Goal: Task Accomplishment & Management: Use online tool/utility

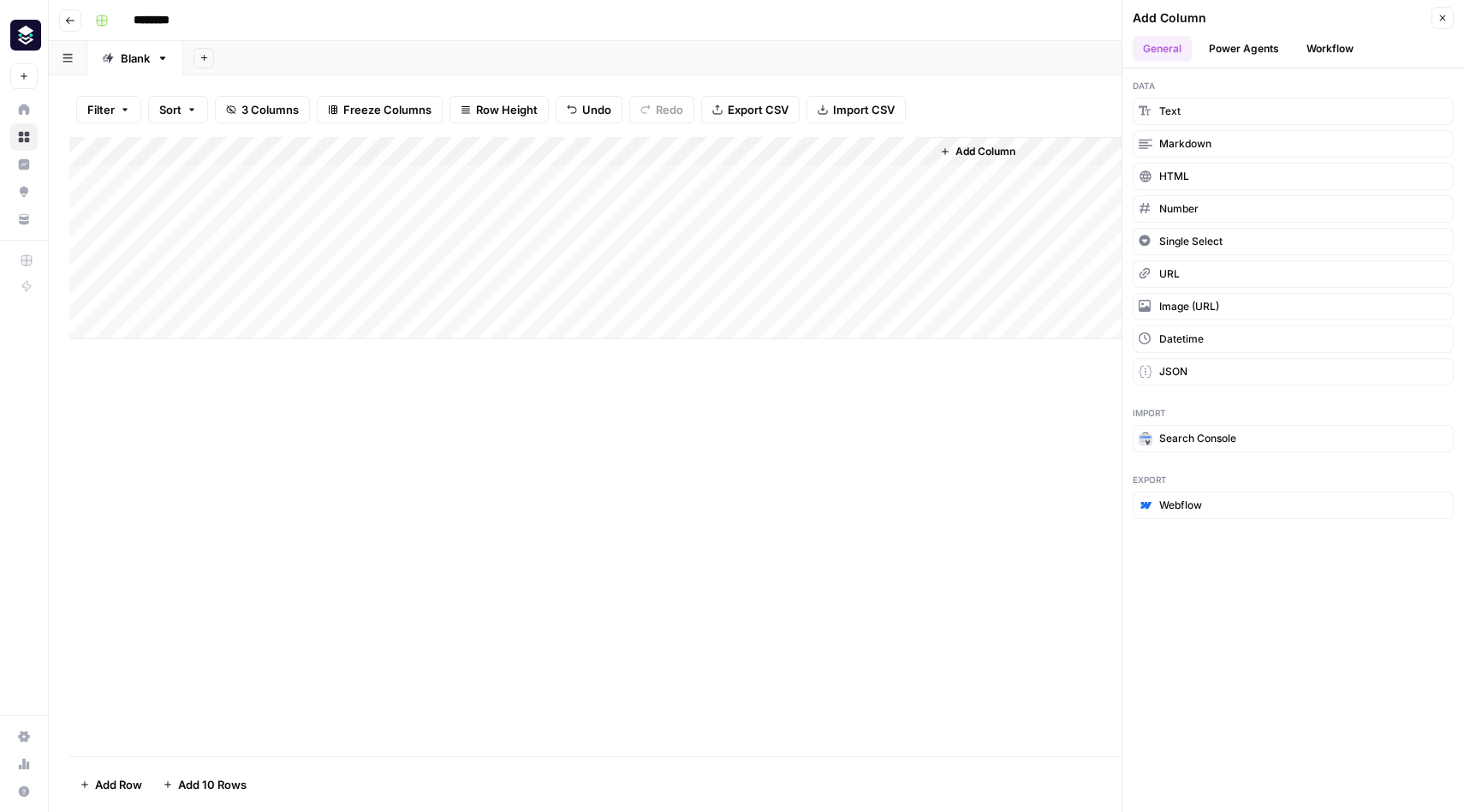
click at [642, 415] on div "Add Column Type to search" at bounding box center [757, 447] width 1374 height 619
click at [296, 177] on div "Add Column" at bounding box center [757, 239] width 1374 height 202
click at [142, 179] on textarea "**********" at bounding box center [265, 180] width 274 height 24
type textarea "**********"
click at [624, 83] on div "Filter Sort 3 Columns Freeze Columns Row Height Undo Redo Export CSV Import CSV…" at bounding box center [757, 109] width 1374 height 54
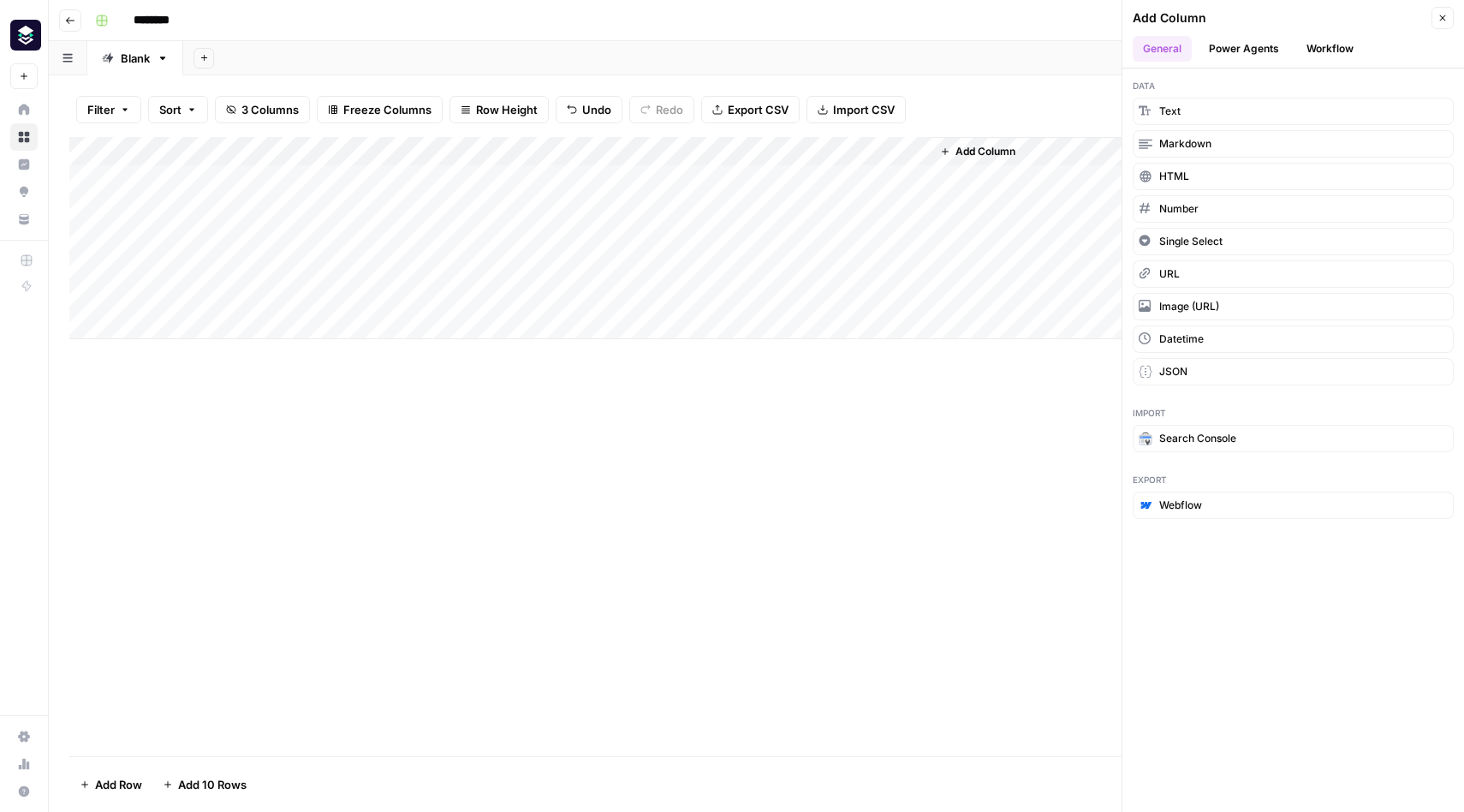
click at [454, 150] on div "Add Column" at bounding box center [757, 239] width 1374 height 202
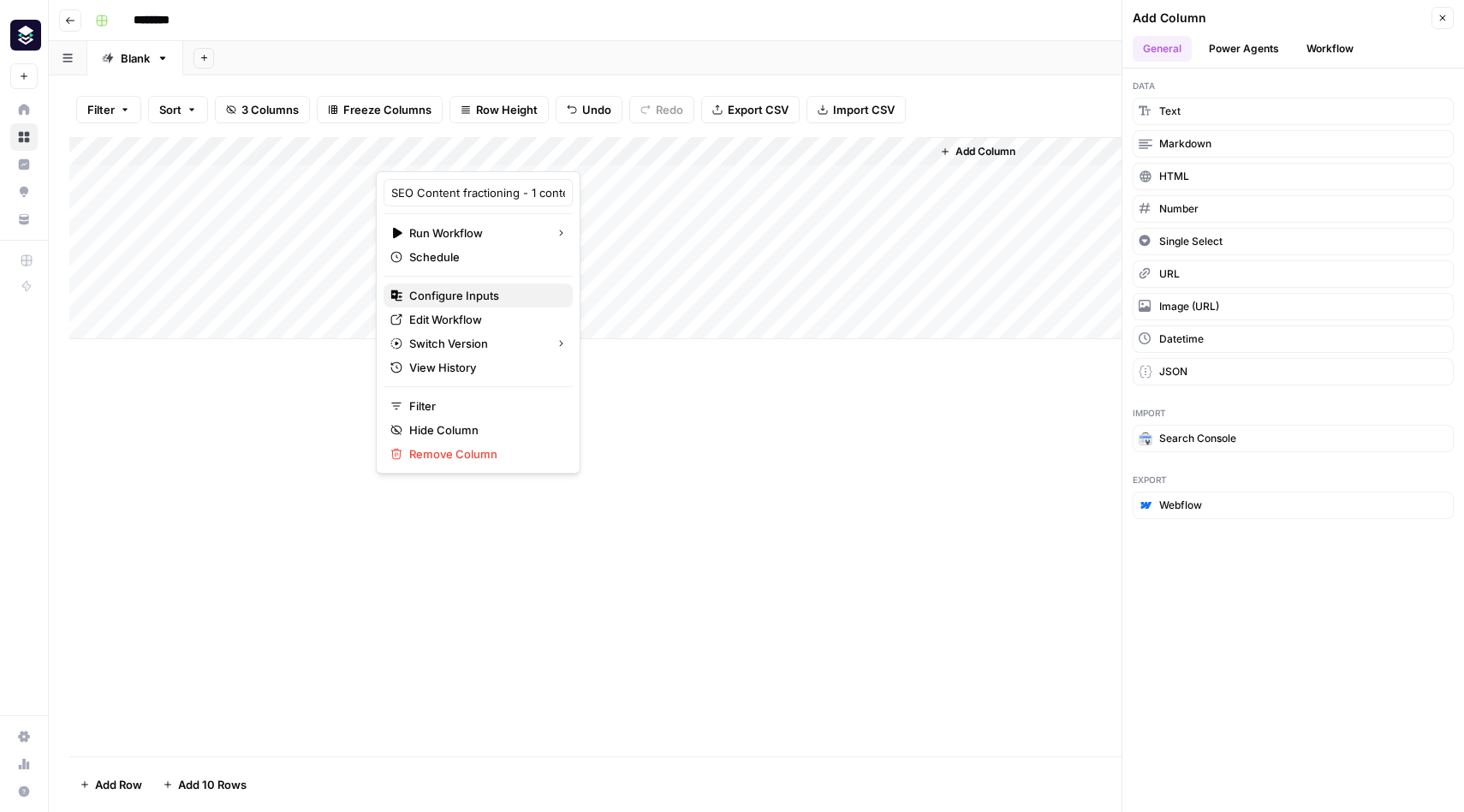
click at [468, 293] on span "Configure Inputs" at bounding box center [484, 296] width 150 height 17
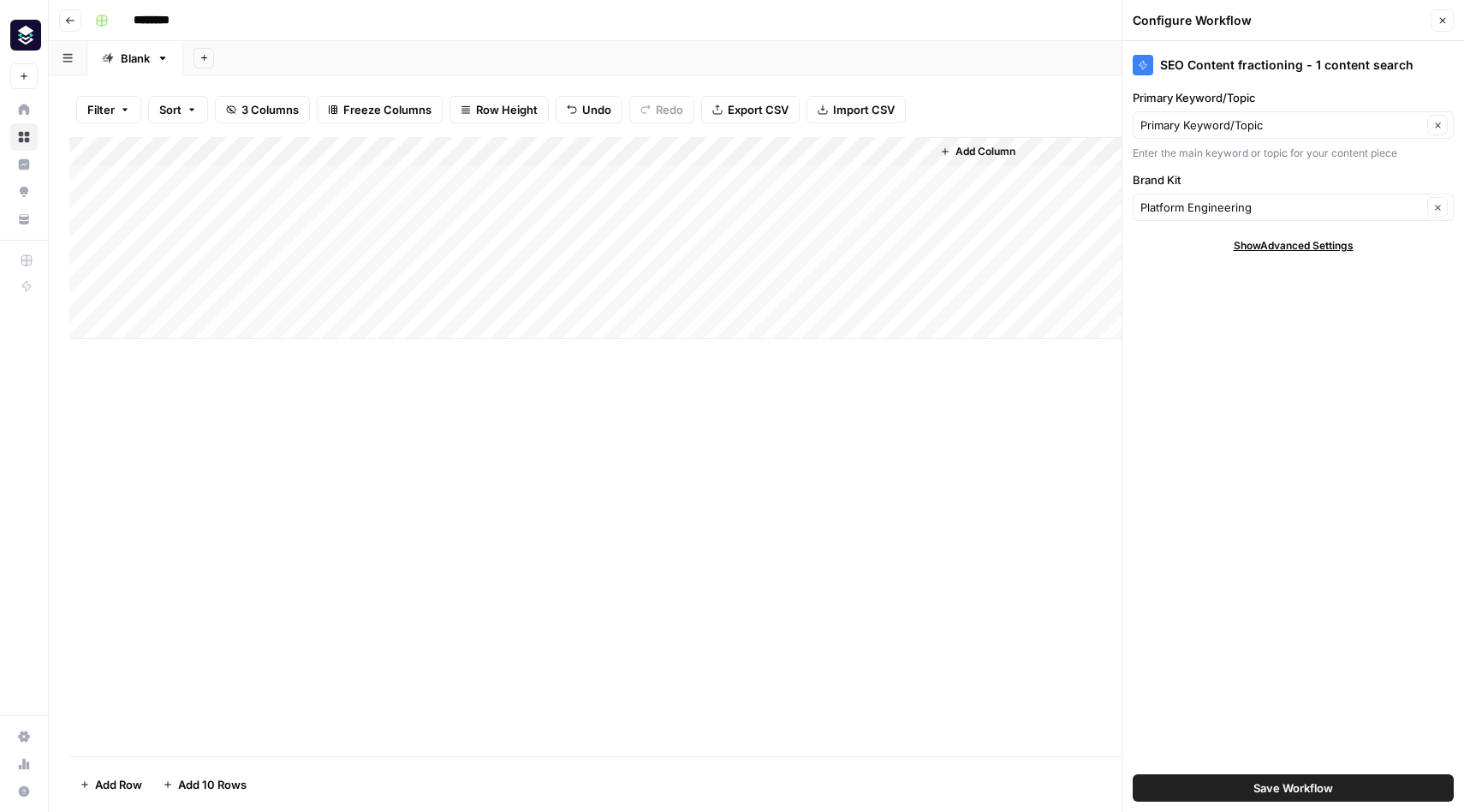
click at [626, 151] on div "Add Column" at bounding box center [757, 239] width 1374 height 202
click at [629, 177] on div "Add Column" at bounding box center [757, 239] width 1374 height 202
click at [533, 180] on div "Add Column" at bounding box center [757, 239] width 1374 height 202
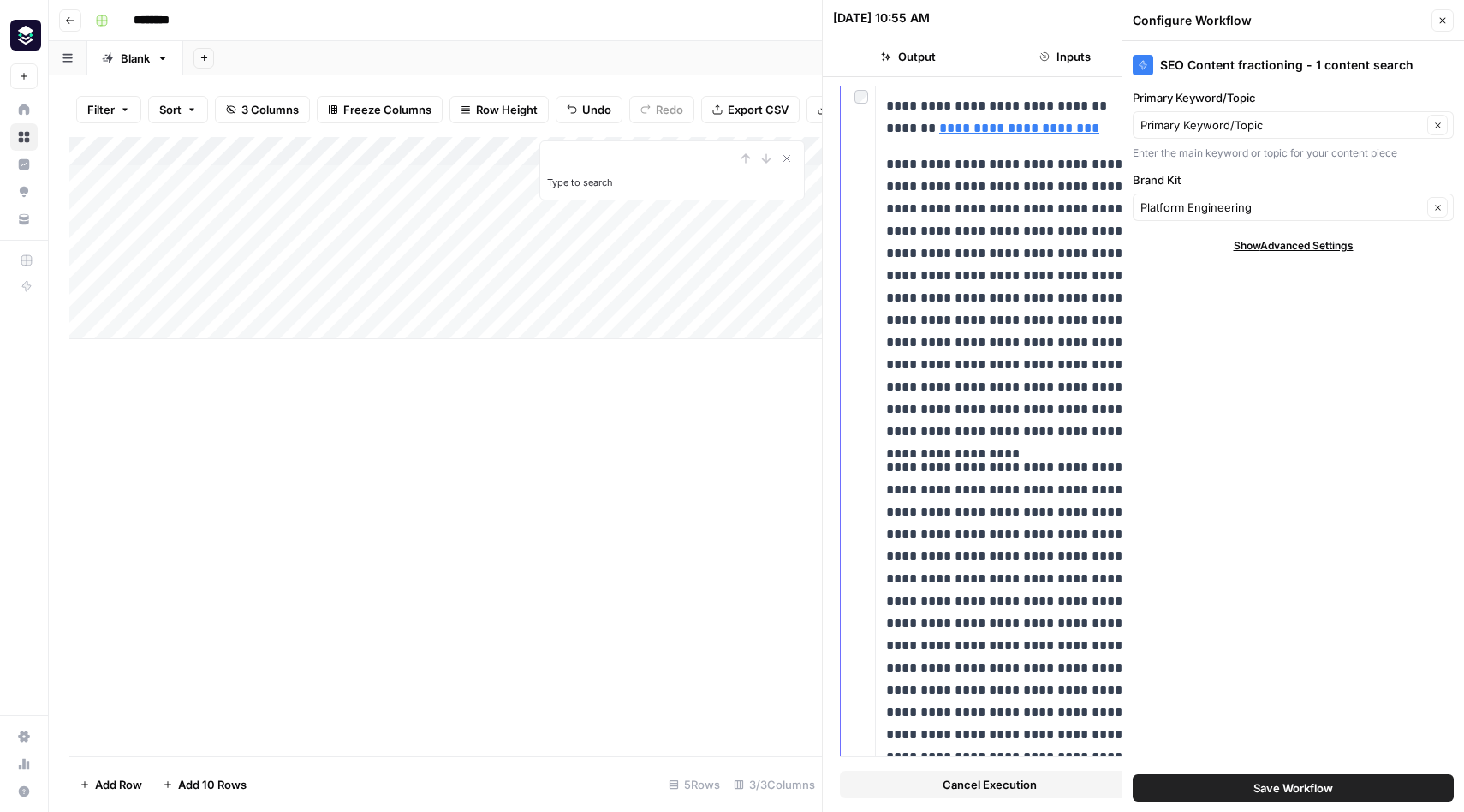
scroll to position [5460, 0]
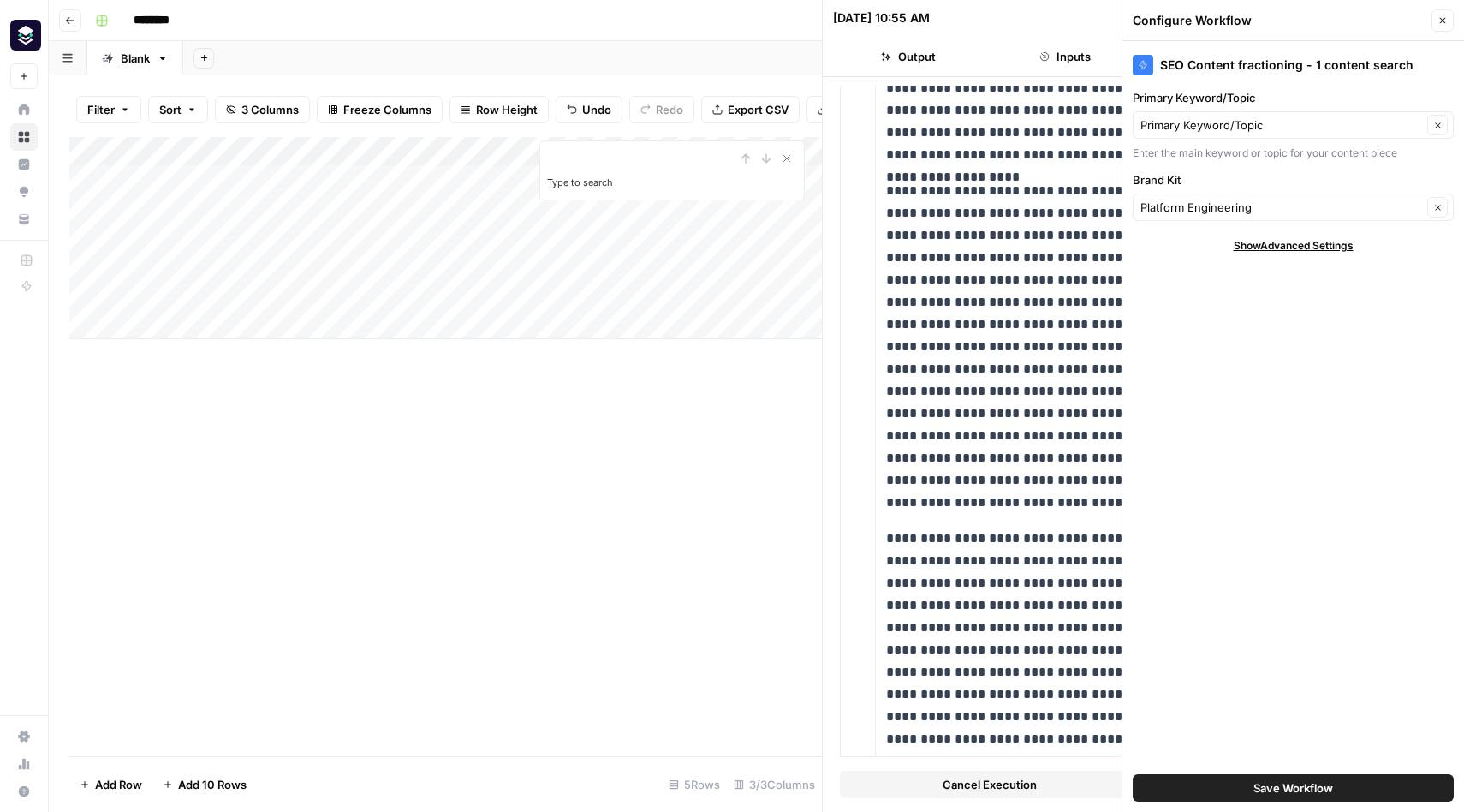
click at [615, 520] on div "Add Column Type to search" at bounding box center [446, 447] width 753 height 619
click at [1443, 19] on icon "button" at bounding box center [1442, 20] width 10 height 10
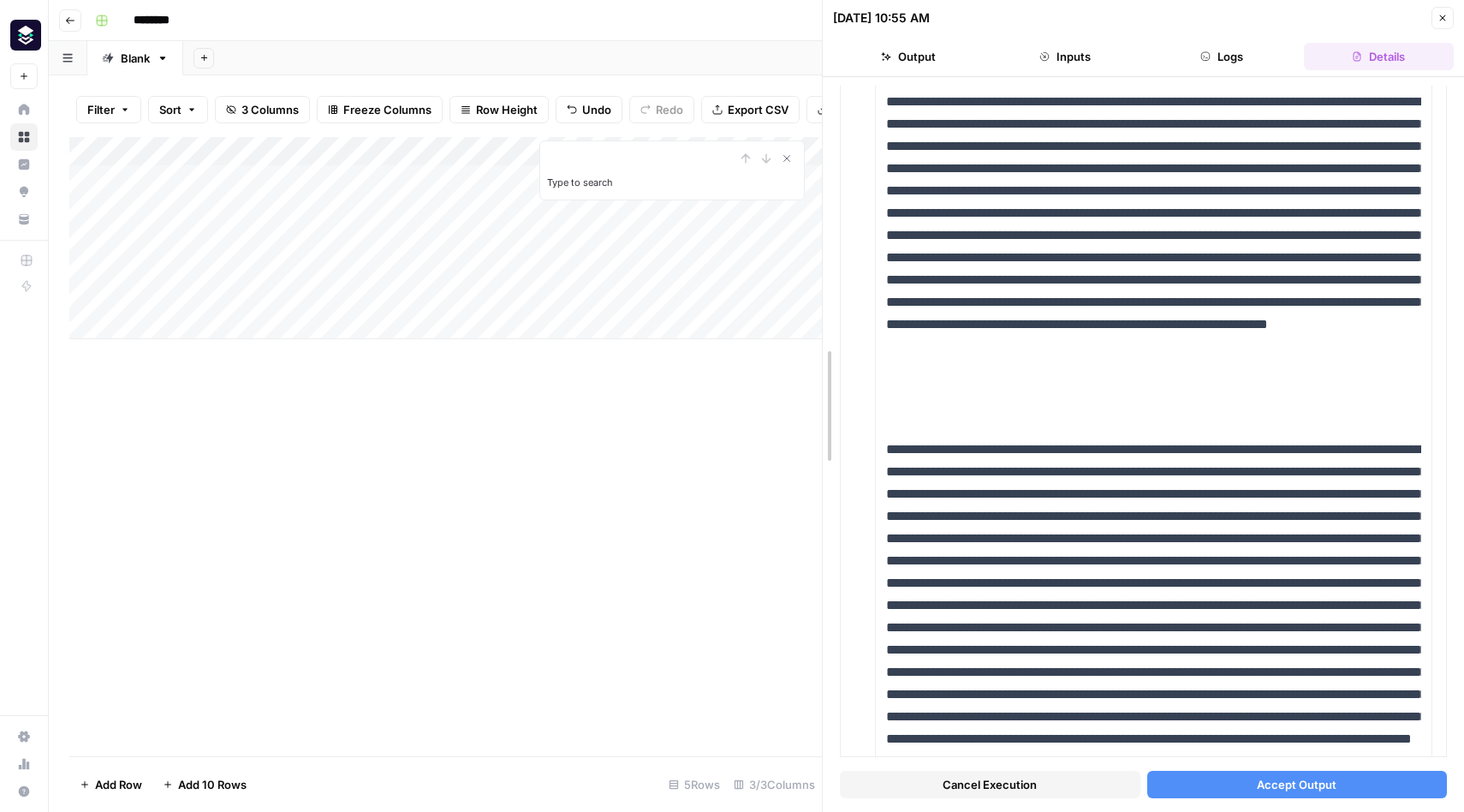
drag, startPoint x: 818, startPoint y: 136, endPoint x: 970, endPoint y: 139, distance: 152.0
drag, startPoint x: 822, startPoint y: 40, endPoint x: 962, endPoint y: 39, distance: 140.0
click at [787, 159] on icon "Close Search" at bounding box center [786, 158] width 13 height 13
click at [554, 185] on div "Add Column" at bounding box center [446, 239] width 753 height 202
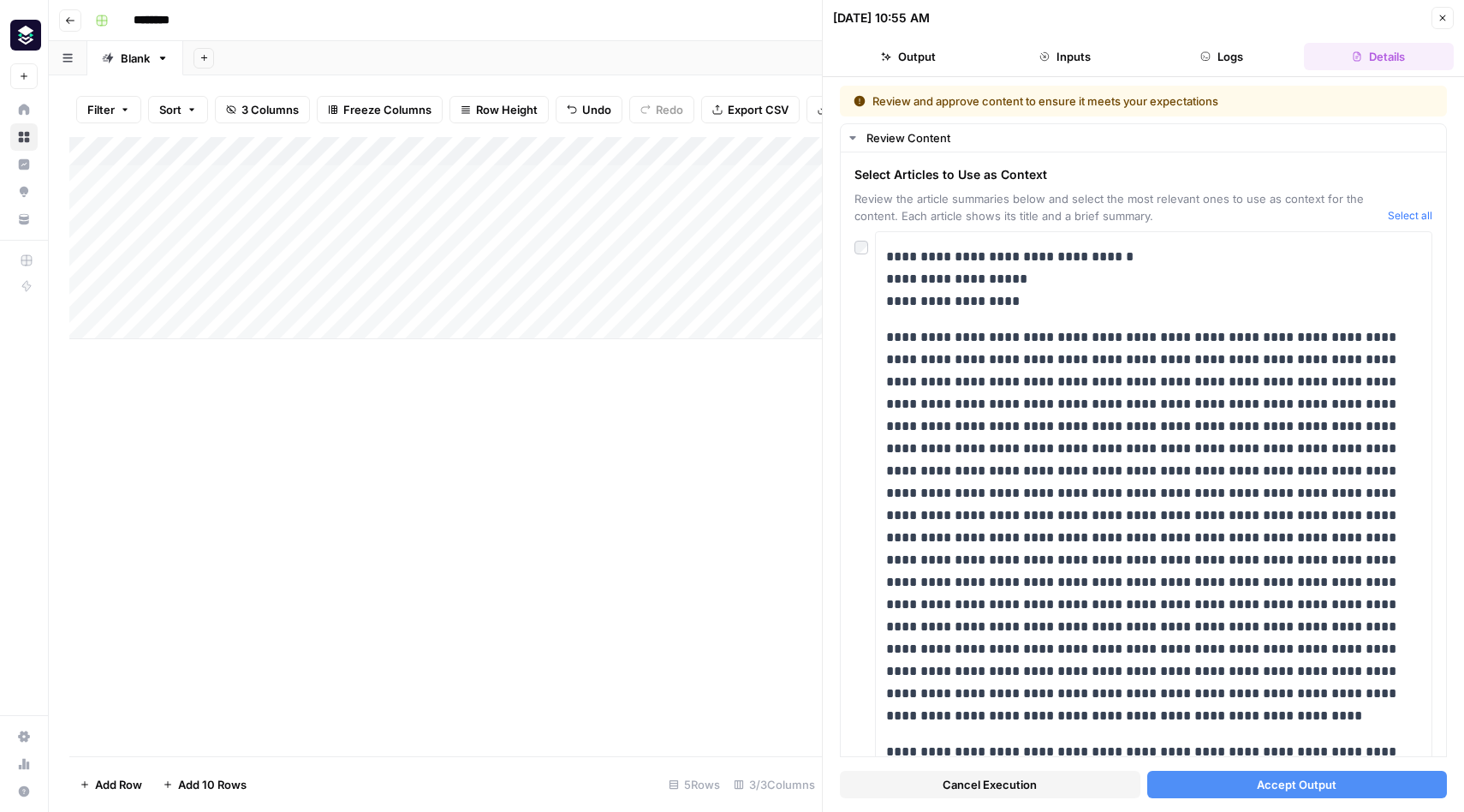
click at [912, 46] on button "Output" at bounding box center [908, 56] width 150 height 28
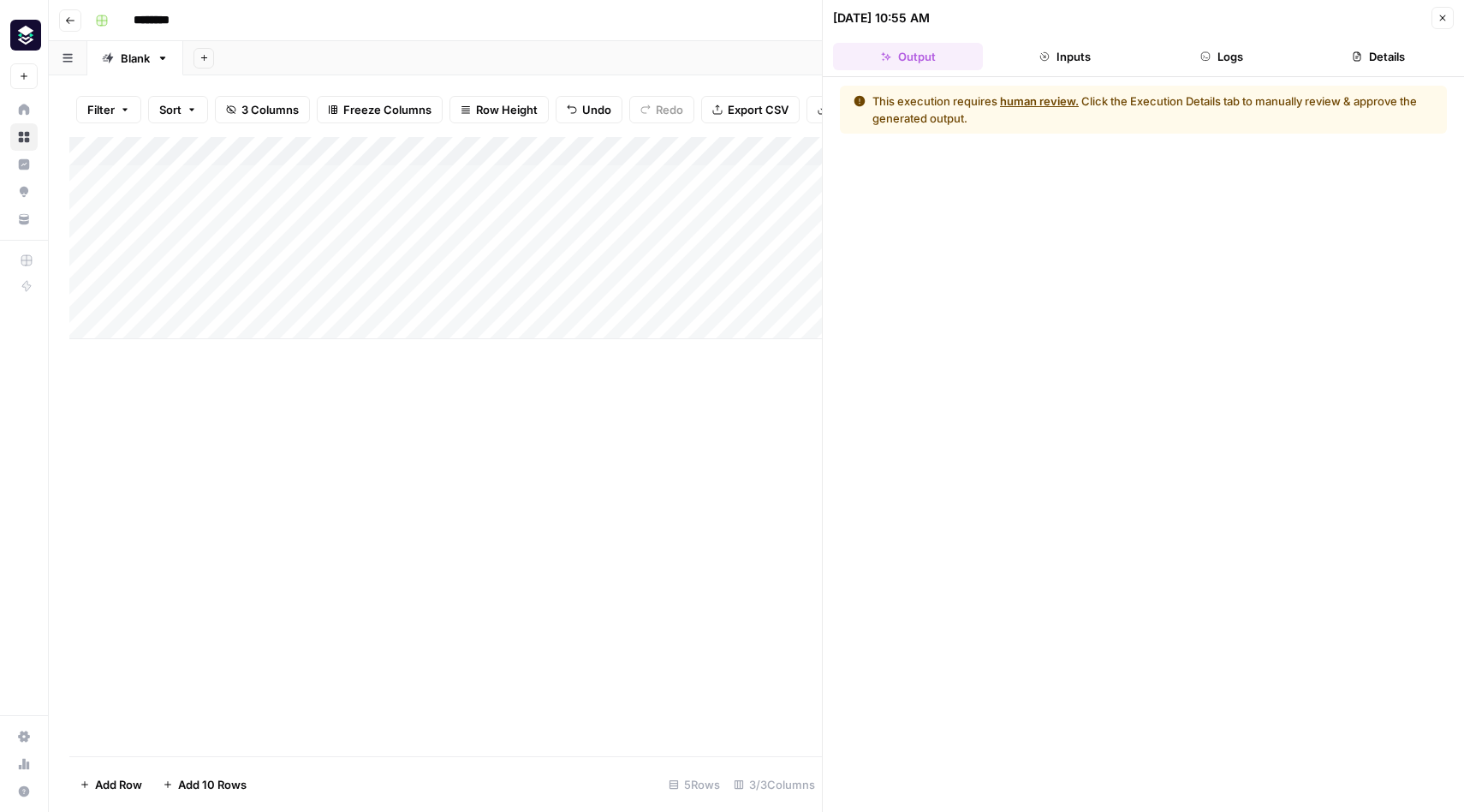
click at [717, 405] on div "Add Column" at bounding box center [446, 447] width 753 height 619
click at [669, 181] on div "Add Column" at bounding box center [446, 239] width 753 height 202
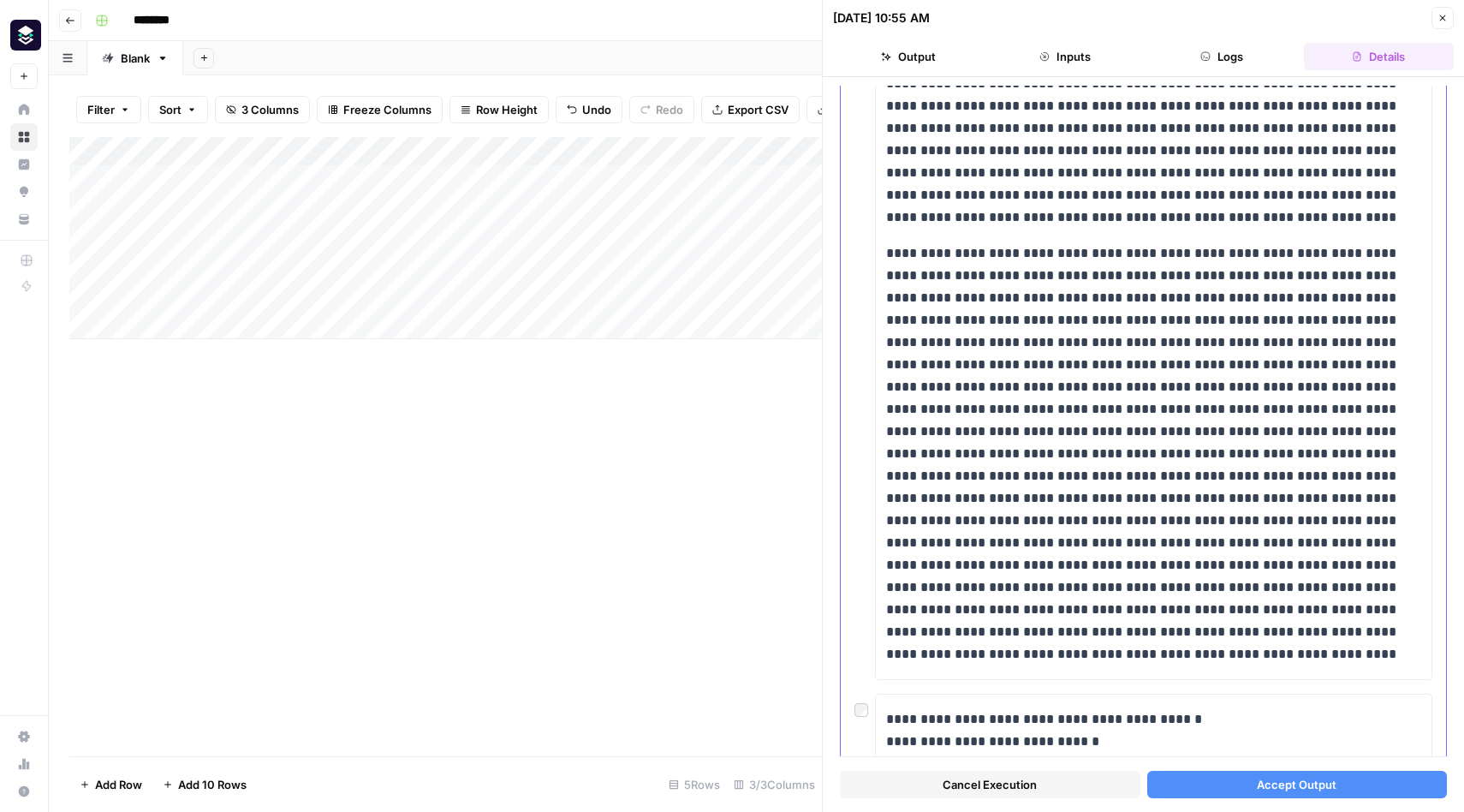
scroll to position [5783, 0]
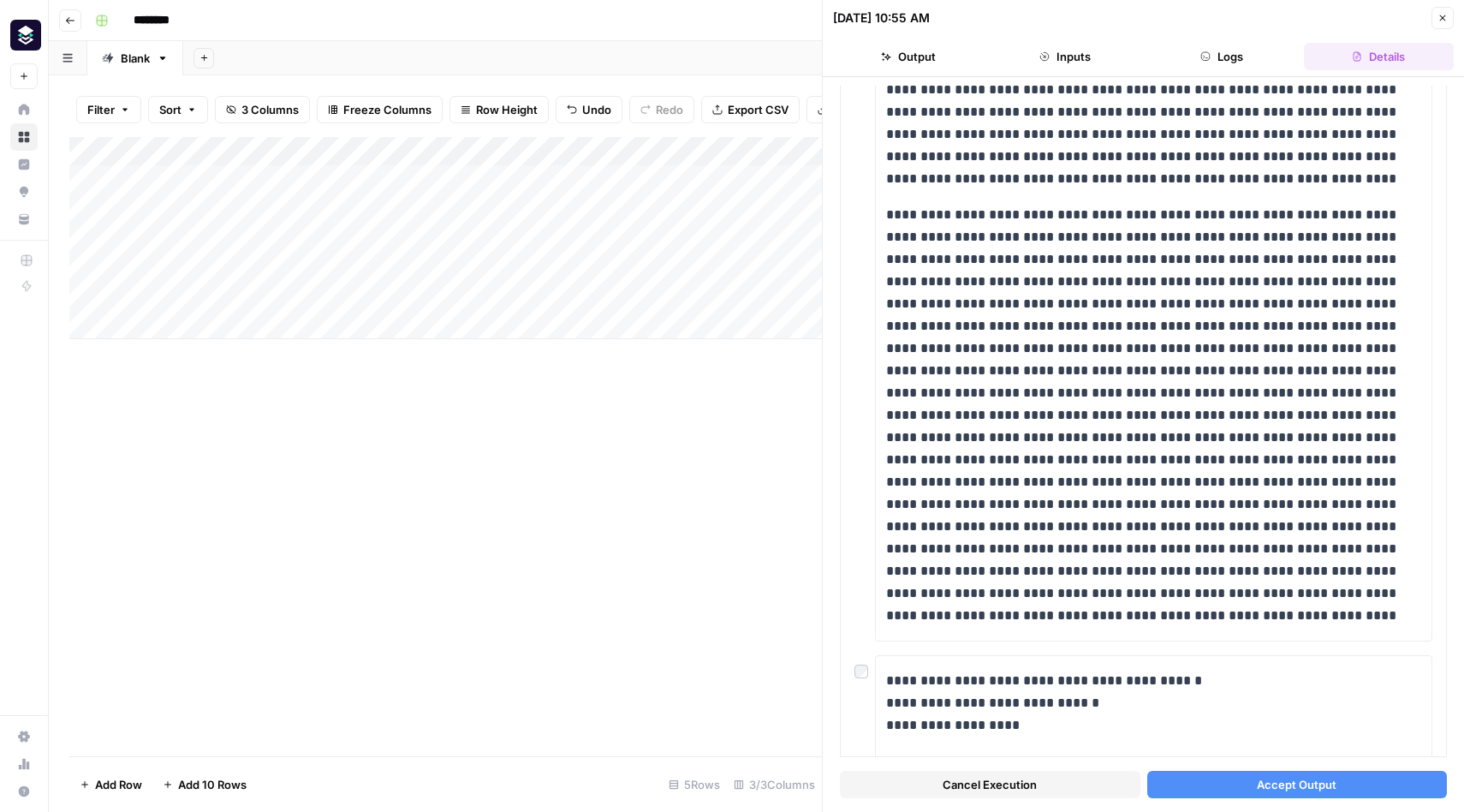
click at [1223, 787] on button "Accept Output" at bounding box center [1297, 784] width 301 height 28
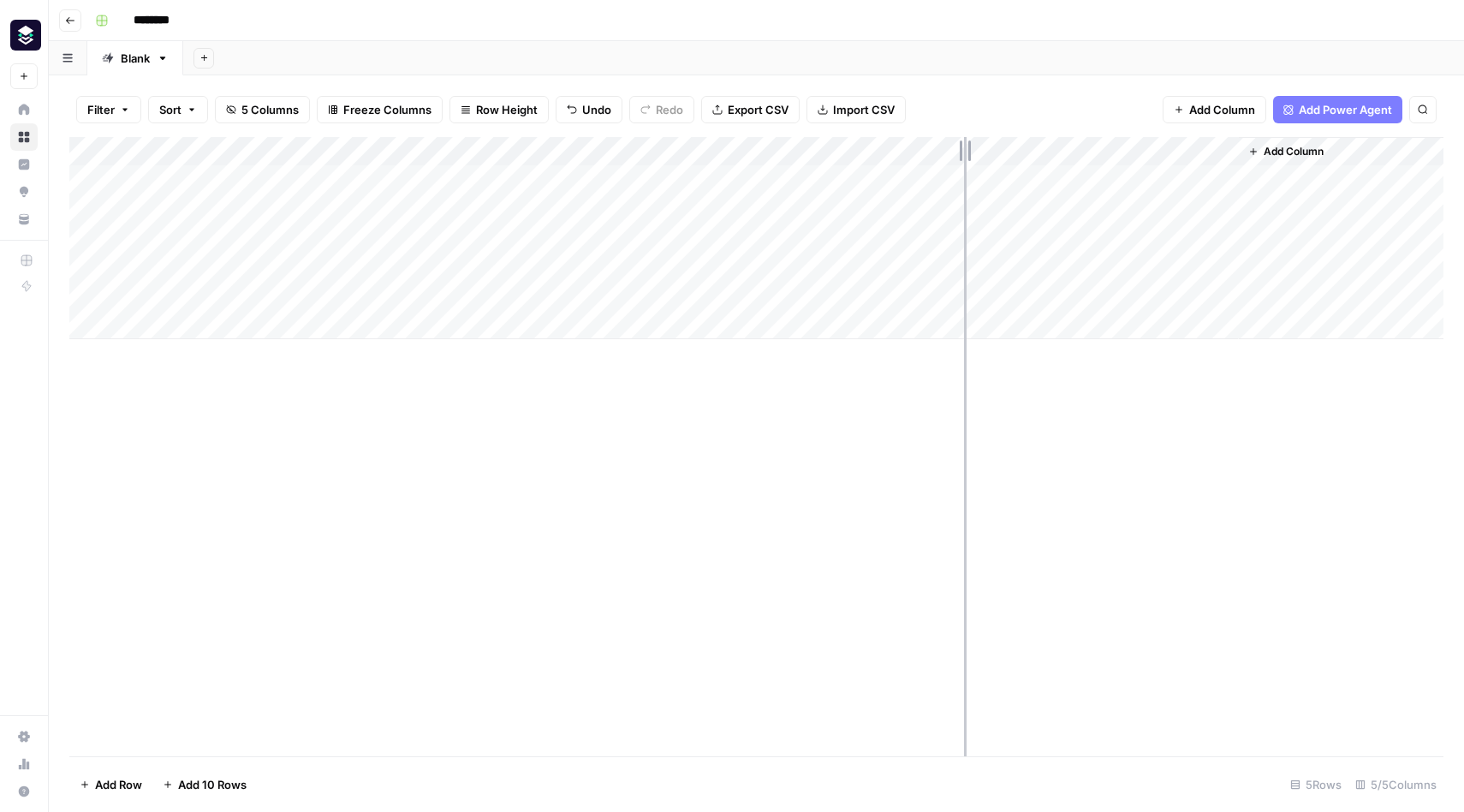
drag, startPoint x: 841, startPoint y: 152, endPoint x: 961, endPoint y: 154, distance: 120.0
click at [962, 154] on div "Add Column" at bounding box center [757, 239] width 1374 height 202
click at [1347, 156] on div "Add Column" at bounding box center [757, 239] width 1374 height 202
click at [1182, 321] on span "Remove Column" at bounding box center [1223, 320] width 150 height 17
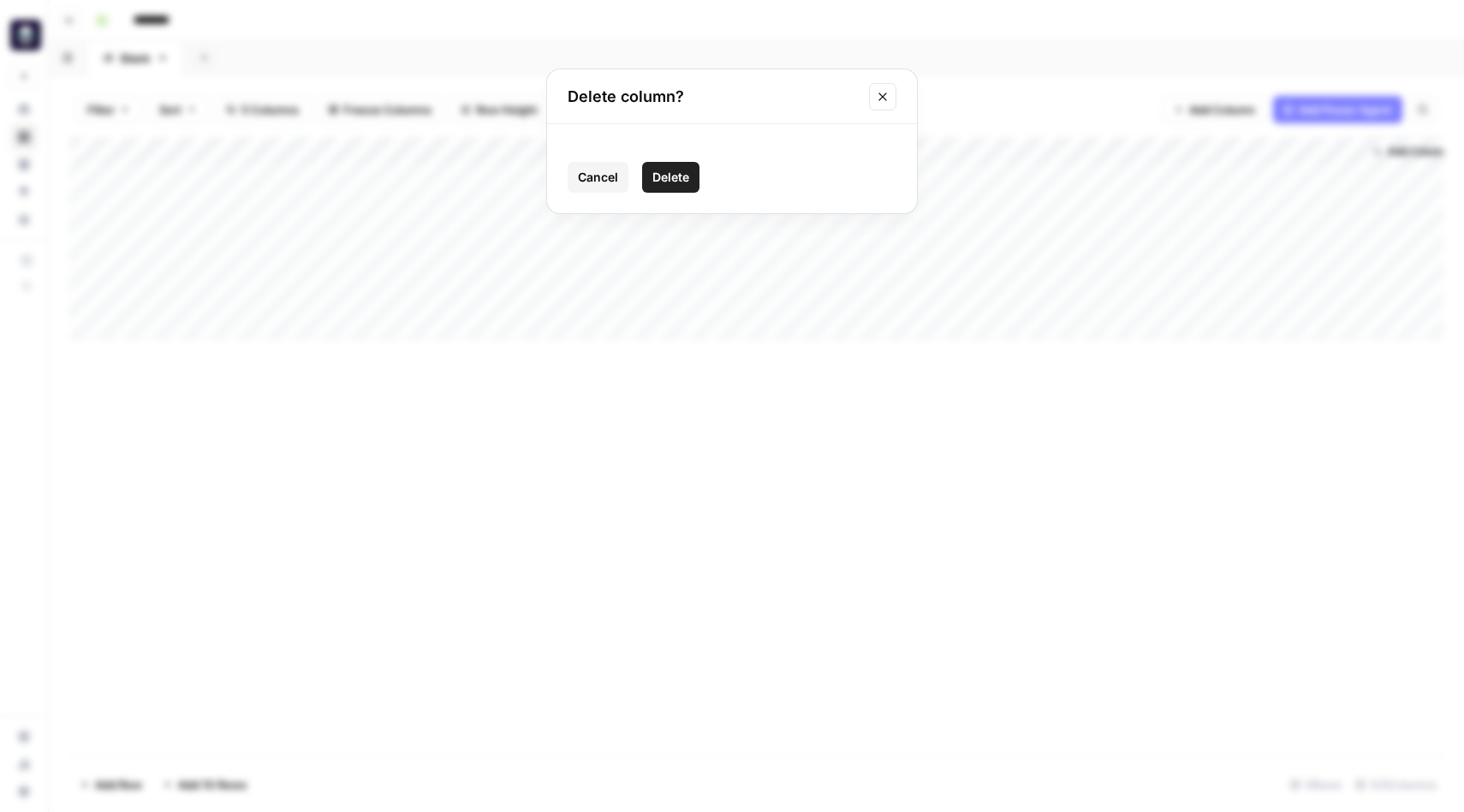
click at [677, 176] on span "Delete" at bounding box center [671, 177] width 37 height 17
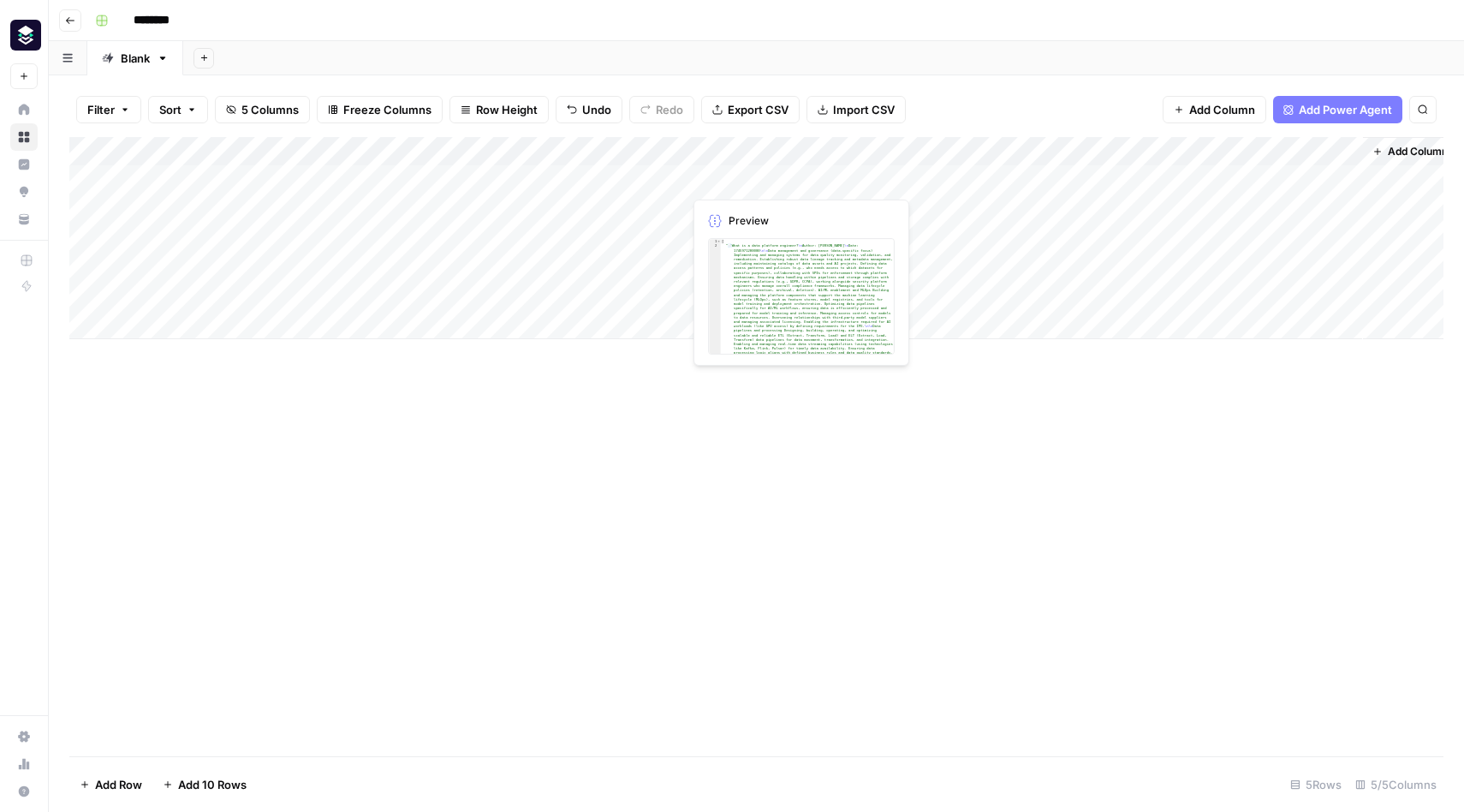
click at [785, 181] on div "Add Column" at bounding box center [757, 239] width 1374 height 202
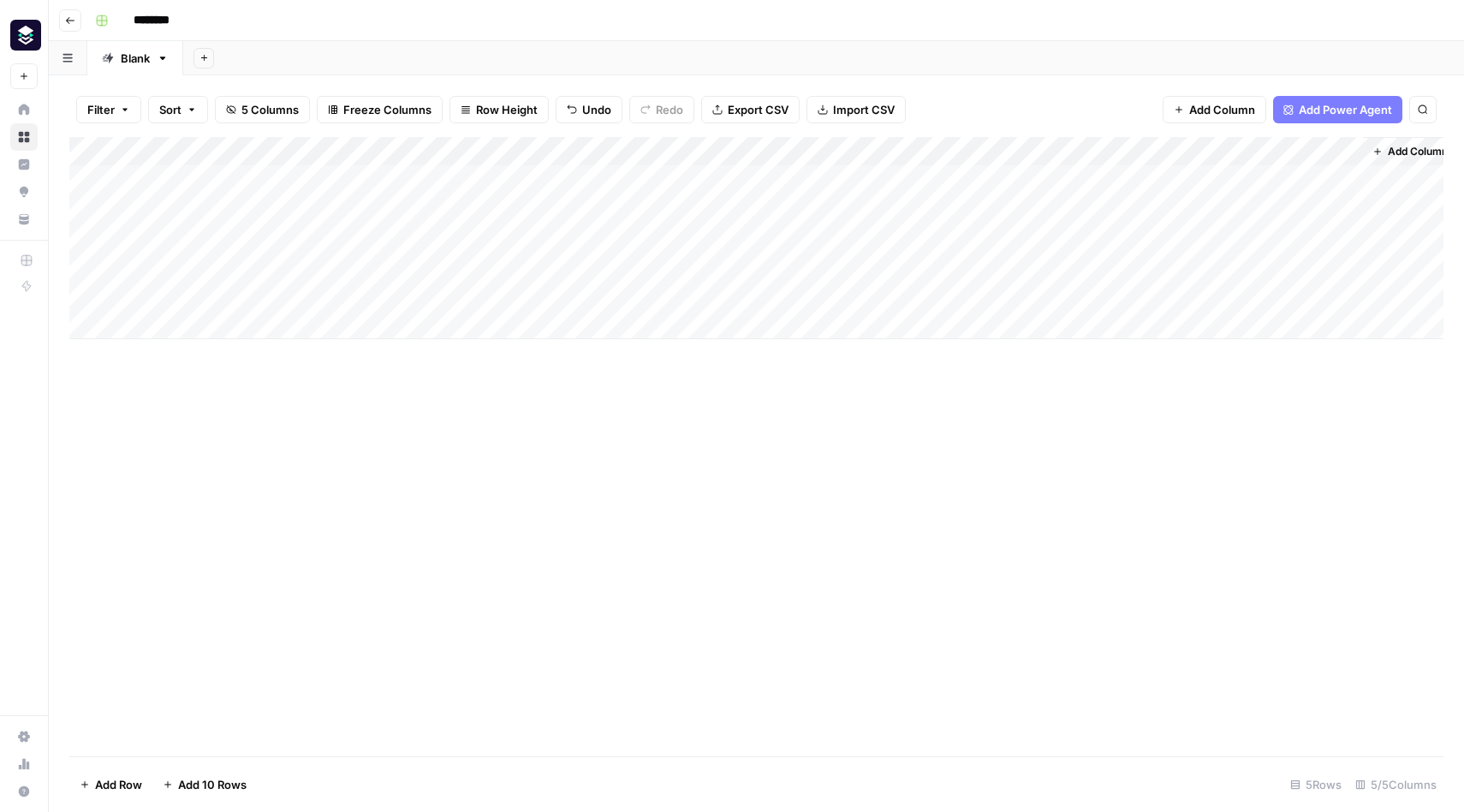
click at [805, 184] on div "Add Column" at bounding box center [757, 239] width 1374 height 202
click at [805, 184] on div at bounding box center [823, 178] width 281 height 31
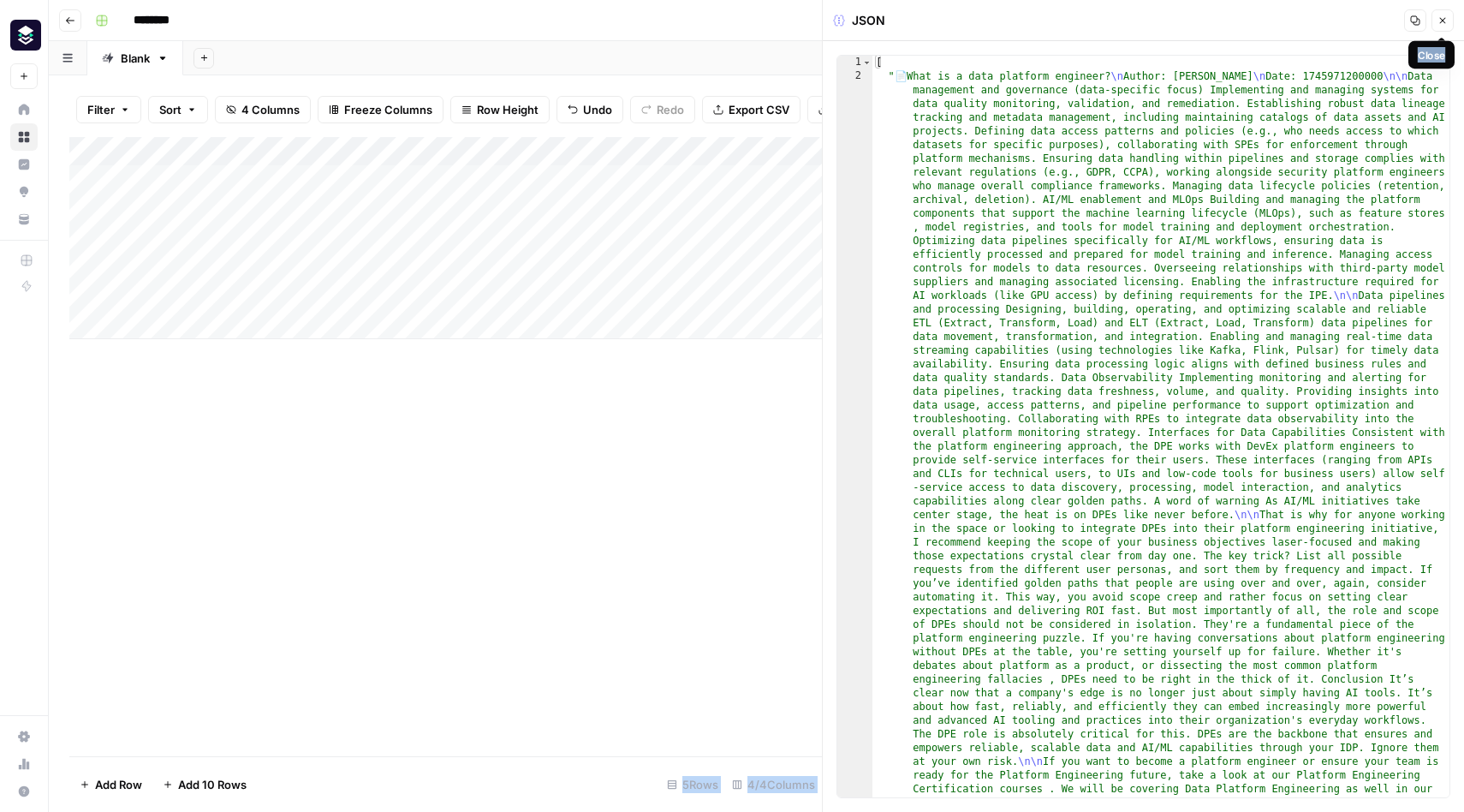
click at [1448, 23] on button "Close" at bounding box center [1442, 20] width 22 height 22
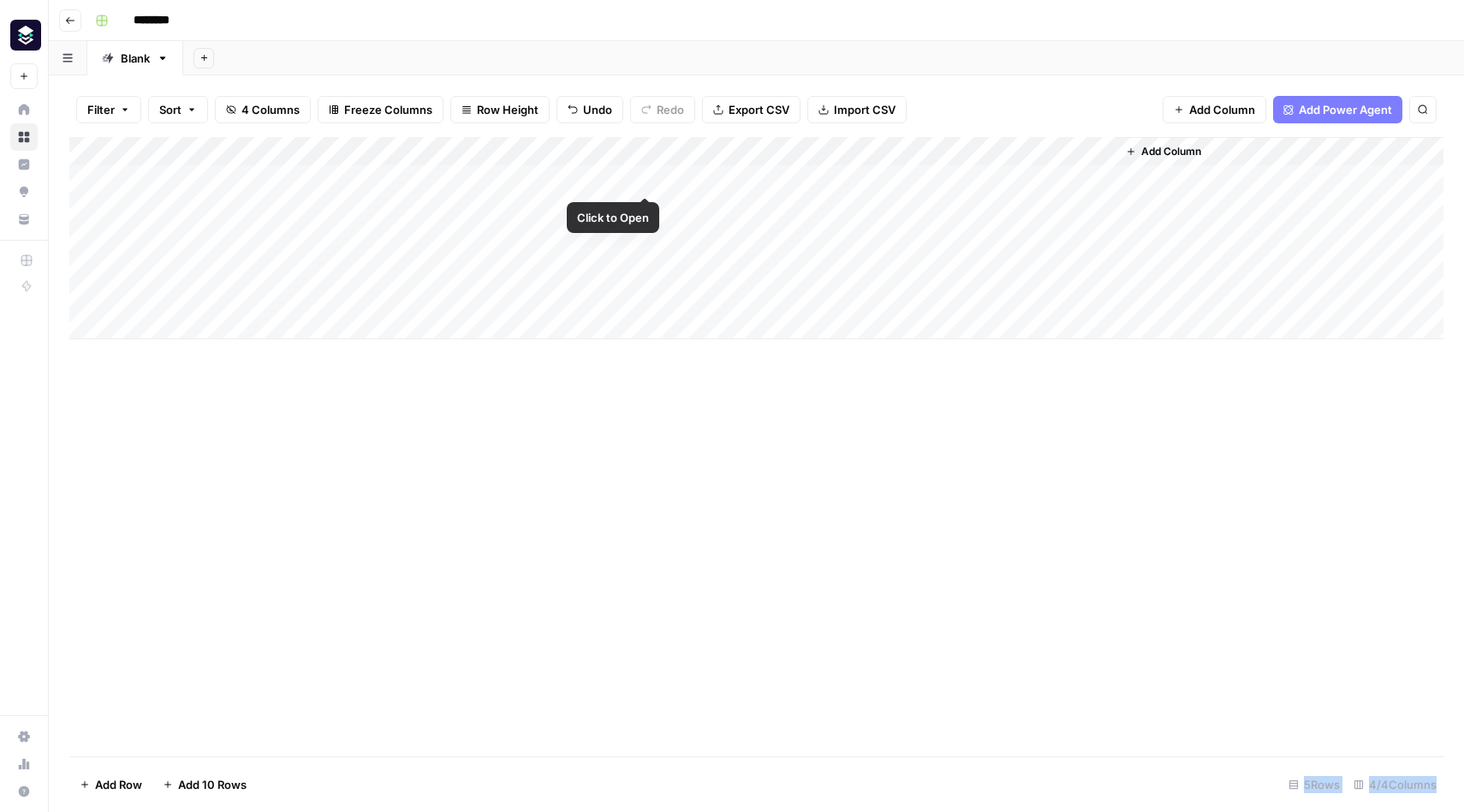
click at [586, 179] on div "Add Column" at bounding box center [757, 239] width 1374 height 202
click at [646, 182] on div "Add Column" at bounding box center [757, 239] width 1374 height 202
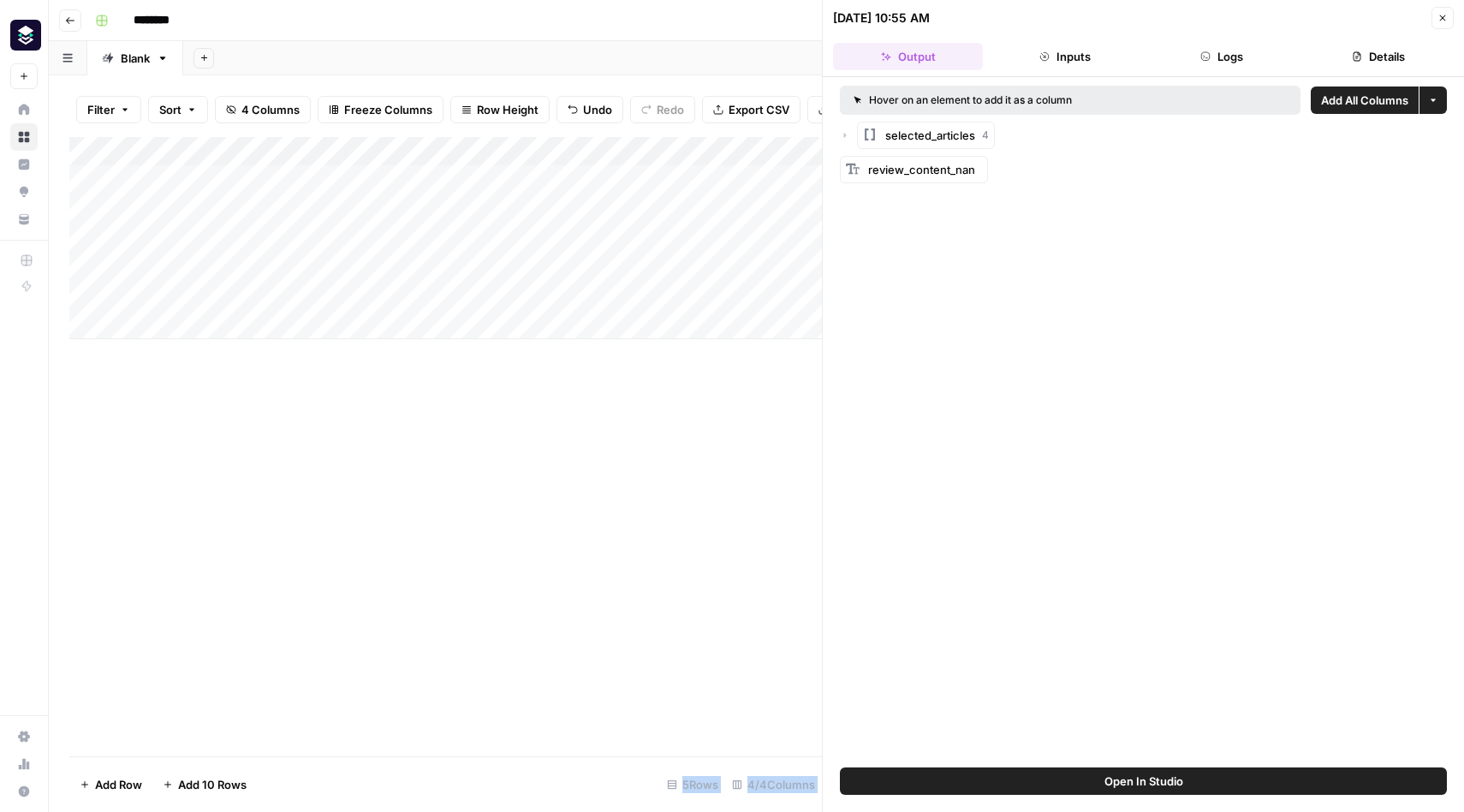
click at [1441, 21] on icon "button" at bounding box center [1442, 17] width 10 height 10
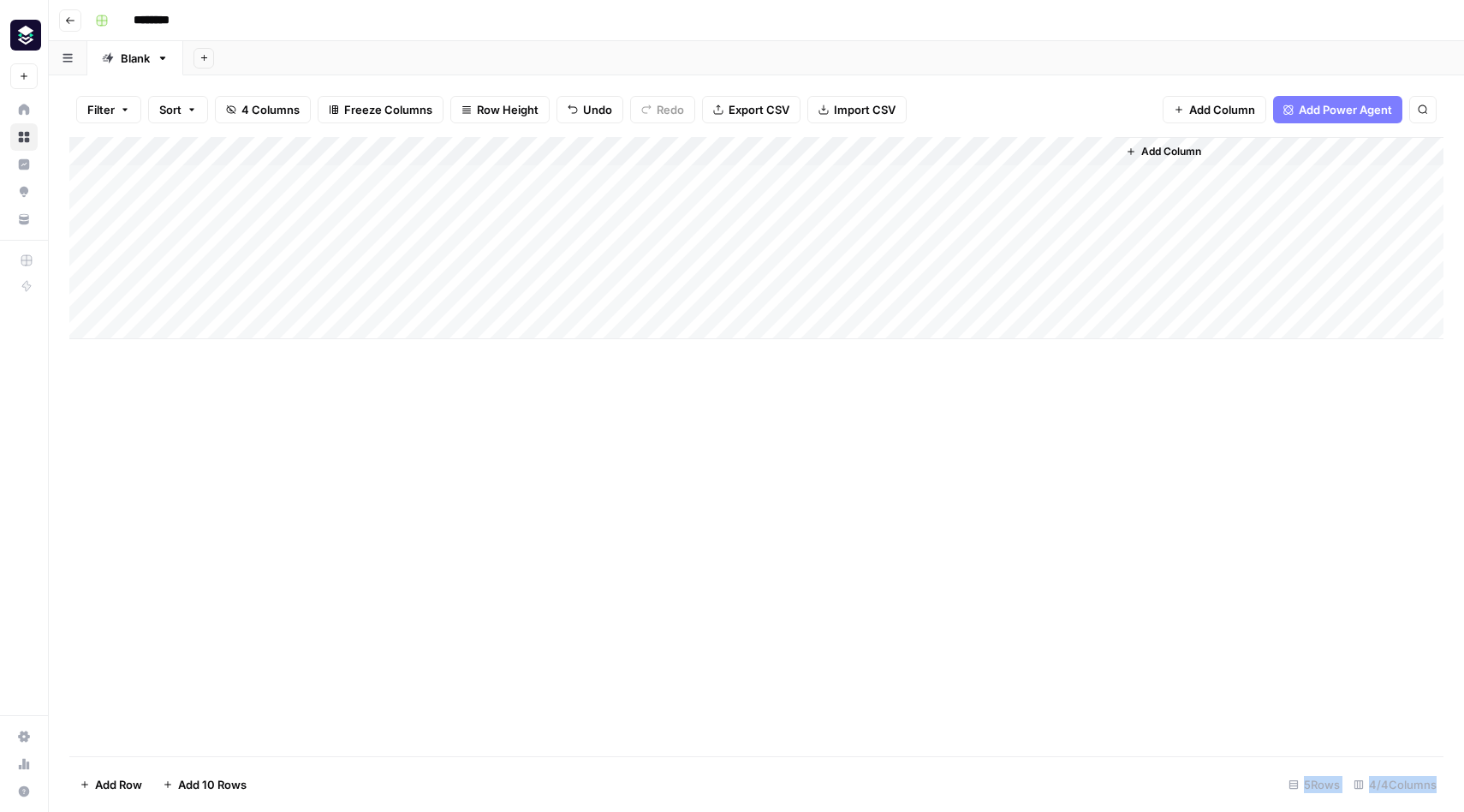
click at [1102, 155] on div "Add Column" at bounding box center [757, 239] width 1374 height 202
click at [1034, 321] on span "Remove Column" at bounding box center [1070, 320] width 150 height 17
click at [680, 179] on span "Delete" at bounding box center [671, 177] width 37 height 17
click at [991, 152] on span "Add Column" at bounding box center [1017, 152] width 60 height 15
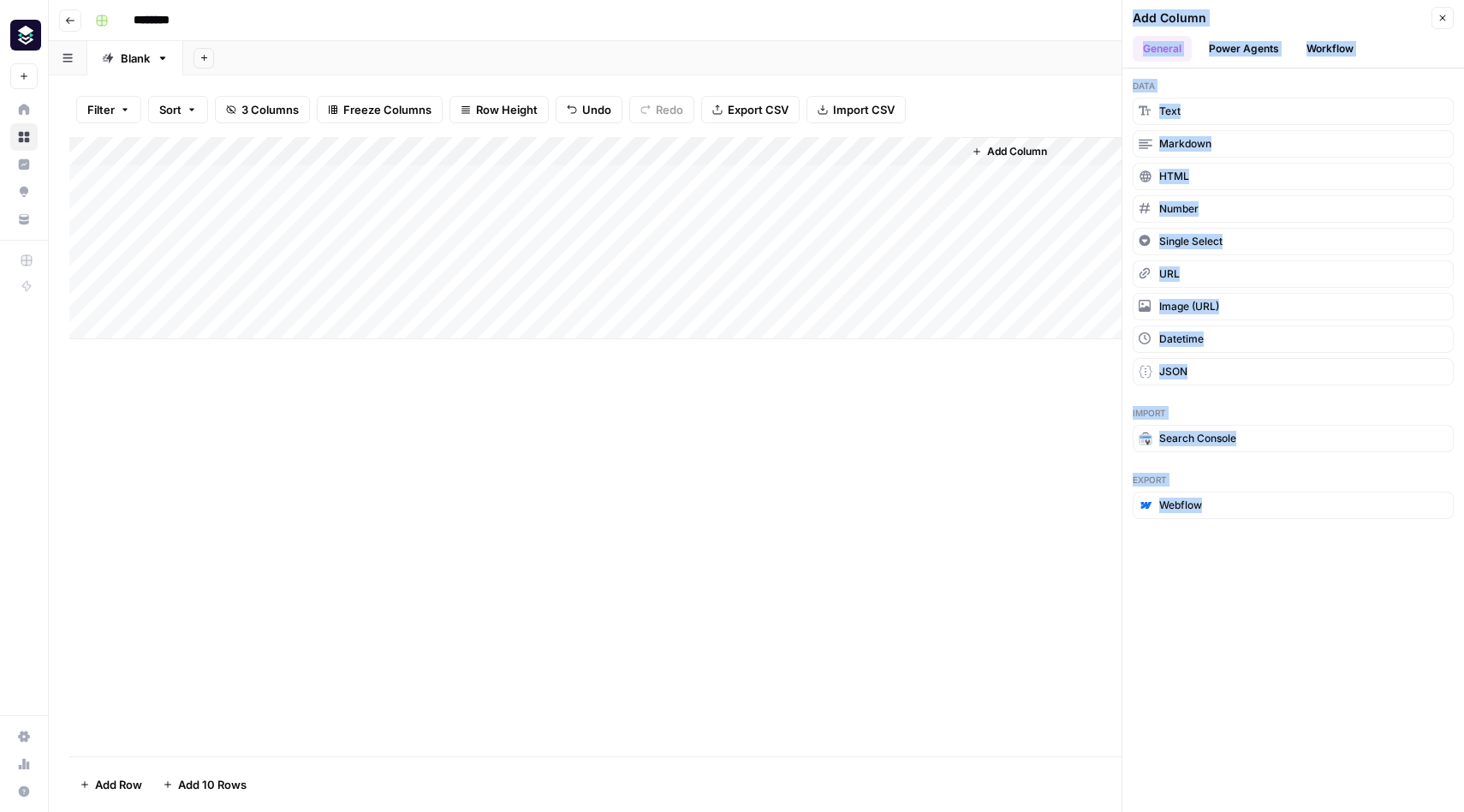
click at [1327, 53] on button "Workflow" at bounding box center [1329, 49] width 68 height 26
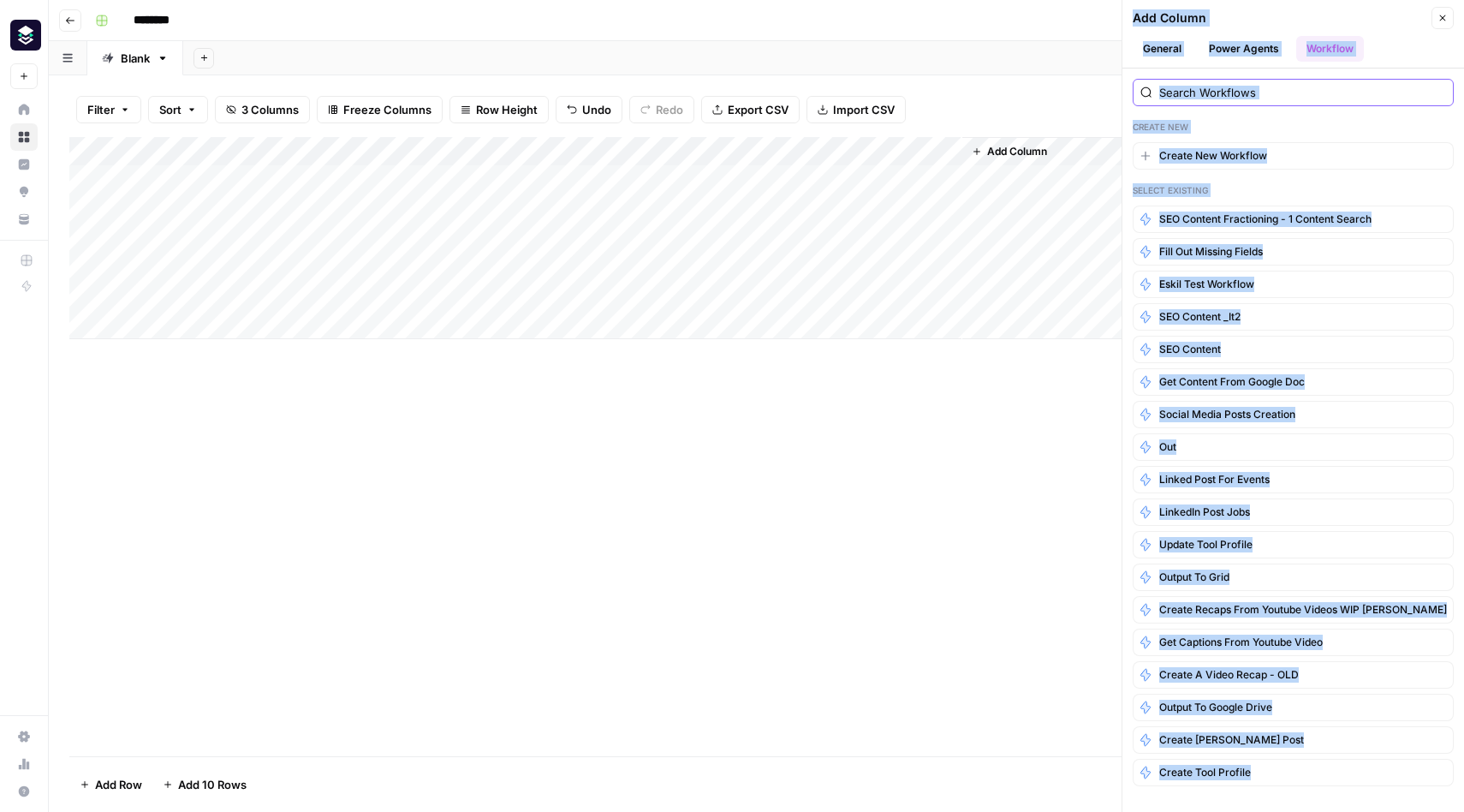
click at [1211, 95] on input "search" at bounding box center [1303, 93] width 287 height 17
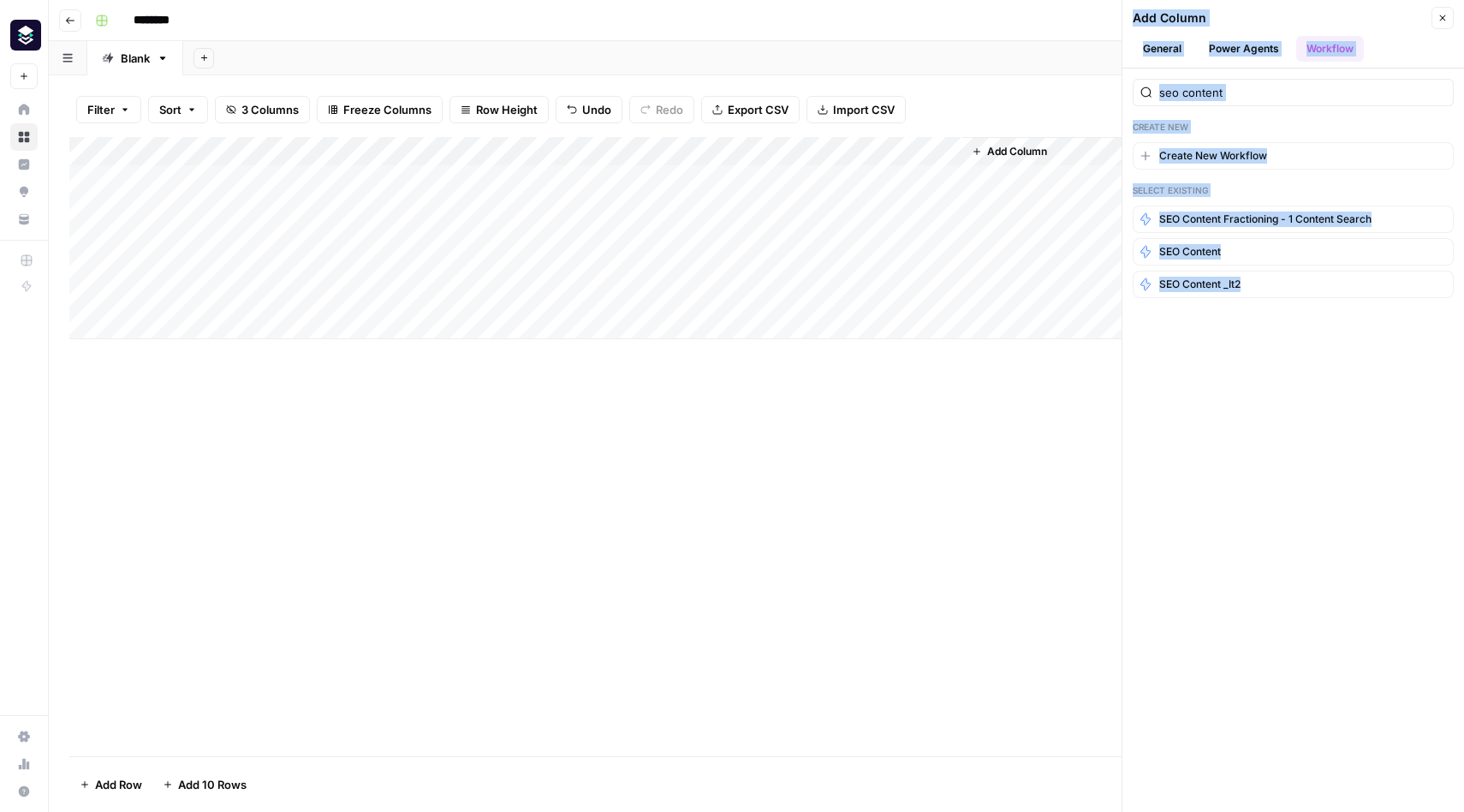
click at [1000, 150] on span "Add Column" at bounding box center [1017, 152] width 60 height 15
click at [1218, 97] on input "seo content" at bounding box center [1303, 93] width 287 height 17
click at [1237, 94] on input "seo content" at bounding box center [1303, 93] width 287 height 17
type input "seo content"
click at [1278, 318] on span "SEO Content fractioning - 2 outline" at bounding box center [1245, 317] width 172 height 15
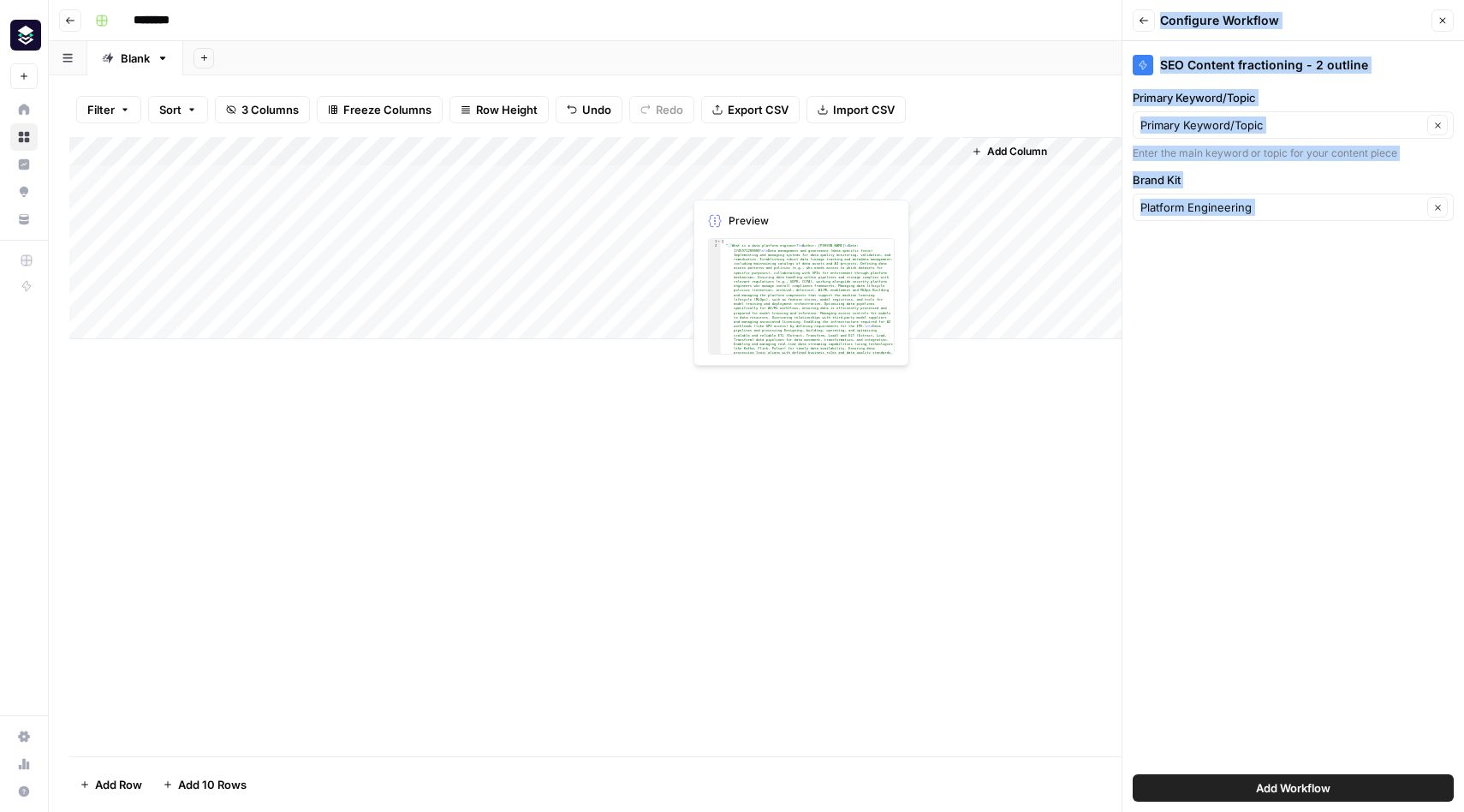
click at [749, 171] on div "Add Column" at bounding box center [757, 239] width 1374 height 202
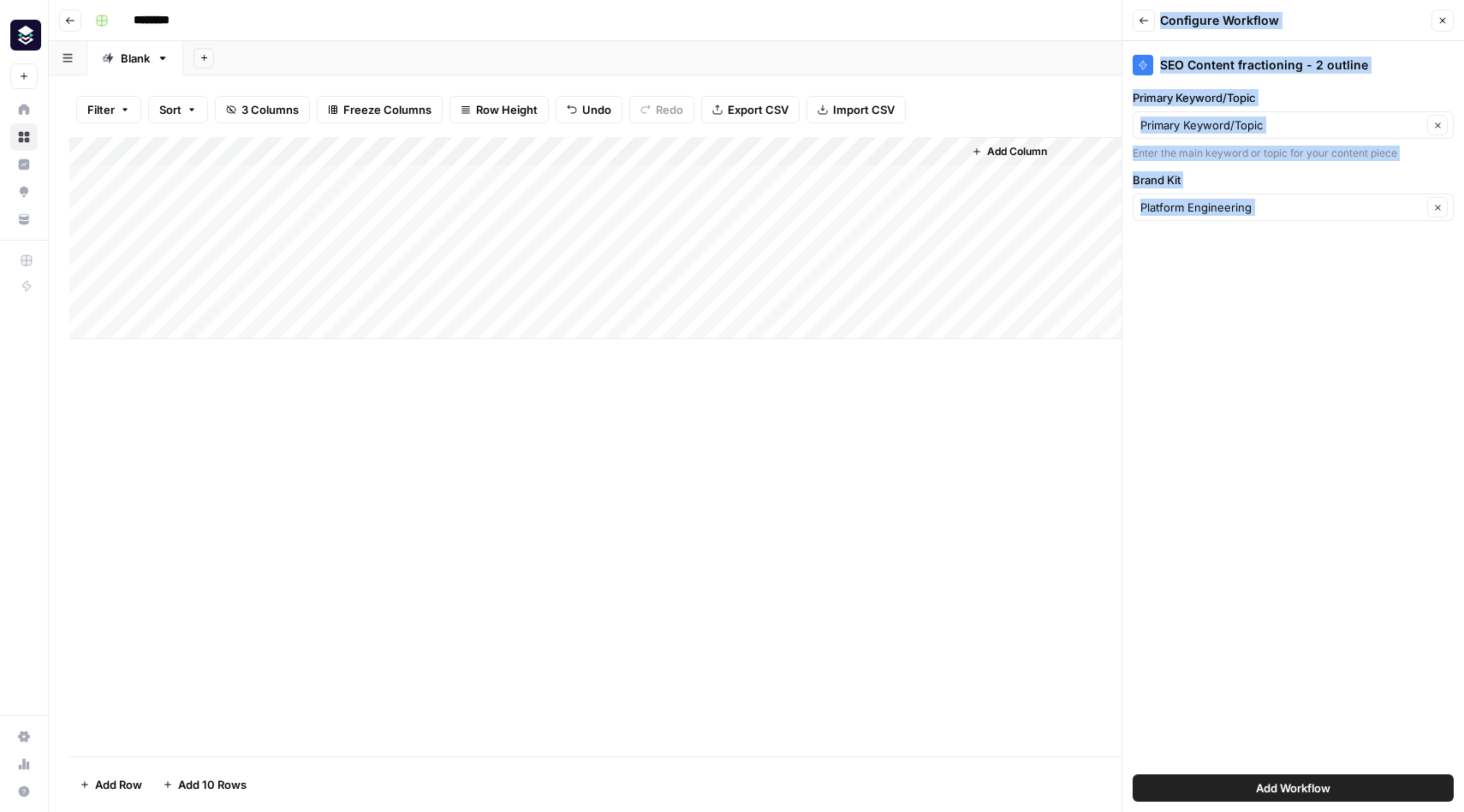
click at [943, 178] on div "Add Column" at bounding box center [757, 239] width 1374 height 202
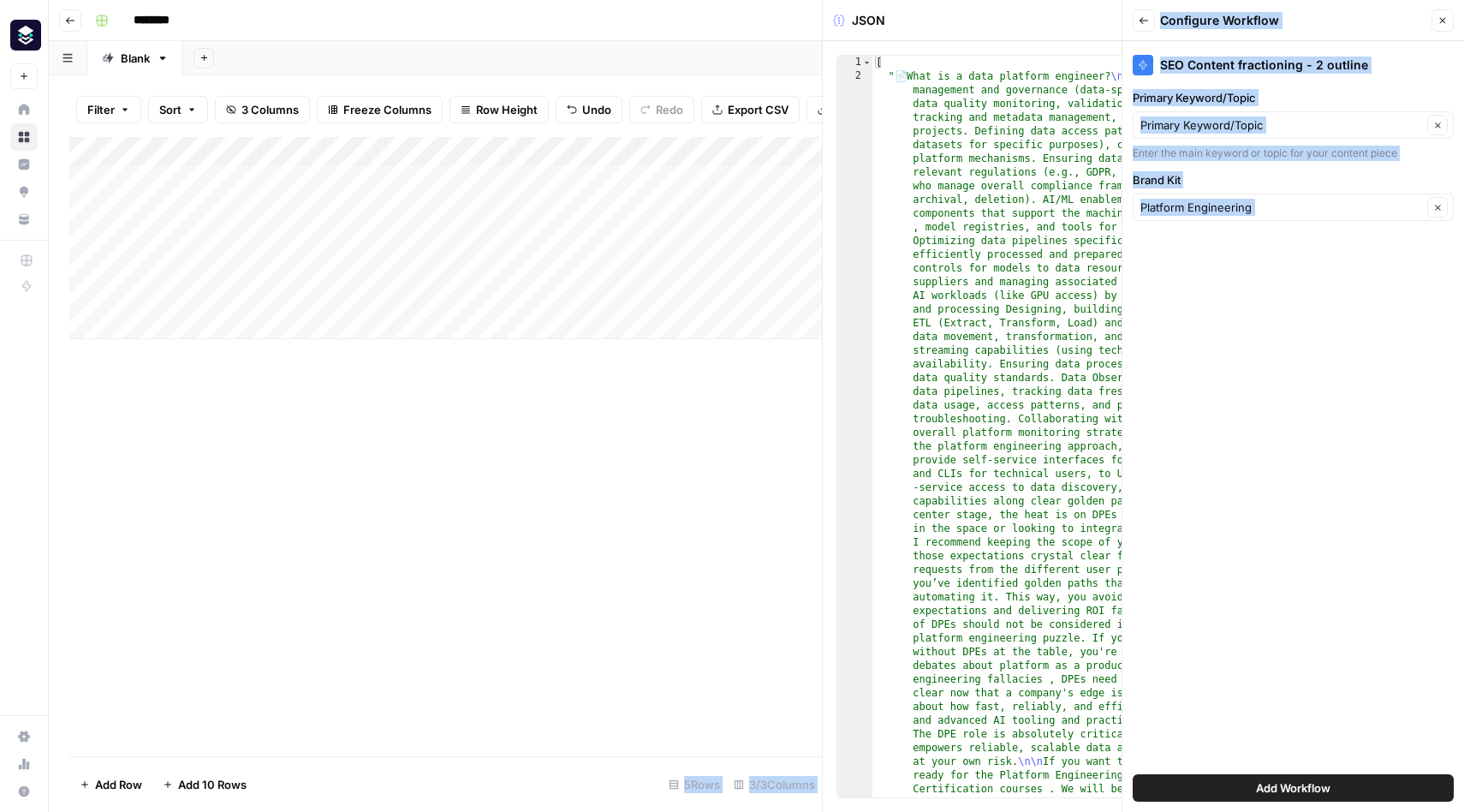
click at [776, 430] on div "Add Column" at bounding box center [446, 447] width 753 height 619
click at [1443, 23] on icon "button" at bounding box center [1442, 20] width 10 height 10
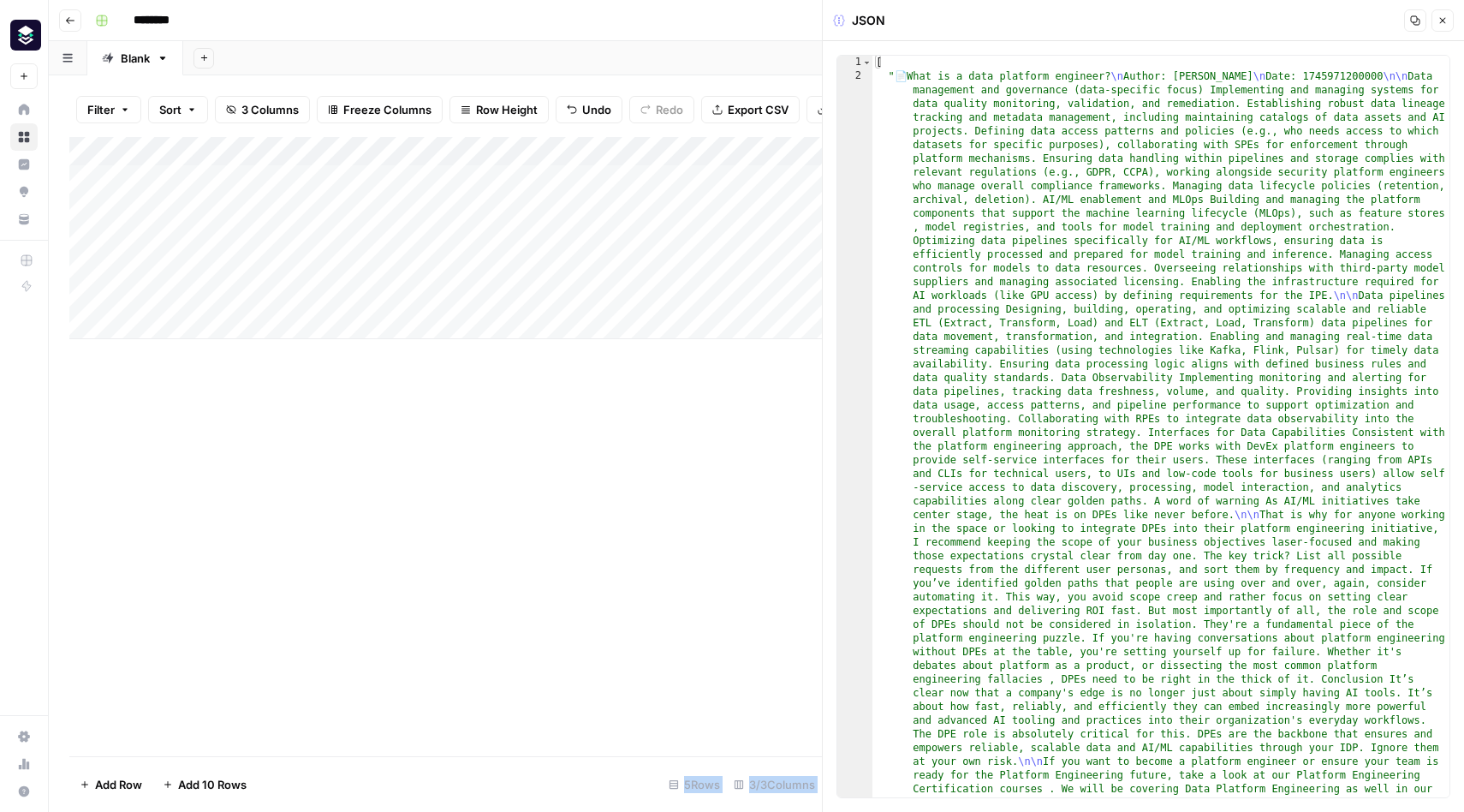
click at [1442, 21] on icon "button" at bounding box center [1442, 20] width 10 height 10
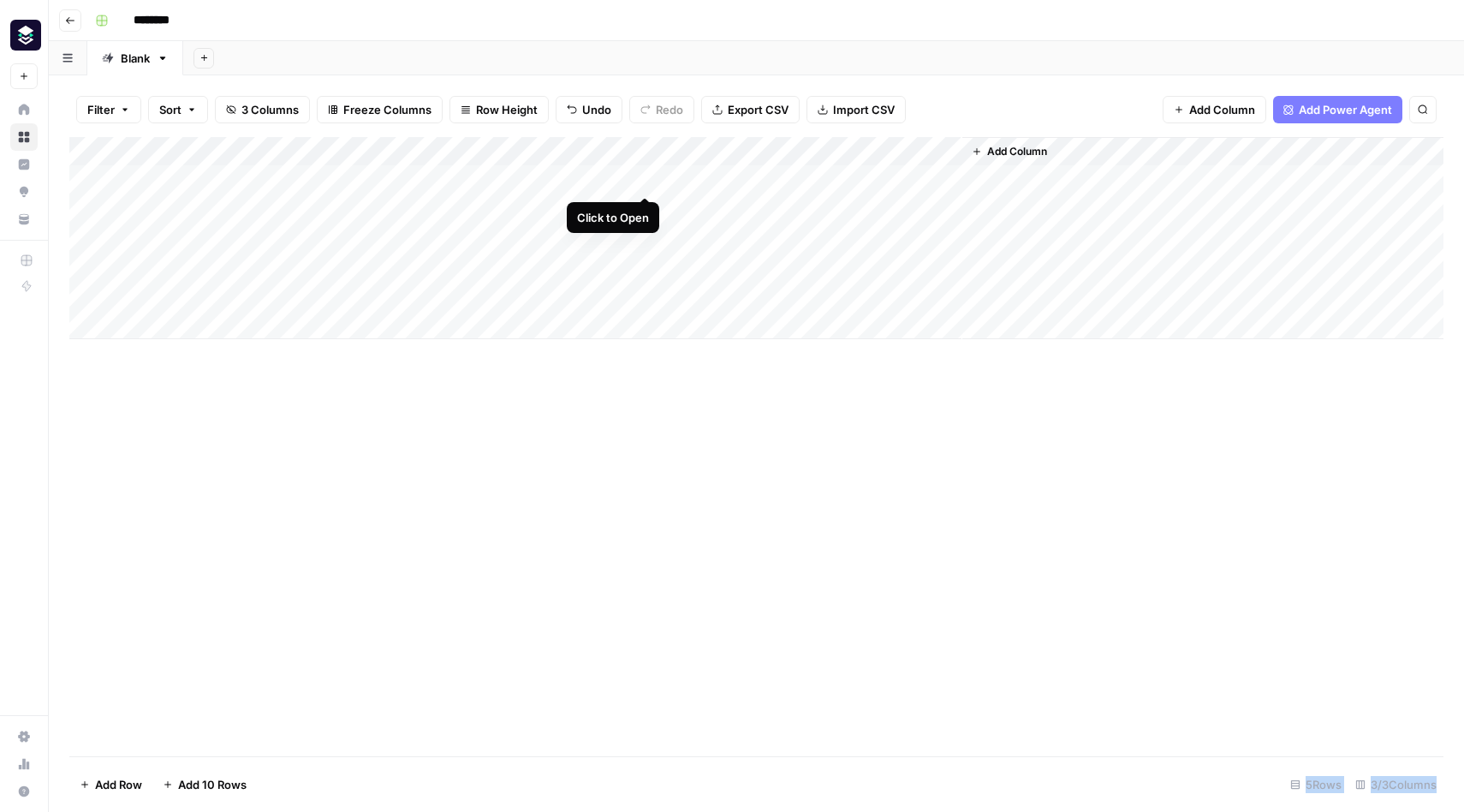
click at [646, 179] on div "Add Column" at bounding box center [757, 239] width 1374 height 202
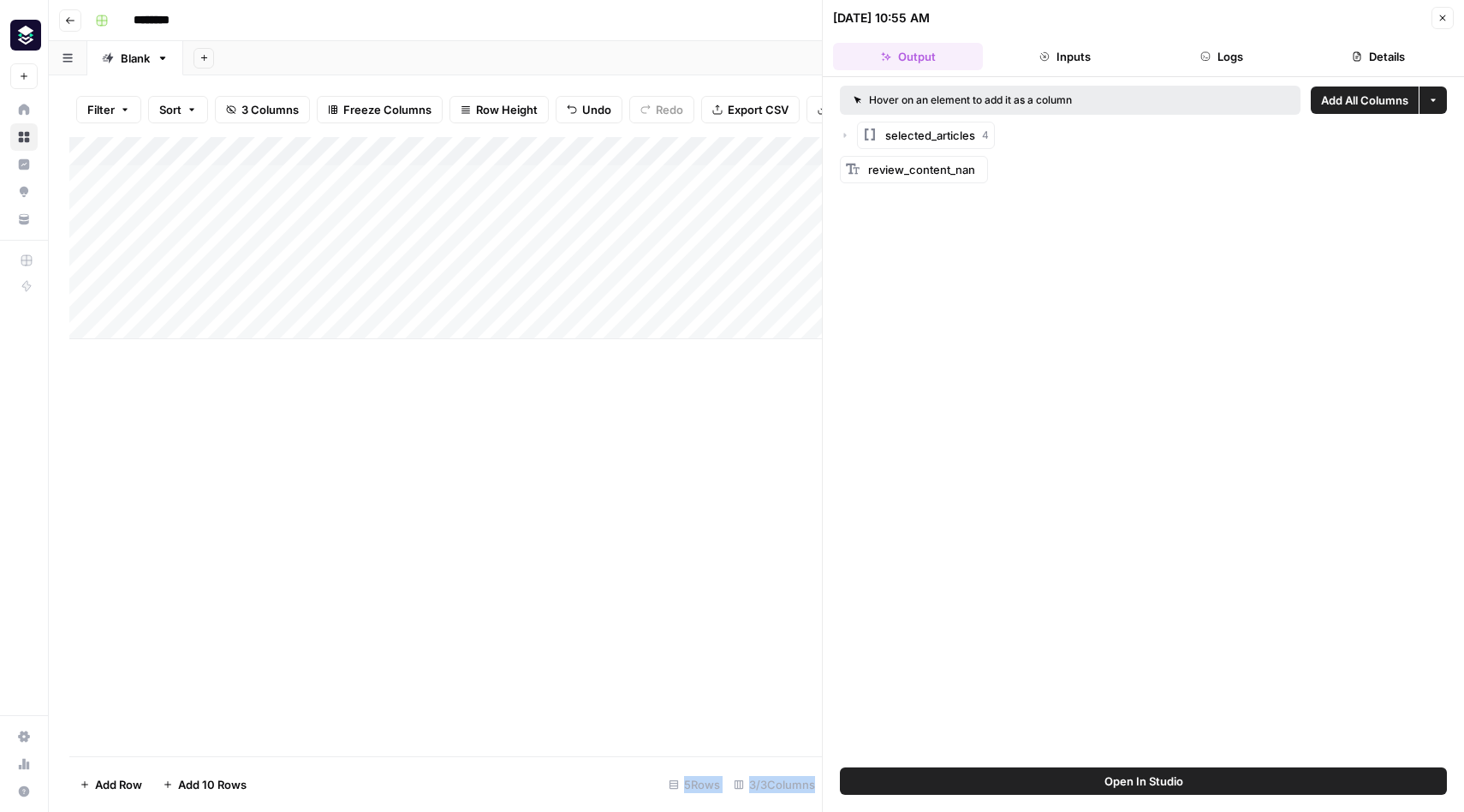
click at [847, 135] on icon "button" at bounding box center [845, 135] width 10 height 10
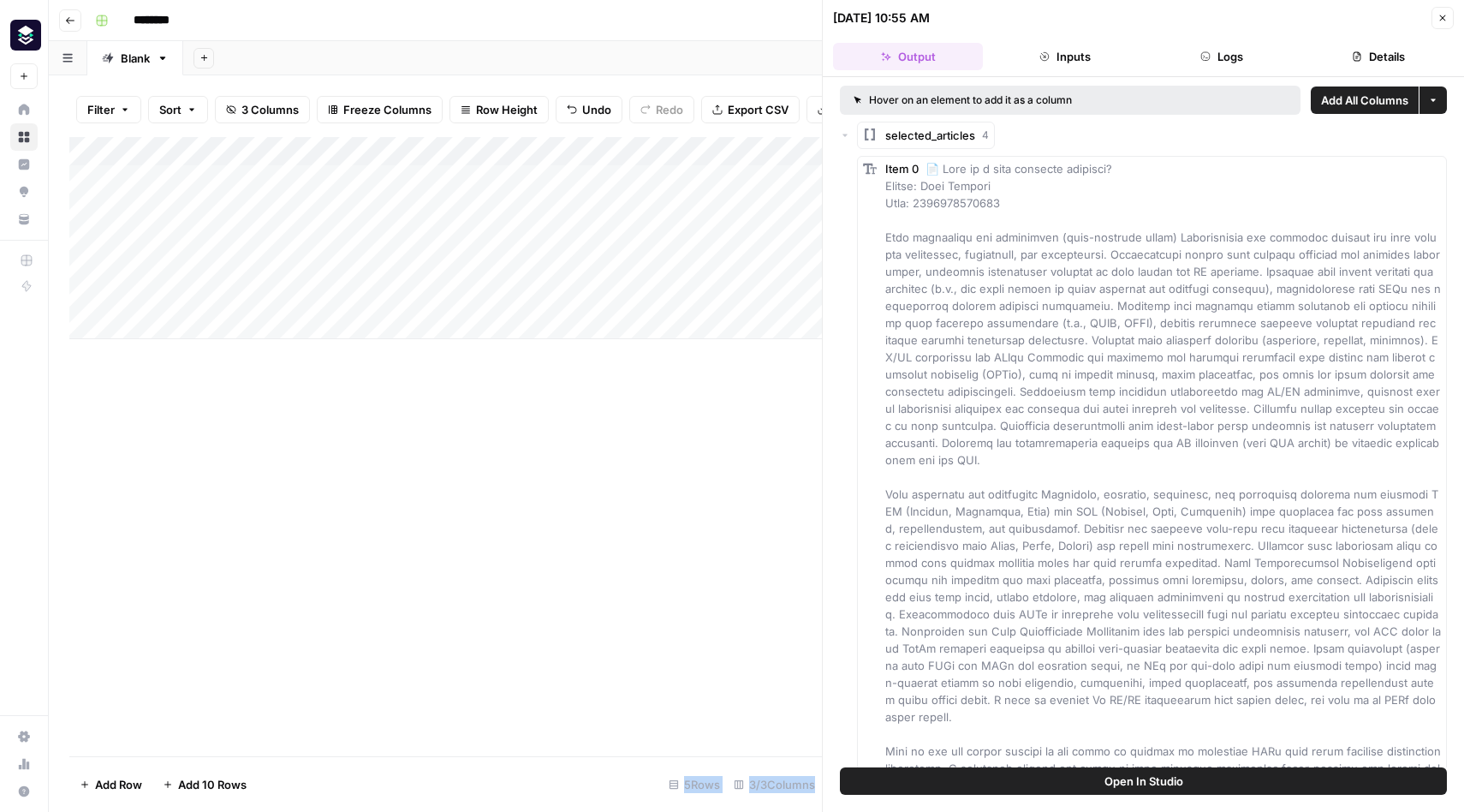
click at [846, 136] on icon "button" at bounding box center [845, 135] width 5 height 3
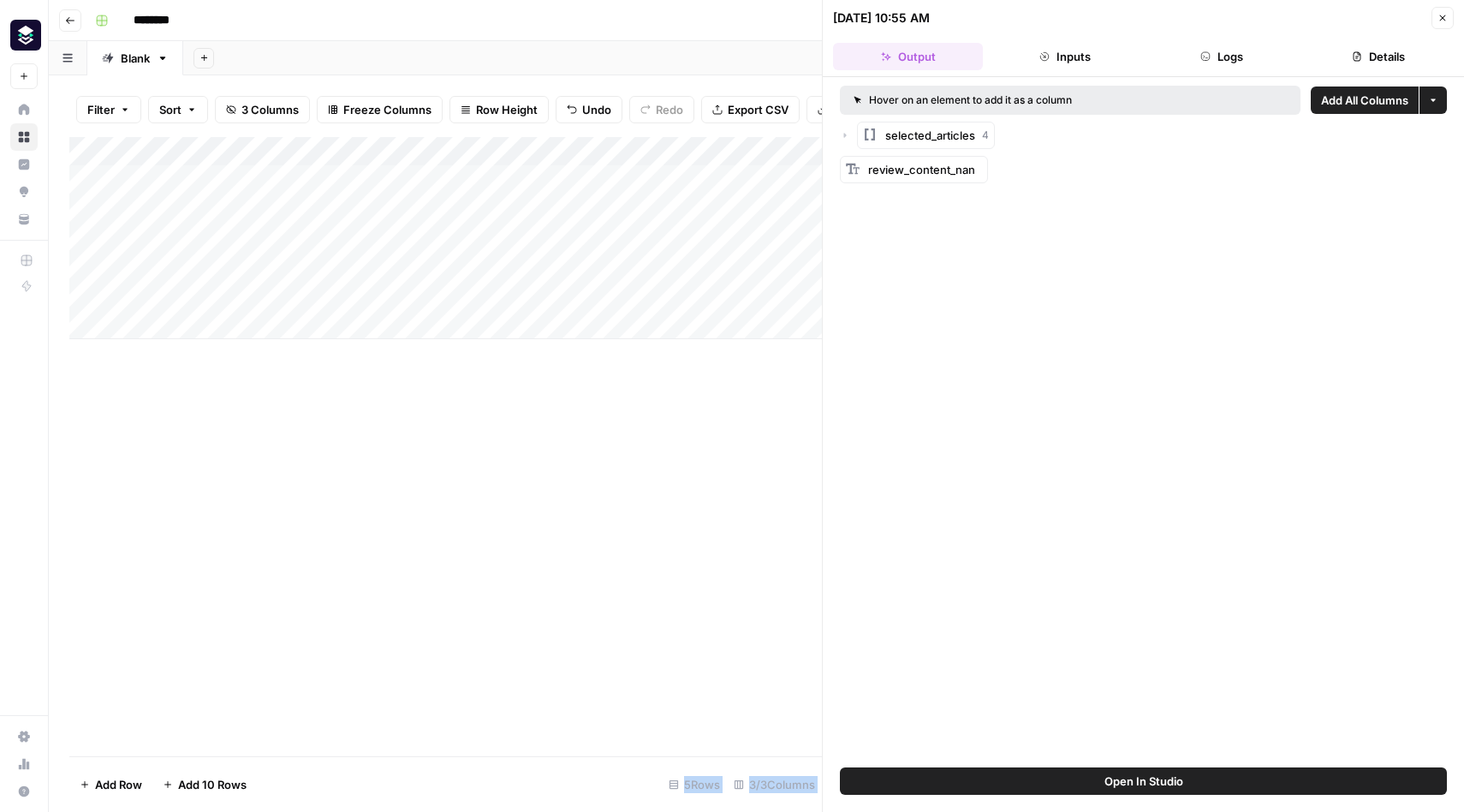
click at [1442, 16] on icon "button" at bounding box center [1442, 17] width 10 height 10
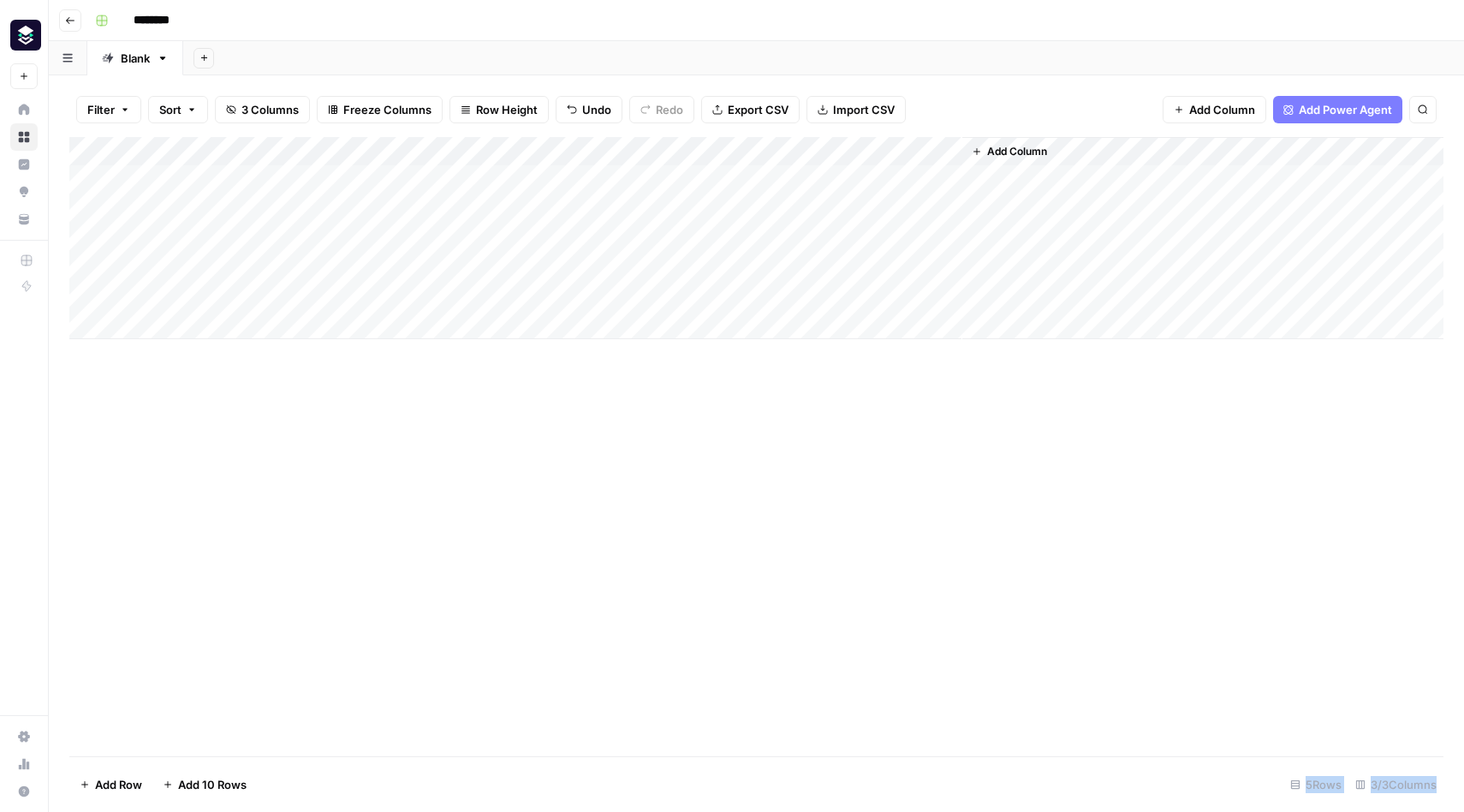
click at [995, 148] on span "Add Column" at bounding box center [1017, 152] width 60 height 15
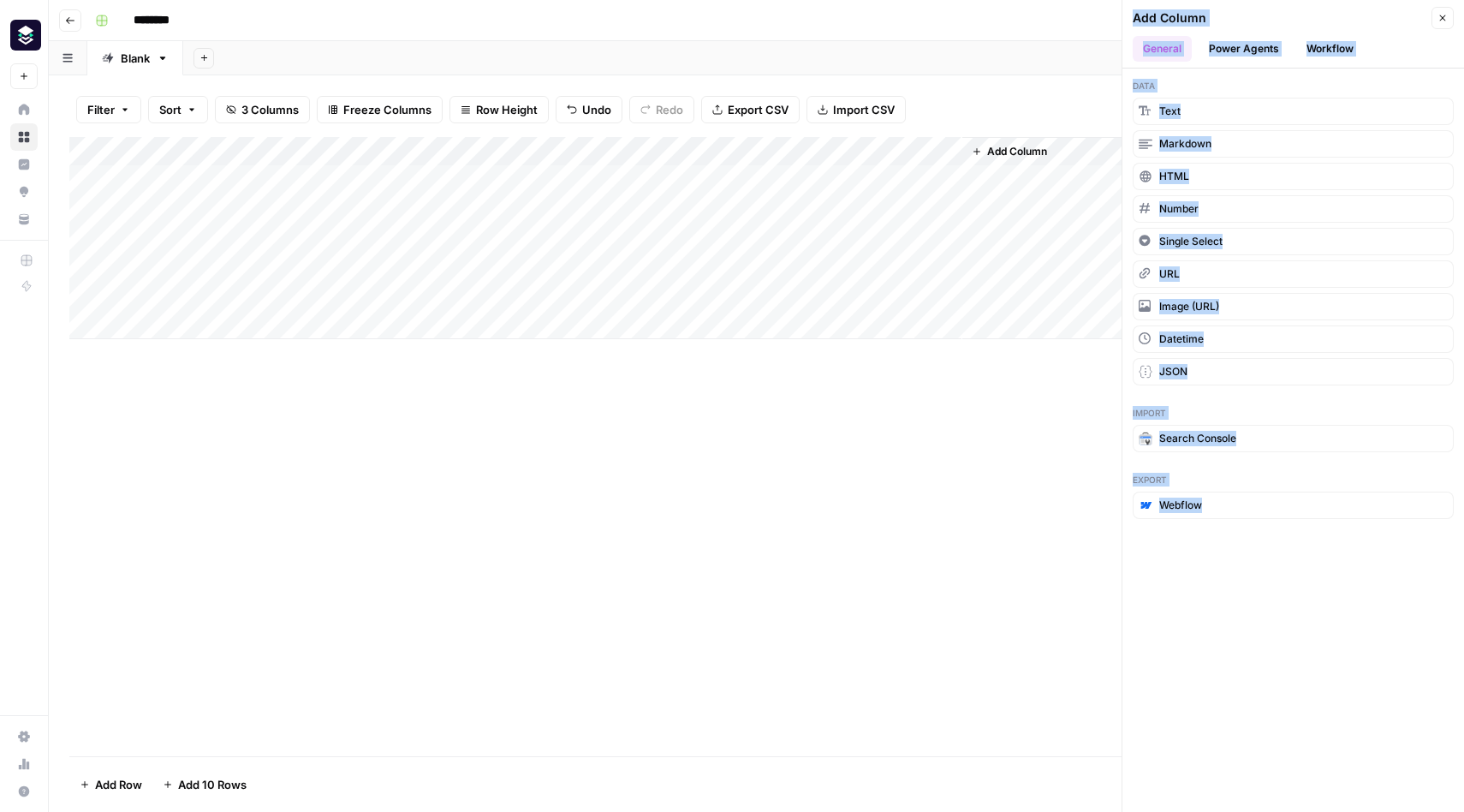
click at [1328, 38] on button "Workflow" at bounding box center [1329, 49] width 68 height 26
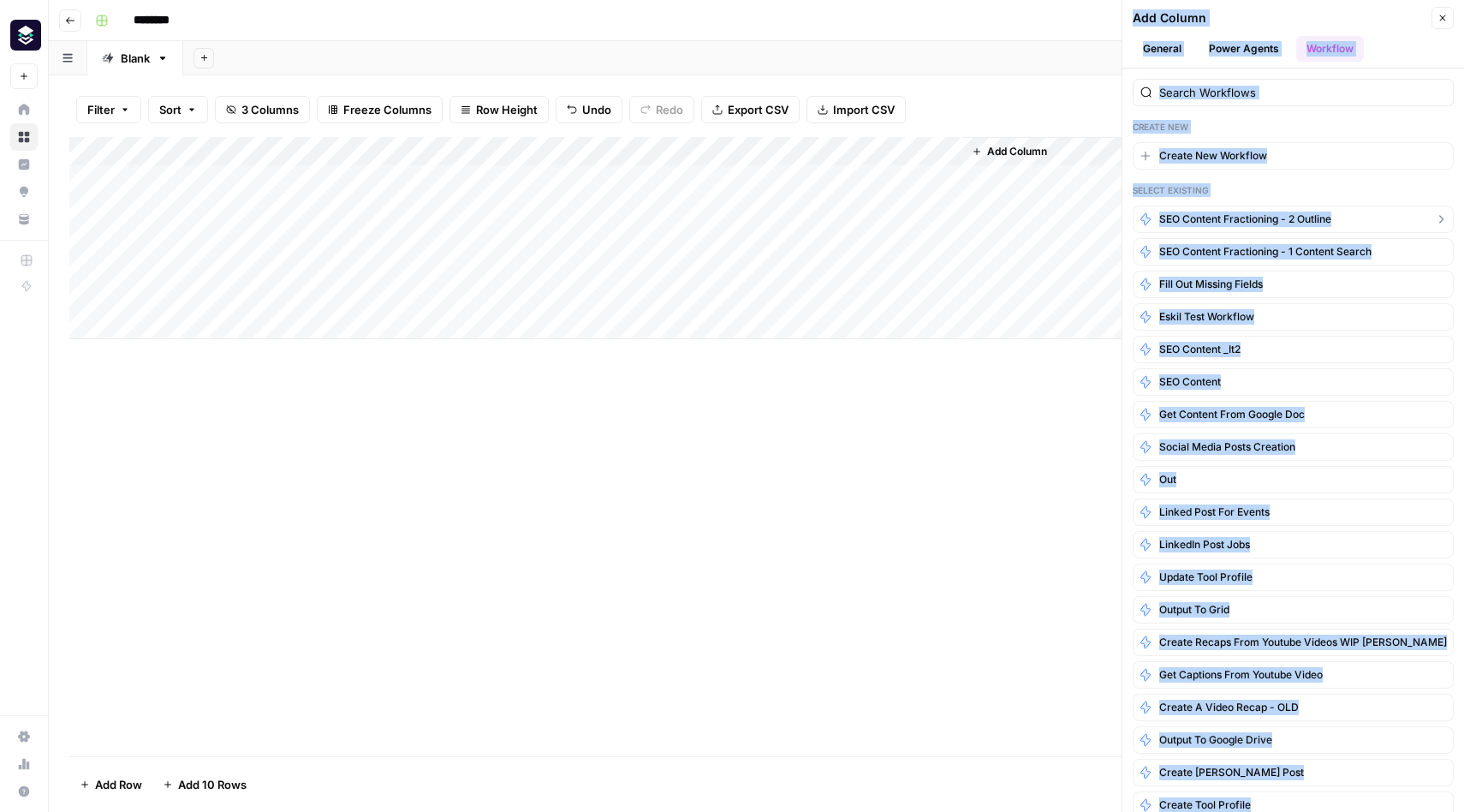
click at [1283, 213] on span "SEO Content fractioning - 2 outline" at bounding box center [1245, 219] width 172 height 15
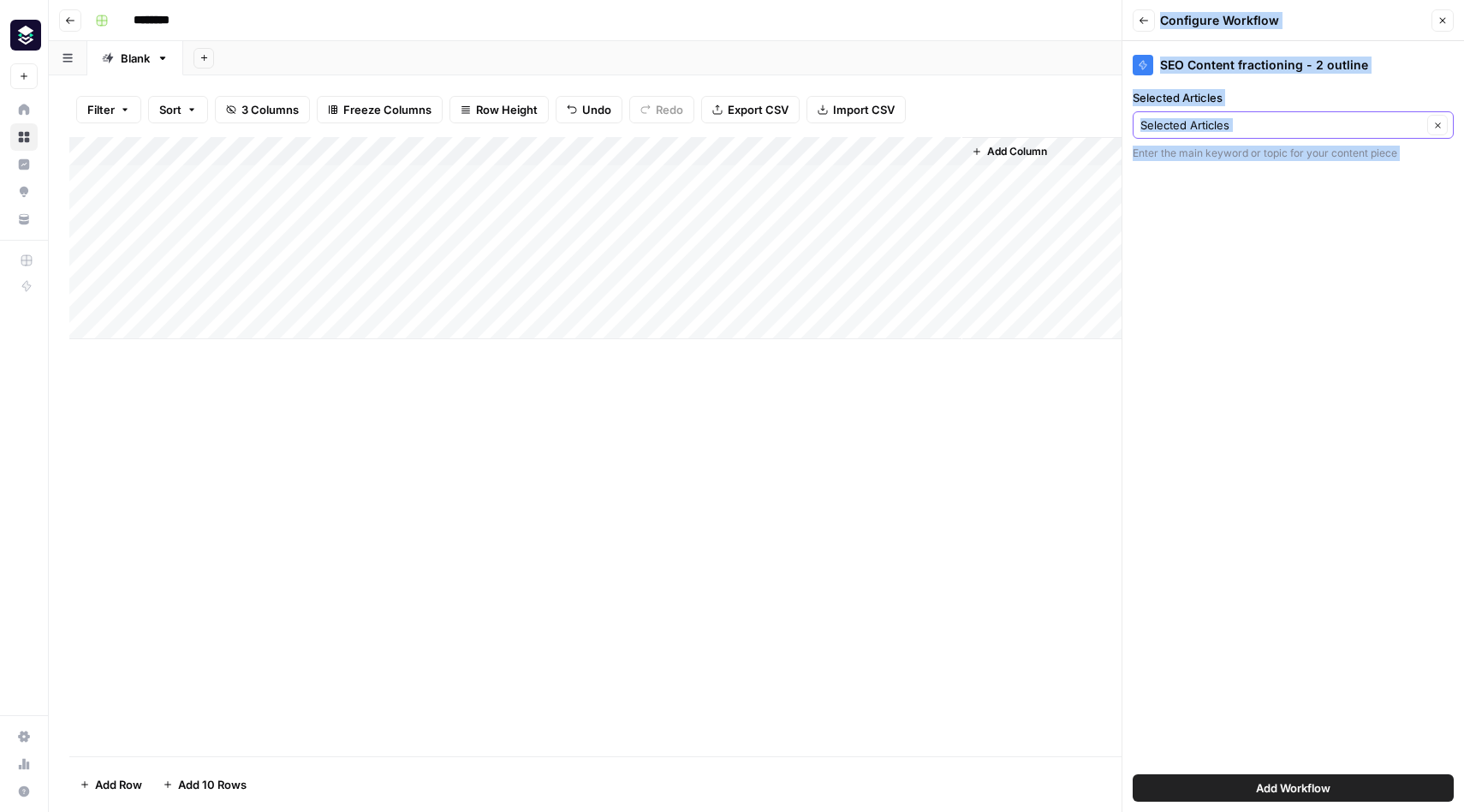
click at [1243, 128] on input "Selected Articles" at bounding box center [1281, 125] width 282 height 17
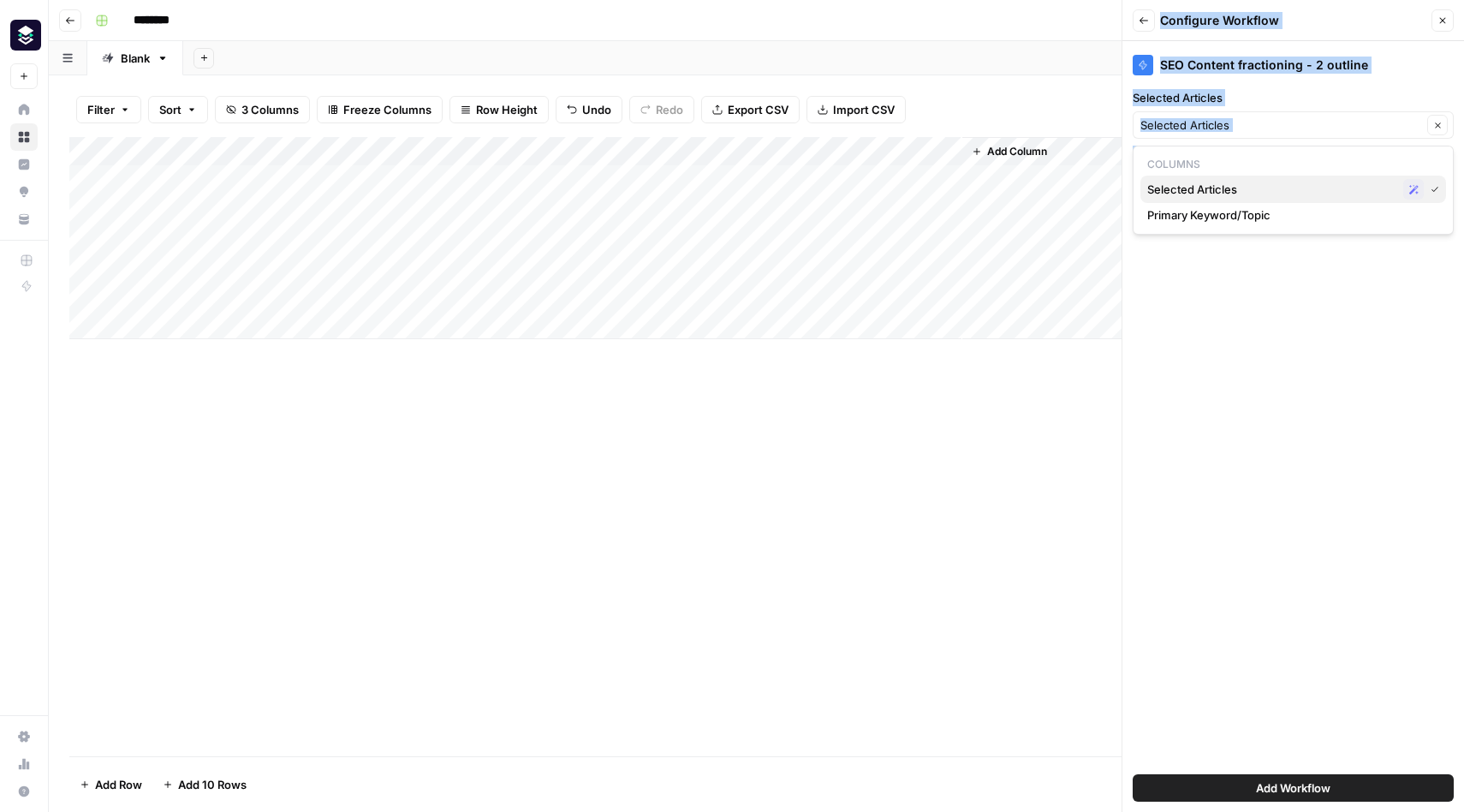
click at [1231, 191] on span "Selected Articles" at bounding box center [1271, 189] width 249 height 17
type input "Selected Articles"
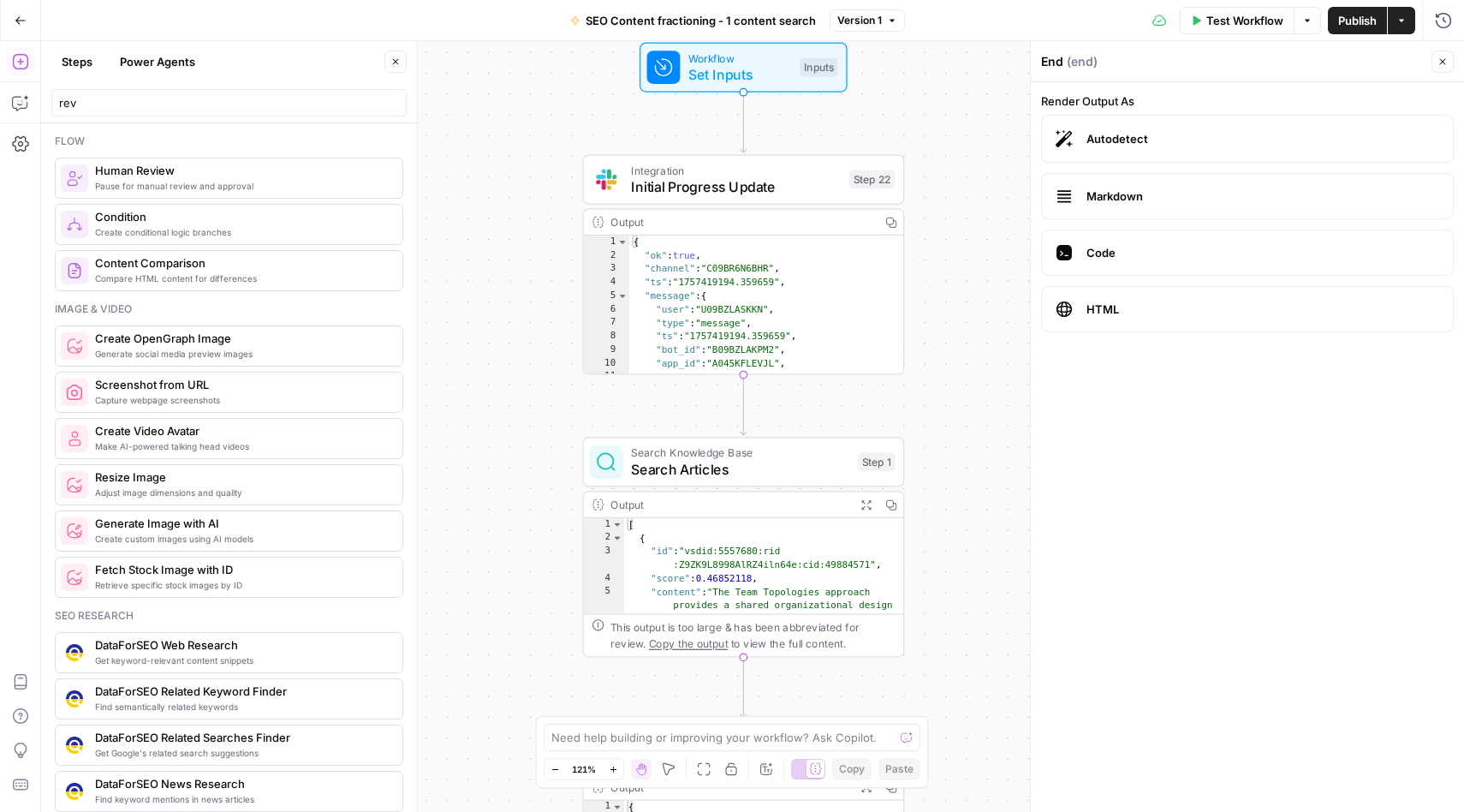
drag, startPoint x: 839, startPoint y: 225, endPoint x: 980, endPoint y: 224, distance: 141.0
click at [981, 224] on div "Workflow Set Inputs Inputs Integration Initial Progress Update Step 22 Output C…" at bounding box center [752, 427] width 1423 height 771
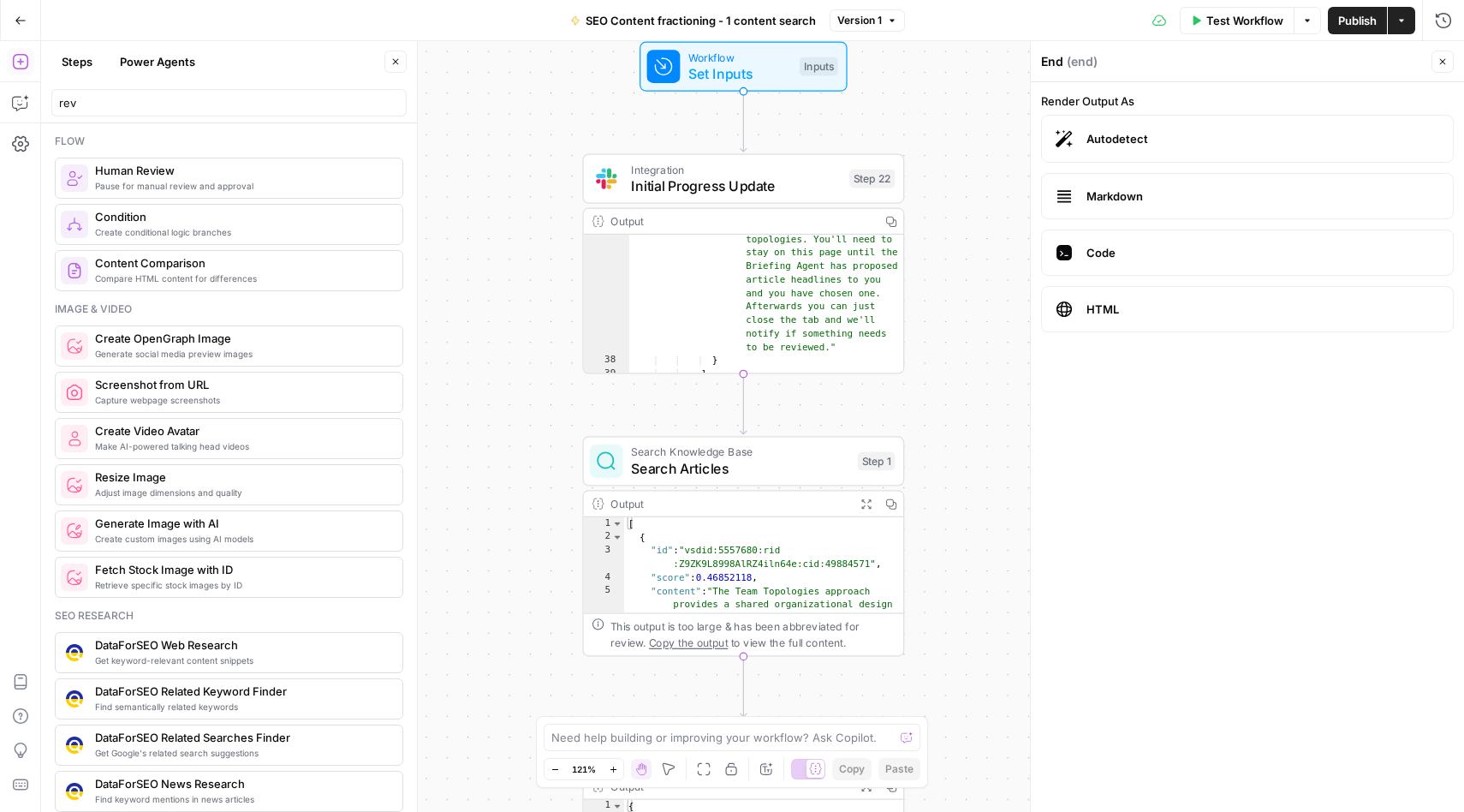
scroll to position [546, 0]
click at [737, 171] on span "Integration" at bounding box center [736, 169] width 210 height 16
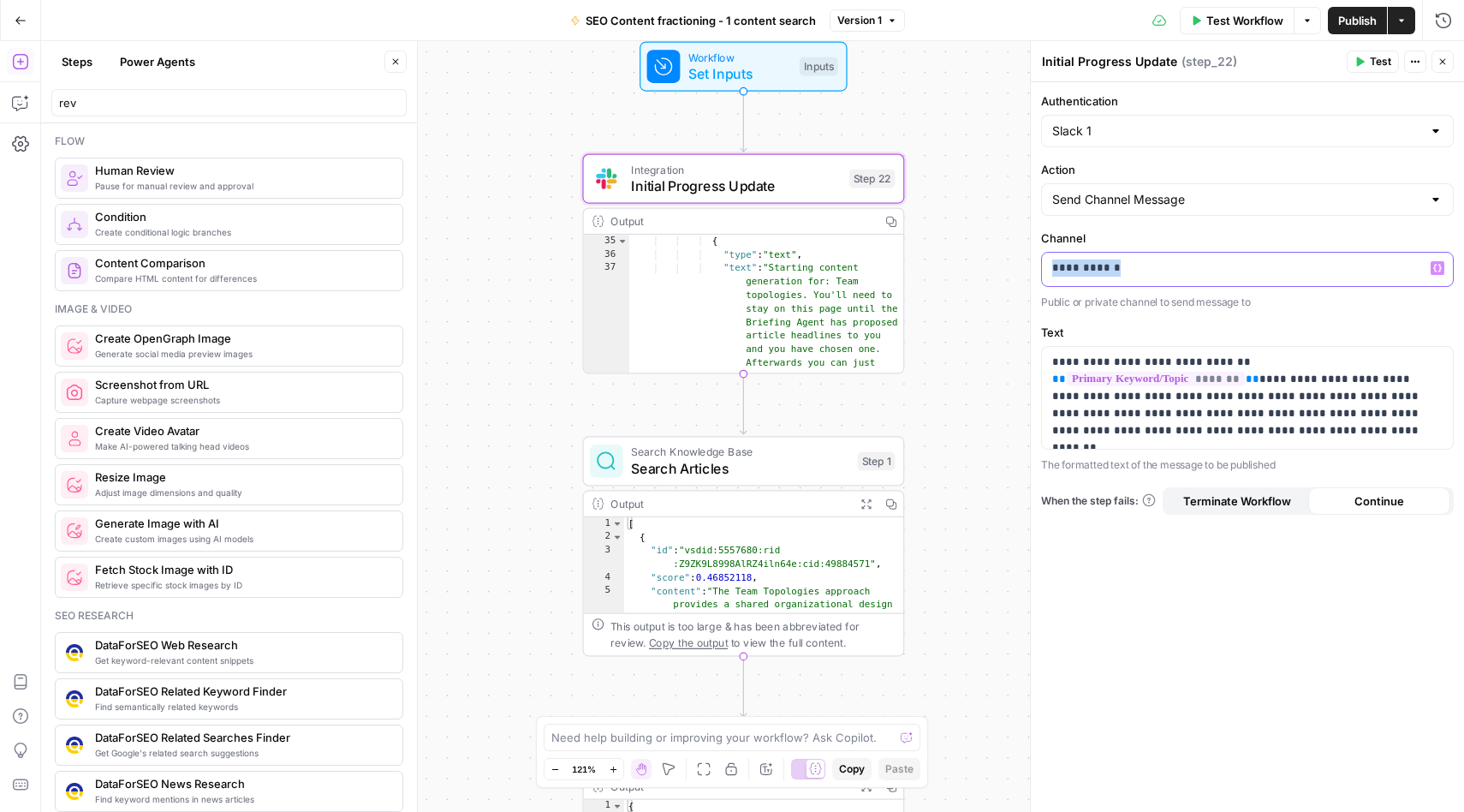
drag, startPoint x: 1162, startPoint y: 267, endPoint x: 1028, endPoint y: 271, distance: 134.1
click at [1030, 271] on div "**********" at bounding box center [1246, 427] width 434 height 771
click at [1251, 235] on label "Channel" at bounding box center [1247, 238] width 412 height 17
click at [1371, 67] on span "Test" at bounding box center [1381, 62] width 21 height 15
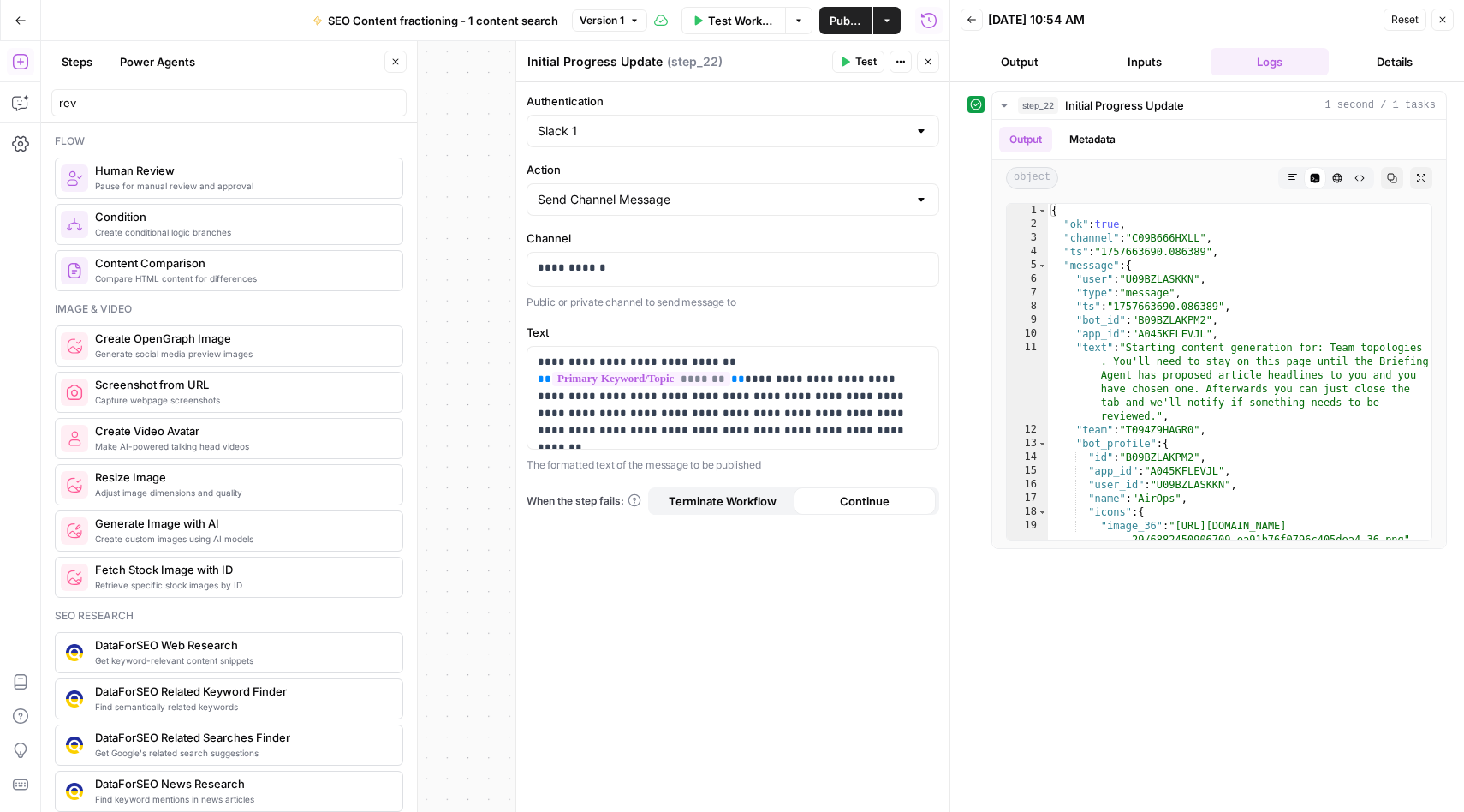
click at [1448, 24] on button "Close" at bounding box center [1442, 19] width 22 height 22
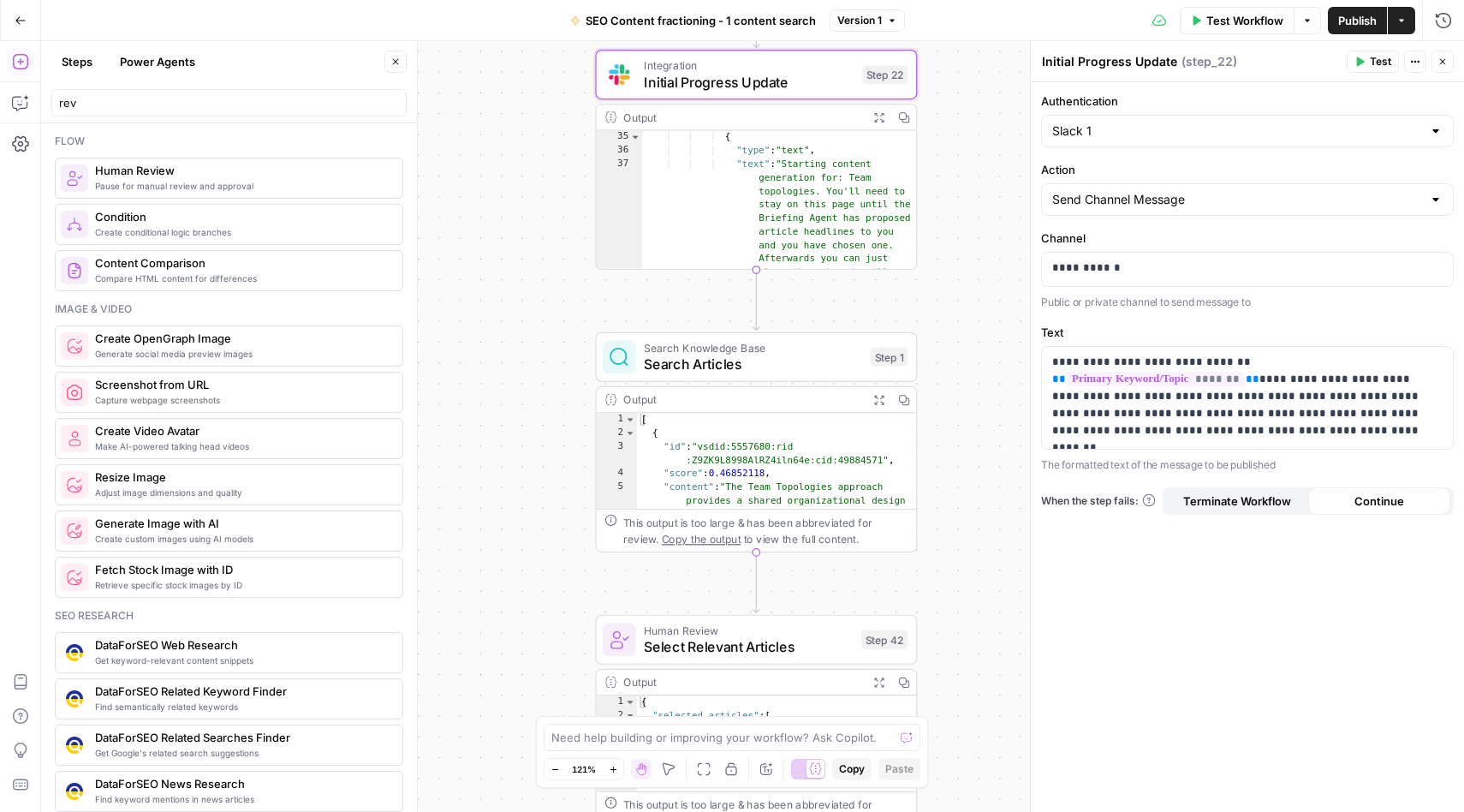
click at [530, 427] on div "Workflow Set Inputs Inputs Integration Initial Progress Update Step 22 Output E…" at bounding box center [752, 427] width 1423 height 771
click at [1349, 12] on span "Publish" at bounding box center [1357, 21] width 38 height 17
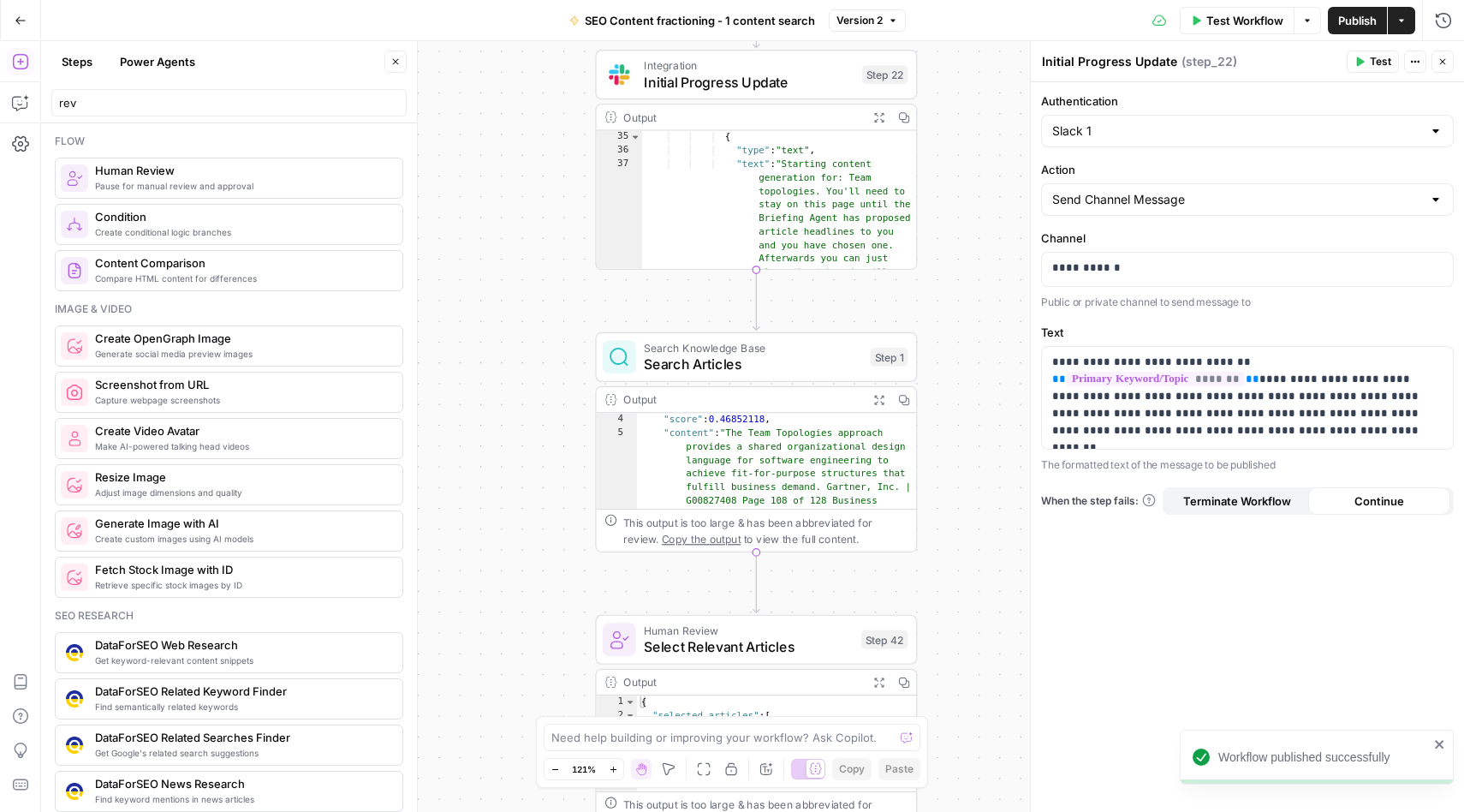
scroll to position [44, 0]
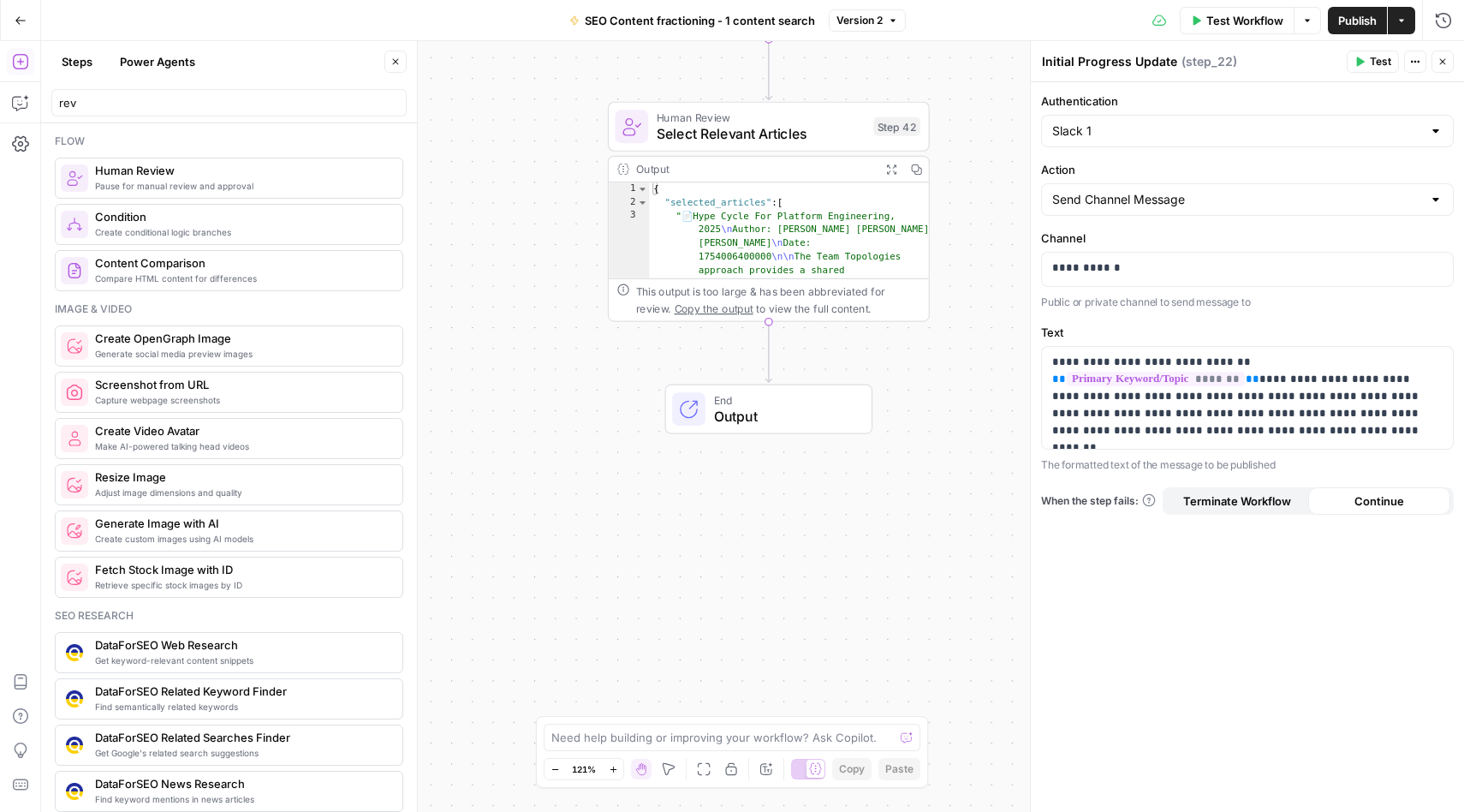
click at [877, 553] on div "Workflow Set Inputs Inputs Integration Initial Progress Update Step 22 Output E…" at bounding box center [752, 427] width 1423 height 771
click at [106, 106] on input "rev" at bounding box center [229, 103] width 340 height 17
click at [22, 29] on button "Go Back" at bounding box center [20, 20] width 31 height 31
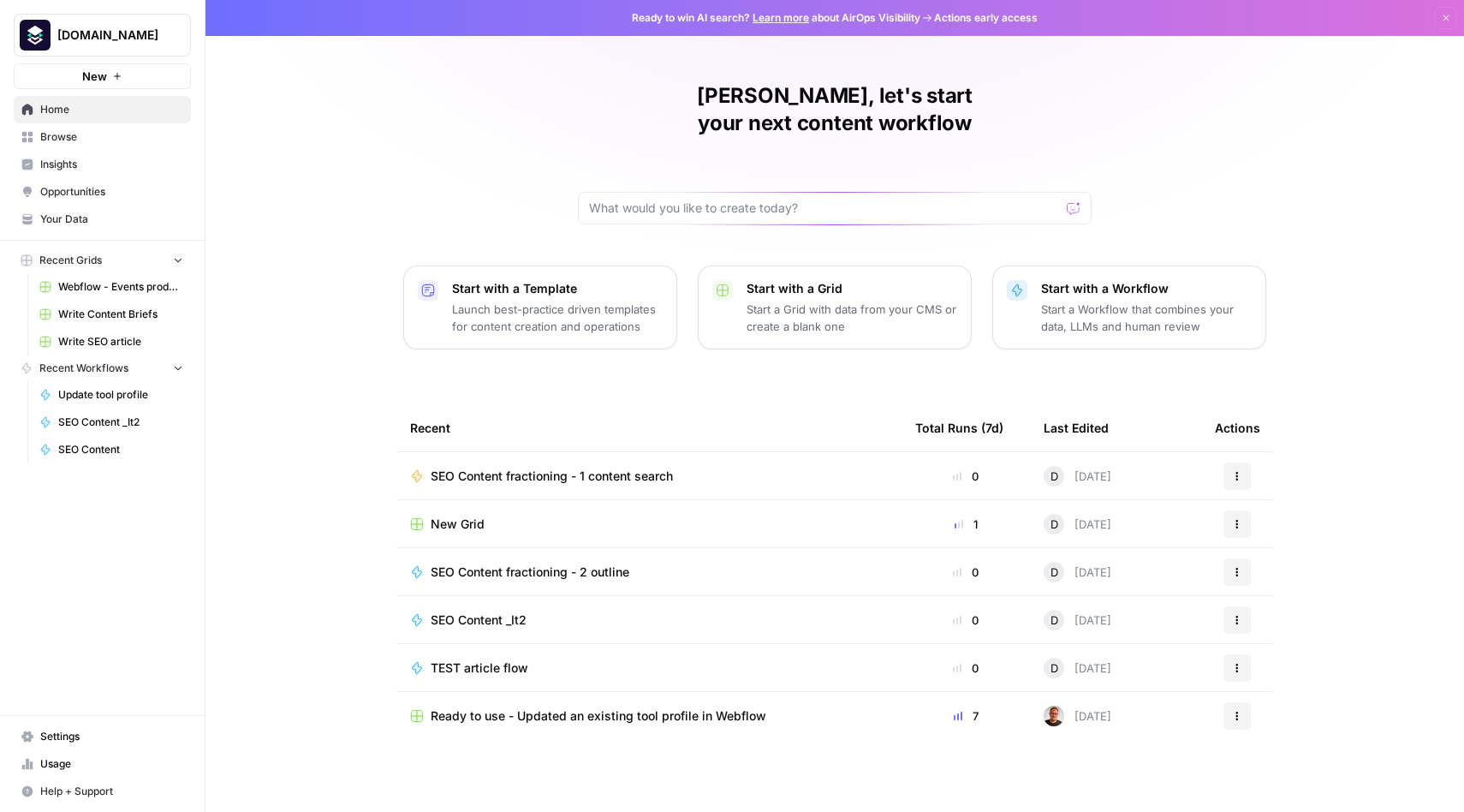
click at [495, 563] on span "SEO Content fractioning - 2 outline" at bounding box center [530, 572] width 199 height 17
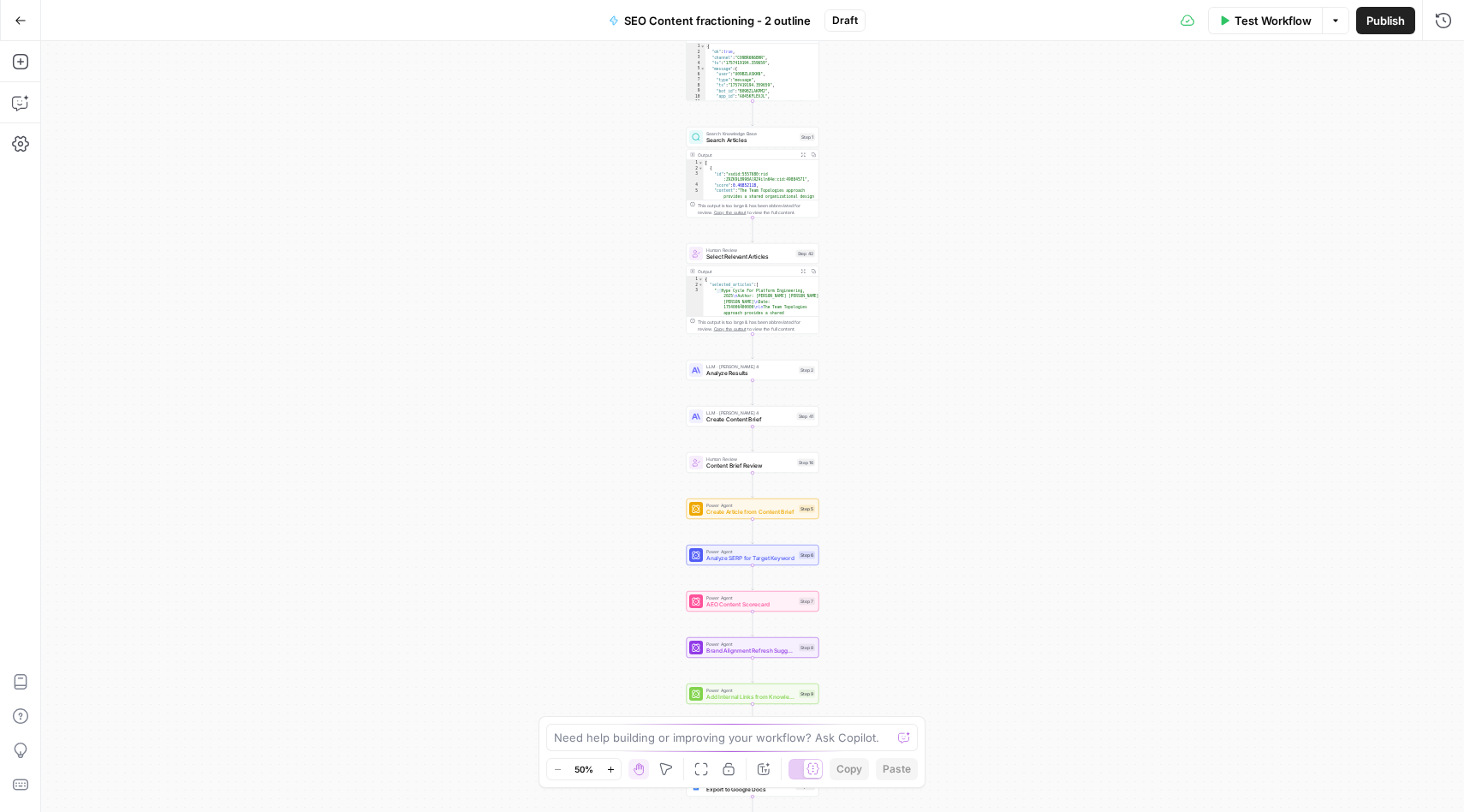
click at [618, 19] on icon "button" at bounding box center [614, 20] width 10 height 10
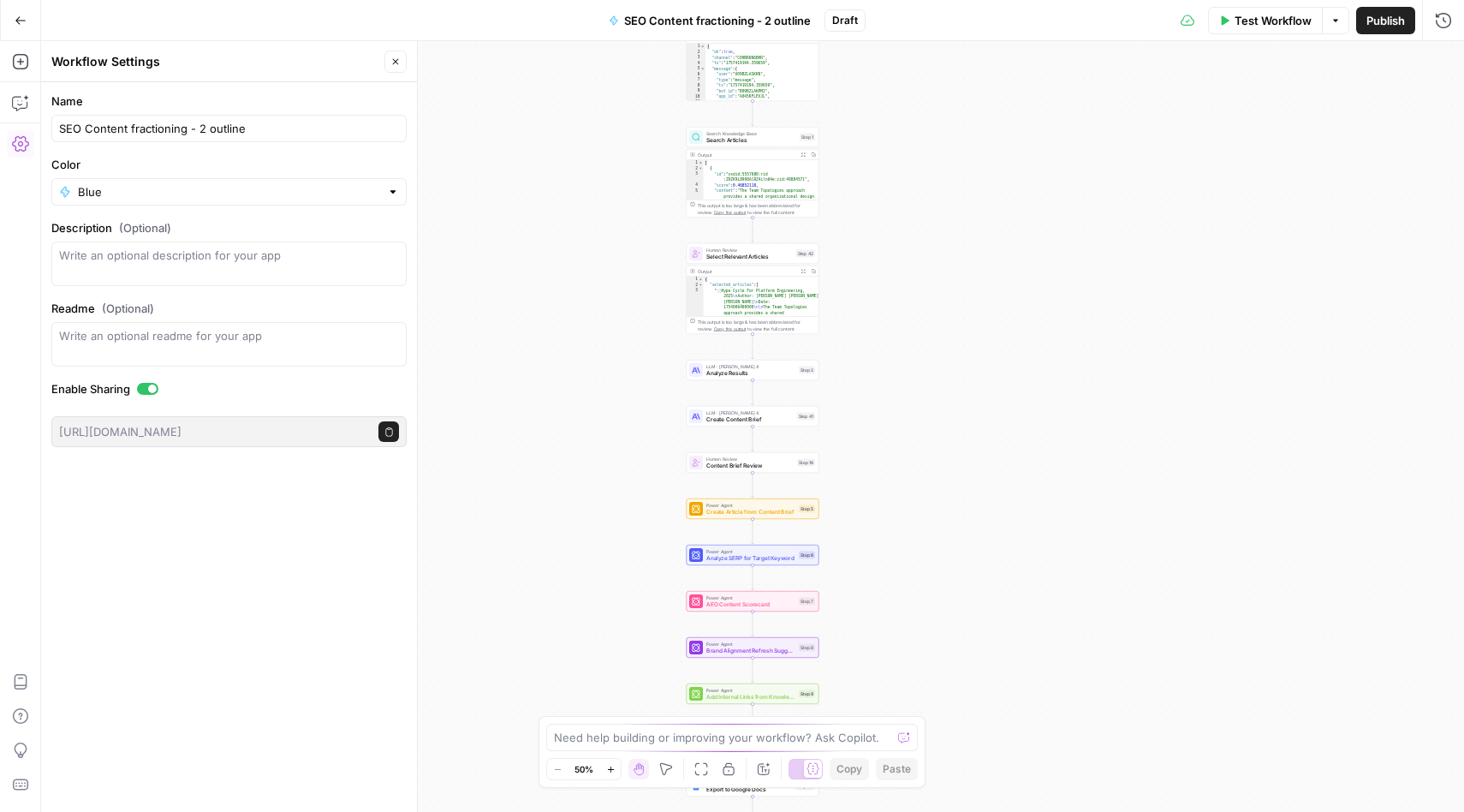
click at [186, 200] on div "Blue" at bounding box center [229, 192] width 355 height 28
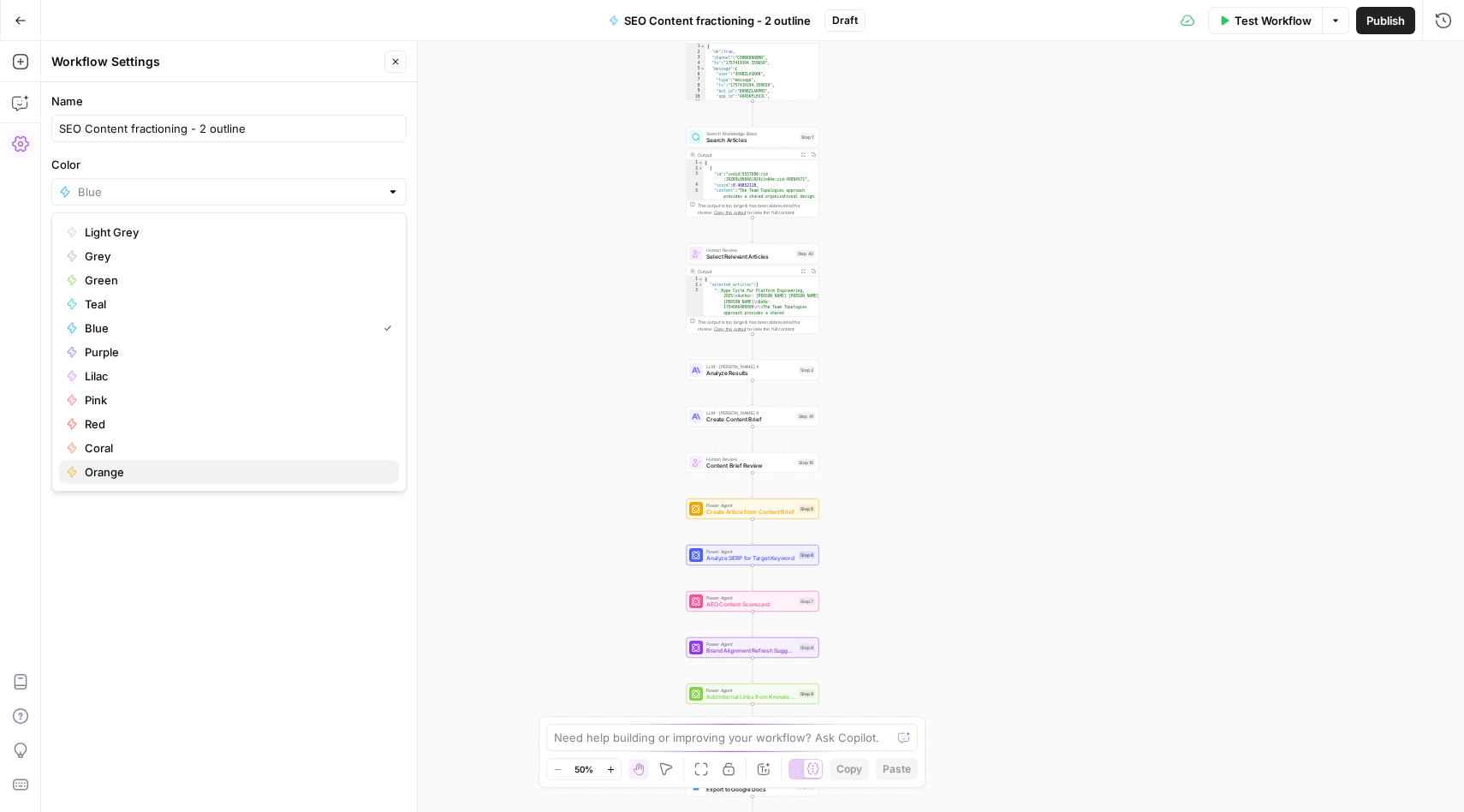
click at [132, 470] on span "Orange" at bounding box center [235, 471] width 301 height 17
type input "Orange"
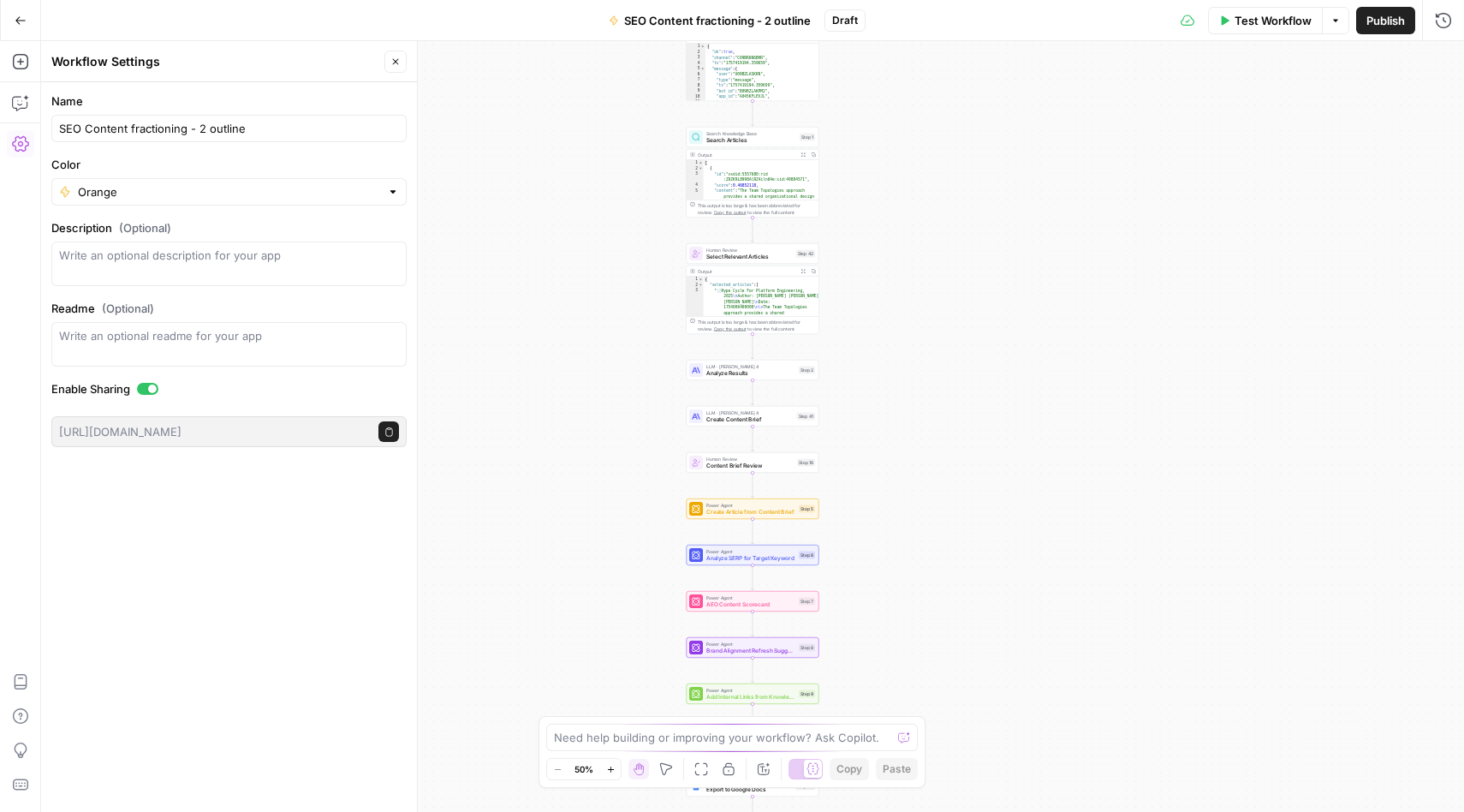
click at [1297, 137] on div "Workflow Set Inputs Inputs Integration Initial Progress Update Step 22 Output C…" at bounding box center [752, 427] width 1423 height 771
drag, startPoint x: 1387, startPoint y: 27, endPoint x: 1337, endPoint y: 282, distance: 259.9
click at [1337, 282] on div "Go Back SEO Content fractioning - 2 outline Draft Test Workflow Options Publish…" at bounding box center [732, 406] width 1464 height 812
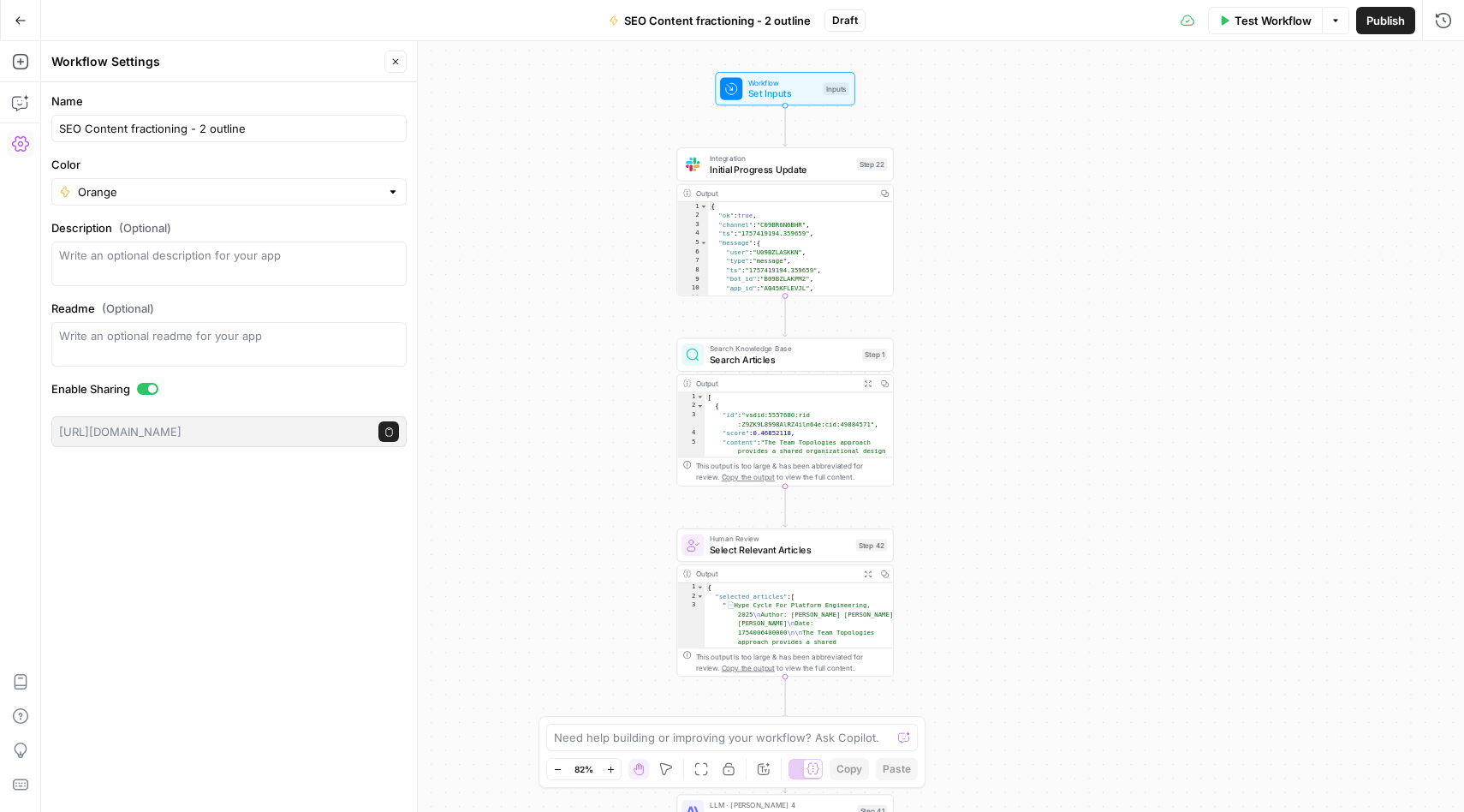
drag, startPoint x: 926, startPoint y: 352, endPoint x: 1119, endPoint y: 360, distance: 193.2
click at [1120, 361] on div "Workflow Set Inputs Inputs Integration Initial Progress Update Step 22 Output C…" at bounding box center [752, 427] width 1423 height 771
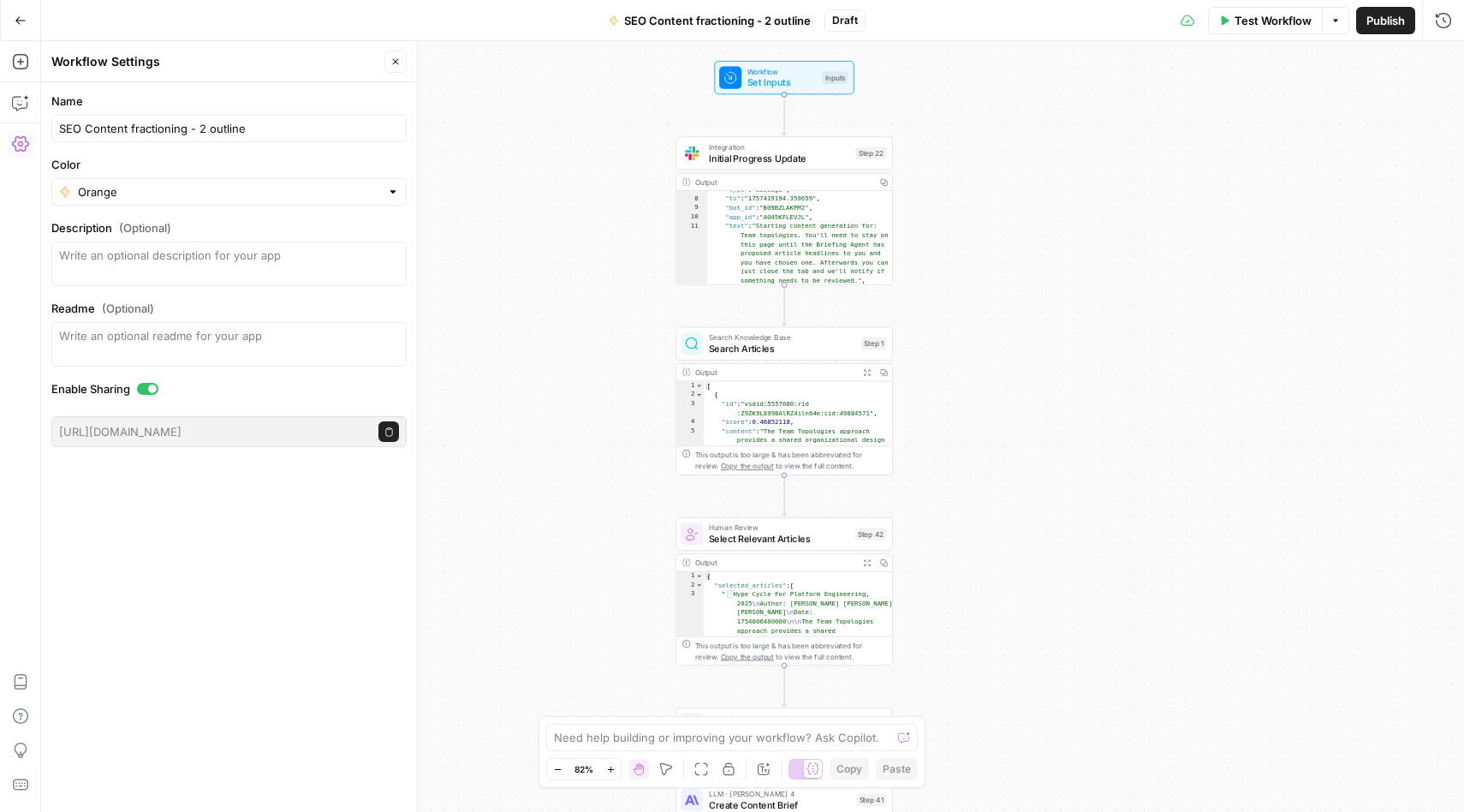
drag, startPoint x: 971, startPoint y: 416, endPoint x: 971, endPoint y: 407, distance: 9.0
click at [971, 407] on div "Workflow Set Inputs Inputs Integration Initial Progress Update Step 22 Output C…" at bounding box center [752, 427] width 1423 height 771
click at [809, 126] on icon "button" at bounding box center [810, 130] width 10 height 10
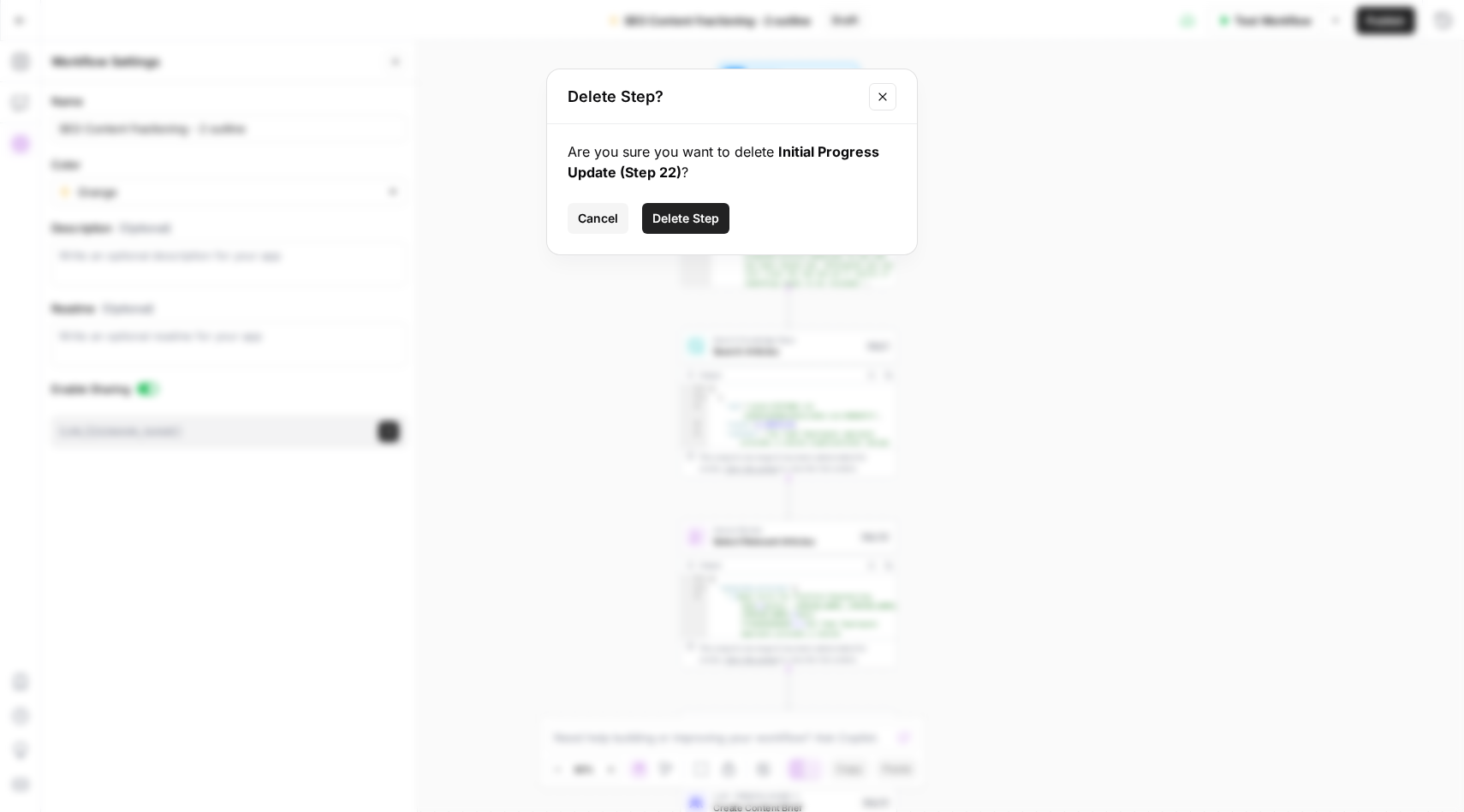
click at [684, 219] on span "Delete Step" at bounding box center [686, 219] width 67 height 17
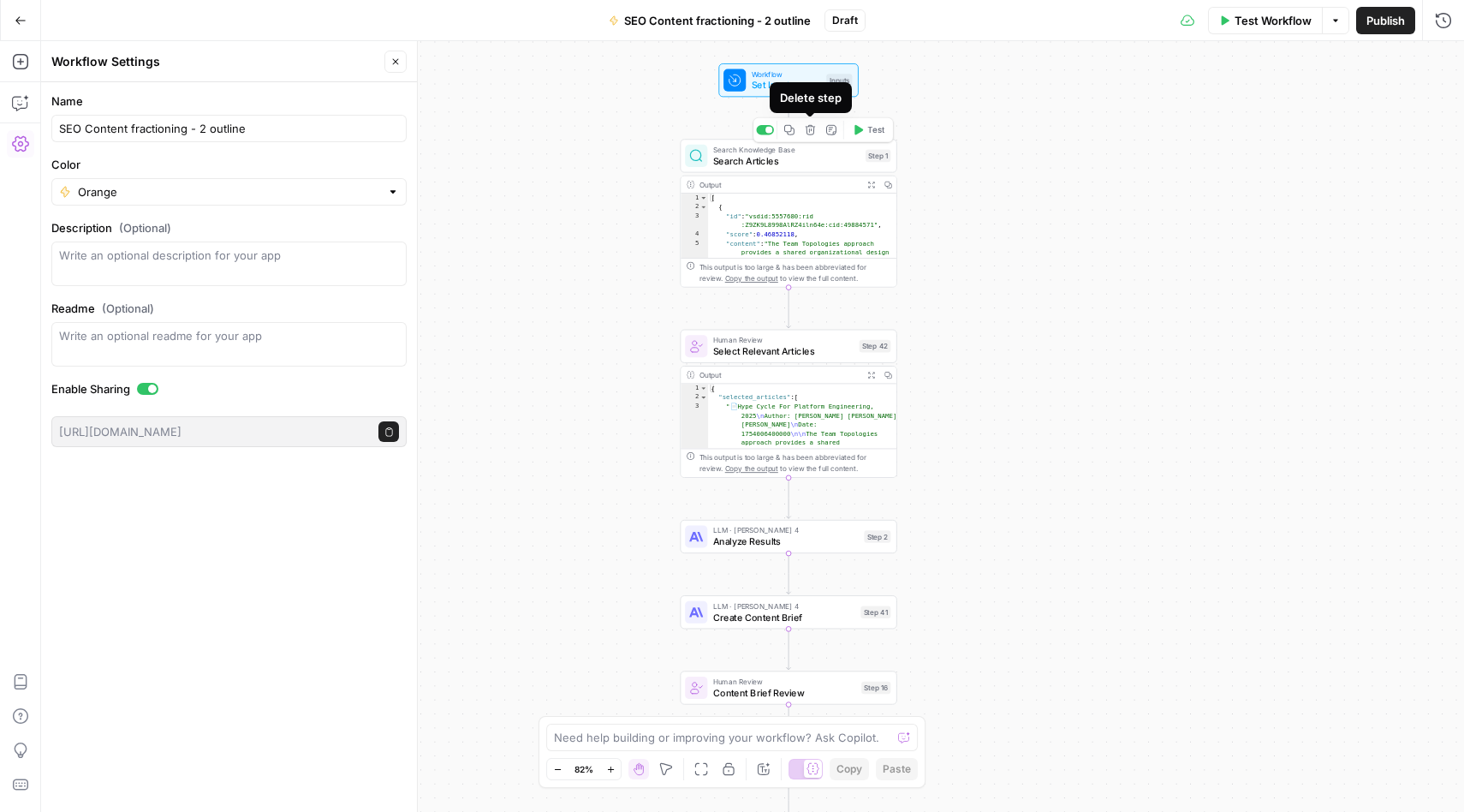
click at [812, 134] on icon "button" at bounding box center [810, 130] width 10 height 10
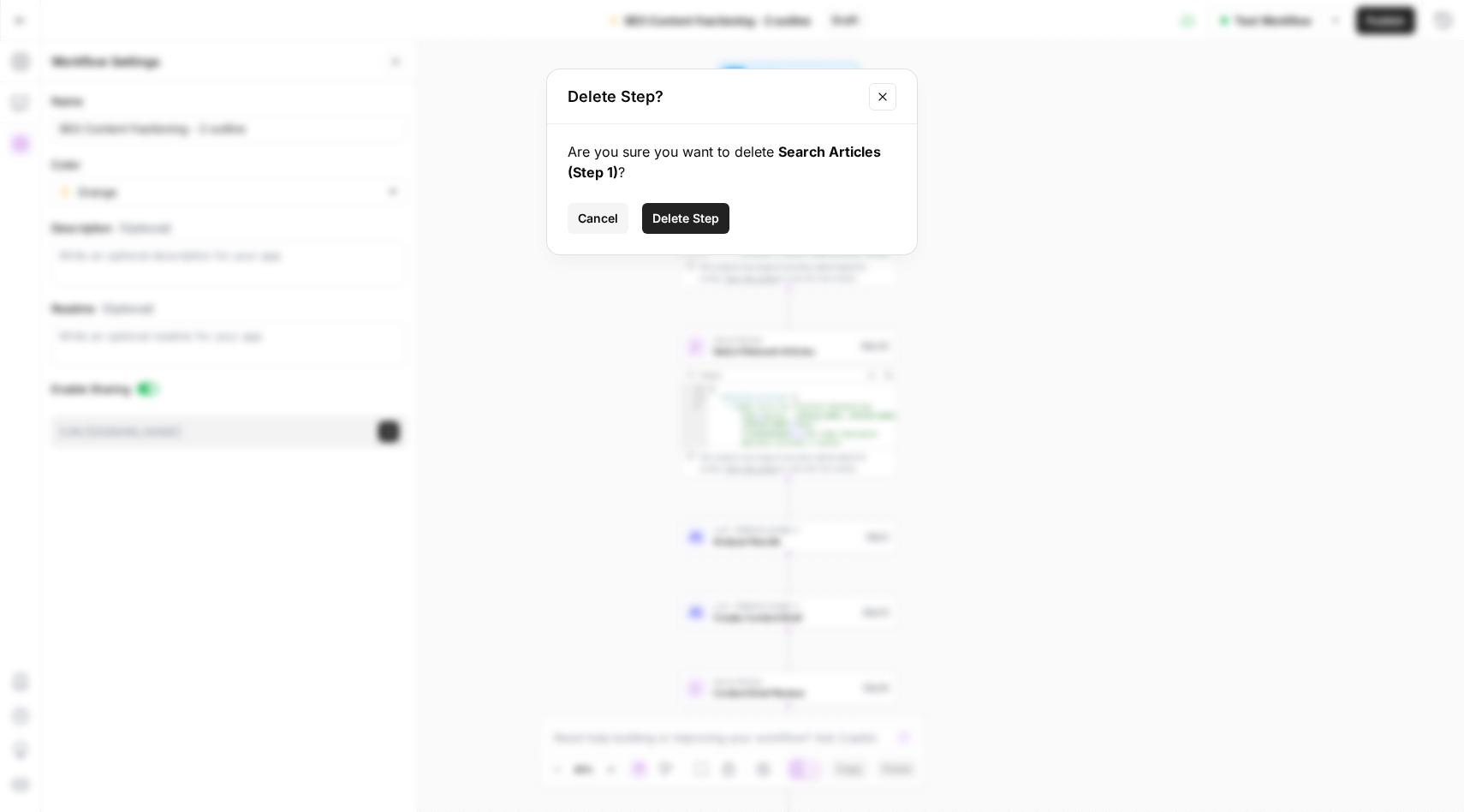
click at [699, 226] on span "Delete Step" at bounding box center [686, 219] width 67 height 17
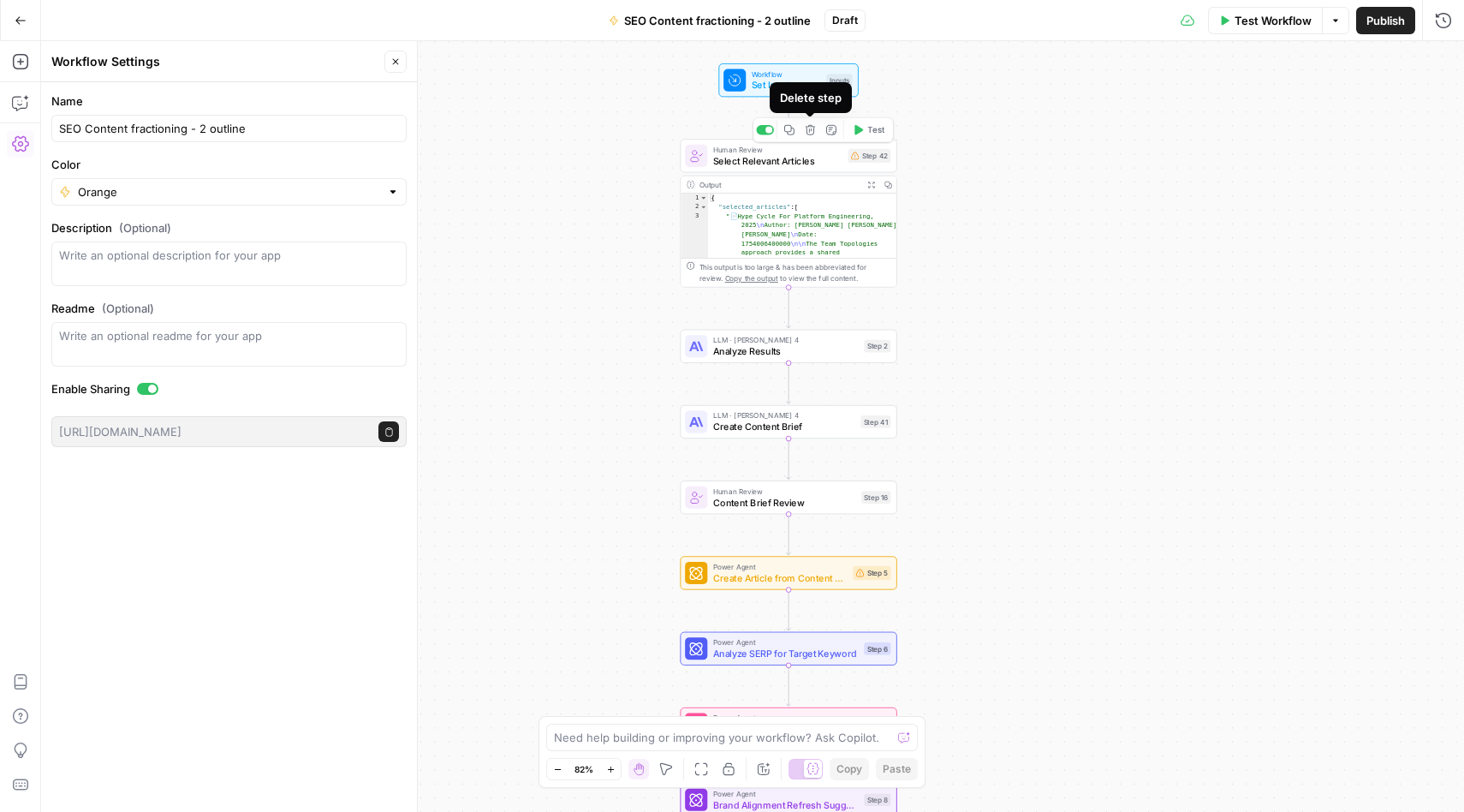
click at [808, 127] on icon "button" at bounding box center [810, 130] width 11 height 11
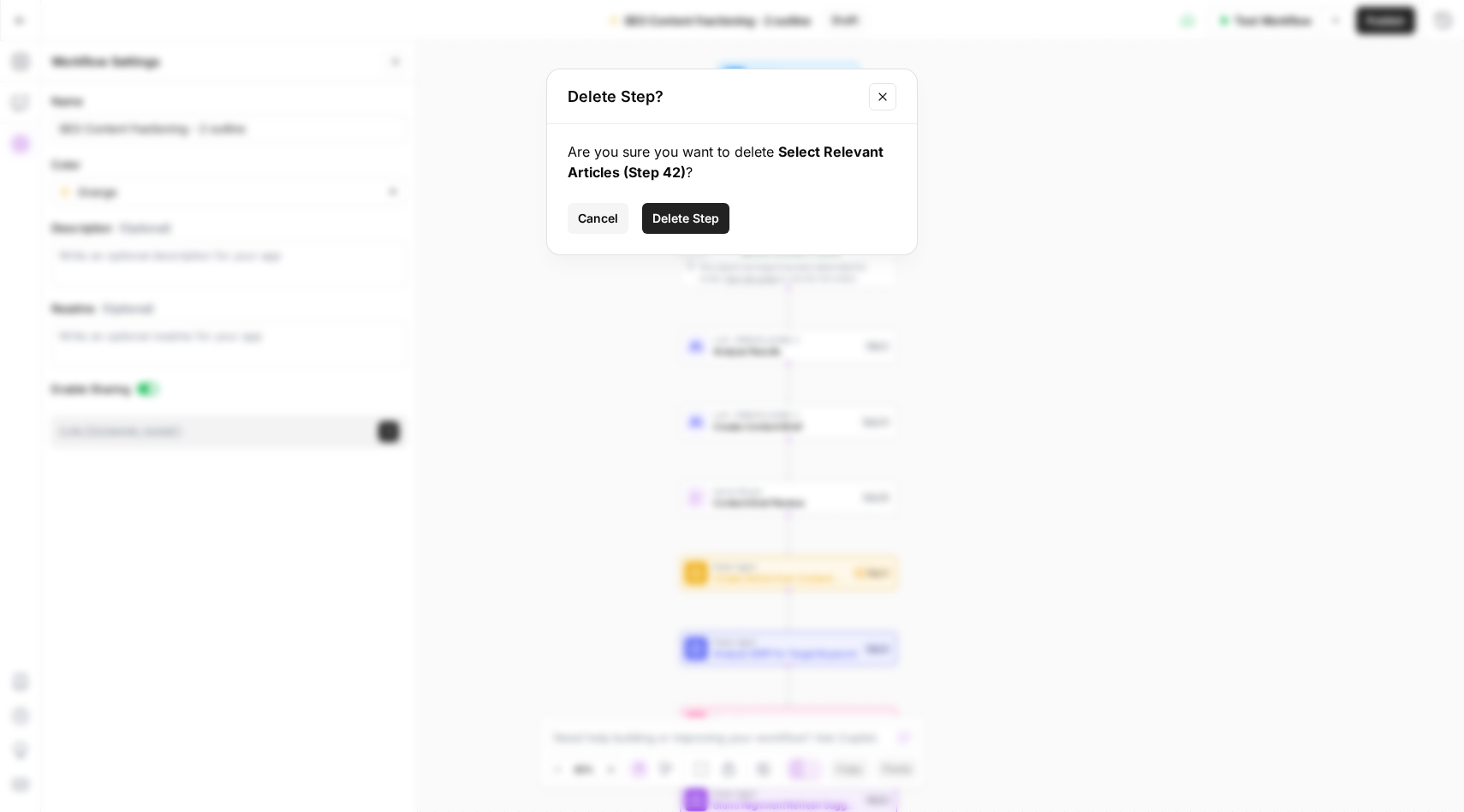
click at [691, 217] on span "Delete Step" at bounding box center [686, 219] width 67 height 17
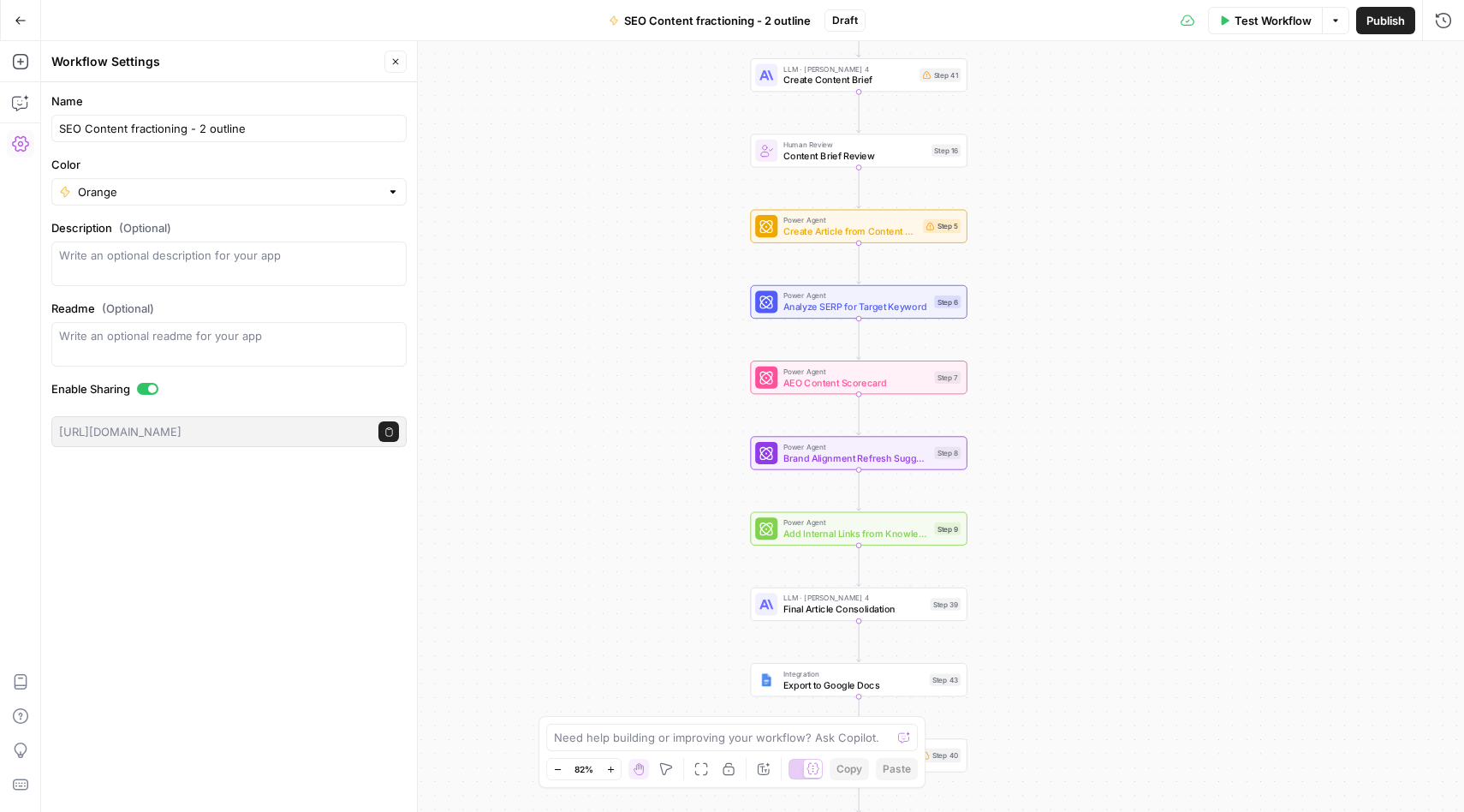
drag, startPoint x: 615, startPoint y: 193, endPoint x: 663, endPoint y: 203, distance: 49.0
click at [663, 203] on div "Workflow Set Inputs Inputs LLM · Claude Sonnet 4 Analyze Results Step 2 LLM · C…" at bounding box center [752, 427] width 1423 height 771
click at [1391, 24] on span "Publish" at bounding box center [1386, 21] width 38 height 17
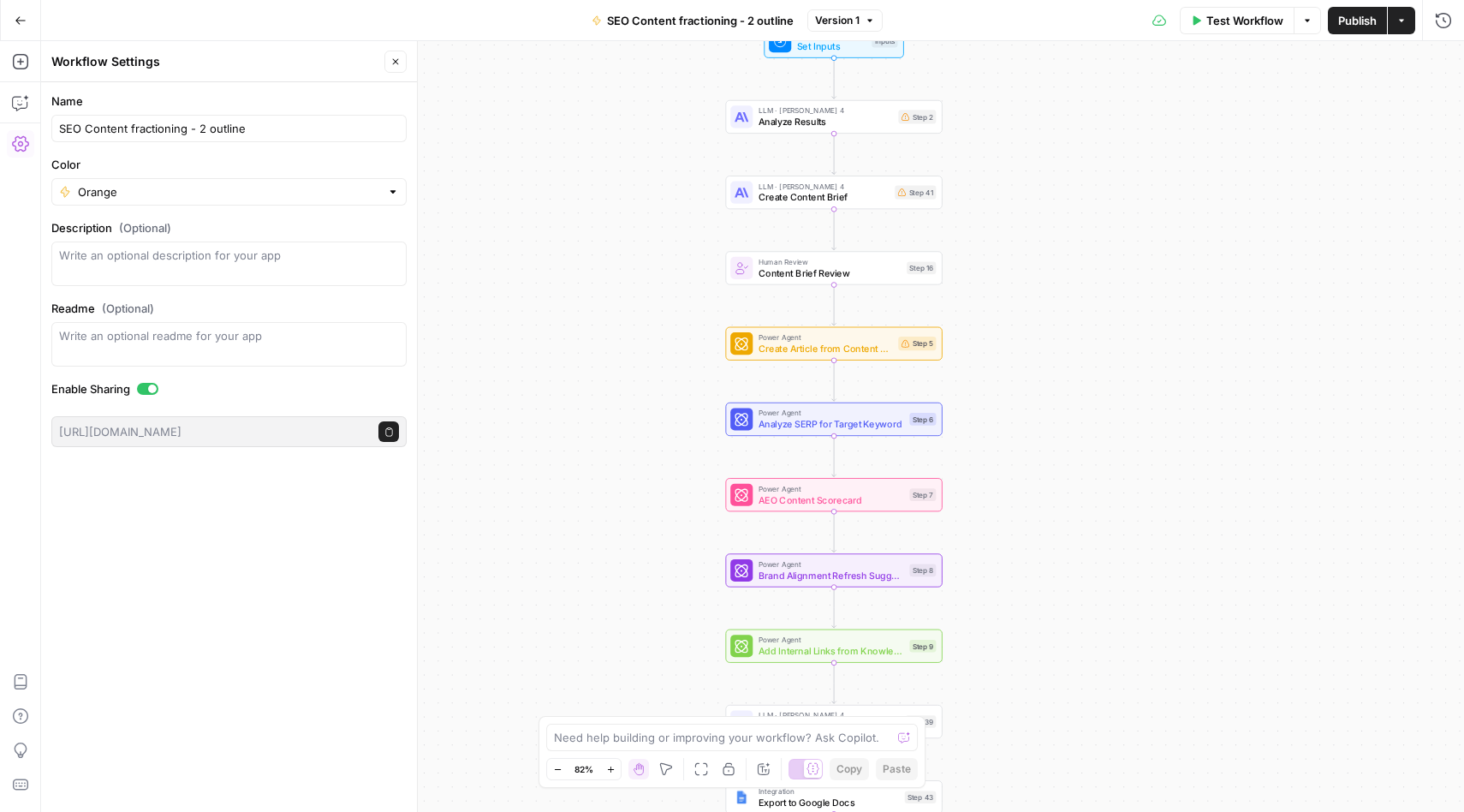
drag, startPoint x: 715, startPoint y: 193, endPoint x: 690, endPoint y: 310, distance: 119.6
click at [690, 310] on div "Workflow Set Inputs Inputs LLM · Claude Sonnet 4 Analyze Results Step 2 LLM · C…" at bounding box center [752, 427] width 1423 height 771
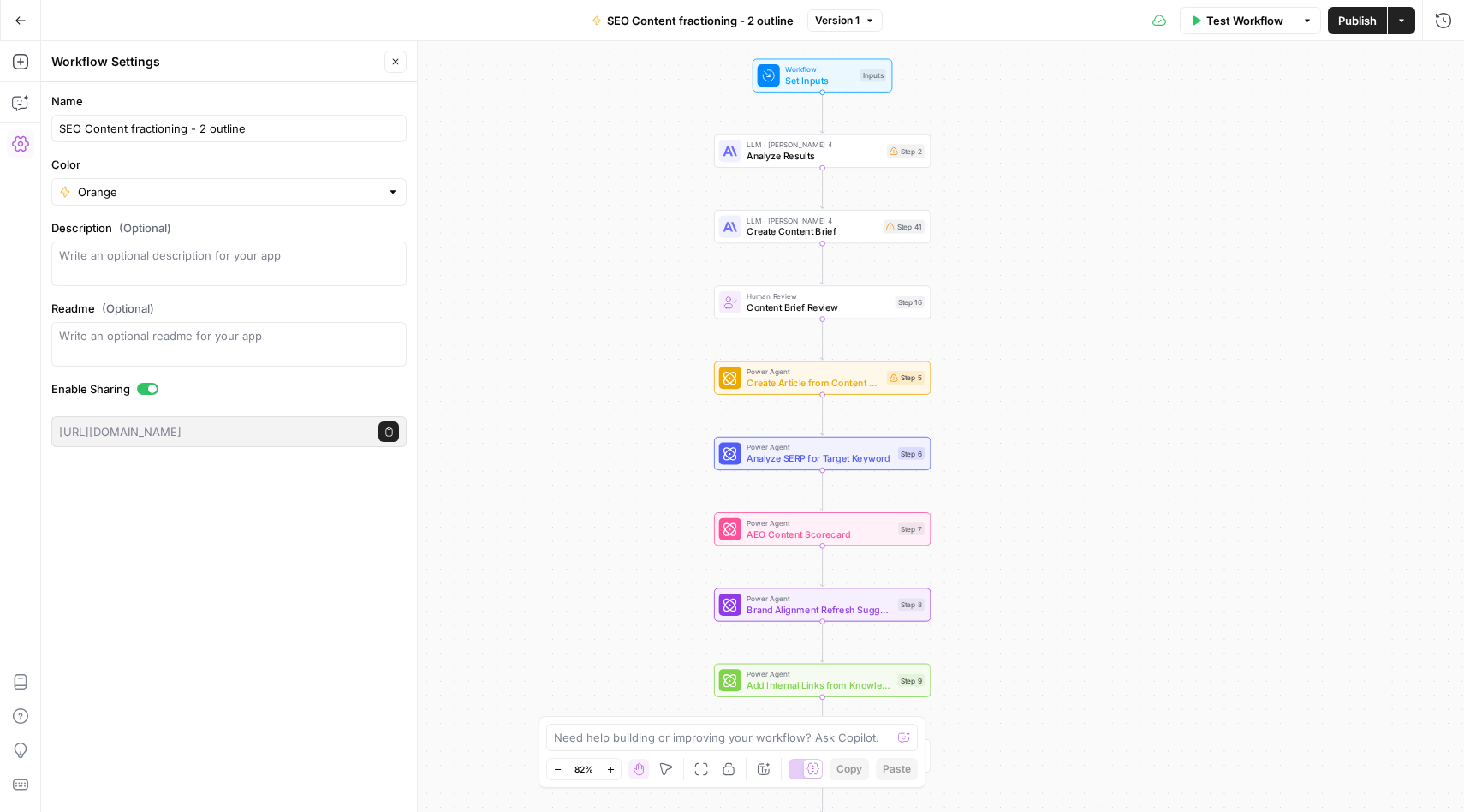
drag, startPoint x: 569, startPoint y: 217, endPoint x: 509, endPoint y: 386, distance: 179.3
click at [509, 386] on div "Workflow Set Inputs Inputs LLM · Claude Sonnet 4 Analyze Results Step 2 LLM · C…" at bounding box center [752, 427] width 1423 height 771
click at [21, 17] on icon "button" at bounding box center [20, 20] width 12 height 12
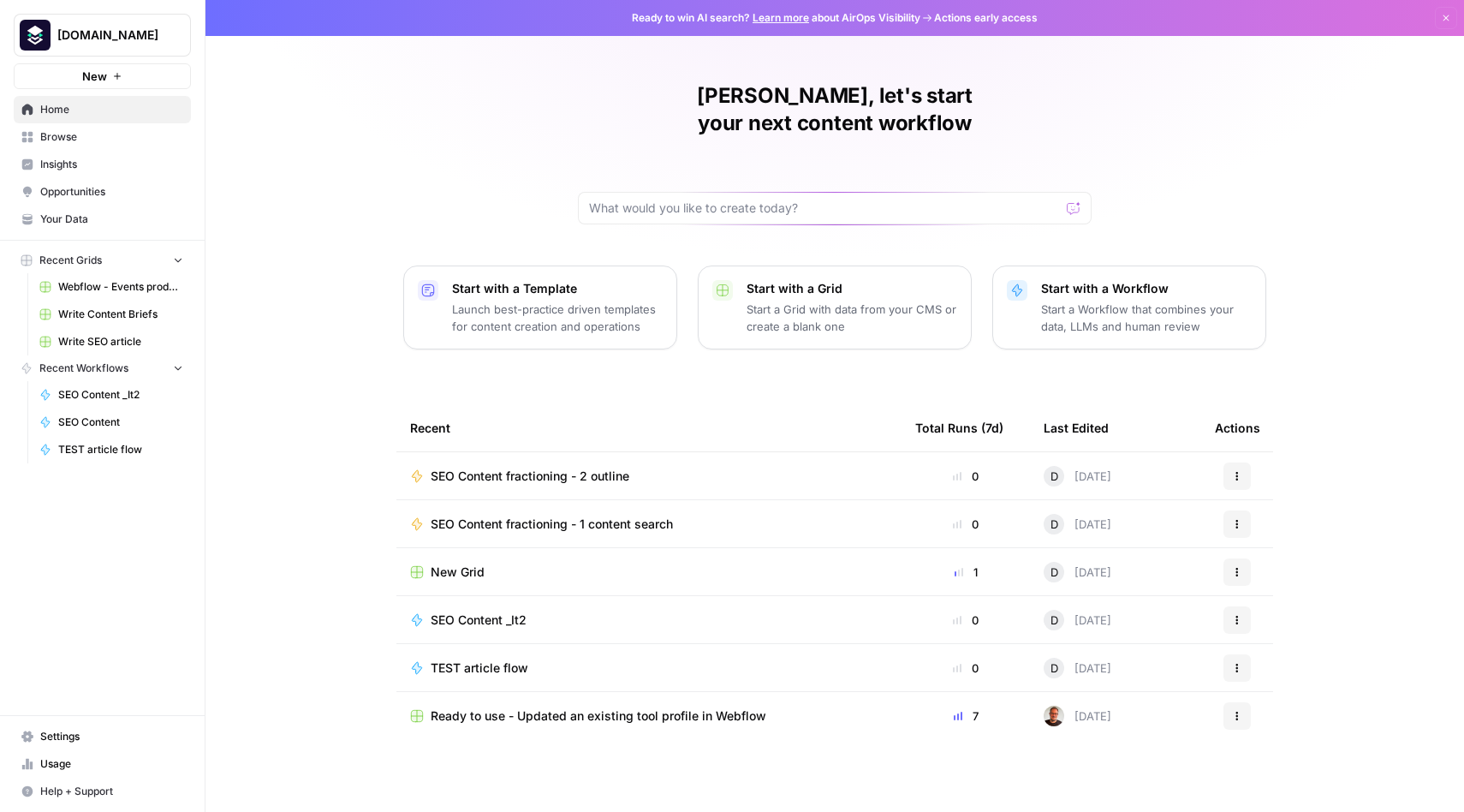
click at [1241, 470] on icon "button" at bounding box center [1237, 475] width 10 height 10
click at [1352, 385] on div "Dilek, let's start your next content workflow Start with a Template Launch best…" at bounding box center [834, 407] width 1259 height 815
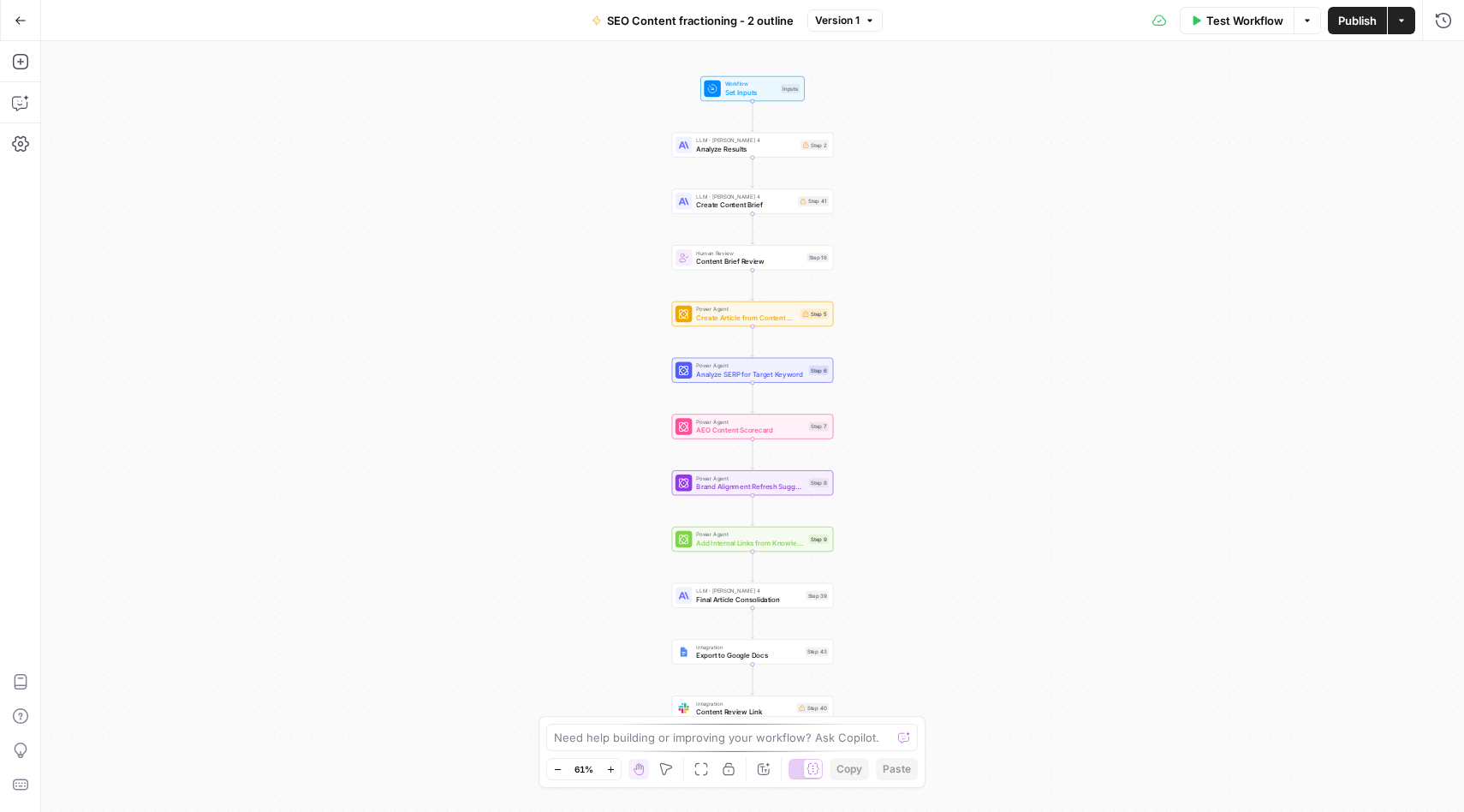
click at [1406, 25] on button "Actions" at bounding box center [1401, 20] width 28 height 28
click at [1118, 436] on div "Workflow Set Inputs Inputs LLM · Claude Sonnet 4 Analyze Results Step 2 LLM · C…" at bounding box center [752, 427] width 1423 height 771
click at [1311, 21] on icon "button" at bounding box center [1307, 20] width 10 height 10
click at [1191, 174] on div "Workflow Set Inputs Inputs LLM · Claude Sonnet 4 Analyze Results Step 2 LLM · C…" at bounding box center [752, 427] width 1423 height 771
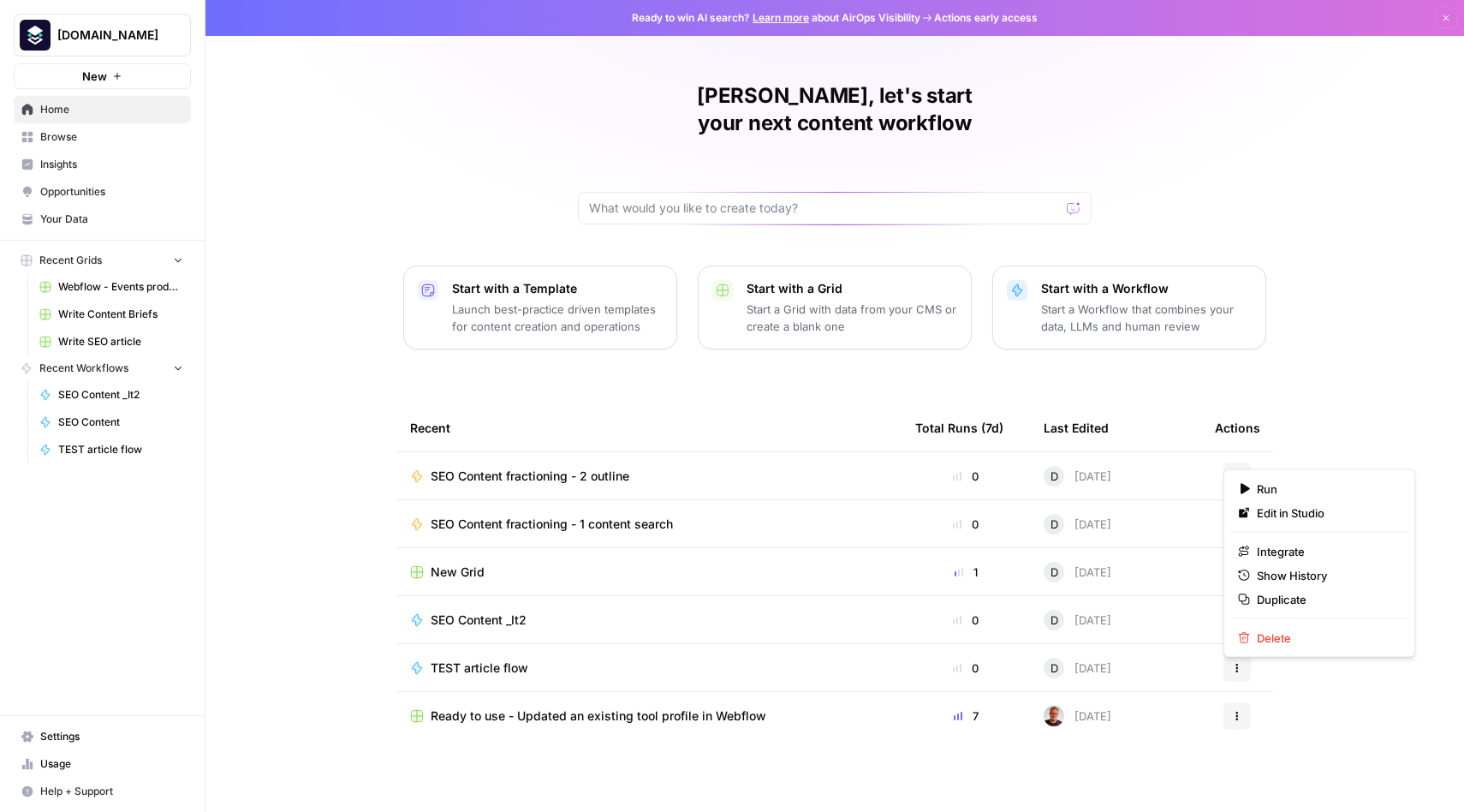
click at [1244, 463] on button "Actions" at bounding box center [1237, 476] width 28 height 28
click at [1239, 470] on icon "button" at bounding box center [1237, 475] width 10 height 10
click at [1299, 604] on span "Duplicate" at bounding box center [1326, 599] width 137 height 17
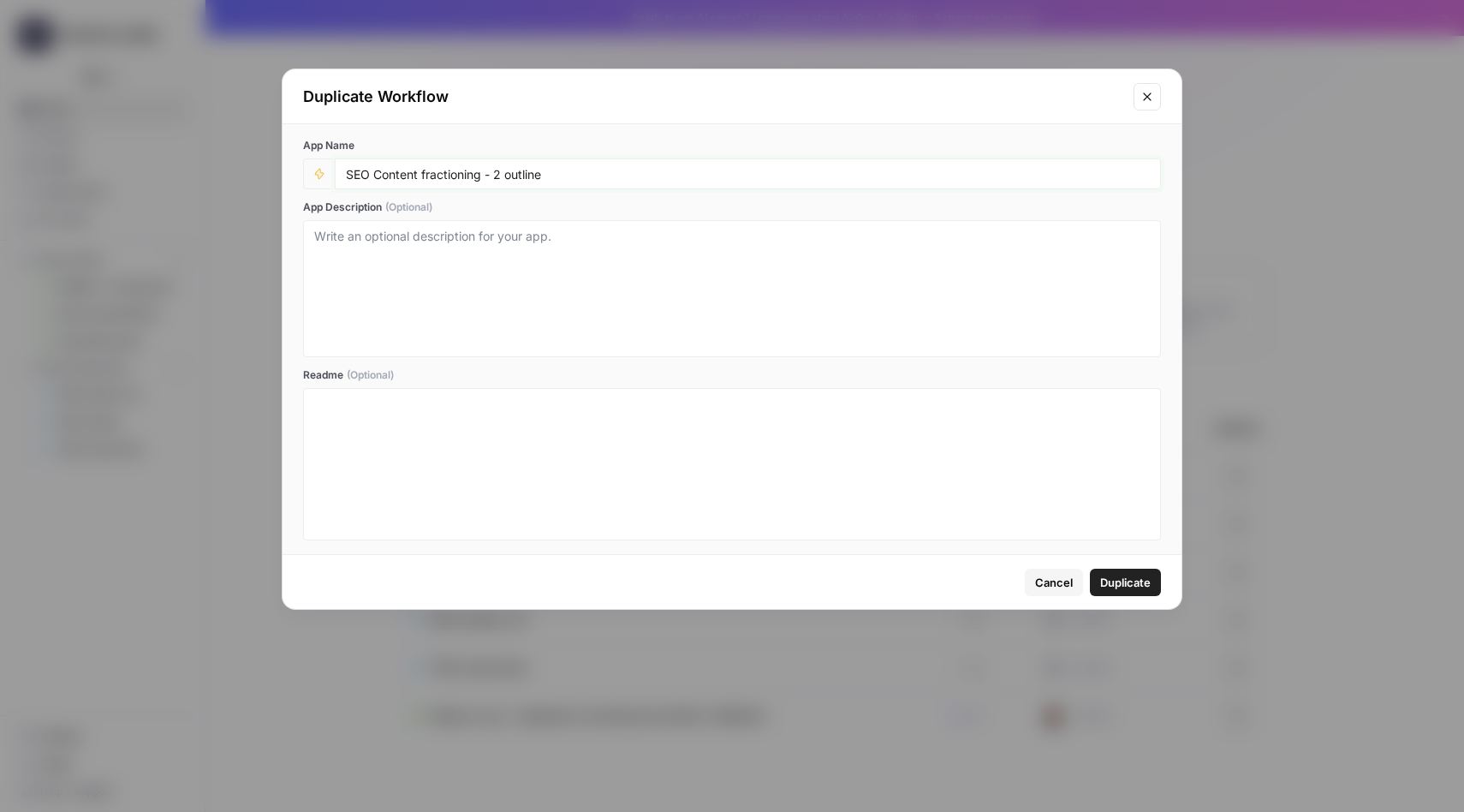
click at [502, 176] on input "SEO Content fractioning - 2 outline" at bounding box center [747, 174] width 804 height 15
type input "SEO Content fractioning - 3 outline"
click at [1138, 579] on span "Duplicate" at bounding box center [1125, 582] width 51 height 17
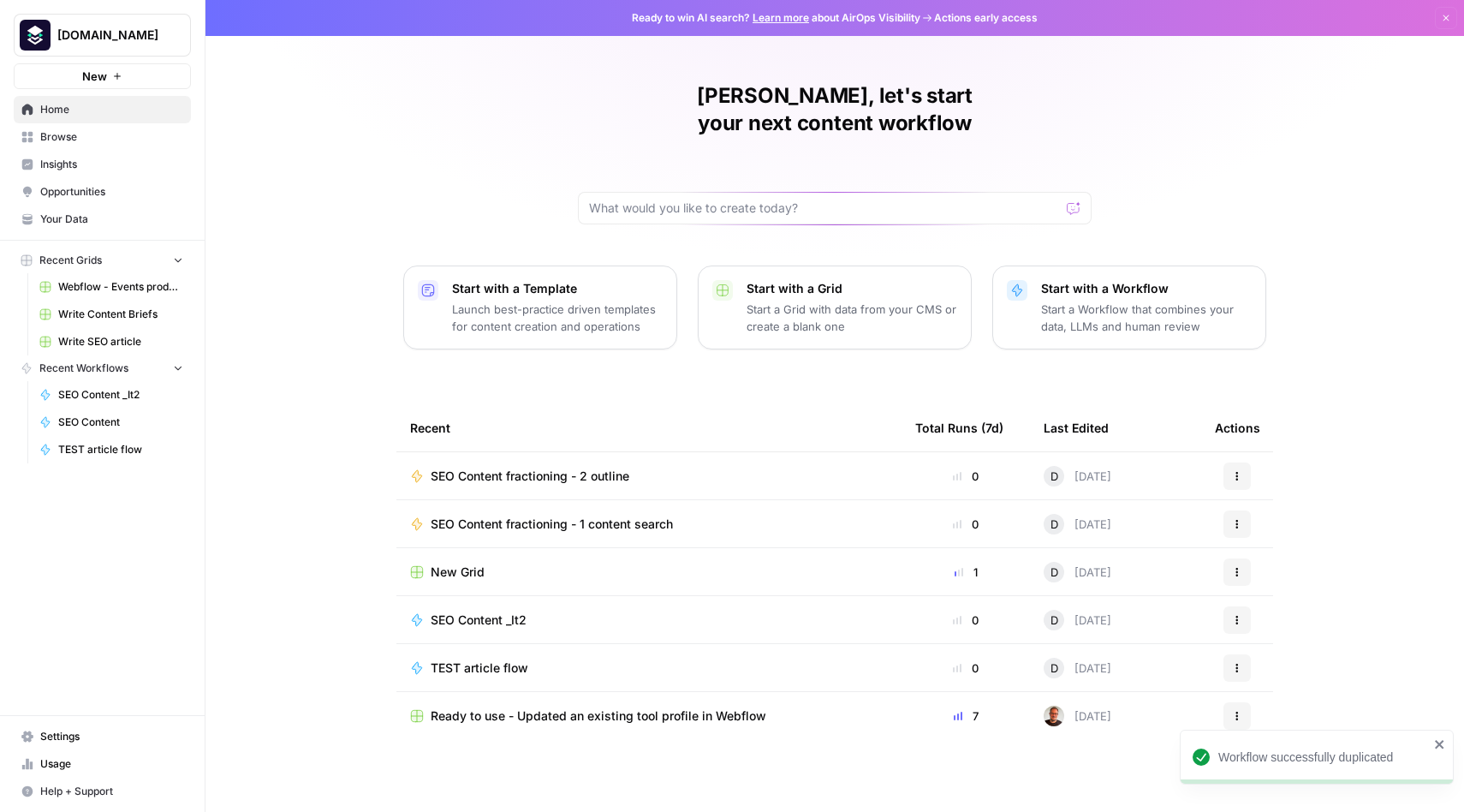
click at [497, 468] on span "SEO Content fractioning - 2 outline" at bounding box center [530, 476] width 199 height 17
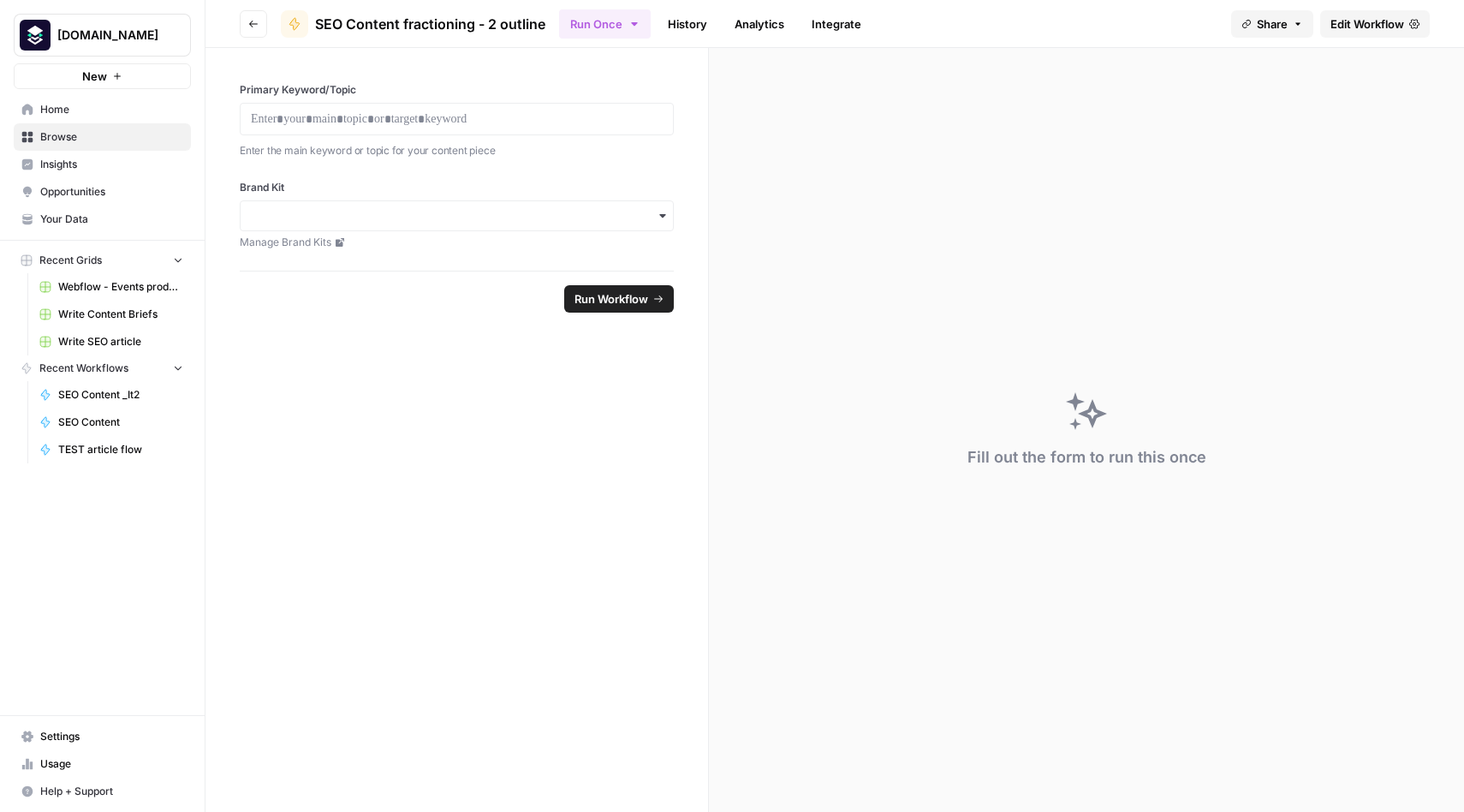
click at [1357, 23] on span "Edit Workflow" at bounding box center [1367, 24] width 73 height 17
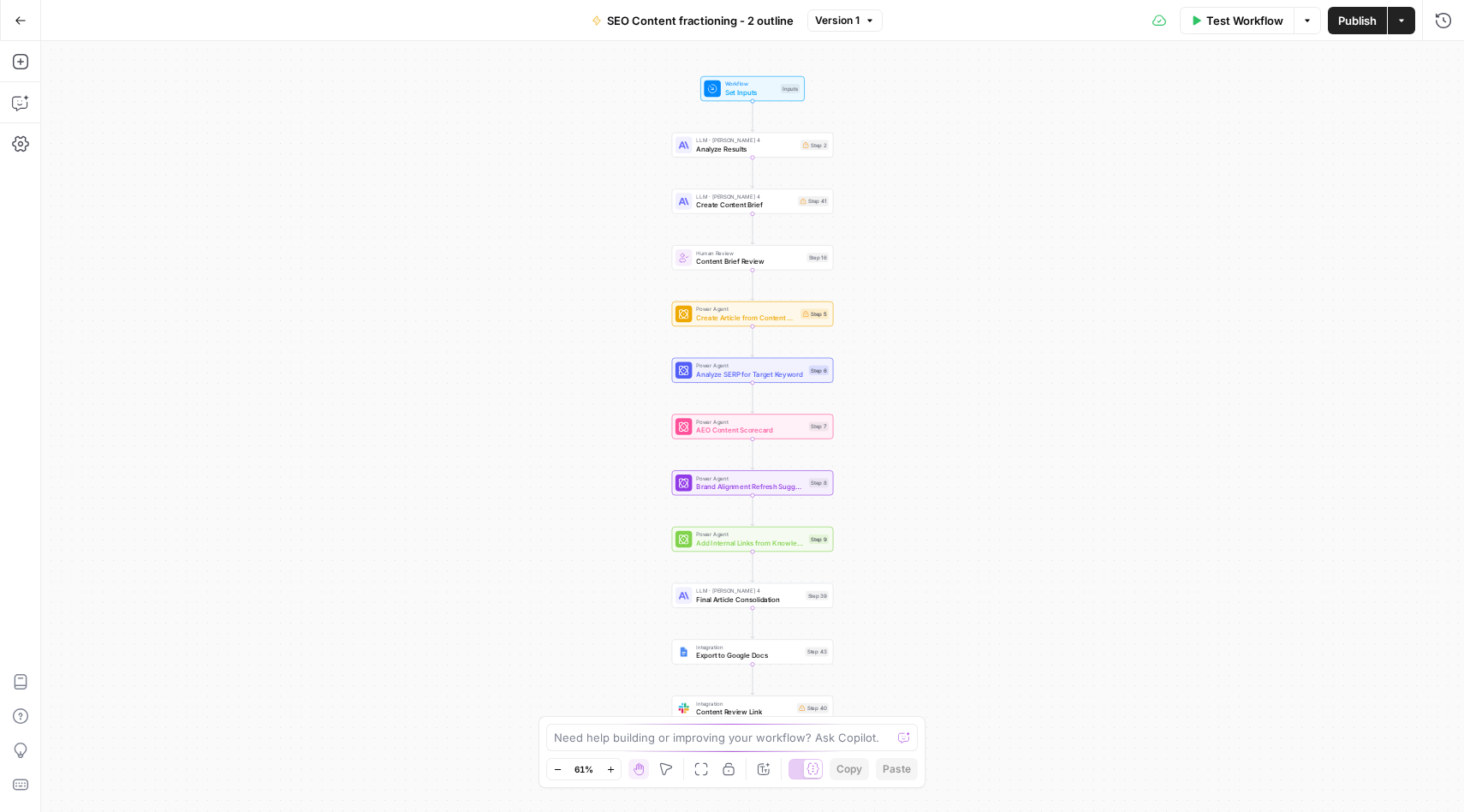
click at [669, 771] on icon "button" at bounding box center [666, 769] width 13 height 13
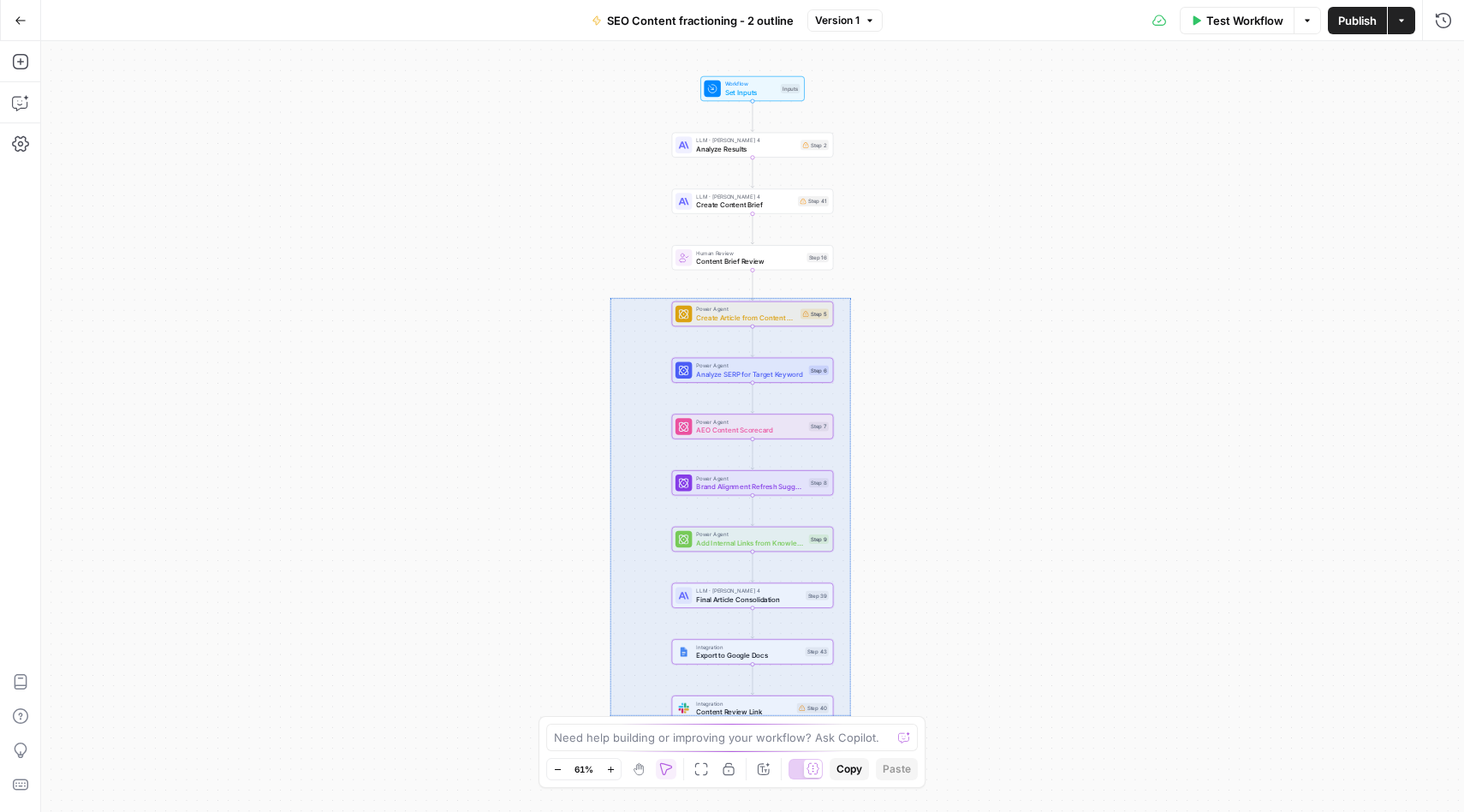
drag, startPoint x: 610, startPoint y: 297, endPoint x: 849, endPoint y: 714, distance: 480.6
click at [850, 715] on div "Workflow Set Inputs Inputs LLM · Claude Sonnet 4 Analyze Results Step 2 LLM · C…" at bounding box center [752, 427] width 1423 height 771
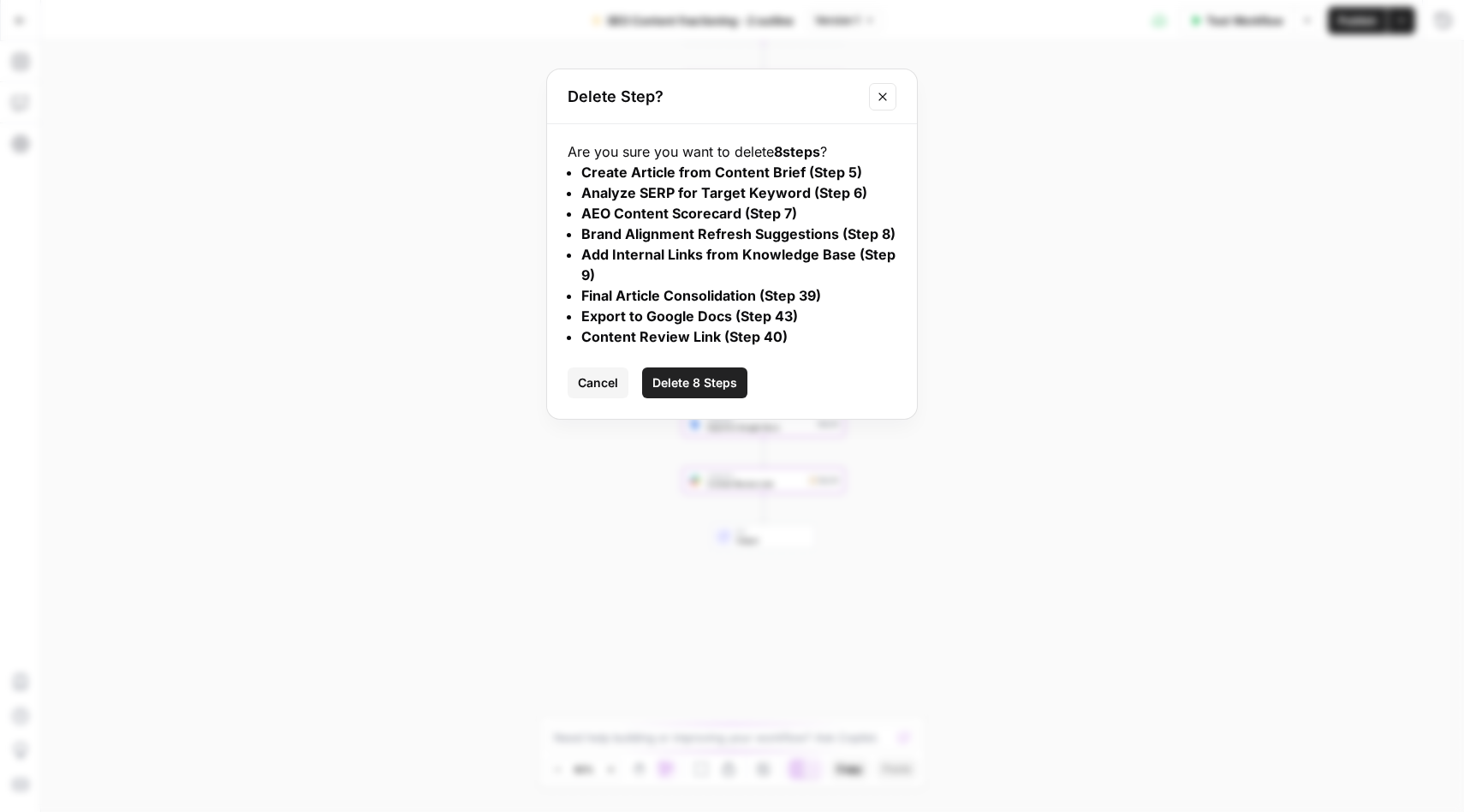
click at [719, 377] on span "Delete 8 Steps" at bounding box center [695, 383] width 85 height 17
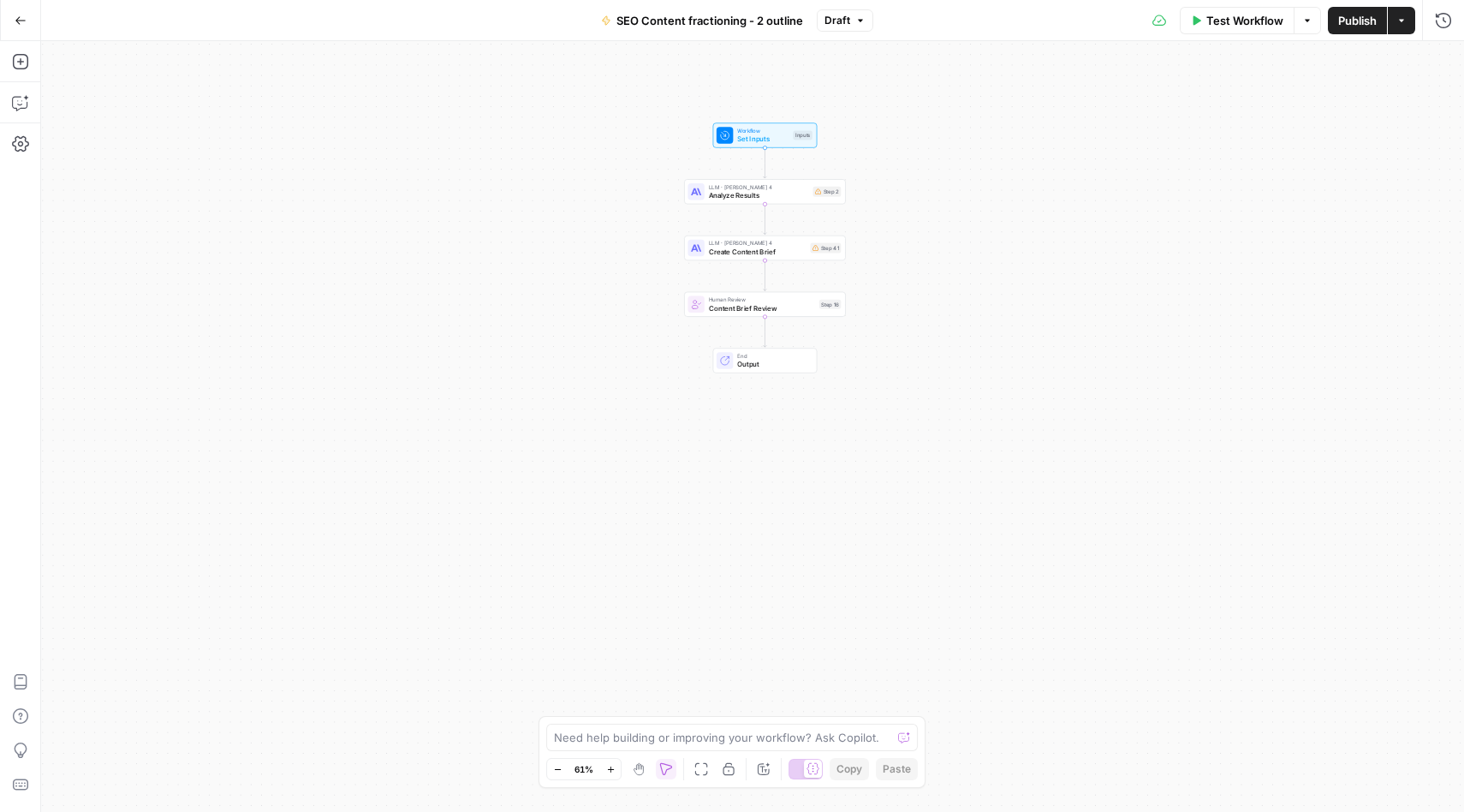
click at [1357, 21] on span "Publish" at bounding box center [1357, 21] width 38 height 17
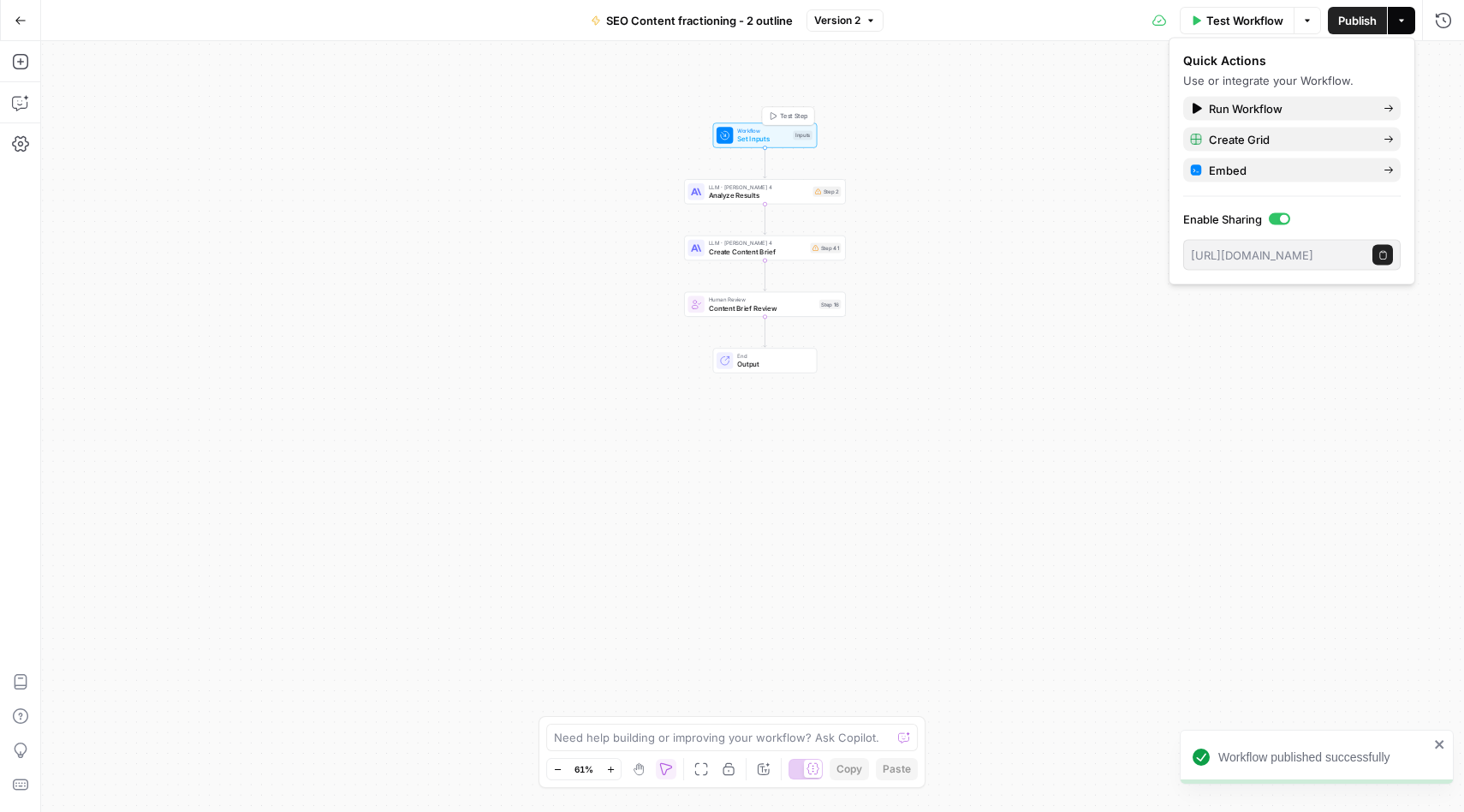
click at [766, 135] on span "Set Inputs" at bounding box center [763, 138] width 52 height 10
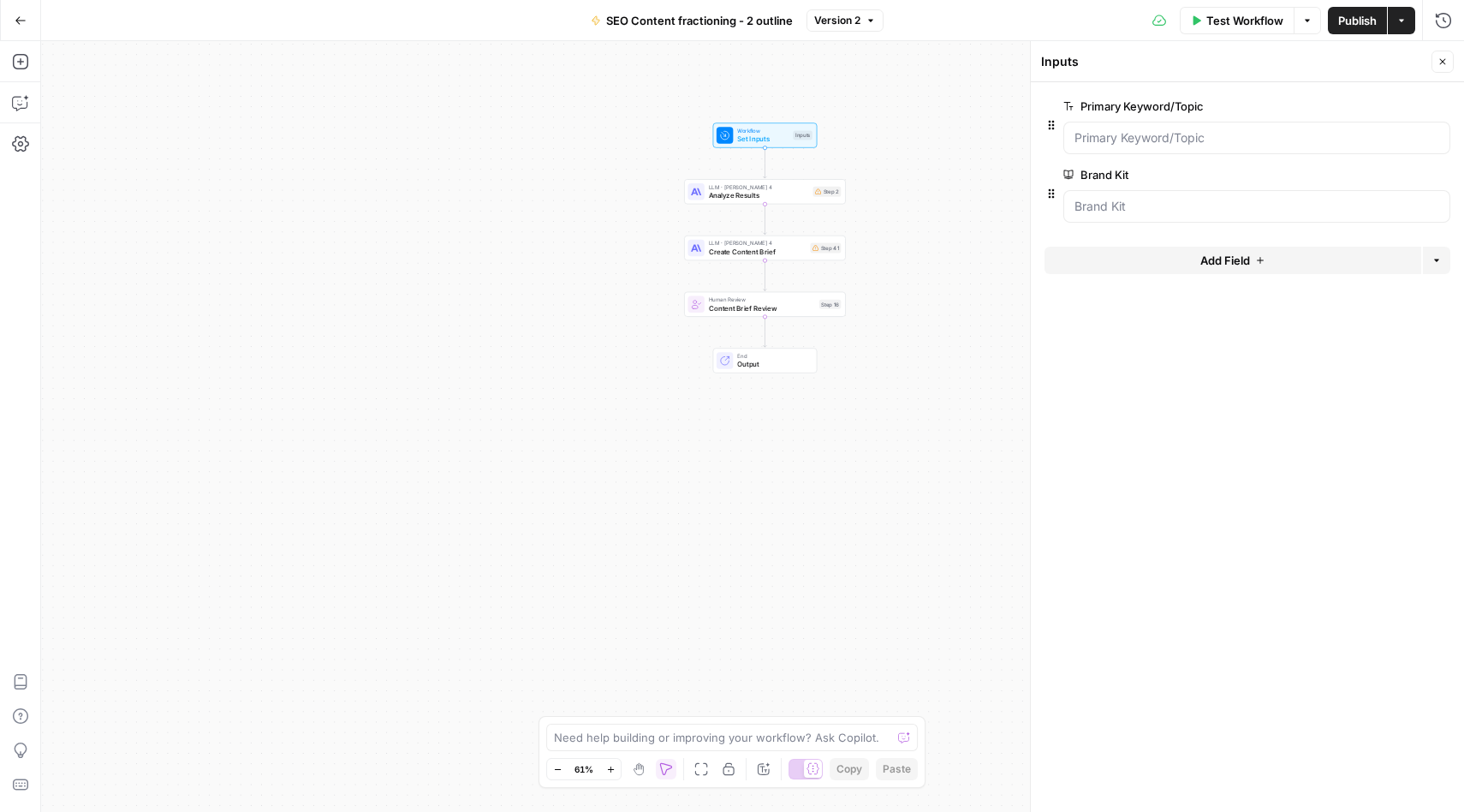
click at [1417, 107] on icon "button" at bounding box center [1415, 107] width 10 height 10
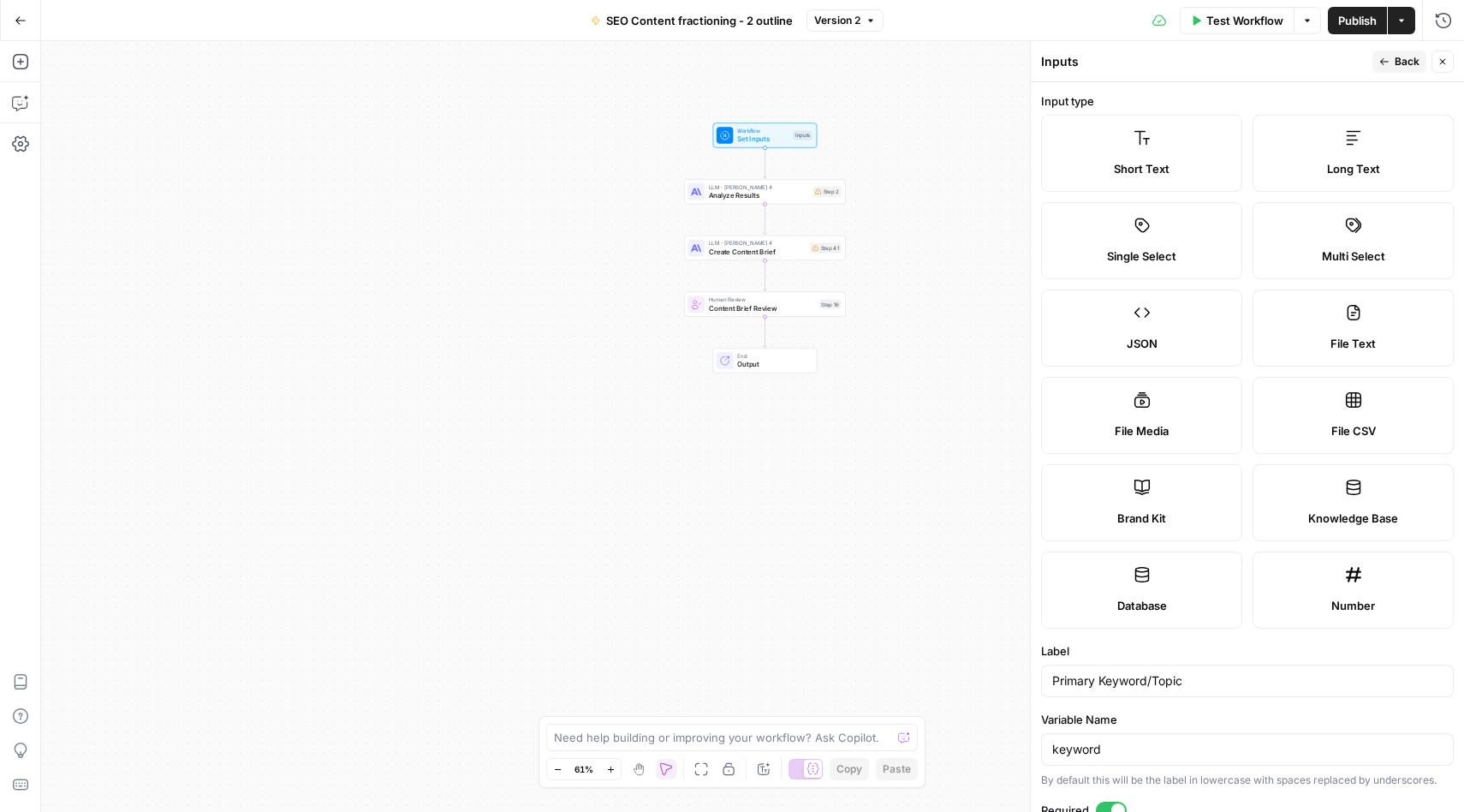
click at [895, 450] on div "Workflow Set Inputs Inputs LLM · [PERSON_NAME] 4 Analyze Results Step 2 LLM · […" at bounding box center [752, 427] width 1423 height 771
click at [1417, 240] on label "Multi Select" at bounding box center [1353, 240] width 201 height 77
click at [1347, 227] on icon at bounding box center [1353, 225] width 15 height 15
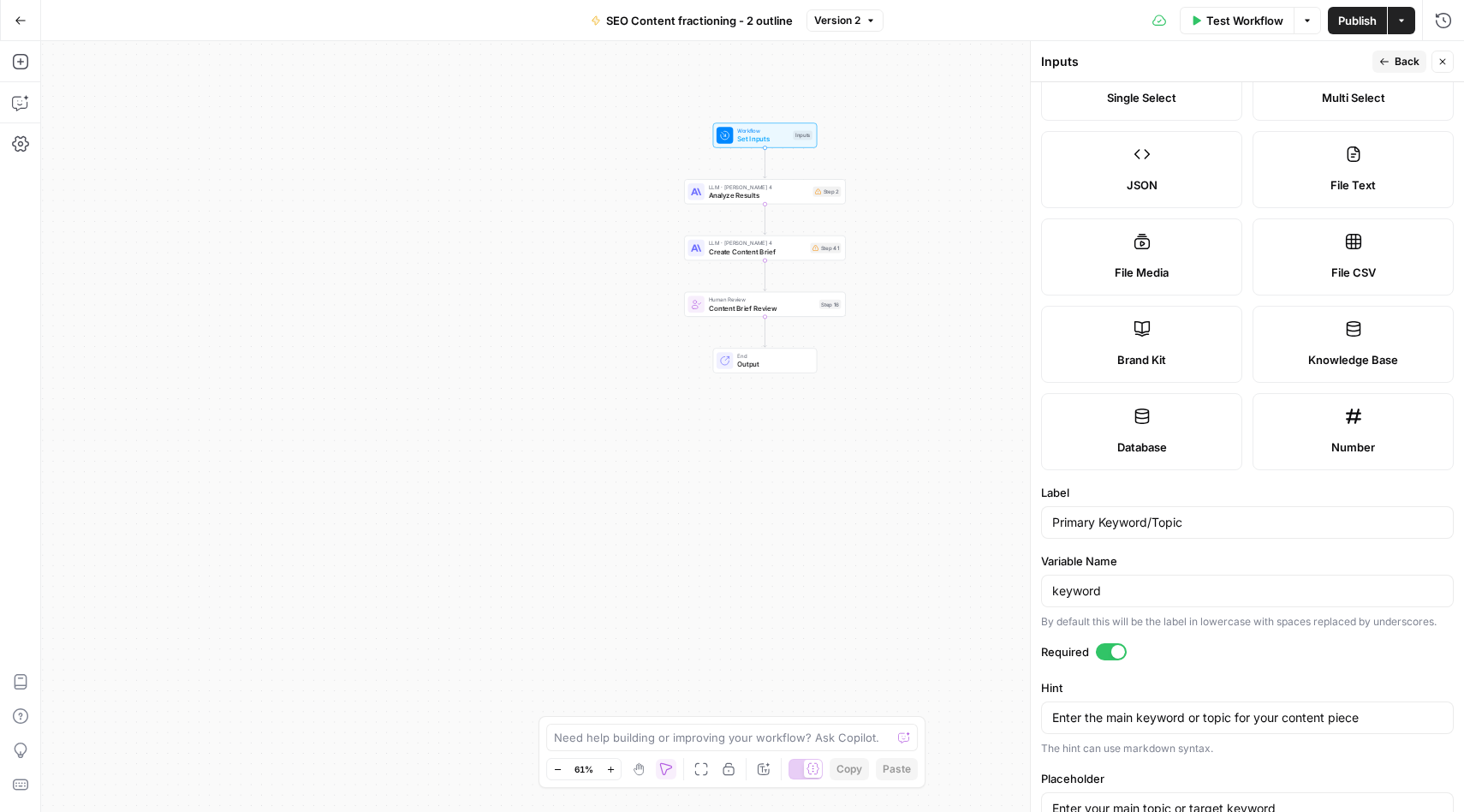
scroll to position [260, 0]
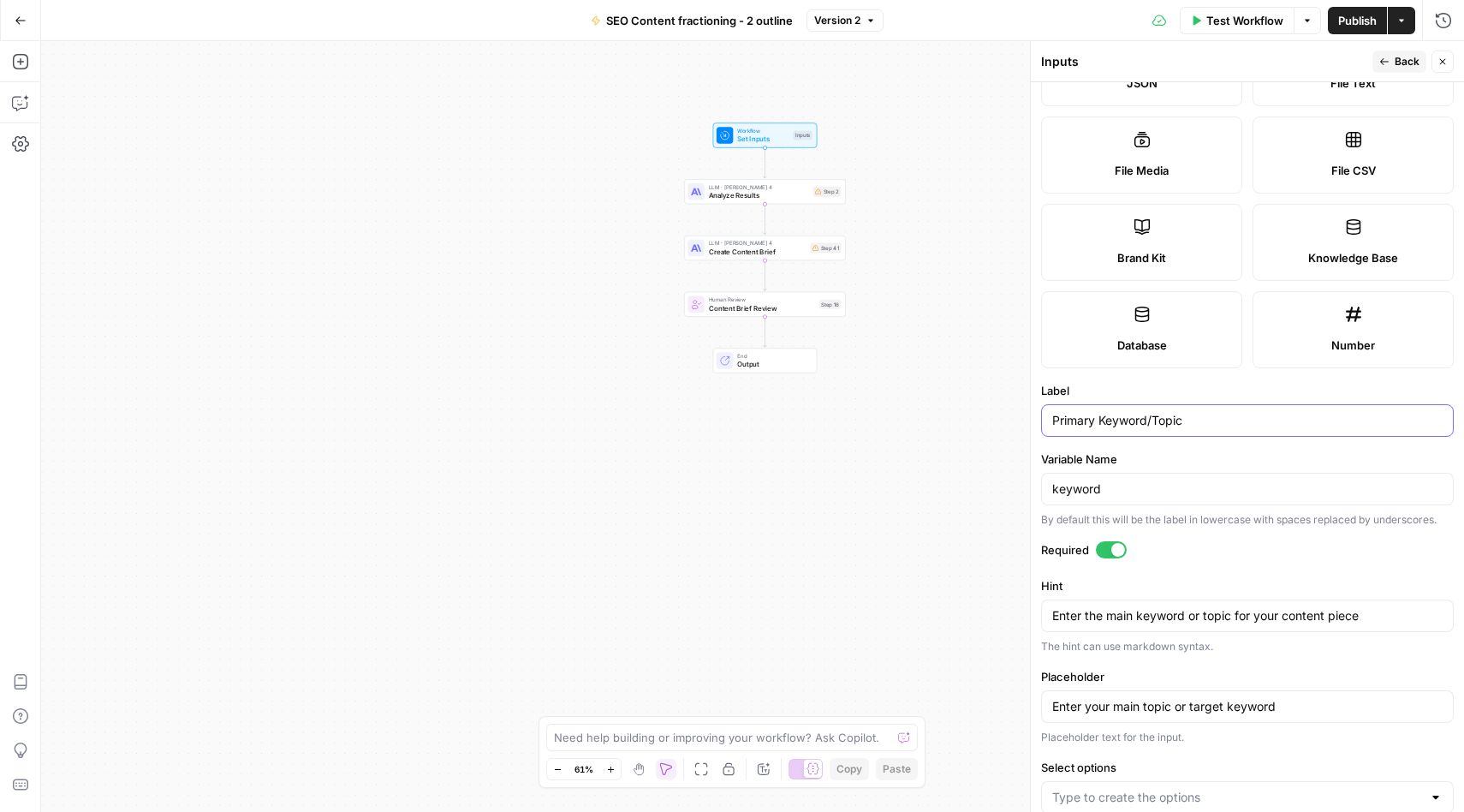
drag, startPoint x: 1204, startPoint y: 421, endPoint x: 1029, endPoint y: 412, distance: 175.2
click at [1030, 412] on div "Inputs Back Close Input type Short Text Long Text Single Select Multi Select JS…" at bounding box center [1246, 427] width 434 height 771
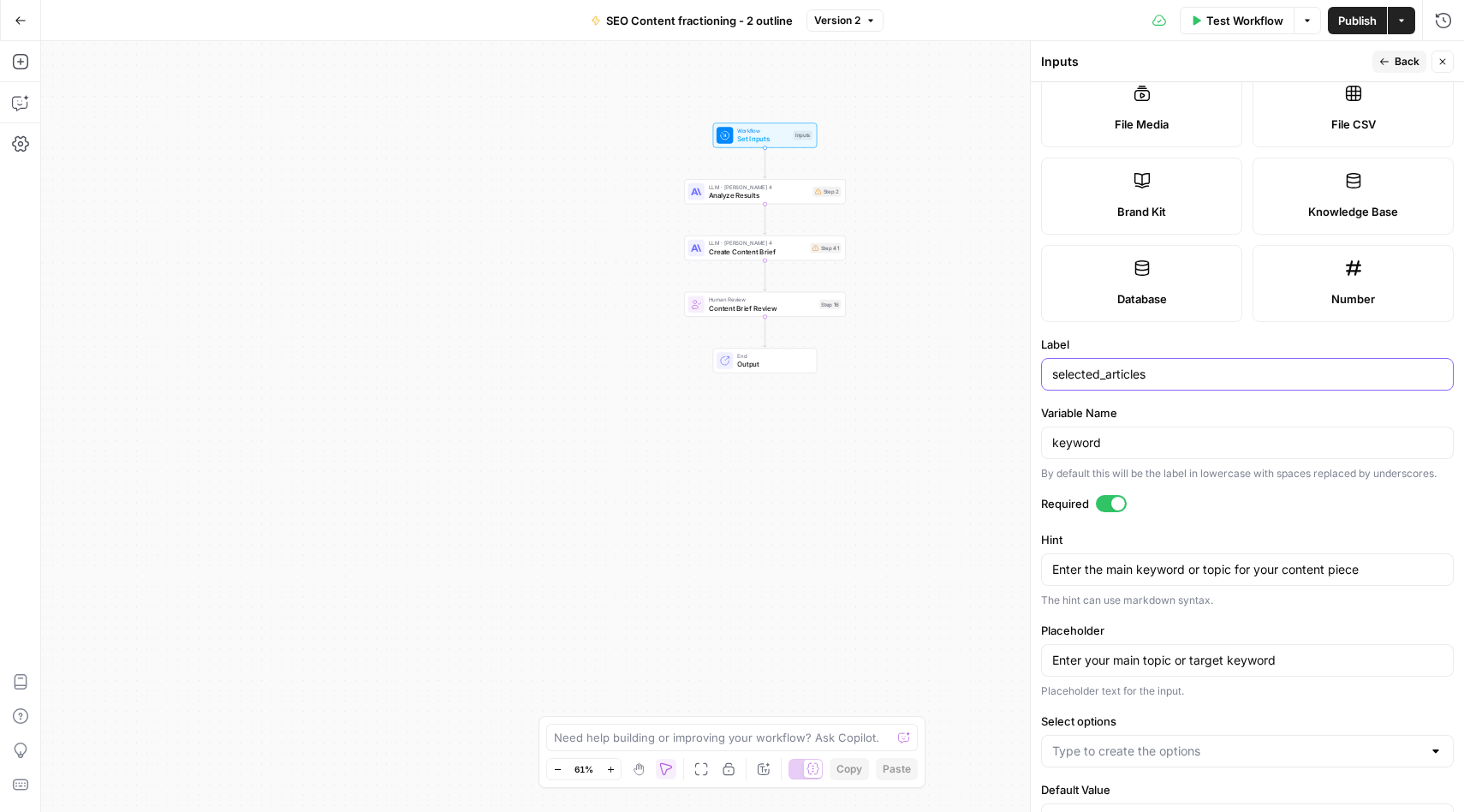
scroll to position [305, 0]
type input "selected_articles"
drag, startPoint x: 1158, startPoint y: 381, endPoint x: 1024, endPoint y: 382, distance: 134.0
click at [1030, 382] on div "Inputs Back Close Input type Short Text Long Text Single Select Multi Select JS…" at bounding box center [1246, 427] width 434 height 771
click at [1104, 431] on div "keyword" at bounding box center [1247, 444] width 412 height 32
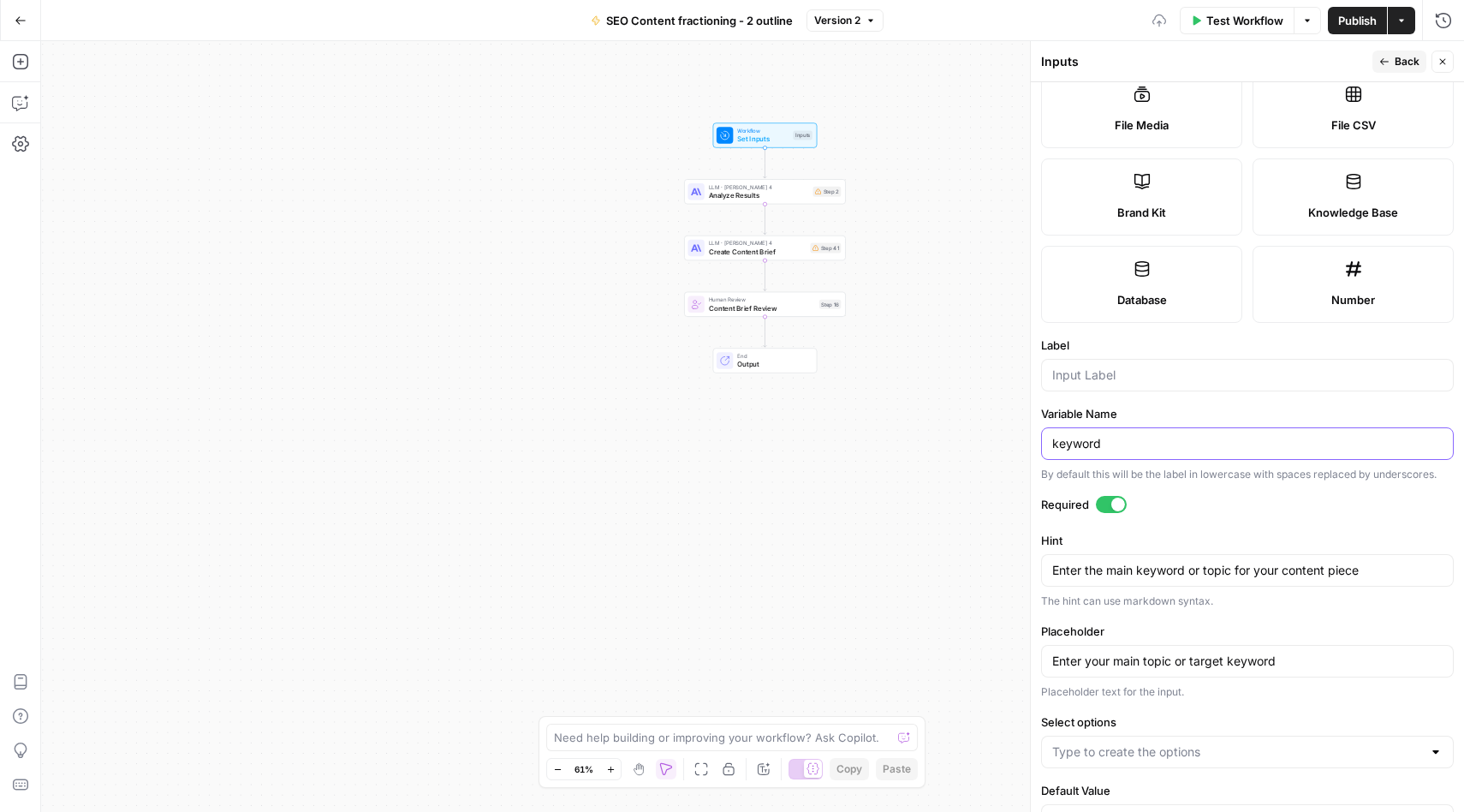
paste input "selected_articles"
click at [1113, 448] on input "keywordselected_articles" at bounding box center [1247, 444] width 390 height 17
drag, startPoint x: 1208, startPoint y: 441, endPoint x: 1016, endPoint y: 441, distance: 192.0
click at [1016, 441] on body "Platformengineering.org New Home Browse Insights Opportunities Your Data Recent…" at bounding box center [732, 406] width 1464 height 812
drag, startPoint x: 1241, startPoint y: 444, endPoint x: 1046, endPoint y: 448, distance: 195.0
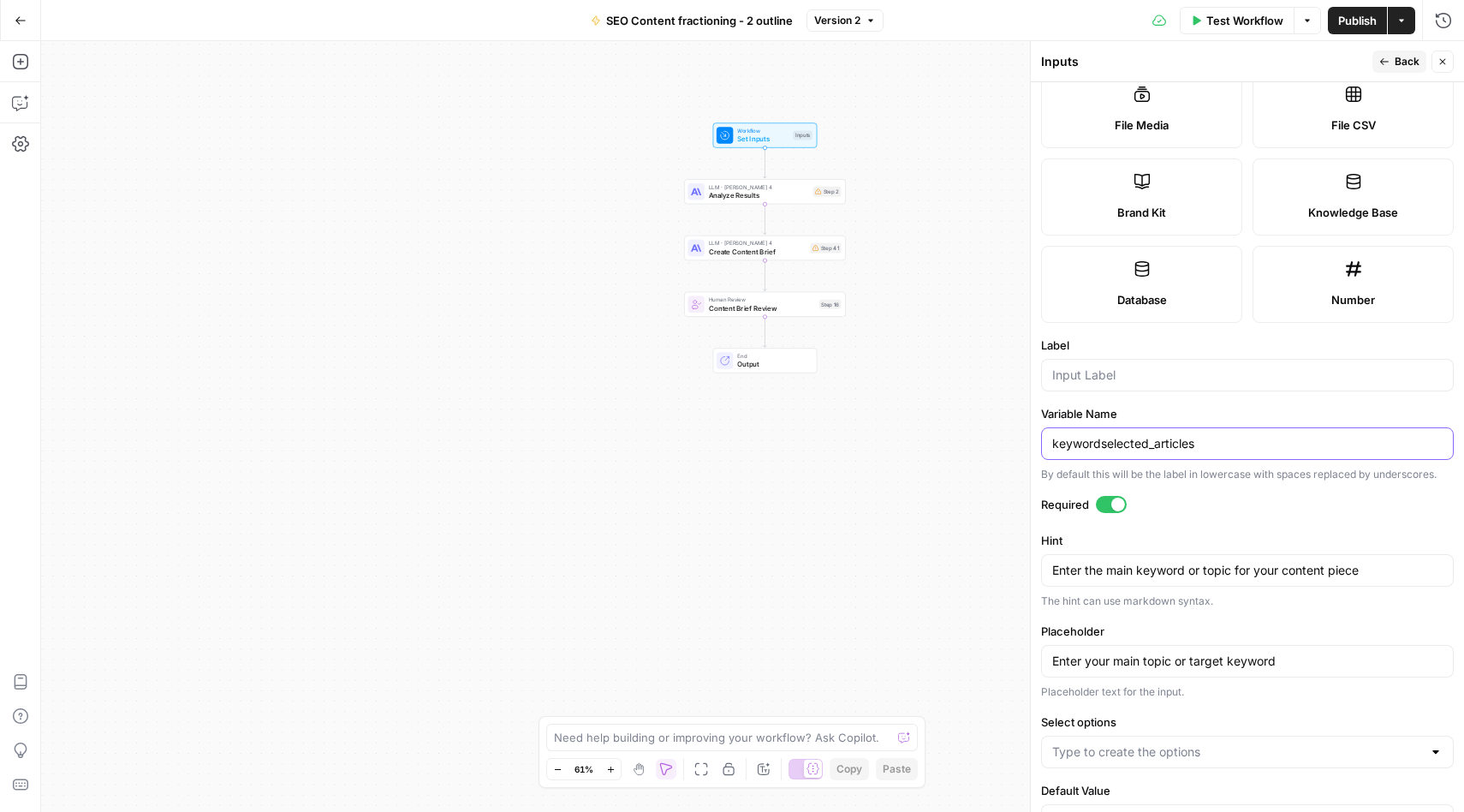
click at [1046, 448] on div "keywordselected_articles" at bounding box center [1247, 444] width 412 height 32
paste input "text"
type input "selected_articles"
click at [1099, 377] on input "Label" at bounding box center [1247, 375] width 390 height 17
type input "Selected Articles"
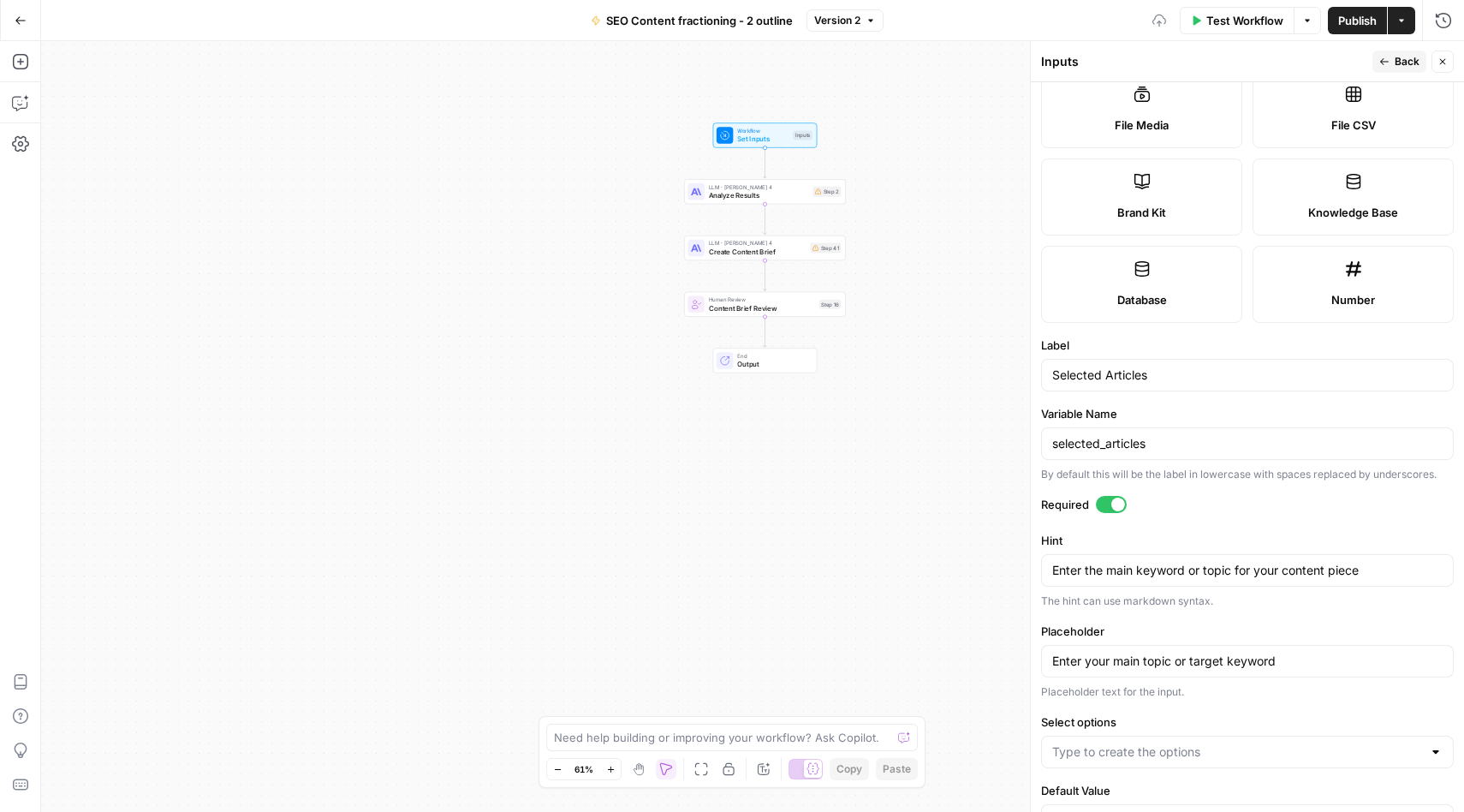
click at [1293, 66] on div "Inputs" at bounding box center [1204, 62] width 326 height 17
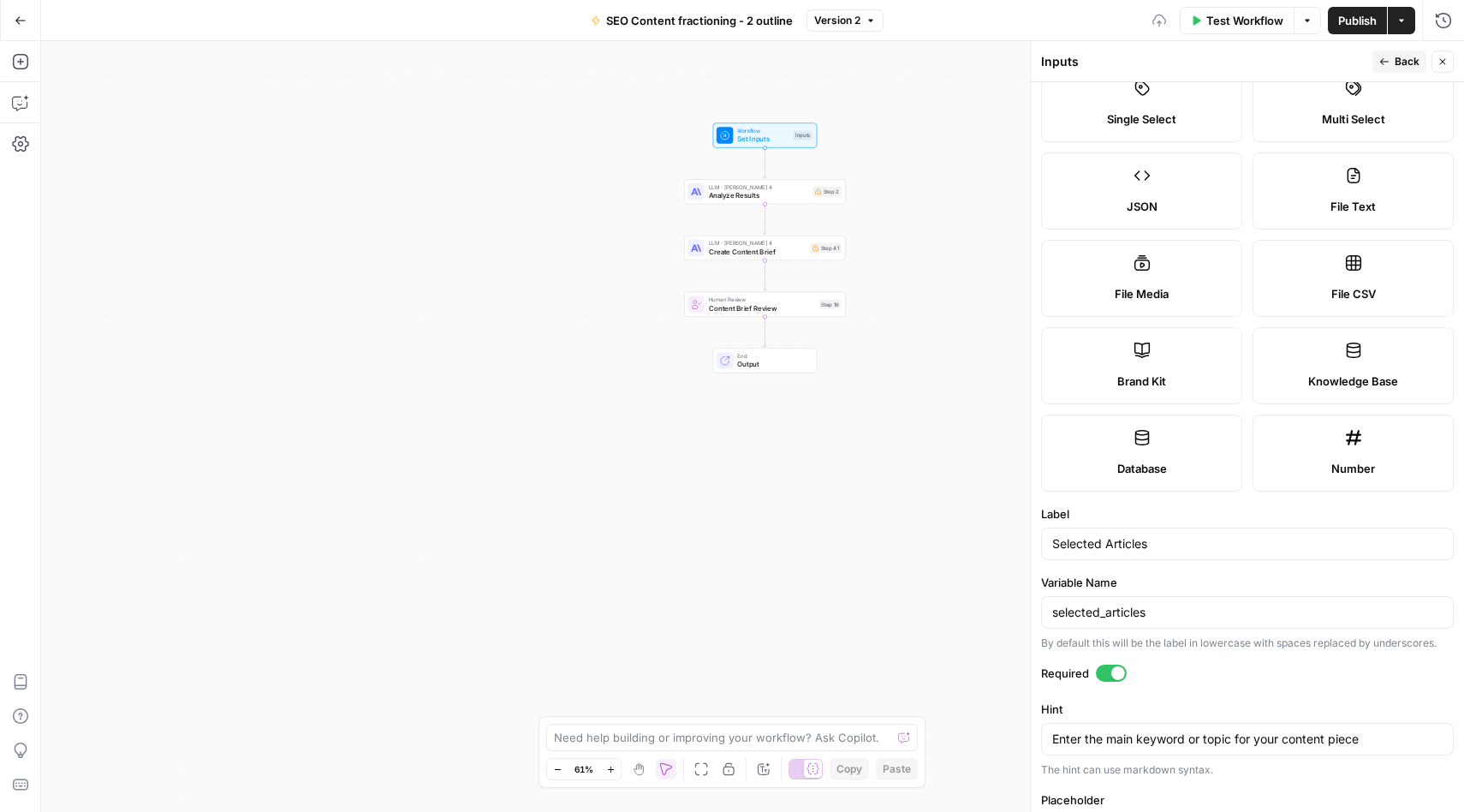
scroll to position [0, 0]
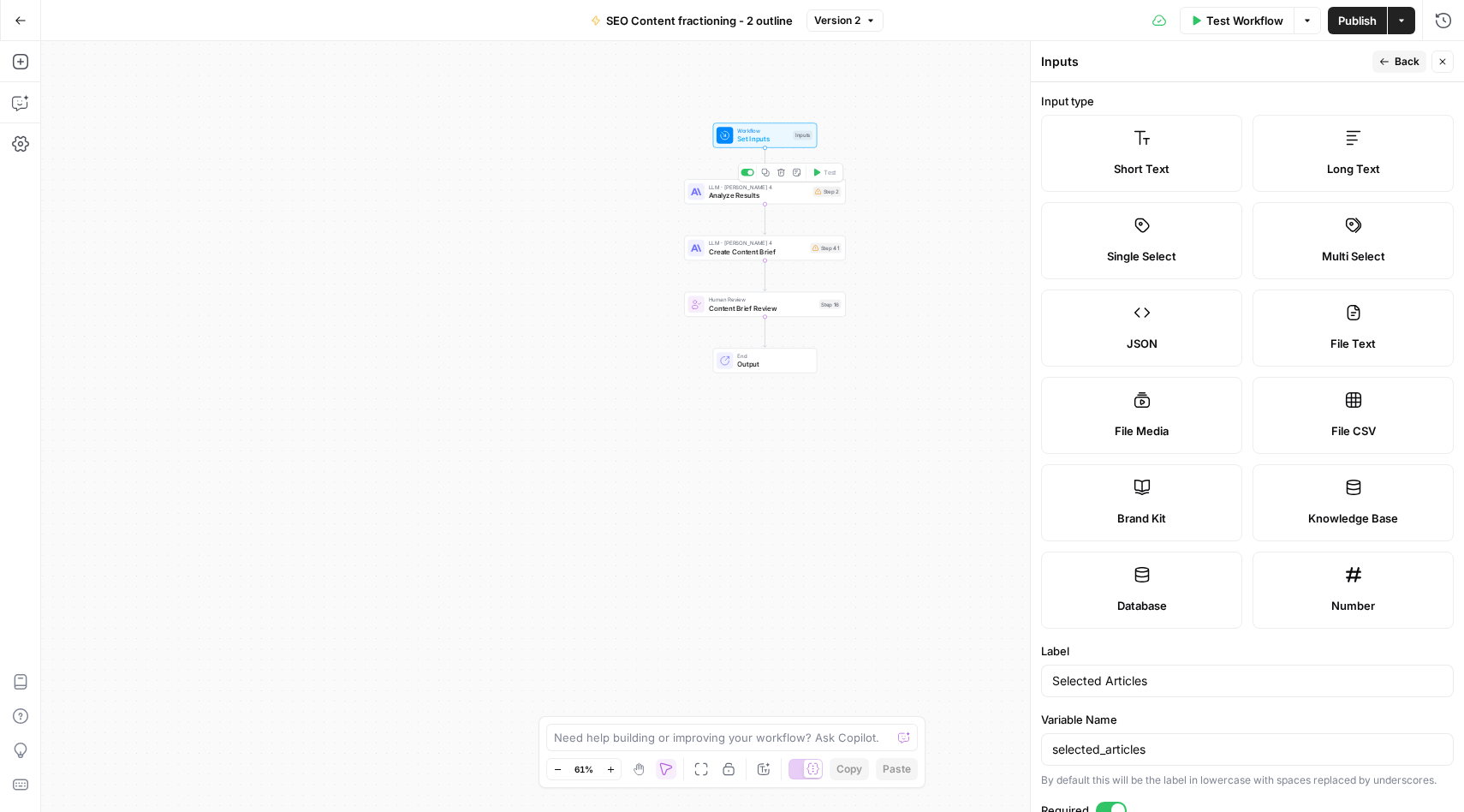
click at [789, 190] on span "Analyze Results" at bounding box center [759, 195] width 100 height 10
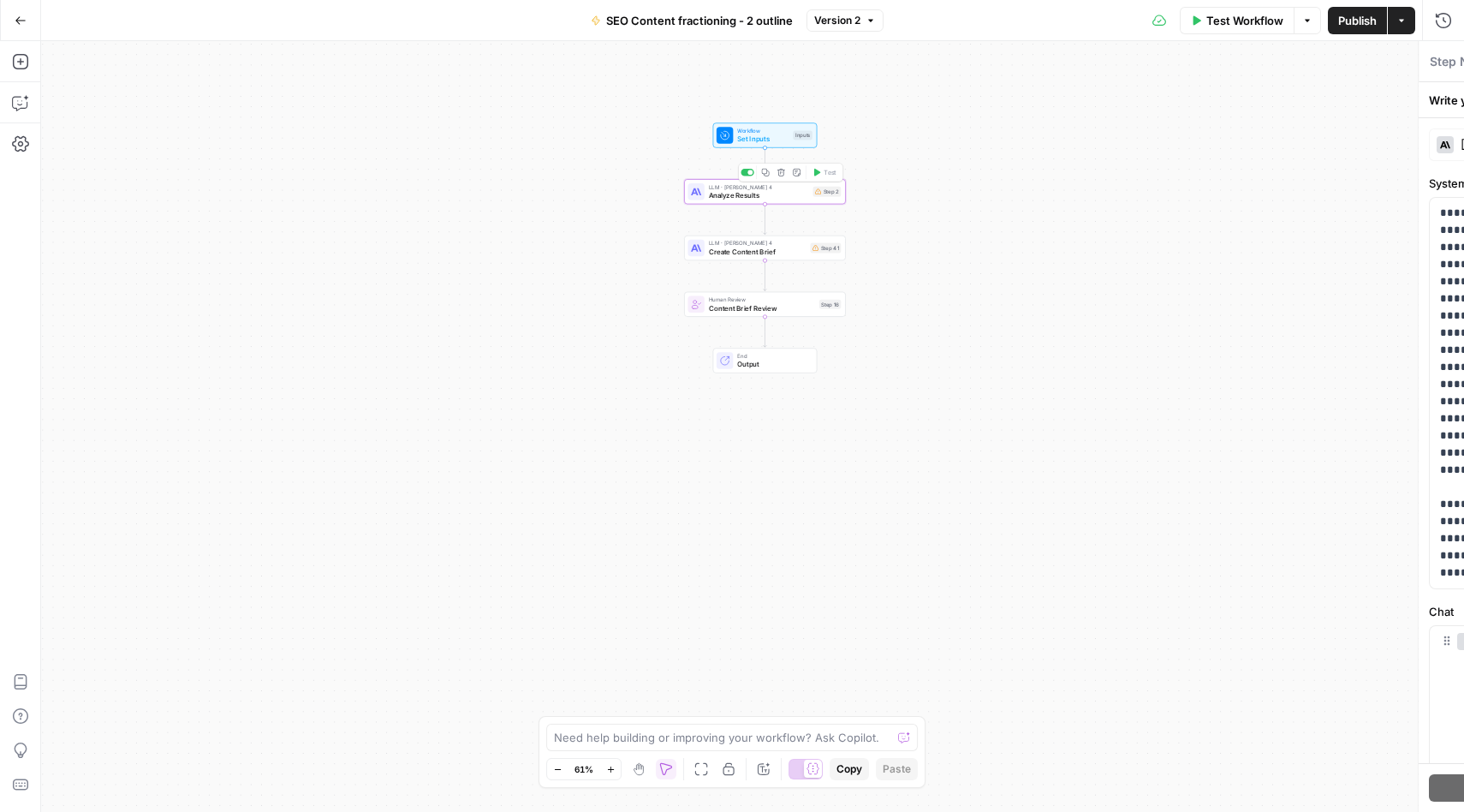
type textarea "Analyze Results"
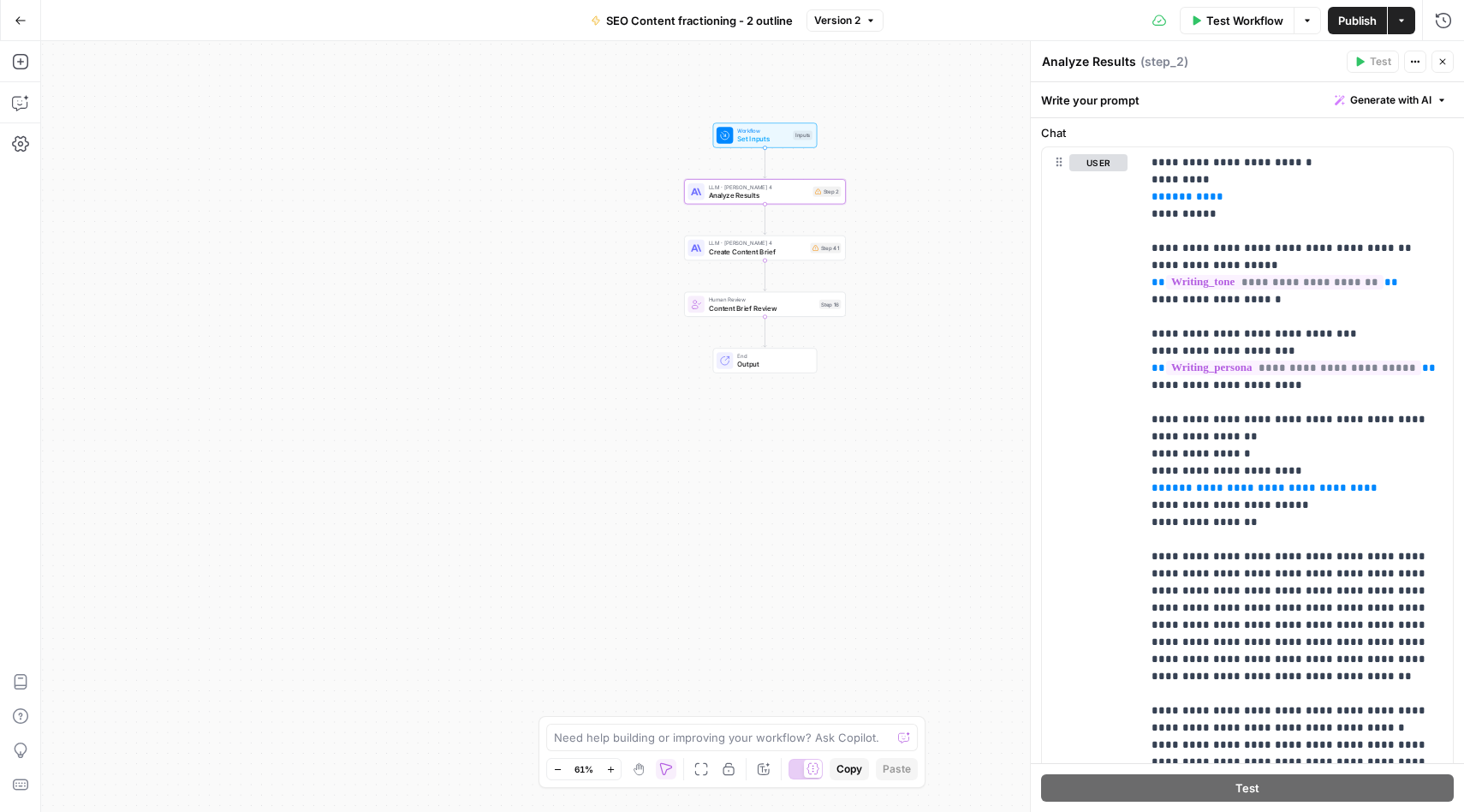
scroll to position [428, 0]
click at [1279, 491] on span "**********" at bounding box center [1265, 487] width 199 height 11
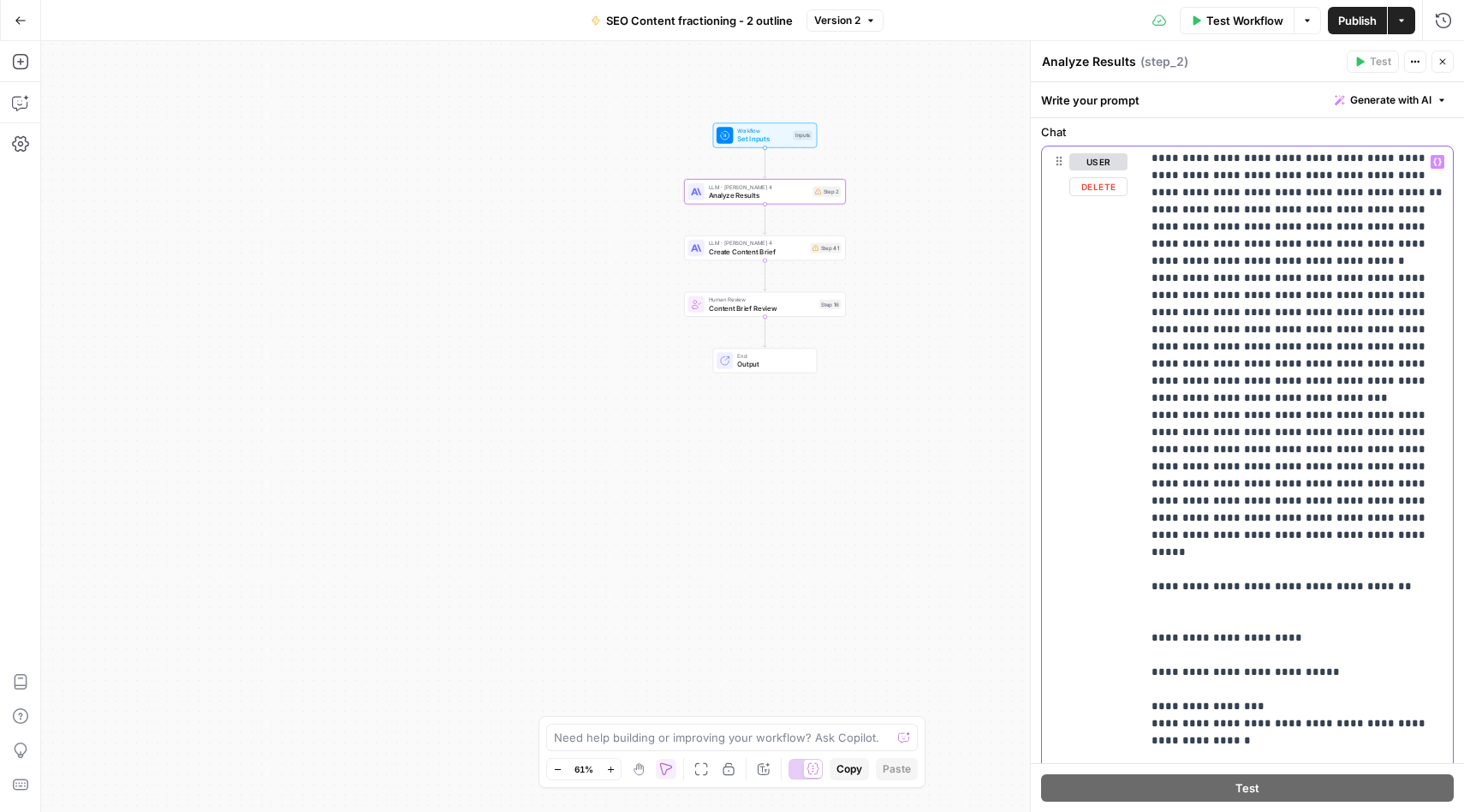
scroll to position [0, 0]
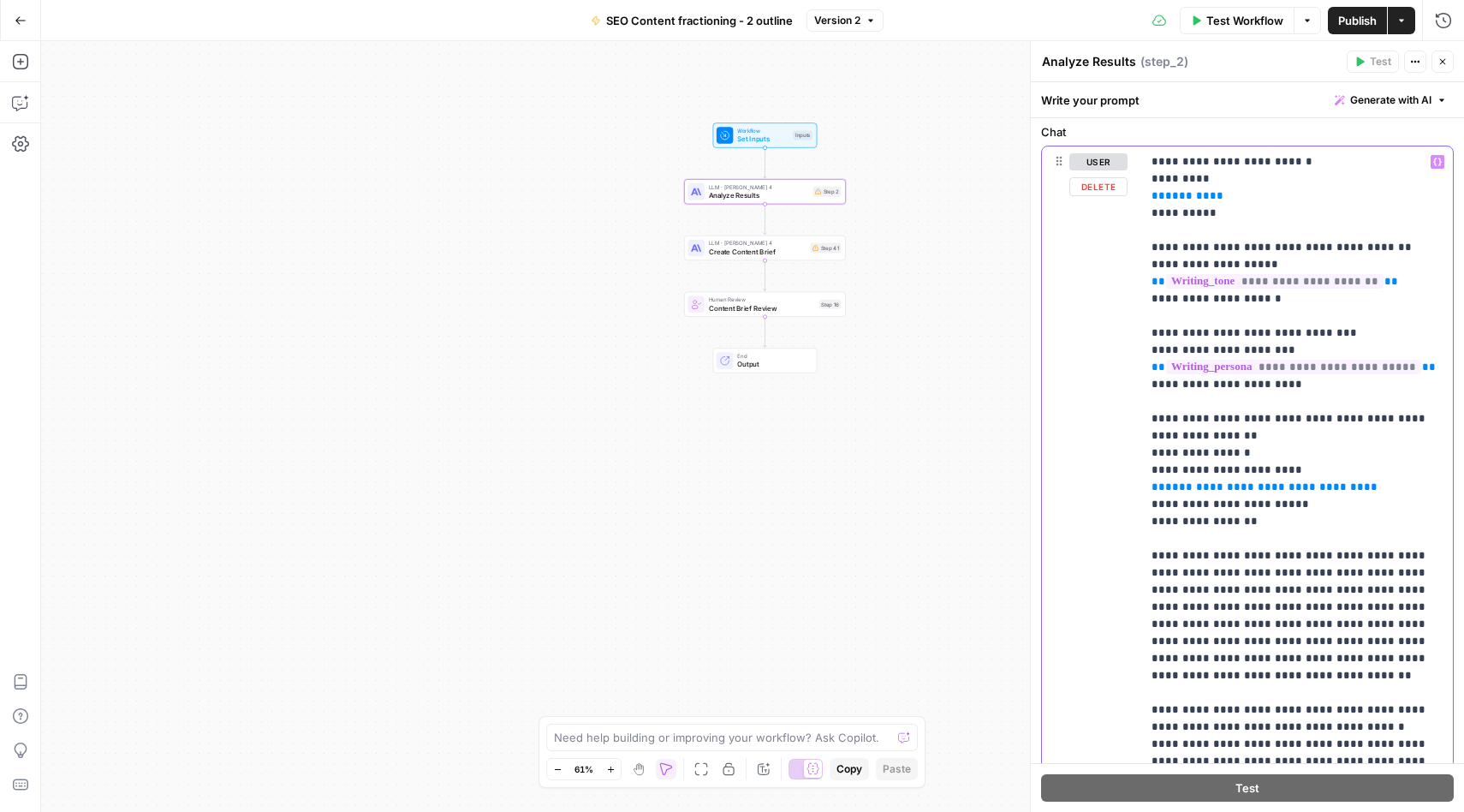
drag, startPoint x: 1294, startPoint y: 489, endPoint x: 1245, endPoint y: 483, distance: 49.4
click at [1200, 488] on span "**********" at bounding box center [1241, 487] width 151 height 11
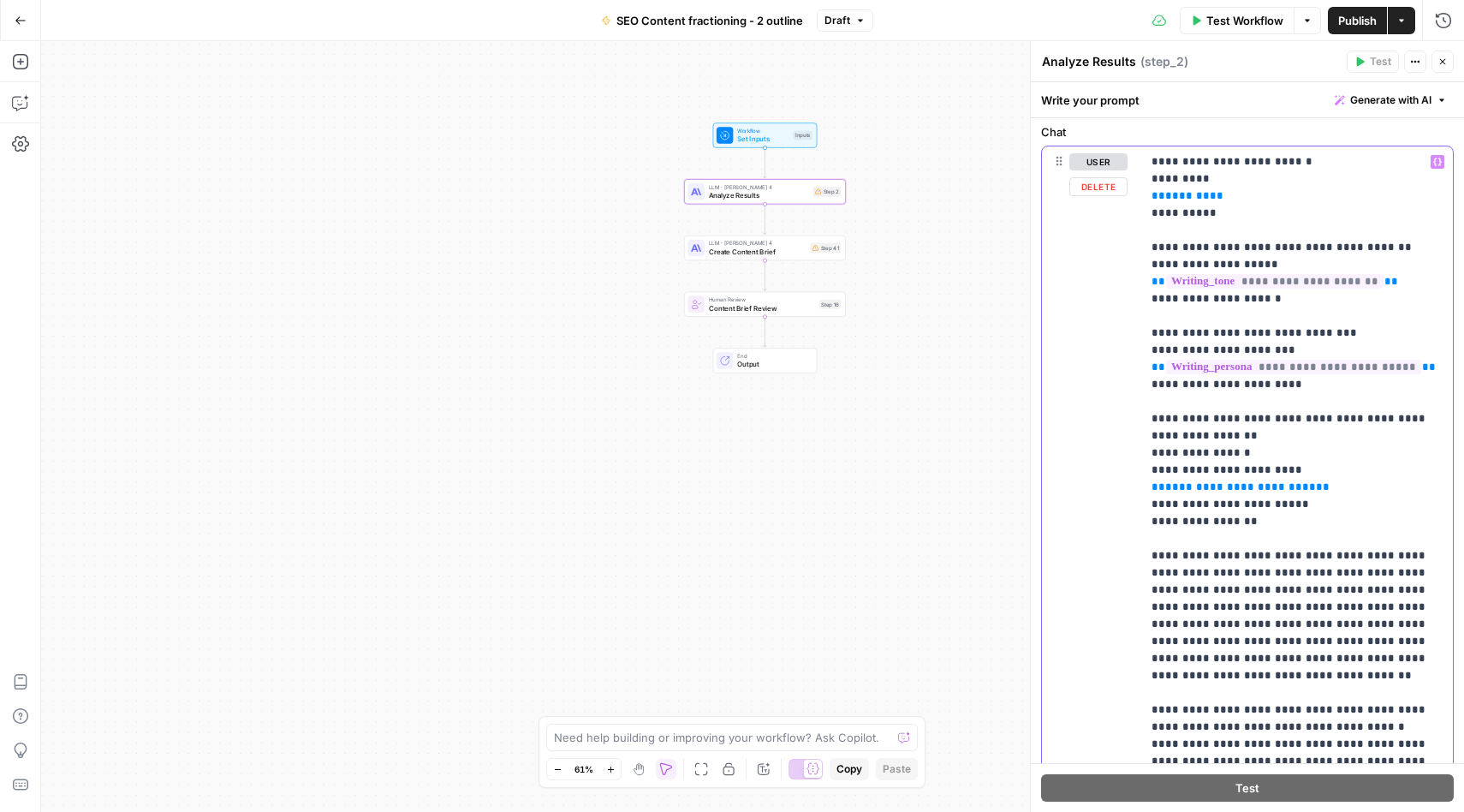
drag, startPoint x: 1300, startPoint y: 491, endPoint x: 1148, endPoint y: 490, distance: 152.0
click at [1148, 490] on div "**********" at bounding box center [1297, 494] width 312 height 697
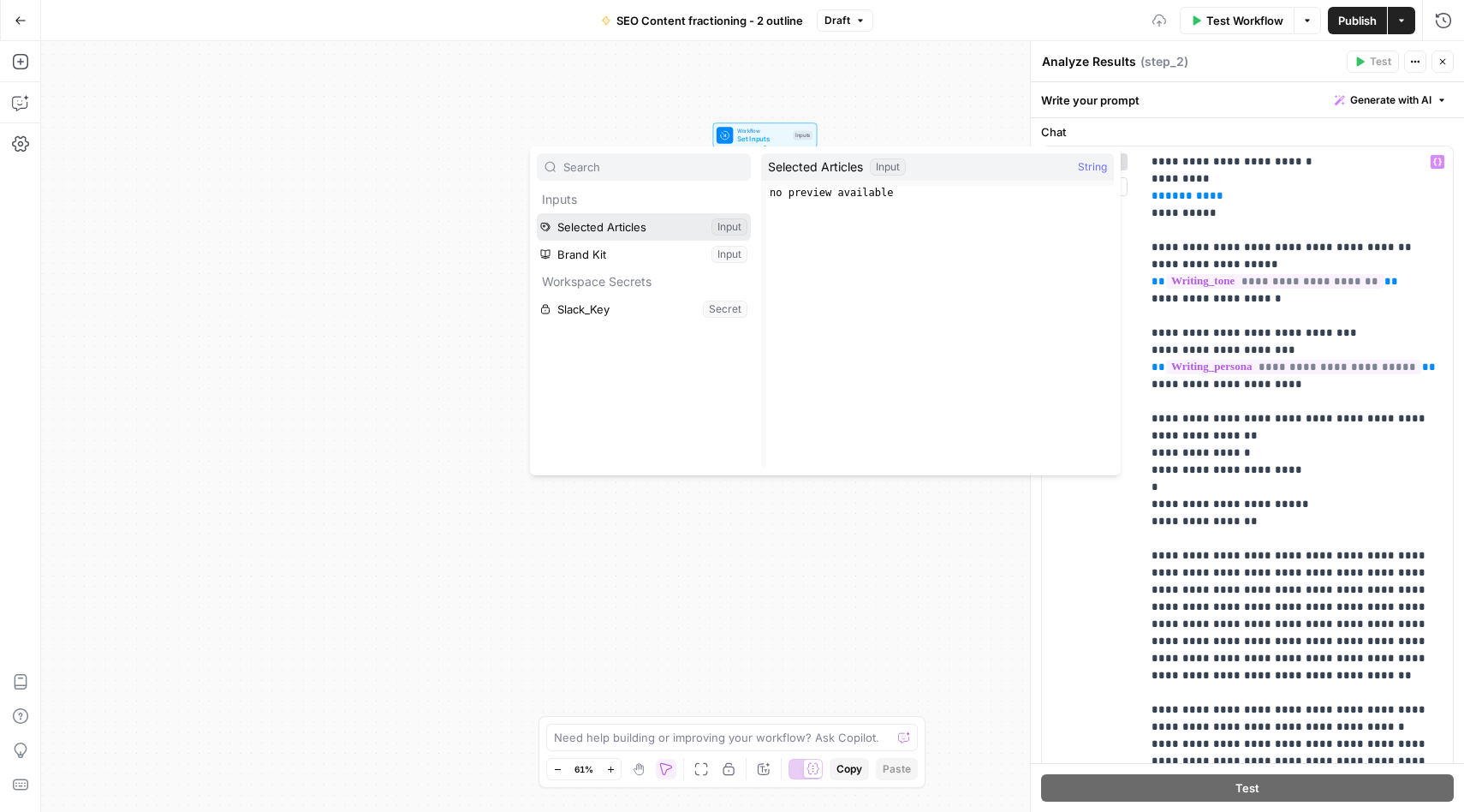
click at [602, 225] on button "Select variable Selected Articles" at bounding box center [644, 226] width 214 height 28
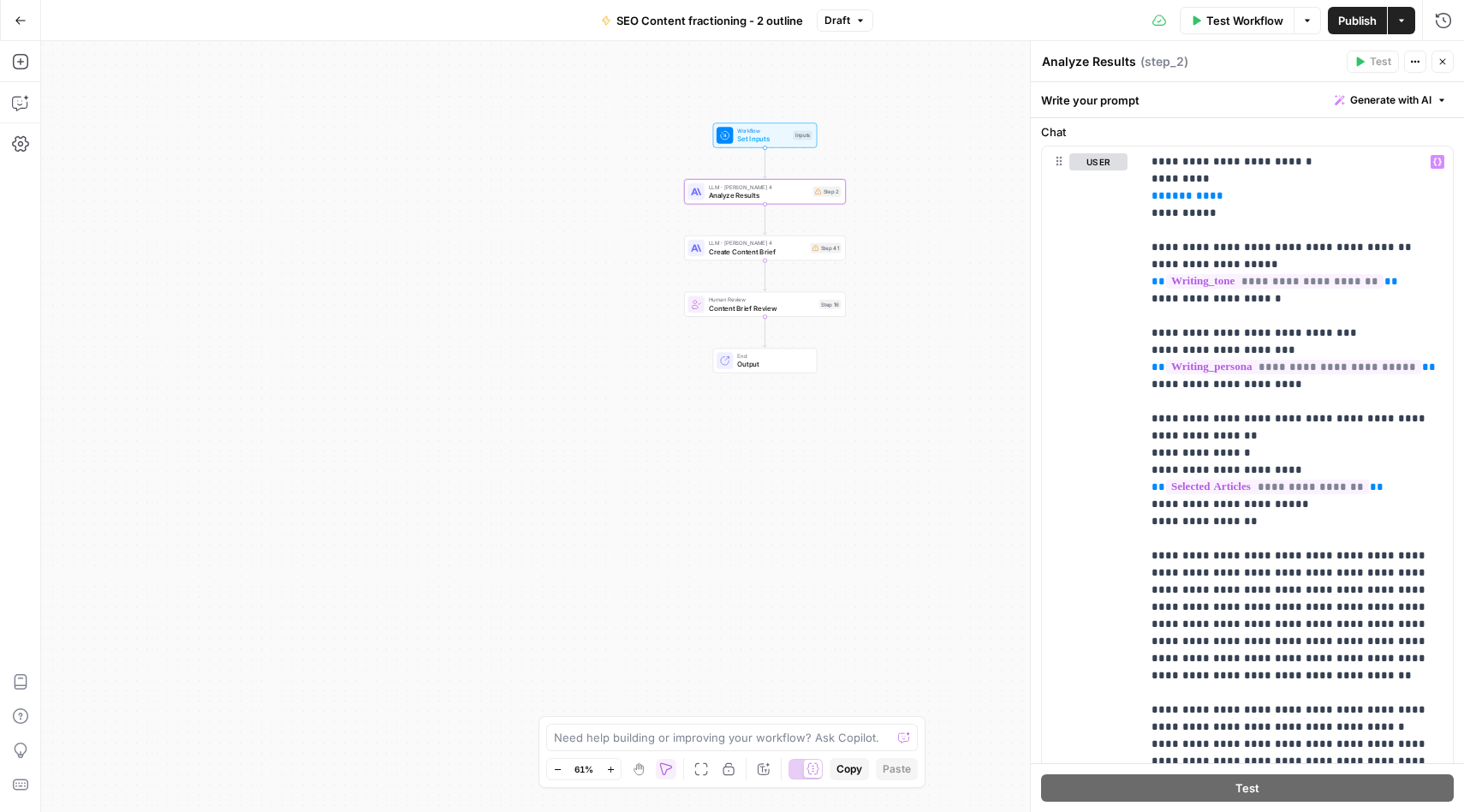
click at [1265, 28] on span "Test Workflow" at bounding box center [1244, 21] width 77 height 17
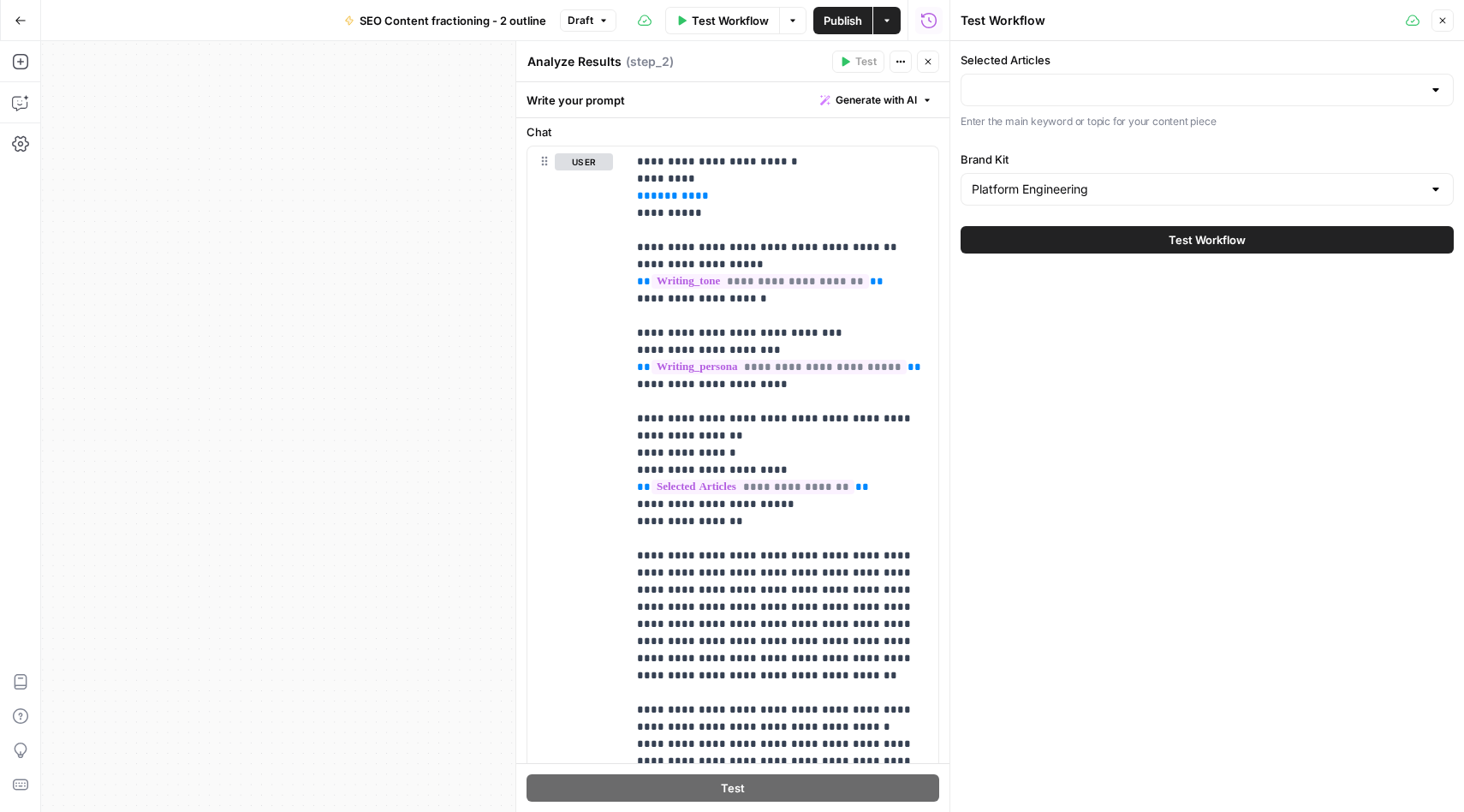
click at [1438, 20] on icon "button" at bounding box center [1442, 20] width 10 height 10
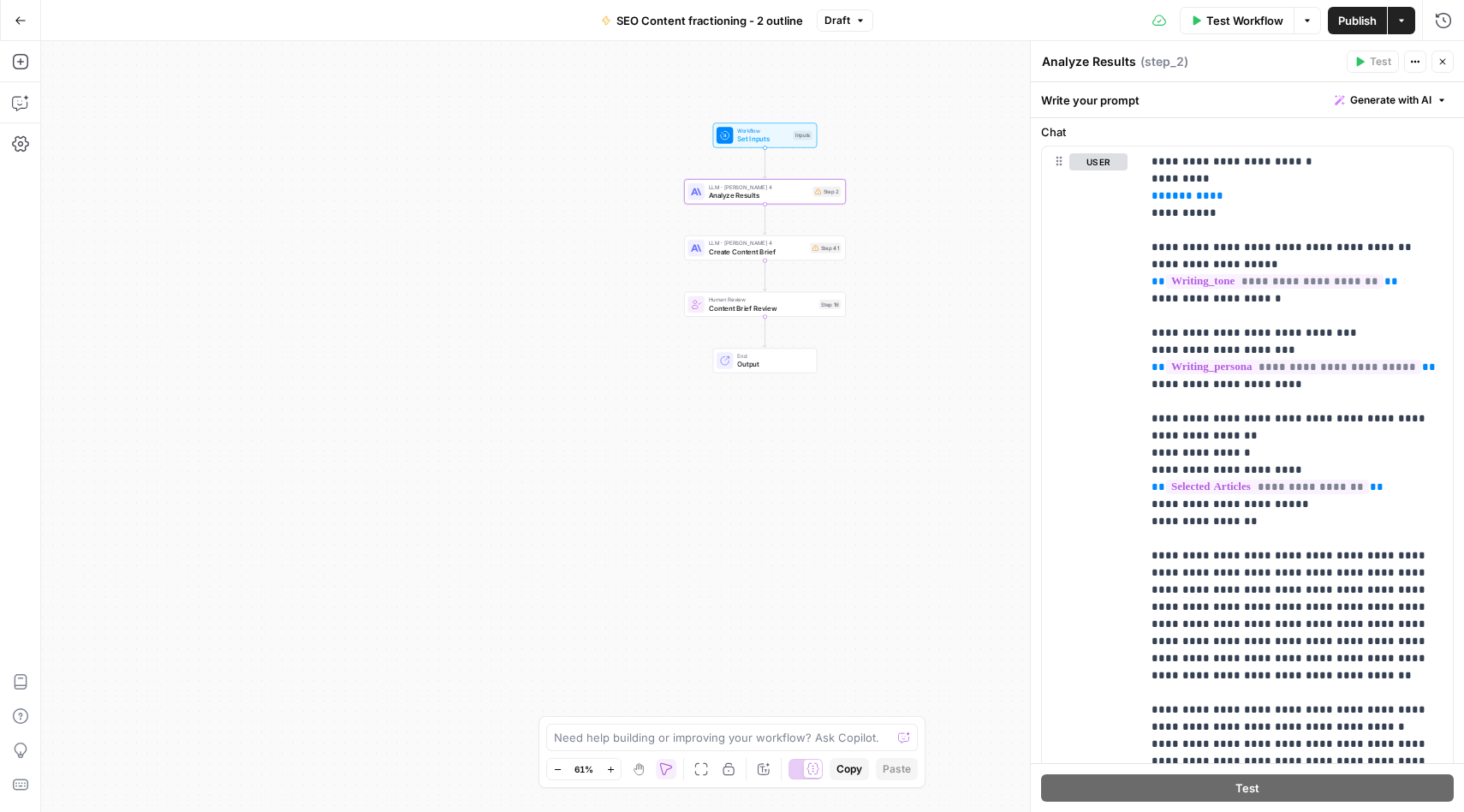
click at [764, 134] on span "Set Inputs" at bounding box center [763, 138] width 52 height 10
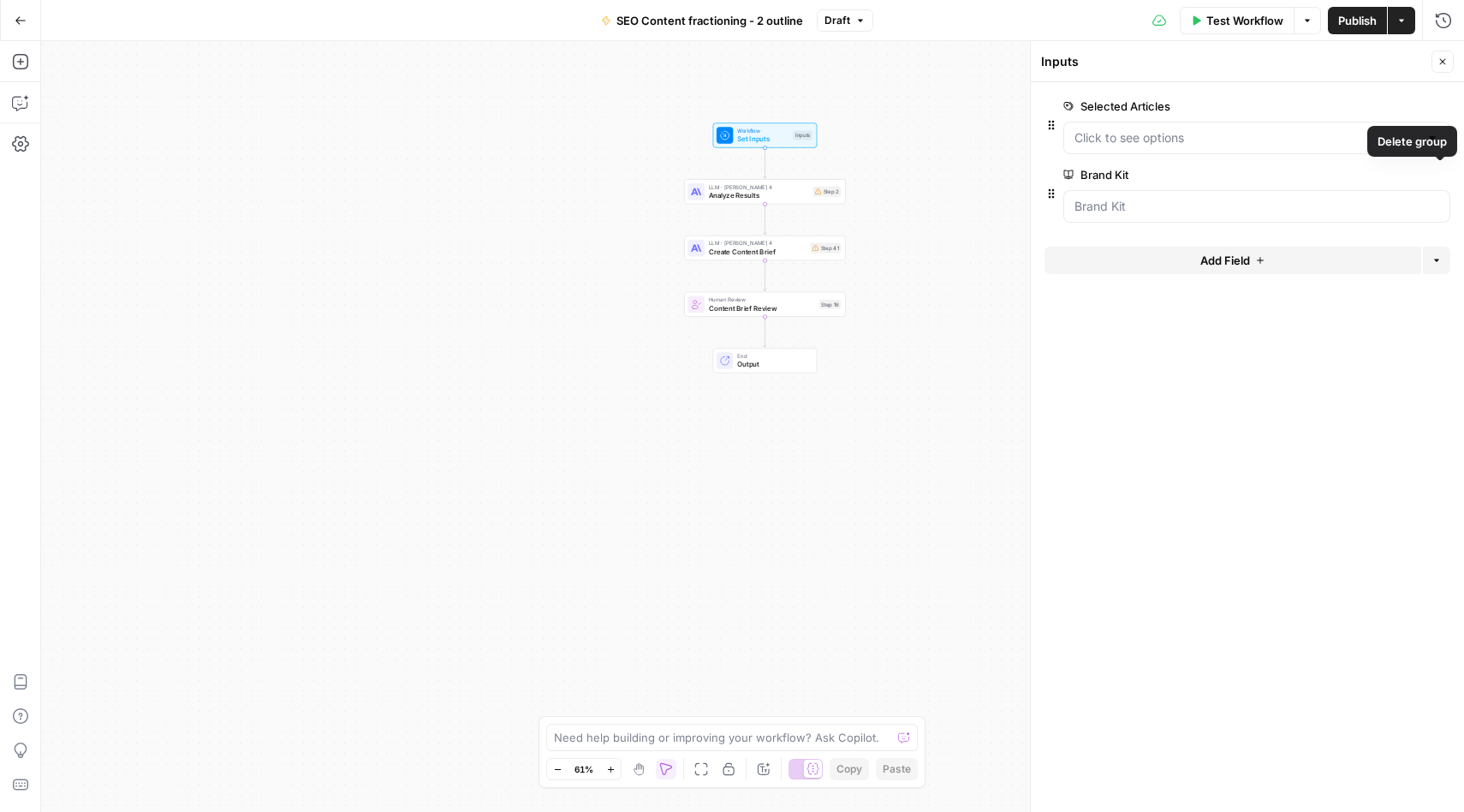
click at [1443, 172] on icon "button" at bounding box center [1440, 175] width 9 height 9
click at [1267, 137] on Articles "Selected Articles" at bounding box center [1246, 137] width 345 height 17
click at [1240, 104] on label "Selected Articles" at bounding box center [1208, 106] width 290 height 17
click at [1240, 129] on Articles "Selected Articles" at bounding box center [1246, 137] width 345 height 17
click at [1222, 146] on Articles "Selected Articles" at bounding box center [1246, 137] width 345 height 17
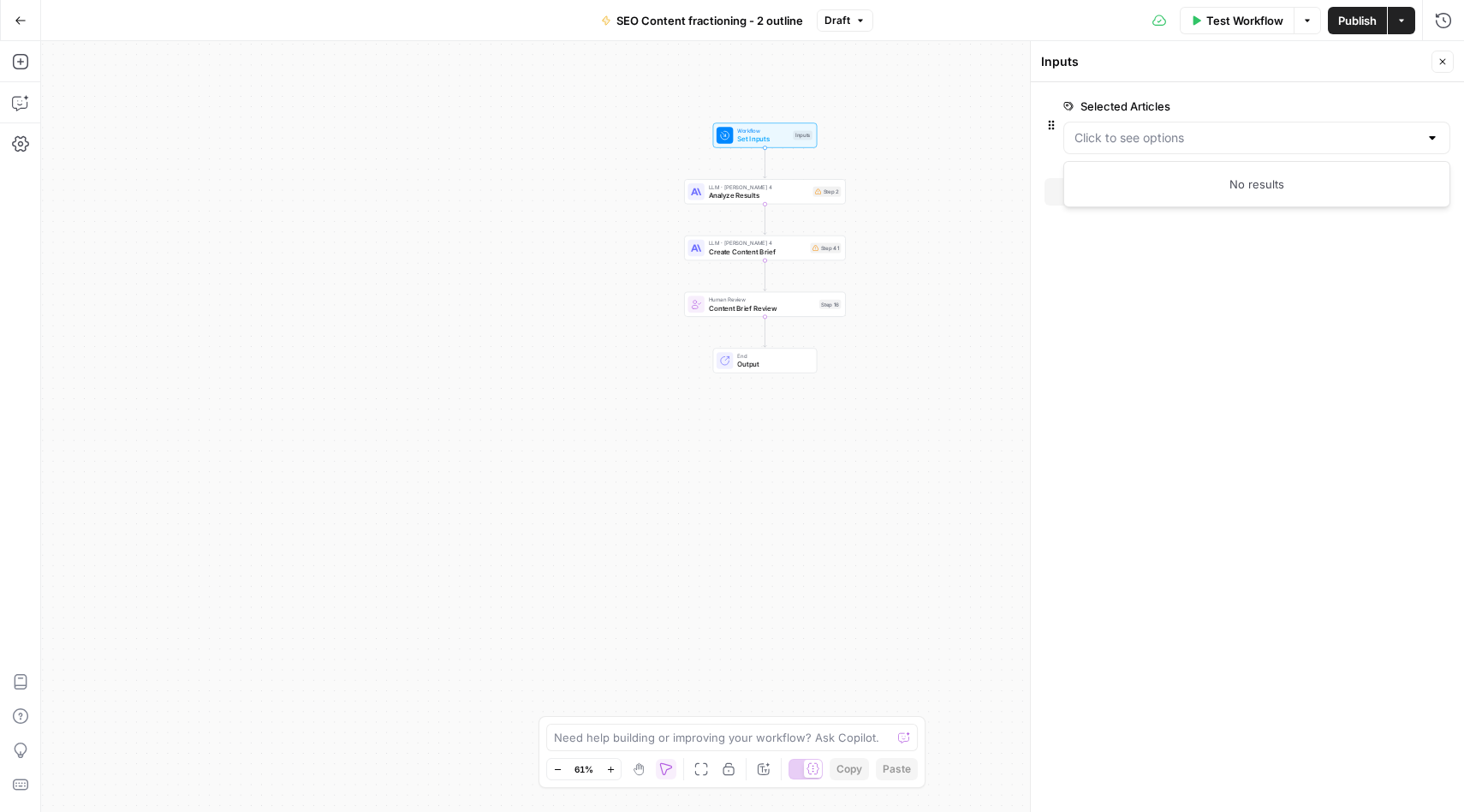
click at [1365, 18] on span "Publish" at bounding box center [1357, 21] width 38 height 17
click at [765, 354] on span "End" at bounding box center [773, 356] width 71 height 9
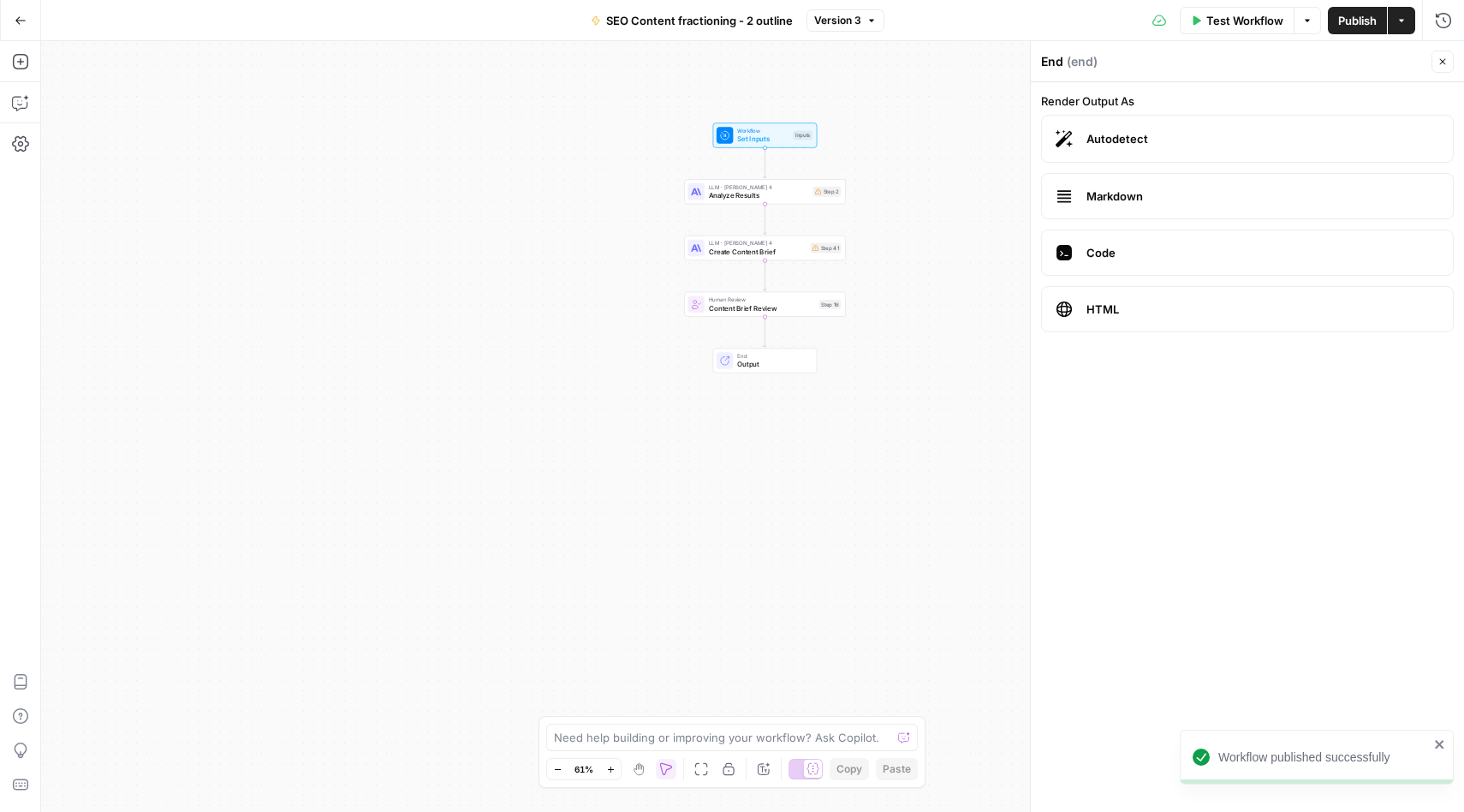
click at [742, 299] on span "Human Review" at bounding box center [762, 300] width 106 height 9
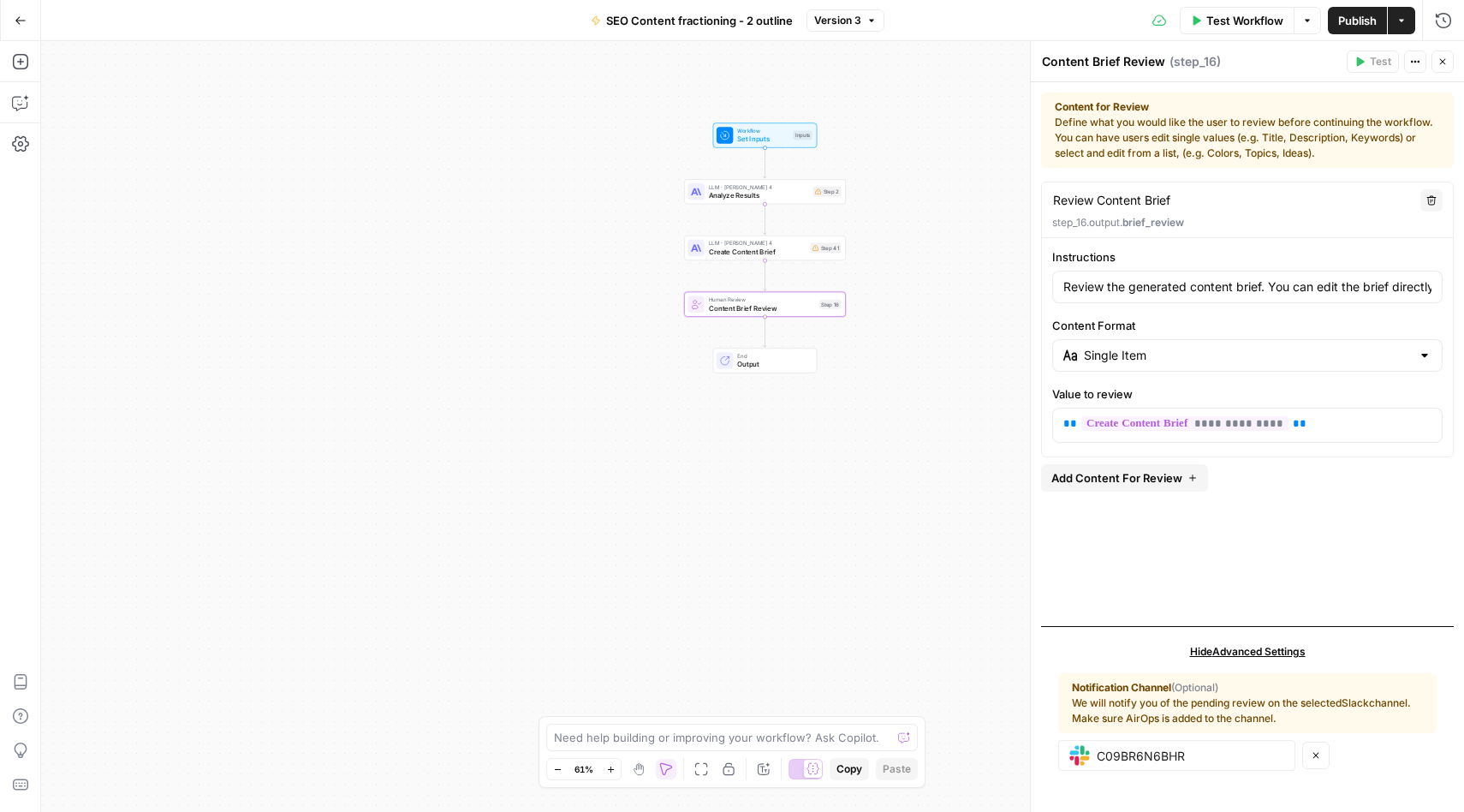
click at [774, 357] on span "End" at bounding box center [773, 356] width 71 height 9
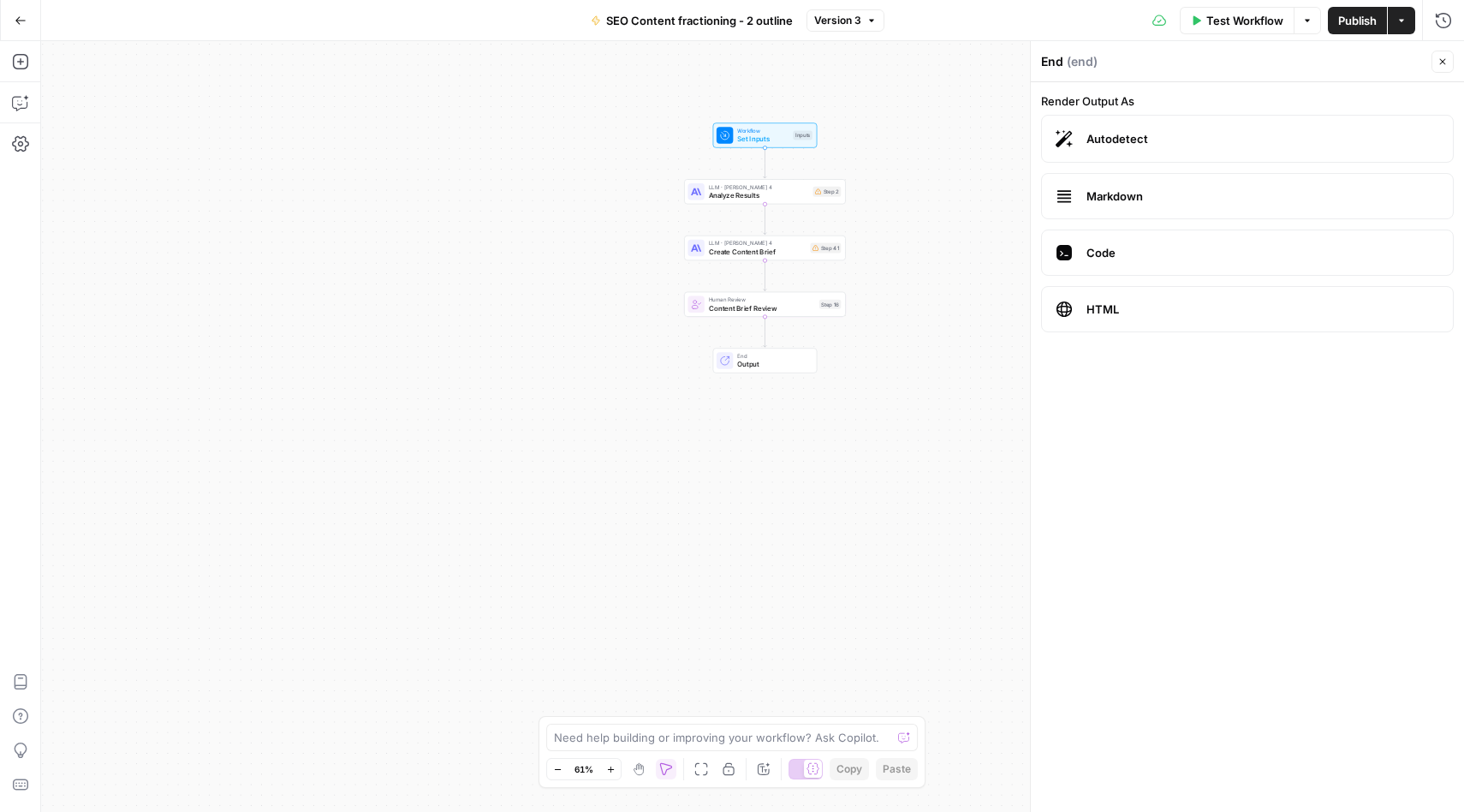
click at [761, 308] on span "Content Brief Review" at bounding box center [762, 307] width 106 height 10
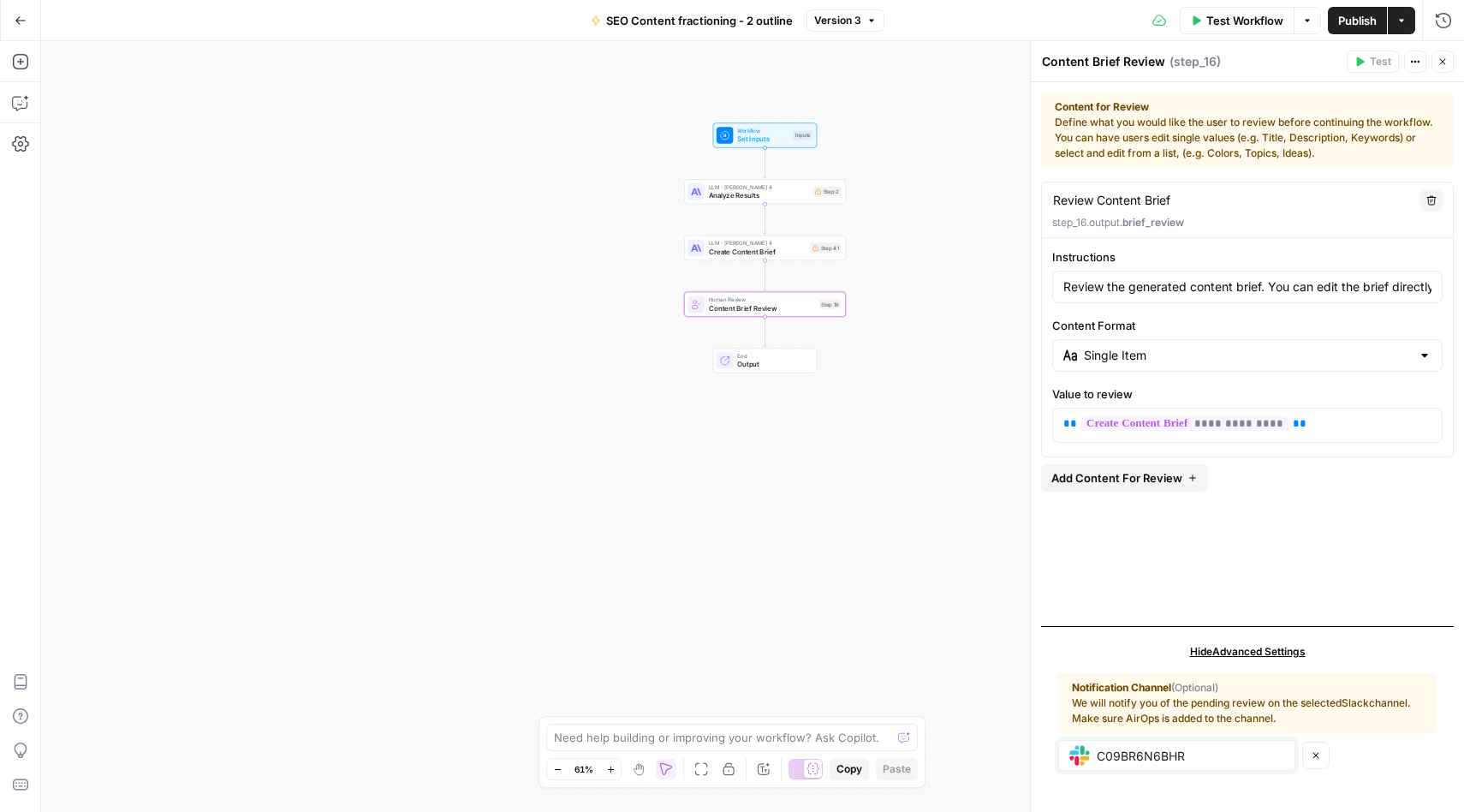
drag, startPoint x: 1194, startPoint y: 751, endPoint x: 1066, endPoint y: 754, distance: 128.0
click at [1066, 754] on div "C09BR6N6BHR" at bounding box center [1177, 755] width 238 height 31
click at [1203, 755] on input "C09BR6N6BHR" at bounding box center [1190, 755] width 187 height 15
drag, startPoint x: 1203, startPoint y: 755, endPoint x: 1095, endPoint y: 755, distance: 108.0
click at [1095, 755] on div "C09BR6N6BHR" at bounding box center [1177, 755] width 238 height 31
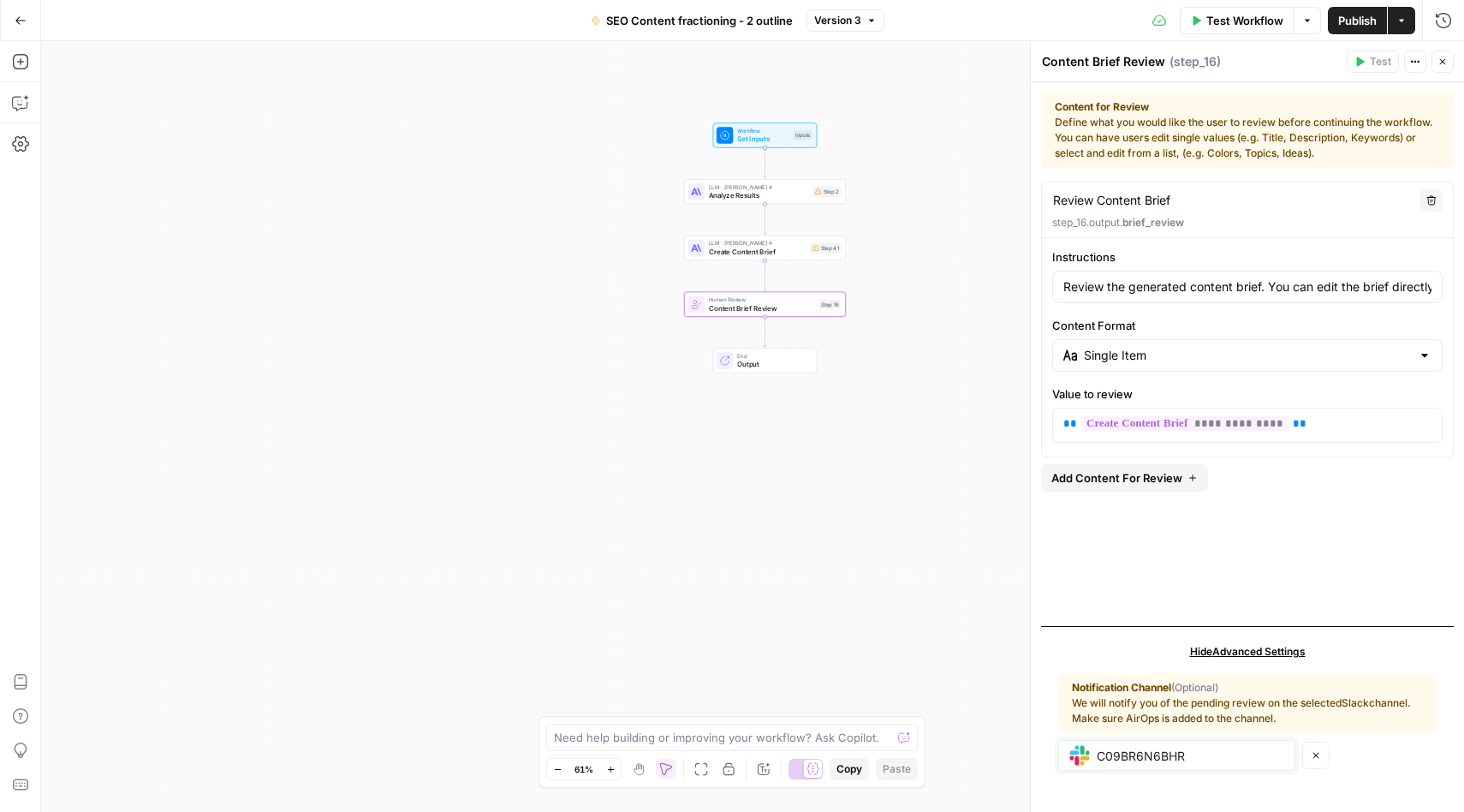
paste input "666HXLL"
type input "C09B666HXLL"
click at [1342, 781] on div "Notification Channel (Optional) We will notify you of the pending review on the…" at bounding box center [1247, 721] width 379 height 125
click at [1355, 15] on span "Publish" at bounding box center [1357, 21] width 38 height 17
click at [723, 189] on span "LLM · [PERSON_NAME] 4" at bounding box center [759, 186] width 100 height 9
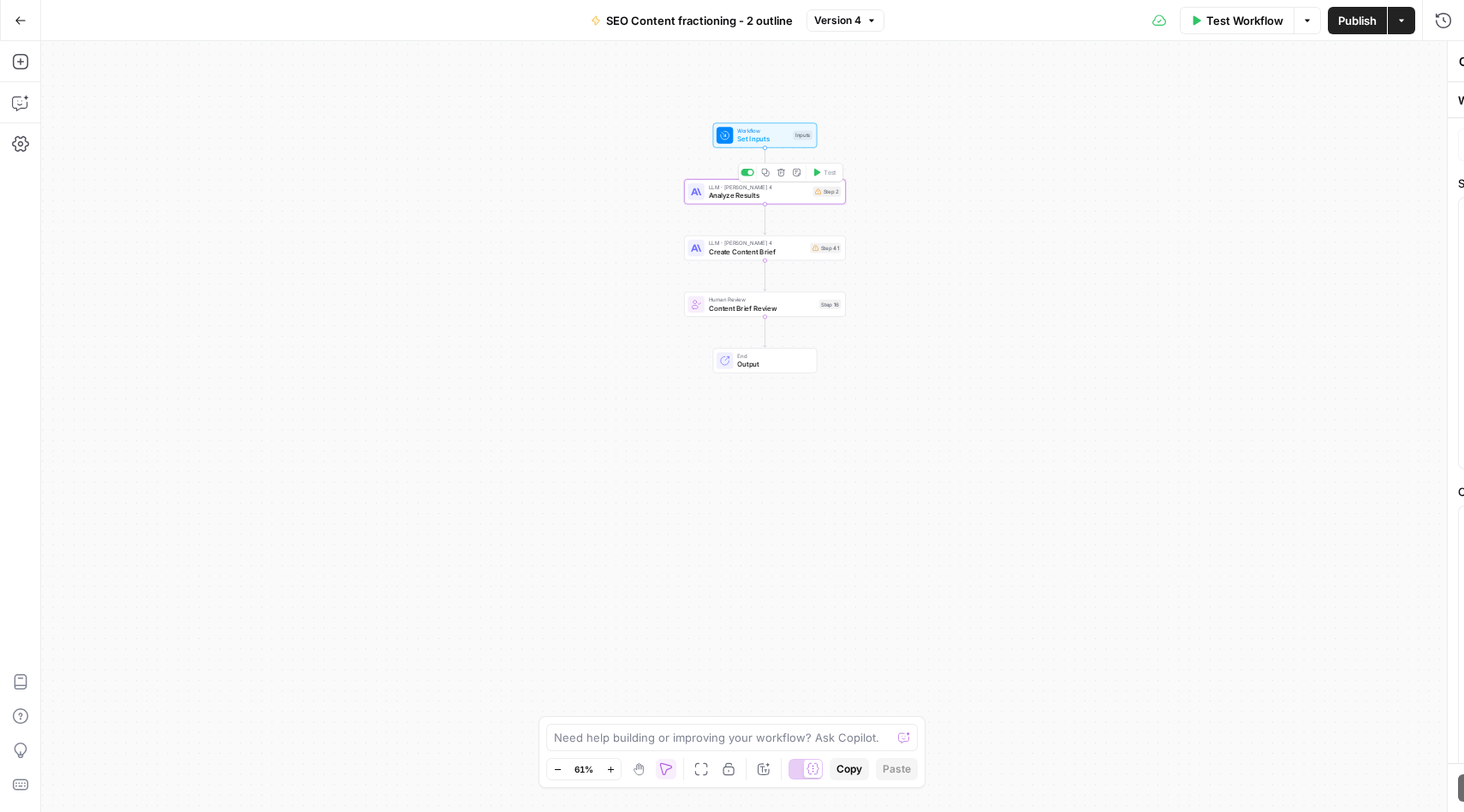
type textarea "Analyze Results"
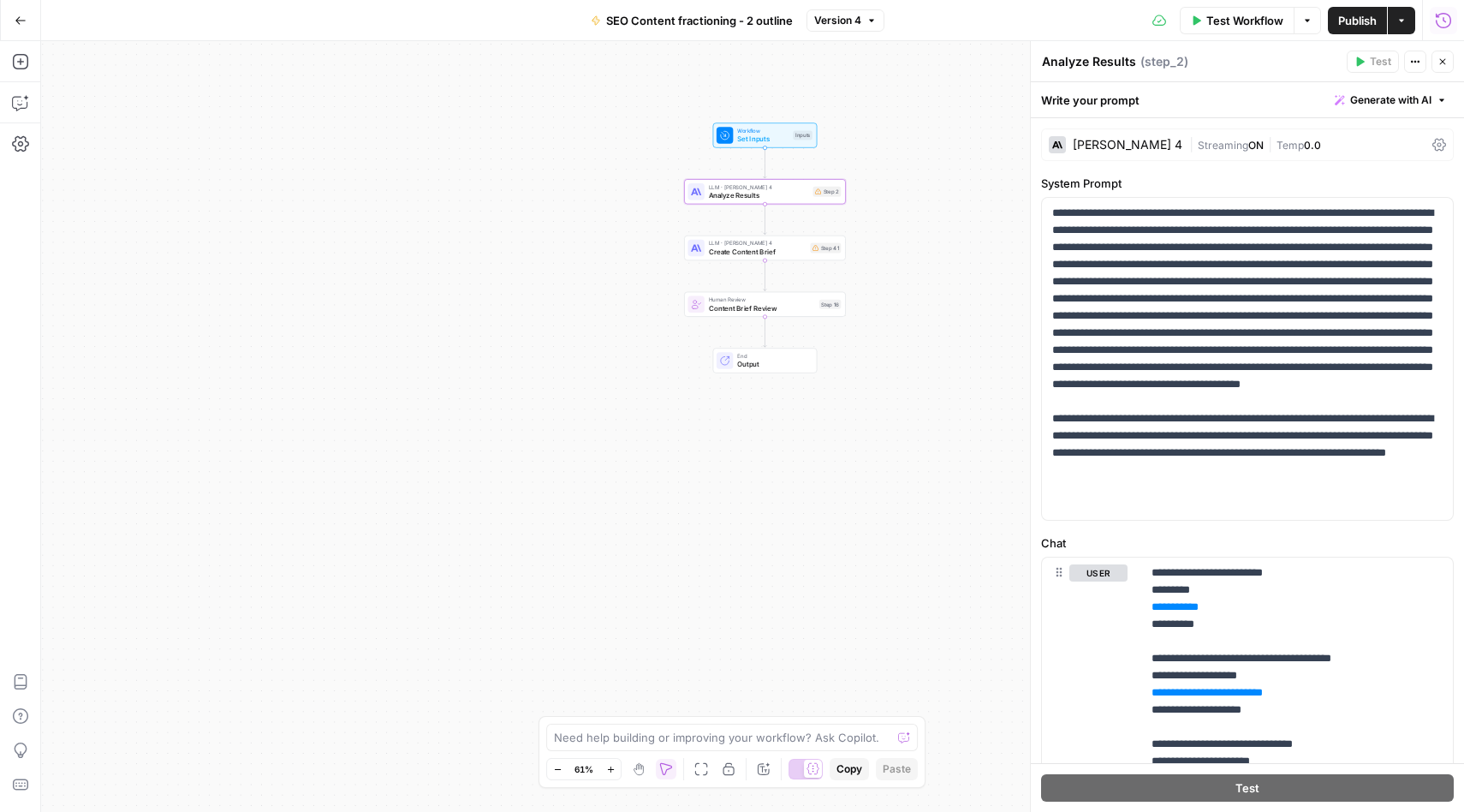
click at [1443, 16] on icon "button" at bounding box center [1444, 20] width 15 height 15
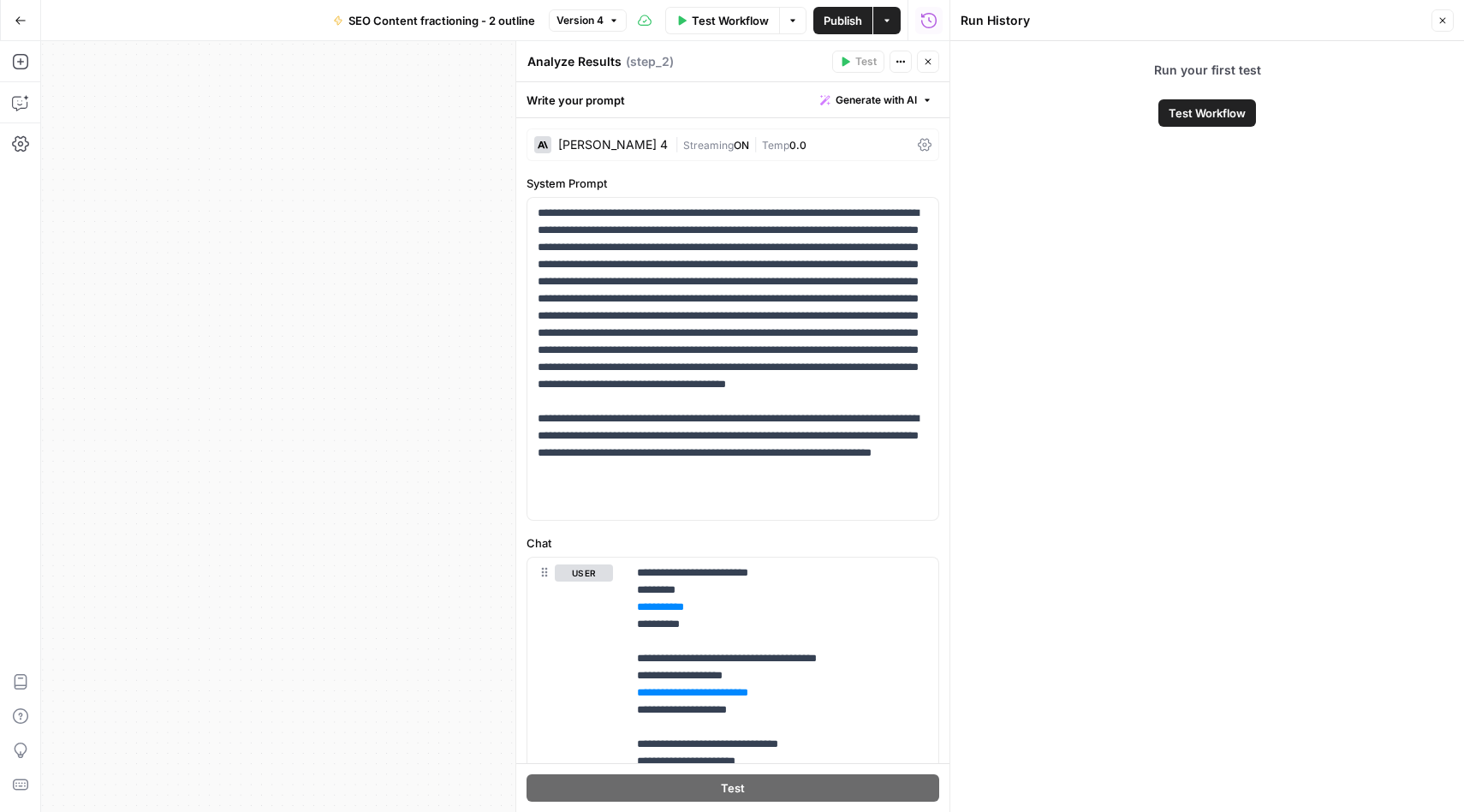
click at [1447, 21] on icon "button" at bounding box center [1442, 20] width 10 height 10
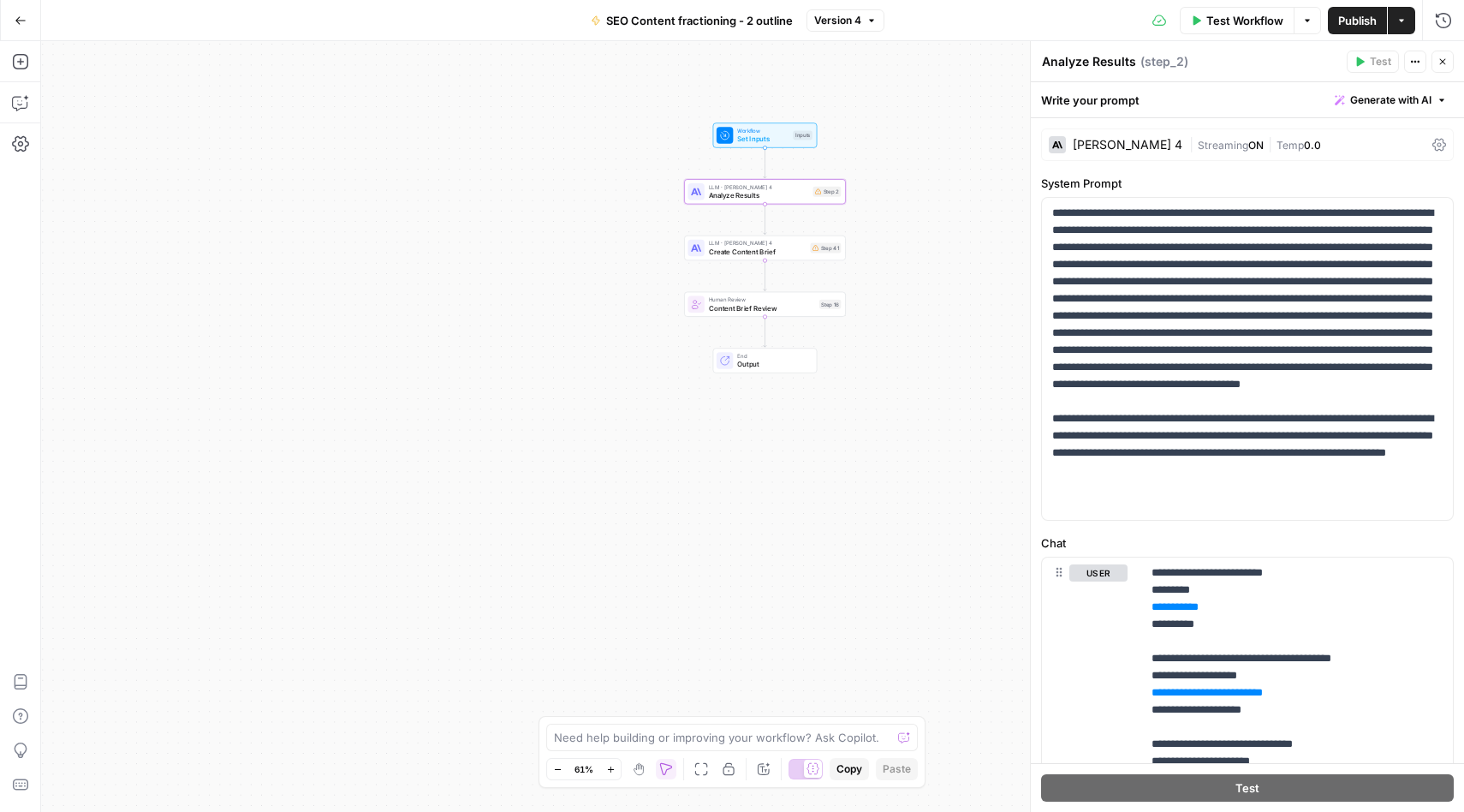
click at [1402, 19] on icon "button" at bounding box center [1401, 20] width 5 height 3
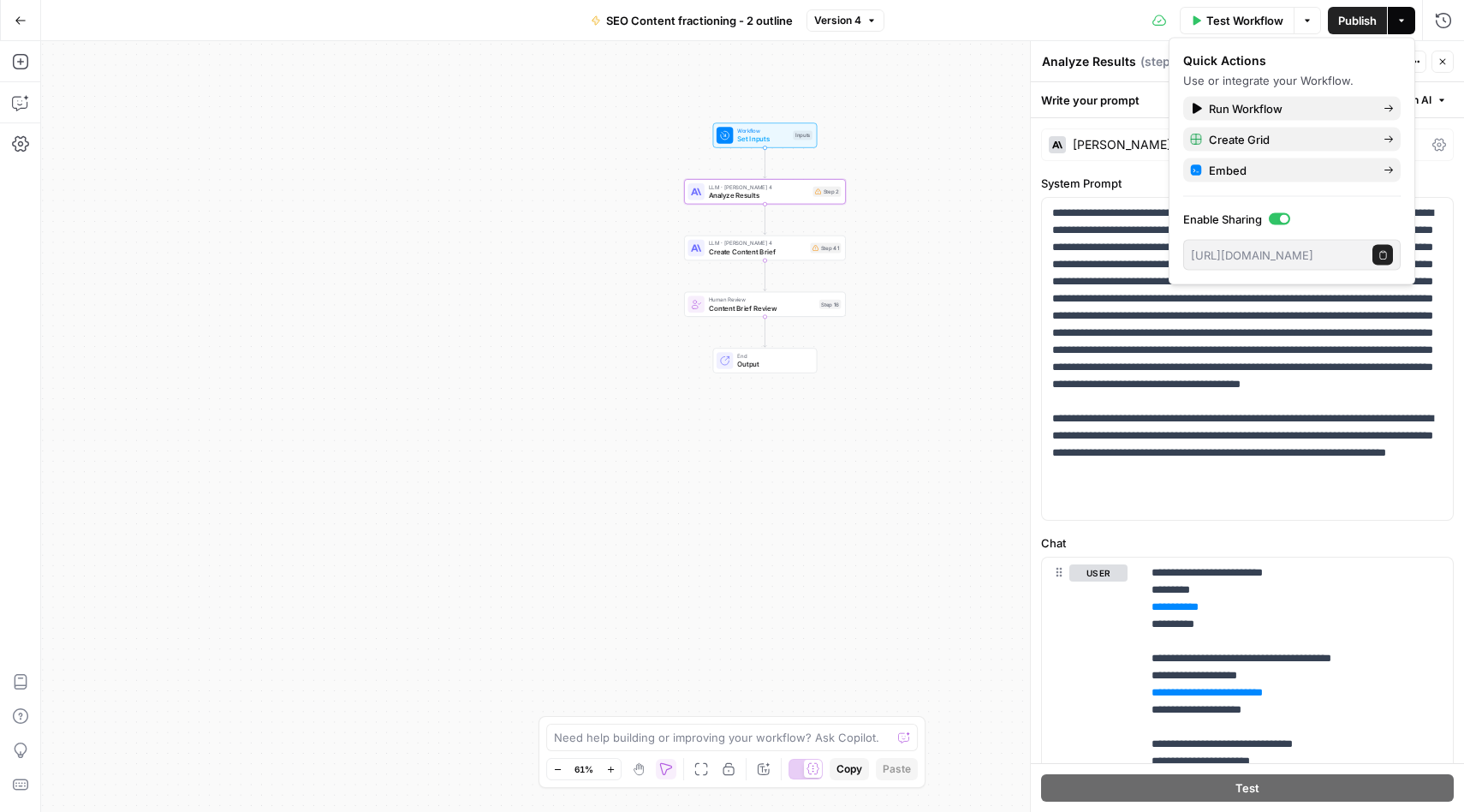
click at [1051, 30] on div "Test Workflow Options Publish Actions Run History" at bounding box center [1175, 20] width 580 height 40
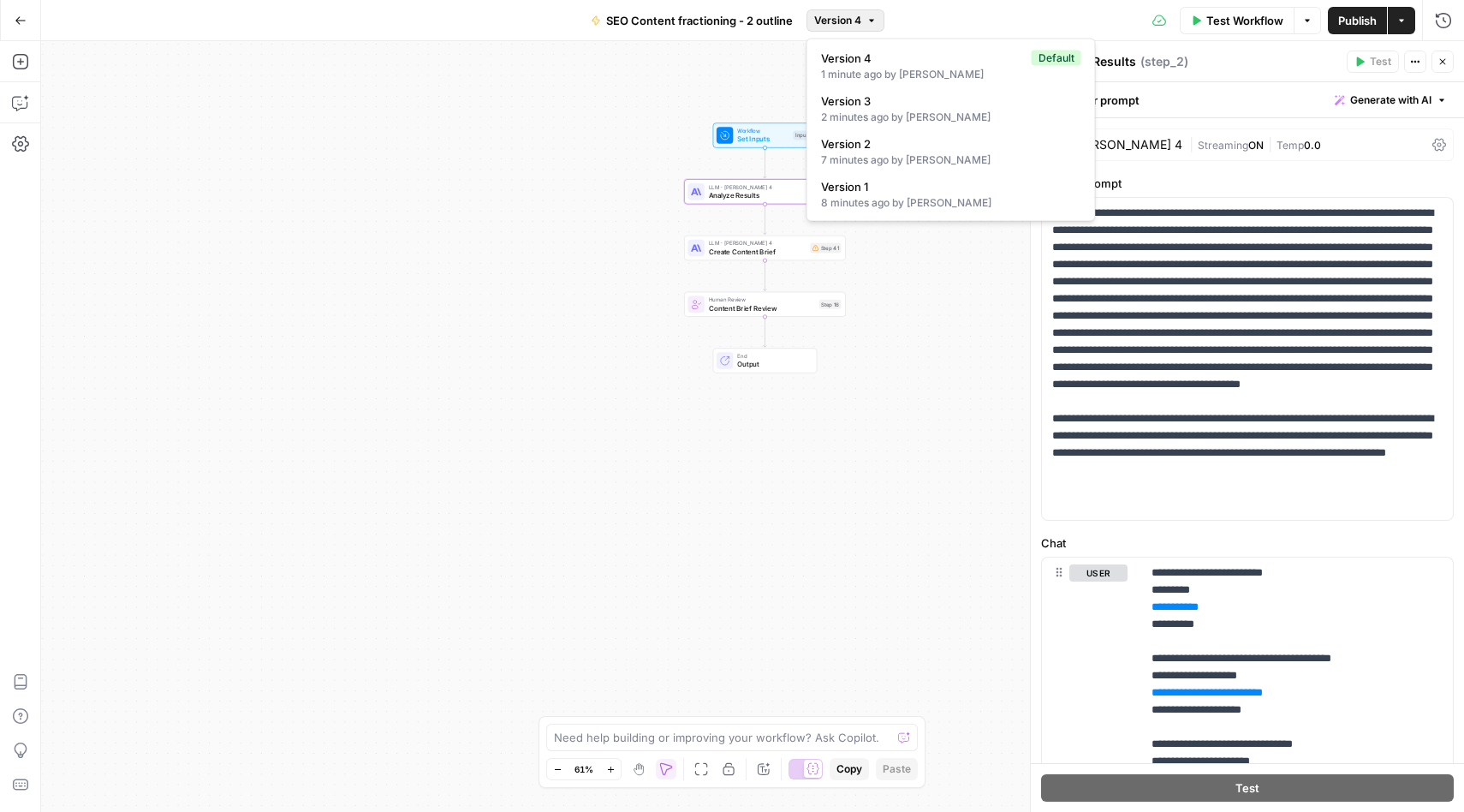
click at [854, 30] on button "Version 4" at bounding box center [846, 20] width 78 height 22
click at [856, 113] on div "2 minutes ago by Dilek Altin" at bounding box center [951, 117] width 261 height 15
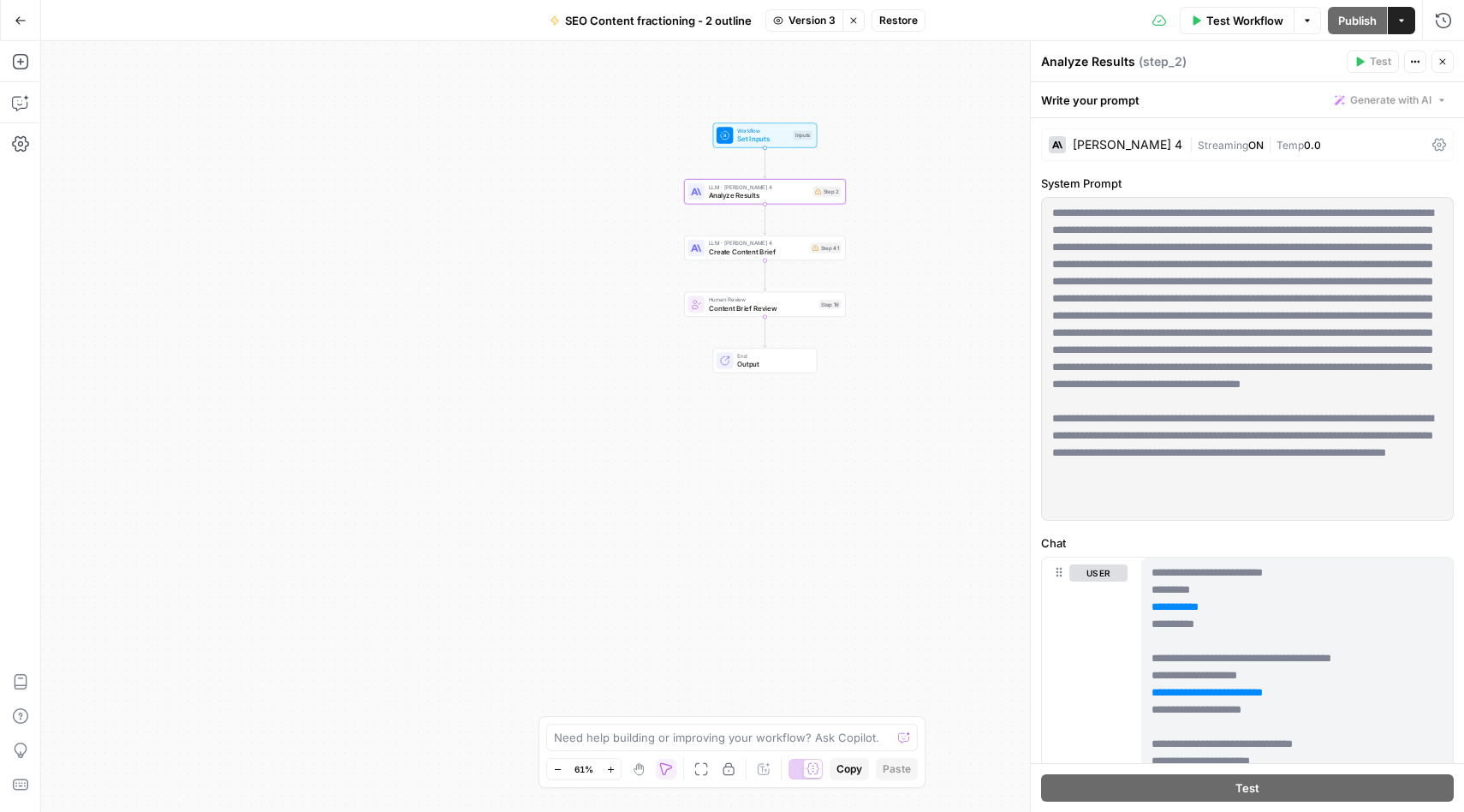
click at [762, 137] on span "Set Inputs" at bounding box center [763, 138] width 52 height 10
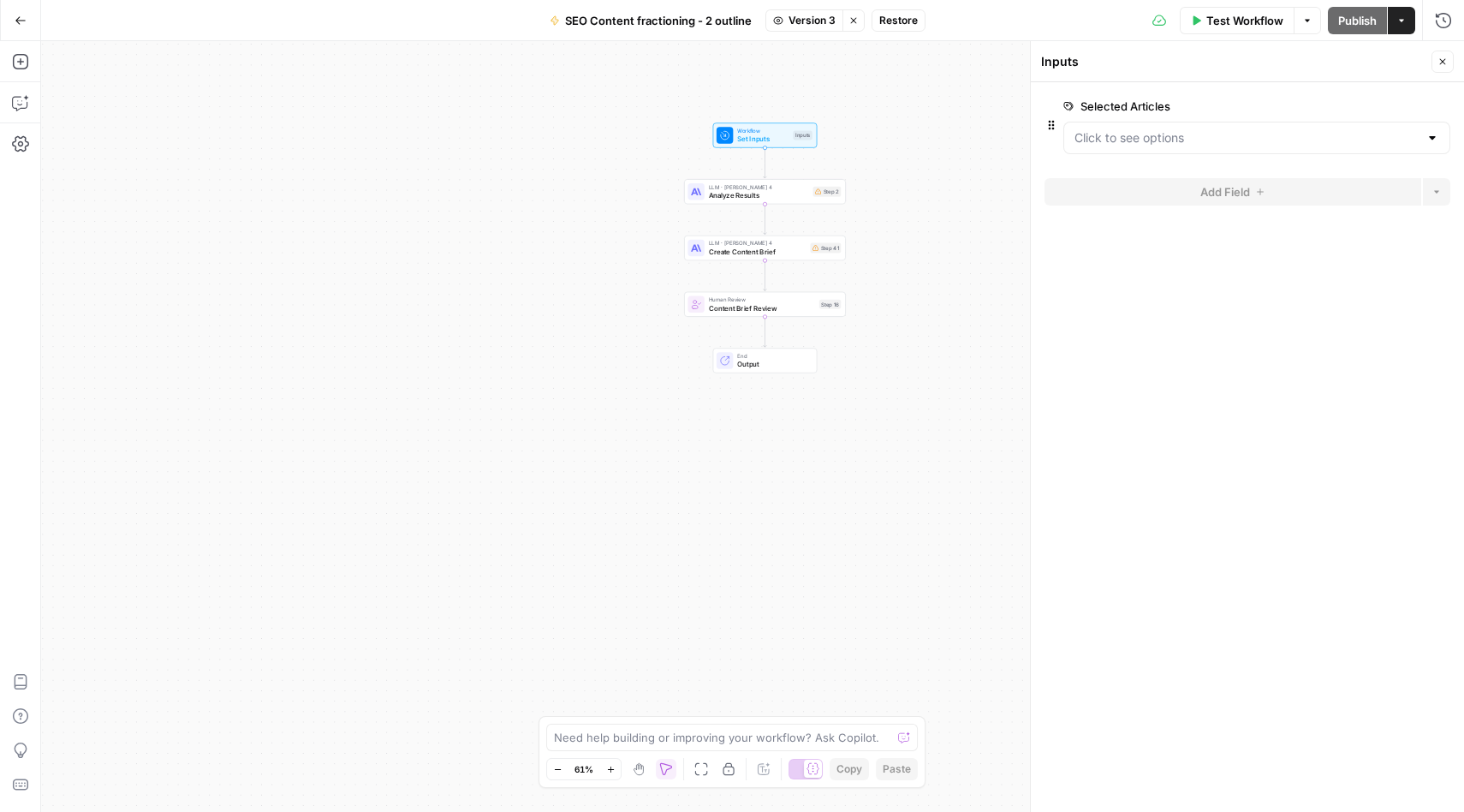
click at [1437, 137] on div at bounding box center [1433, 137] width 13 height 17
click at [1297, 96] on div "Selected Articles edit field Delete group" at bounding box center [1257, 106] width 387 height 21
click at [819, 26] on span "Version 3" at bounding box center [810, 20] width 47 height 15
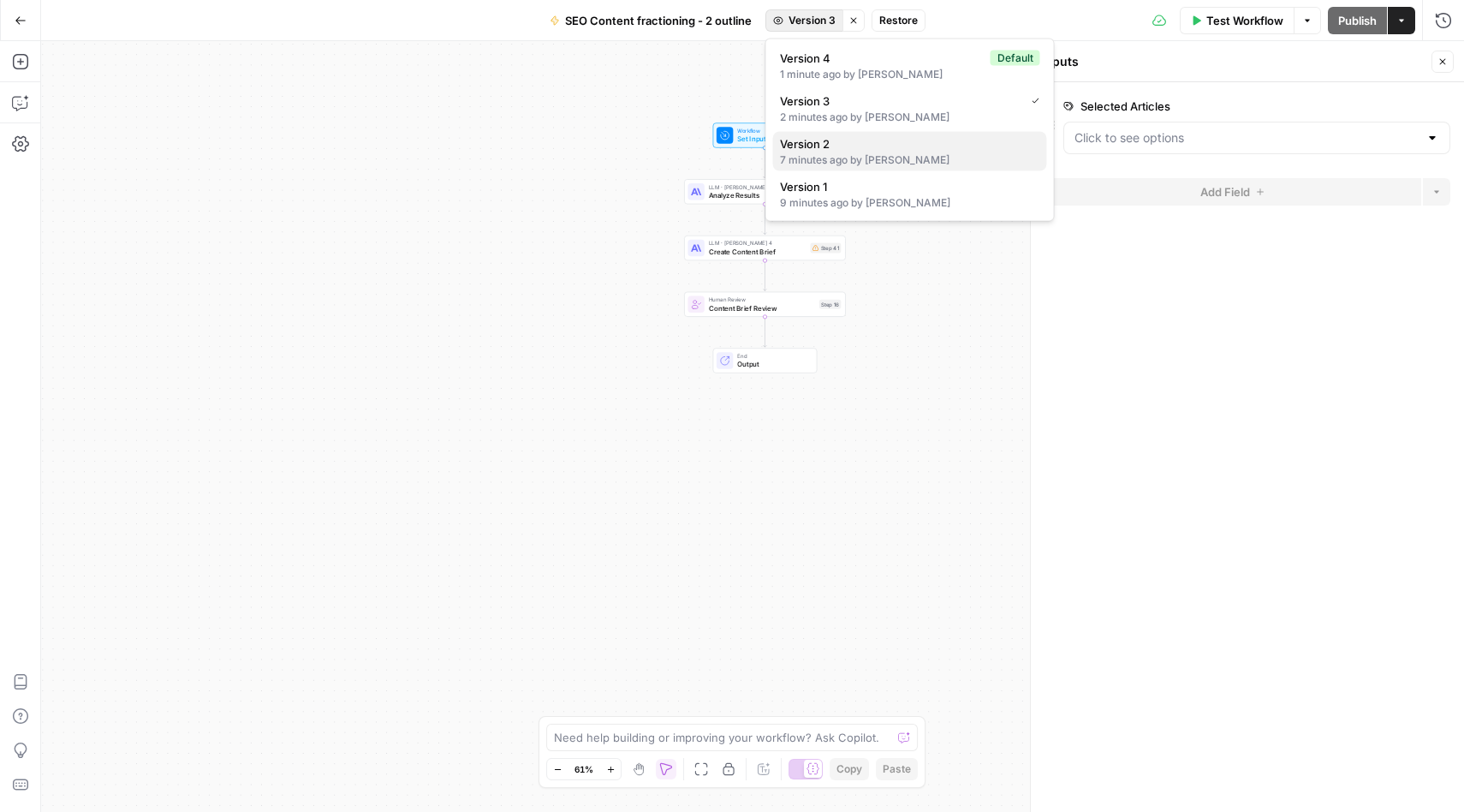
click at [848, 154] on div "7 minutes ago by Dilek Altin" at bounding box center [910, 160] width 261 height 15
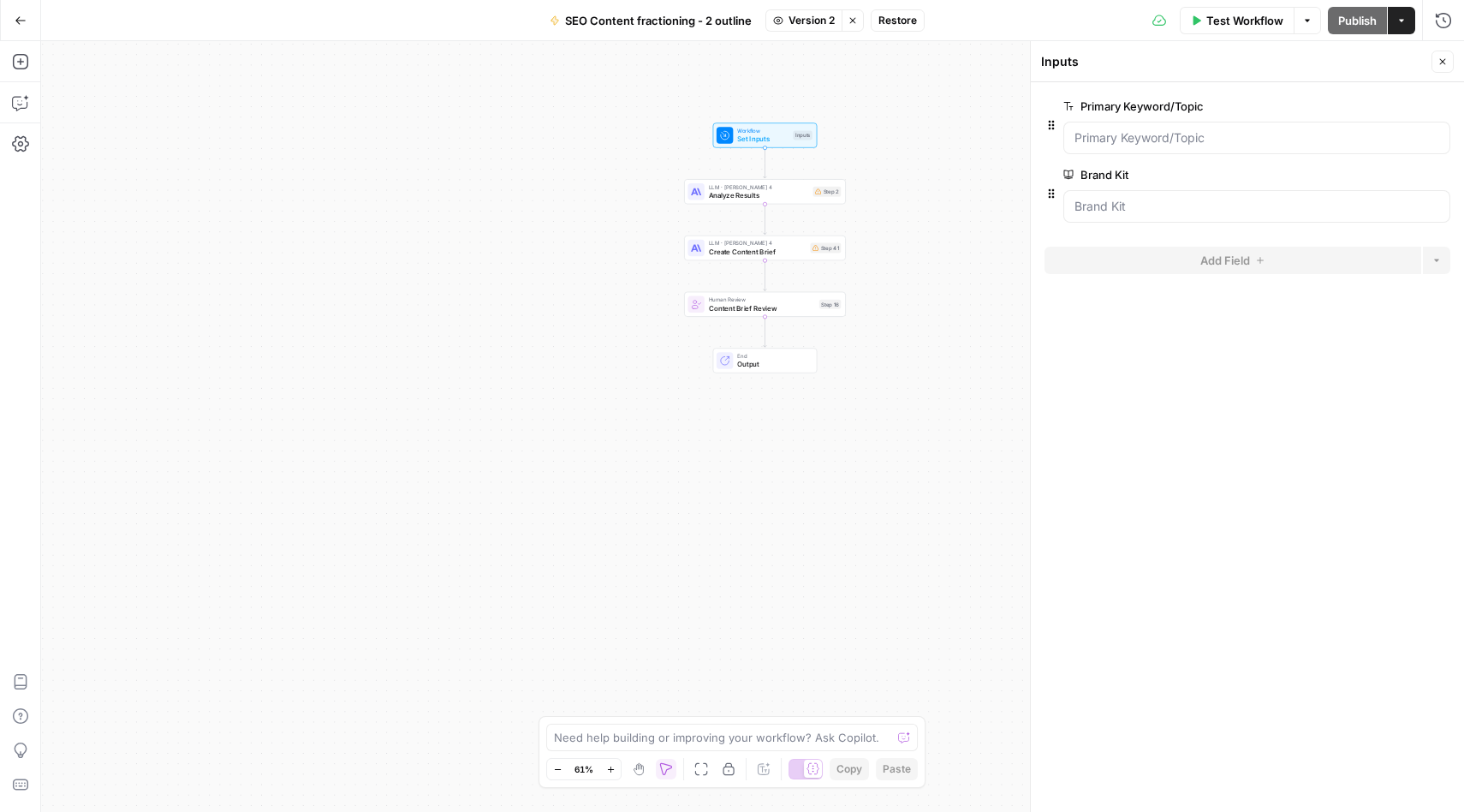
click at [1402, 17] on icon "button" at bounding box center [1401, 20] width 10 height 10
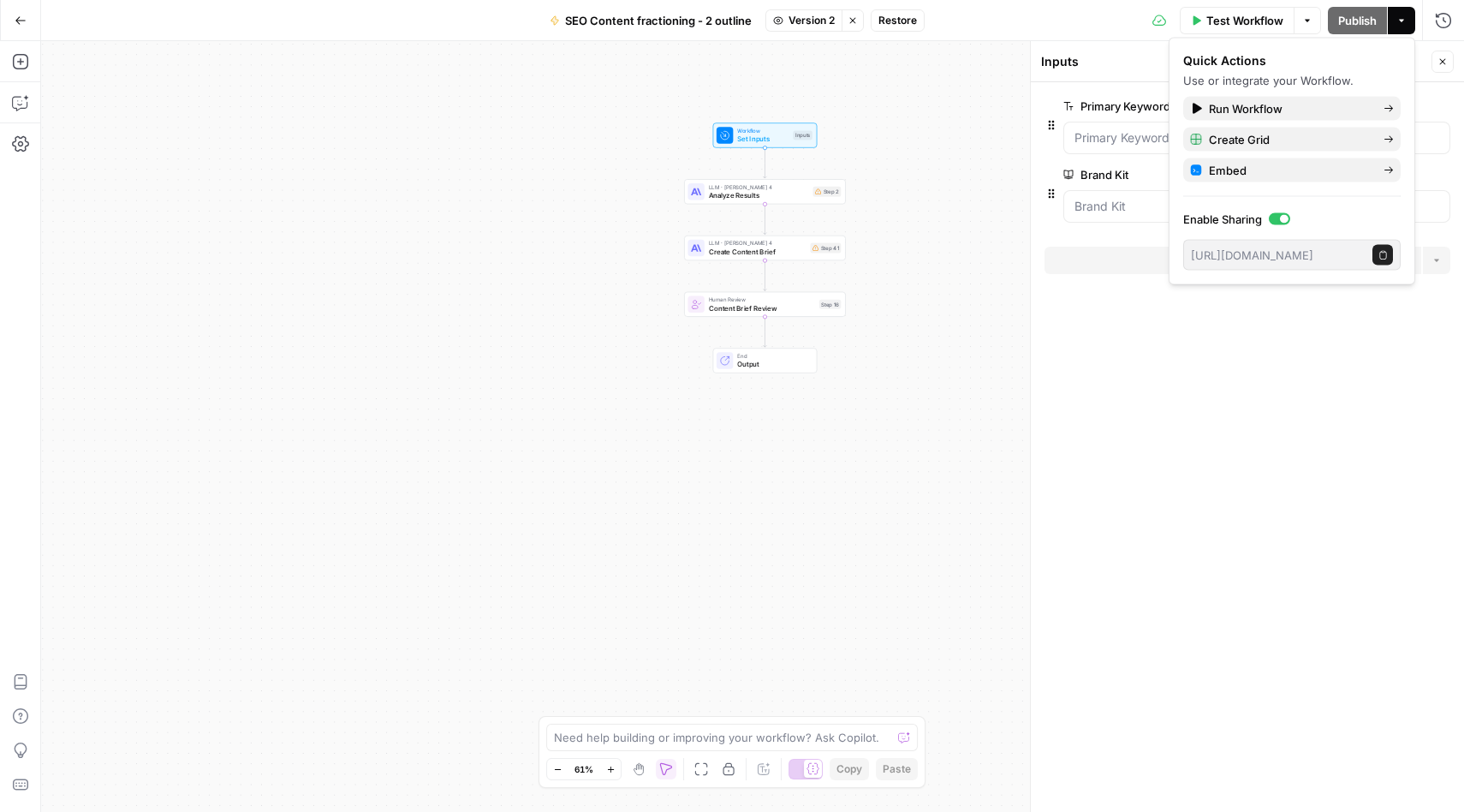
click at [1402, 17] on icon "button" at bounding box center [1401, 20] width 10 height 10
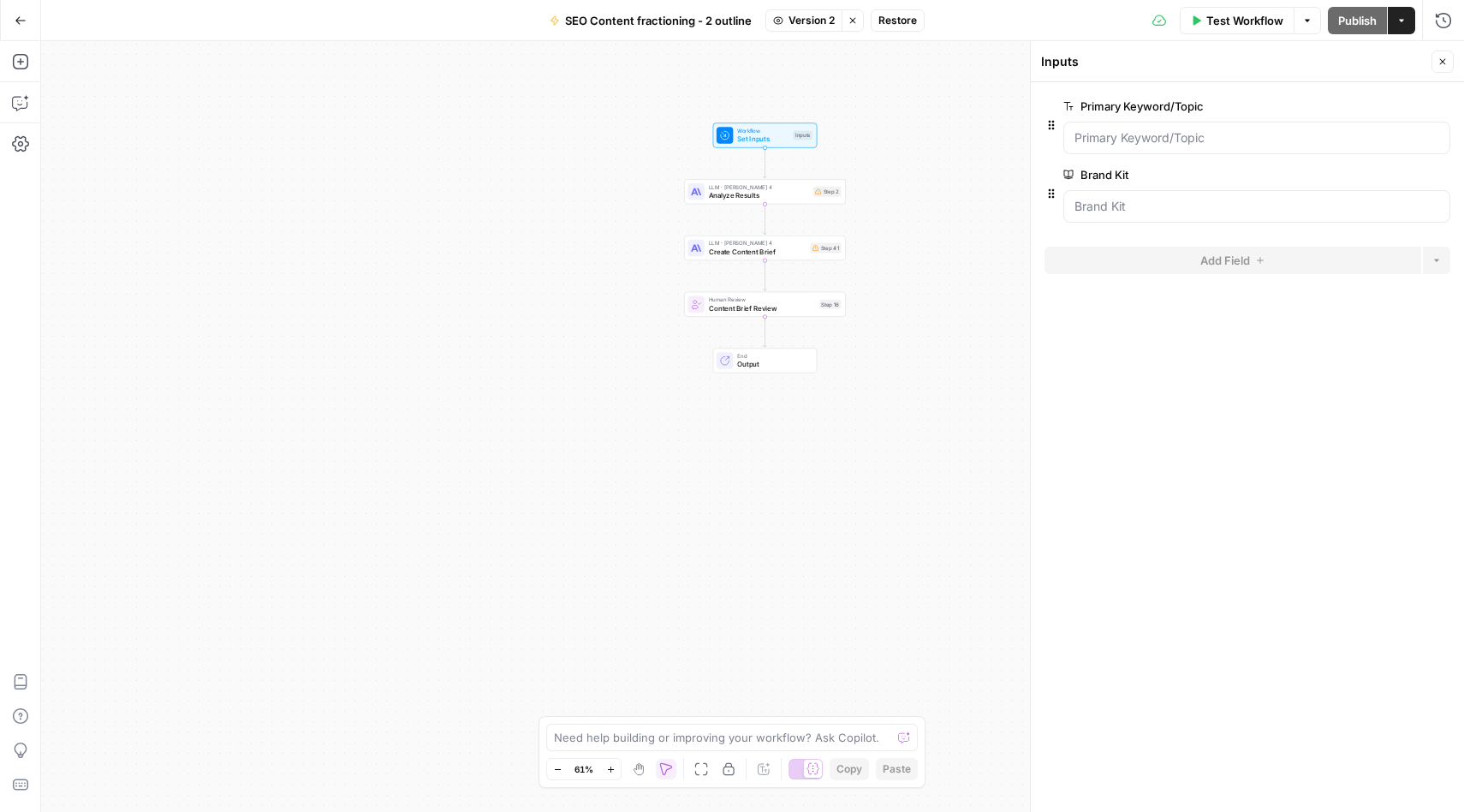
click at [754, 129] on span "Workflow" at bounding box center [763, 131] width 52 height 9
click at [897, 22] on span "Restore" at bounding box center [898, 20] width 38 height 15
click at [774, 357] on span "End" at bounding box center [773, 356] width 71 height 9
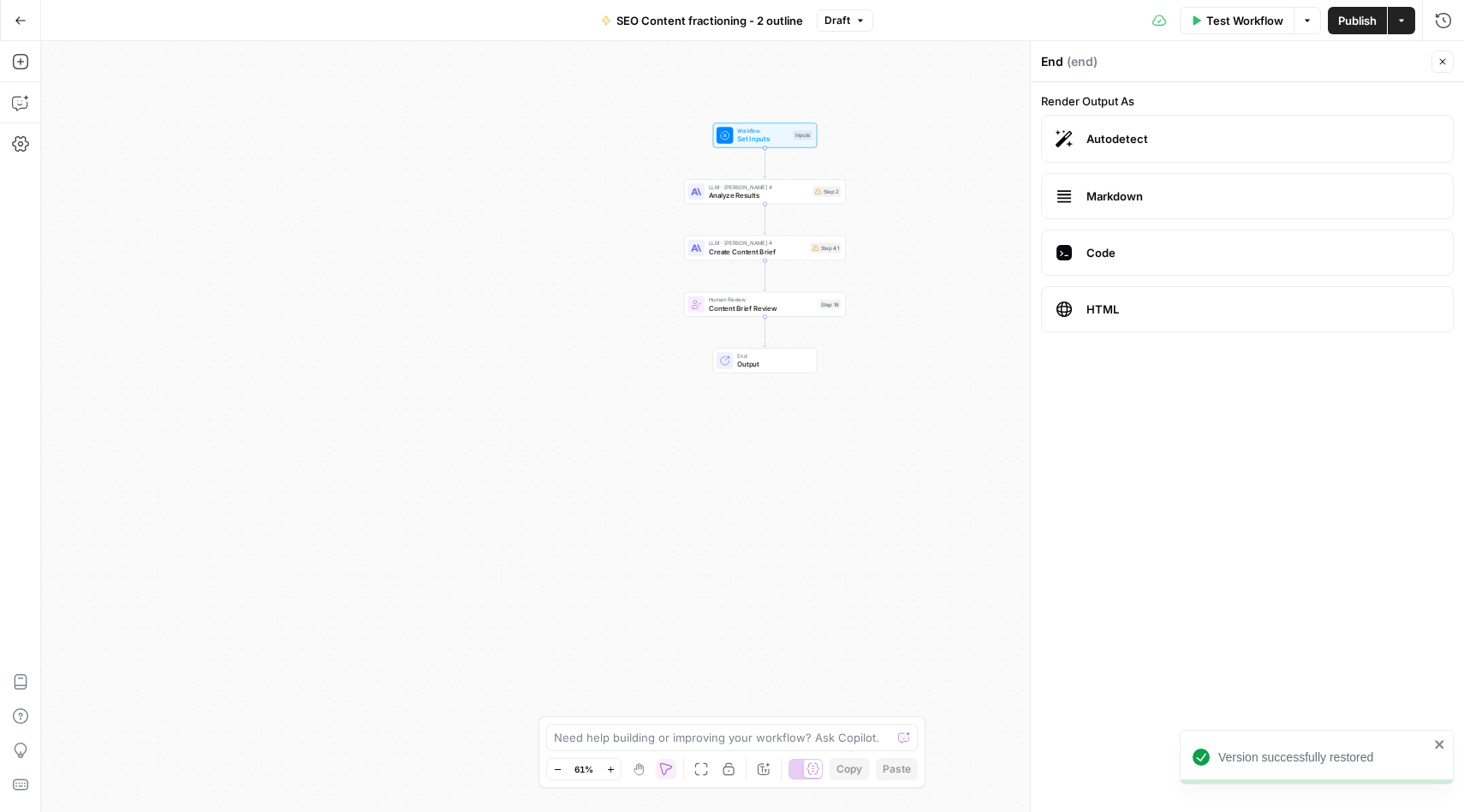
click at [1445, 739] on icon "close" at bounding box center [1440, 744] width 12 height 13
click at [782, 480] on div "Workflow Set Inputs Inputs LLM · [PERSON_NAME] 4 Analyze Results Step 2 LLM · […" at bounding box center [752, 427] width 1423 height 771
click at [779, 129] on span "Workflow" at bounding box center [763, 131] width 52 height 9
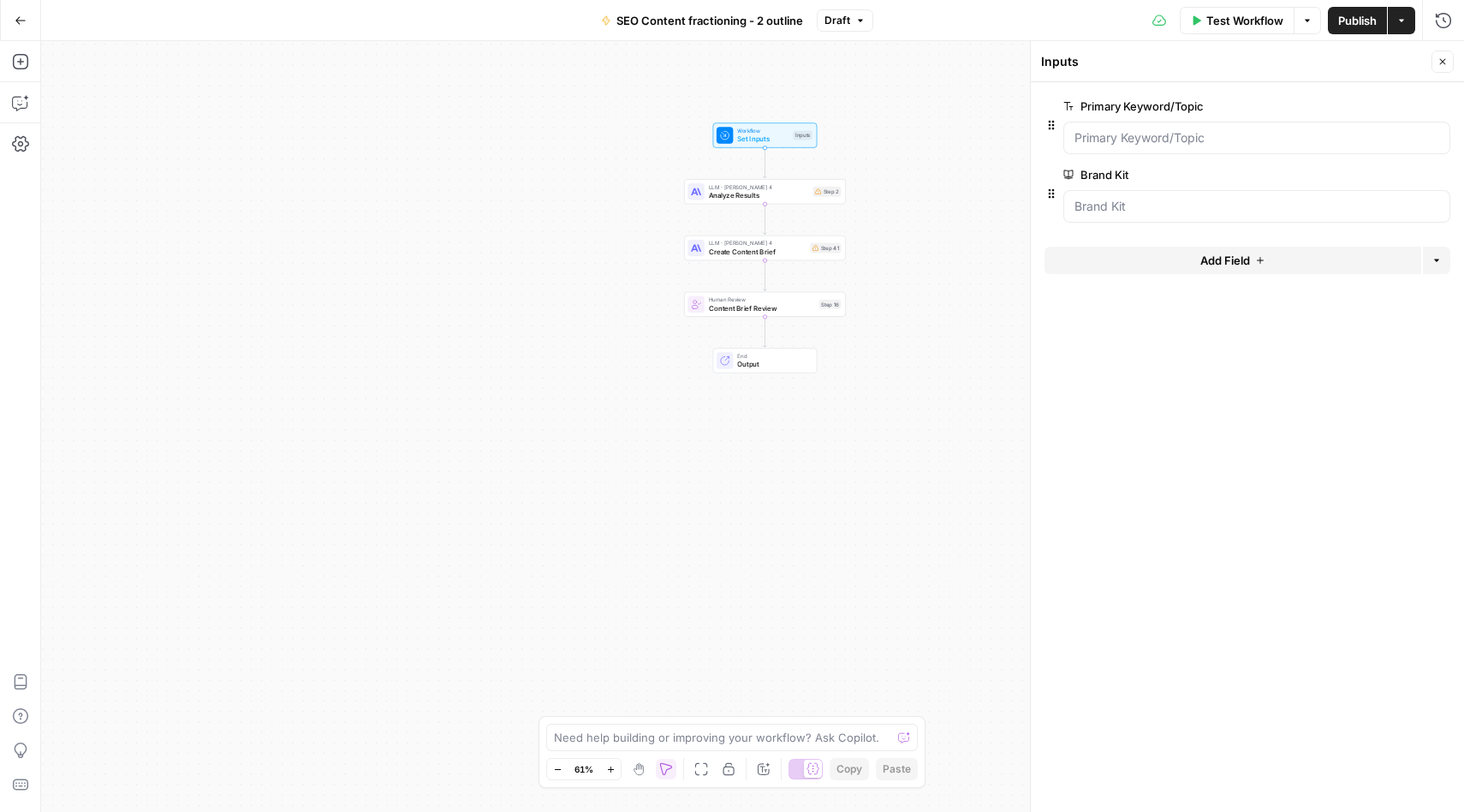
click at [760, 360] on span "Output" at bounding box center [773, 364] width 71 height 10
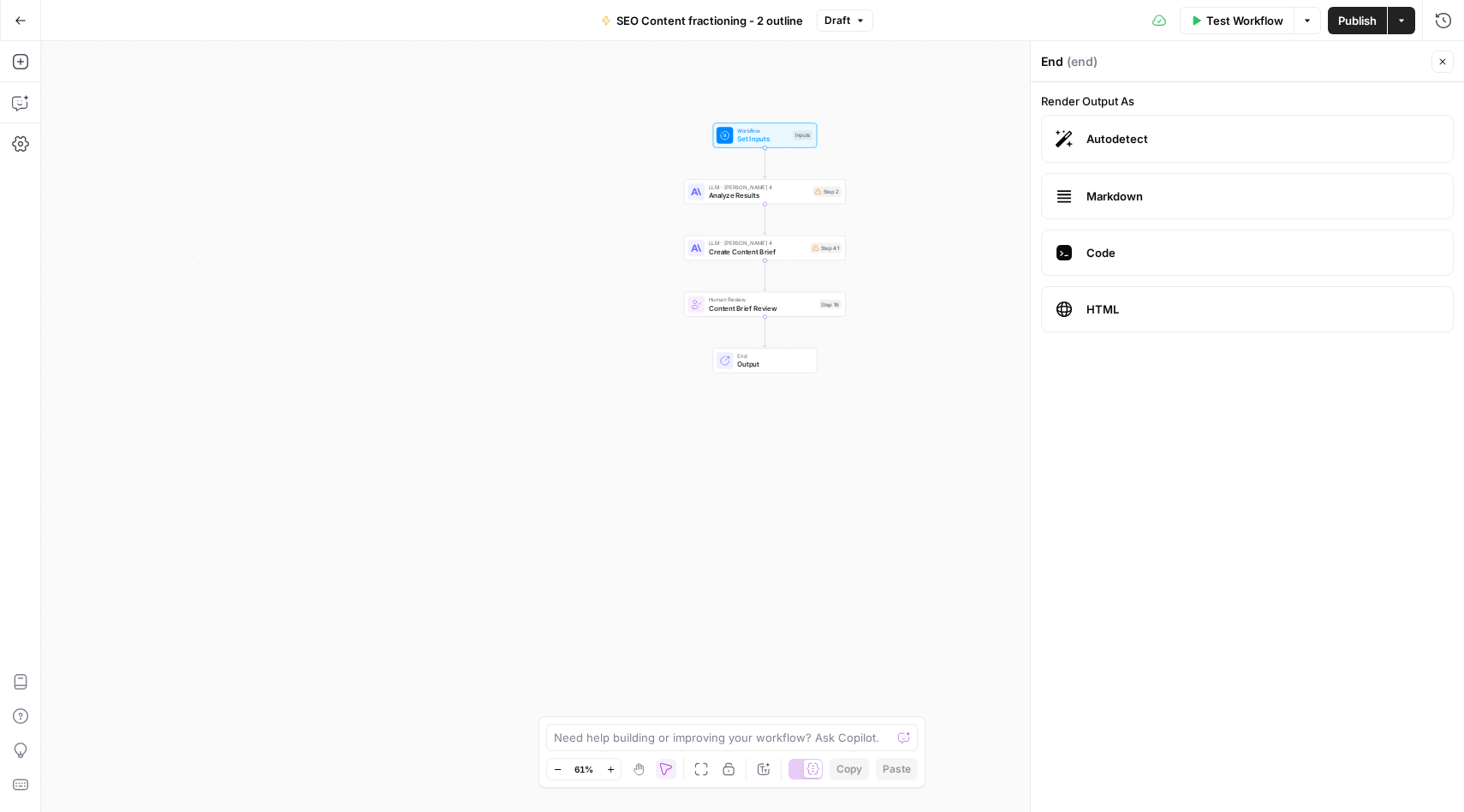
click at [777, 353] on span "End" at bounding box center [773, 356] width 71 height 9
click at [787, 302] on span "Content Brief Review" at bounding box center [762, 307] width 106 height 10
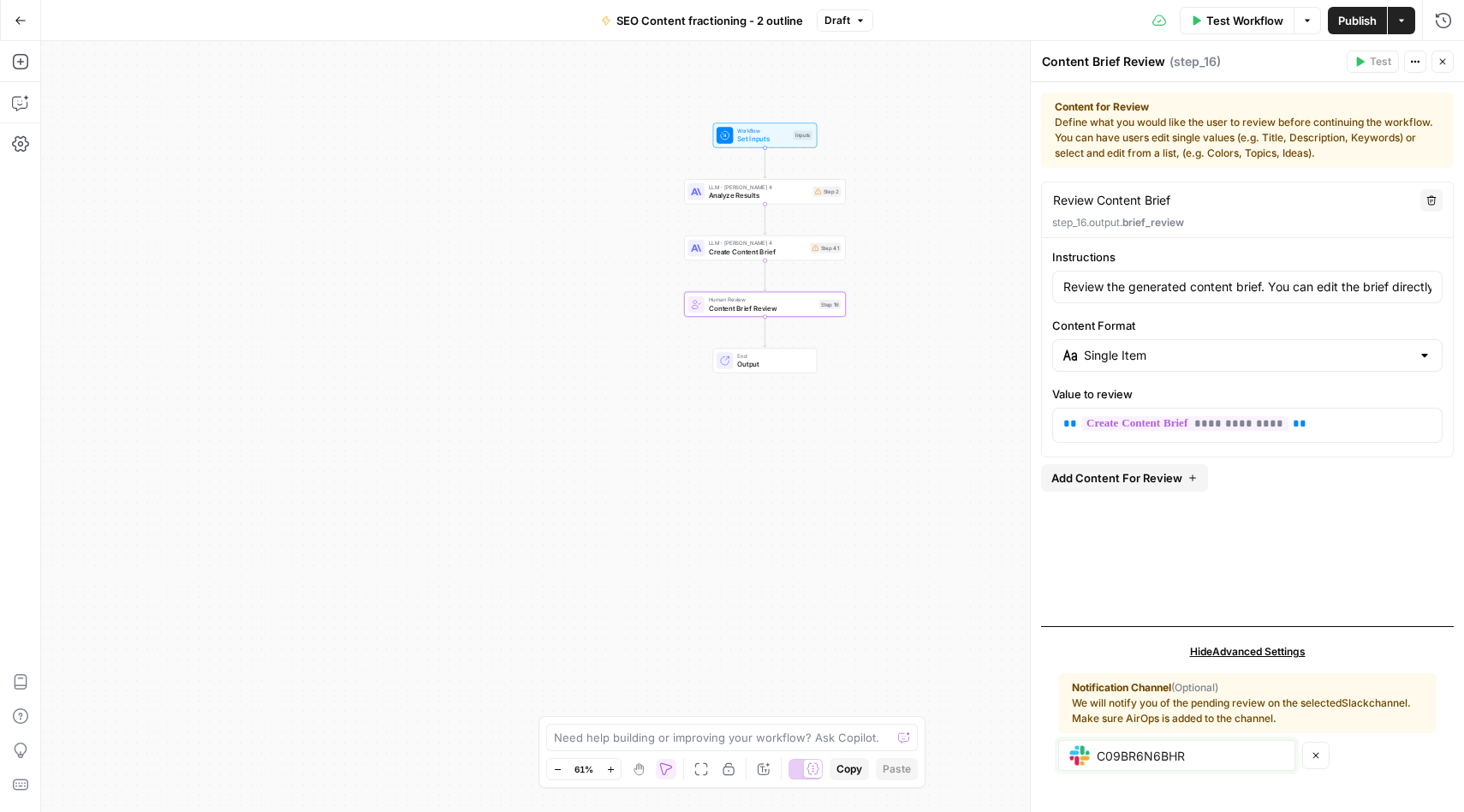
drag, startPoint x: 1207, startPoint y: 756, endPoint x: 1062, endPoint y: 756, distance: 145.0
click at [1062, 756] on div "C09BR6N6BHR" at bounding box center [1177, 755] width 238 height 31
paste input "C09B666HXLL"
type input "C09B666HXLL"
click at [944, 642] on div "Workflow Set Inputs Inputs LLM · [PERSON_NAME] 4 Analyze Results Step 2 LLM · […" at bounding box center [752, 427] width 1423 height 771
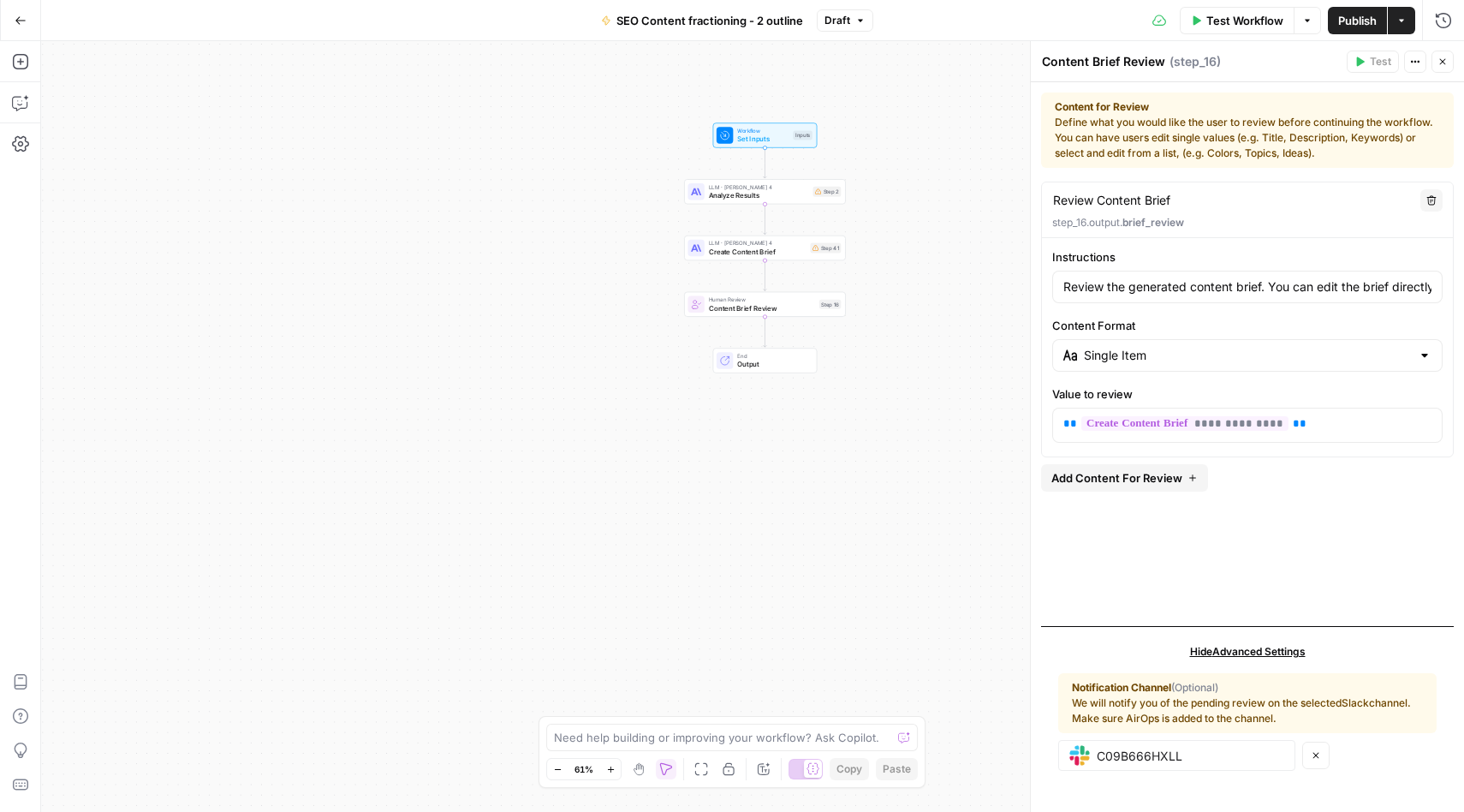
click at [756, 131] on span "Workflow" at bounding box center [763, 131] width 52 height 9
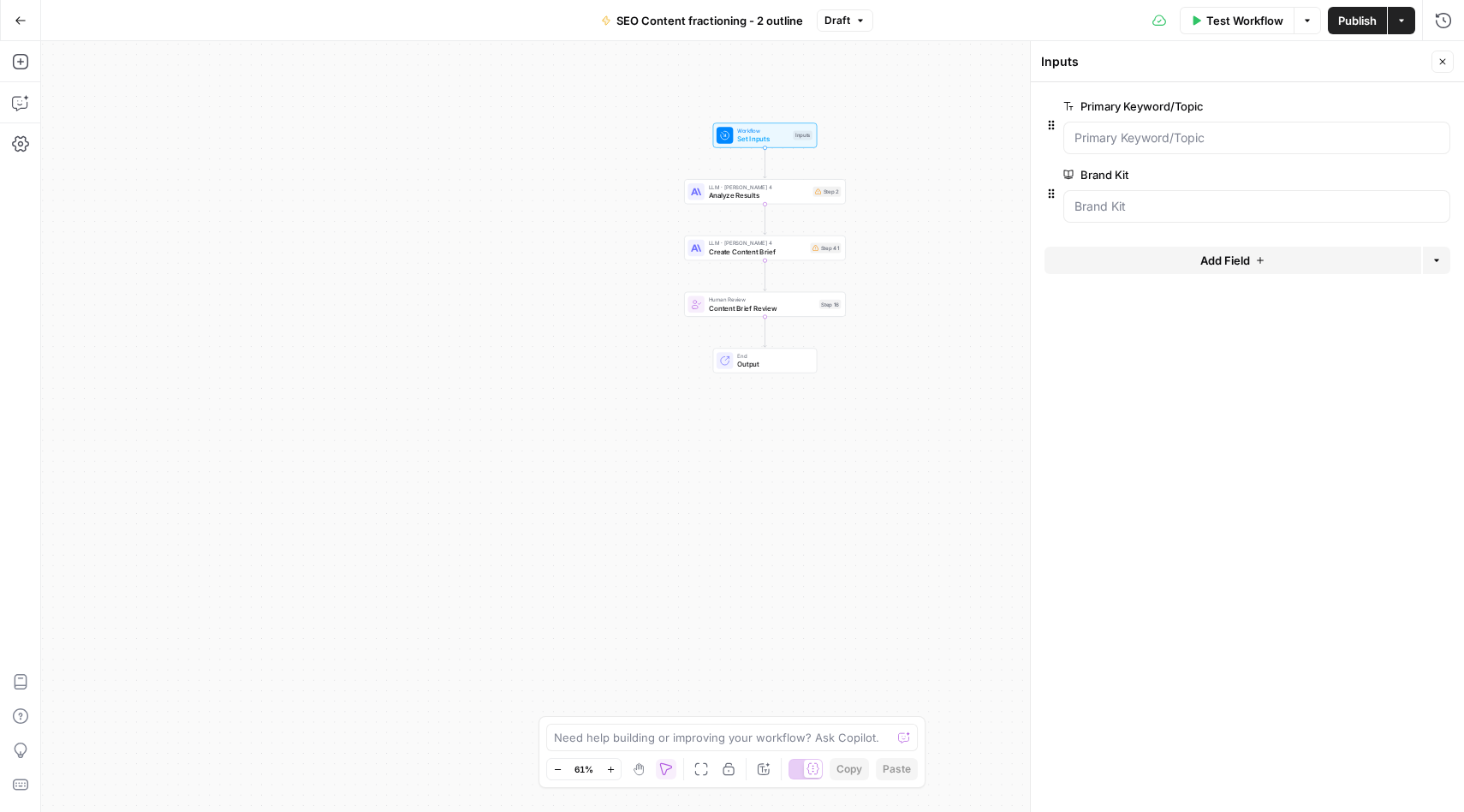
click at [1396, 99] on span "edit field" at bounding box center [1386, 106] width 37 height 13
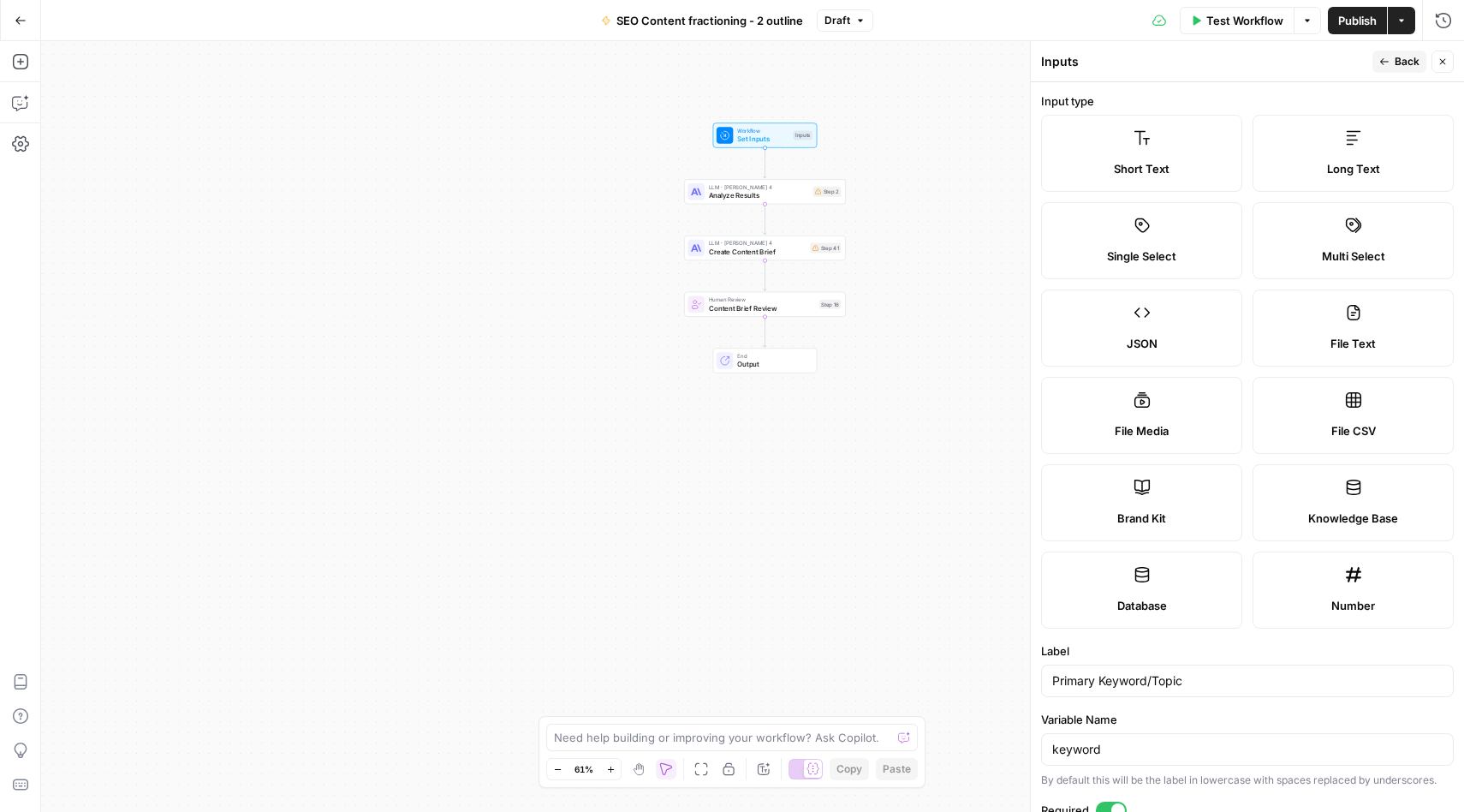
click at [1328, 267] on label "Multi Select" at bounding box center [1353, 240] width 201 height 77
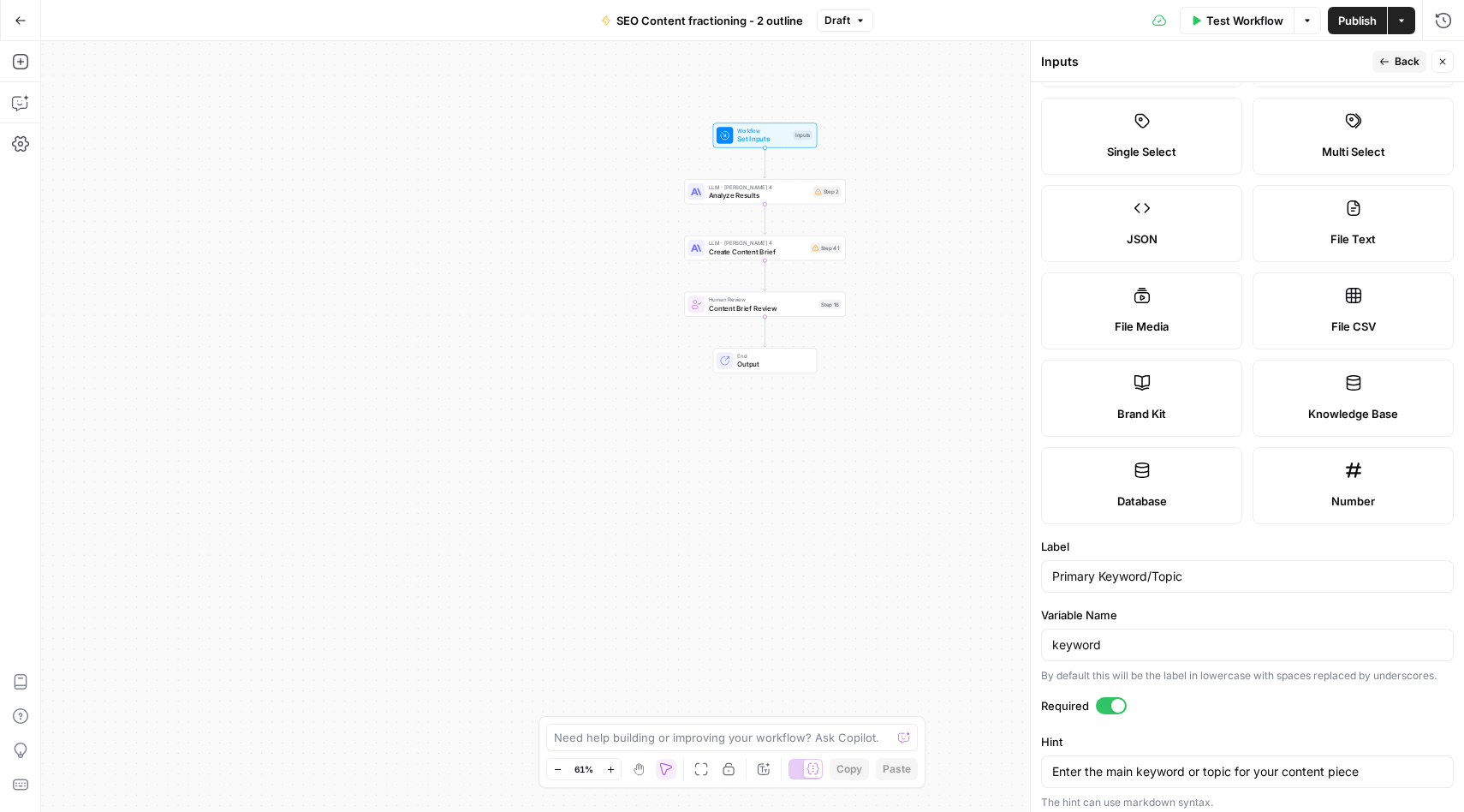
scroll to position [118, 0]
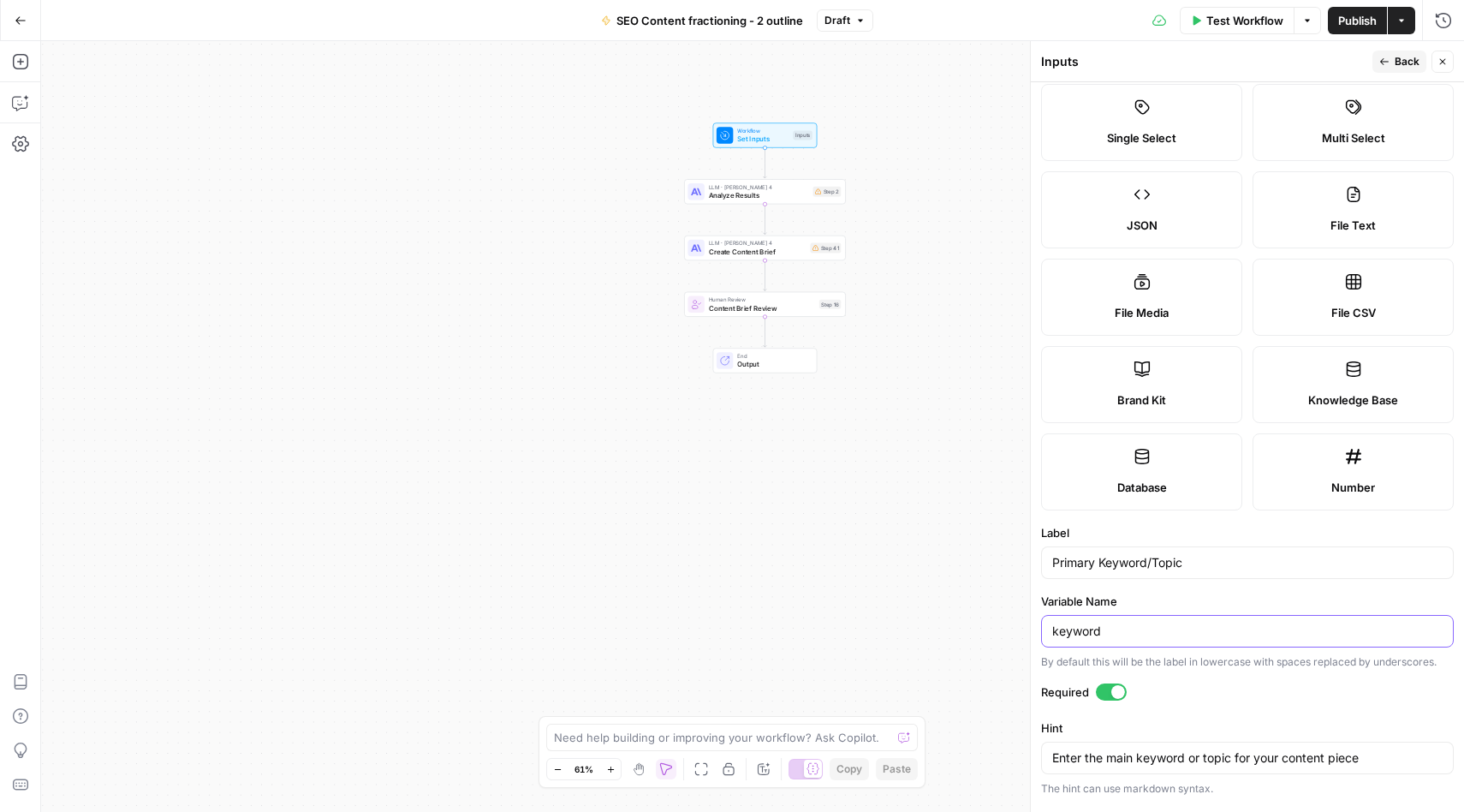
drag, startPoint x: 1139, startPoint y: 629, endPoint x: 1013, endPoint y: 629, distance: 126.0
click at [1013, 629] on body "Platformengineering.org New Home Browse Insights Opportunities Your Data Recent…" at bounding box center [732, 406] width 1464 height 812
drag, startPoint x: 1147, startPoint y: 635, endPoint x: 1021, endPoint y: 635, distance: 126.0
click at [1021, 635] on body "Platformengineering.org New Home Browse Insights Opportunities Your Data Recent…" at bounding box center [732, 406] width 1464 height 812
click at [1083, 635] on input "keyword" at bounding box center [1247, 631] width 390 height 17
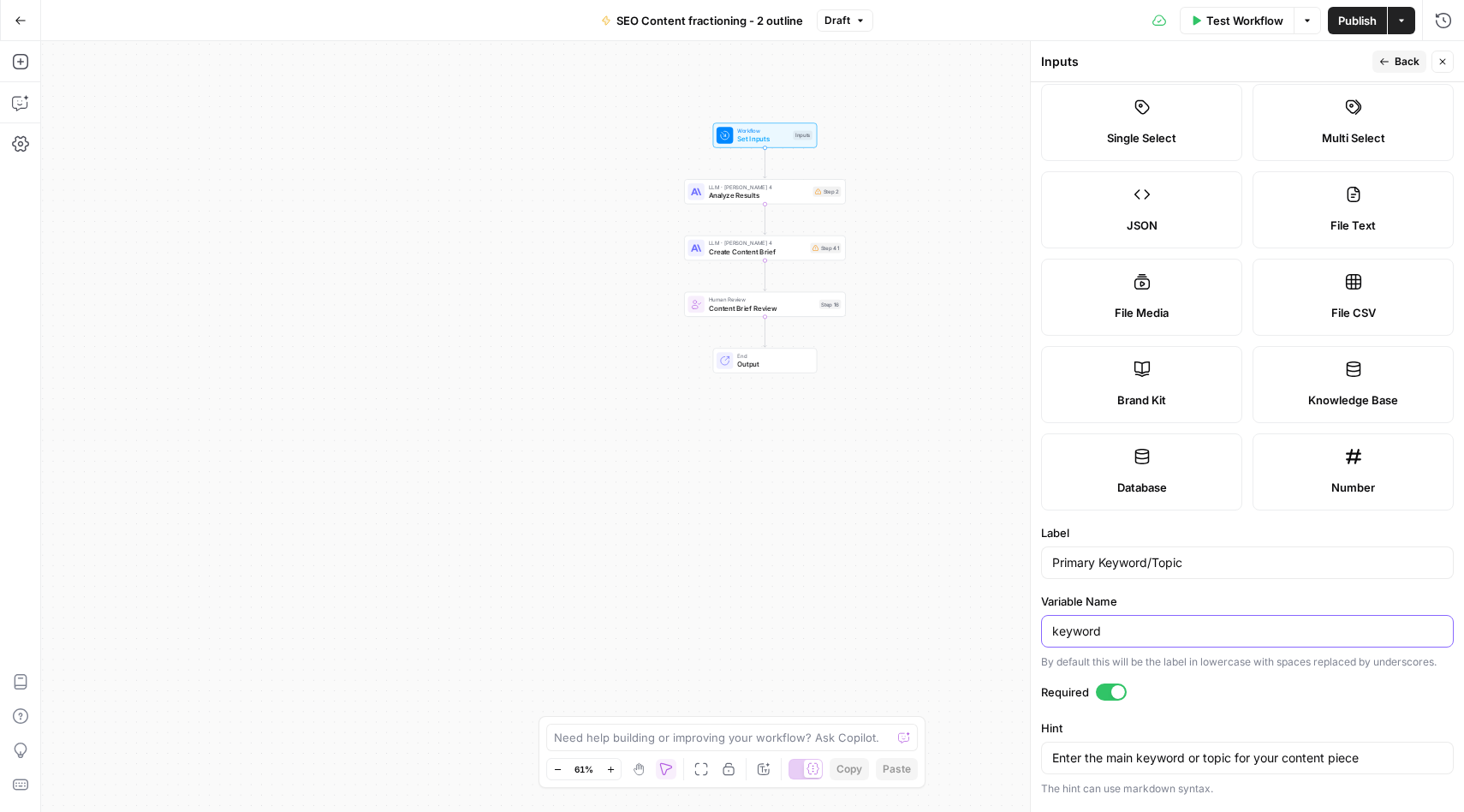
click at [1083, 635] on input "keyword" at bounding box center [1247, 631] width 390 height 17
type input "selected_articles"
drag, startPoint x: 1196, startPoint y: 562, endPoint x: 1048, endPoint y: 557, distance: 148.1
click at [1048, 557] on div "Primary Keyword/Topic" at bounding box center [1247, 562] width 412 height 32
click at [1082, 563] on input "Seletcted Articles" at bounding box center [1247, 563] width 390 height 17
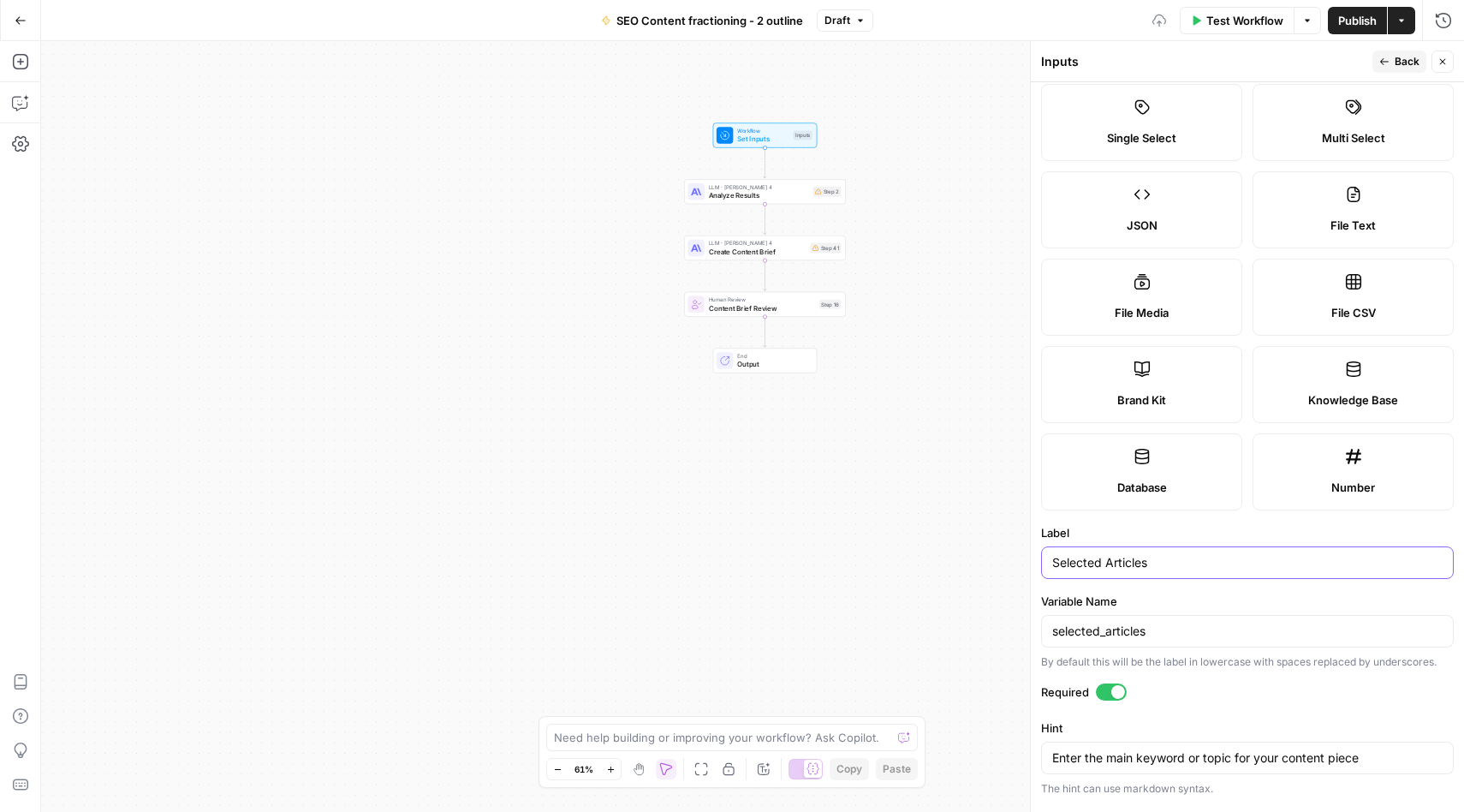
type input "Selected Articles"
click at [1108, 532] on label "Label" at bounding box center [1247, 532] width 412 height 17
click at [1108, 554] on input "Selected Articles" at bounding box center [1247, 563] width 390 height 17
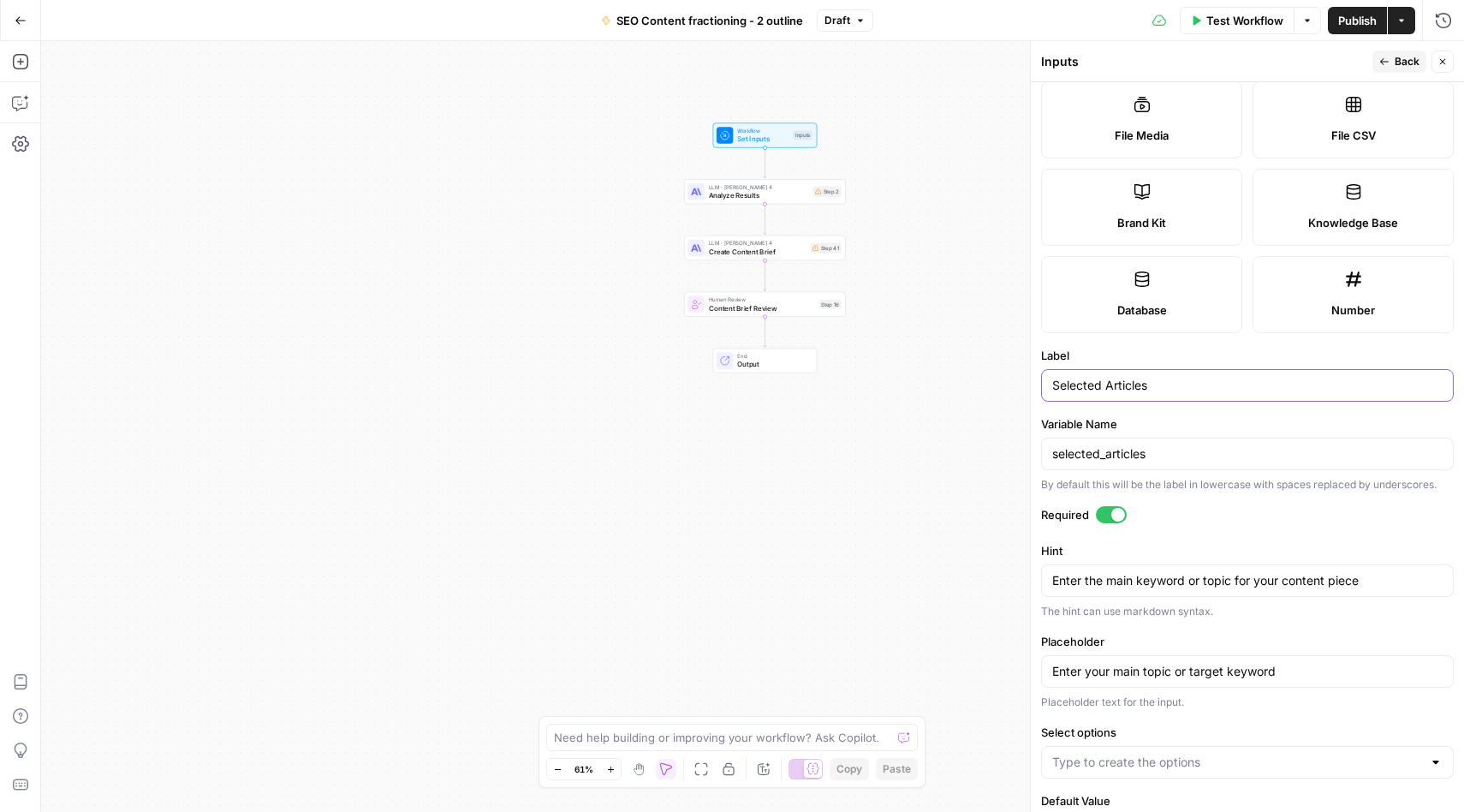
scroll to position [302, 0]
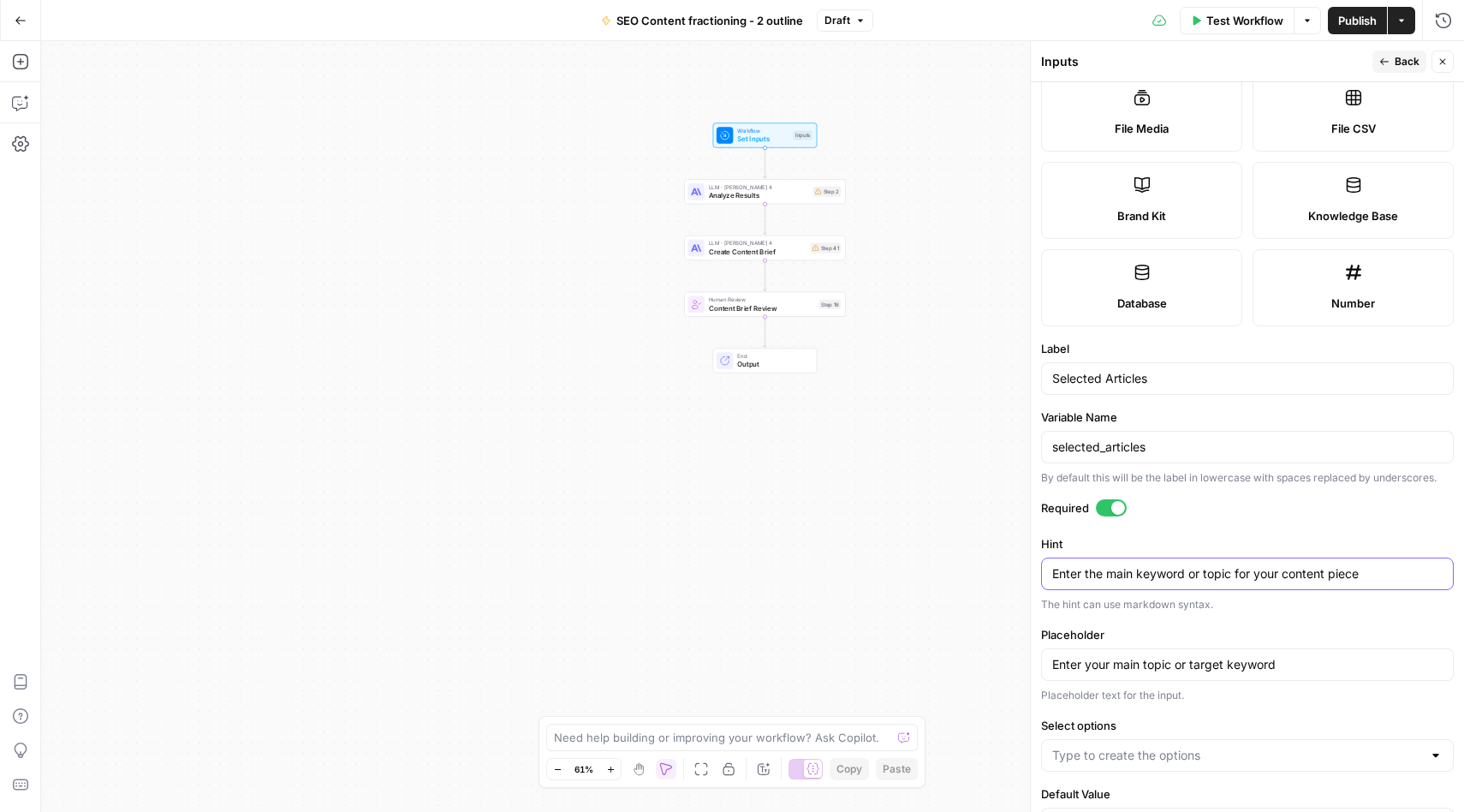
drag, startPoint x: 1385, startPoint y: 572, endPoint x: 1033, endPoint y: 572, distance: 352.0
click at [1033, 572] on div "Inputs Back Close Input type Short Text Long Text Single Select Multi Select JS…" at bounding box center [1246, 427] width 434 height 771
drag, startPoint x: 1308, startPoint y: 674, endPoint x: 1284, endPoint y: 662, distance: 26.8
click at [1284, 662] on div "Enter your main topic or target keyword" at bounding box center [1247, 664] width 412 height 32
type input "E"
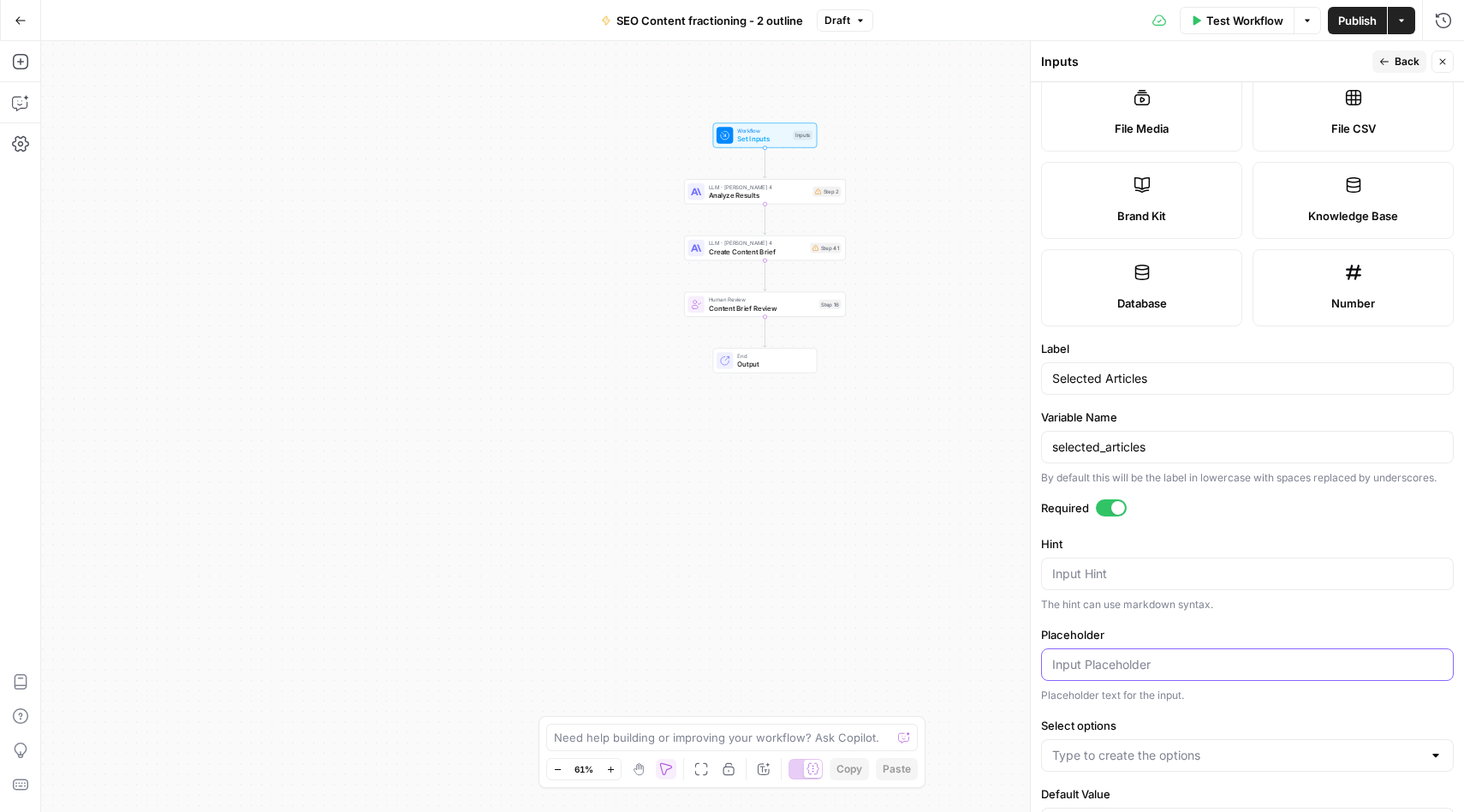
scroll to position [364, 0]
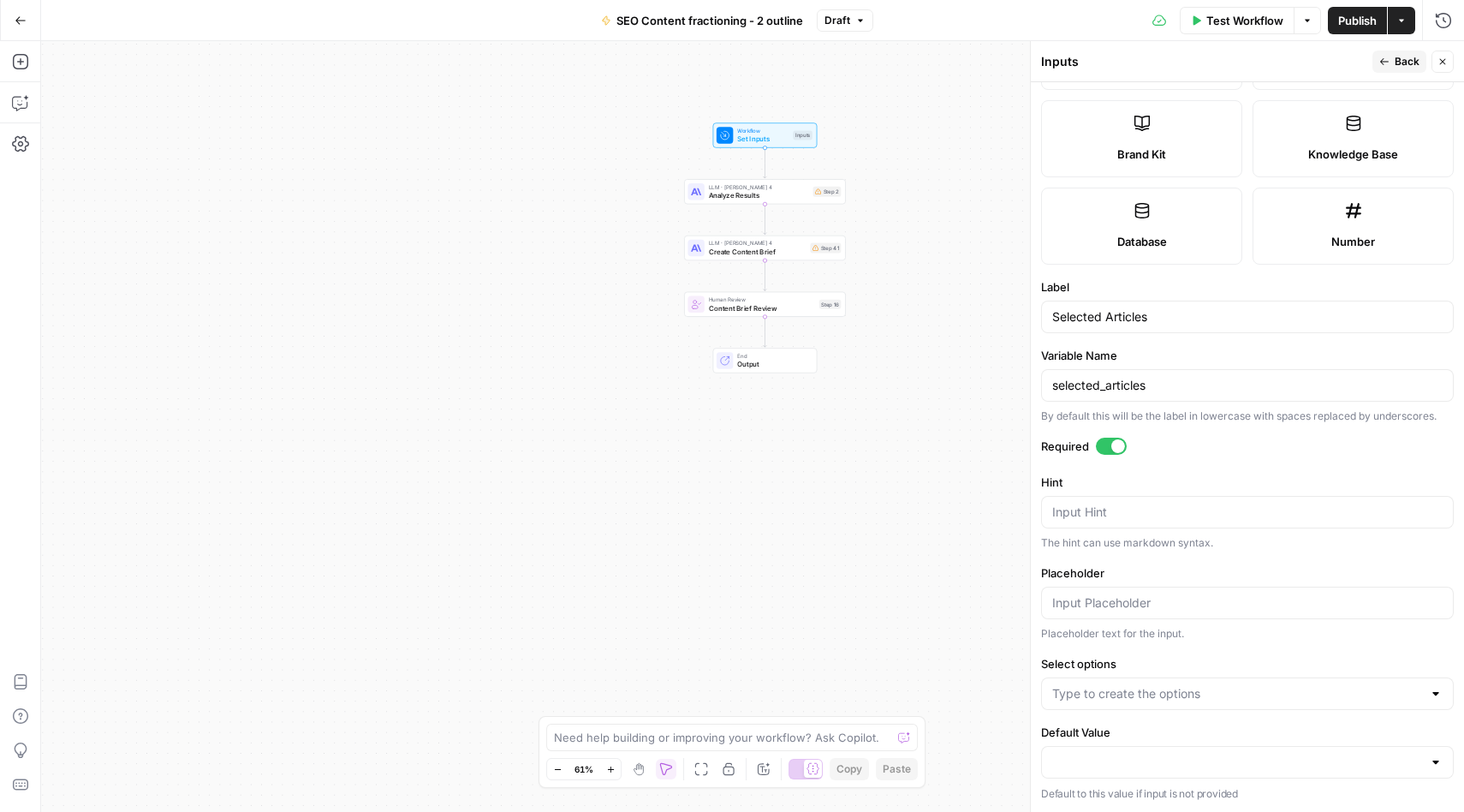
click at [1443, 697] on div at bounding box center [1247, 694] width 412 height 32
click at [1365, 657] on label "Select options" at bounding box center [1247, 663] width 412 height 17
click at [1365, 685] on input "Select options" at bounding box center [1238, 694] width 370 height 17
click at [973, 535] on div "Workflow Set Inputs Inputs LLM · [PERSON_NAME] 4 Analyze Results Step 2 LLM · […" at bounding box center [752, 427] width 1423 height 771
click at [1405, 61] on span "Back" at bounding box center [1408, 62] width 25 height 15
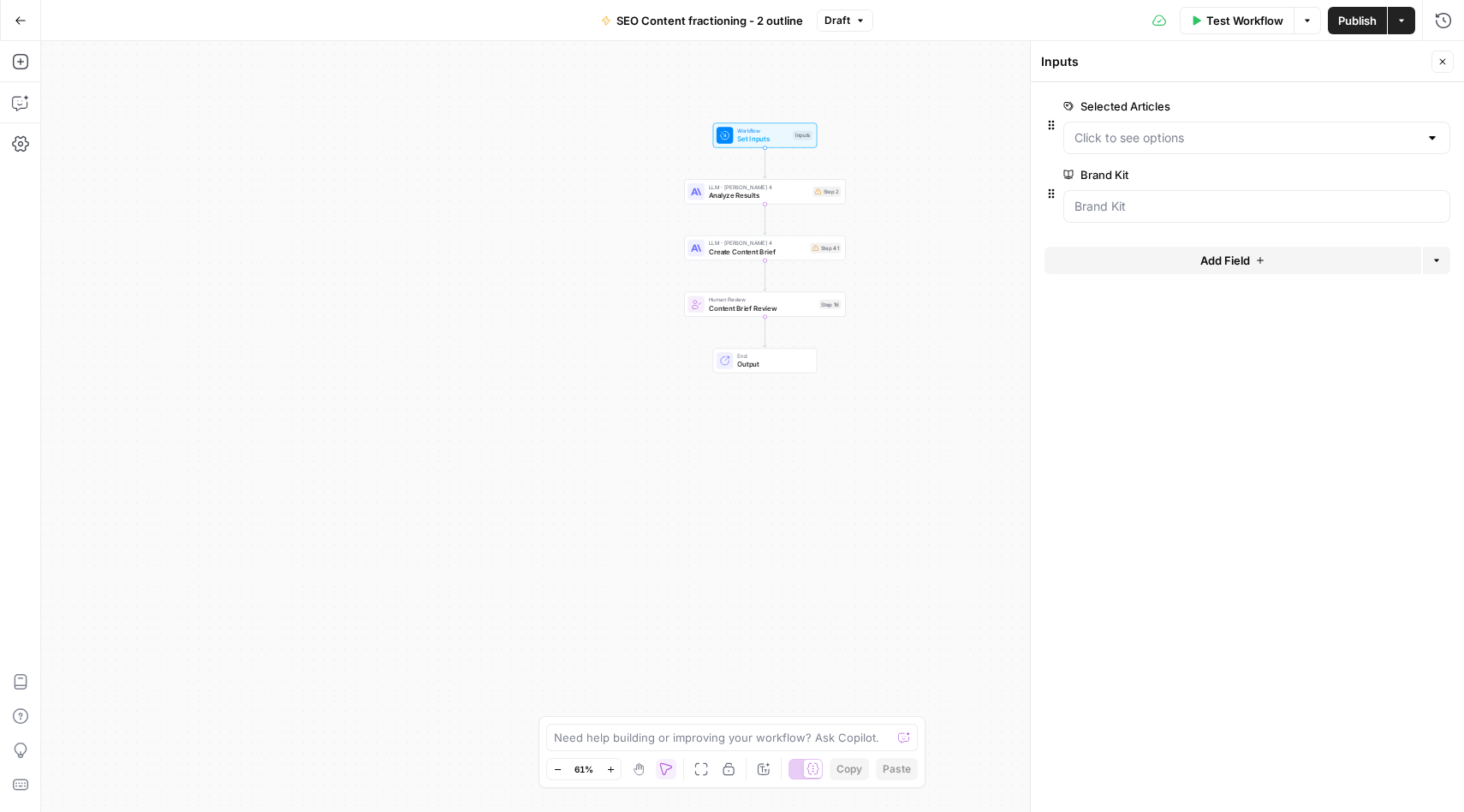
click at [1433, 139] on div at bounding box center [1433, 137] width 13 height 17
click at [972, 516] on div "Workflow Set Inputs Inputs LLM · [PERSON_NAME] 4 Analyze Results Step 2 LLM · […" at bounding box center [752, 427] width 1423 height 771
click at [726, 249] on span "Create Content Brief" at bounding box center [758, 251] width 97 height 10
type textarea "Create Content Brief"
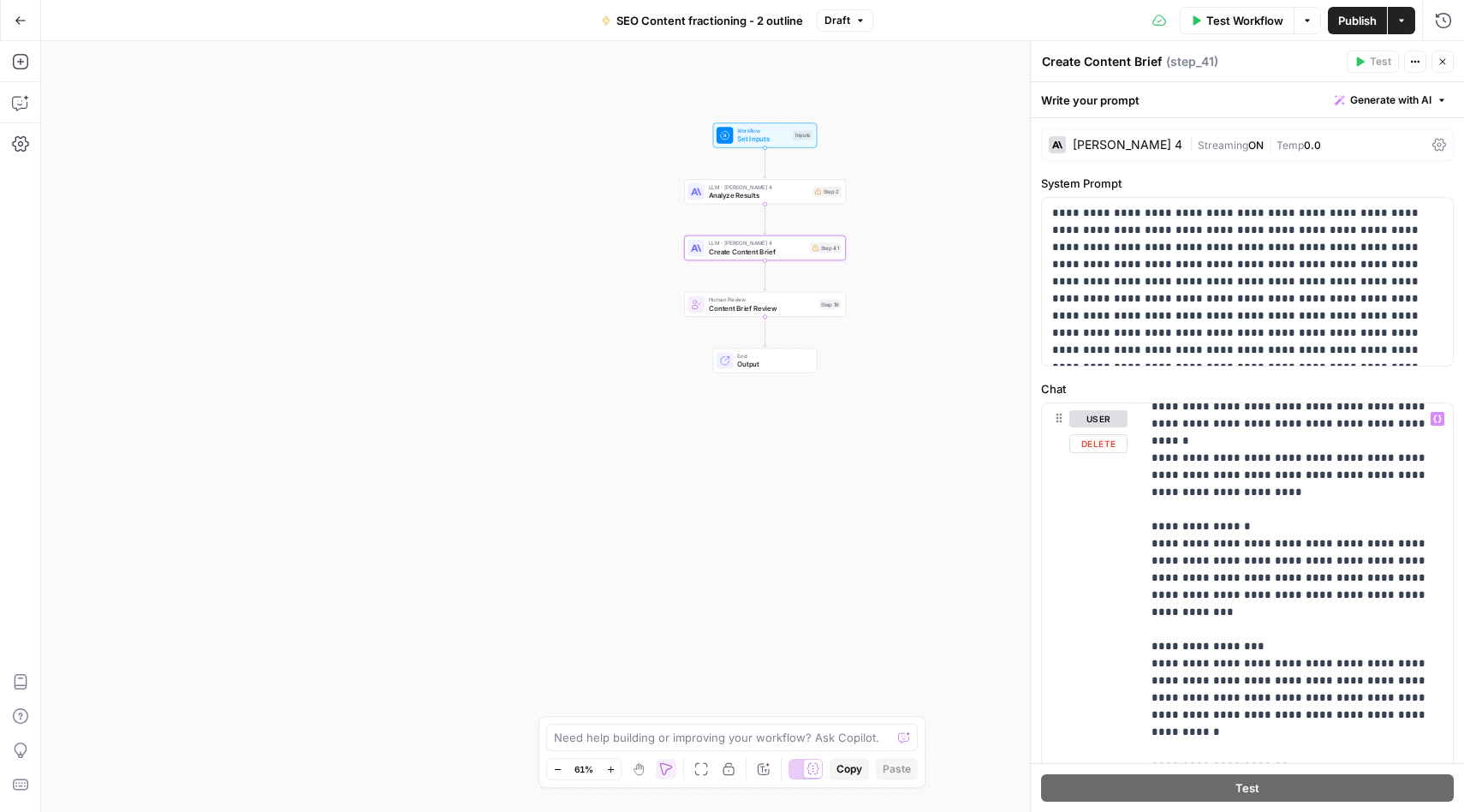
scroll to position [821, 0]
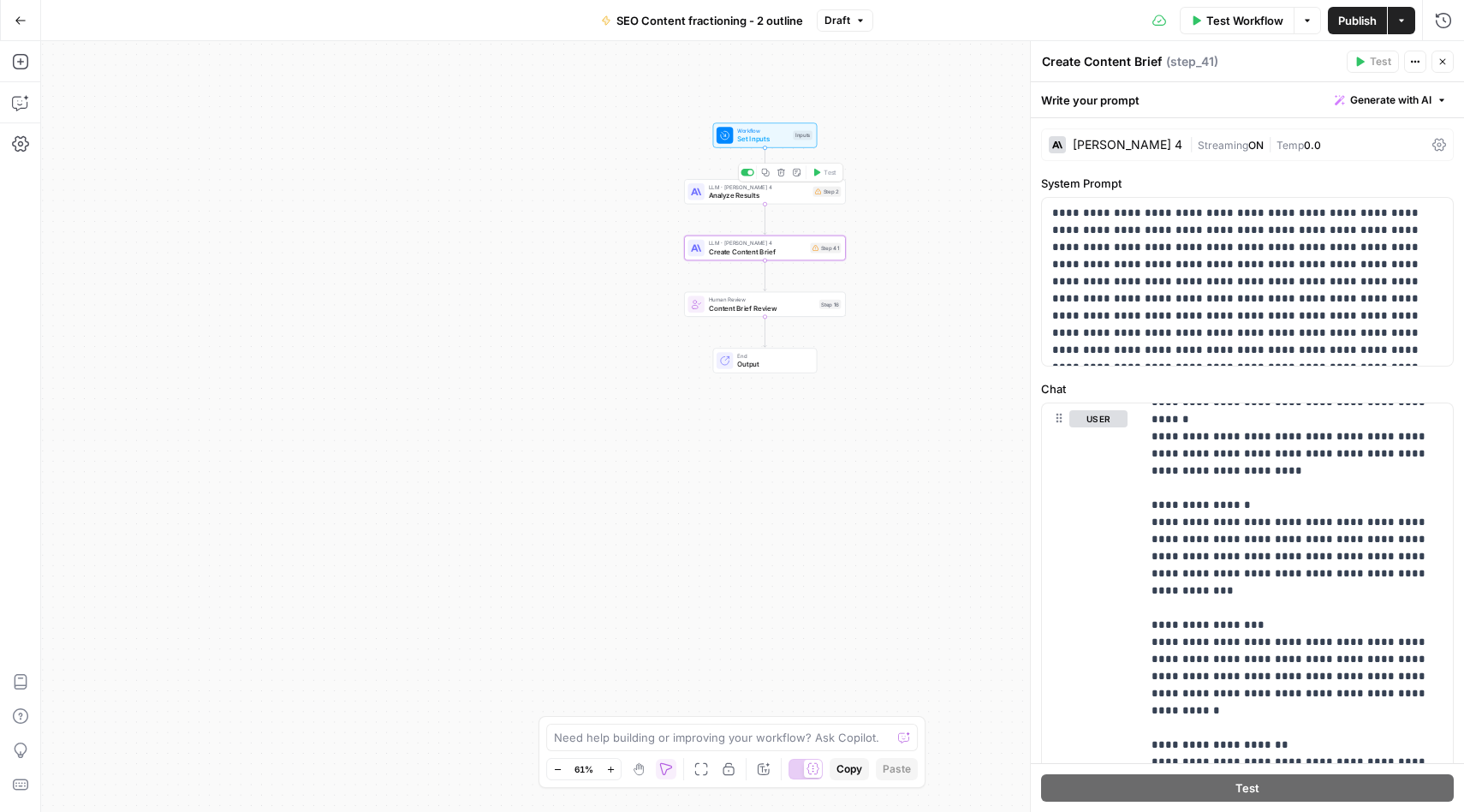
click at [749, 187] on span "LLM · [PERSON_NAME] 4" at bounding box center [759, 186] width 100 height 9
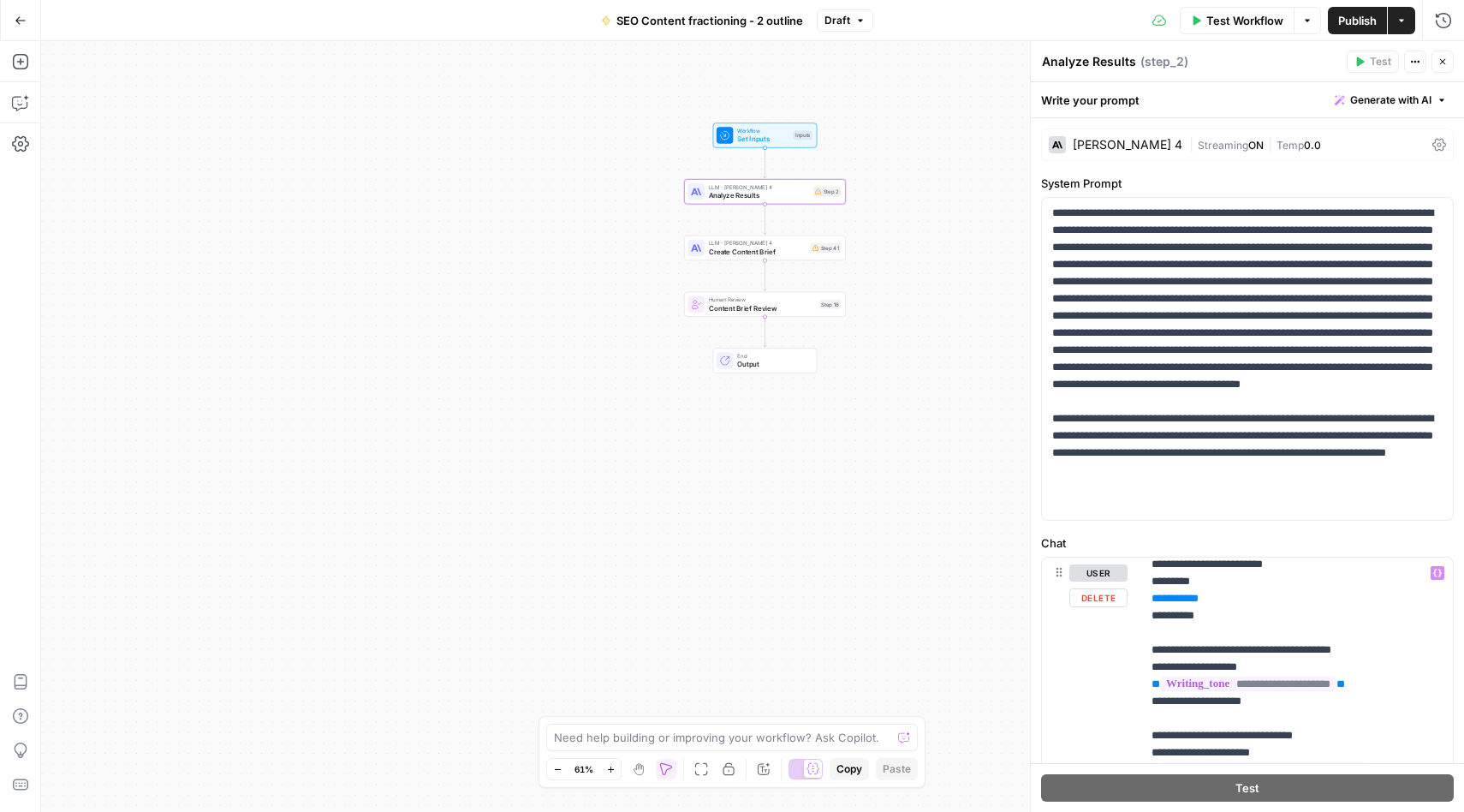
scroll to position [0, 0]
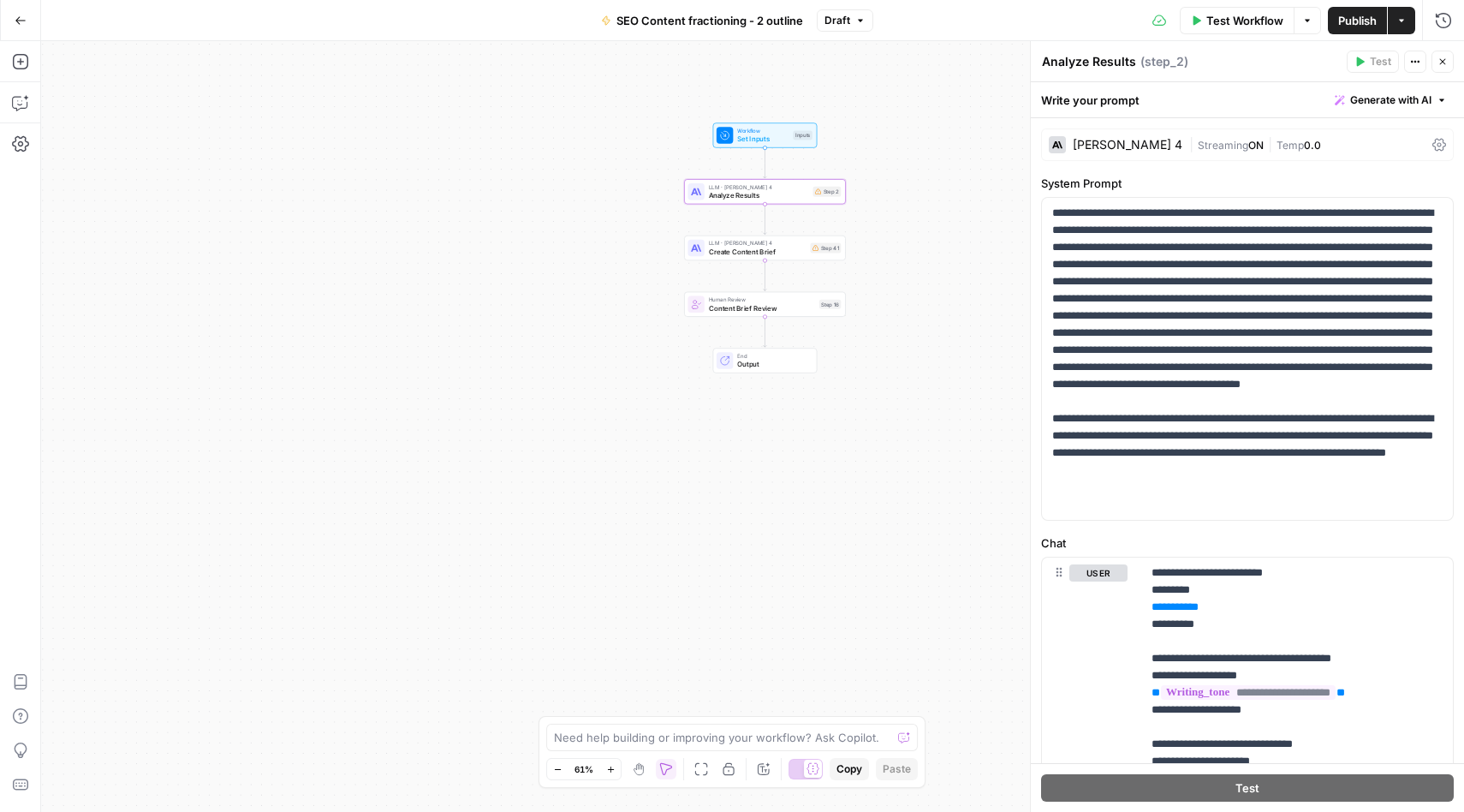
click at [926, 352] on div "Workflow Set Inputs Inputs LLM · [PERSON_NAME] 4 Analyze Results Step 2 LLM · […" at bounding box center [752, 427] width 1423 height 771
click at [854, 20] on button "Draft" at bounding box center [845, 20] width 56 height 22
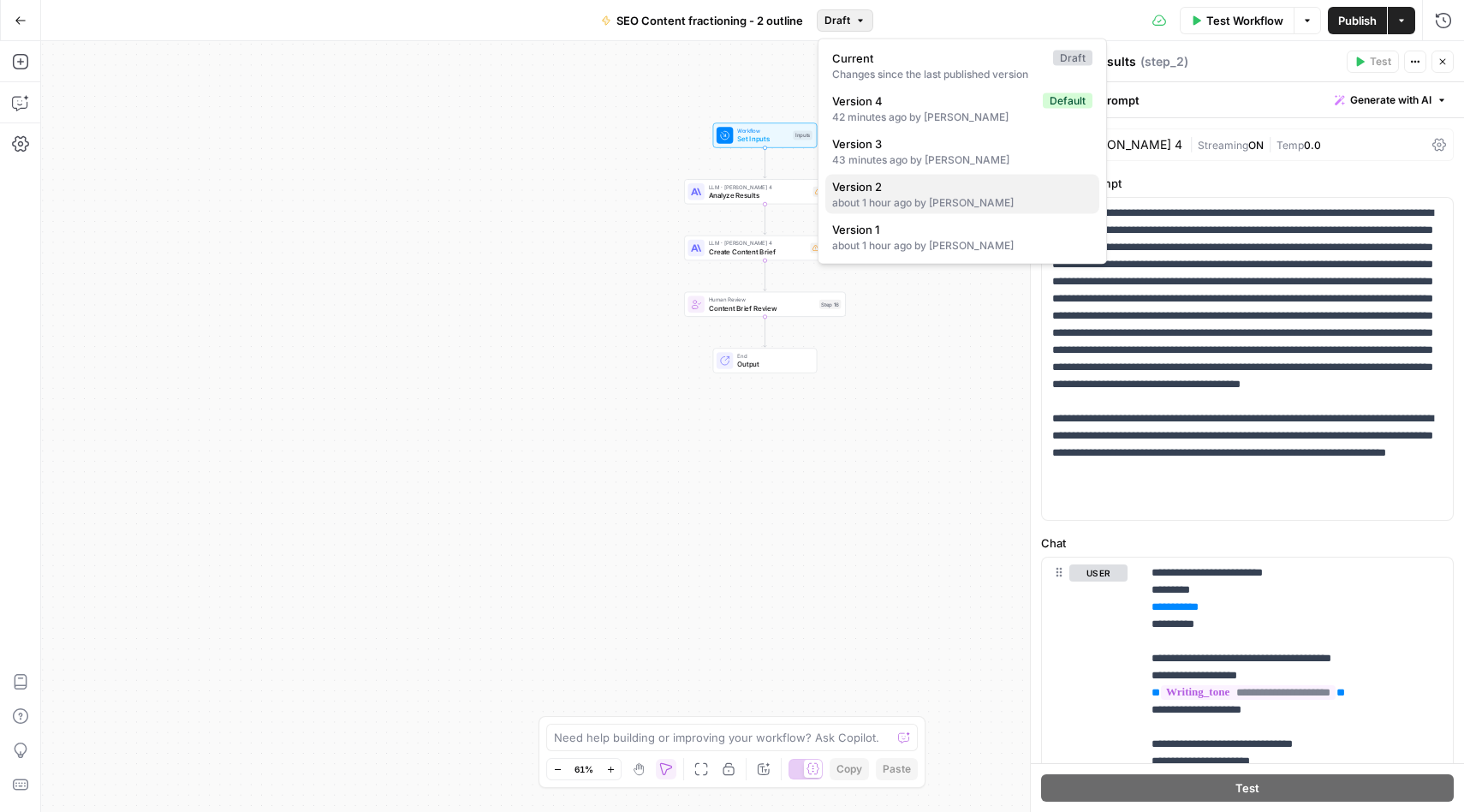
click at [961, 200] on div "about 1 hour ago by Dilek Altin" at bounding box center [962, 203] width 261 height 15
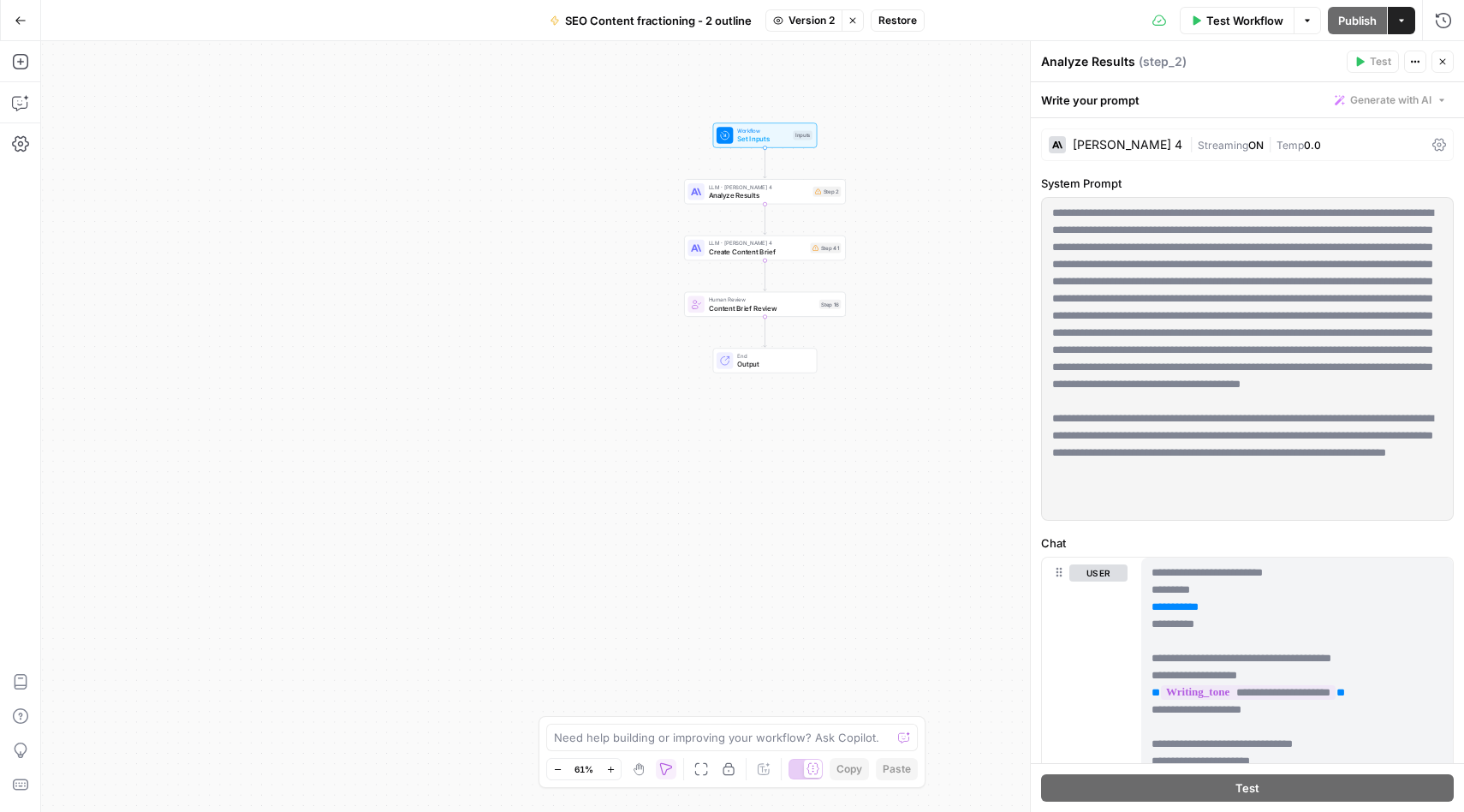
click at [763, 133] on span "Workflow" at bounding box center [763, 131] width 52 height 9
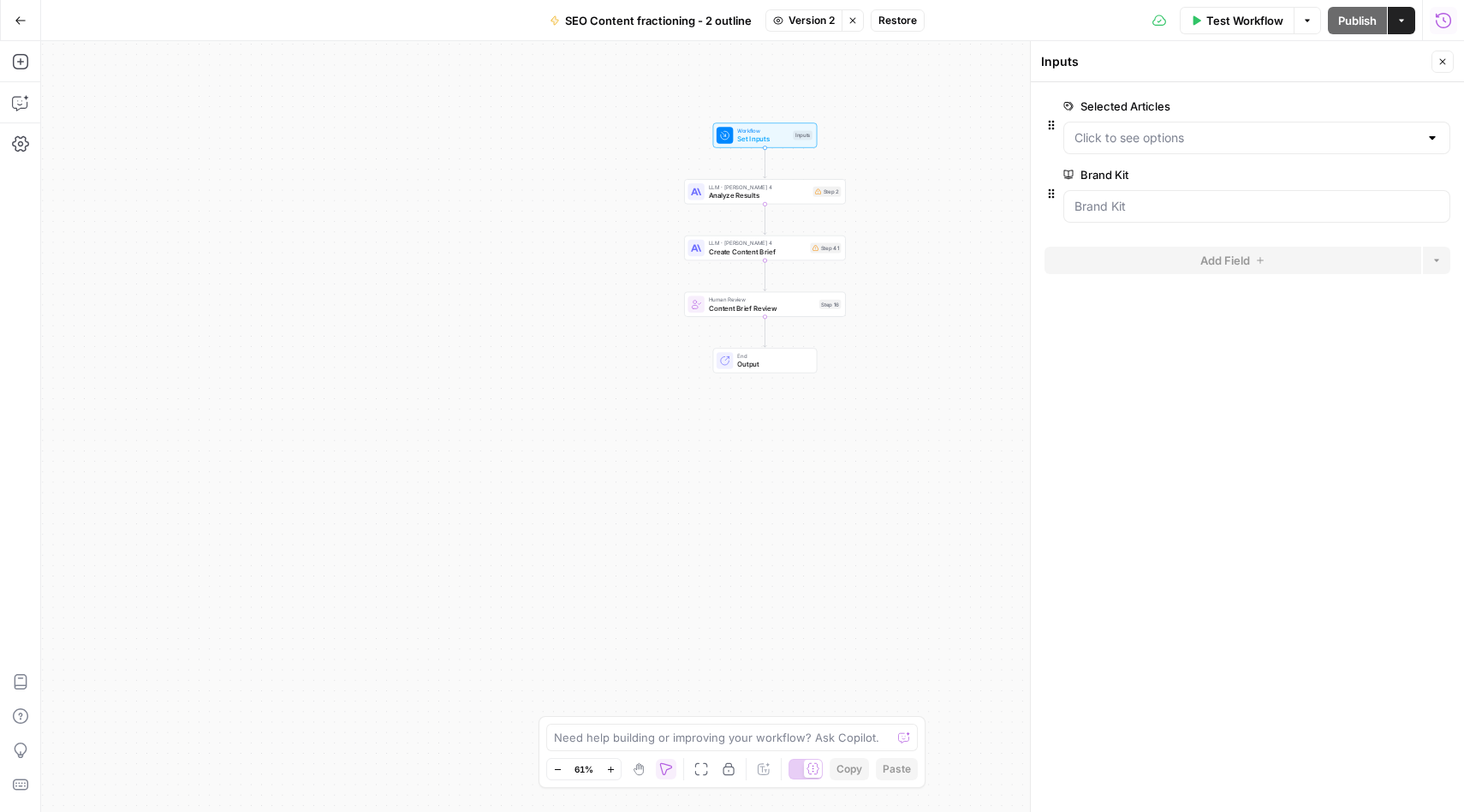
click at [1441, 22] on icon "button" at bounding box center [1444, 21] width 17 height 17
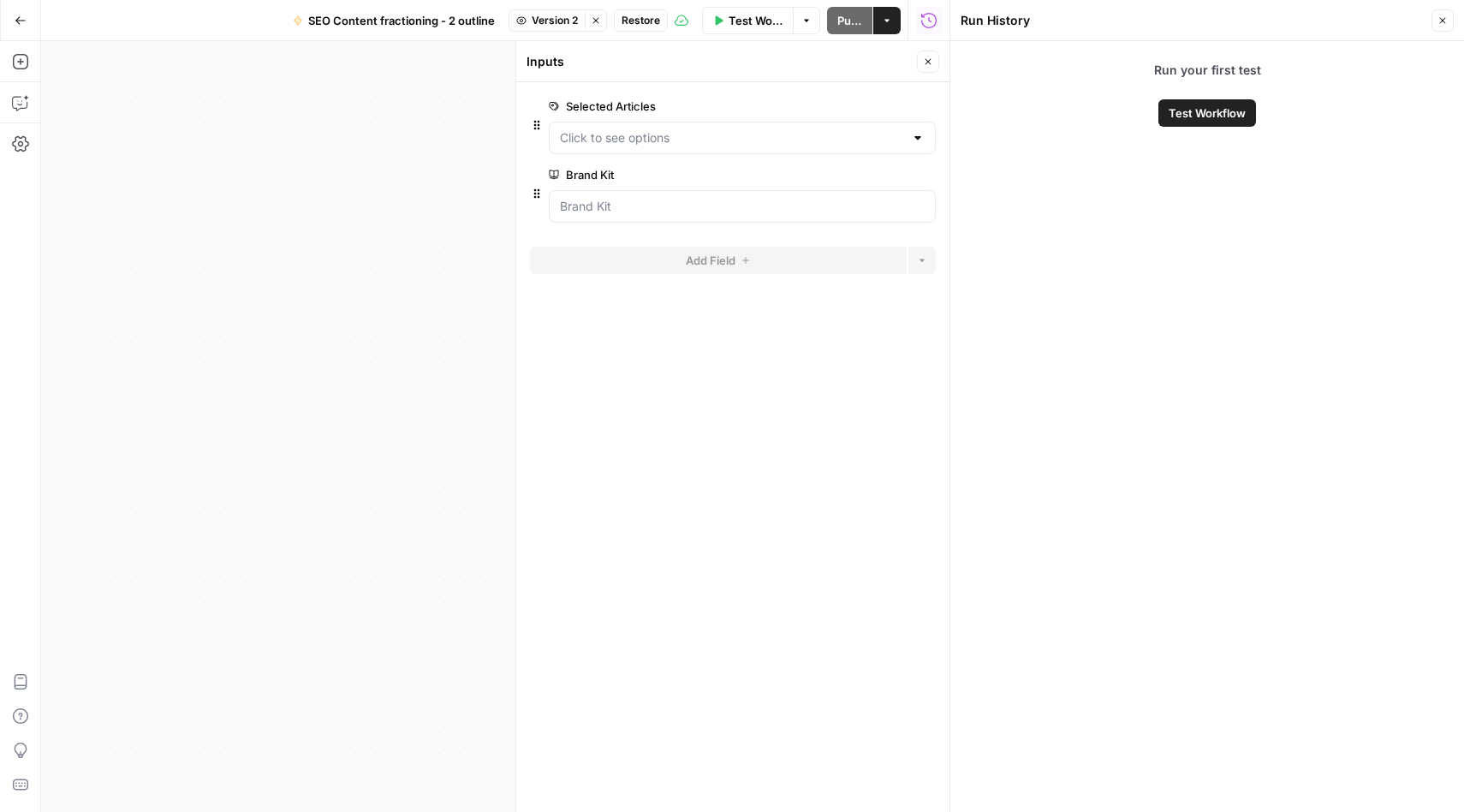
click at [1441, 22] on icon "button" at bounding box center [1442, 20] width 10 height 10
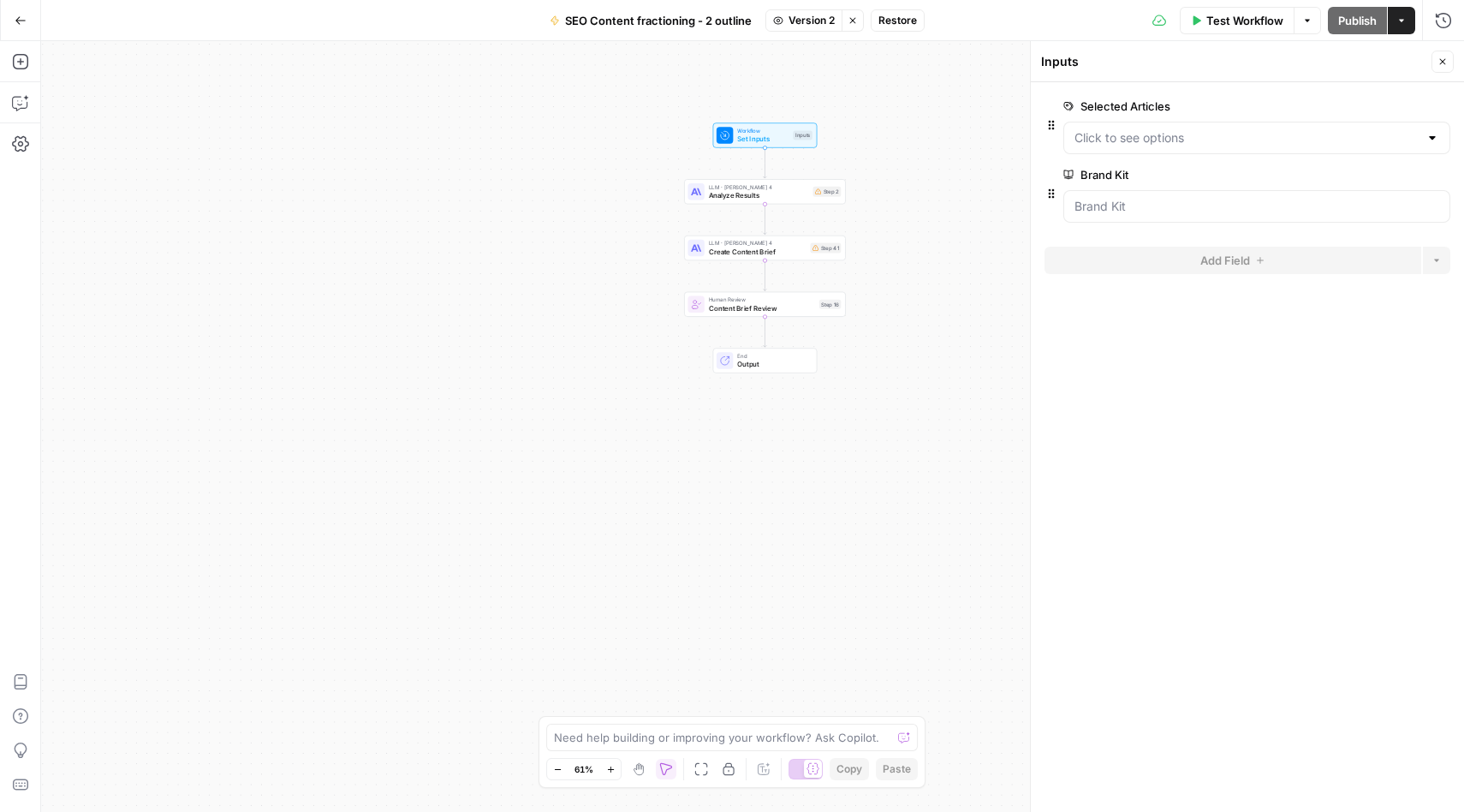
click at [811, 19] on span "Version 2" at bounding box center [811, 20] width 46 height 15
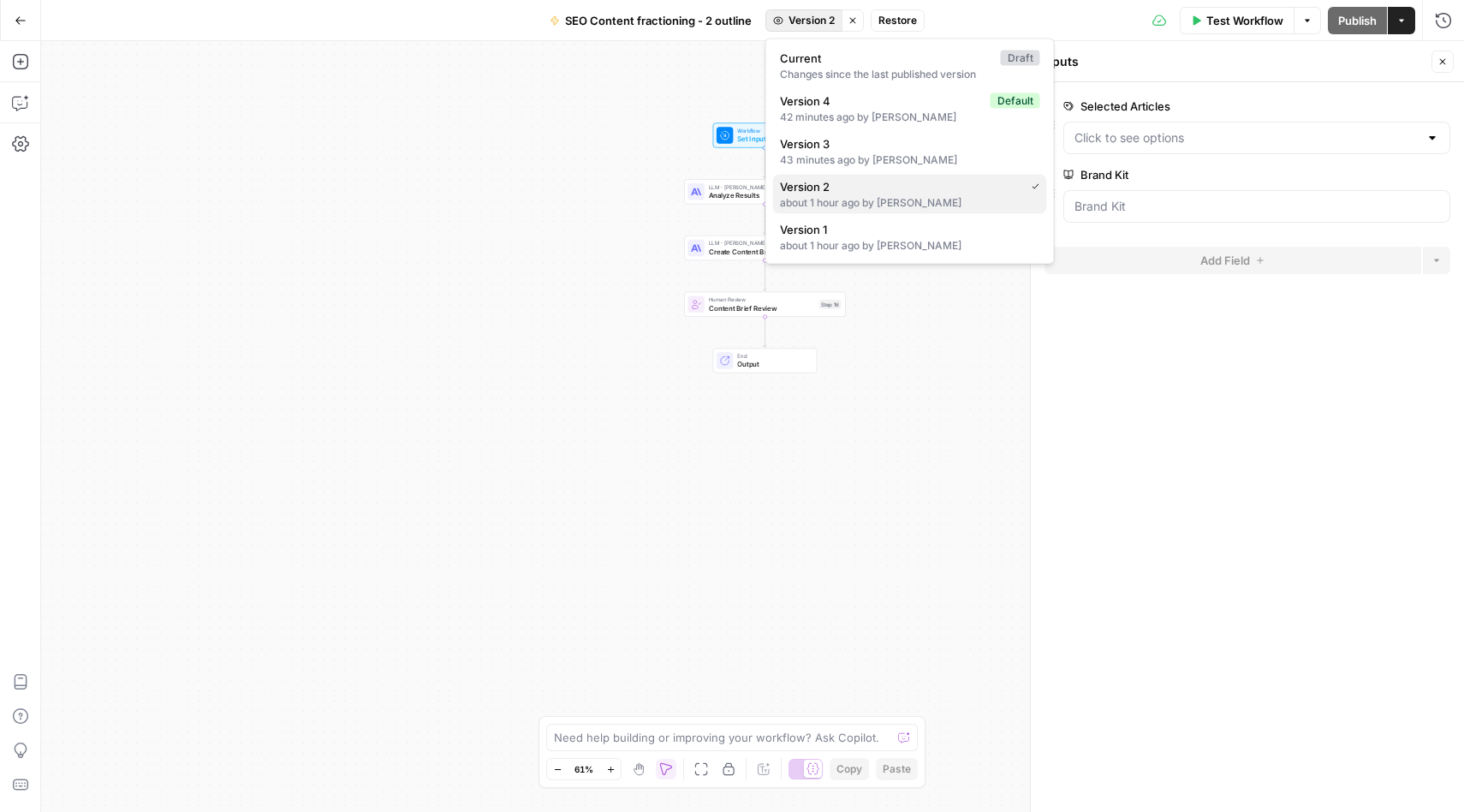
click at [837, 185] on span "Version 2" at bounding box center [898, 187] width 238 height 17
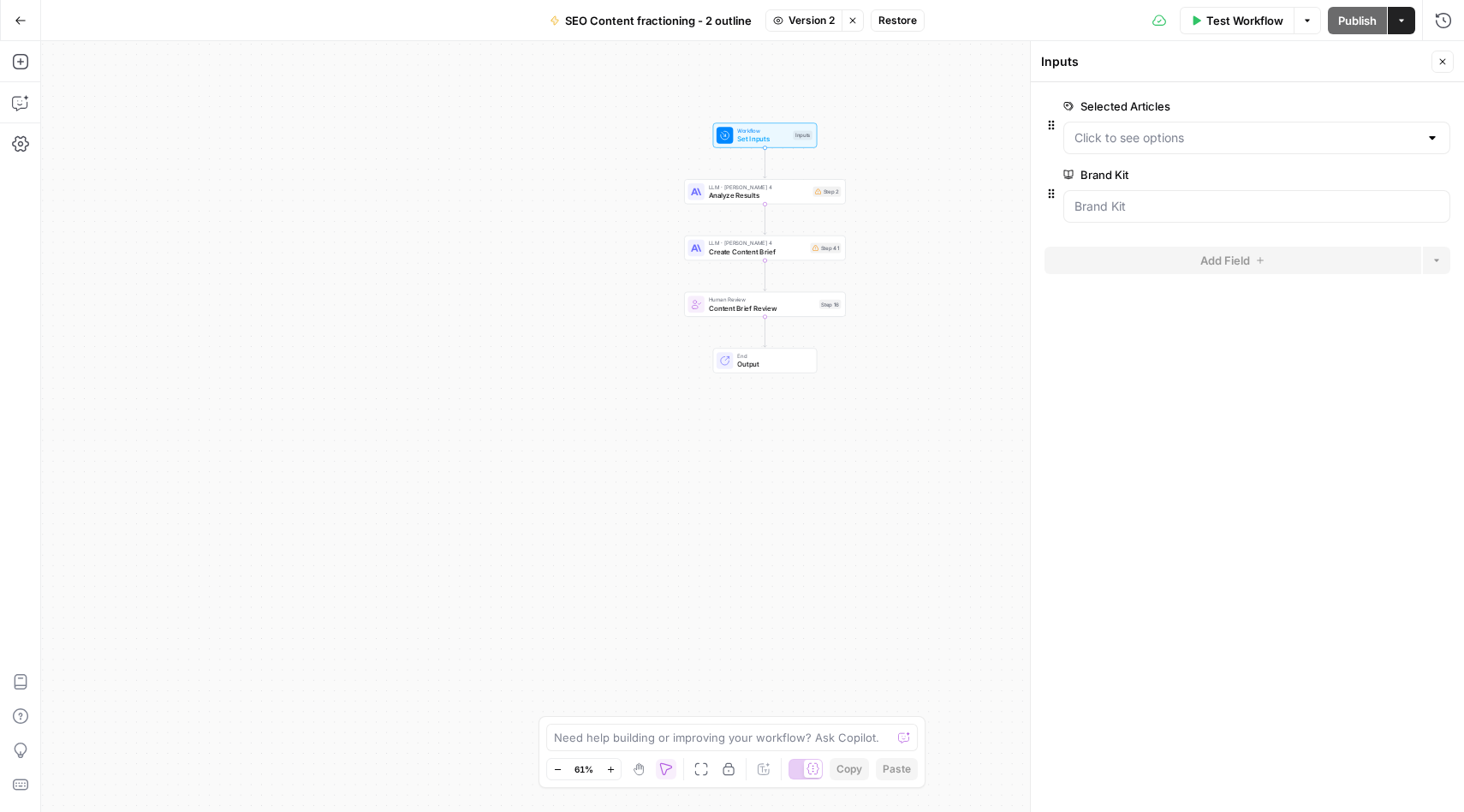
click at [805, 18] on span "Version 2" at bounding box center [811, 20] width 46 height 15
click at [579, 132] on div "Workflow Set Inputs Inputs LLM · [PERSON_NAME] 4 Analyze Results Step 2 LLM · […" at bounding box center [752, 427] width 1423 height 771
click at [898, 22] on span "Restore" at bounding box center [898, 20] width 38 height 15
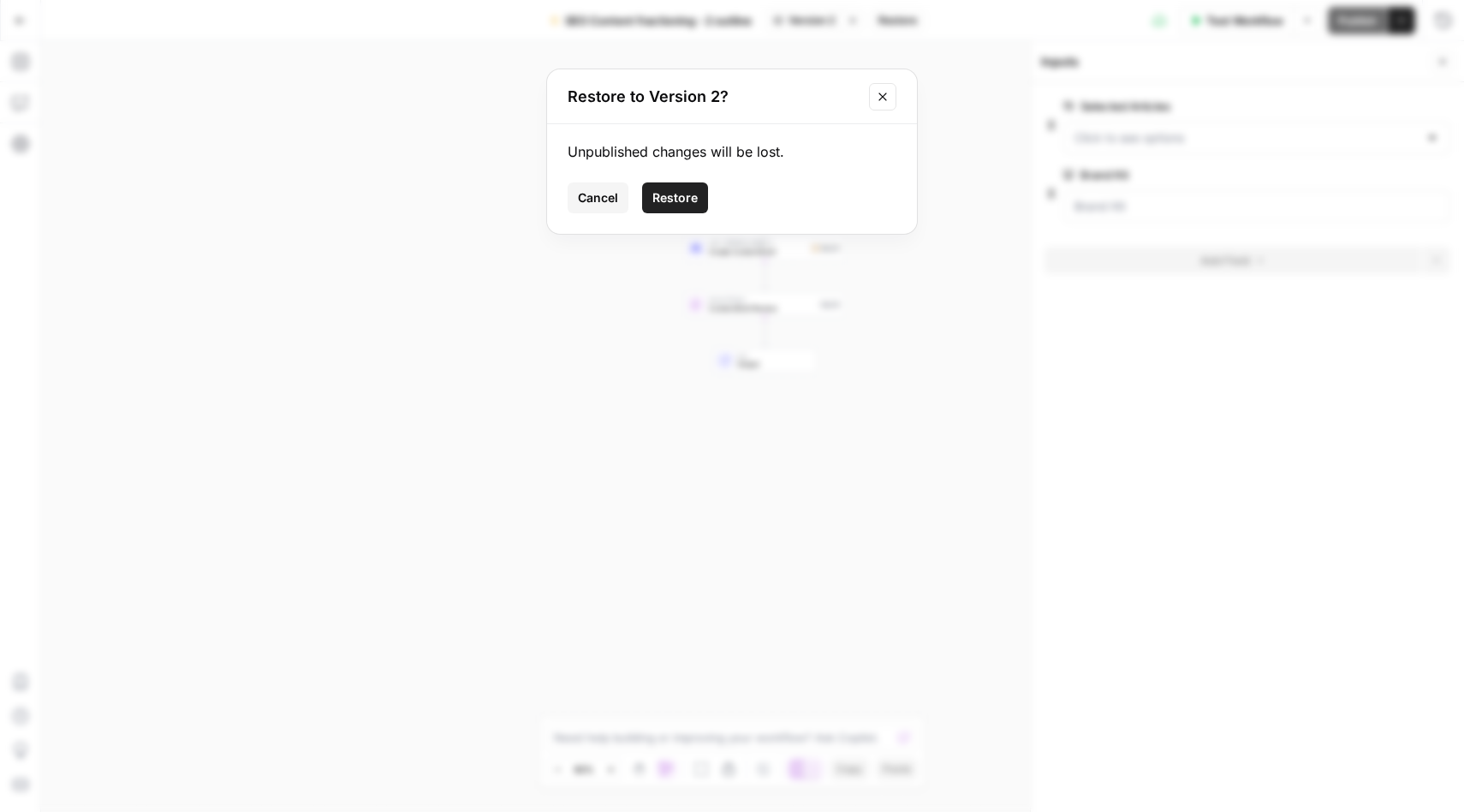
click at [680, 191] on span "Restore" at bounding box center [676, 198] width 46 height 17
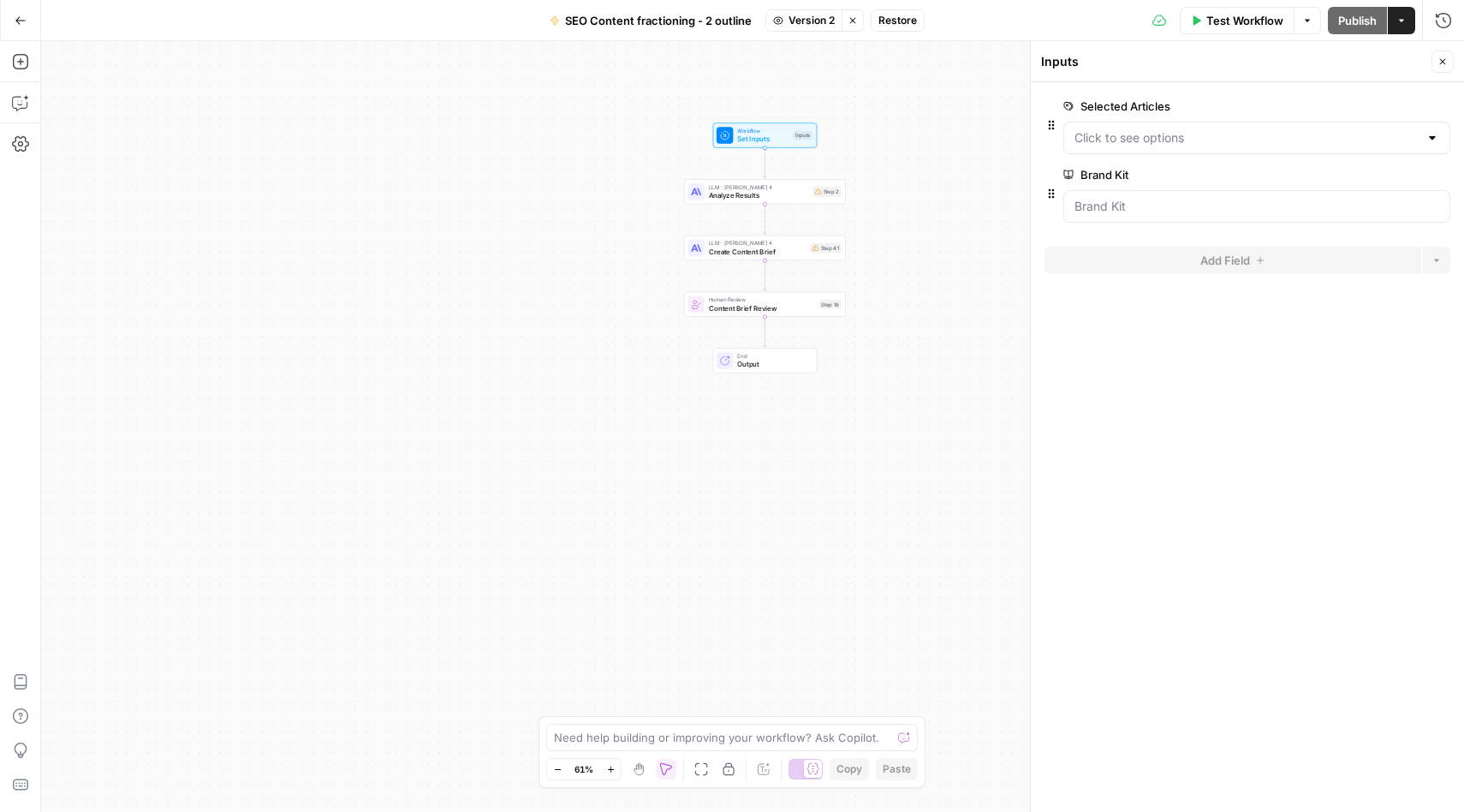
click at [821, 25] on span "Version 2" at bounding box center [811, 20] width 46 height 15
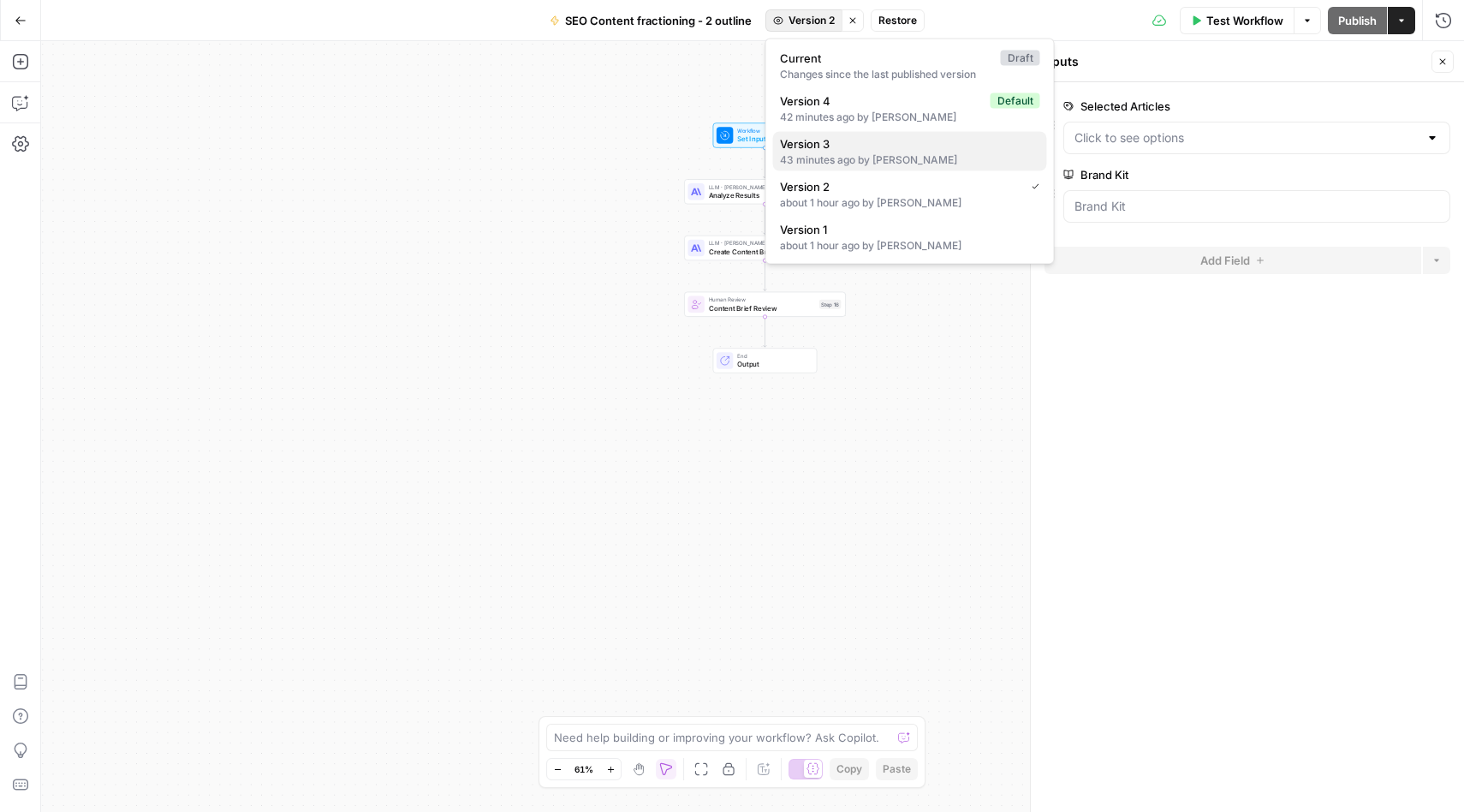
click at [817, 155] on div "43 minutes ago by Dilek Altin" at bounding box center [910, 160] width 261 height 15
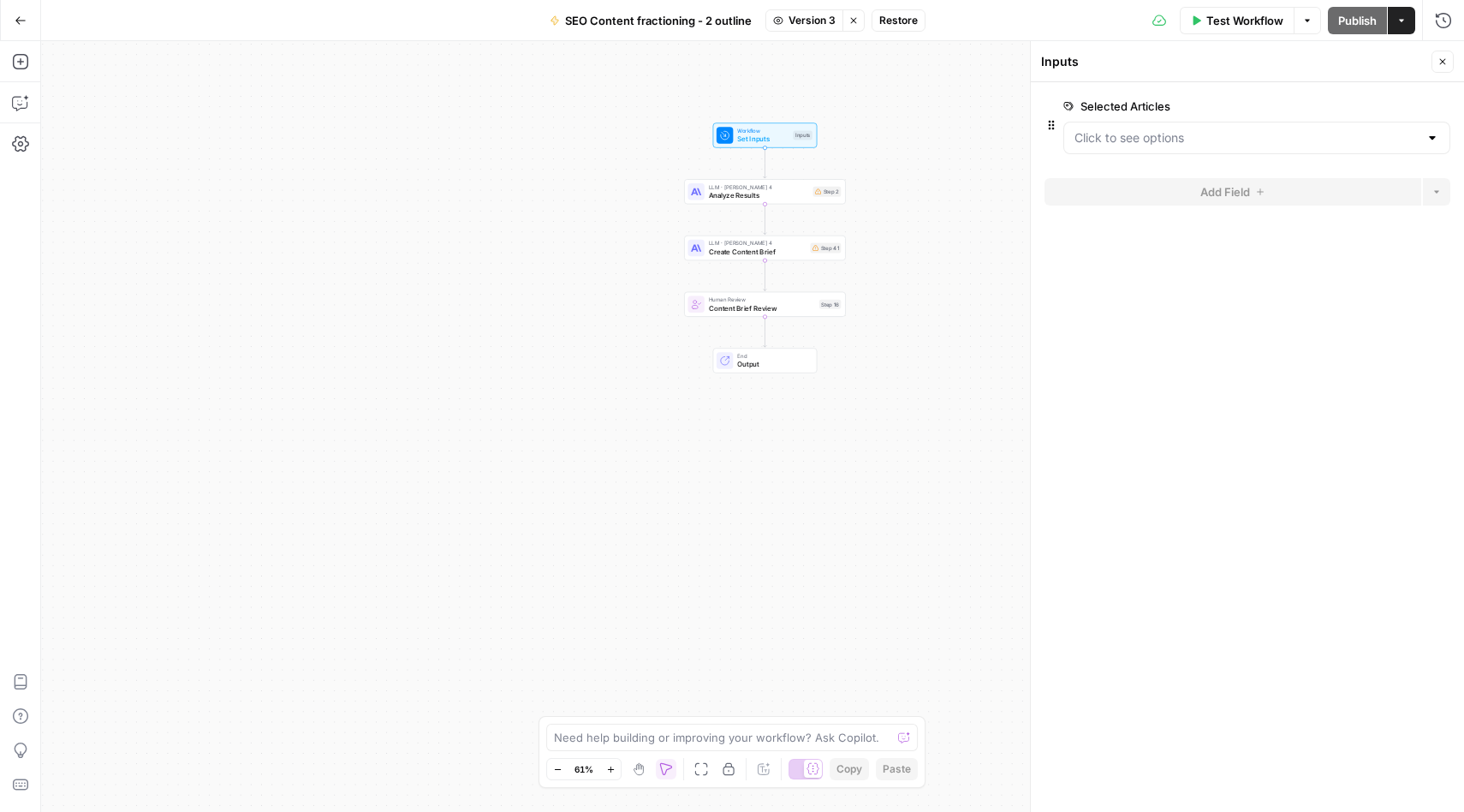
click at [805, 16] on span "Version 3" at bounding box center [811, 20] width 47 height 15
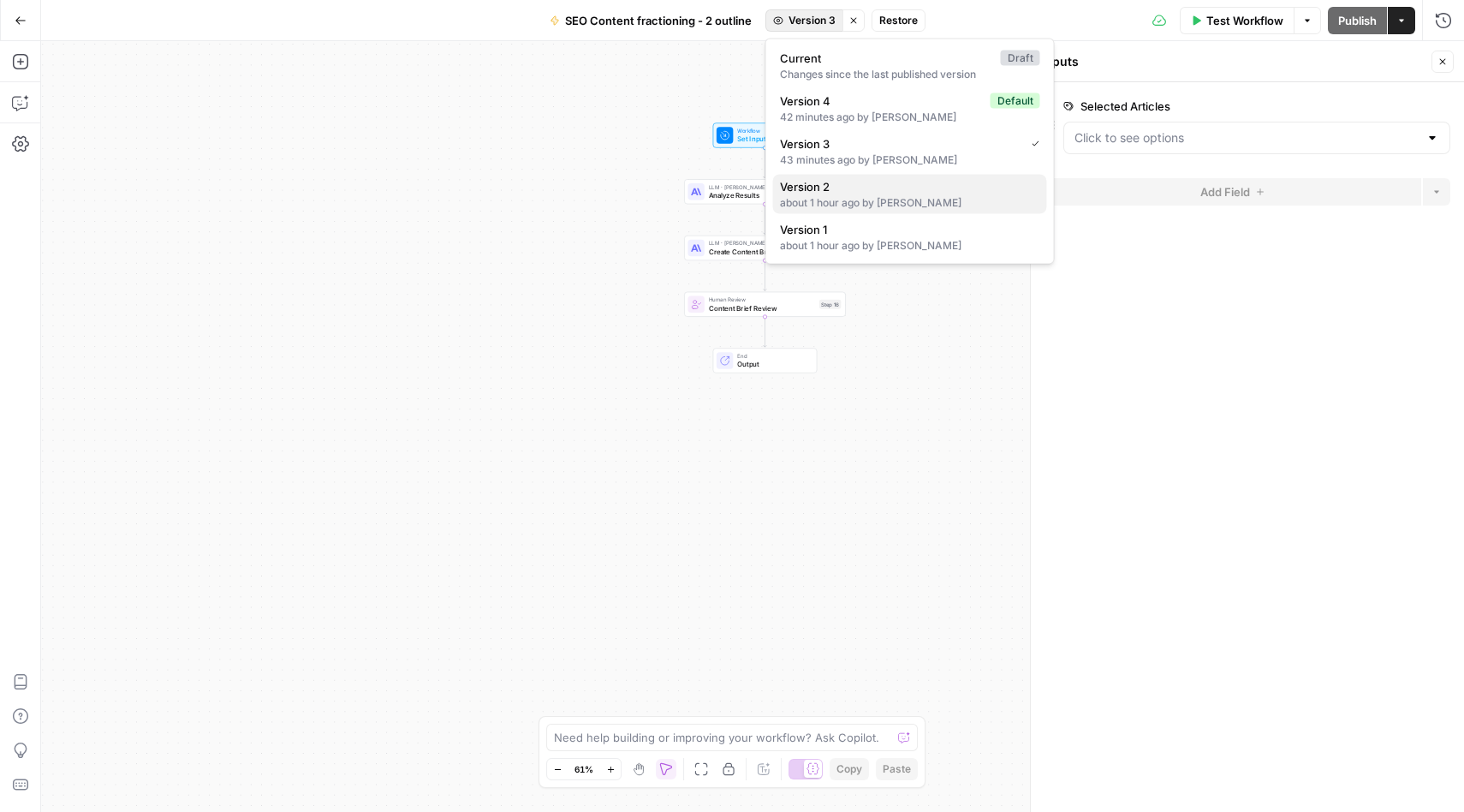
click at [816, 191] on span "Version 2" at bounding box center [907, 187] width 254 height 17
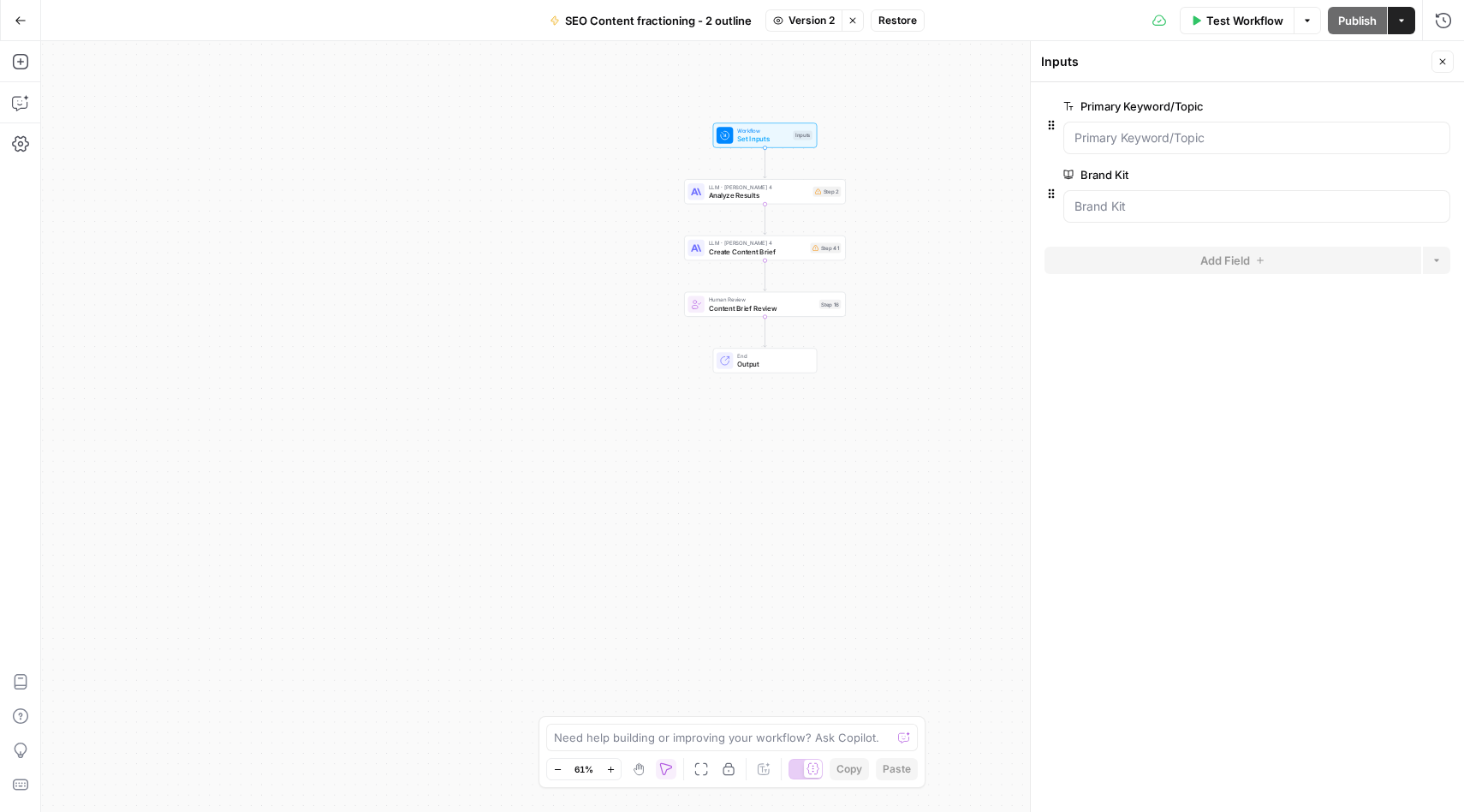
click at [894, 14] on span "Restore" at bounding box center [898, 20] width 38 height 15
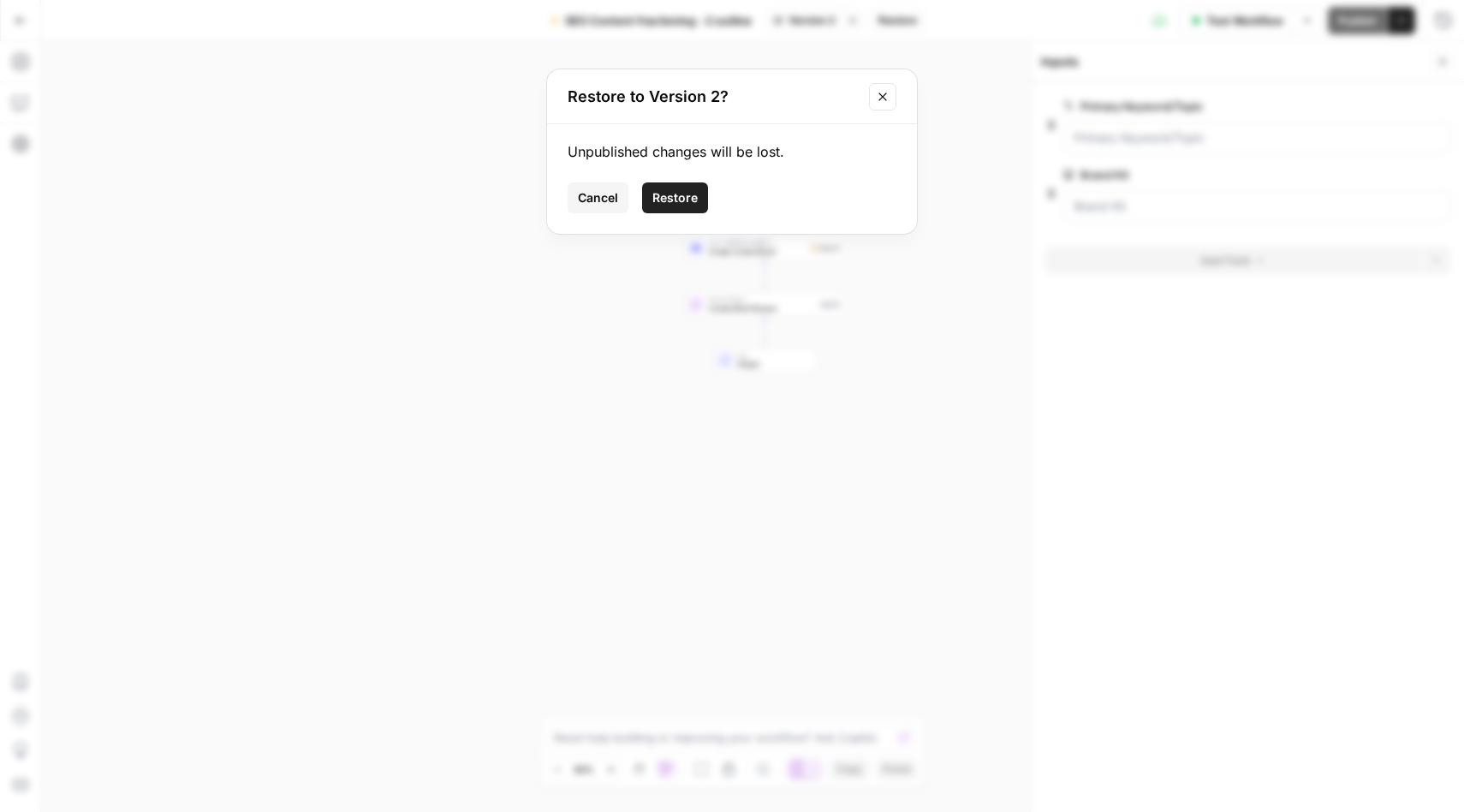
click at [671, 202] on span "Restore" at bounding box center [676, 198] width 46 height 17
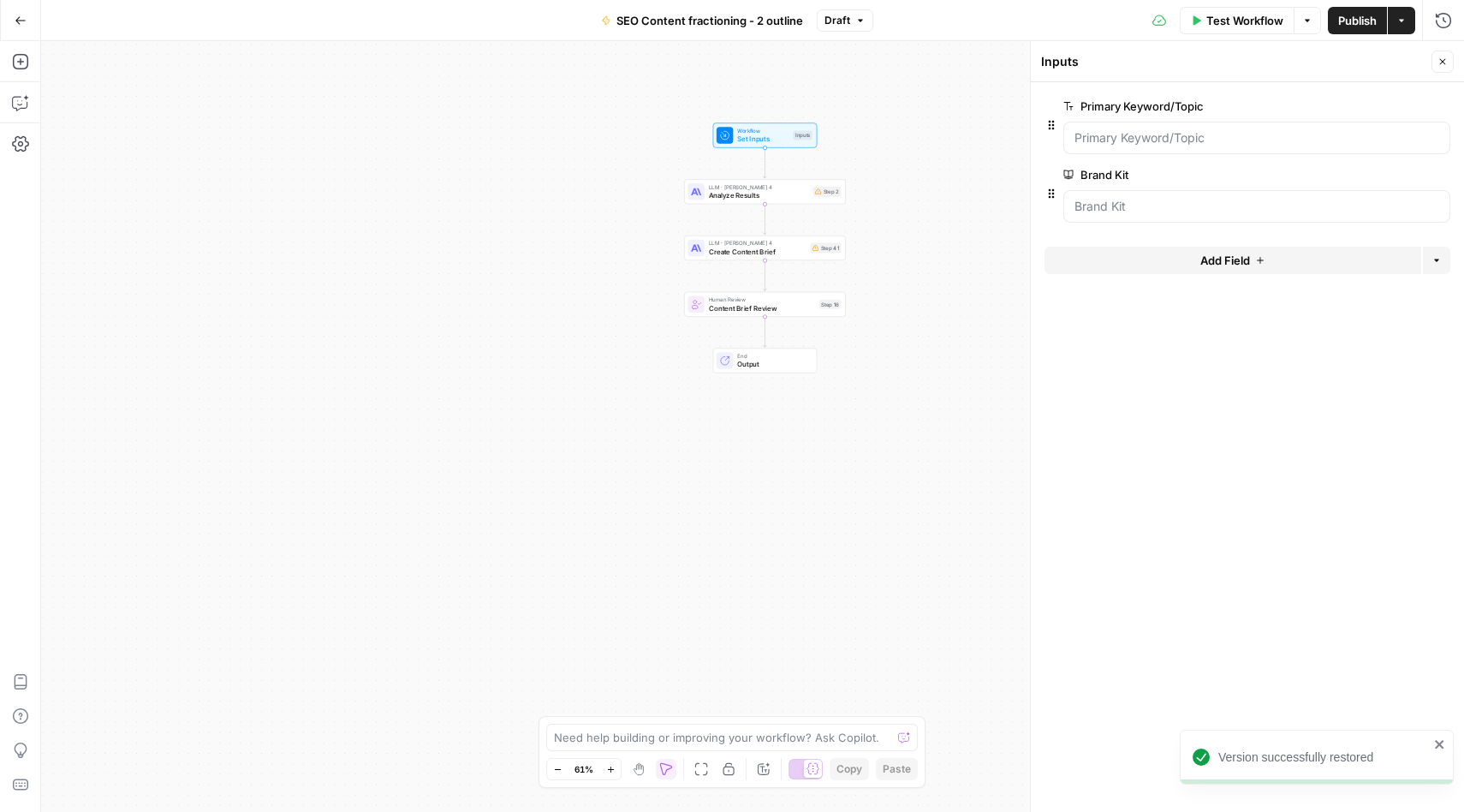
click at [1245, 259] on span "Add Field" at bounding box center [1225, 260] width 50 height 17
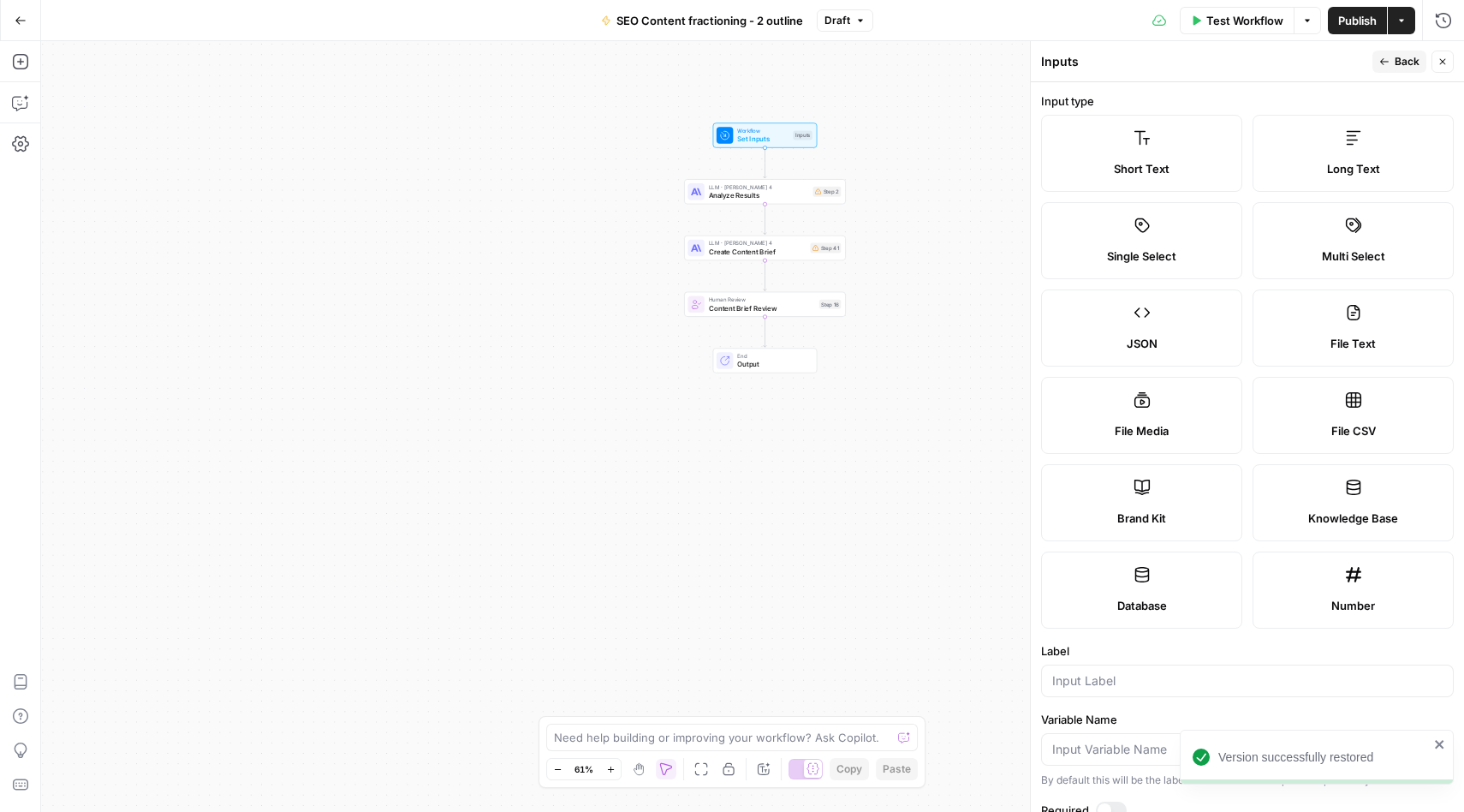
click at [1338, 234] on label "Multi Select" at bounding box center [1353, 240] width 201 height 77
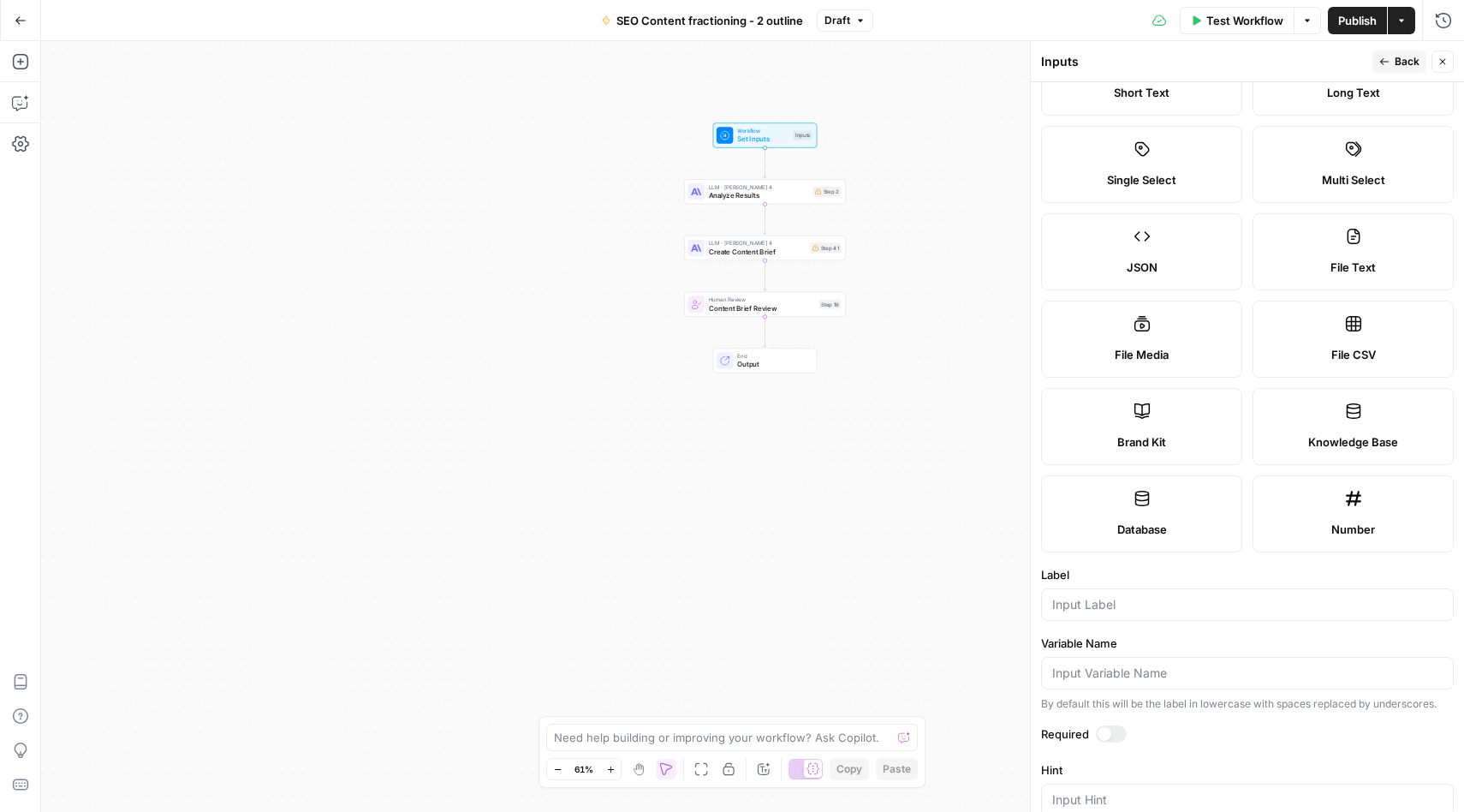
scroll to position [118, 0]
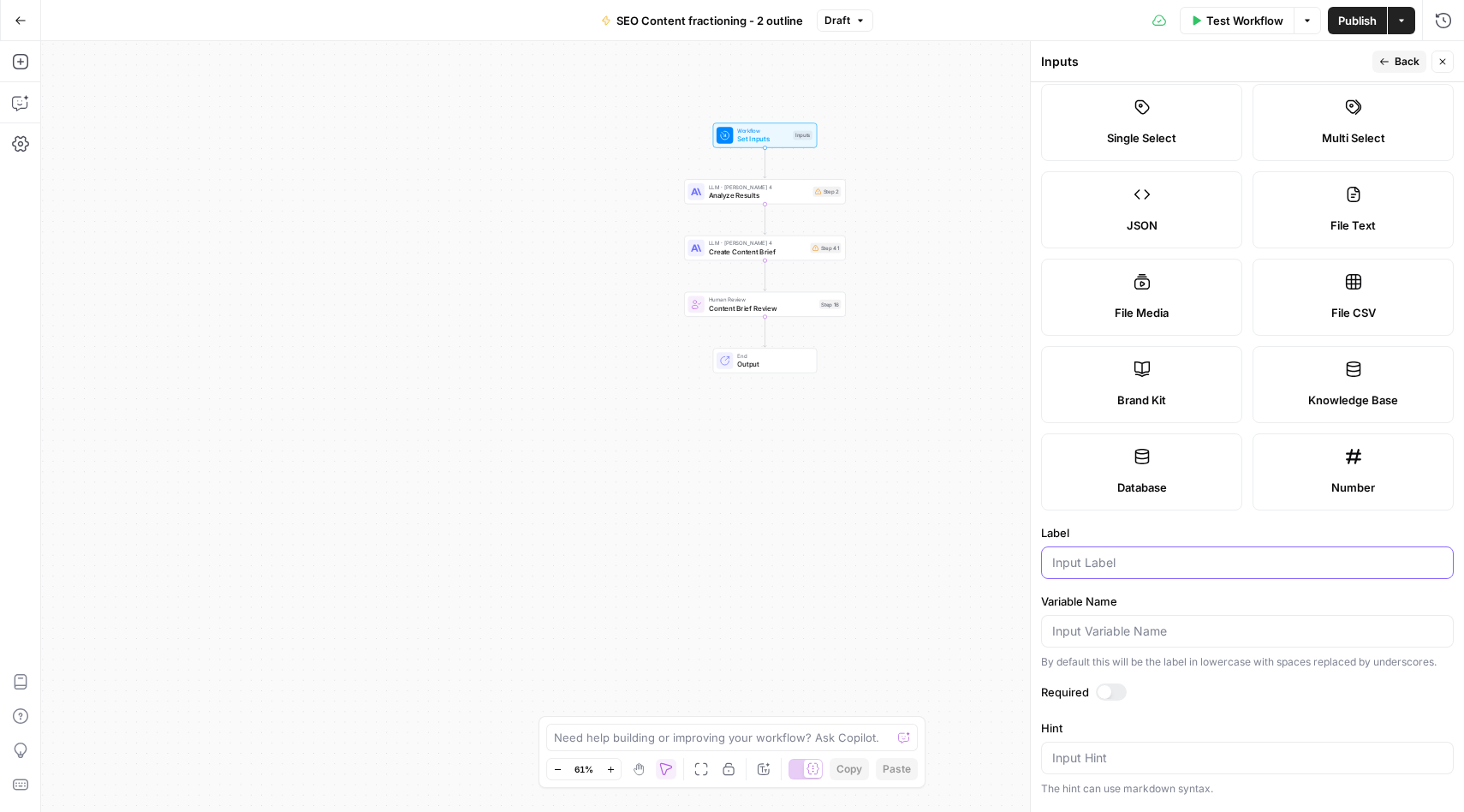
click at [1064, 558] on input "Label" at bounding box center [1247, 563] width 390 height 17
type input "Selected Articles"
click at [1110, 687] on div at bounding box center [1104, 692] width 13 height 13
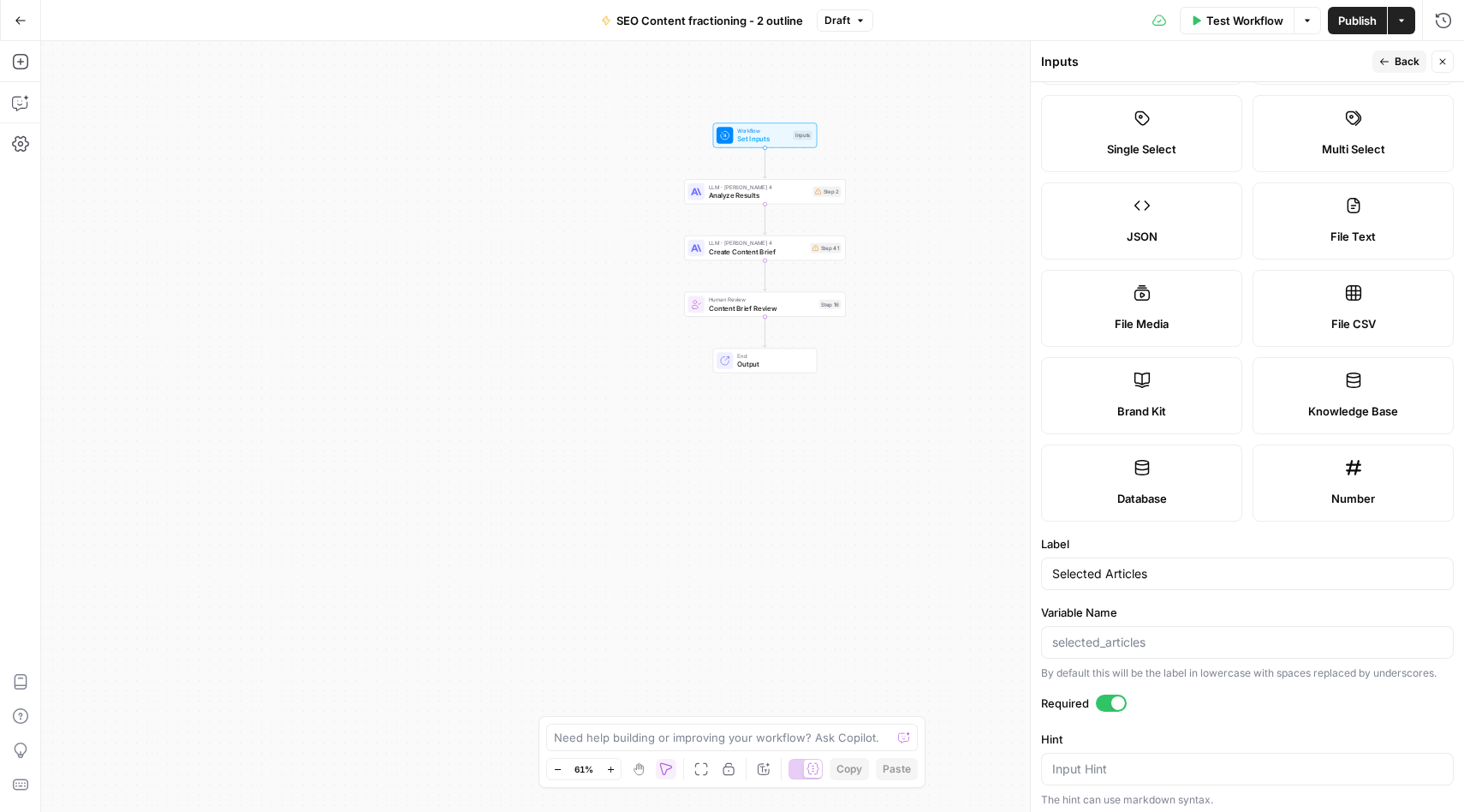
scroll to position [0, 0]
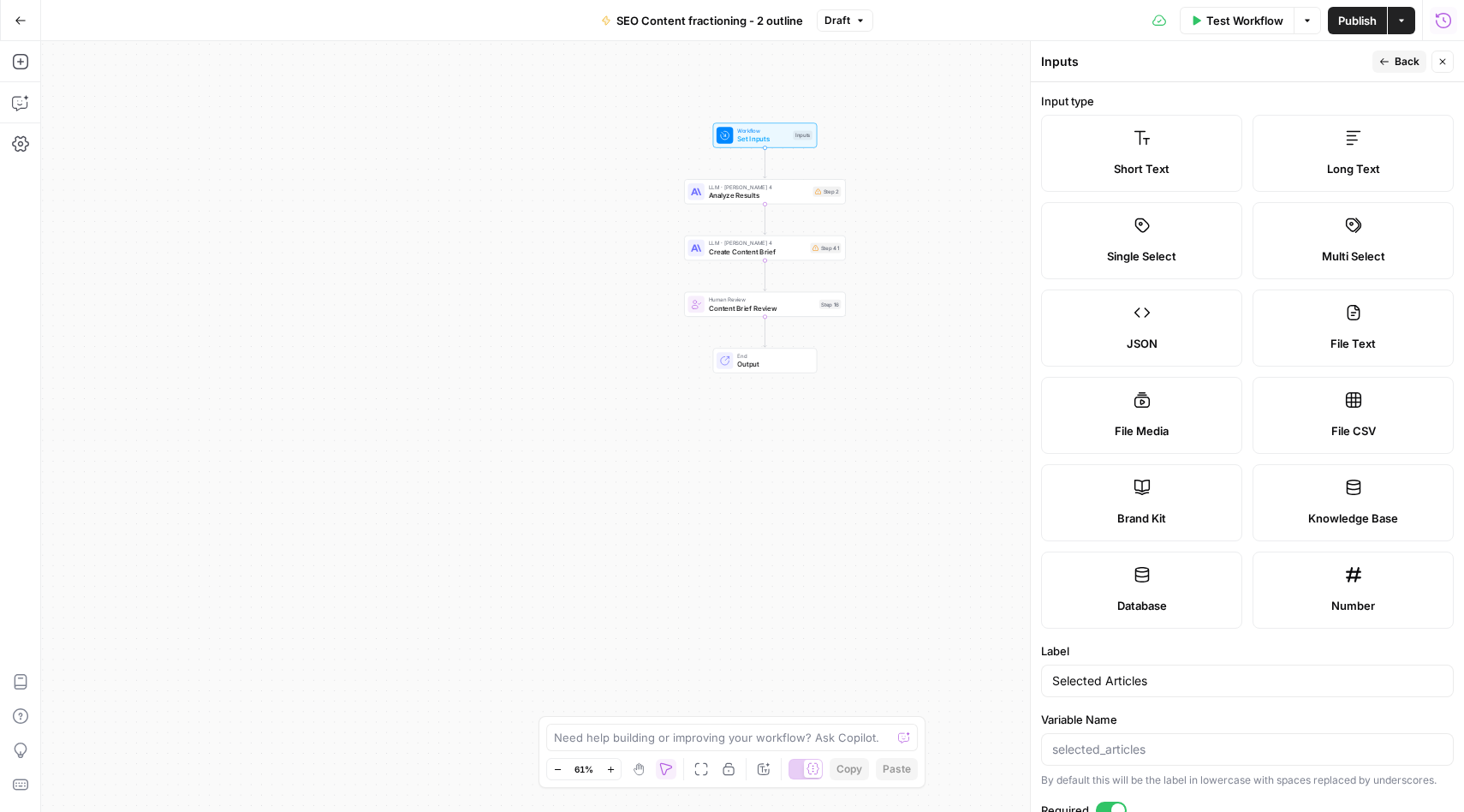
click at [1401, 65] on span "Back" at bounding box center [1408, 62] width 25 height 15
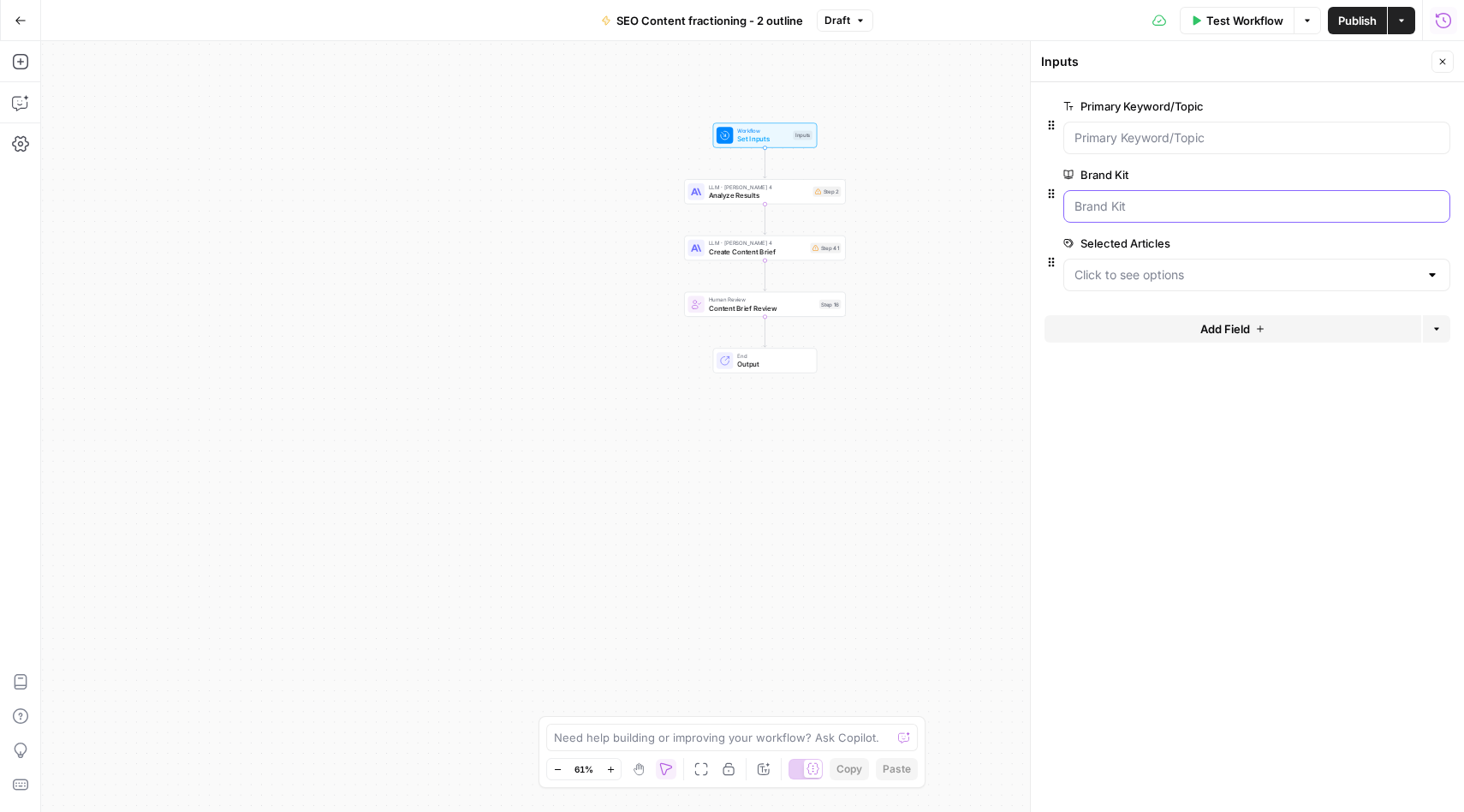
click at [1122, 207] on Kit "Brand Kit" at bounding box center [1257, 206] width 365 height 17
click at [1149, 205] on Kit "Brand Kit" at bounding box center [1257, 206] width 365 height 17
click at [973, 426] on div "Workflow Set Inputs Inputs LLM · [PERSON_NAME] 4 Analyze Results Step 2 LLM · […" at bounding box center [752, 427] width 1423 height 771
click at [850, 18] on button "Draft" at bounding box center [845, 20] width 56 height 22
click at [935, 17] on div "Test Workflow Options Publish Actions Run History" at bounding box center [1168, 20] width 591 height 40
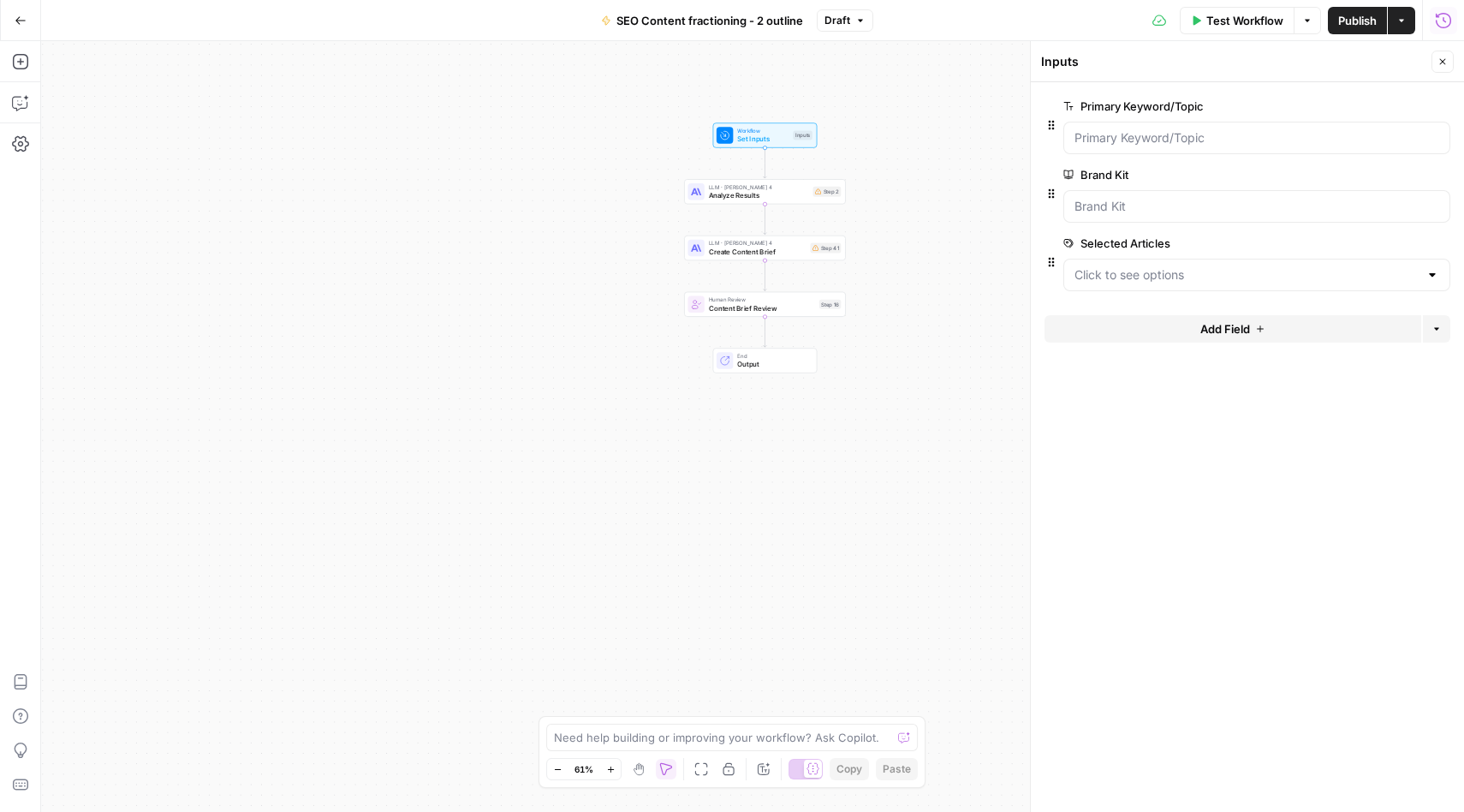
click at [745, 363] on span "Output" at bounding box center [773, 364] width 71 height 10
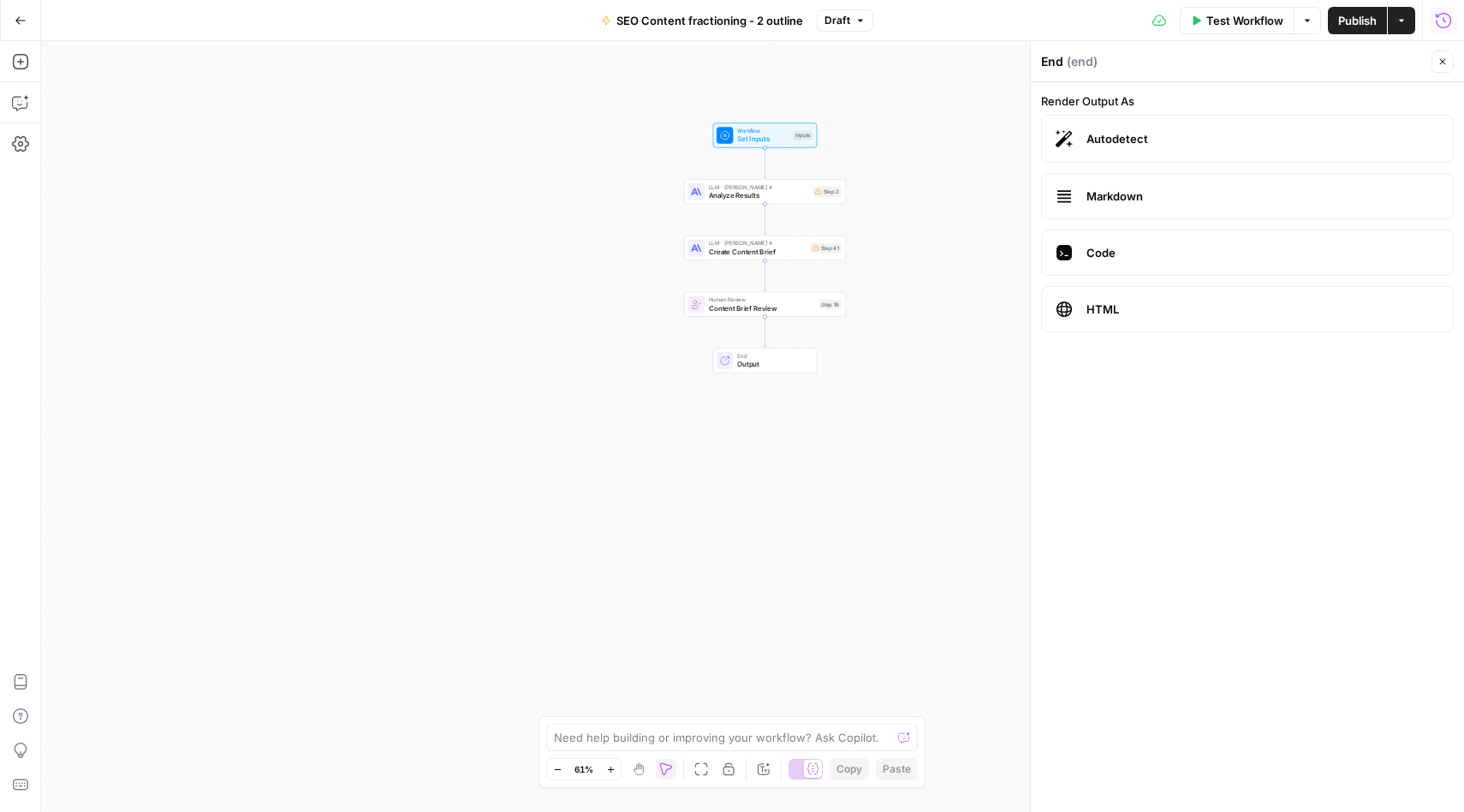
click at [740, 296] on span "Human Review" at bounding box center [762, 300] width 106 height 9
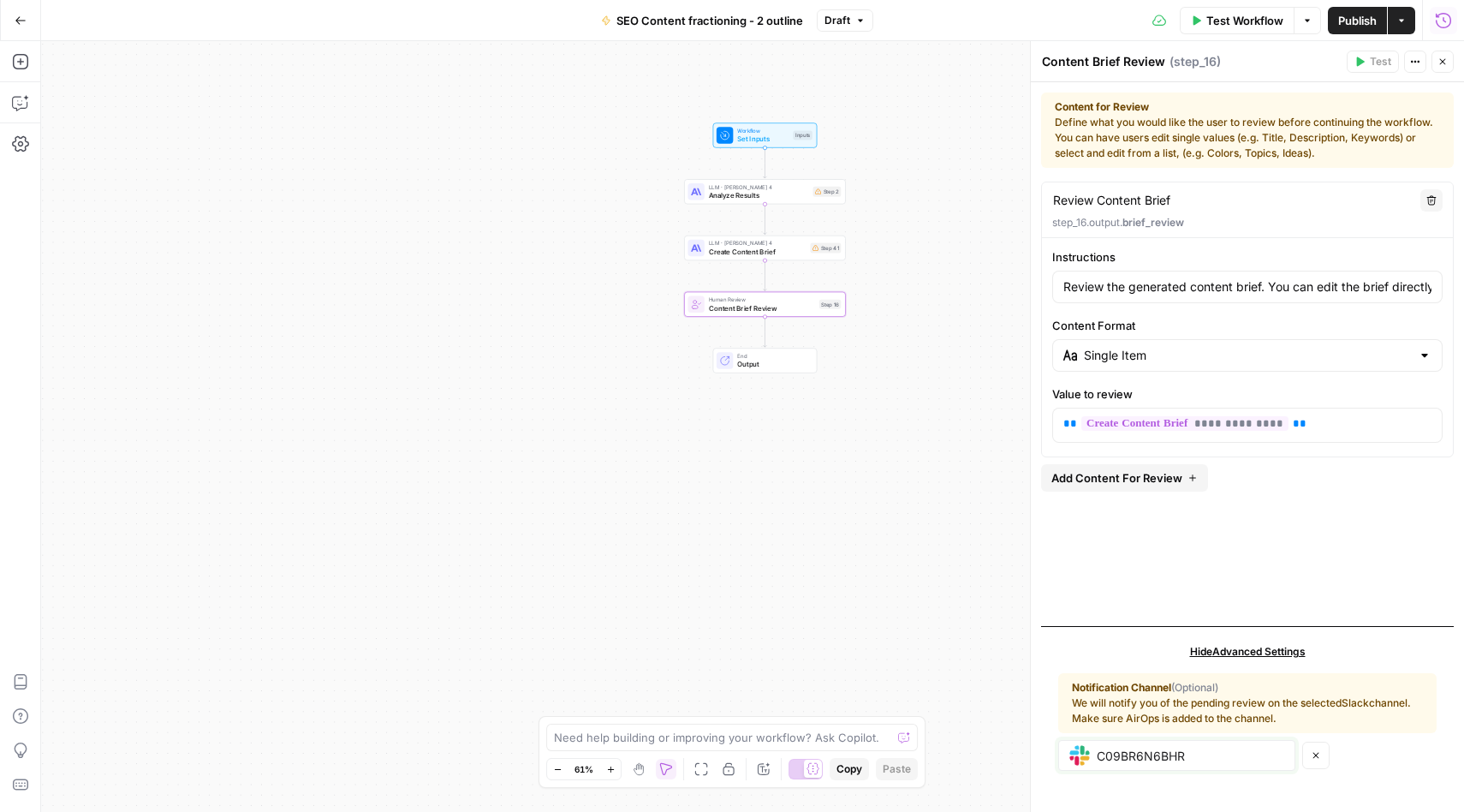
drag, startPoint x: 1203, startPoint y: 754, endPoint x: 1086, endPoint y: 742, distance: 117.6
click at [1086, 742] on div "C09BR6N6BHR" at bounding box center [1177, 755] width 238 height 31
paste input "666HXLL"
type input "C09B666HXLL"
click at [993, 644] on div "Workflow Set Inputs Inputs LLM · [PERSON_NAME] 4 Analyze Results Step 2 LLM · […" at bounding box center [752, 427] width 1423 height 771
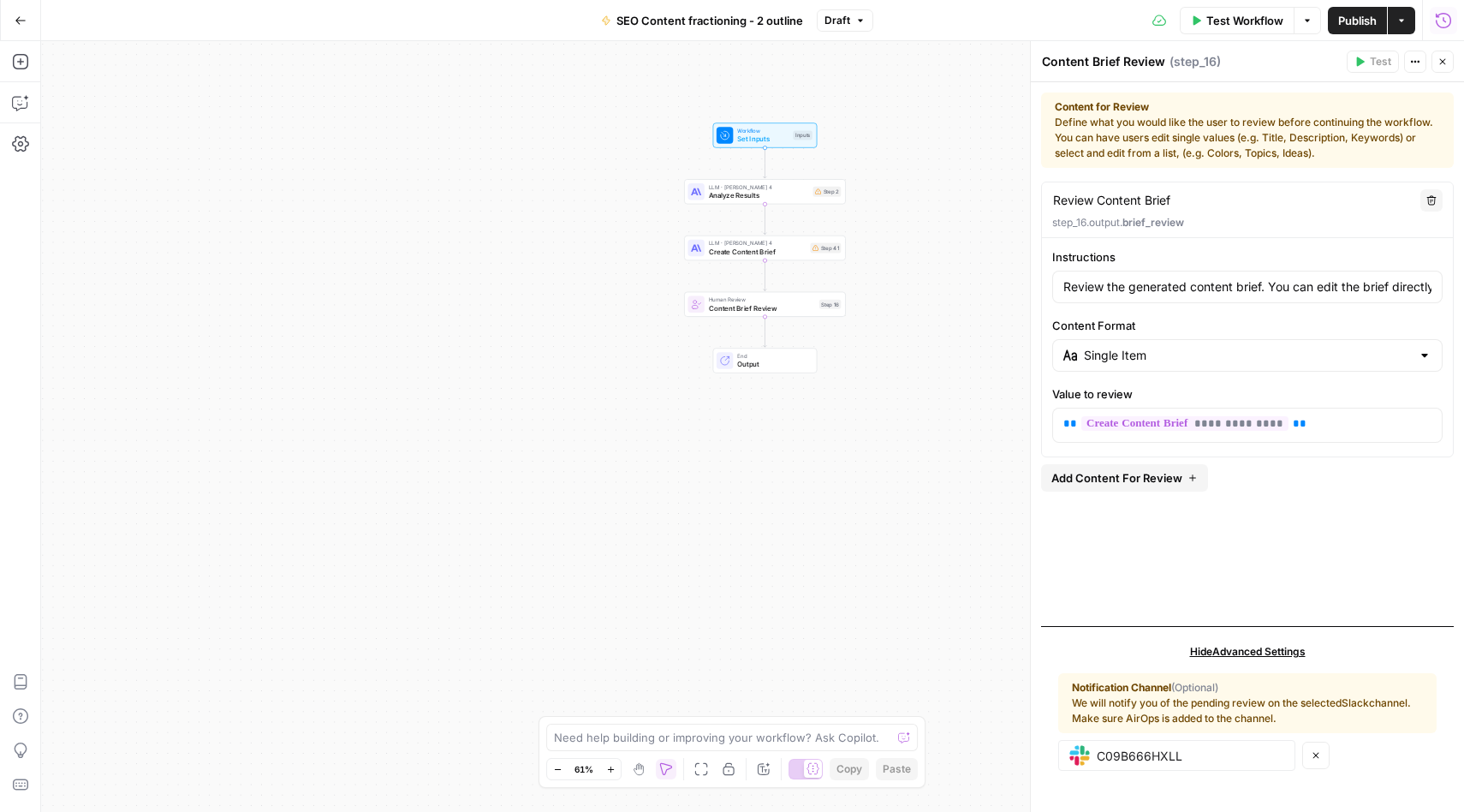
click at [1350, 25] on span "Publish" at bounding box center [1357, 21] width 38 height 17
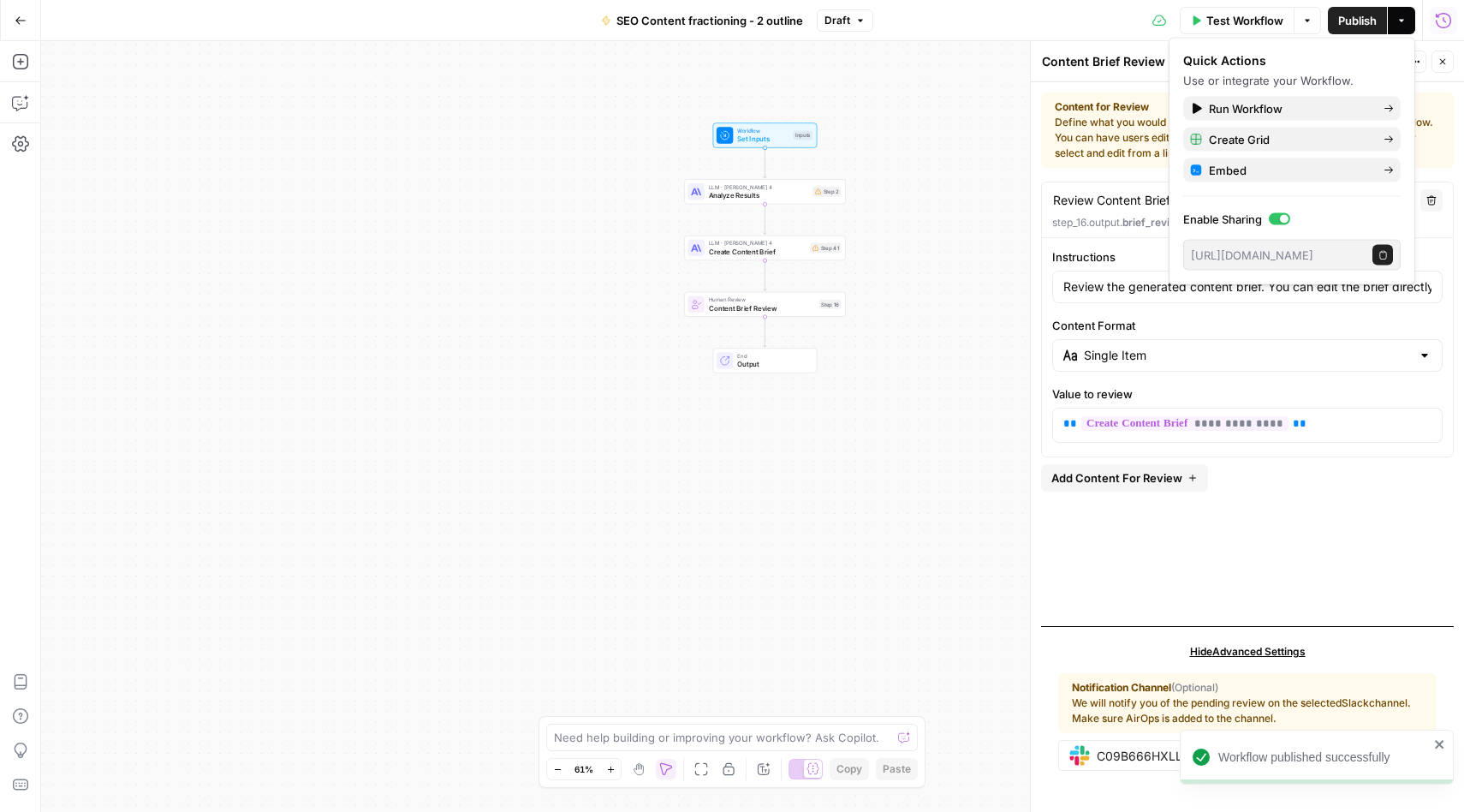
click at [680, 531] on div "Workflow Set Inputs Inputs LLM · [PERSON_NAME] 4 Analyze Results Step 2 LLM · […" at bounding box center [752, 427] width 1423 height 771
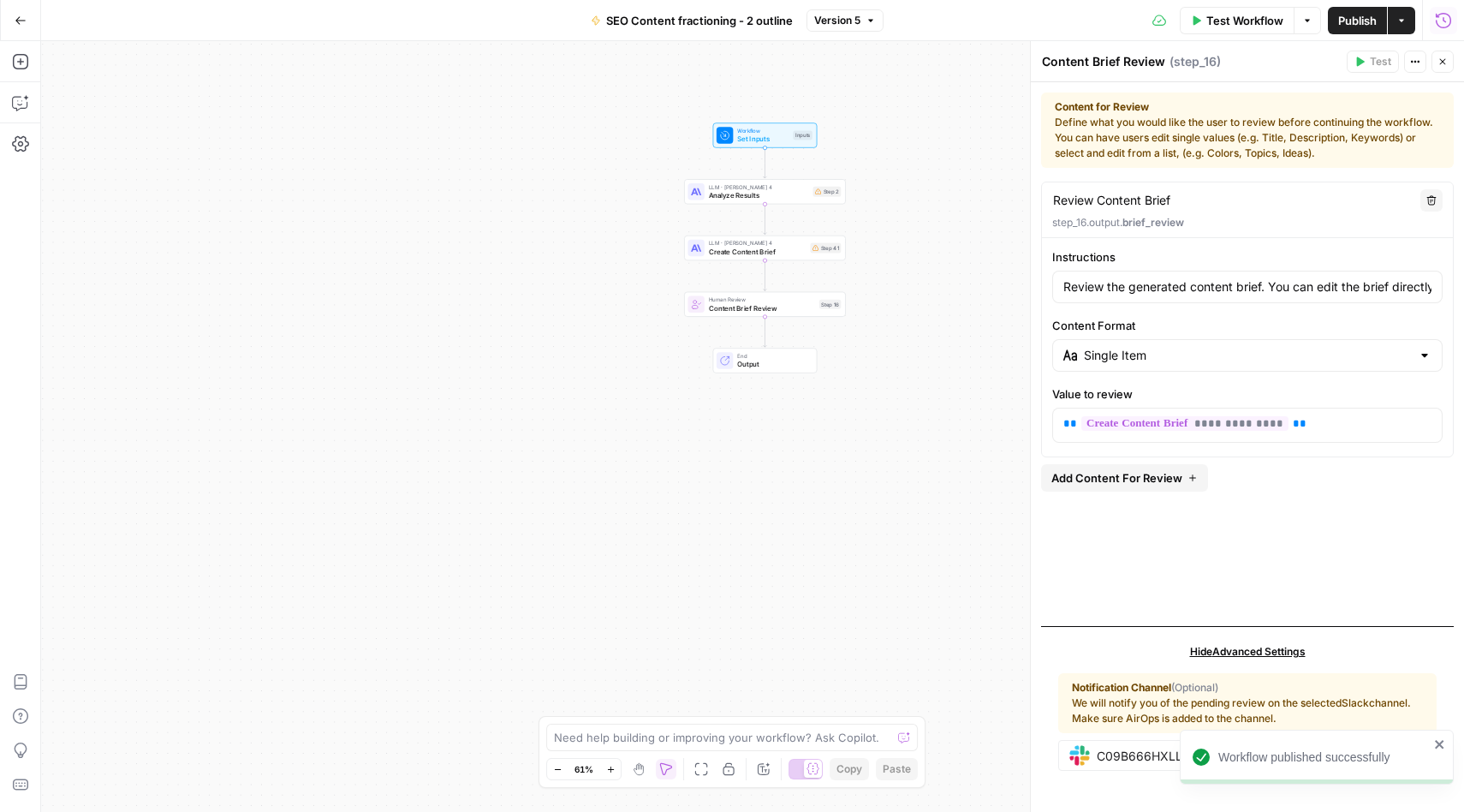
click at [851, 18] on span "Version 5" at bounding box center [837, 20] width 46 height 15
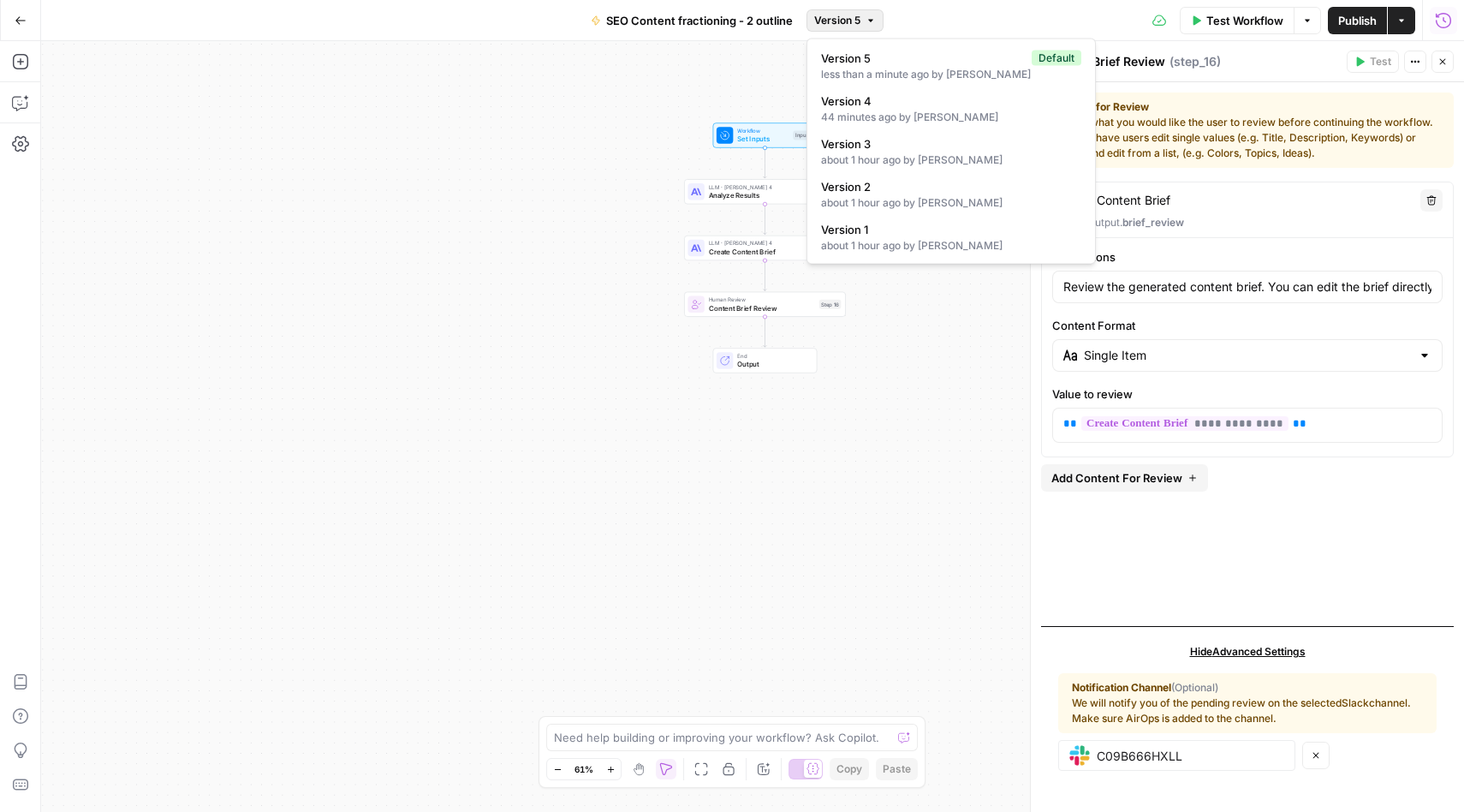
click at [833, 513] on div "Workflow Set Inputs Inputs LLM · [PERSON_NAME] 4 Analyze Results Step 2 LLM · […" at bounding box center [752, 427] width 1423 height 771
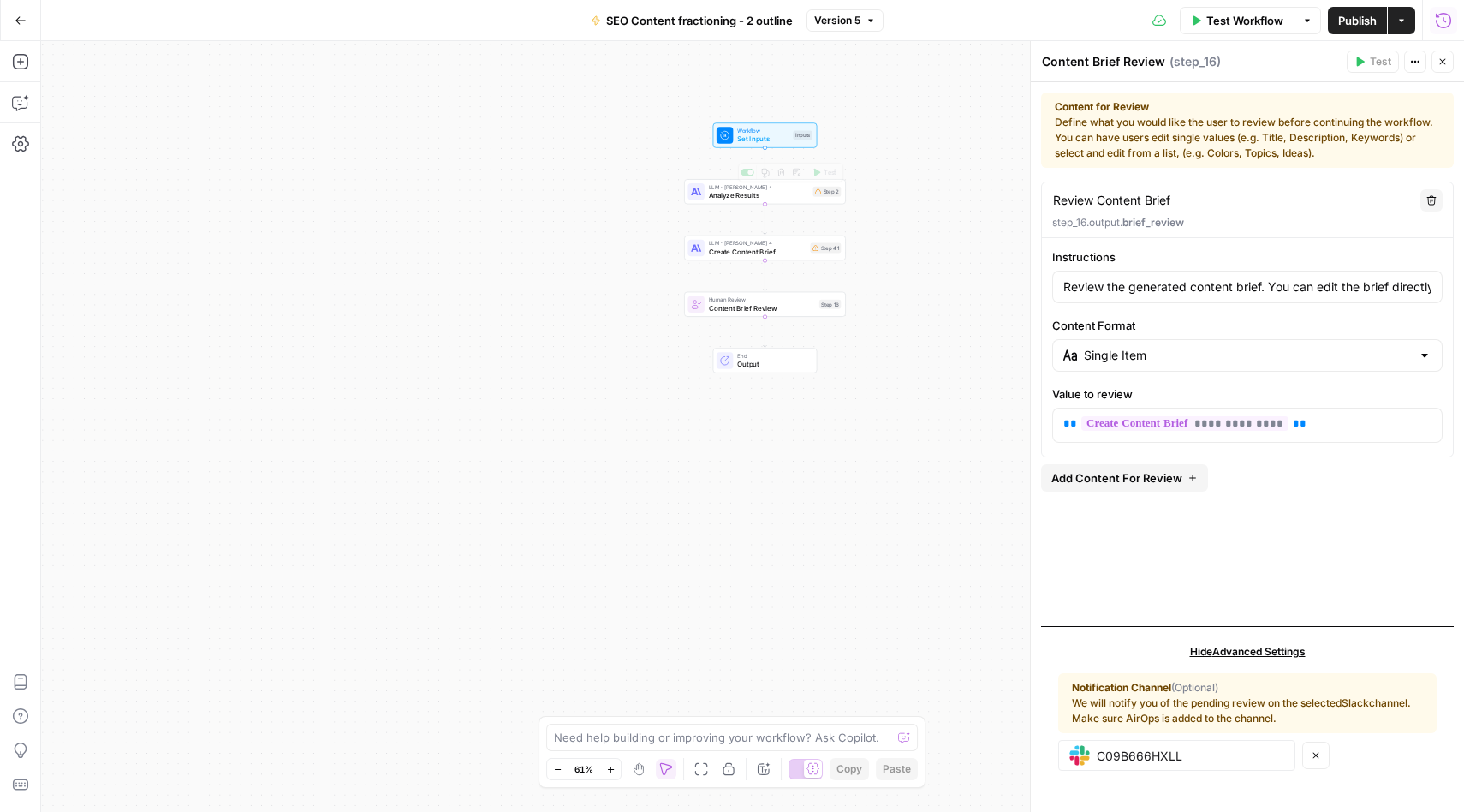
click at [775, 136] on span "Set Inputs" at bounding box center [763, 138] width 52 height 10
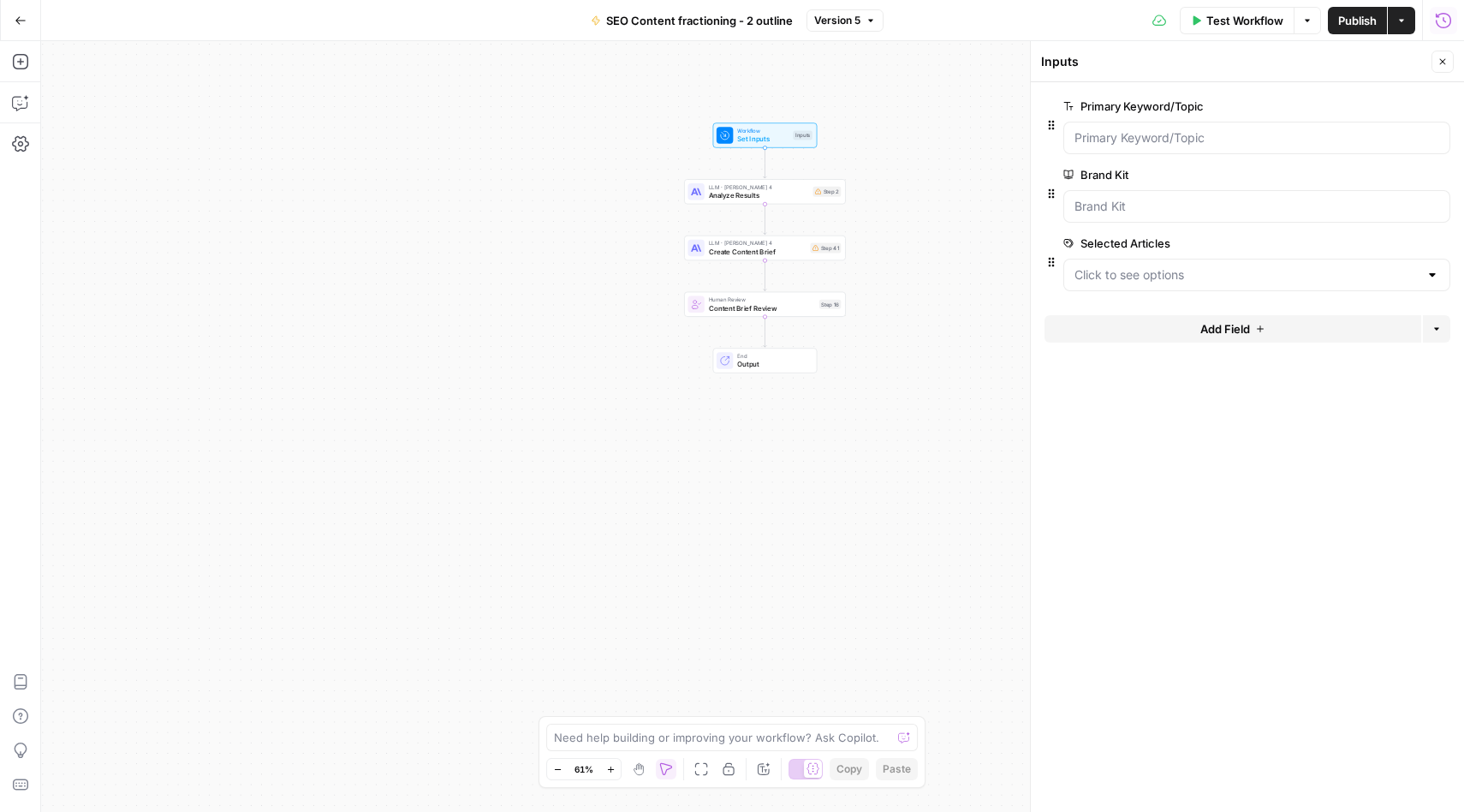
click at [1414, 239] on icon "button" at bounding box center [1415, 243] width 10 height 10
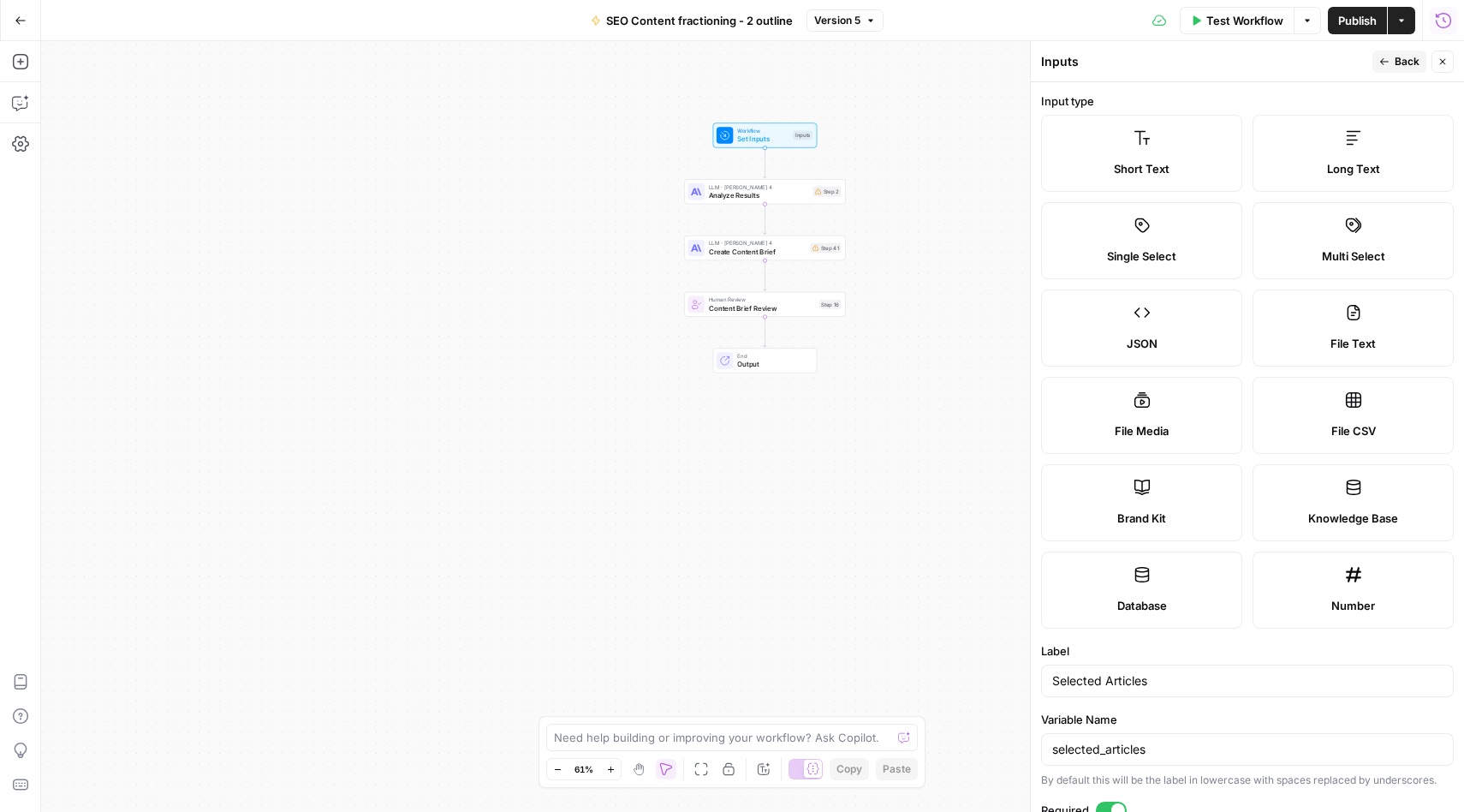
click at [1135, 334] on label "JSON" at bounding box center [1141, 327] width 201 height 77
click at [1129, 351] on span "JSON" at bounding box center [1142, 344] width 31 height 17
click at [1362, 16] on span "Publish" at bounding box center [1357, 21] width 38 height 17
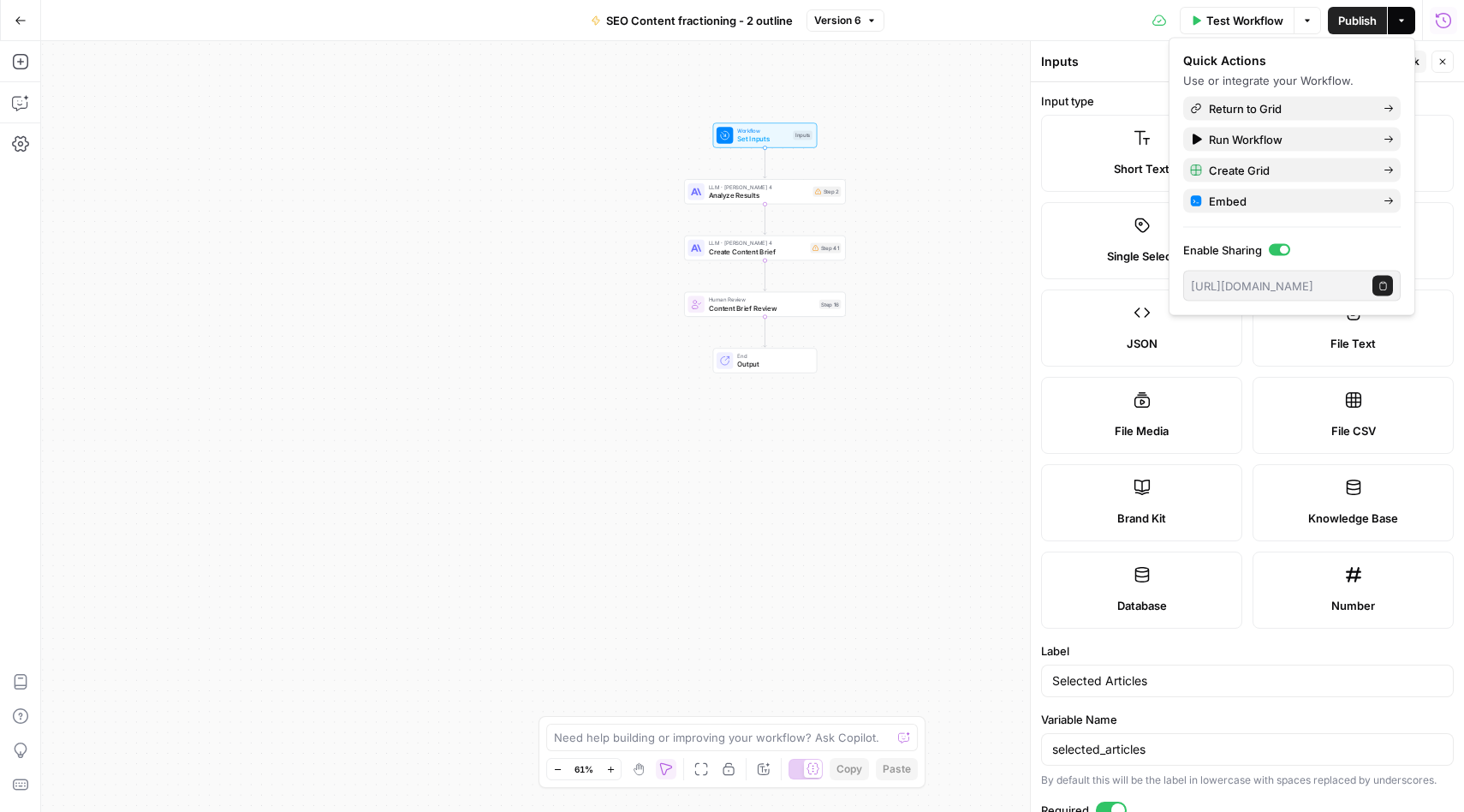
click at [688, 18] on span "SEO Content fractioning - 2 outline" at bounding box center [700, 21] width 187 height 17
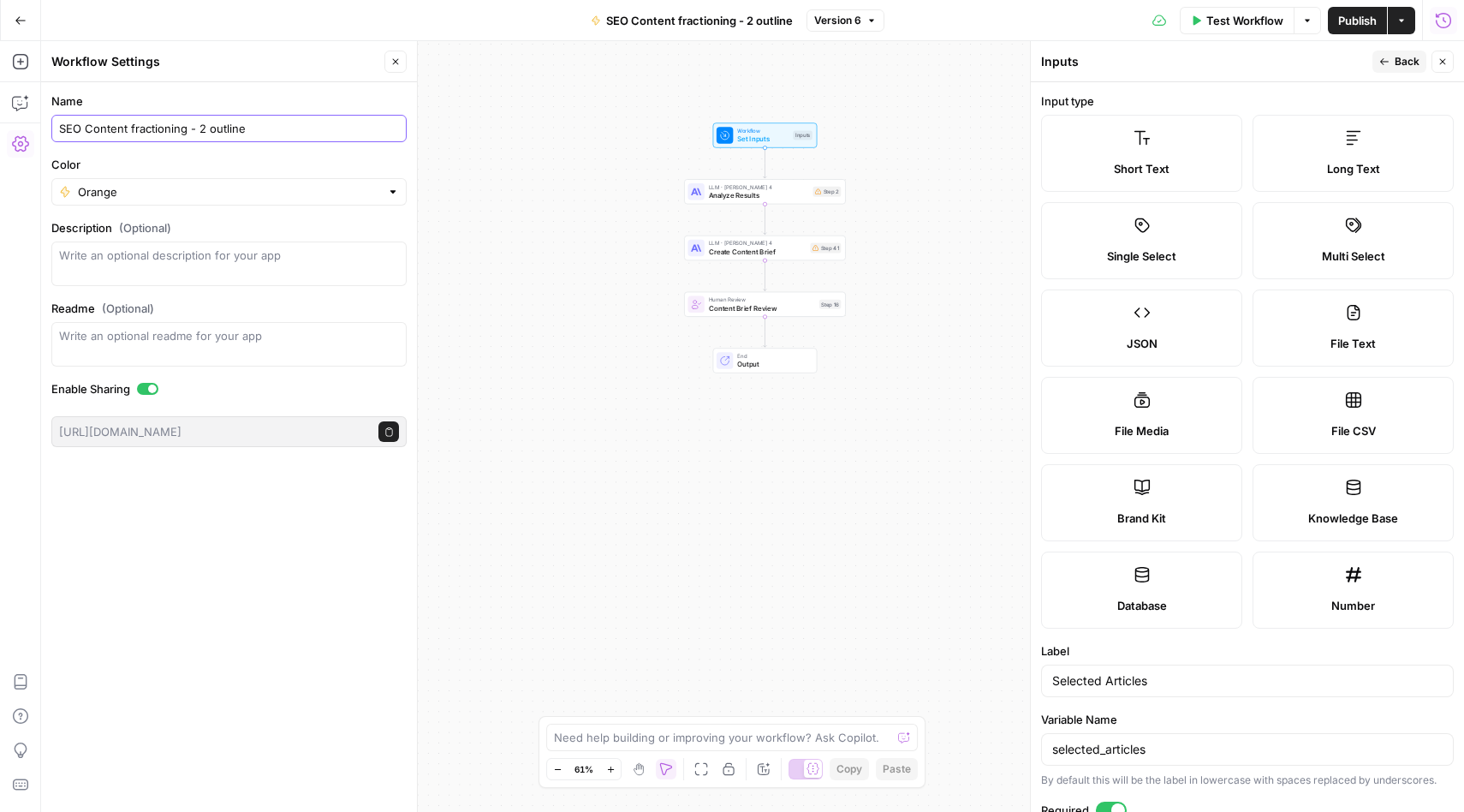
click at [88, 129] on input "SEO Content fractioning - 2 outline" at bounding box center [229, 129] width 340 height 17
type input "SEOcontent 2: outline"
click at [493, 19] on div "Go Back SEOcontent 2: outline Version 6 Test Workflow Options Publish Actions R…" at bounding box center [732, 20] width 1464 height 40
click at [729, 303] on span "Content Brief Review" at bounding box center [762, 307] width 106 height 10
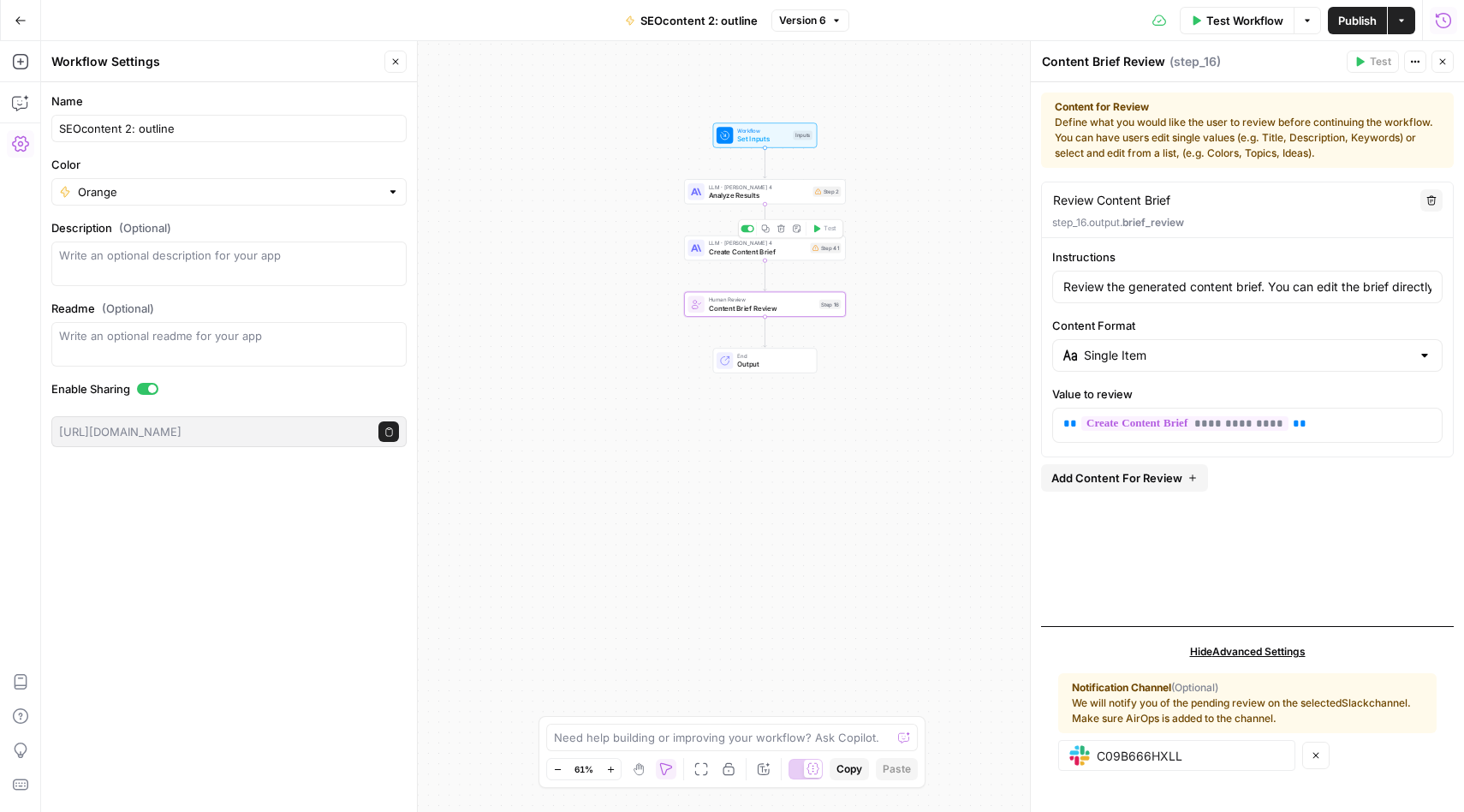
click at [780, 253] on span "Create Content Brief" at bounding box center [758, 251] width 97 height 10
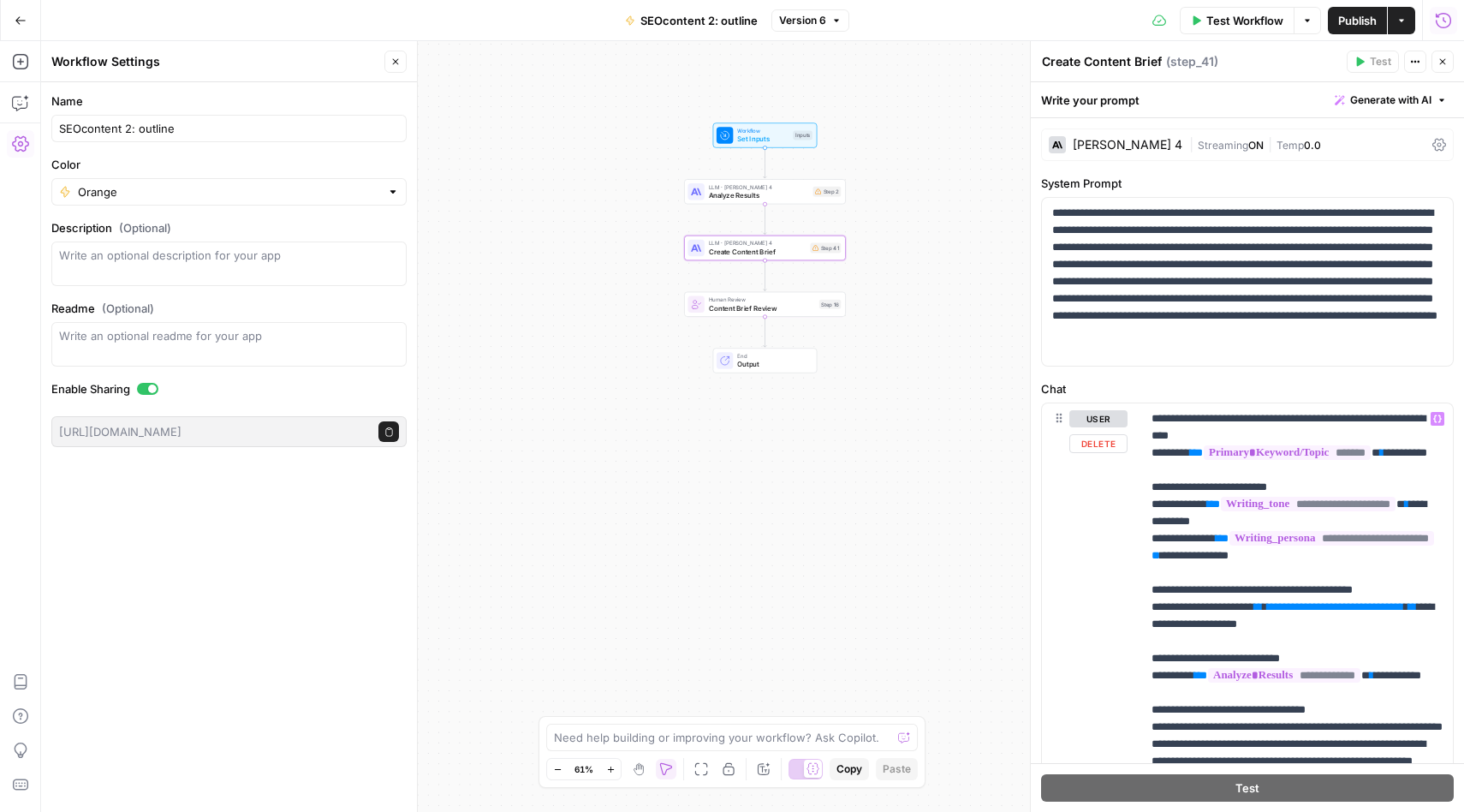
scroll to position [46, 0]
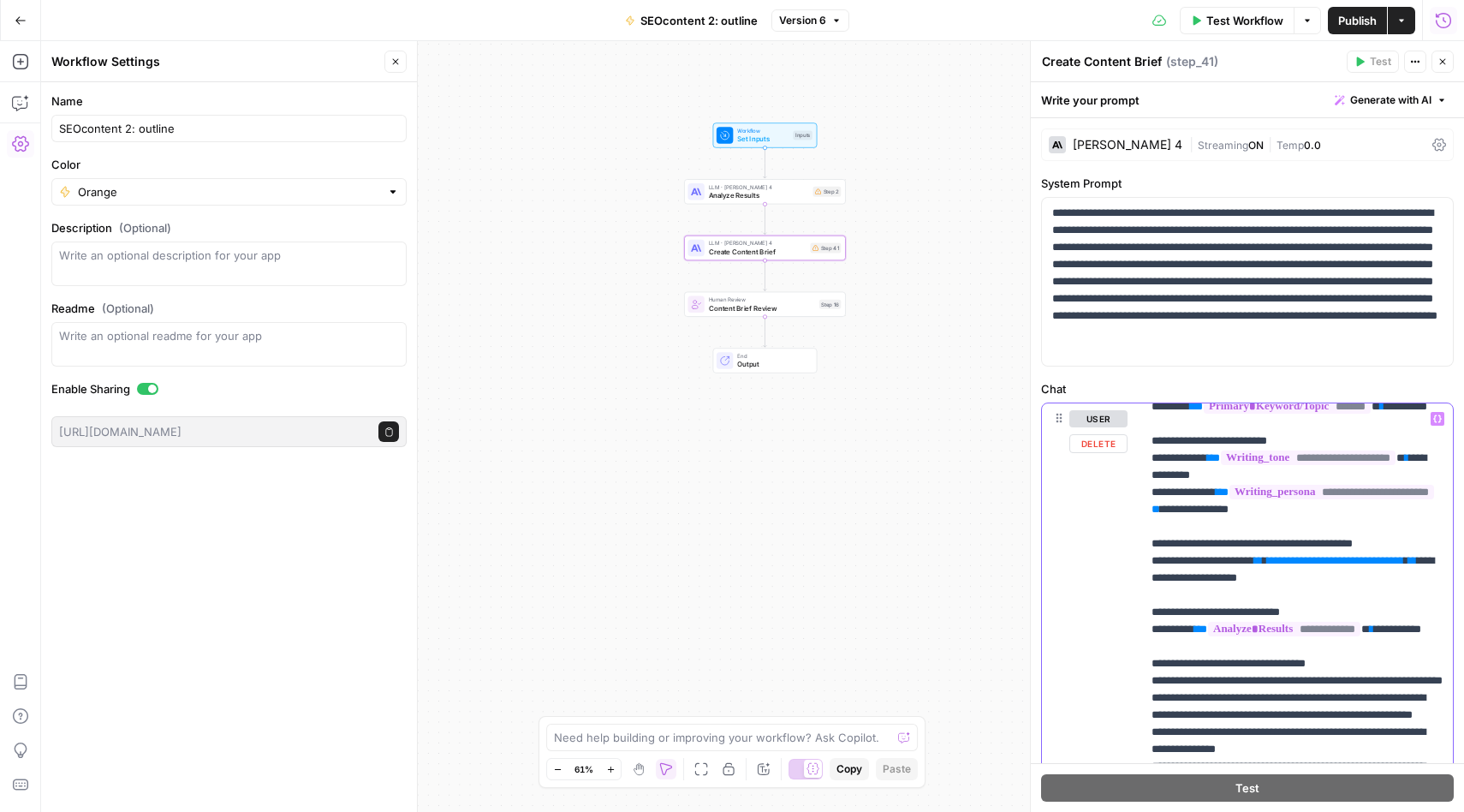
drag, startPoint x: 1334, startPoint y: 633, endPoint x: 1267, endPoint y: 622, distance: 67.9
click at [1263, 566] on span "**" at bounding box center [1258, 560] width 9 height 11
drag, startPoint x: 1336, startPoint y: 633, endPoint x: 1283, endPoint y: 613, distance: 56.6
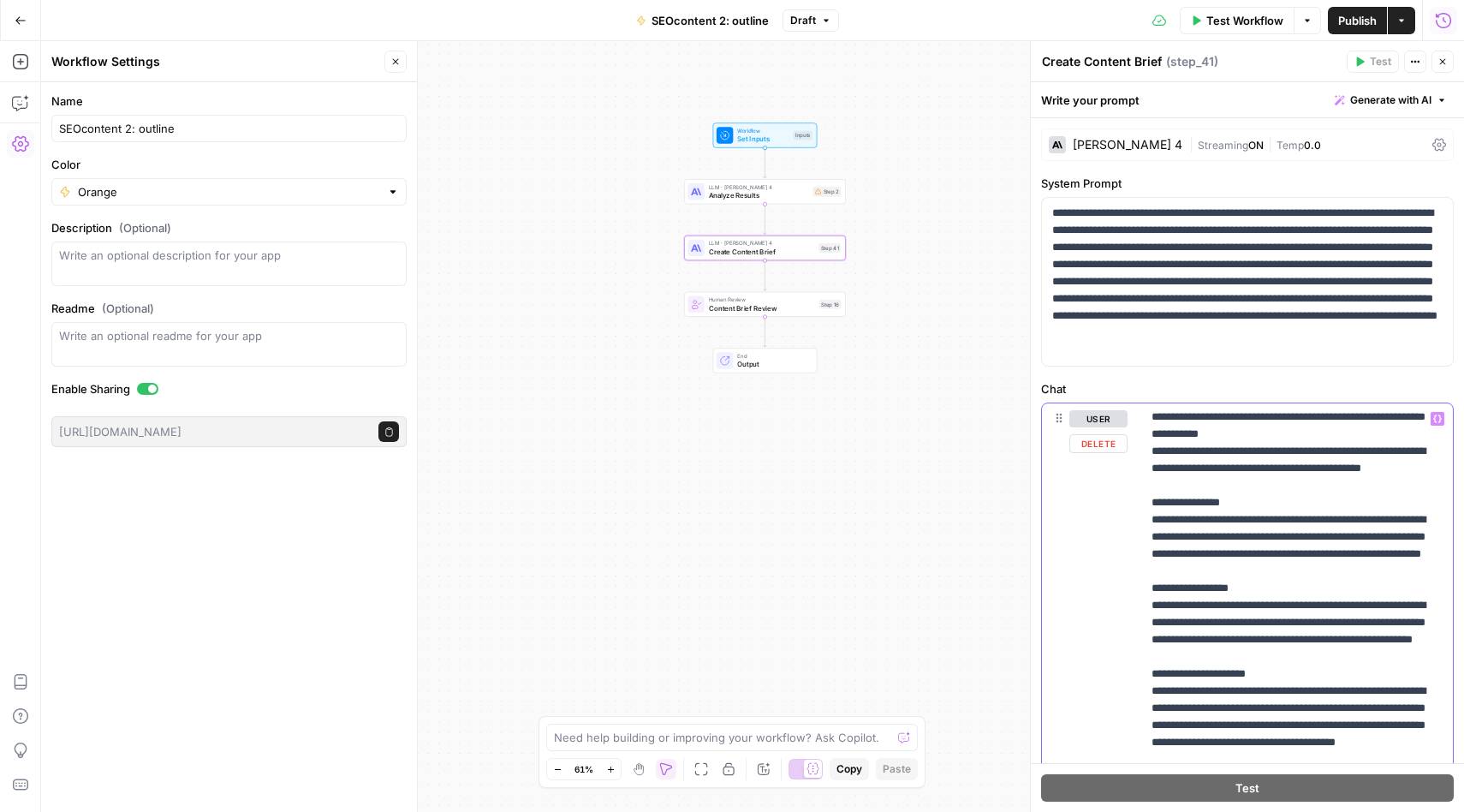
scroll to position [0, 0]
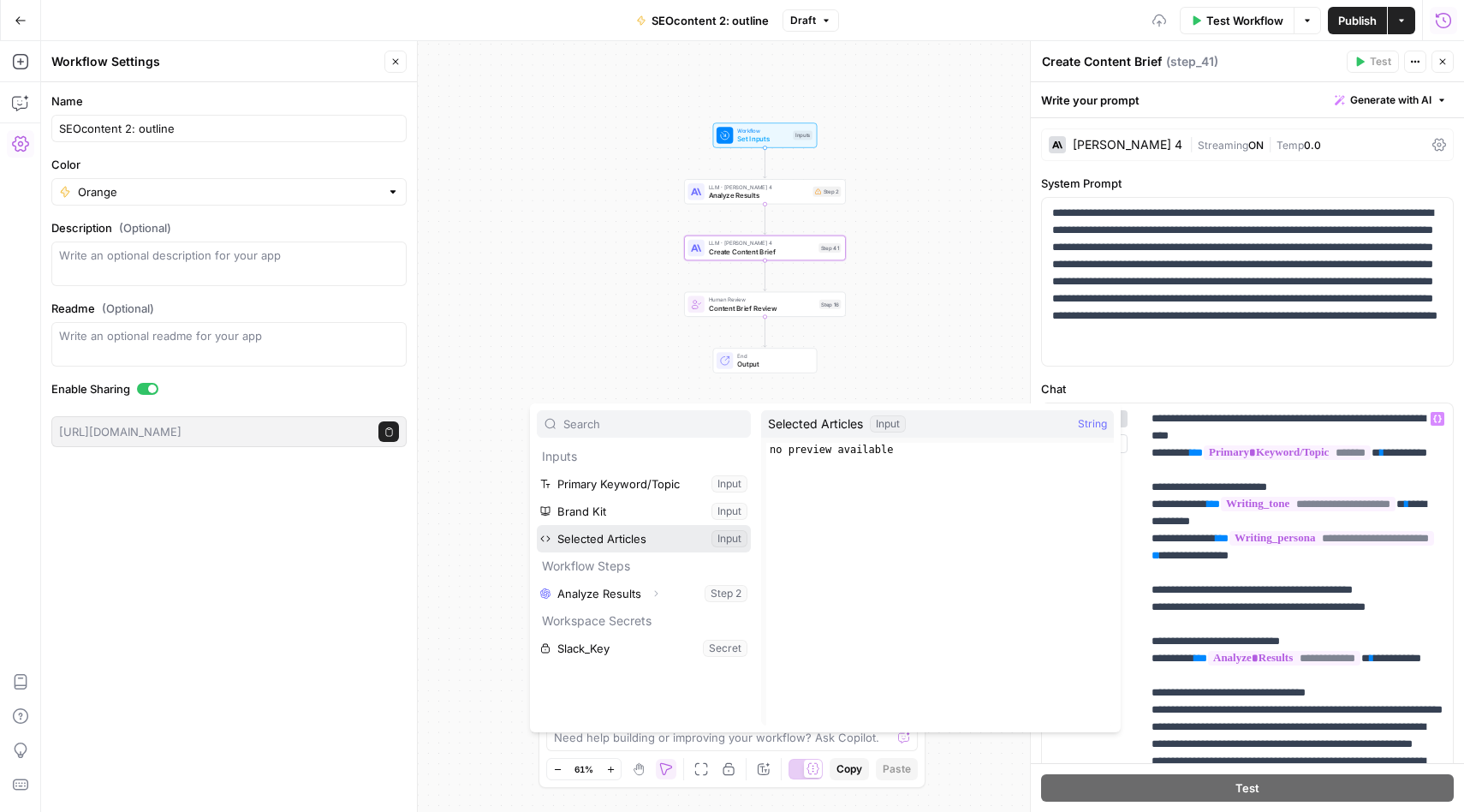
click at [634, 541] on button "Select variable Selected Articles" at bounding box center [644, 538] width 214 height 28
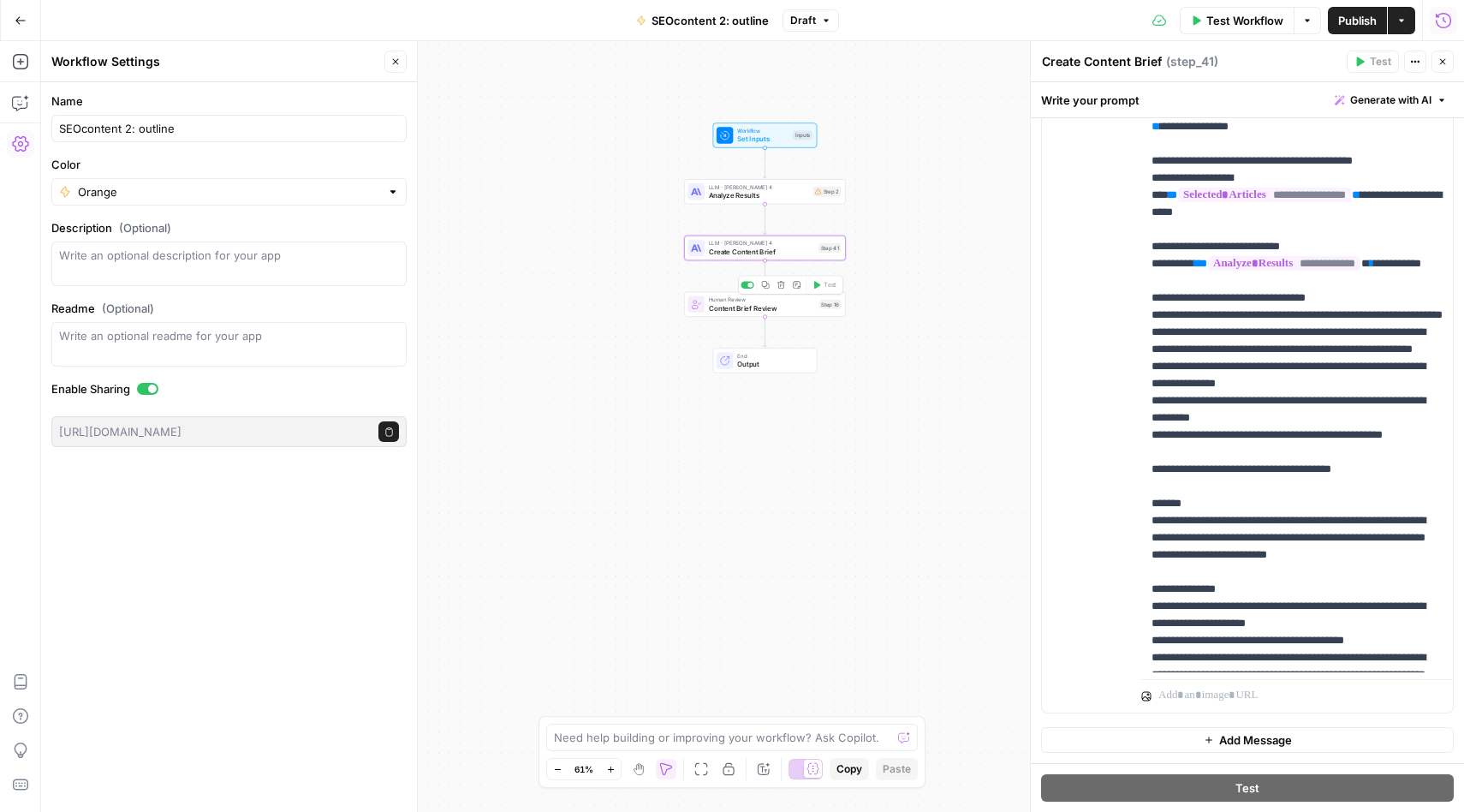
click at [747, 284] on div at bounding box center [749, 284] width 5 height 5
click at [778, 359] on span "Output" at bounding box center [773, 364] width 71 height 10
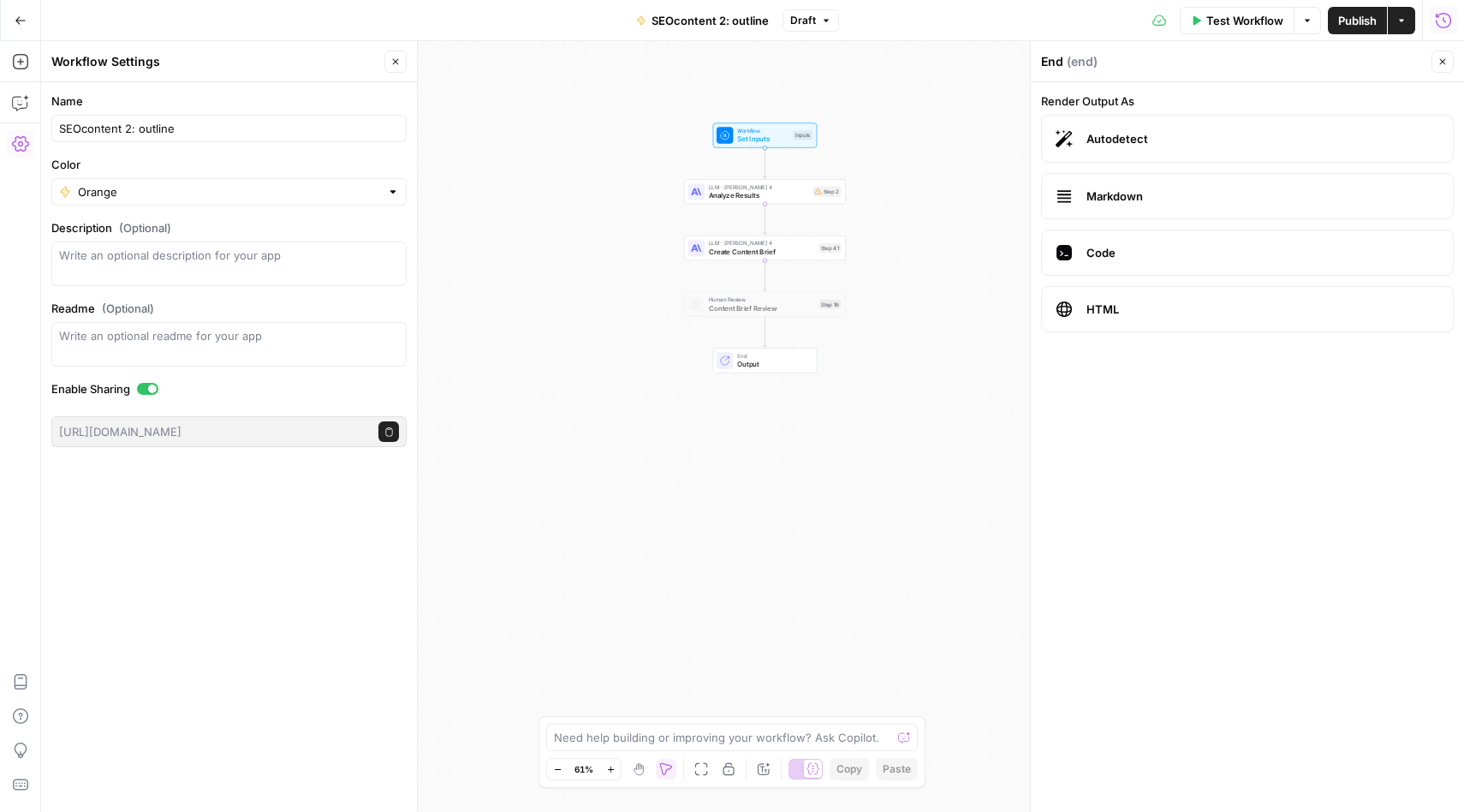
click at [783, 438] on div "Workflow Set Inputs Inputs LLM · Claude Sonnet 4 Analyze Results Step 2 LLM · C…" at bounding box center [752, 427] width 1423 height 771
click at [1235, 19] on span "Test Workflow" at bounding box center [1244, 21] width 77 height 17
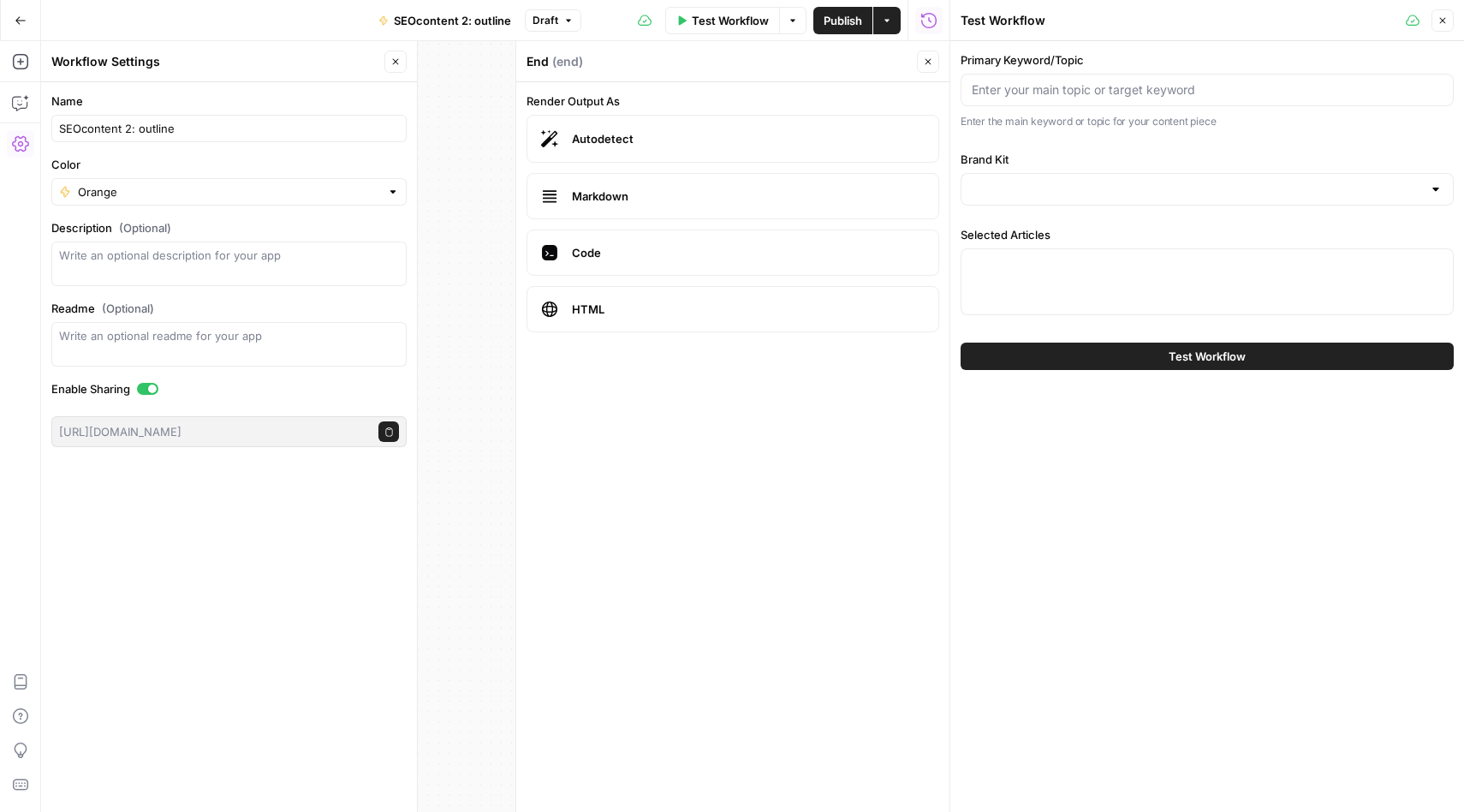
click at [1436, 196] on div at bounding box center [1435, 189] width 13 height 17
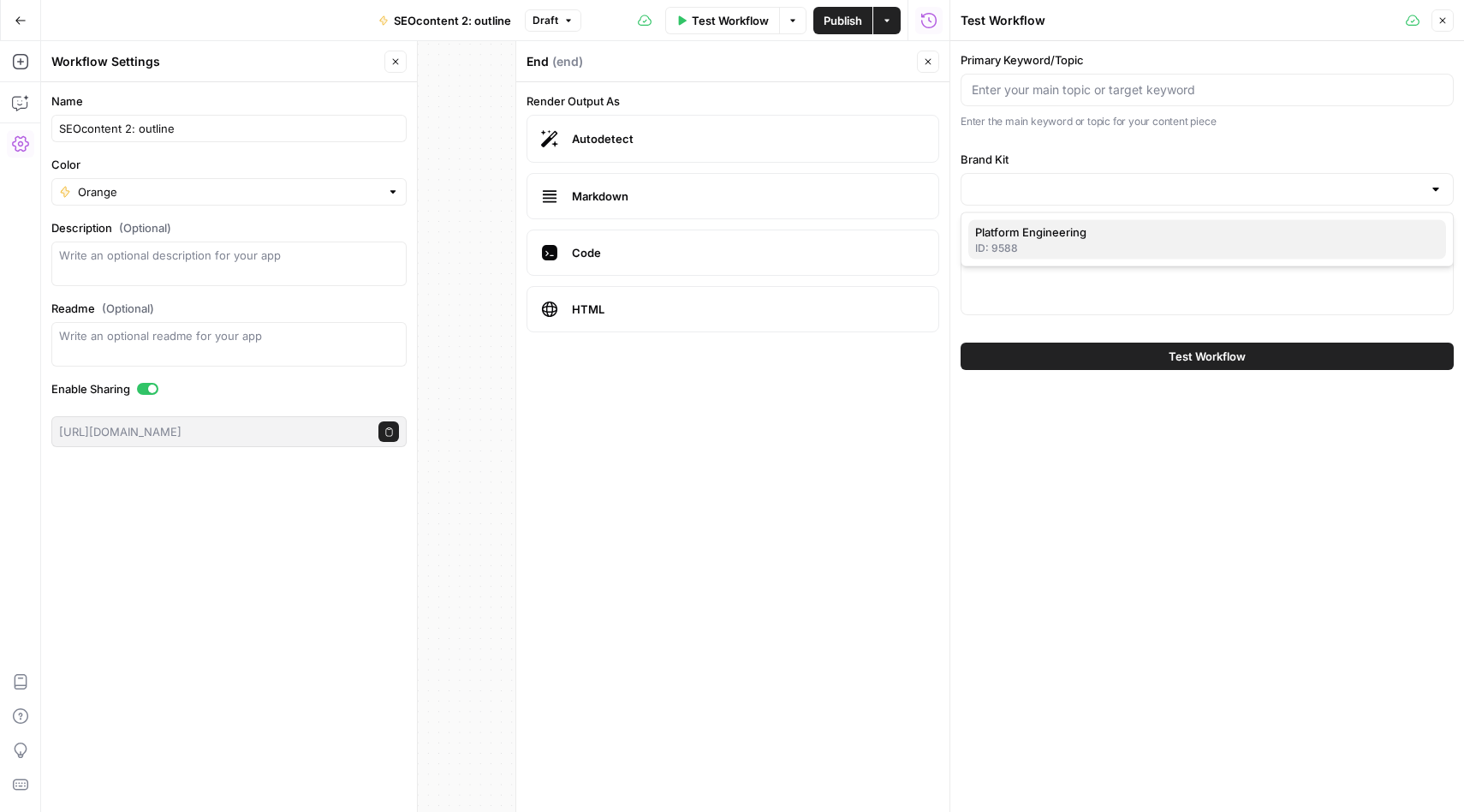
click at [1308, 246] on div "ID: 9588" at bounding box center [1207, 248] width 464 height 15
type input "Platform Engineering"
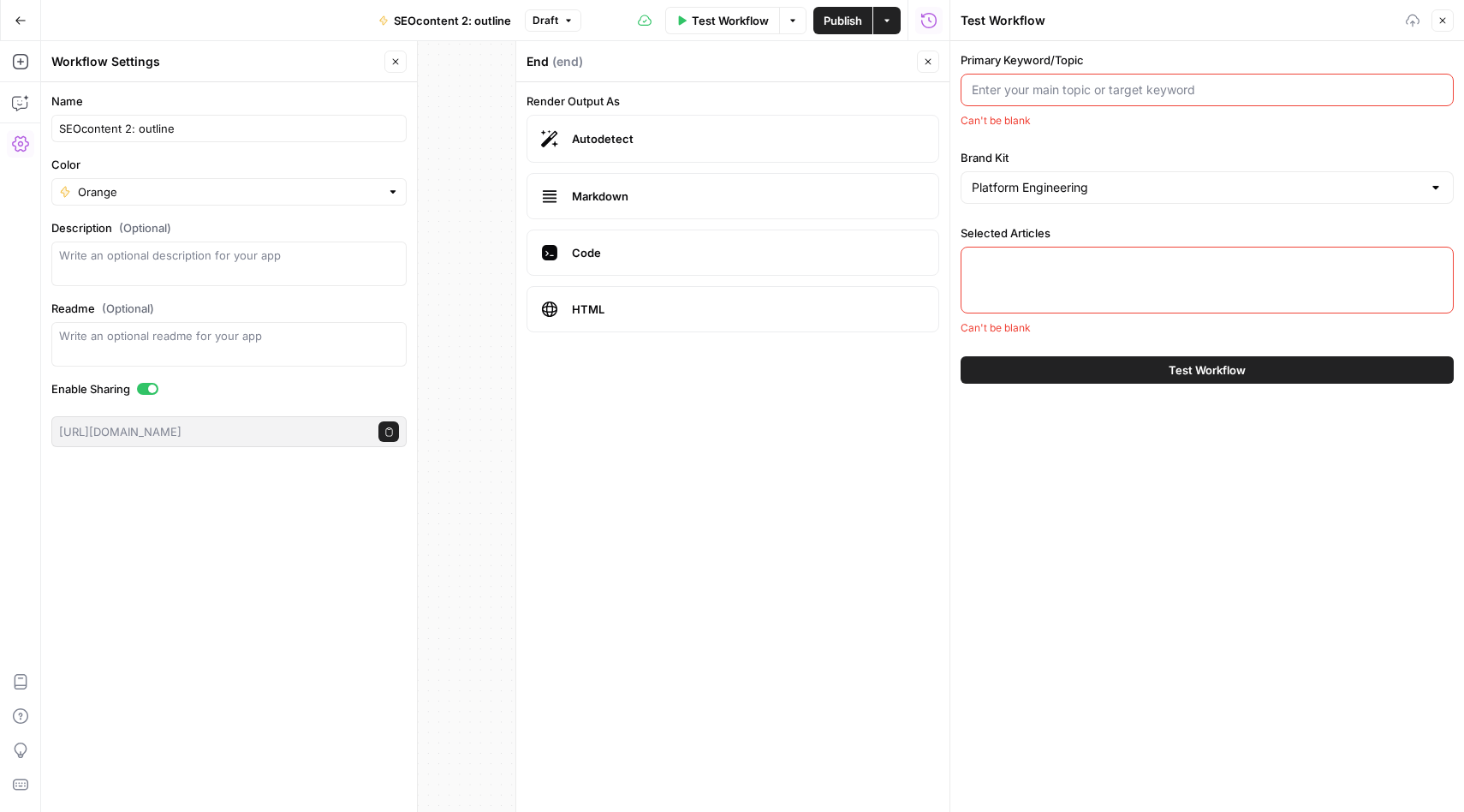
click at [1155, 307] on div at bounding box center [1207, 280] width 493 height 67
click at [1052, 90] on input "Primary Keyword/Topic" at bounding box center [1206, 90] width 471 height 17
click at [1442, 17] on icon "button" at bounding box center [1442, 20] width 10 height 10
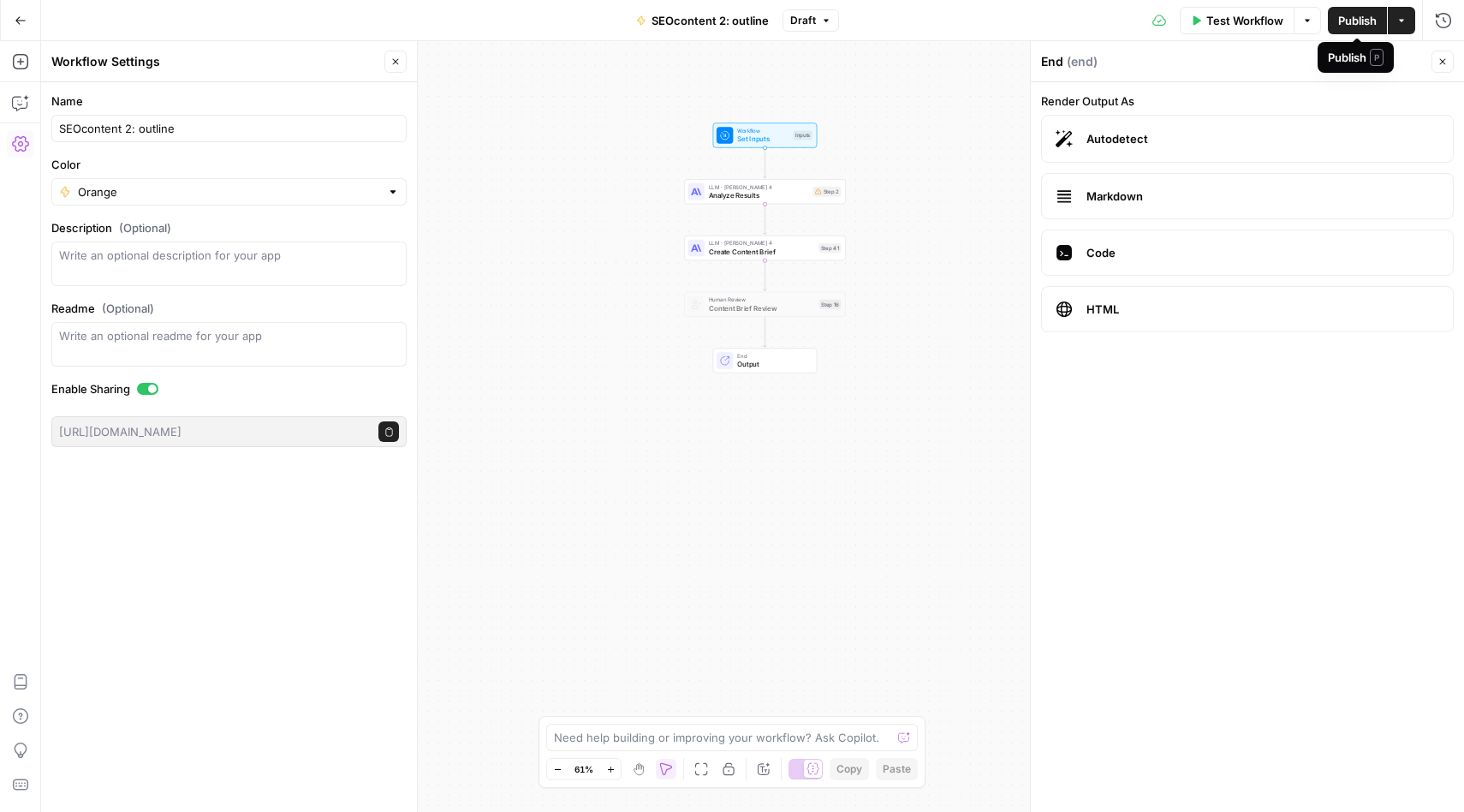
click at [1369, 21] on span "Publish" at bounding box center [1357, 21] width 38 height 17
click at [739, 190] on span "Analyze Results" at bounding box center [759, 195] width 100 height 10
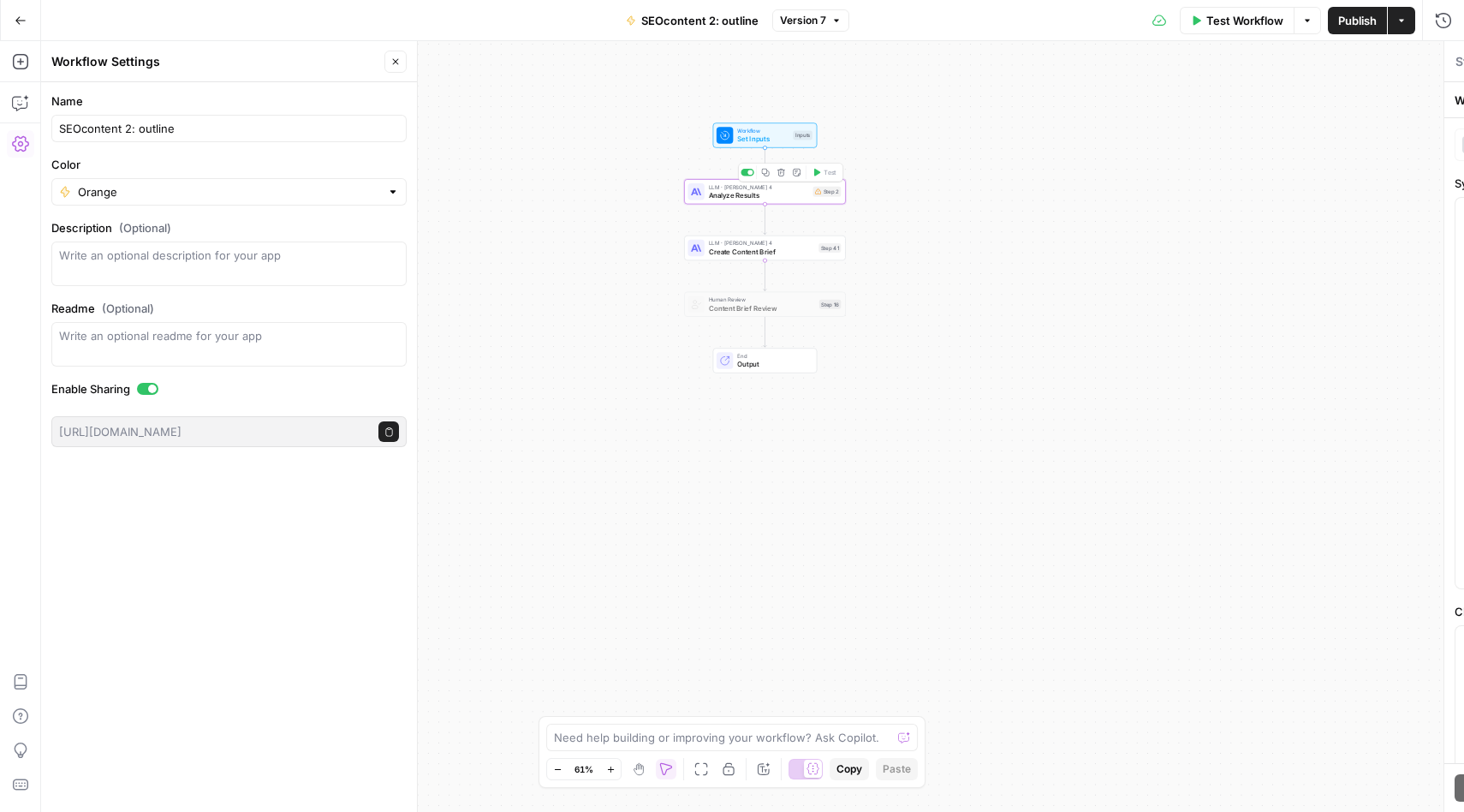
type textarea "Analyze Results"
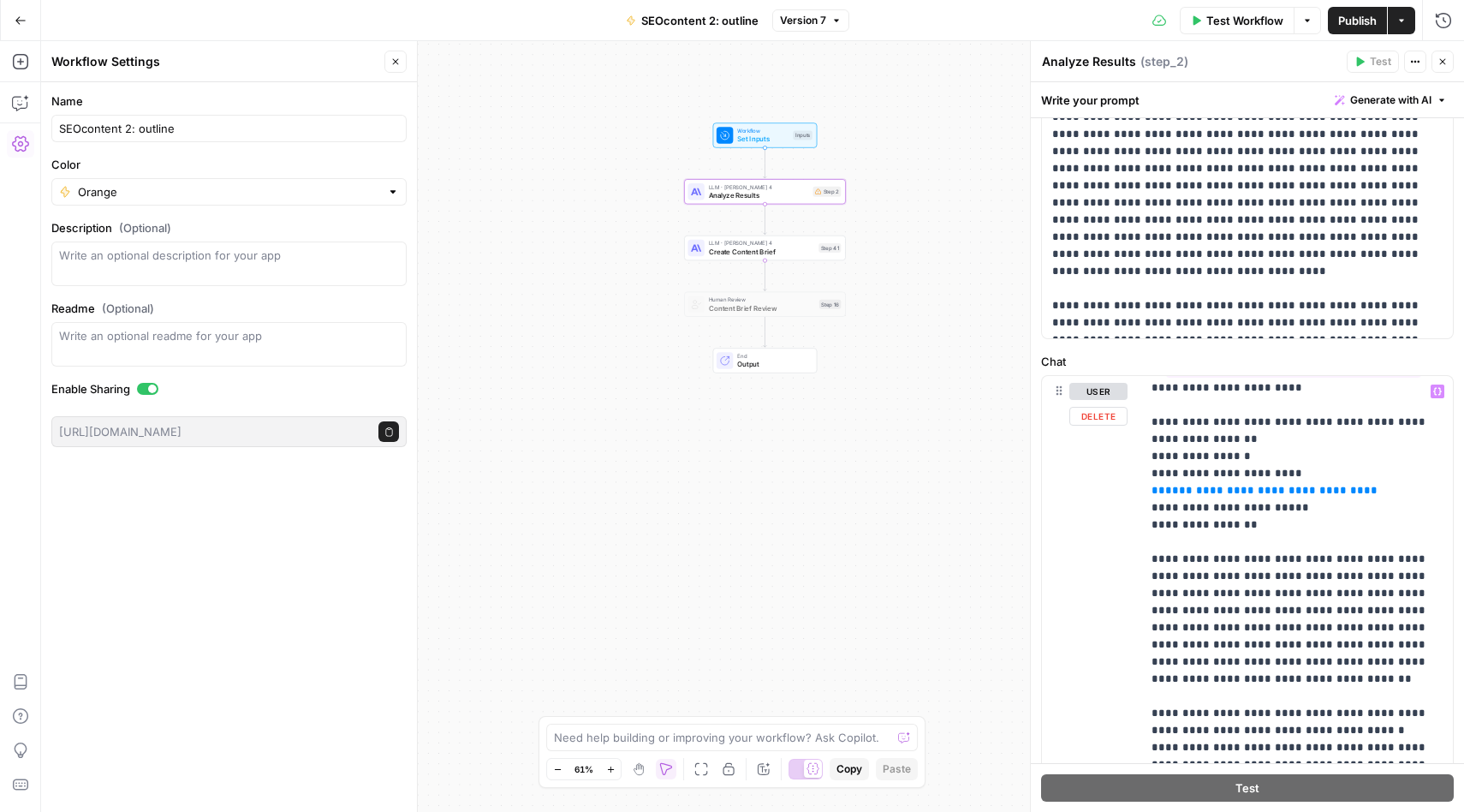
scroll to position [222, 0]
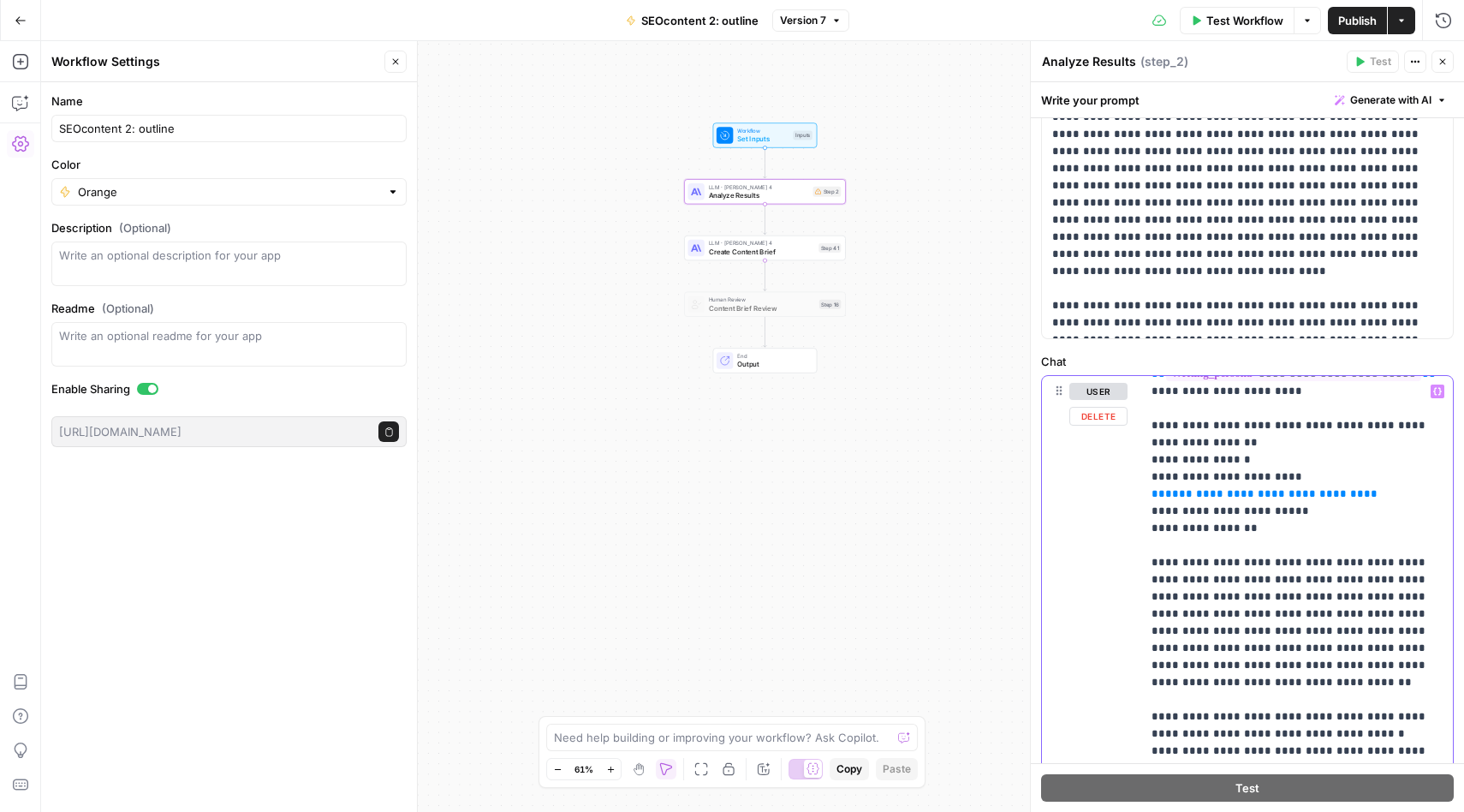
drag, startPoint x: 1354, startPoint y: 491, endPoint x: 1120, endPoint y: 491, distance: 234.0
click at [1120, 491] on div "**********" at bounding box center [1247, 744] width 411 height 738
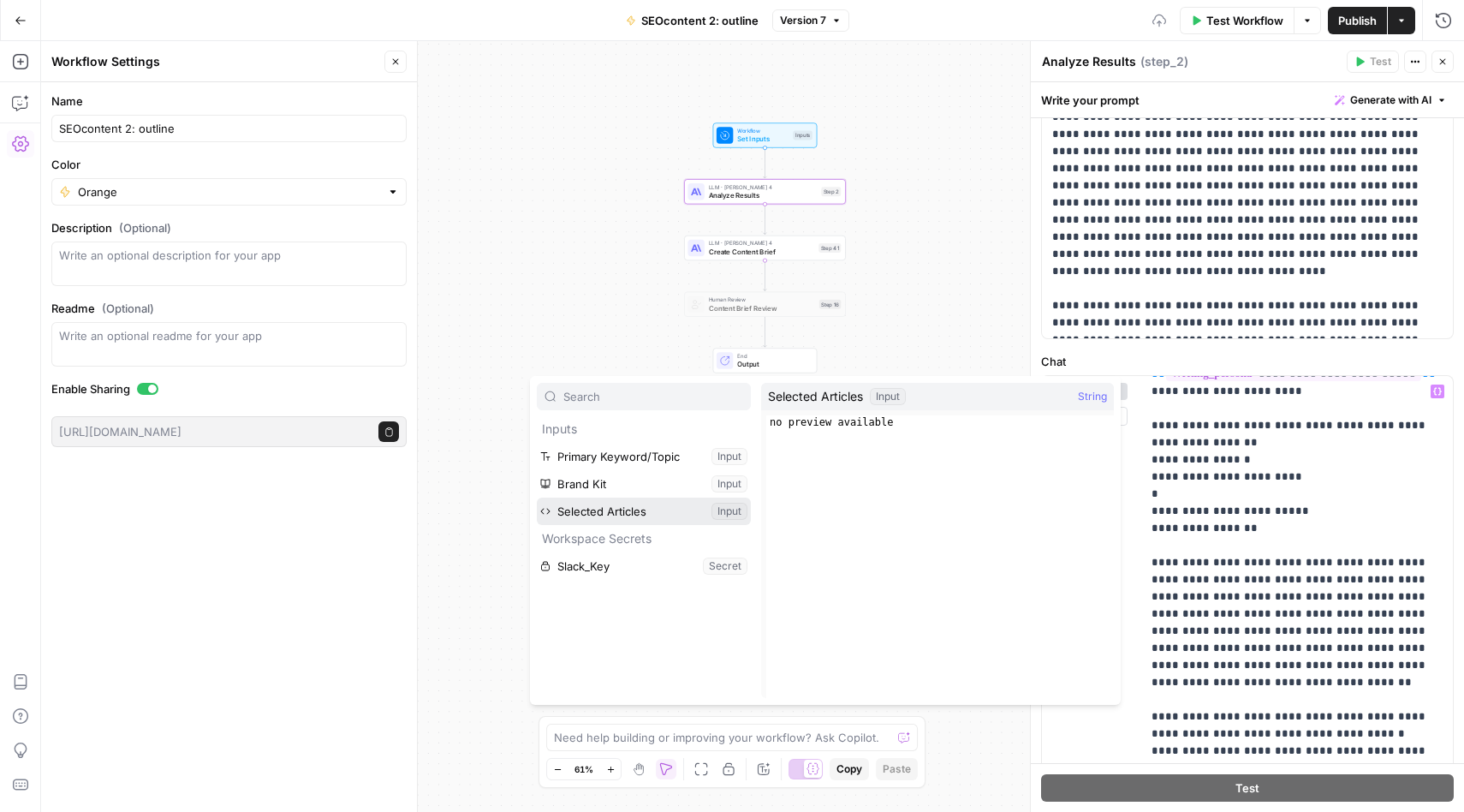
click at [633, 510] on button "Select variable Selected Articles" at bounding box center [644, 510] width 214 height 28
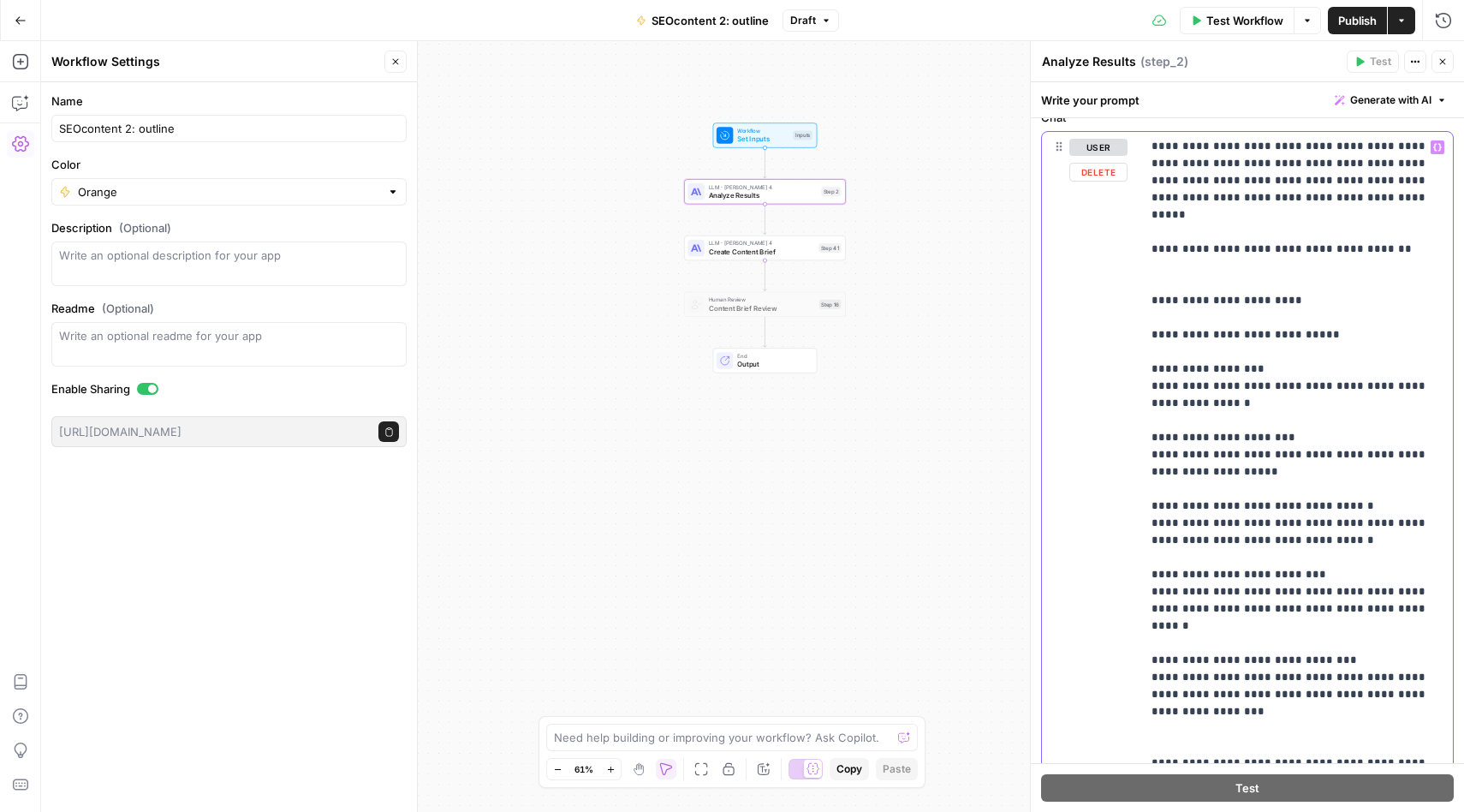
scroll to position [0, 0]
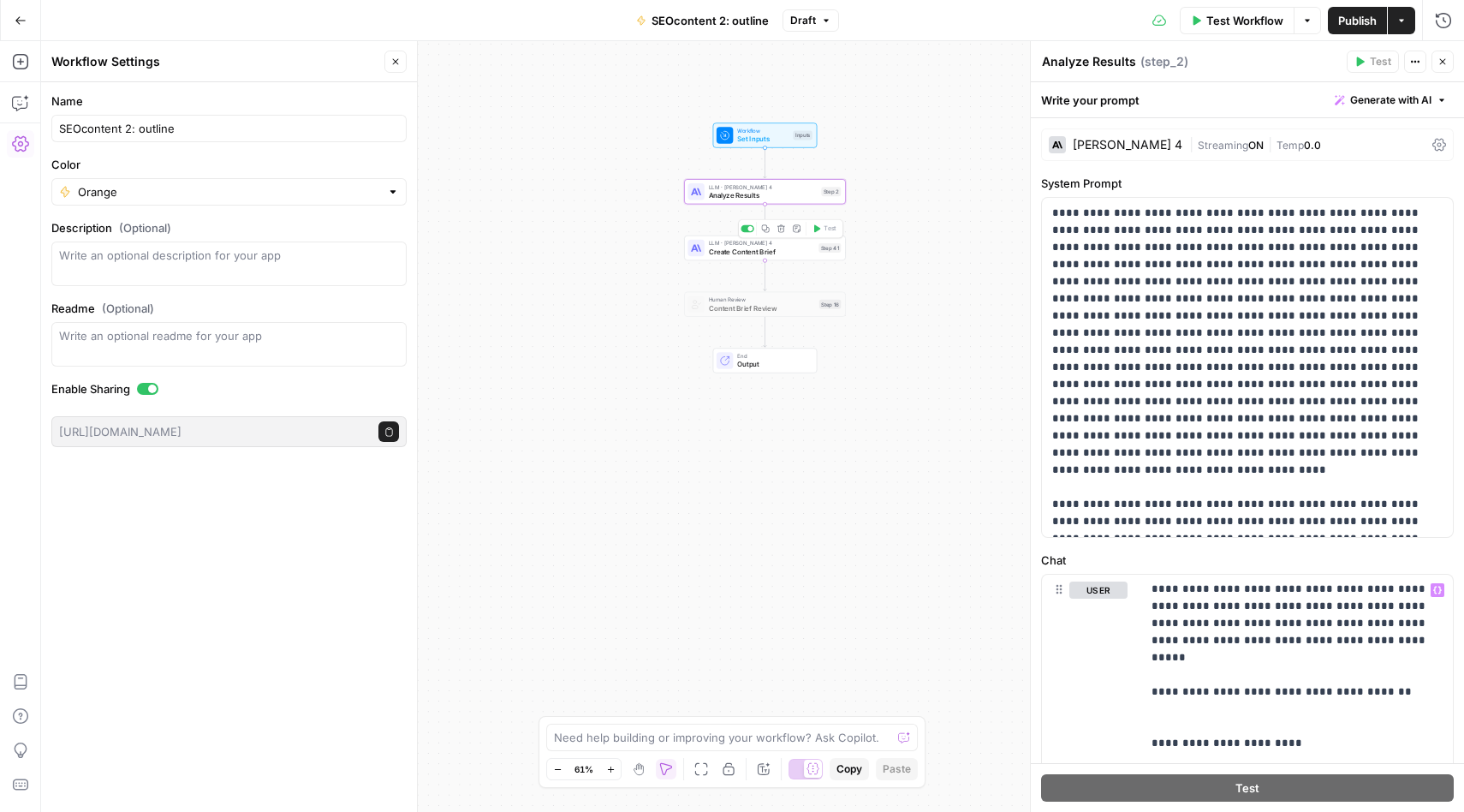
click at [756, 252] on span "Create Content Brief" at bounding box center [762, 251] width 106 height 10
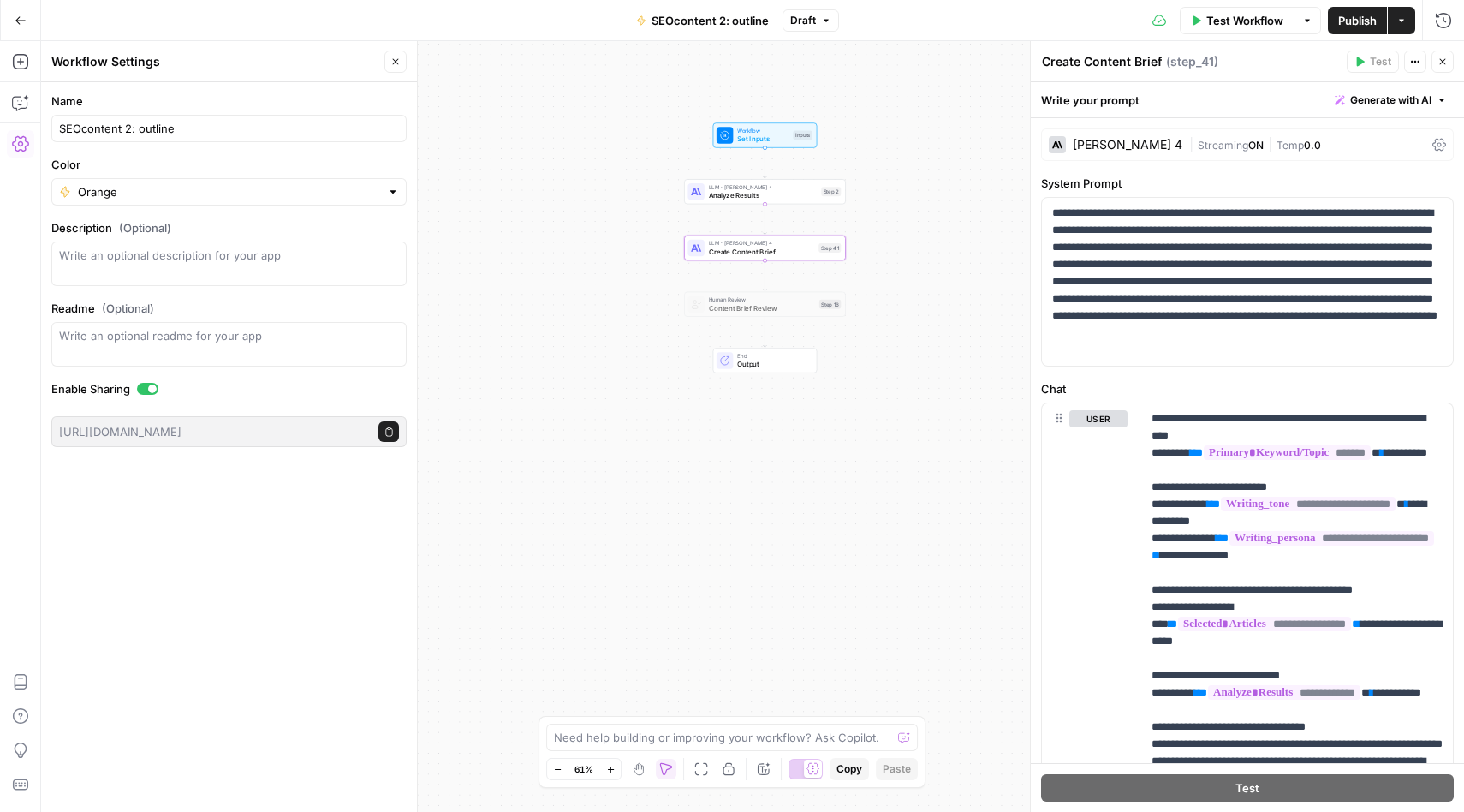
click at [742, 304] on span "Content Brief Review" at bounding box center [762, 307] width 106 height 10
click at [1364, 25] on span "Publish" at bounding box center [1357, 21] width 38 height 17
click at [757, 355] on span "End" at bounding box center [773, 356] width 71 height 9
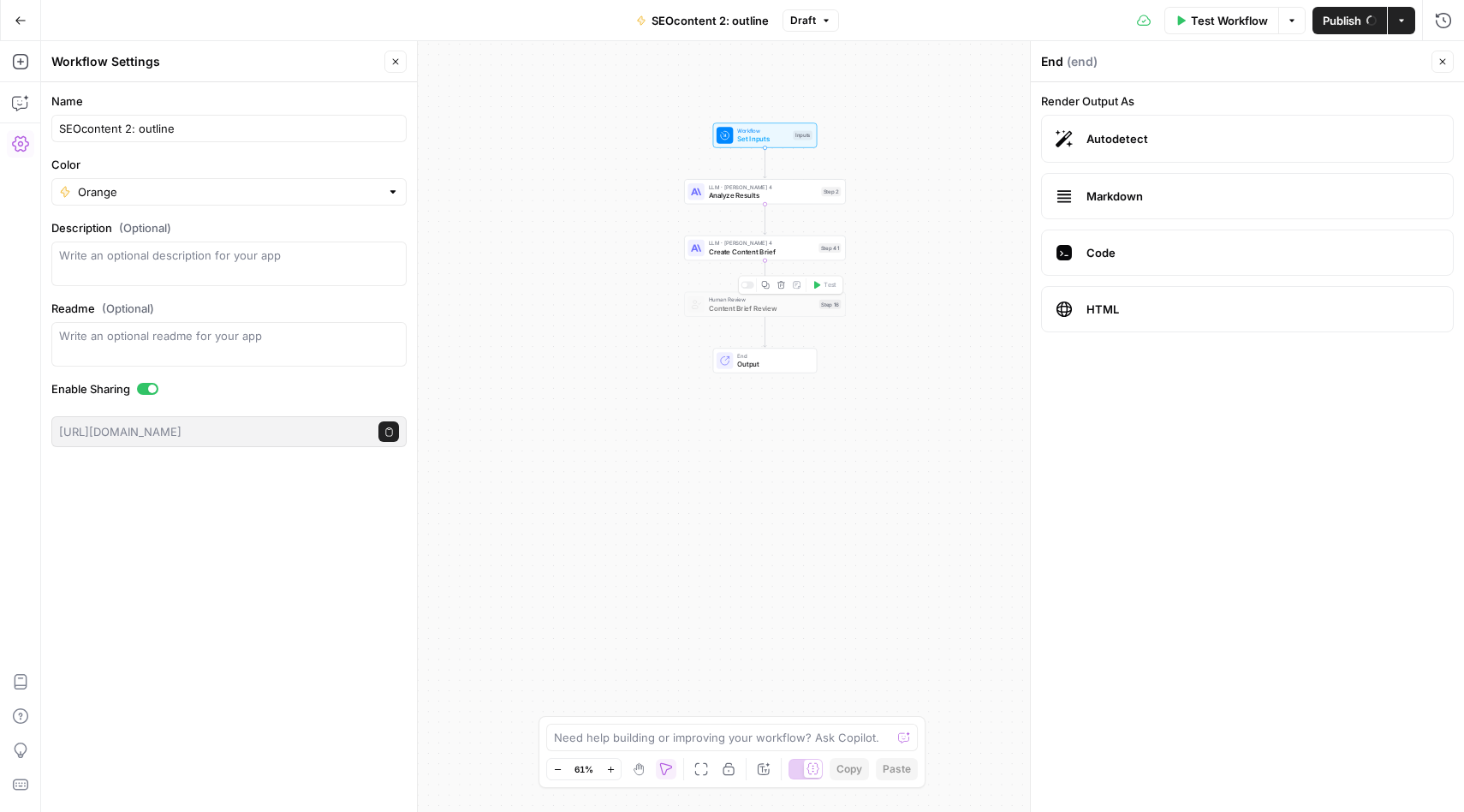
click at [741, 304] on span "Content Brief Review" at bounding box center [762, 307] width 106 height 10
click at [602, 343] on div "Workflow Set Inputs Inputs LLM · Claude Sonnet 4 Analyze Results Step 2 LLM · C…" at bounding box center [752, 427] width 1423 height 771
click at [738, 244] on span "LLM · Claude Sonnet 4" at bounding box center [762, 242] width 106 height 9
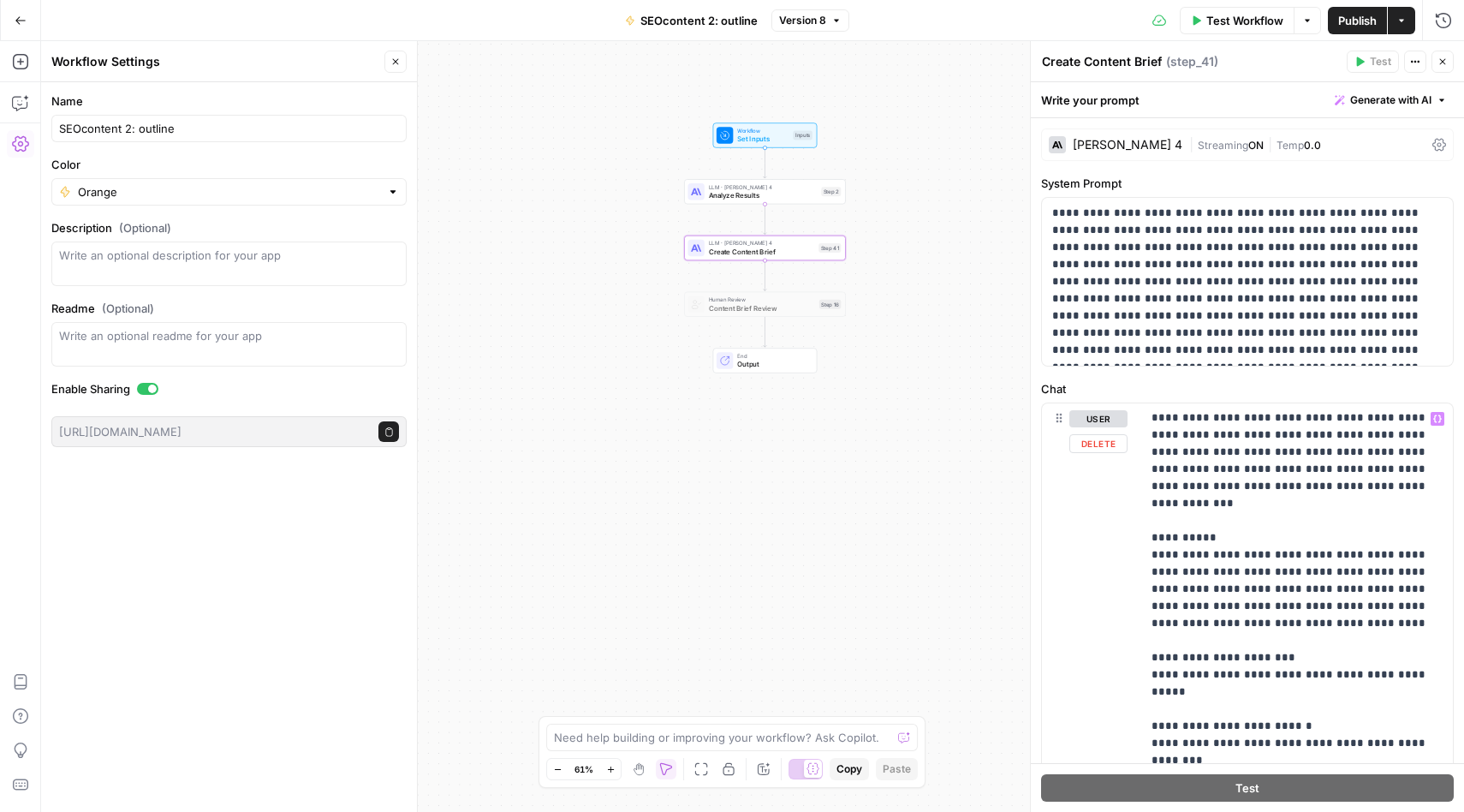
scroll to position [429, 0]
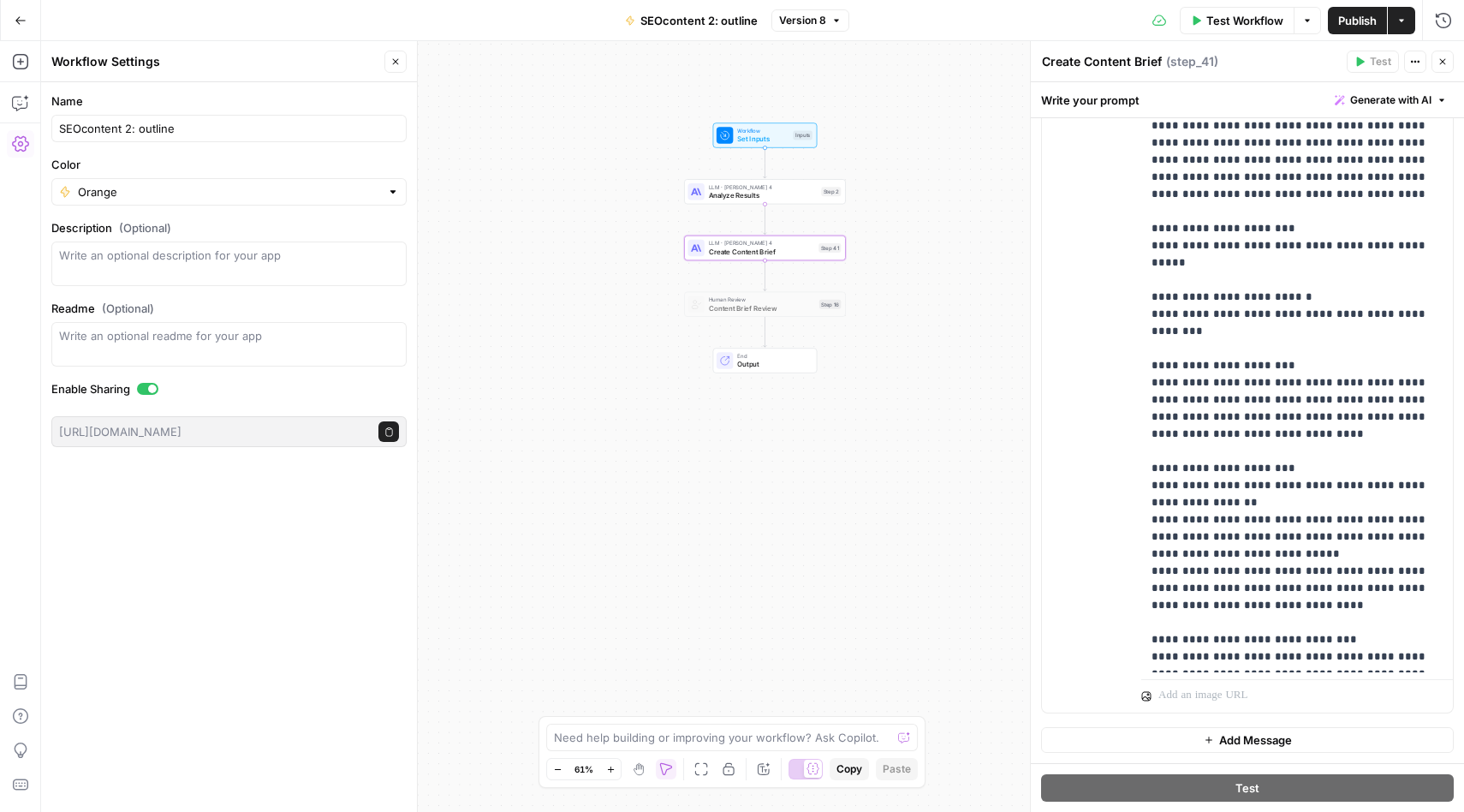
click at [727, 190] on span "Analyze Results" at bounding box center [763, 195] width 109 height 10
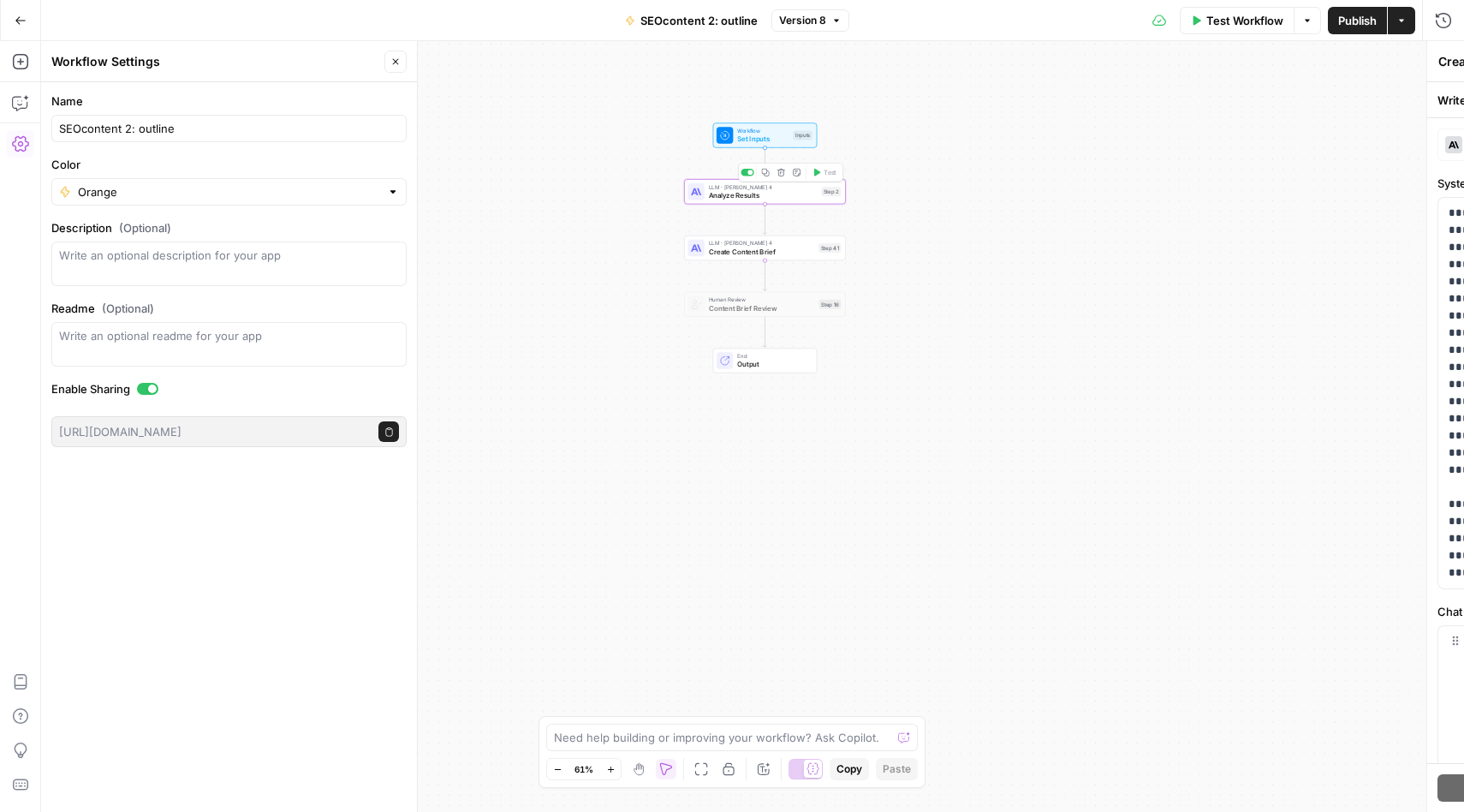
type textarea "Analyze Results"
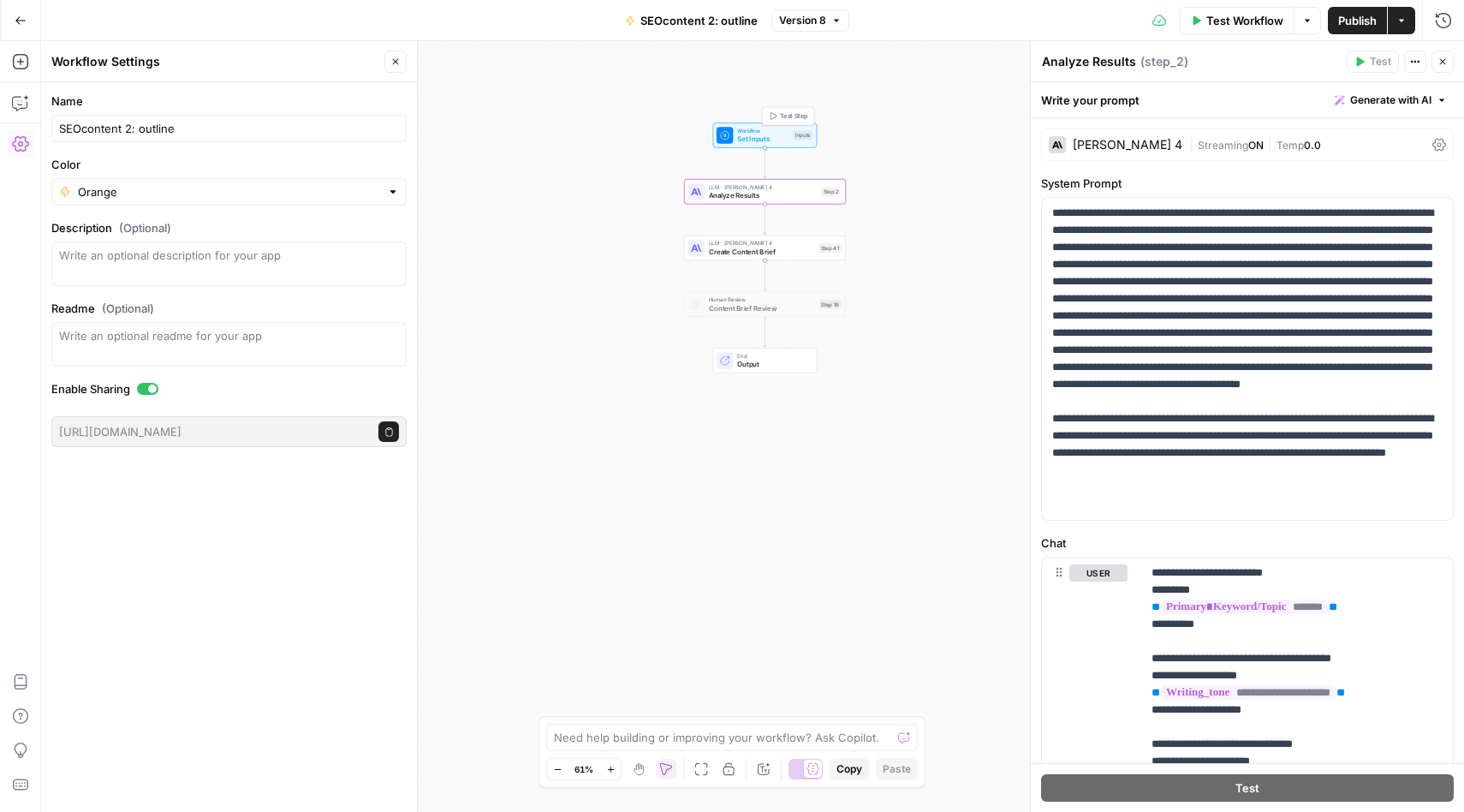
click at [753, 128] on span "Workflow" at bounding box center [763, 131] width 52 height 9
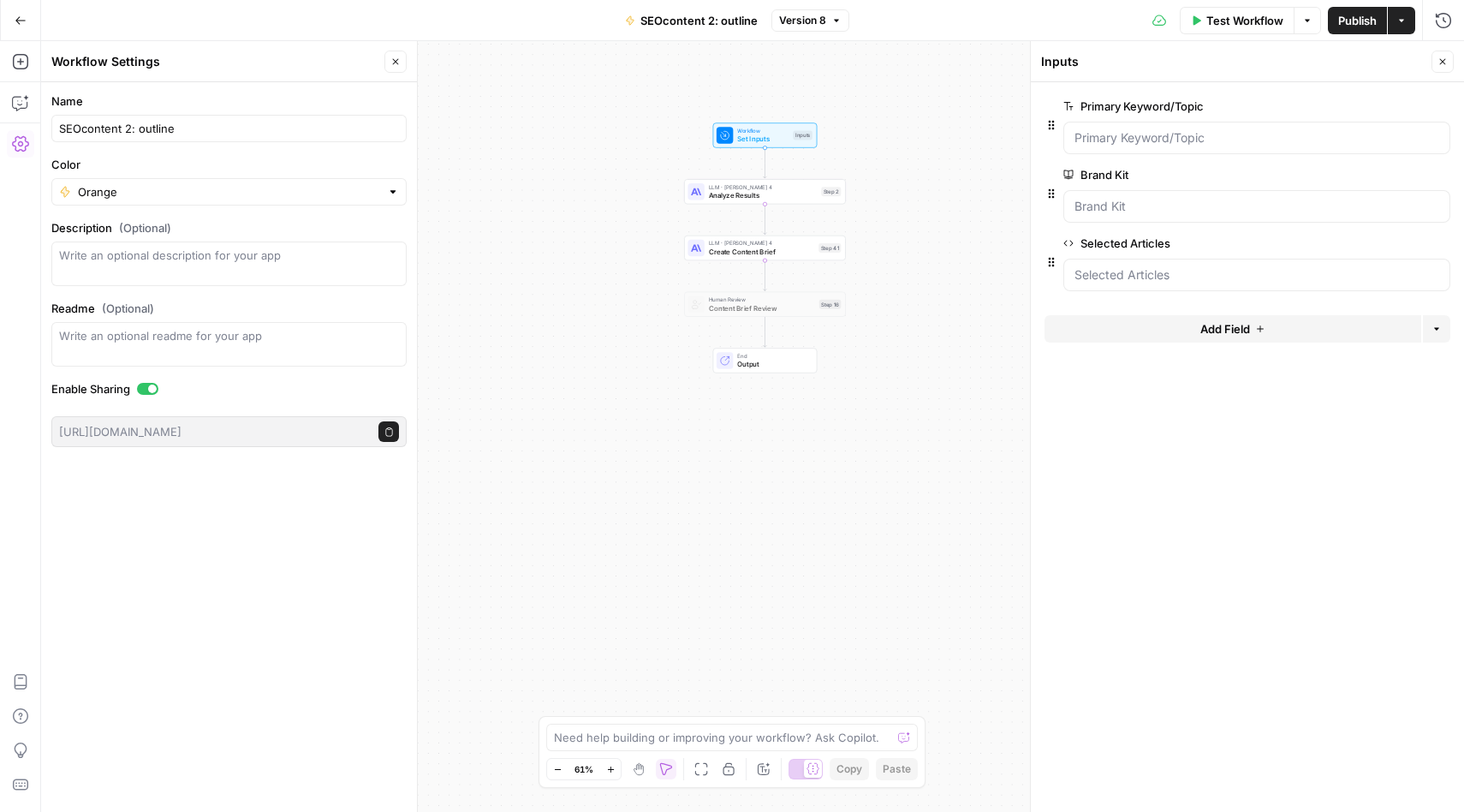
click at [807, 537] on div "Workflow Set Inputs Inputs LLM · Claude Sonnet 4 Analyze Results Step 2 LLM · C…" at bounding box center [752, 427] width 1423 height 771
click at [739, 252] on span "Create Content Brief" at bounding box center [762, 251] width 106 height 10
type textarea "Create Content Brief"
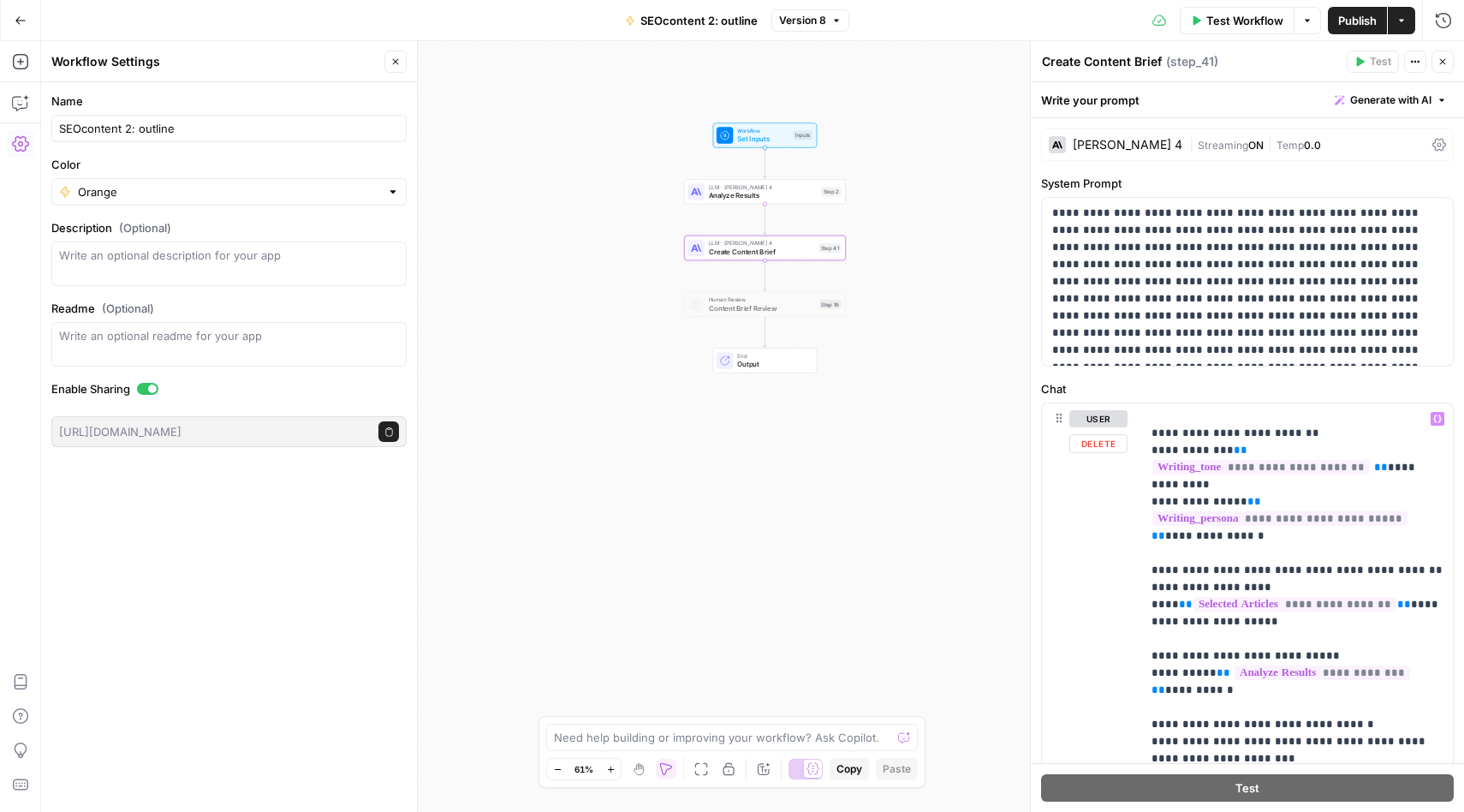
scroll to position [73, 0]
click at [721, 508] on div "Workflow Set Inputs Inputs LLM · Claude Sonnet 4 Analyze Results Step 2 LLM · C…" at bounding box center [752, 427] width 1423 height 771
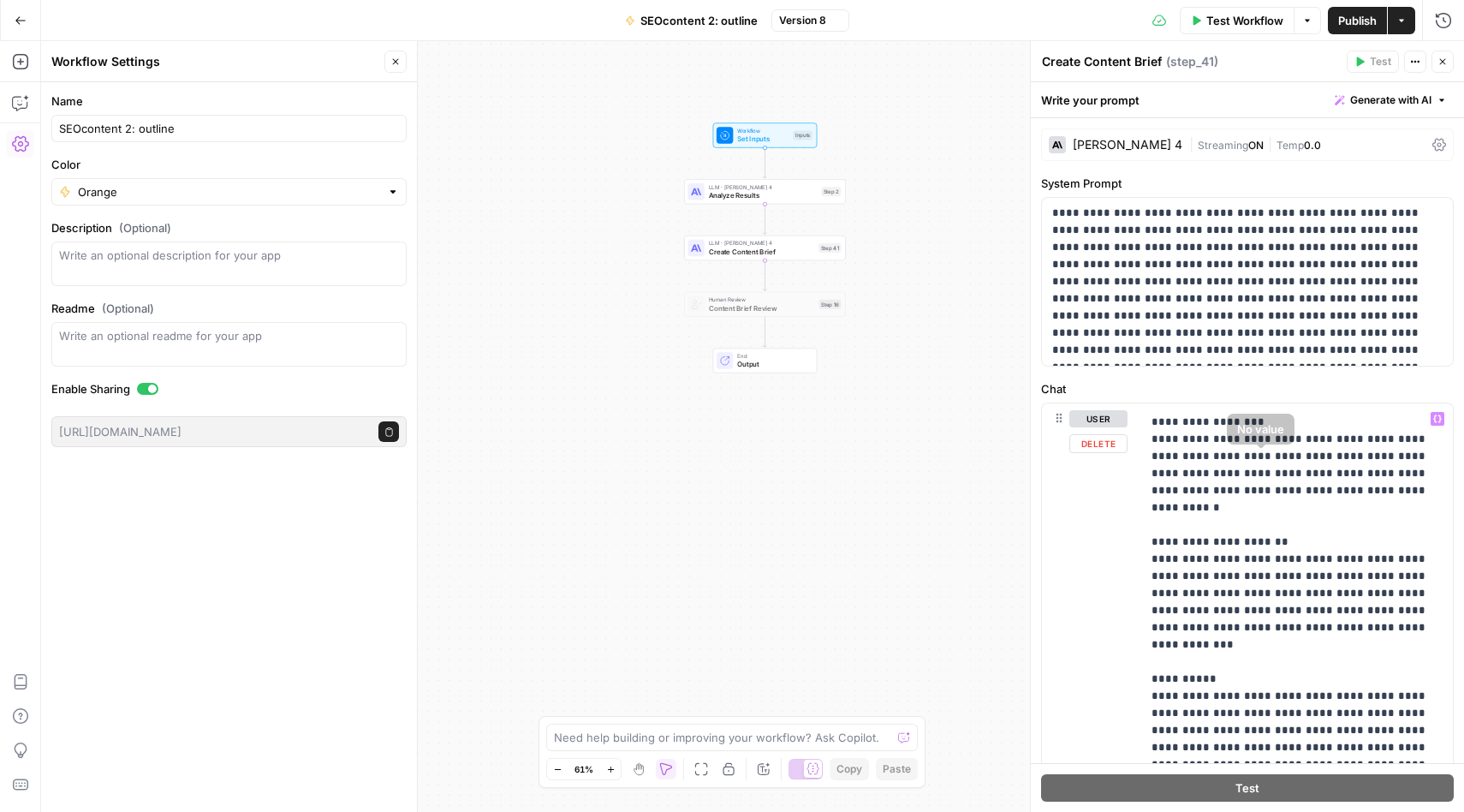
scroll to position [1199, 0]
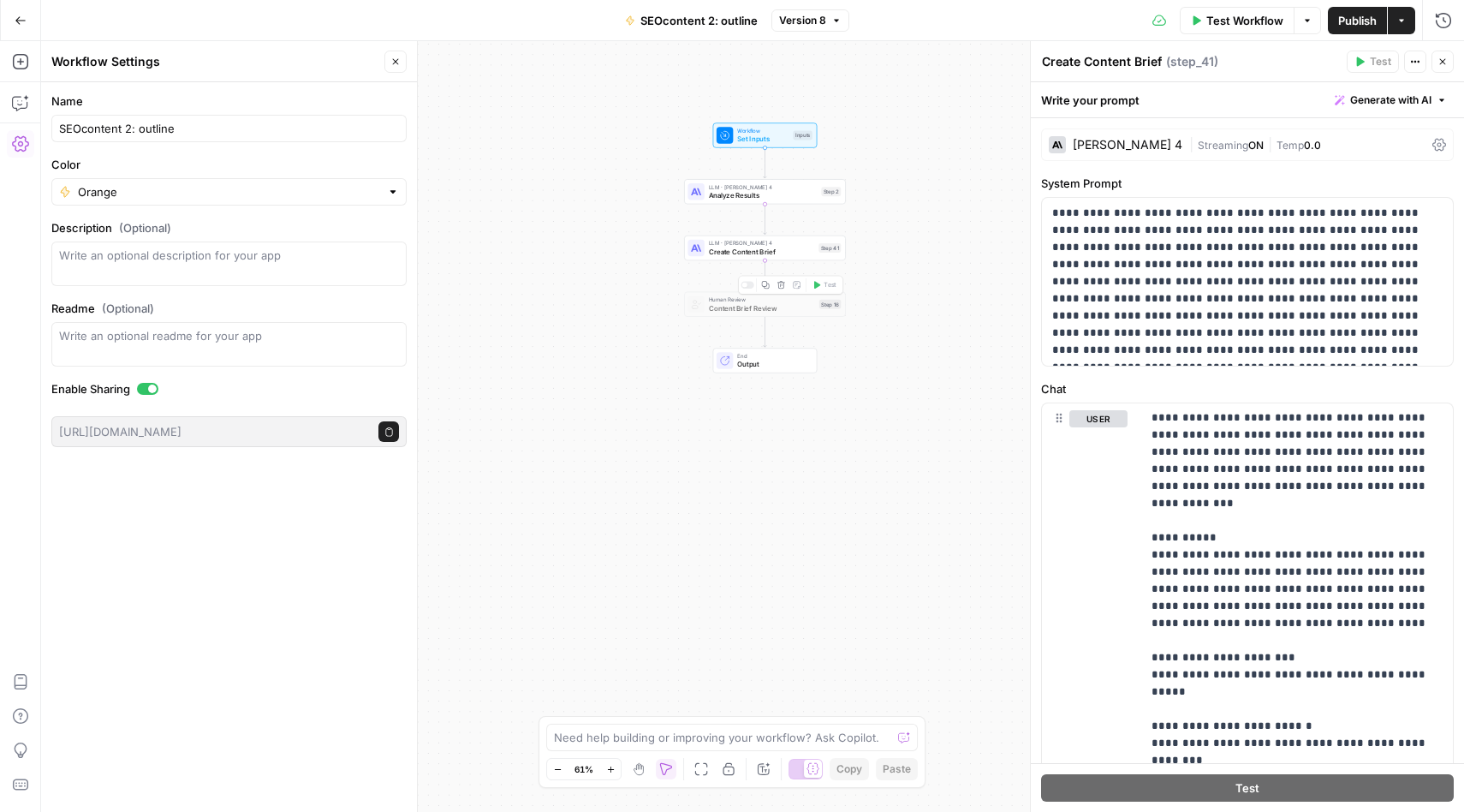
click at [760, 359] on span "Output" at bounding box center [773, 364] width 71 height 10
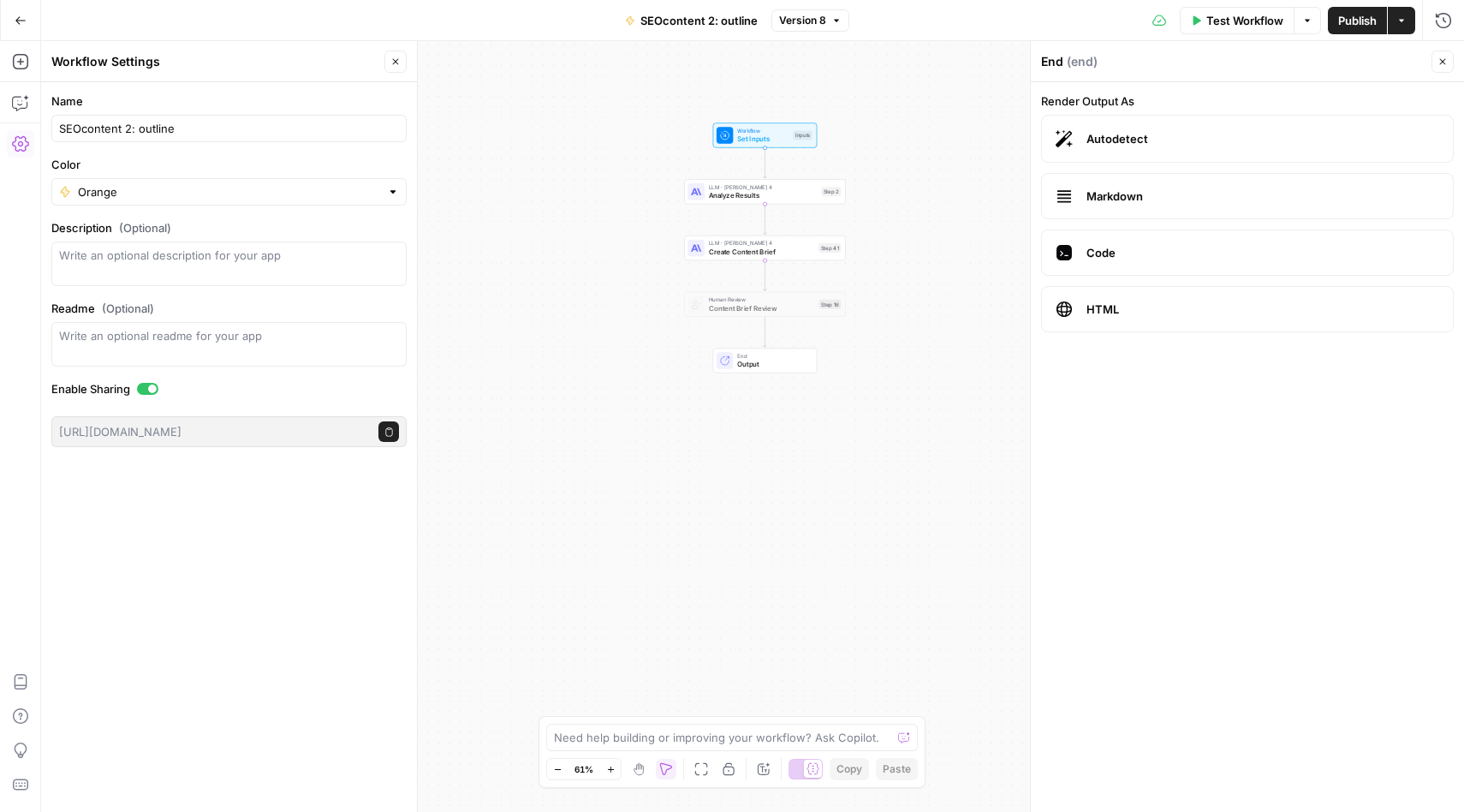
click at [764, 306] on span "Content Brief Review" at bounding box center [762, 307] width 106 height 10
click at [739, 254] on span "Create Content Brief" at bounding box center [762, 251] width 106 height 10
type textarea "Create Content Brief"
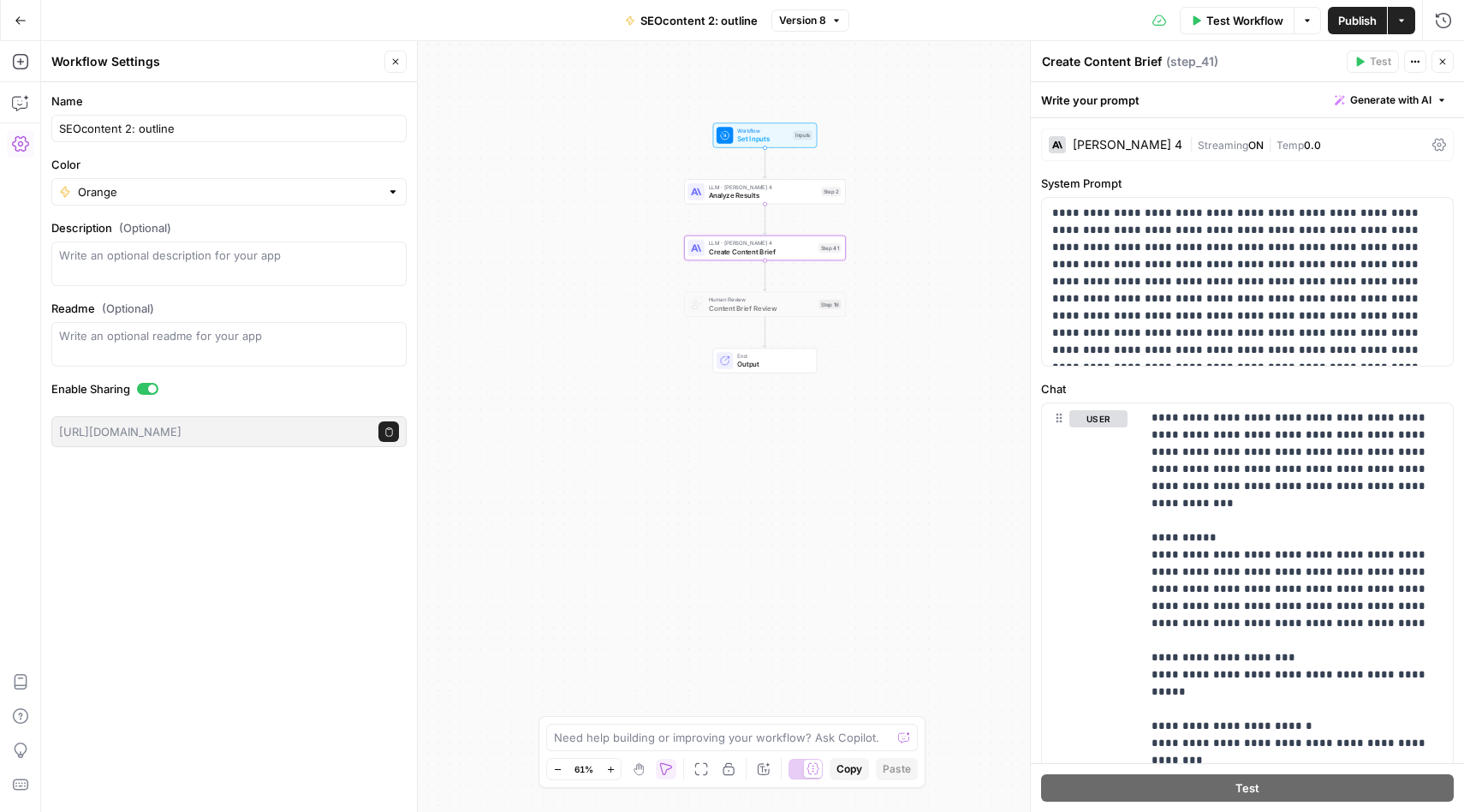
scroll to position [429, 0]
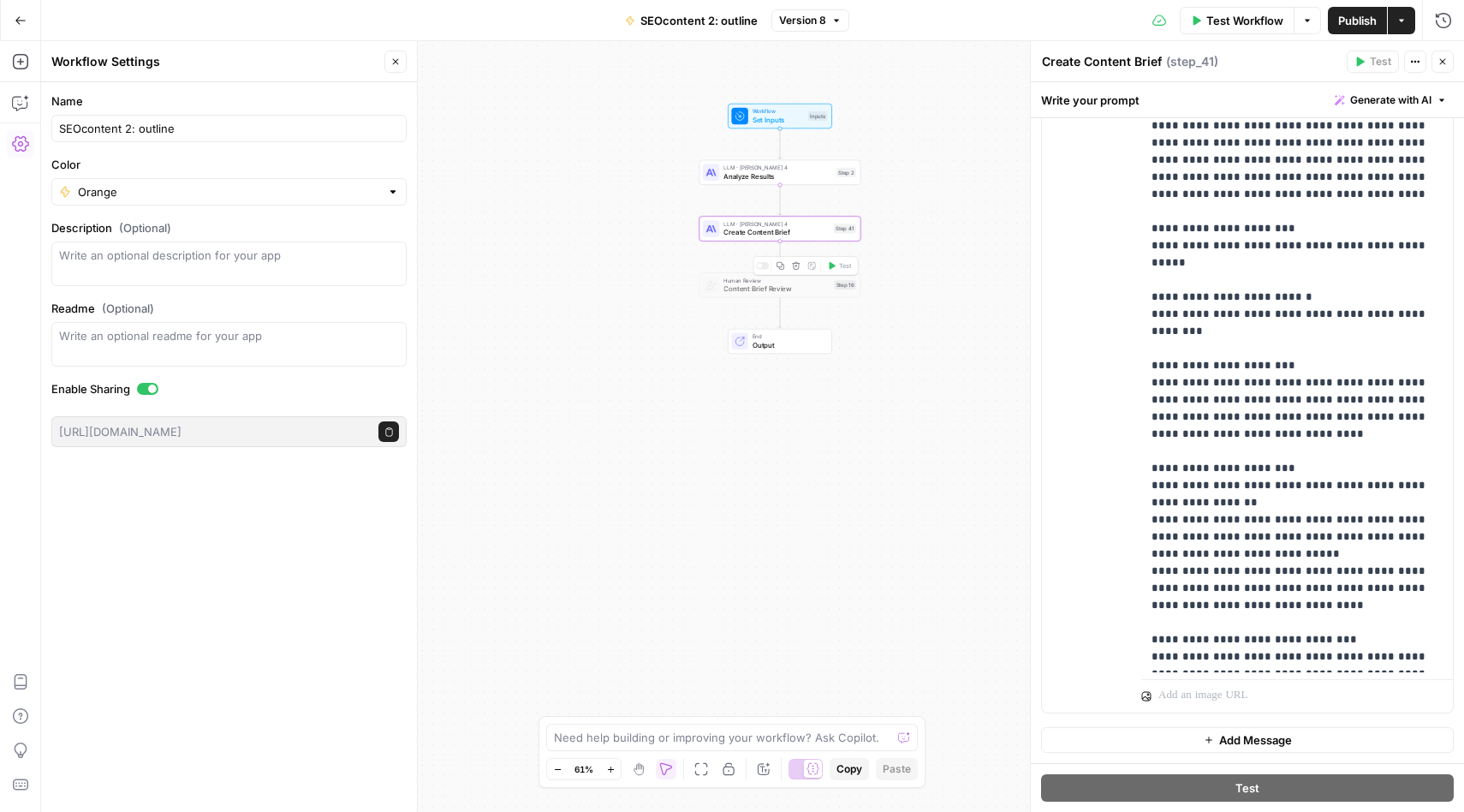
click at [742, 279] on span "Human Review" at bounding box center [776, 280] width 106 height 9
click at [764, 264] on div at bounding box center [762, 266] width 12 height 8
click at [749, 288] on span "Content Brief Review" at bounding box center [776, 288] width 106 height 10
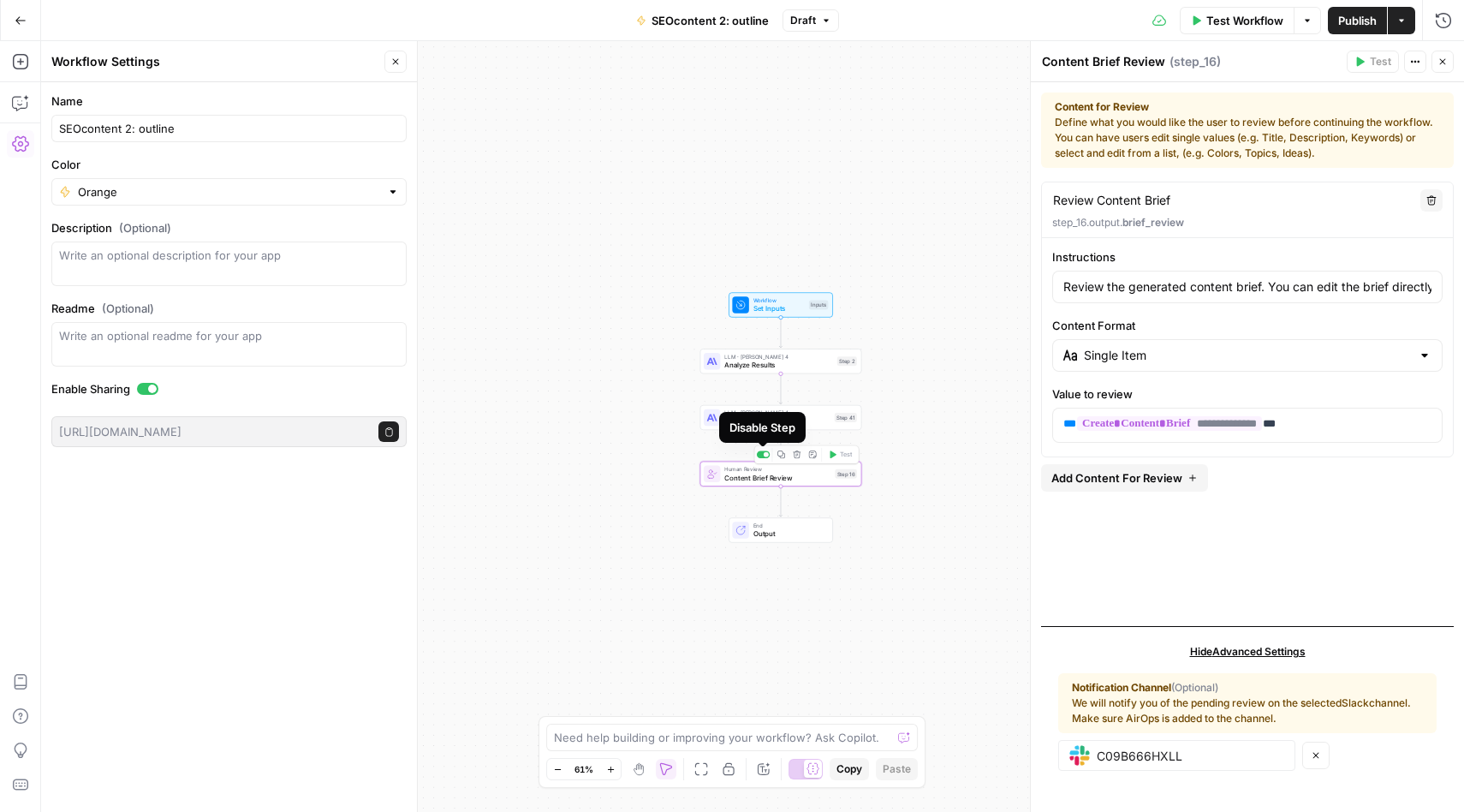
click at [766, 455] on div at bounding box center [765, 454] width 5 height 5
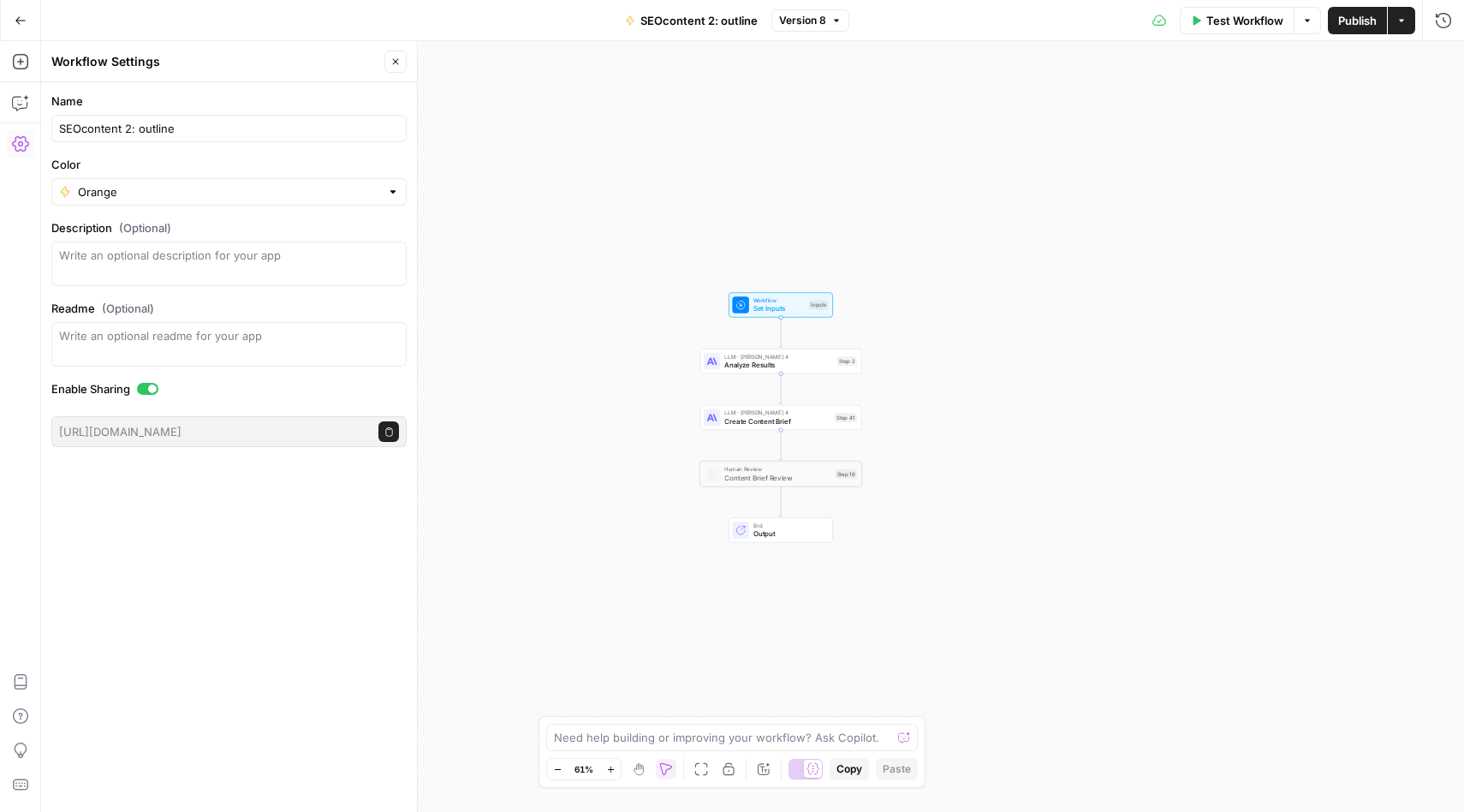
click at [788, 522] on span "End" at bounding box center [789, 525] width 71 height 9
click at [761, 420] on span "Create Content Brief" at bounding box center [777, 421] width 106 height 10
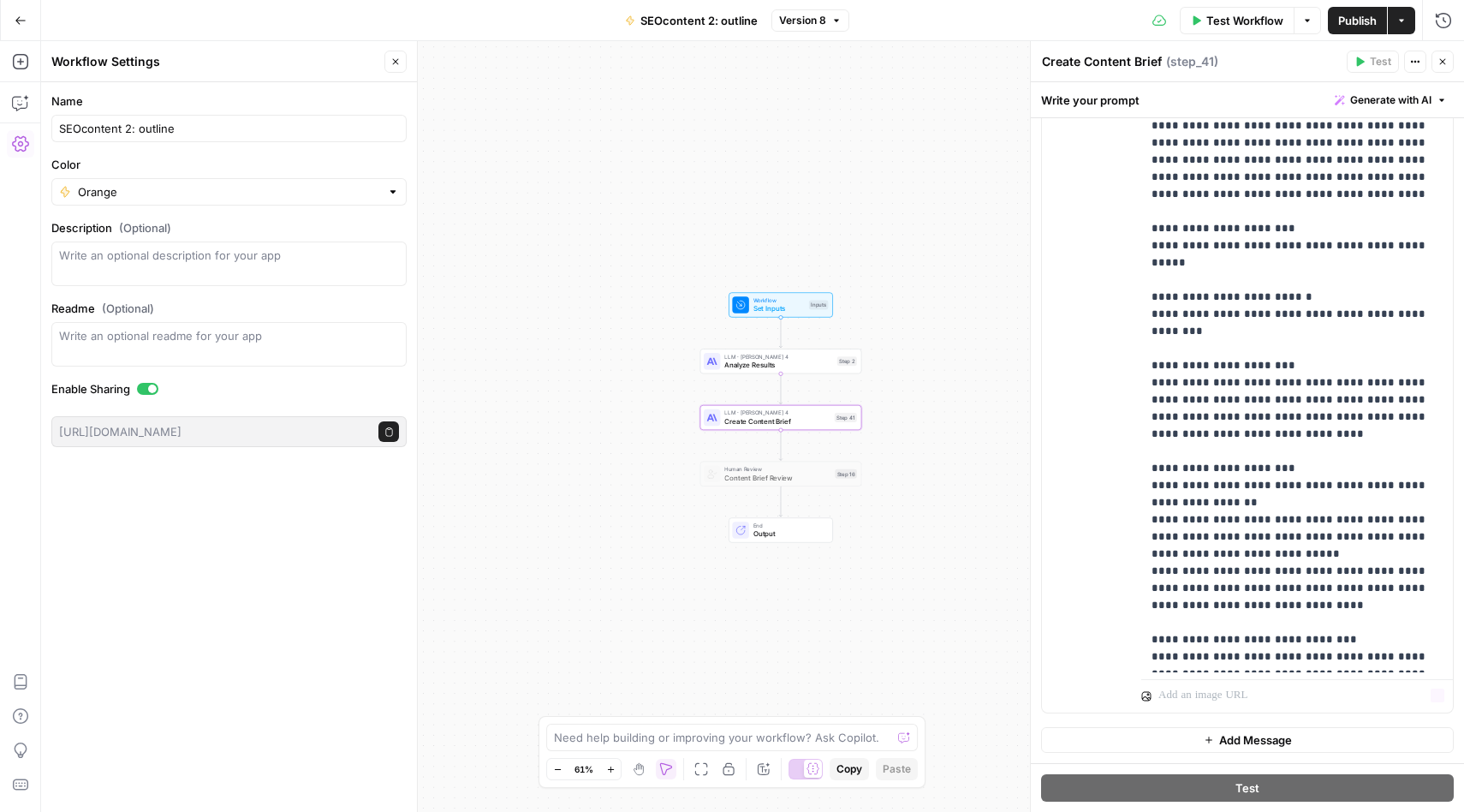
click at [1259, 745] on span "Add Message" at bounding box center [1256, 739] width 73 height 17
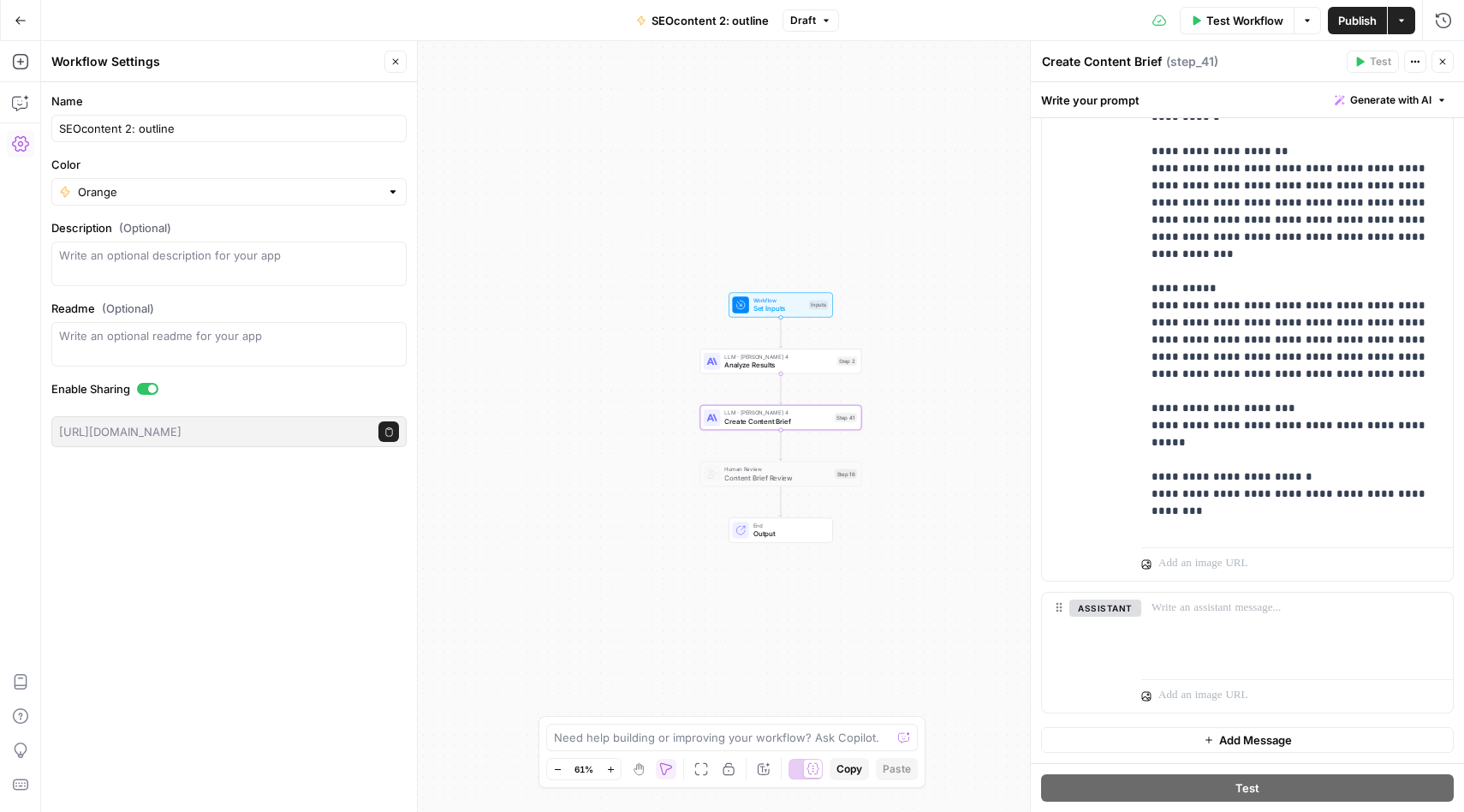
scroll to position [881, 0]
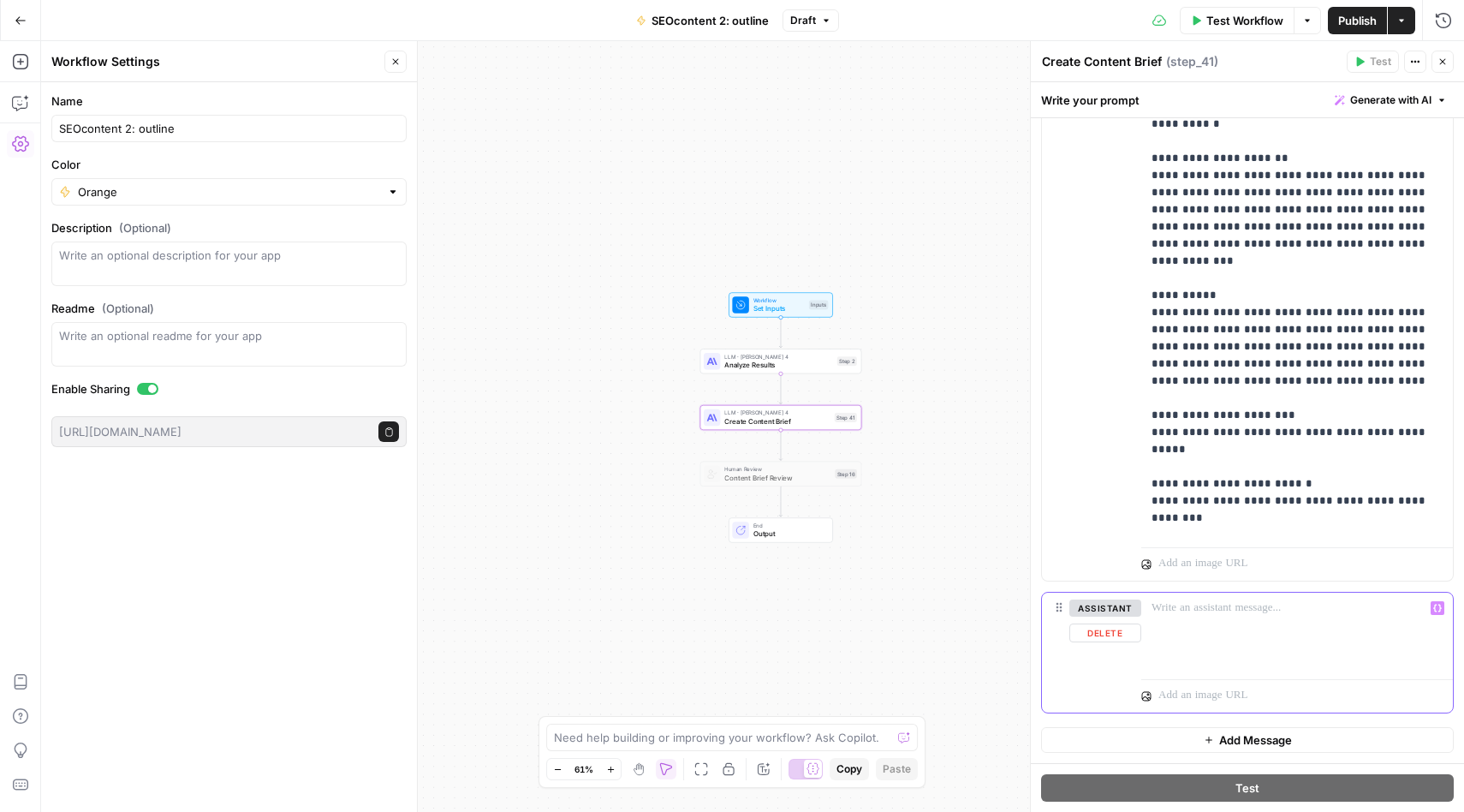
click at [1116, 636] on button "Delete" at bounding box center [1105, 633] width 72 height 19
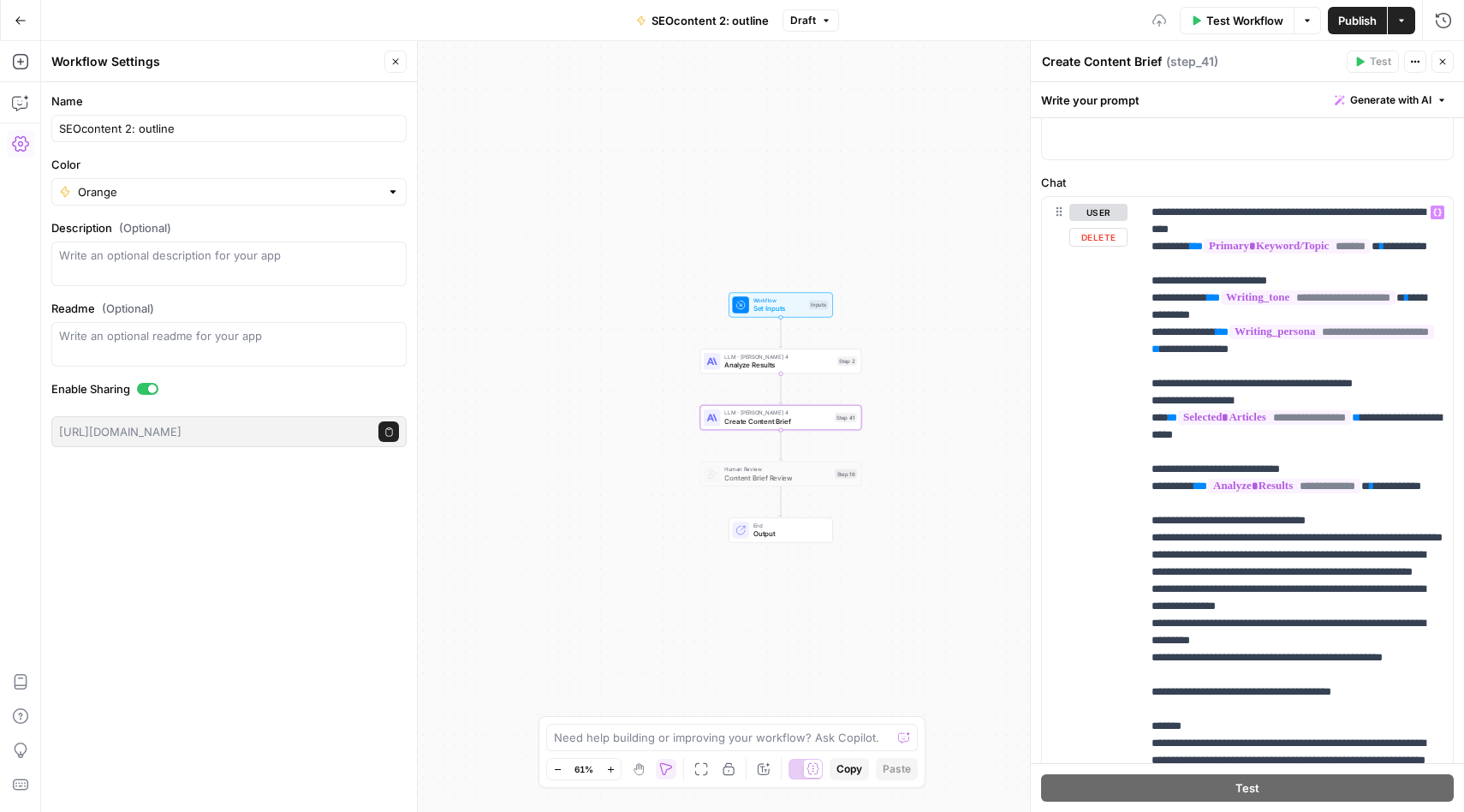
scroll to position [0, 0]
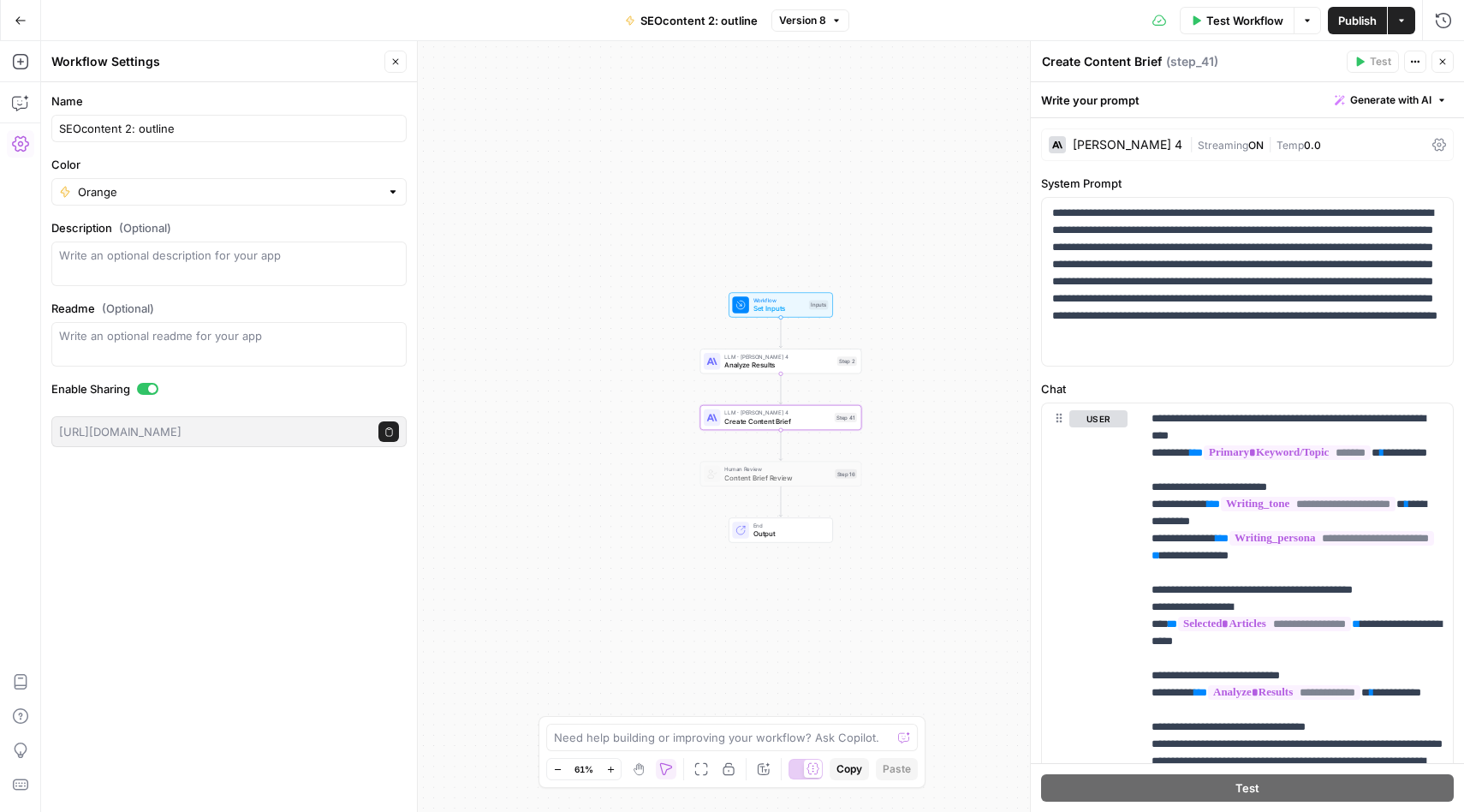
click at [1441, 142] on icon at bounding box center [1439, 144] width 13 height 13
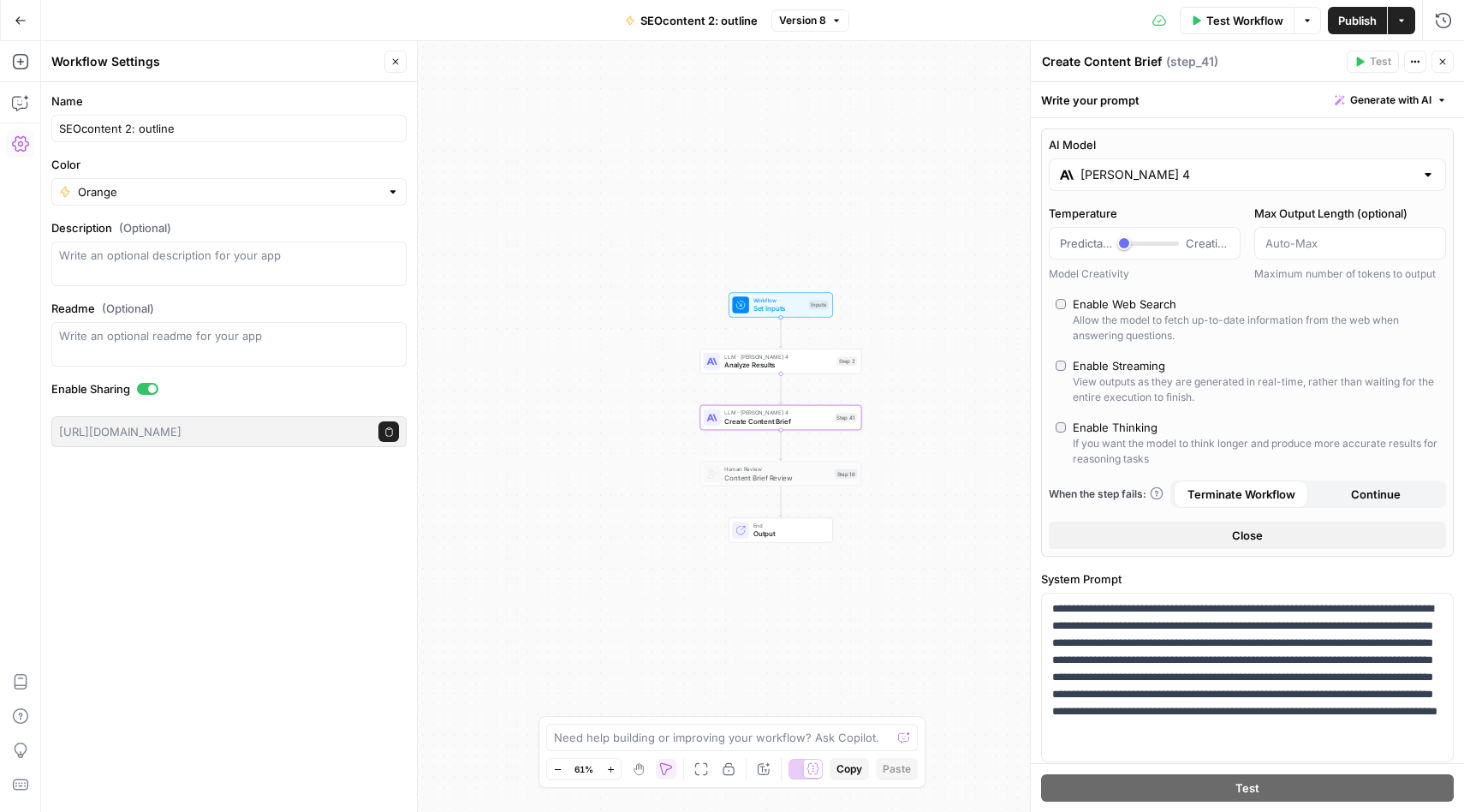
click at [1444, 62] on icon "button" at bounding box center [1442, 61] width 10 height 10
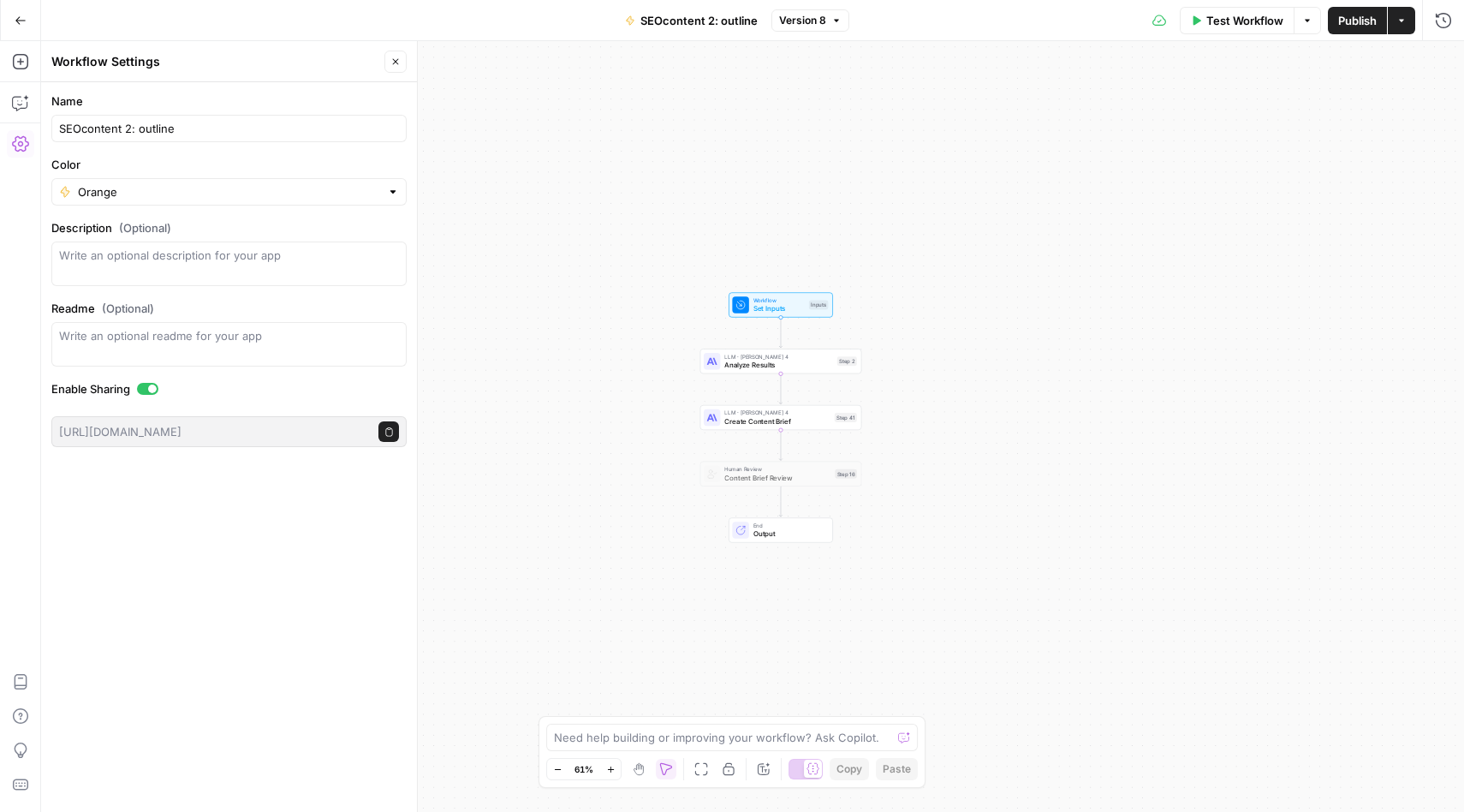
click at [519, 454] on div "Workflow Set Inputs Inputs LLM · Claude Sonnet 4 Analyze Results Step 2 LLM · C…" at bounding box center [752, 427] width 1423 height 771
click at [22, 58] on icon "button" at bounding box center [21, 62] width 17 height 17
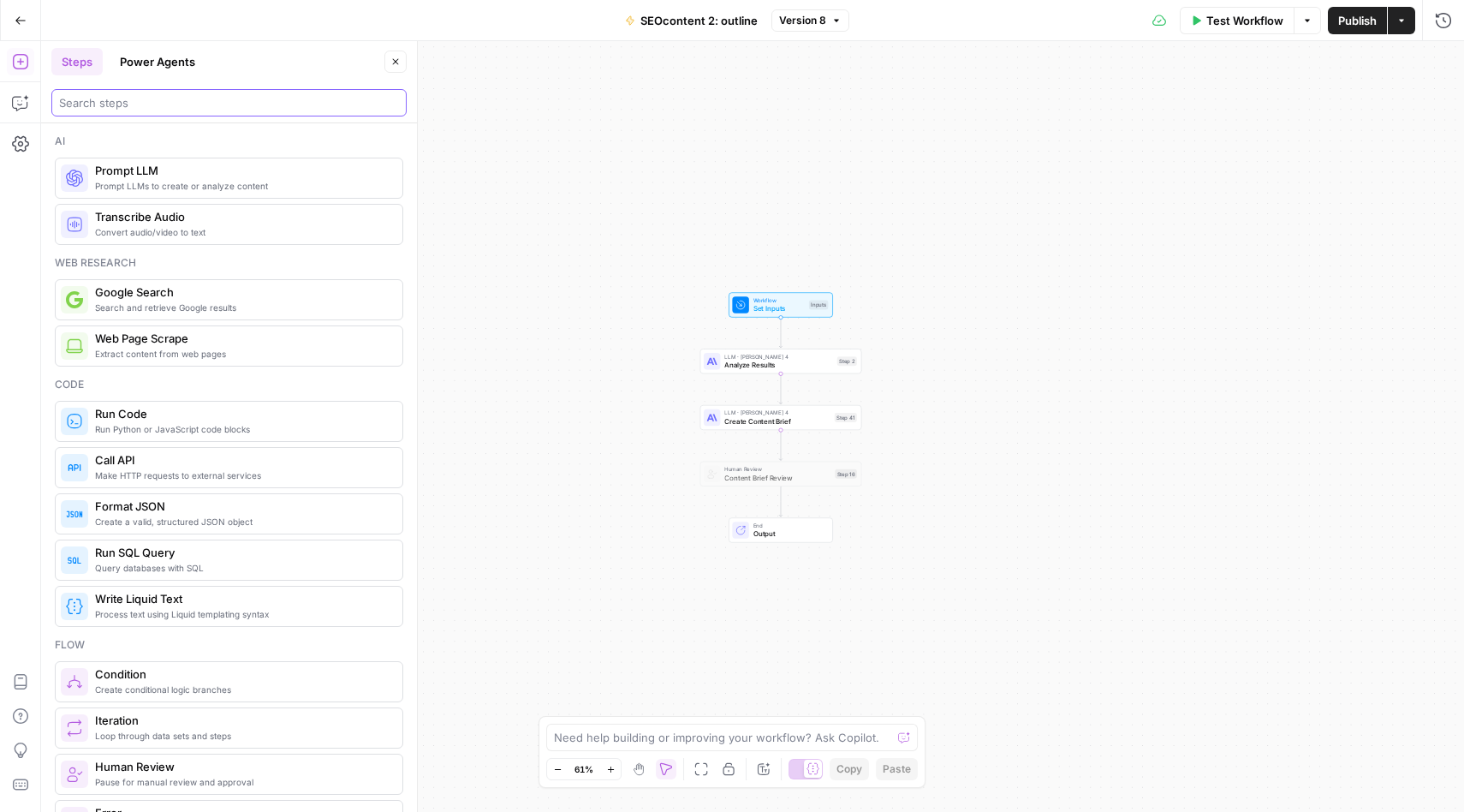
click at [150, 104] on input "search" at bounding box center [229, 103] width 340 height 17
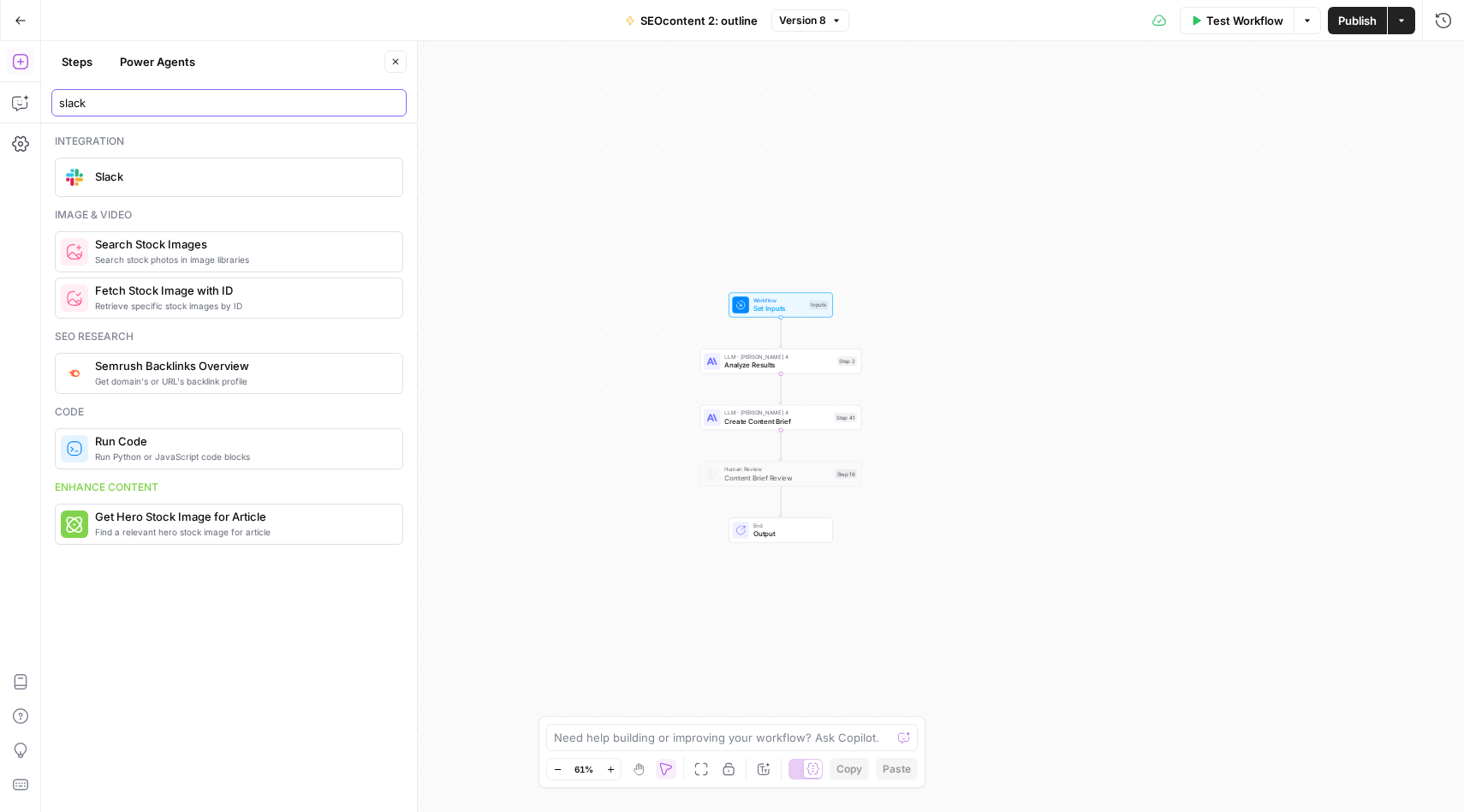
type input "slack"
click at [144, 171] on span "Slack" at bounding box center [242, 177] width 294 height 17
click at [1441, 128] on div at bounding box center [1435, 131] width 13 height 17
click at [1234, 167] on span "Slack 1" at bounding box center [1244, 174] width 377 height 17
type input "Slack 1"
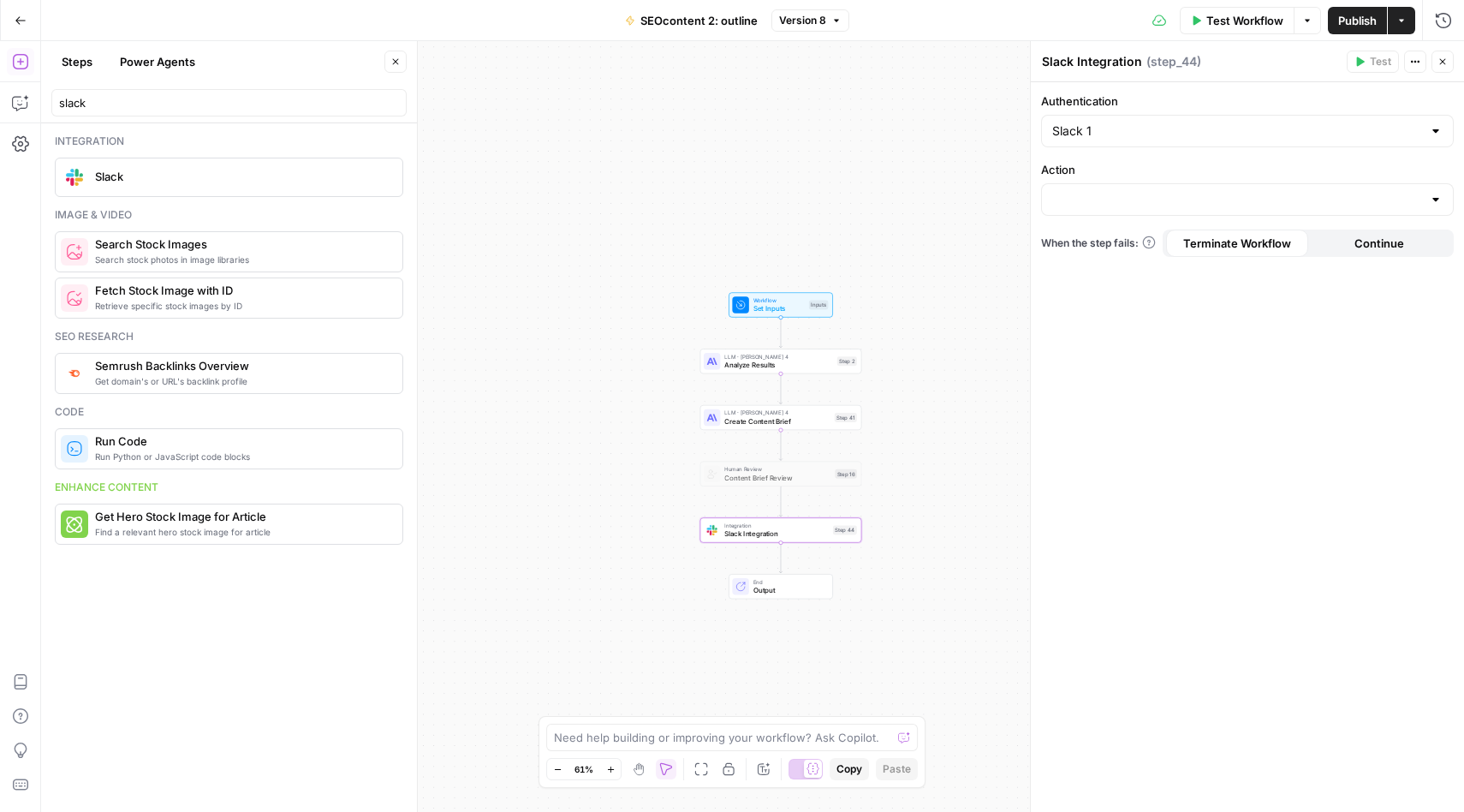
click at [1425, 197] on div at bounding box center [1247, 199] width 412 height 32
click at [1267, 241] on span "Send Channel Message" at bounding box center [1244, 242] width 377 height 17
type input "Send Channel Message"
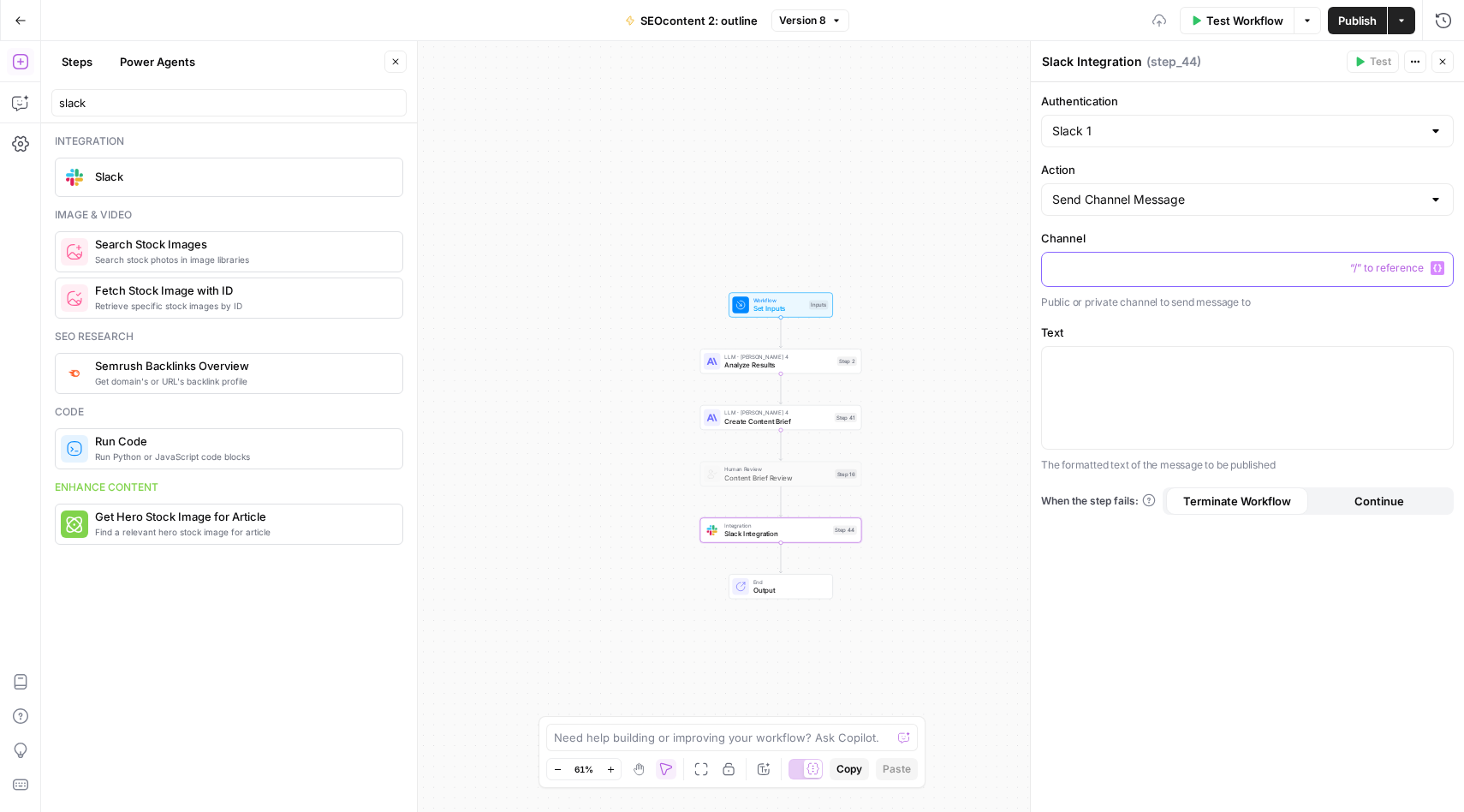
click at [1132, 273] on p at bounding box center [1247, 268] width 390 height 17
click at [1085, 380] on div at bounding box center [1247, 397] width 411 height 102
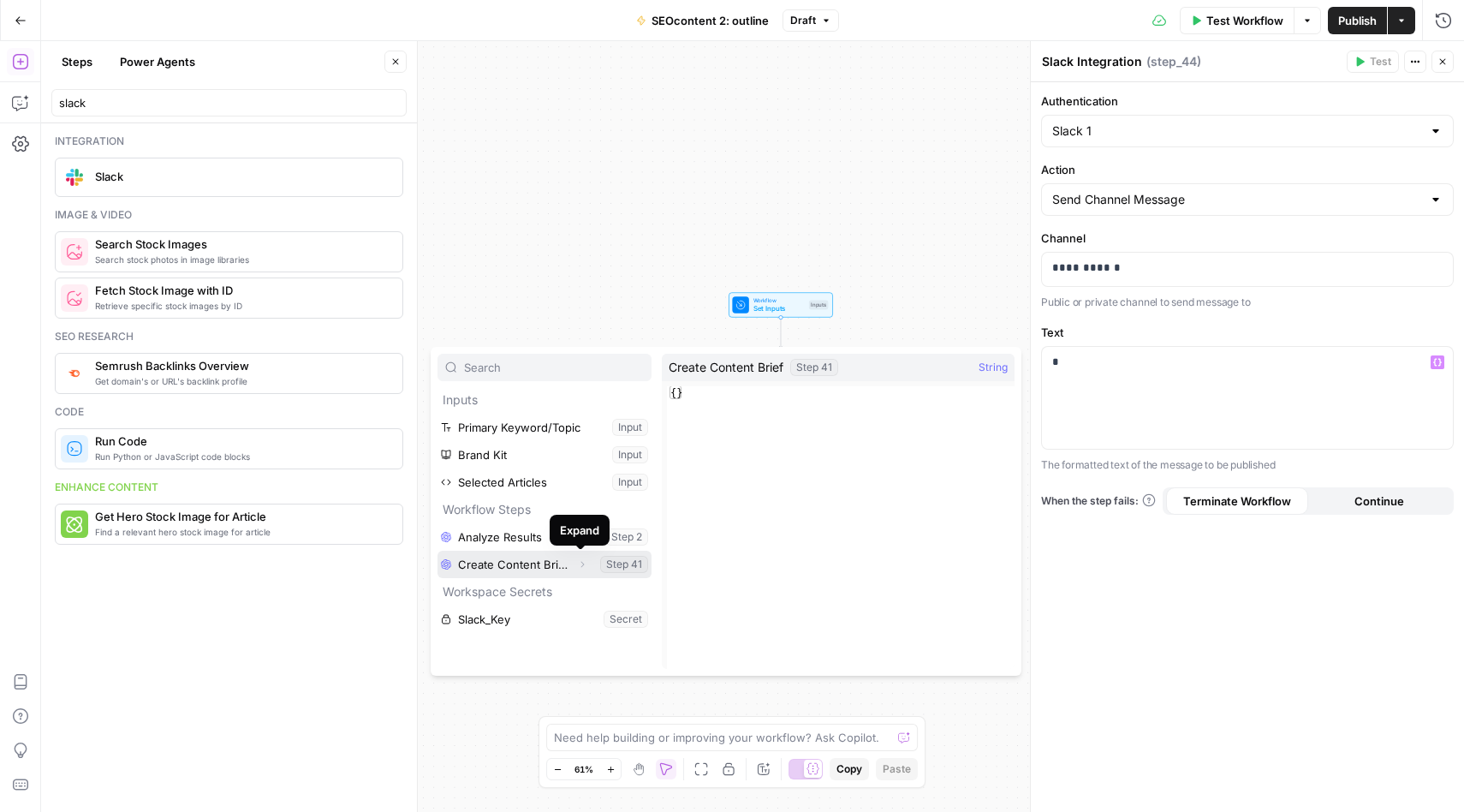
click at [582, 566] on icon "button" at bounding box center [582, 564] width 10 height 10
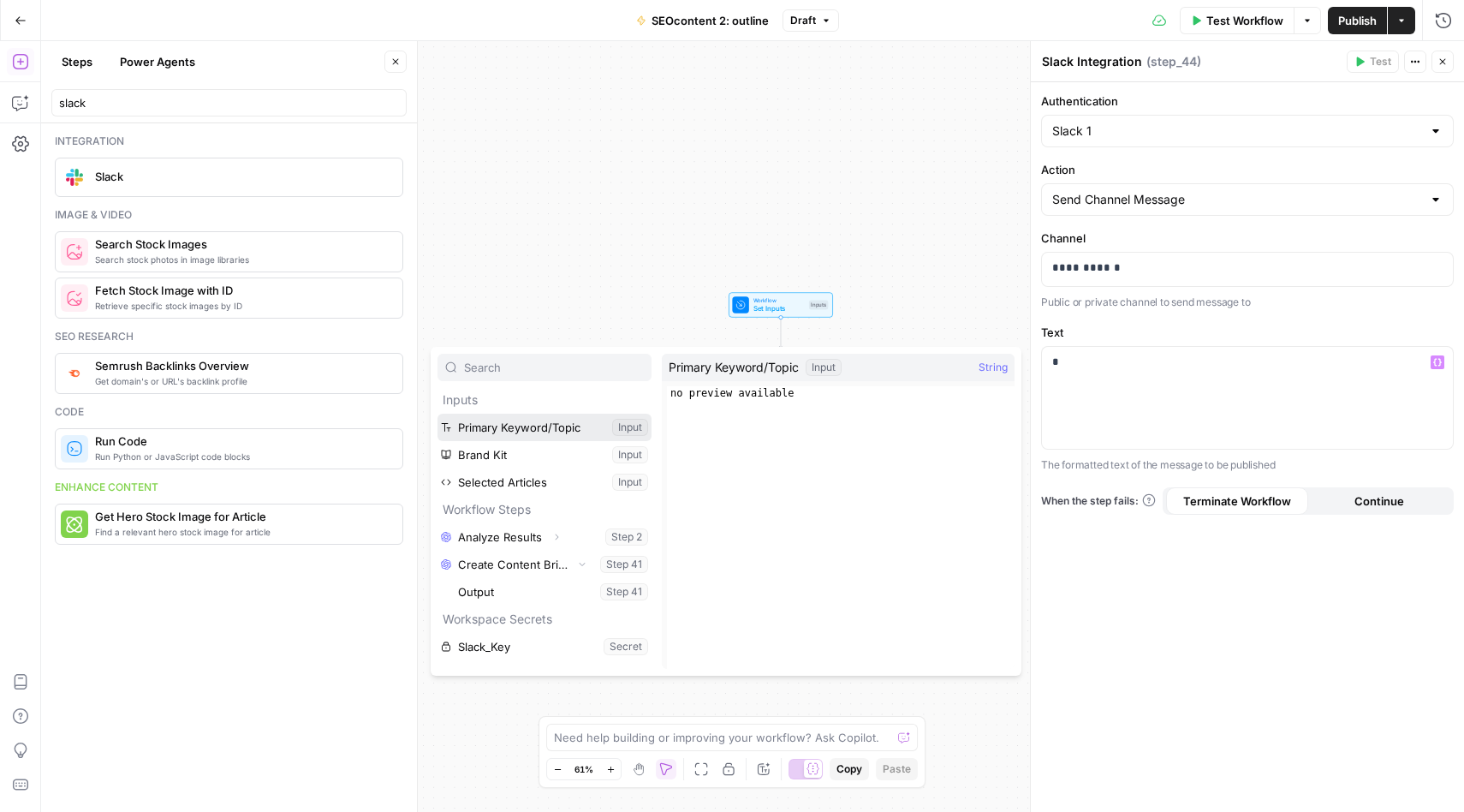
click at [504, 430] on button "Select variable Primary Keyword/Topic" at bounding box center [544, 427] width 214 height 28
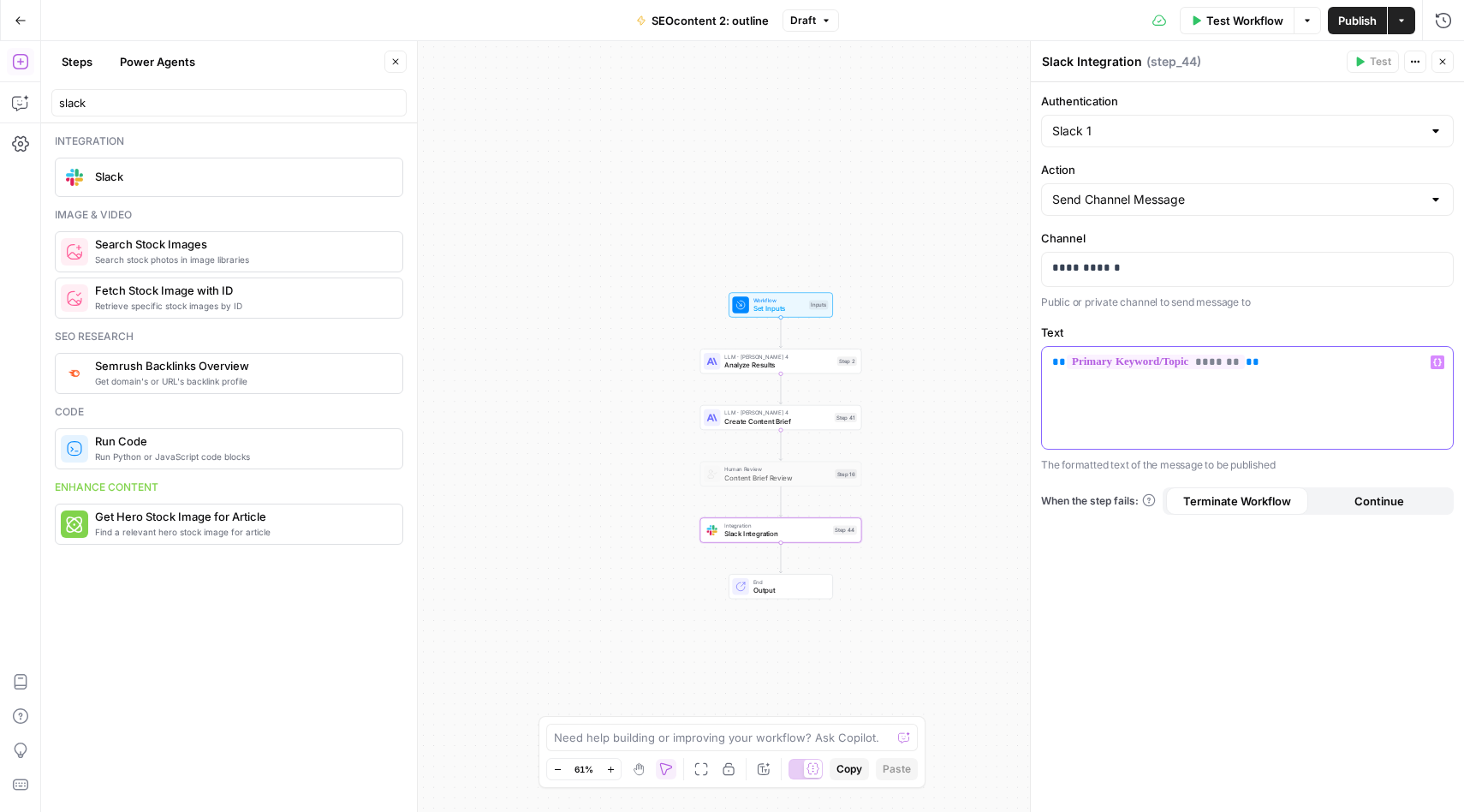
click at [1050, 368] on div "** ******* **" at bounding box center [1247, 397] width 411 height 102
click at [1201, 577] on div "**********" at bounding box center [1247, 447] width 433 height 729
click at [1411, 62] on icon "button" at bounding box center [1415, 61] width 10 height 10
click at [1321, 65] on div "Slack Integration Slack Integration ( step_44 )" at bounding box center [1191, 62] width 301 height 19
click at [992, 151] on div "Workflow Set Inputs Inputs LLM · Claude Sonnet 4 Analyze Results Step 2 LLM · C…" at bounding box center [752, 427] width 1423 height 771
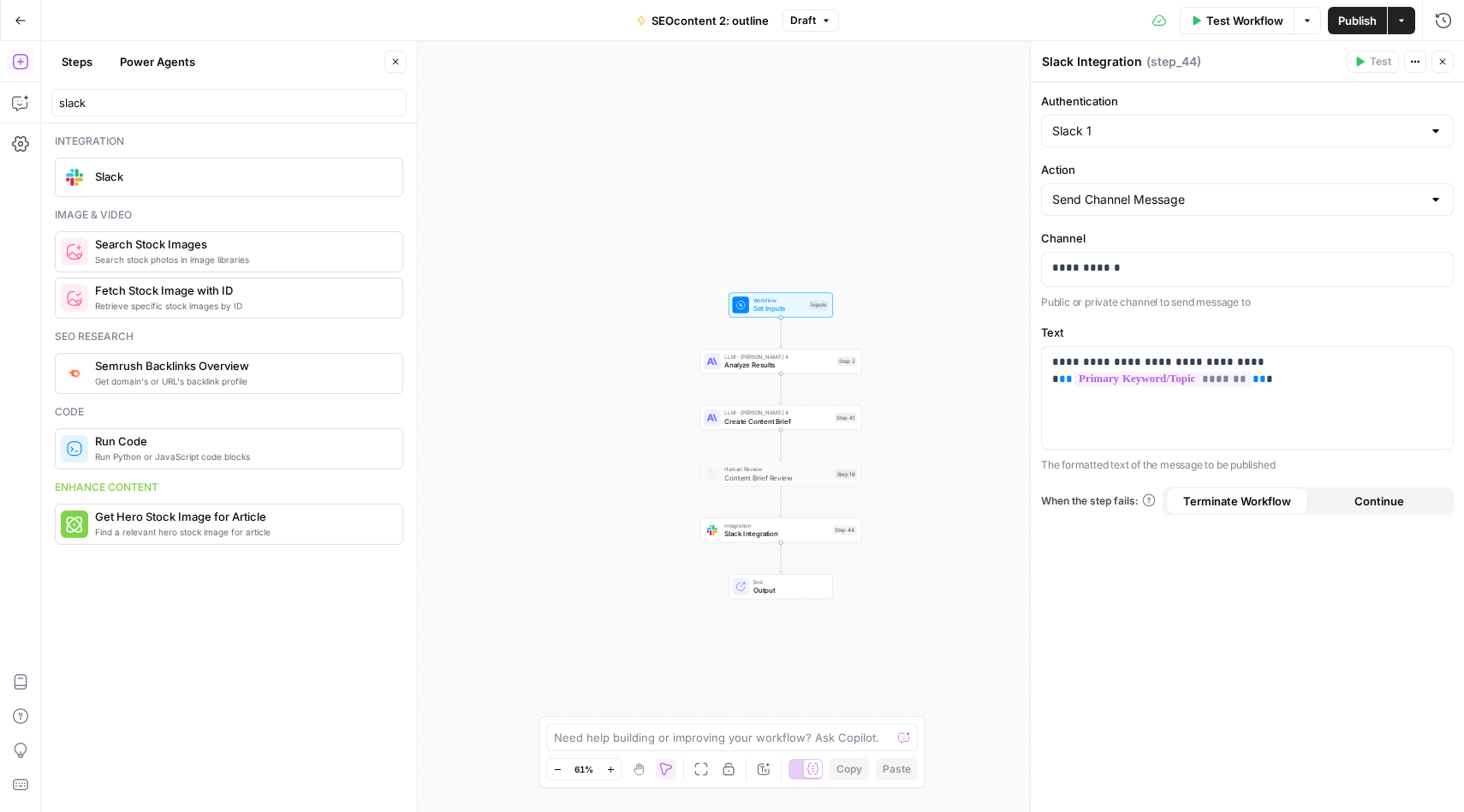
click at [803, 466] on span "Human Review" at bounding box center [777, 468] width 106 height 9
click at [779, 416] on span "Create Content Brief" at bounding box center [777, 421] width 106 height 10
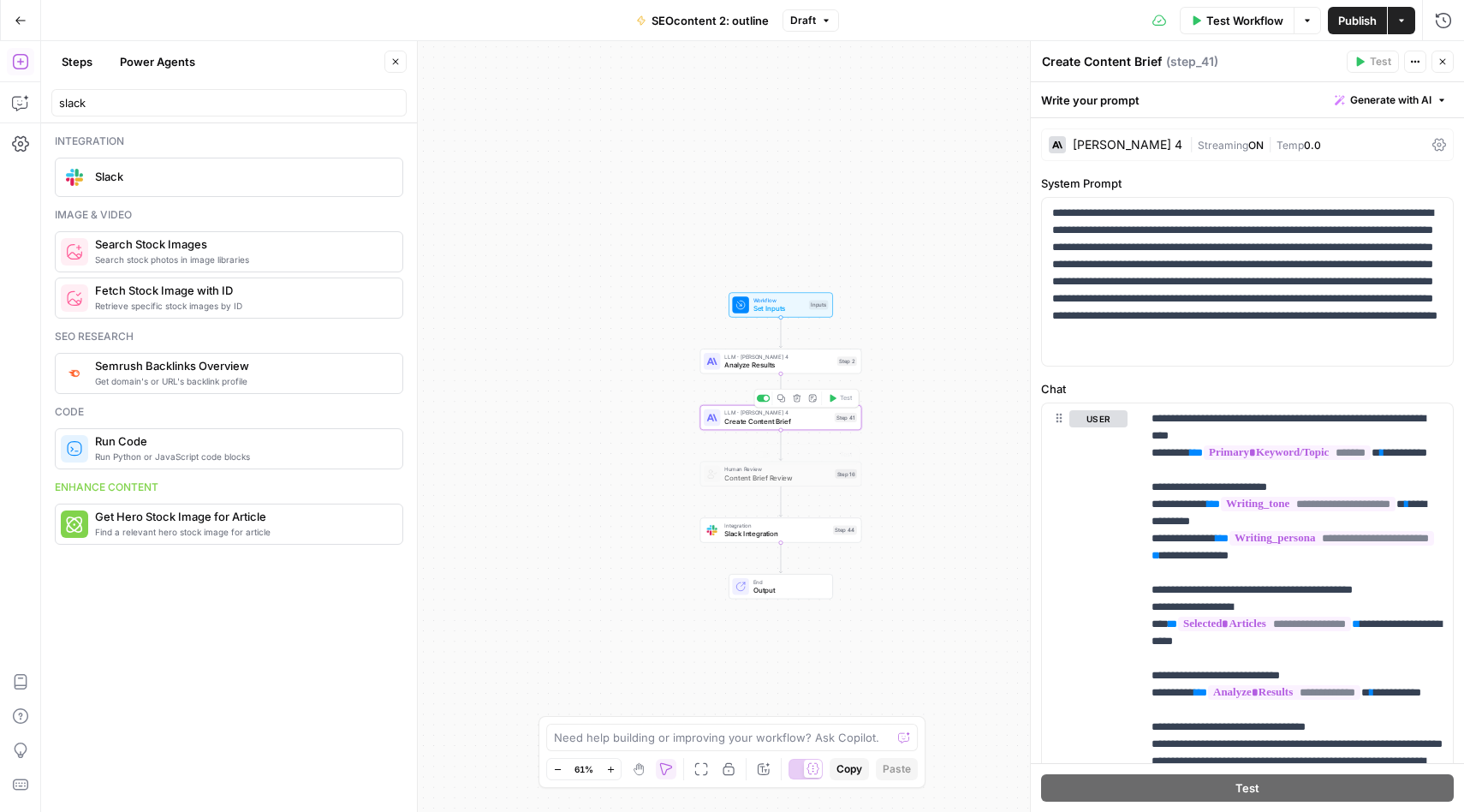
click at [791, 524] on span "Integration" at bounding box center [776, 525] width 104 height 9
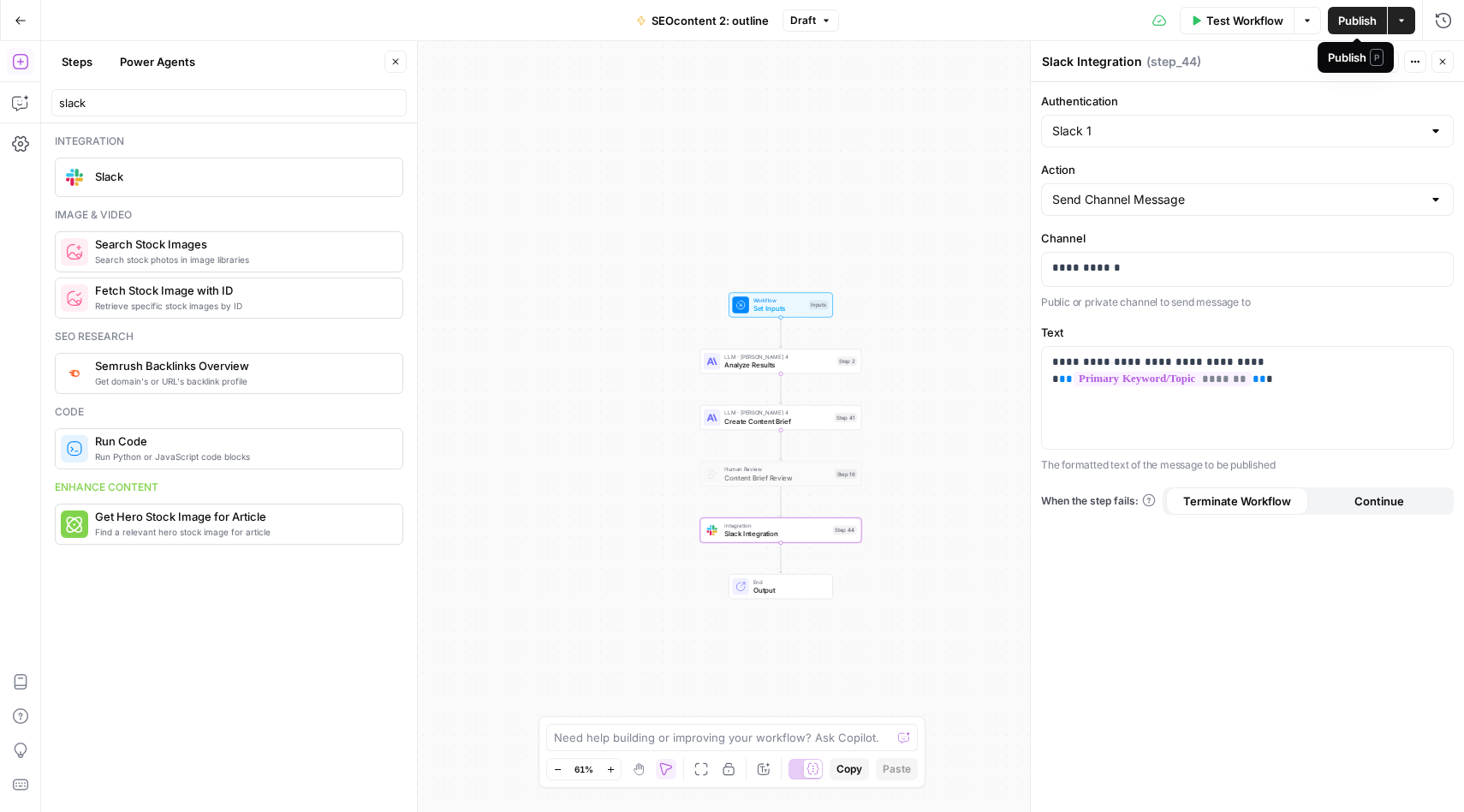
click at [1362, 23] on span "Publish" at bounding box center [1357, 21] width 38 height 17
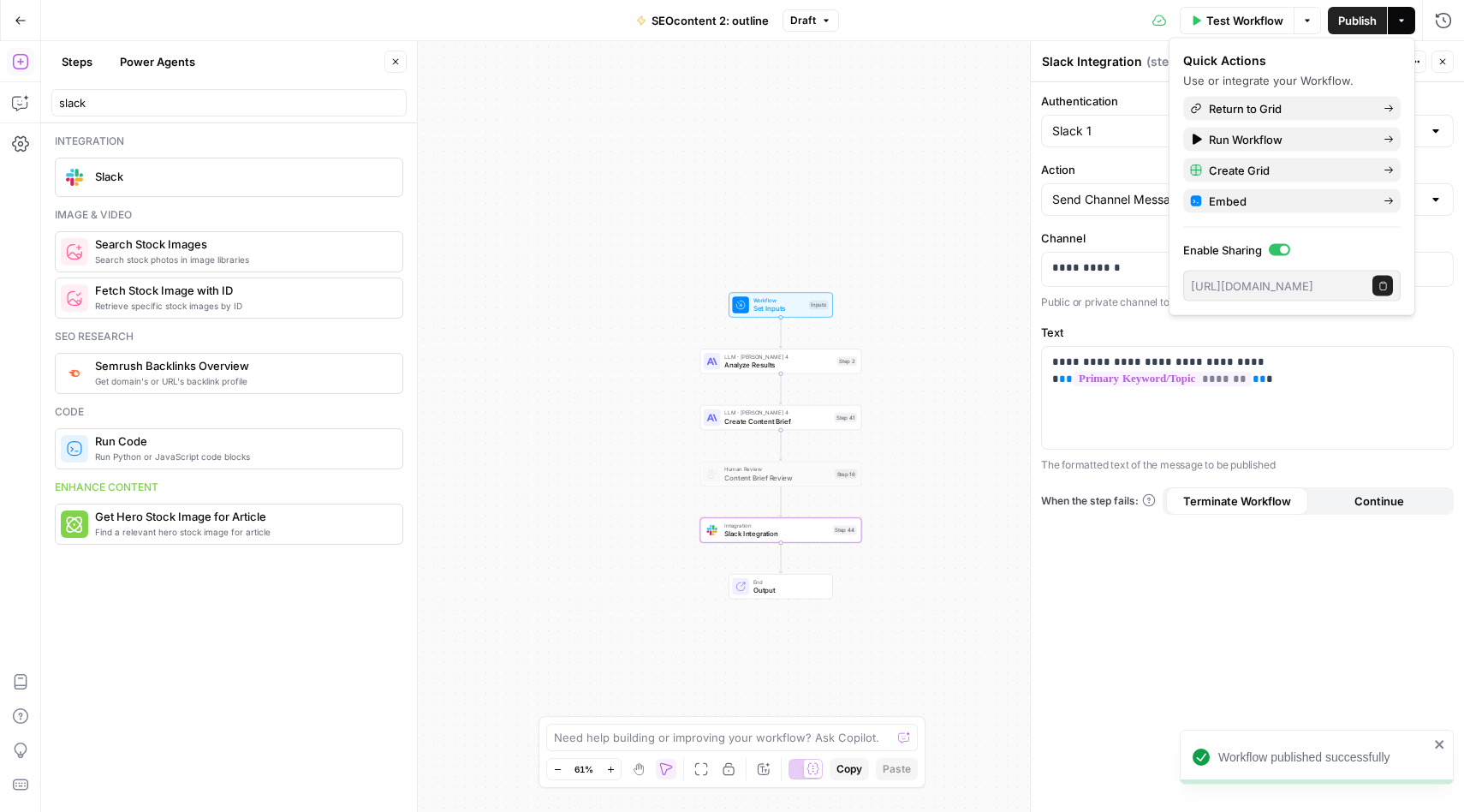
click at [991, 101] on div "Workflow Set Inputs Inputs LLM · Claude Sonnet 4 Analyze Results Step 2 LLM · C…" at bounding box center [752, 427] width 1423 height 771
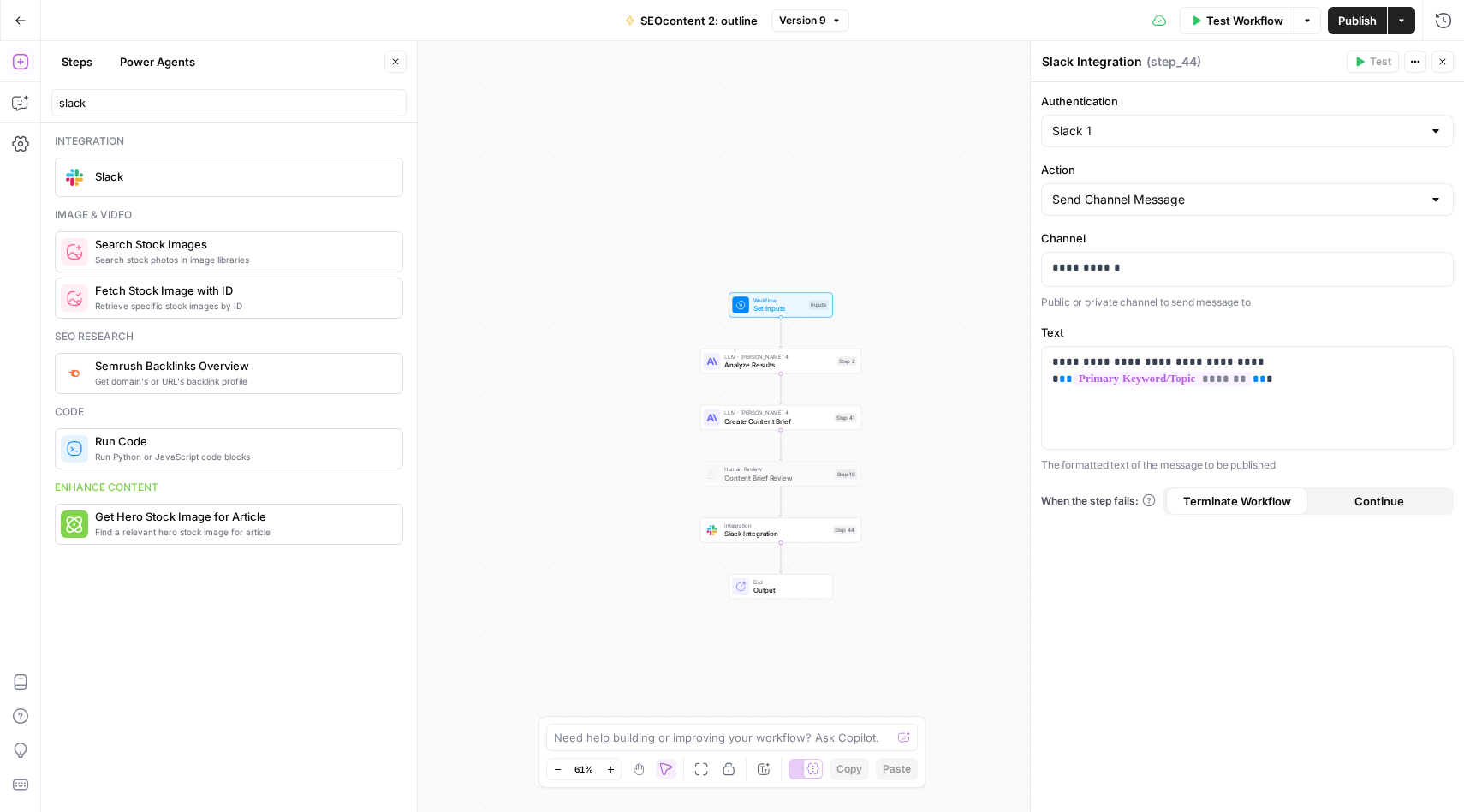
click at [1435, 202] on div at bounding box center [1435, 199] width 13 height 17
click at [1349, 240] on span "Send Channel Message" at bounding box center [1236, 242] width 362 height 17
type input "Send Channel Message"
click at [1178, 274] on p "**********" at bounding box center [1247, 268] width 390 height 17
click at [982, 245] on div "Workflow Set Inputs Inputs LLM · Claude Sonnet 4 Analyze Results Step 2 LLM · C…" at bounding box center [752, 427] width 1423 height 771
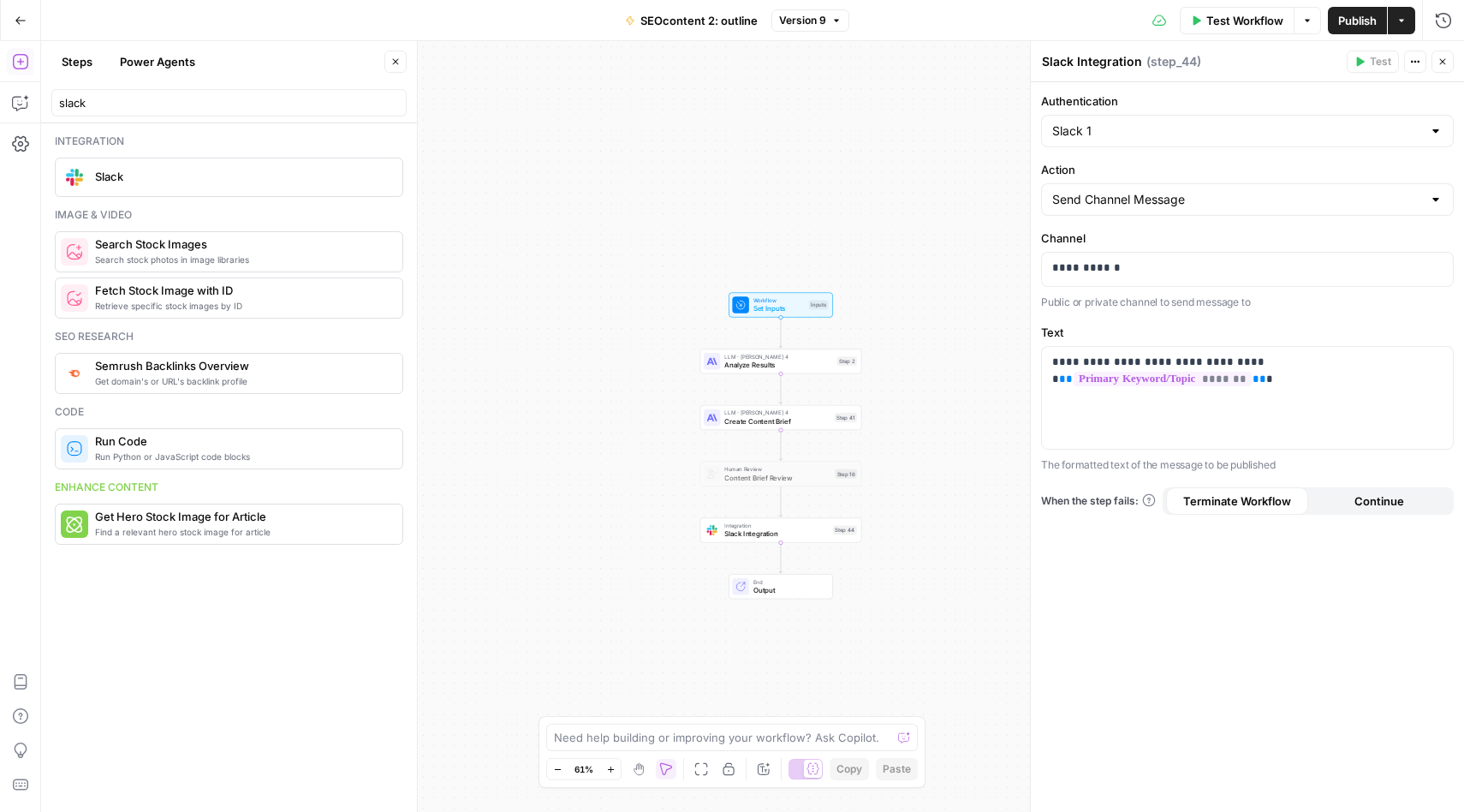
click at [1281, 581] on div "**********" at bounding box center [1247, 447] width 433 height 729
click at [1378, 497] on span "Continue" at bounding box center [1379, 501] width 50 height 17
click at [785, 581] on span "End" at bounding box center [789, 581] width 71 height 9
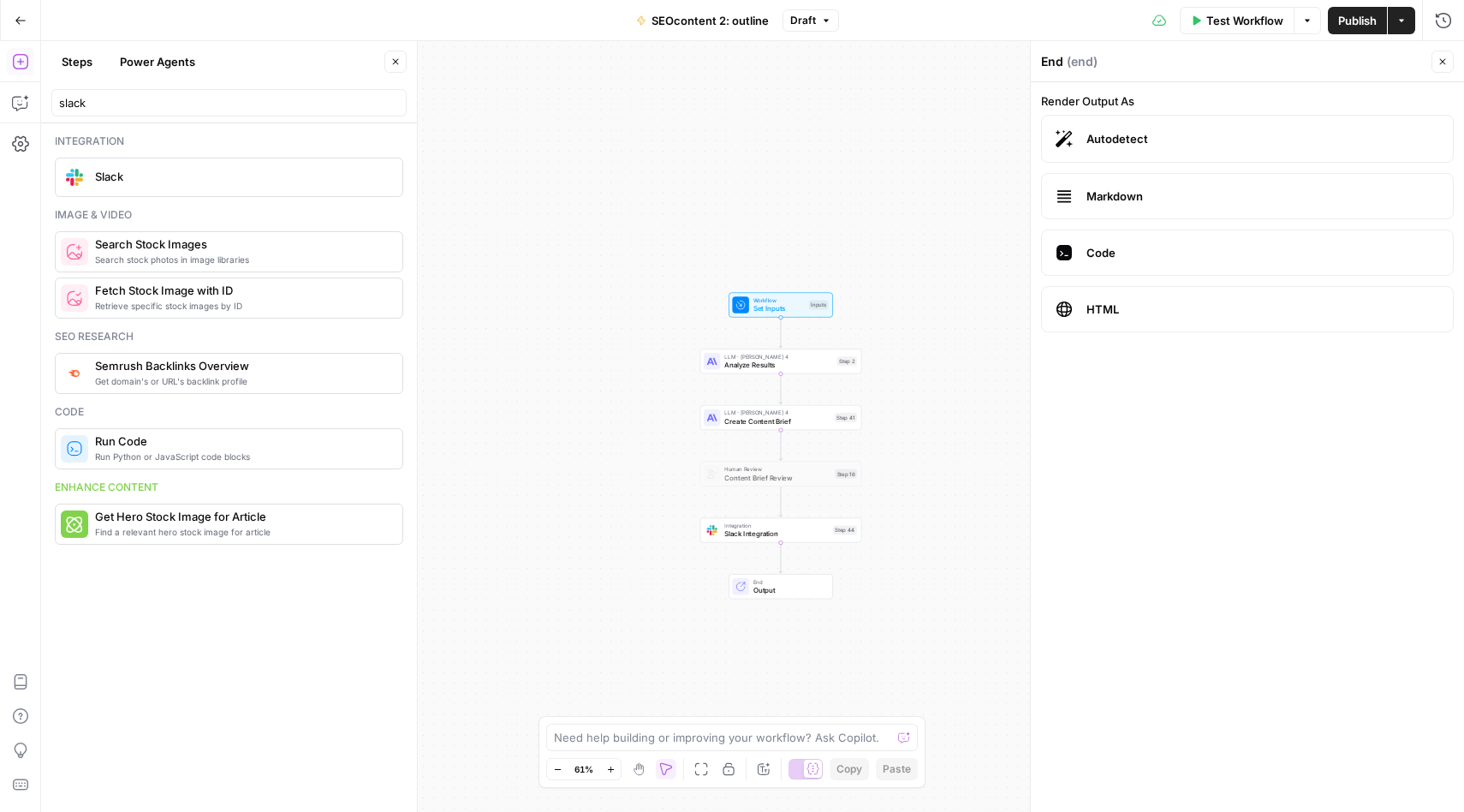
click at [974, 273] on div "Workflow Set Inputs Inputs LLM · Claude Sonnet 4 Analyze Results Step 2 LLM · C…" at bounding box center [752, 427] width 1423 height 771
click at [770, 587] on span "Output" at bounding box center [789, 590] width 71 height 10
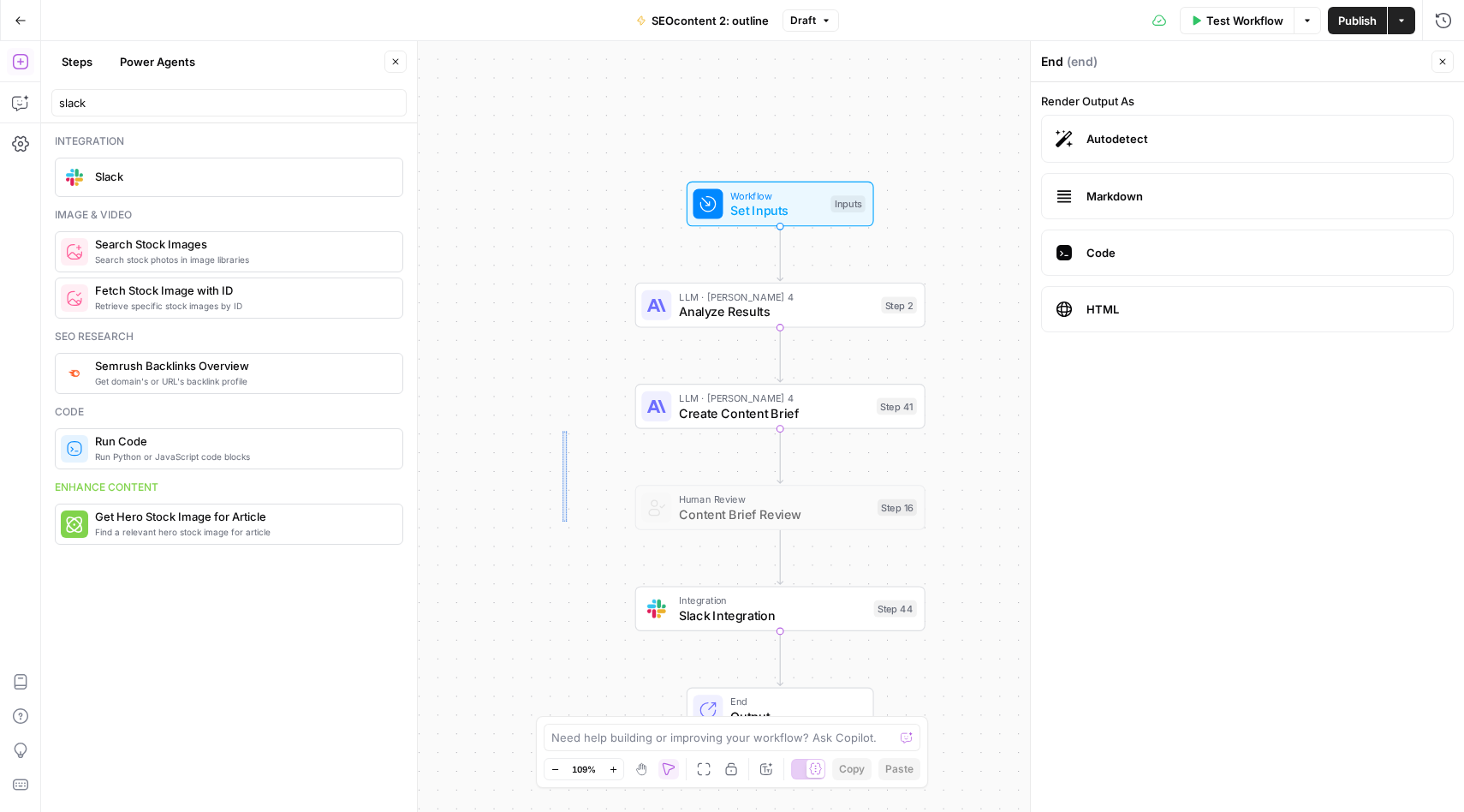
drag, startPoint x: 567, startPoint y: 521, endPoint x: 562, endPoint y: 448, distance: 73.2
click at [562, 448] on div "Workflow Set Inputs Inputs LLM · Claude Sonnet 4 Analyze Results Step 2 LLM · C…" at bounding box center [752, 427] width 1423 height 771
click at [646, 768] on icon "button" at bounding box center [641, 769] width 13 height 13
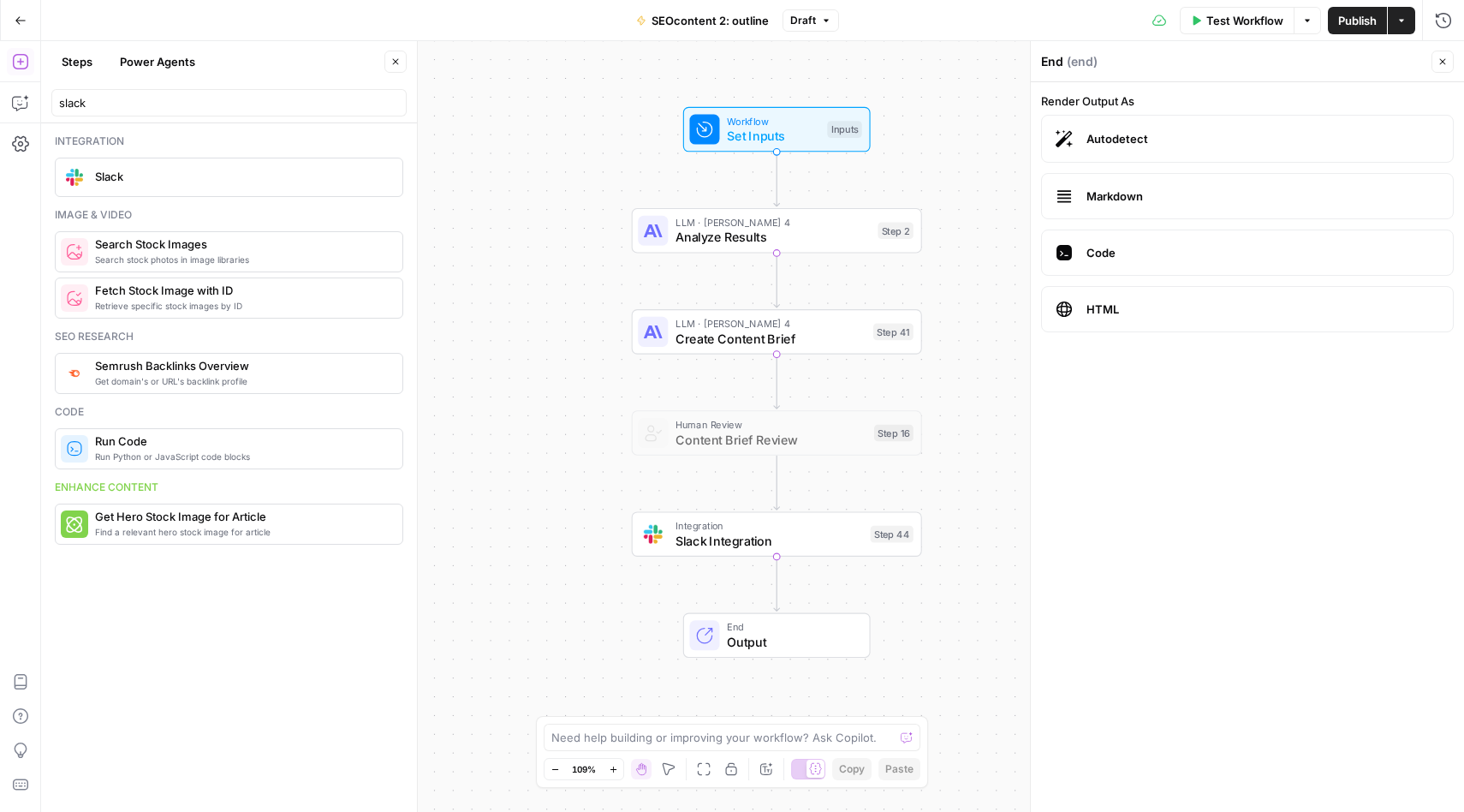
drag, startPoint x: 587, startPoint y: 586, endPoint x: 583, endPoint y: 518, distance: 68.1
click at [583, 514] on div "Workflow Set Inputs Inputs LLM · Claude Sonnet 4 Analyze Results Step 2 LLM · C…" at bounding box center [752, 427] width 1423 height 771
click at [806, 635] on span "Output" at bounding box center [791, 645] width 128 height 19
click at [793, 626] on span "End" at bounding box center [791, 629] width 128 height 15
click at [804, 553] on div "Integration Slack Integration Step 44" at bounding box center [777, 536] width 290 height 46
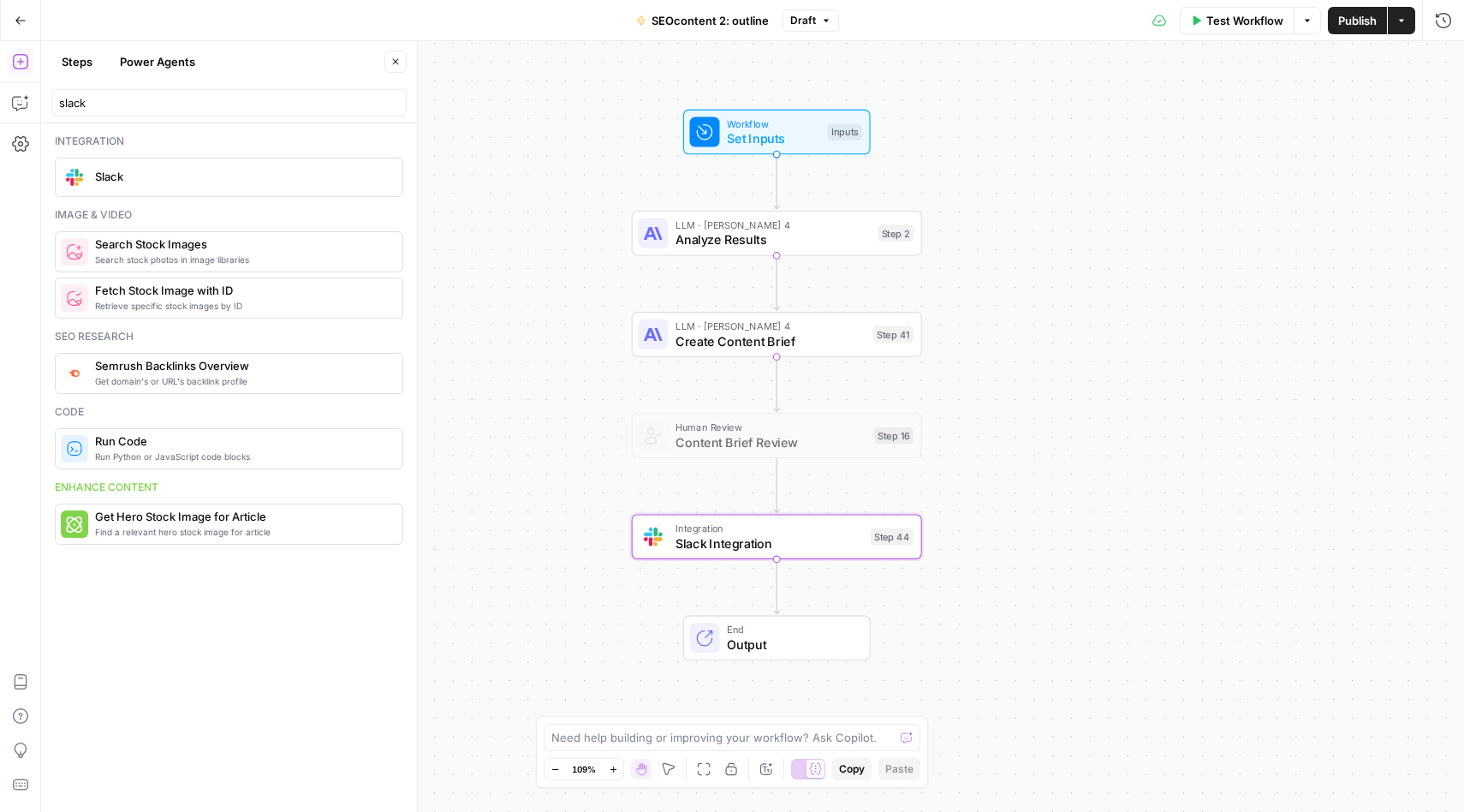
type textarea "Slack Integration"
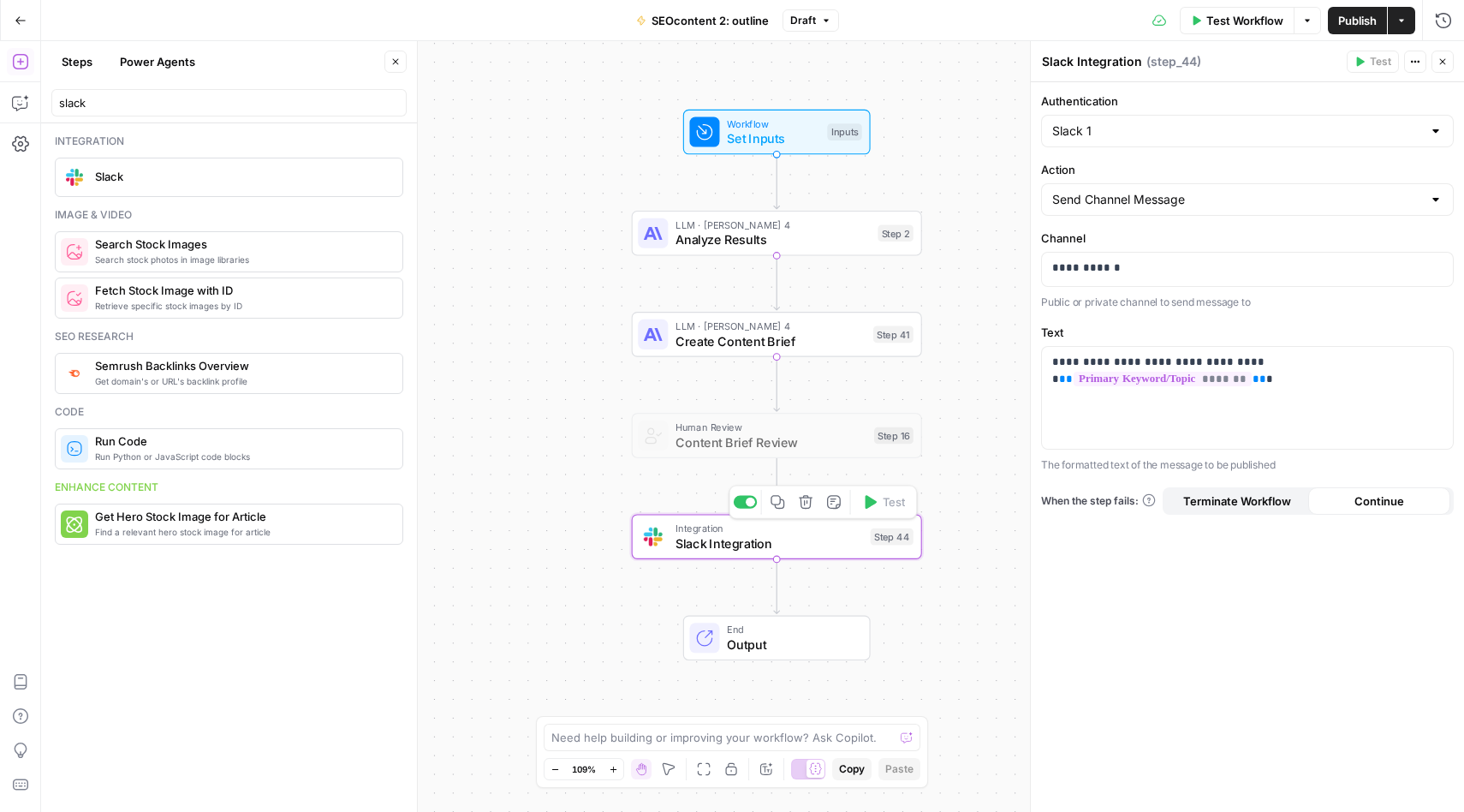
click at [797, 633] on span "End" at bounding box center [791, 629] width 128 height 15
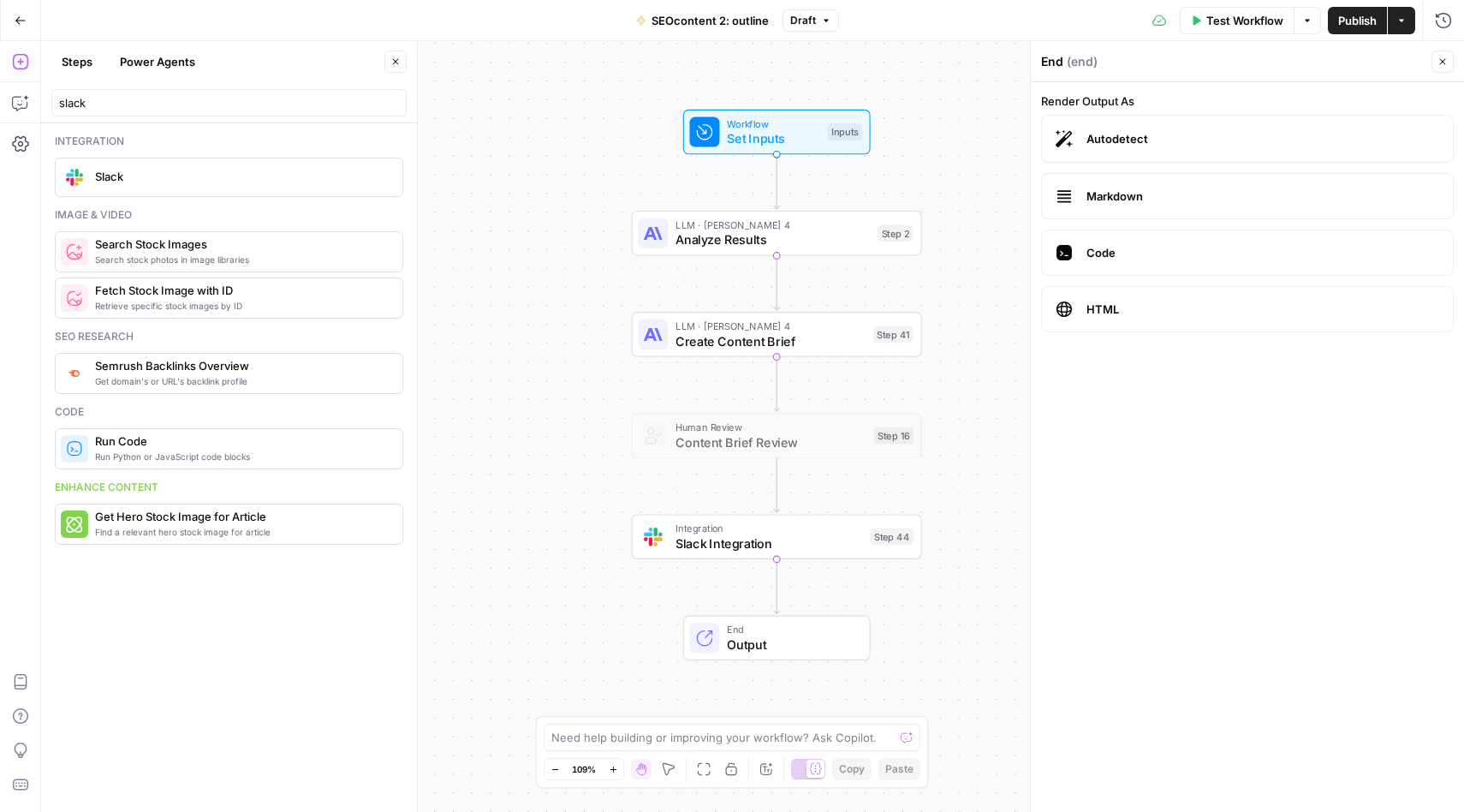
click at [1169, 140] on span "Autodetect" at bounding box center [1264, 138] width 353 height 17
click at [1153, 192] on span "Markdown" at bounding box center [1264, 196] width 353 height 17
click at [1129, 255] on span "Code" at bounding box center [1264, 253] width 353 height 17
click at [1119, 198] on span "Markdown" at bounding box center [1264, 196] width 353 height 17
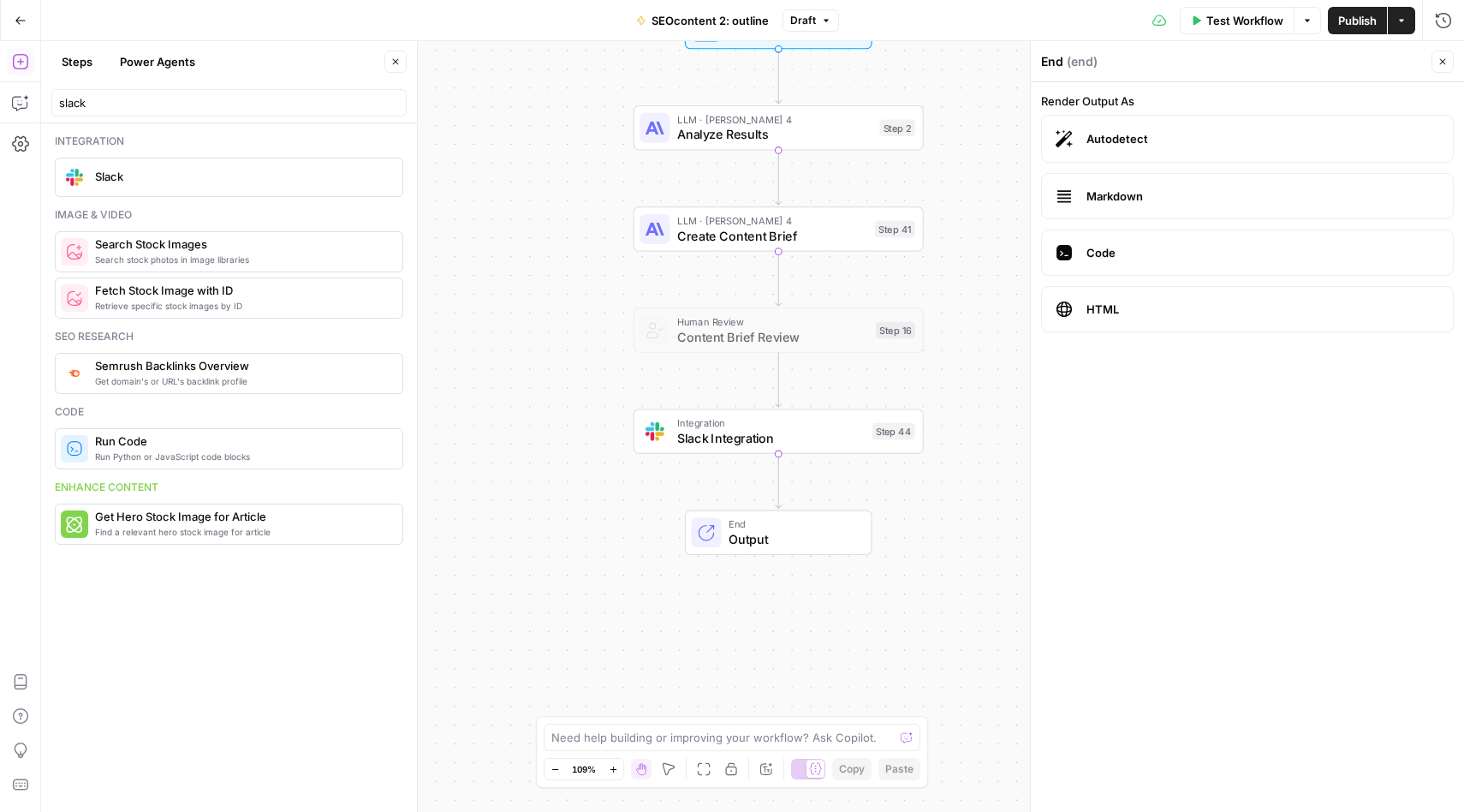
drag, startPoint x: 807, startPoint y: 633, endPoint x: 804, endPoint y: 561, distance: 72.1
click at [804, 531] on span "End" at bounding box center [793, 524] width 128 height 15
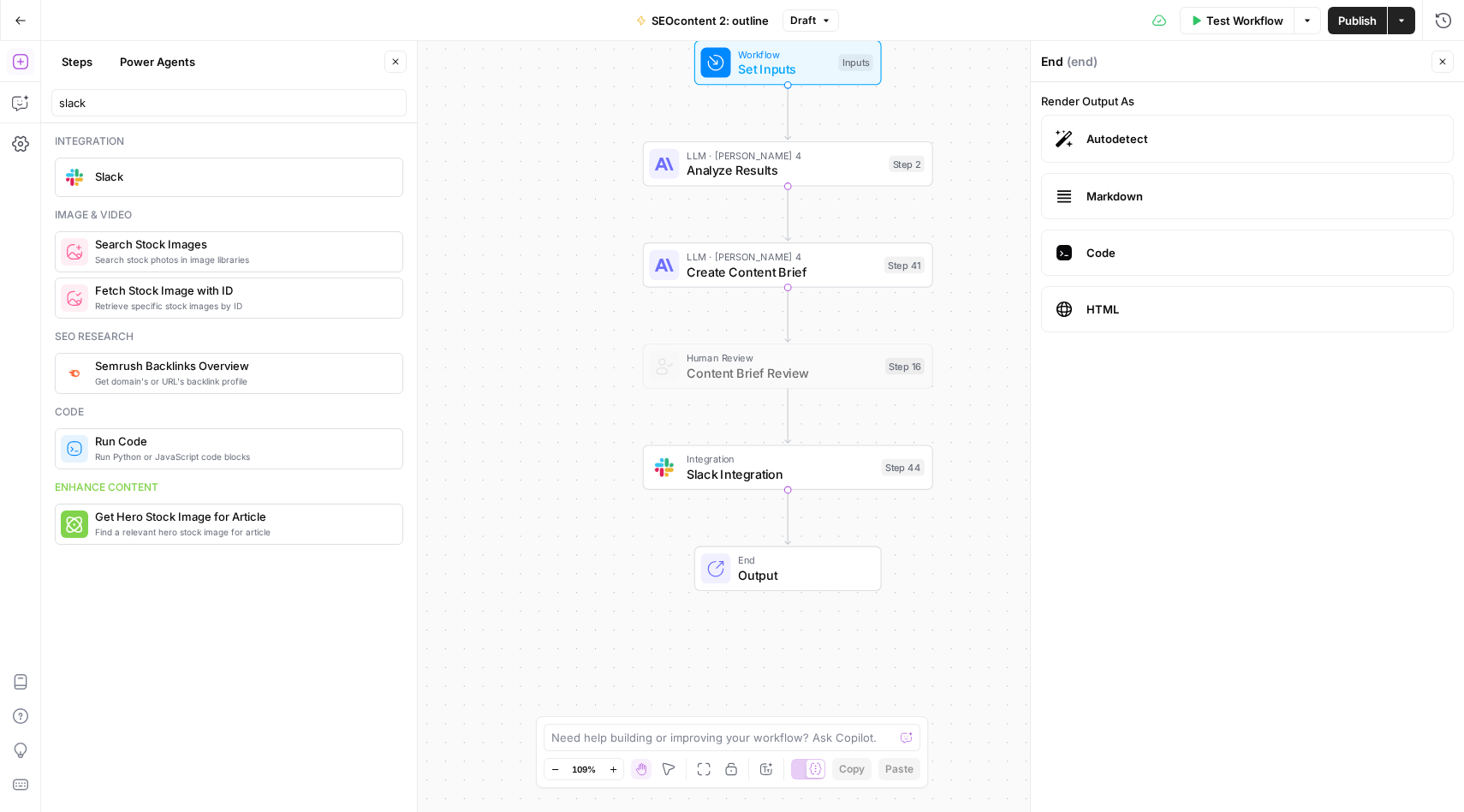
drag, startPoint x: 780, startPoint y: 561, endPoint x: 796, endPoint y: 573, distance: 20.0
click at [796, 568] on span "End" at bounding box center [802, 560] width 128 height 15
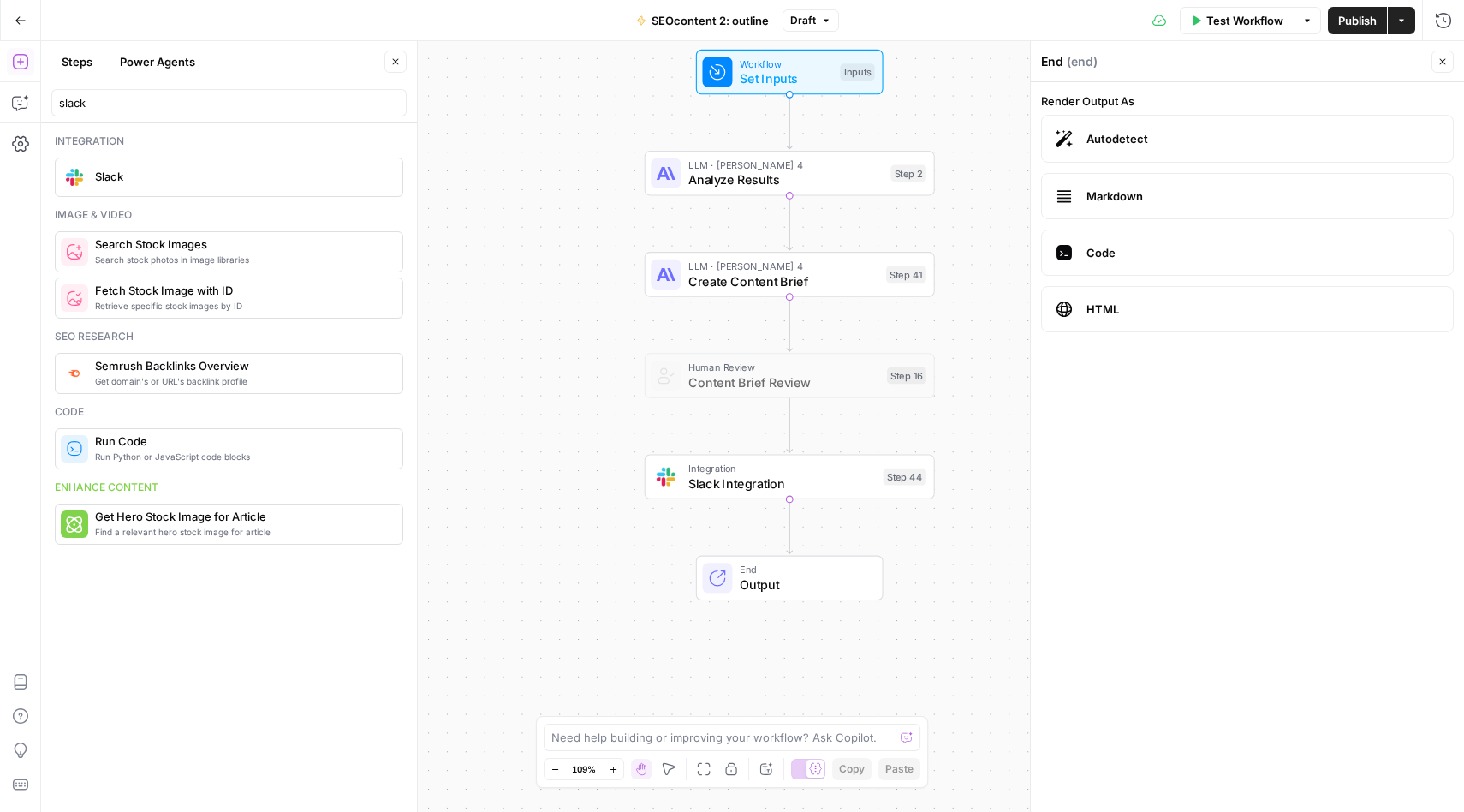
click at [24, 64] on icon "button" at bounding box center [21, 62] width 17 height 17
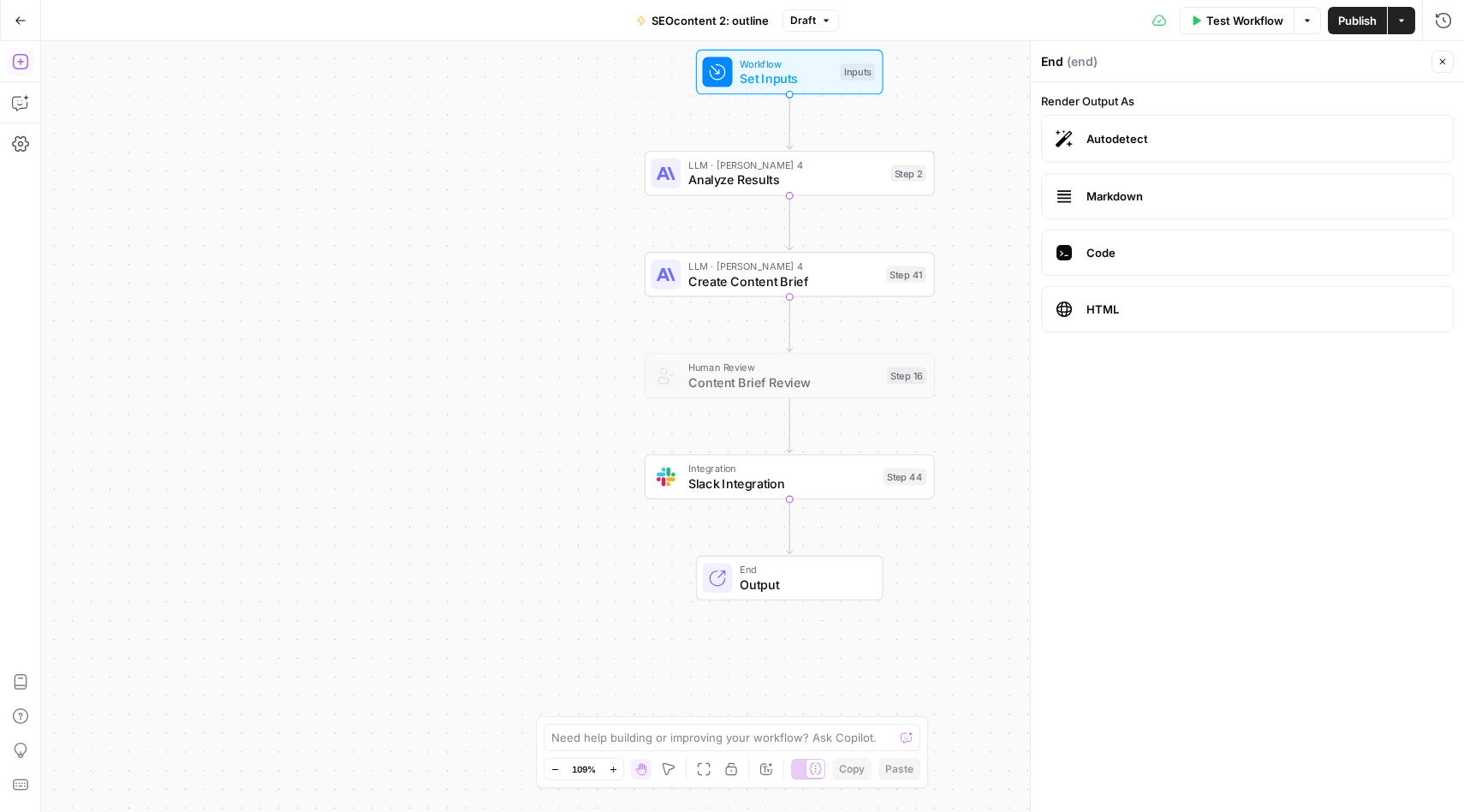
click at [24, 64] on icon "button" at bounding box center [21, 62] width 17 height 17
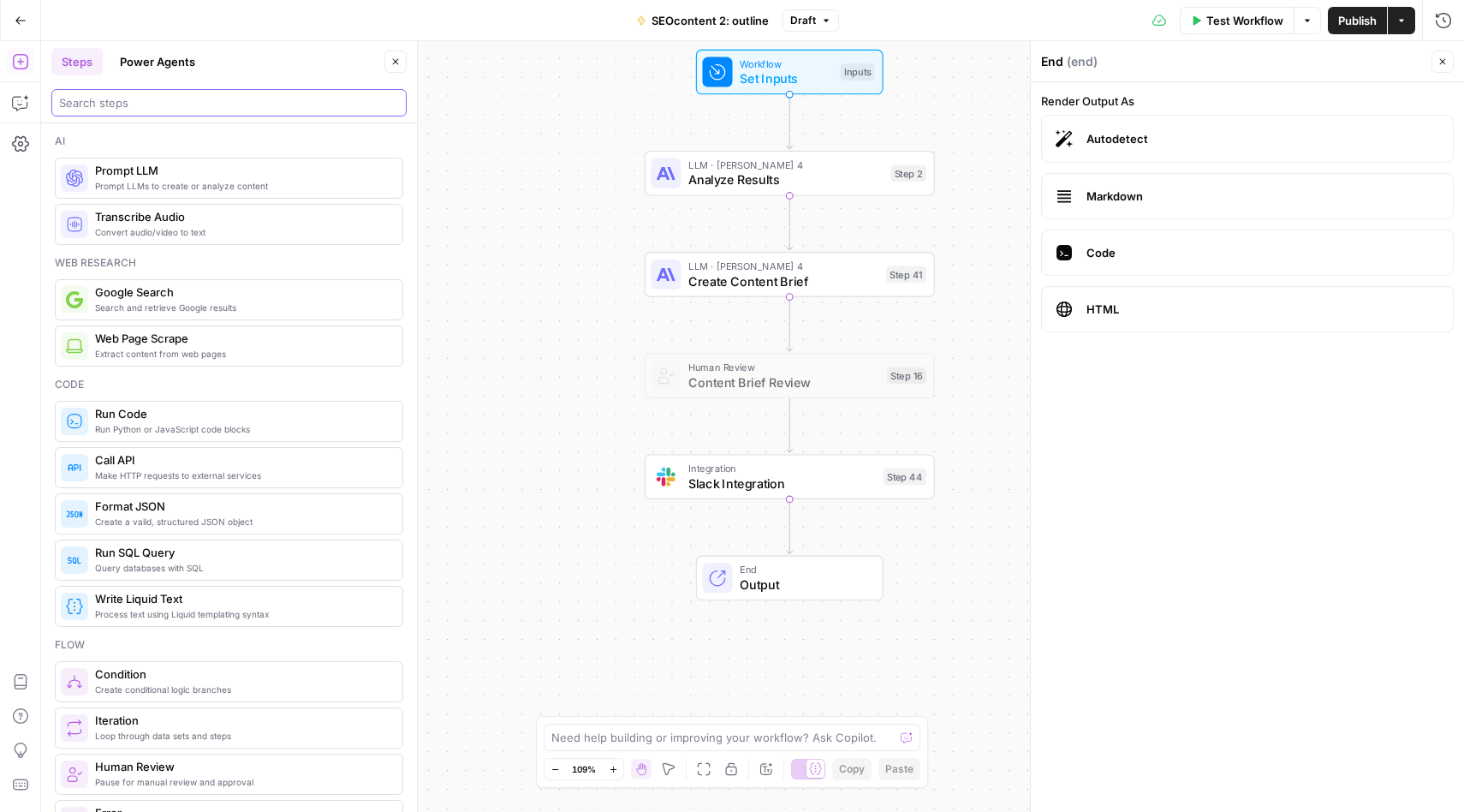
click at [115, 100] on input "search" at bounding box center [229, 103] width 340 height 17
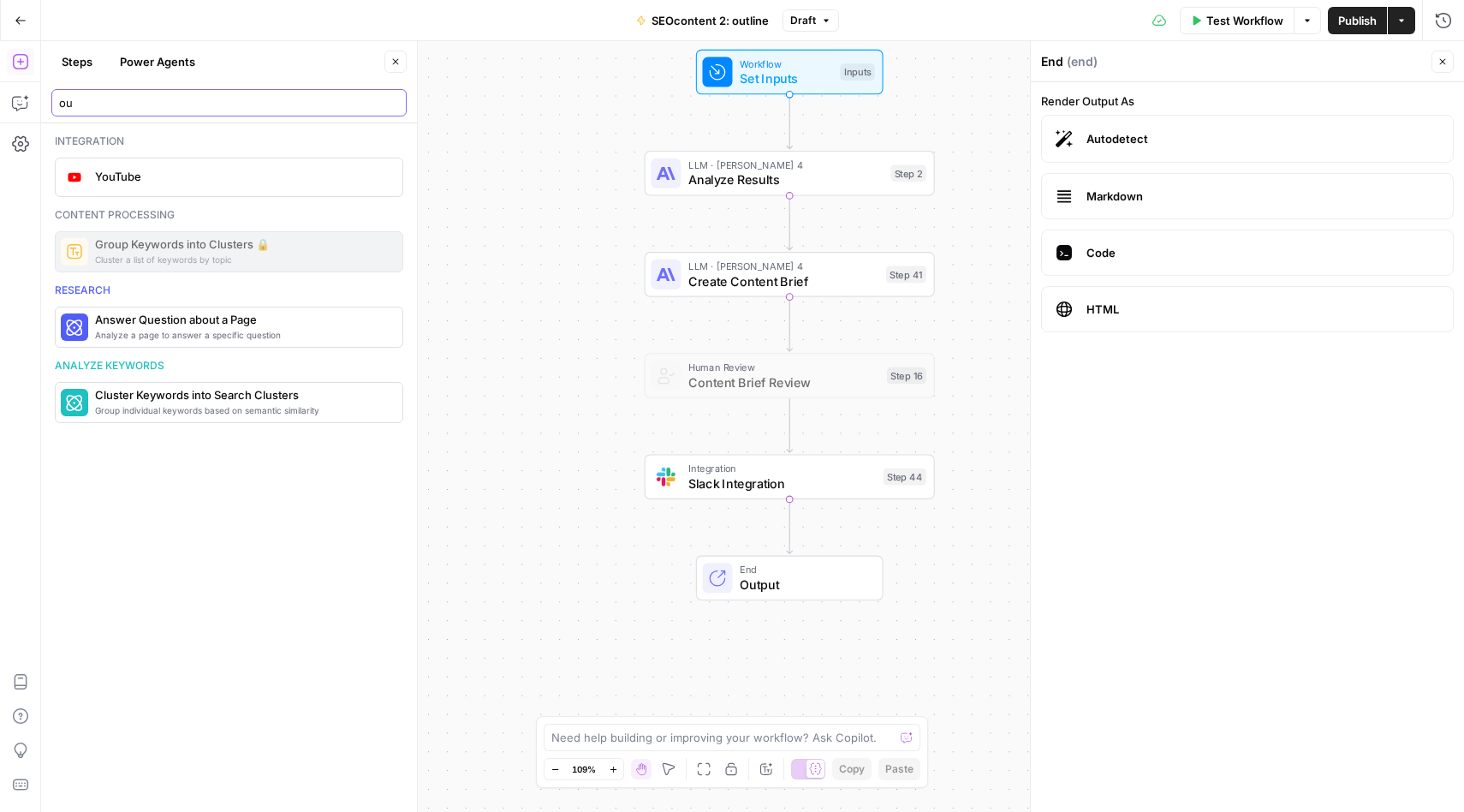
type input "o"
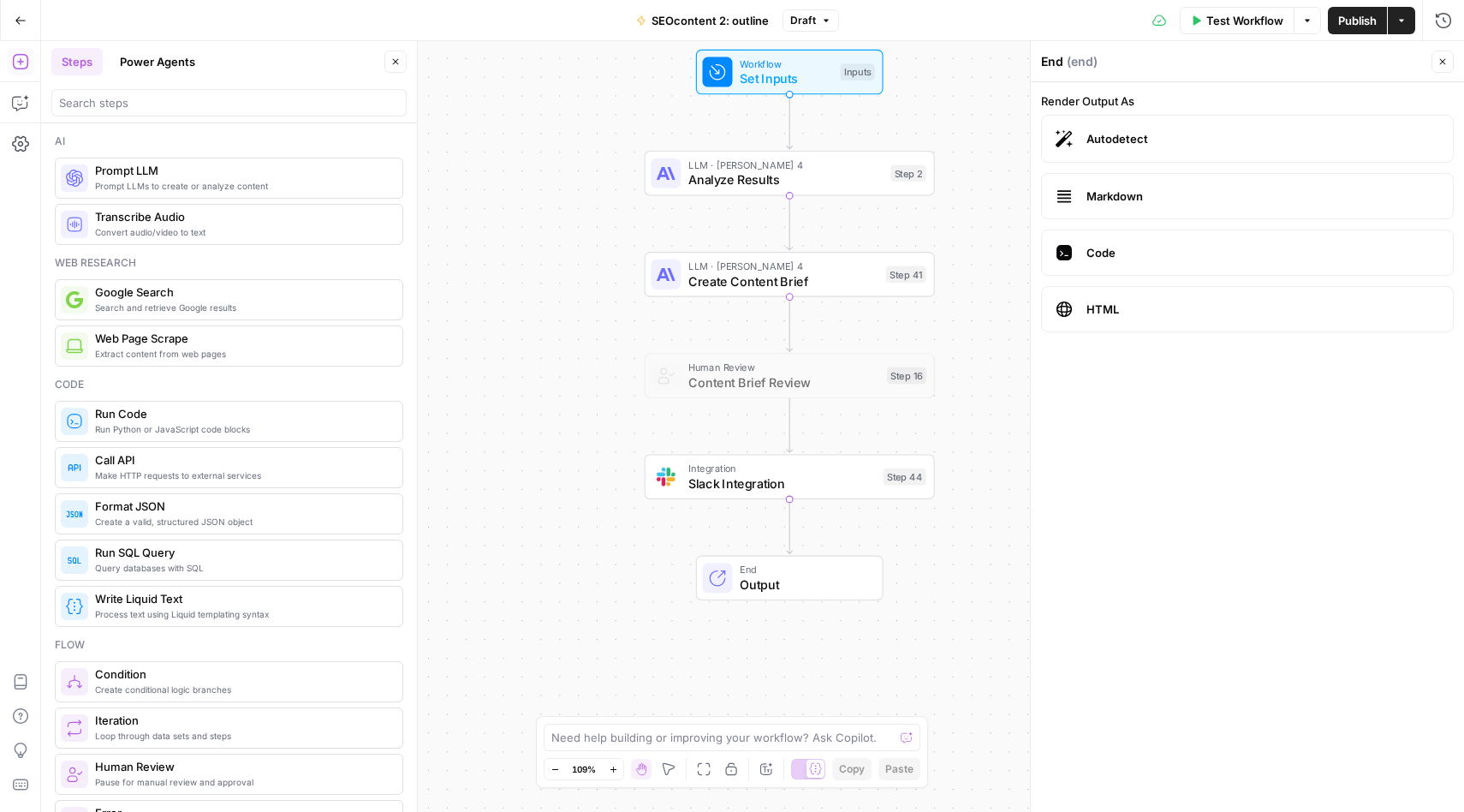
click at [521, 450] on div "Workflow Set Inputs Inputs LLM · Claude Sonnet 4 Analyze Results Step 2 LLM · C…" at bounding box center [752, 427] width 1423 height 771
click at [802, 571] on span "End" at bounding box center [804, 570] width 128 height 15
click at [845, 448] on icon "button" at bounding box center [847, 442] width 13 height 13
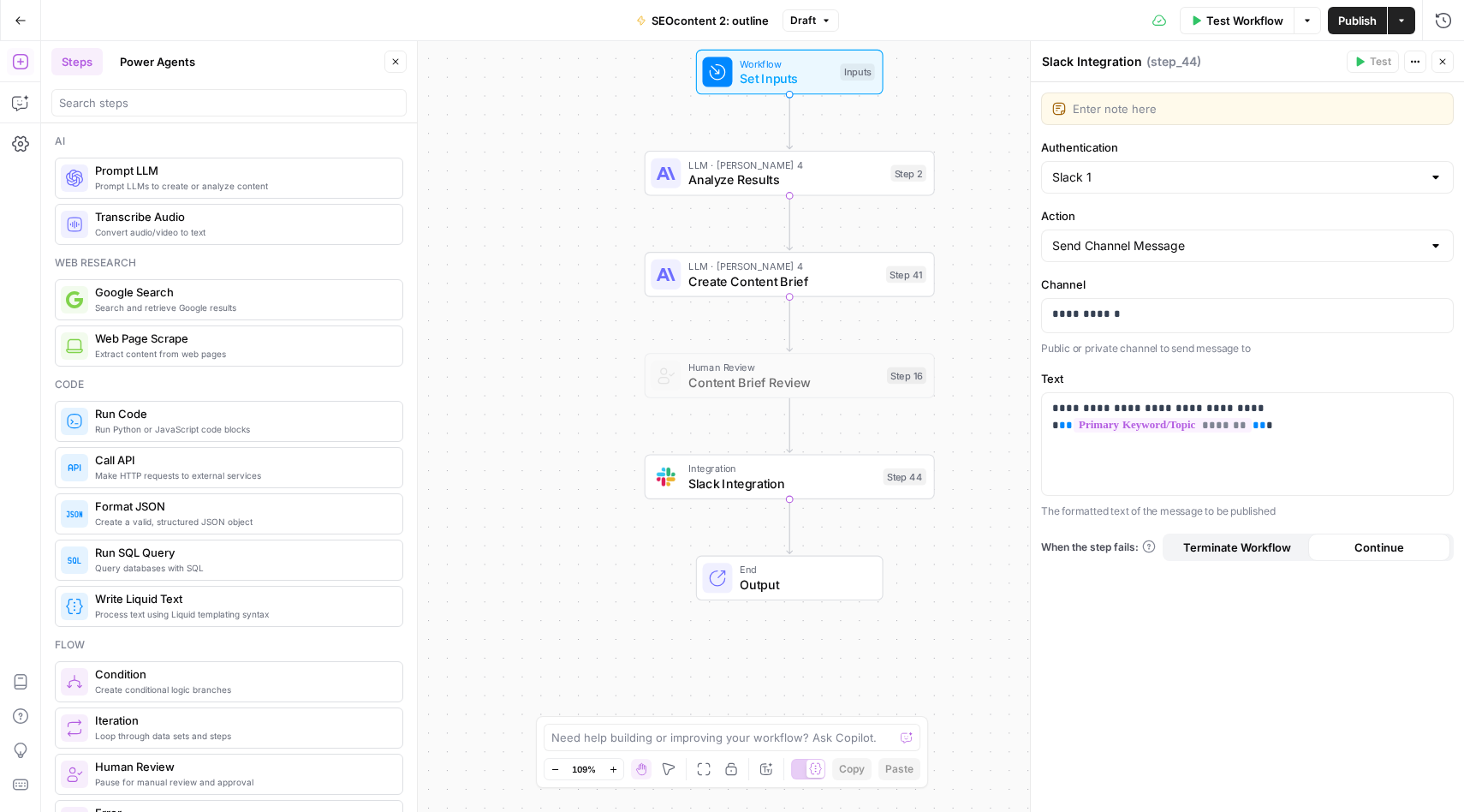
click at [585, 528] on div "Workflow Set Inputs Inputs LLM · Claude Sonnet 4 Analyze Results Step 2 LLM · C…" at bounding box center [752, 427] width 1423 height 771
click at [799, 571] on span "End" at bounding box center [804, 570] width 128 height 15
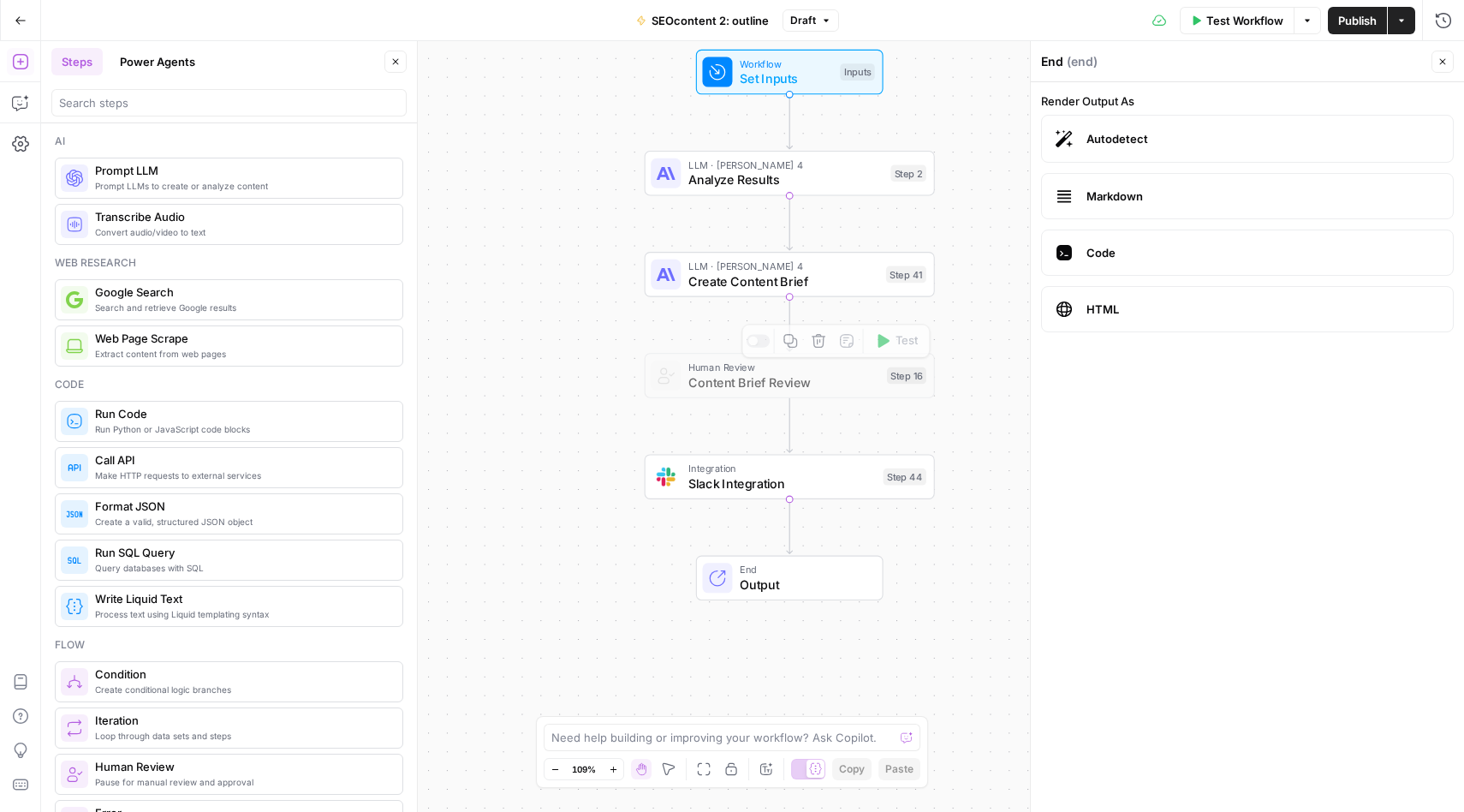
click at [819, 280] on span "Create Content Brief" at bounding box center [783, 281] width 190 height 19
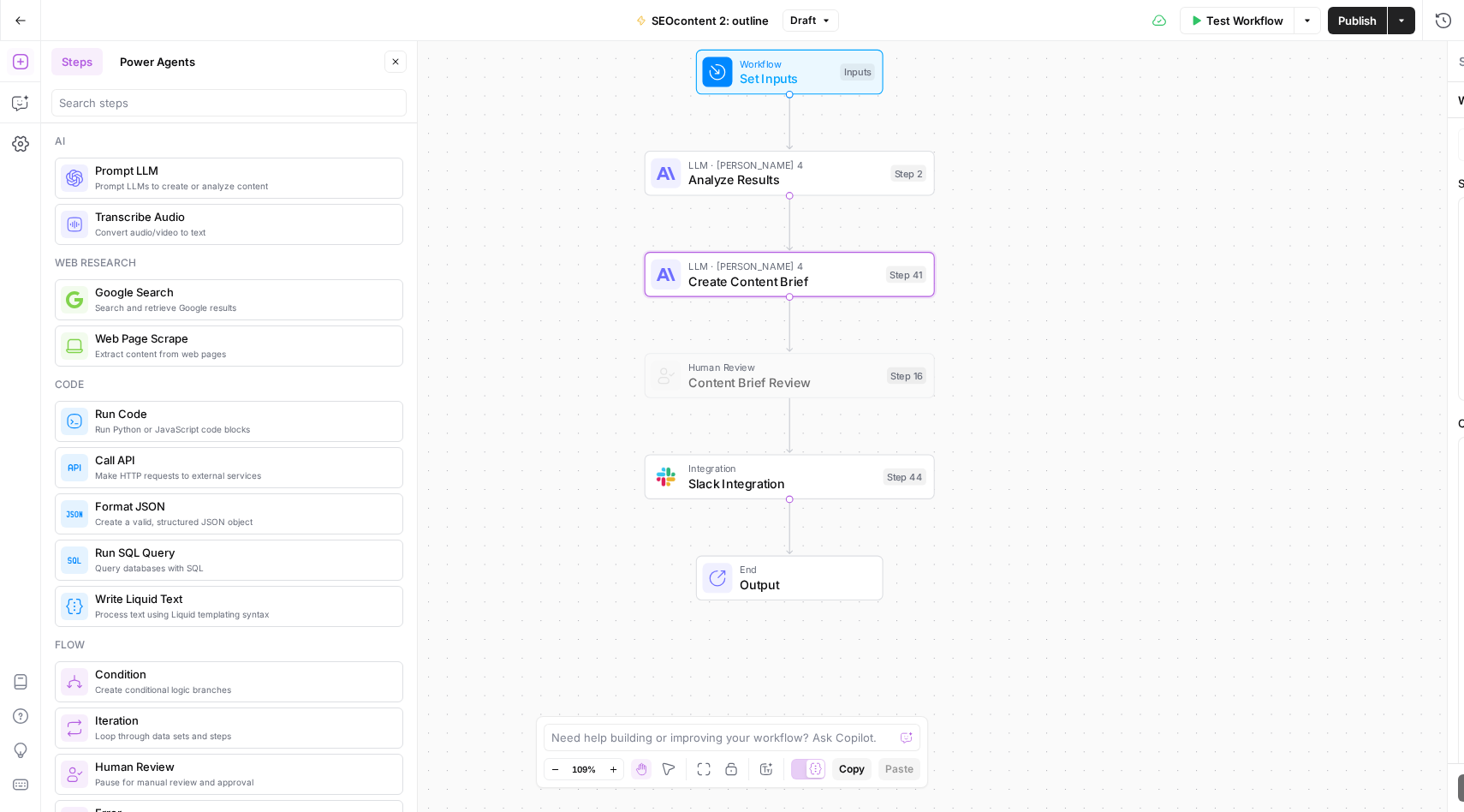
type textarea "Create Content Brief"
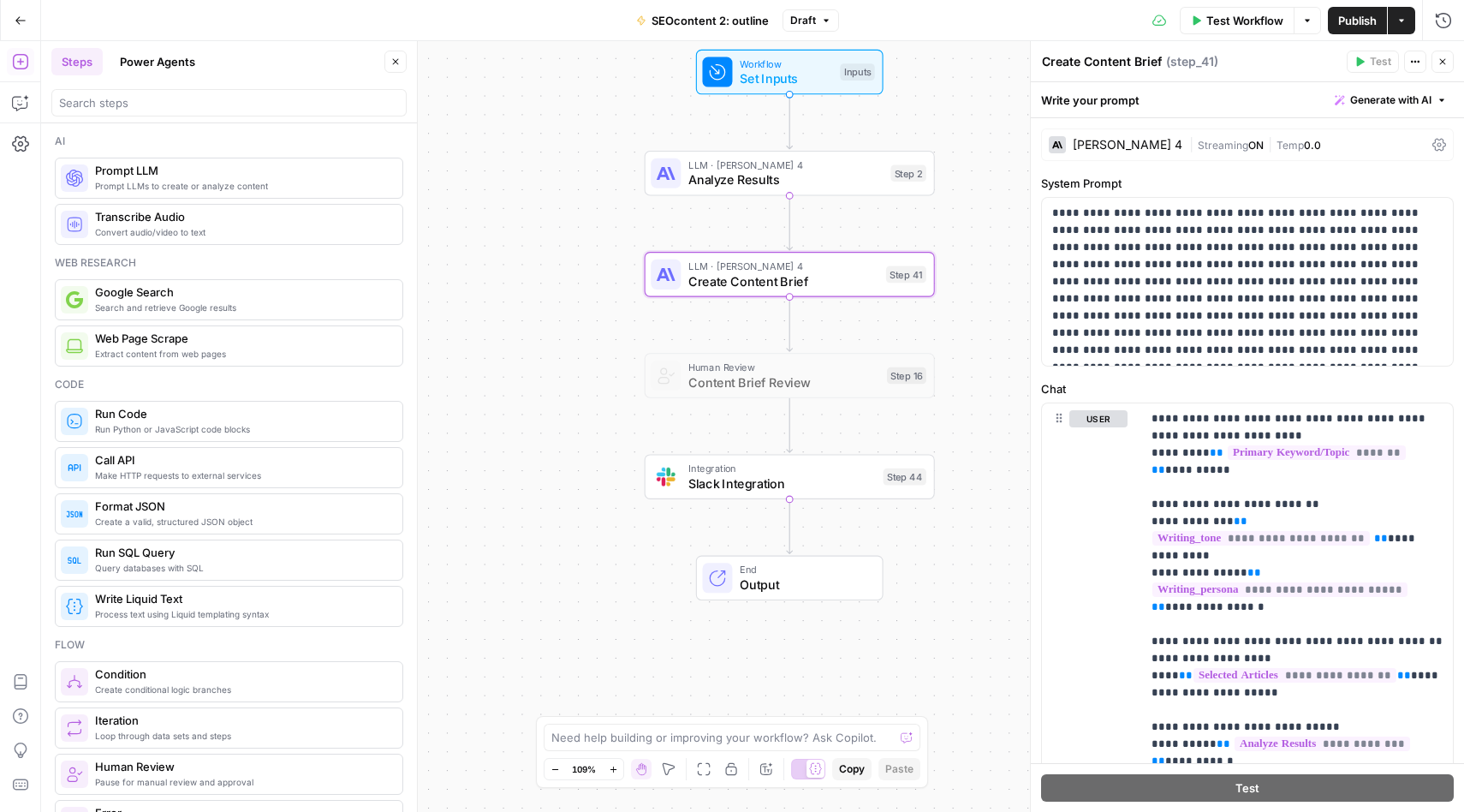
click at [1442, 147] on icon at bounding box center [1439, 144] width 13 height 13
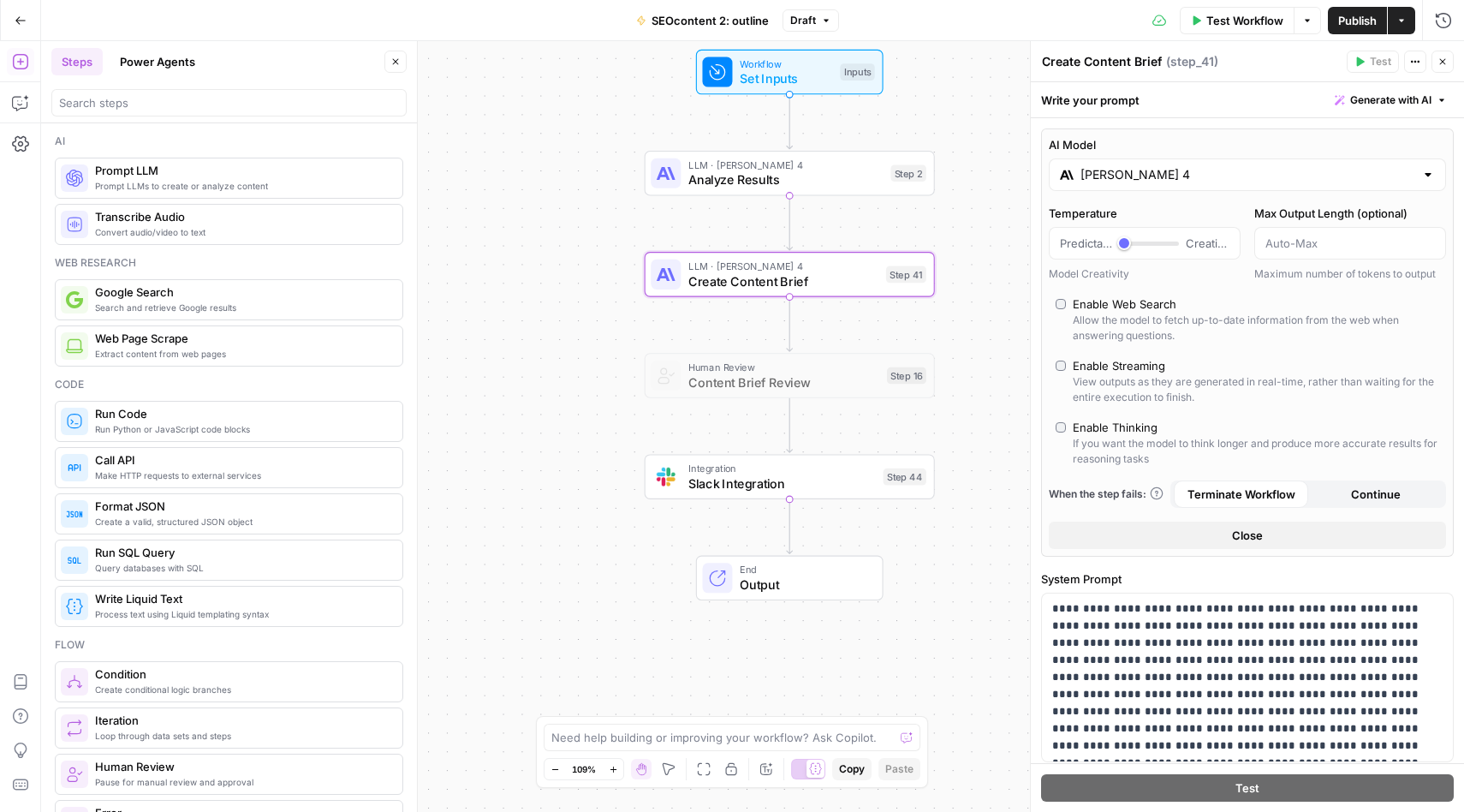
click at [625, 546] on div "Workflow Set Inputs Inputs LLM · Claude Sonnet 4 Analyze Results Step 2 LLM · C…" at bounding box center [752, 427] width 1423 height 771
click at [776, 482] on span "Slack Integration" at bounding box center [782, 483] width 187 height 19
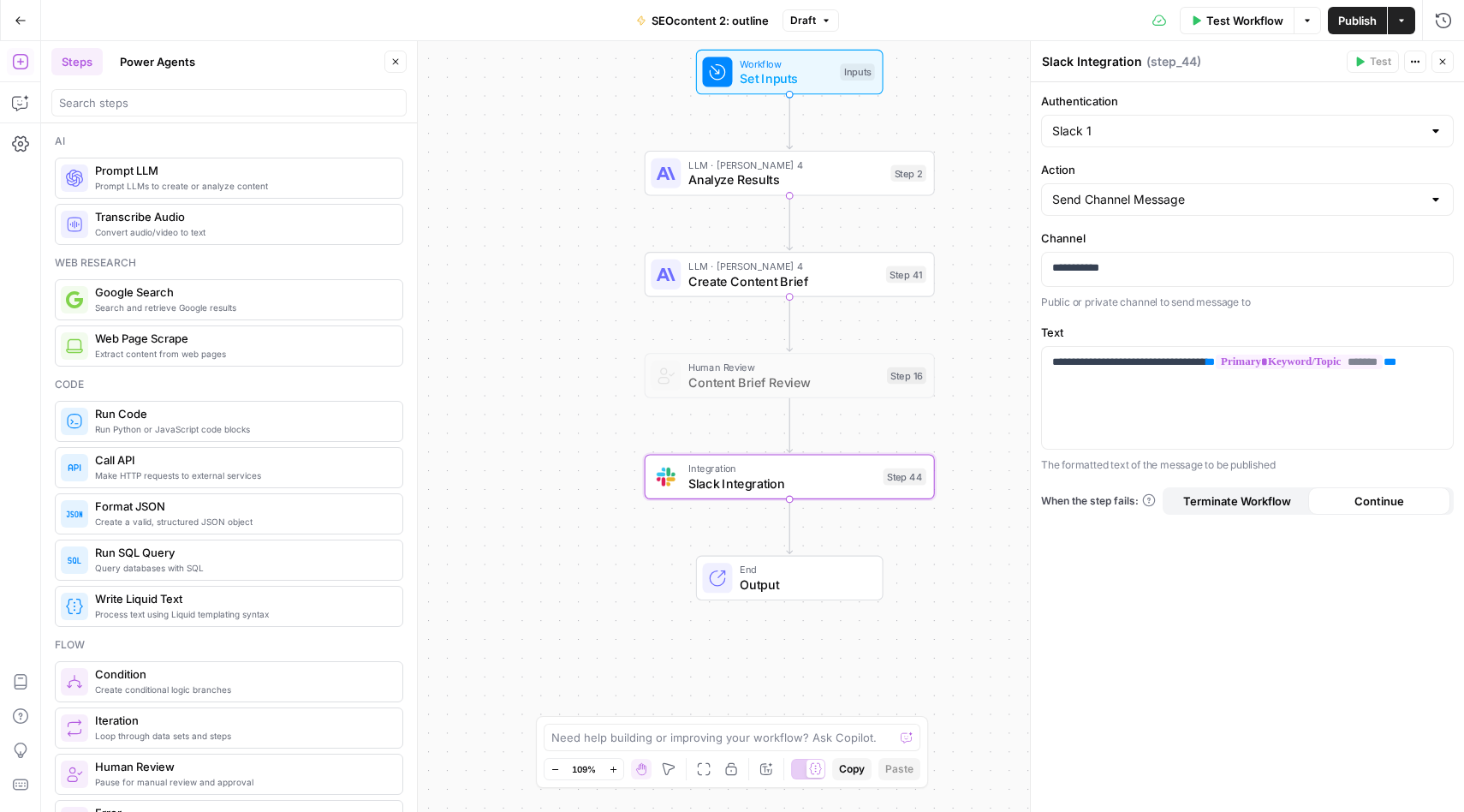
click at [1419, 62] on icon "button" at bounding box center [1415, 61] width 10 height 10
click at [817, 443] on icon "button" at bounding box center [819, 442] width 13 height 13
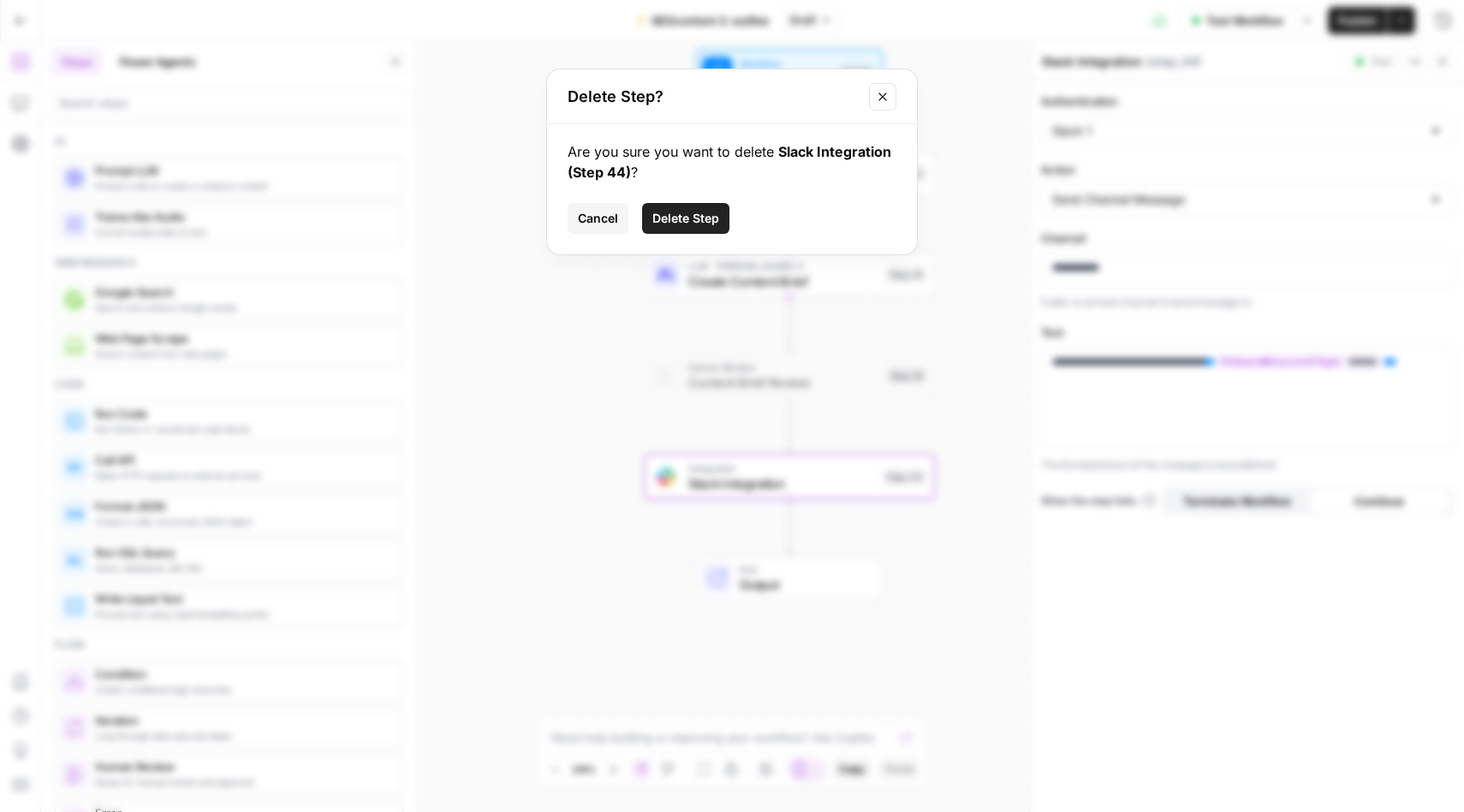
click at [670, 214] on span "Delete Step" at bounding box center [686, 219] width 67 height 17
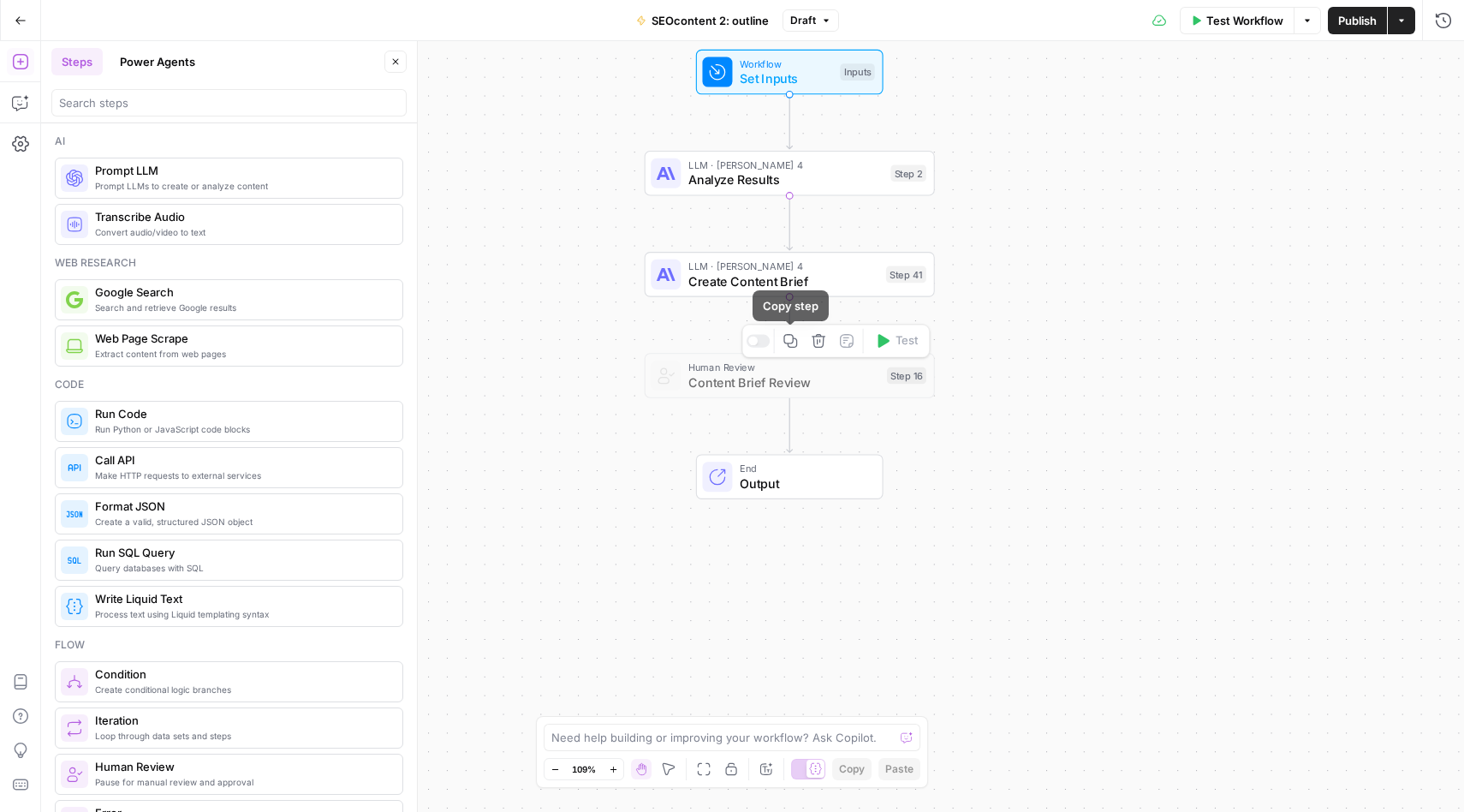
click at [763, 345] on div at bounding box center [758, 340] width 24 height 12
click at [640, 586] on div "Workflow Set Inputs Inputs LLM · Claude Sonnet 4 Analyze Results Step 2 LLM · C…" at bounding box center [752, 427] width 1423 height 771
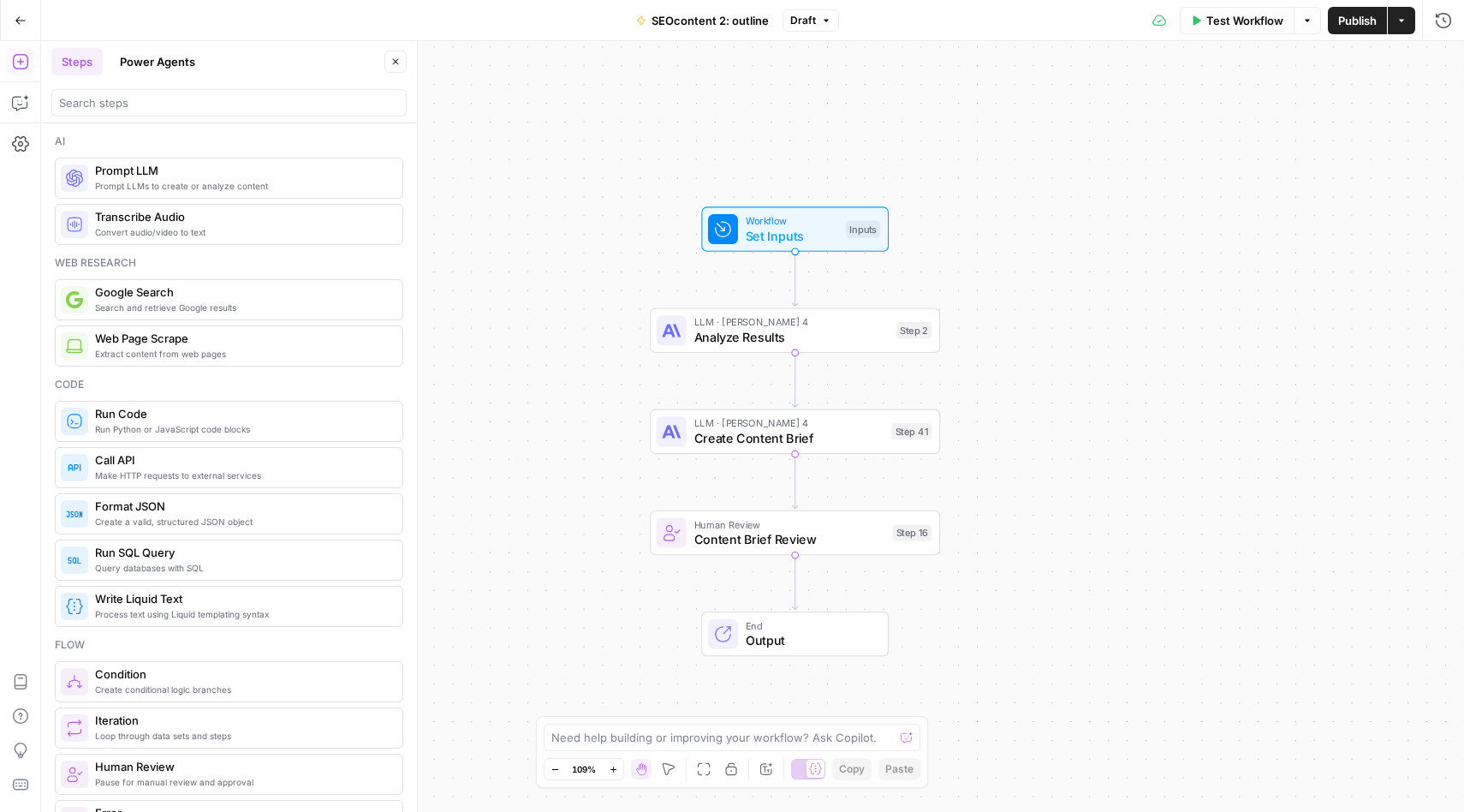
click at [1363, 17] on span "Publish" at bounding box center [1357, 21] width 38 height 17
click at [788, 525] on span "Human Review" at bounding box center [790, 524] width 191 height 15
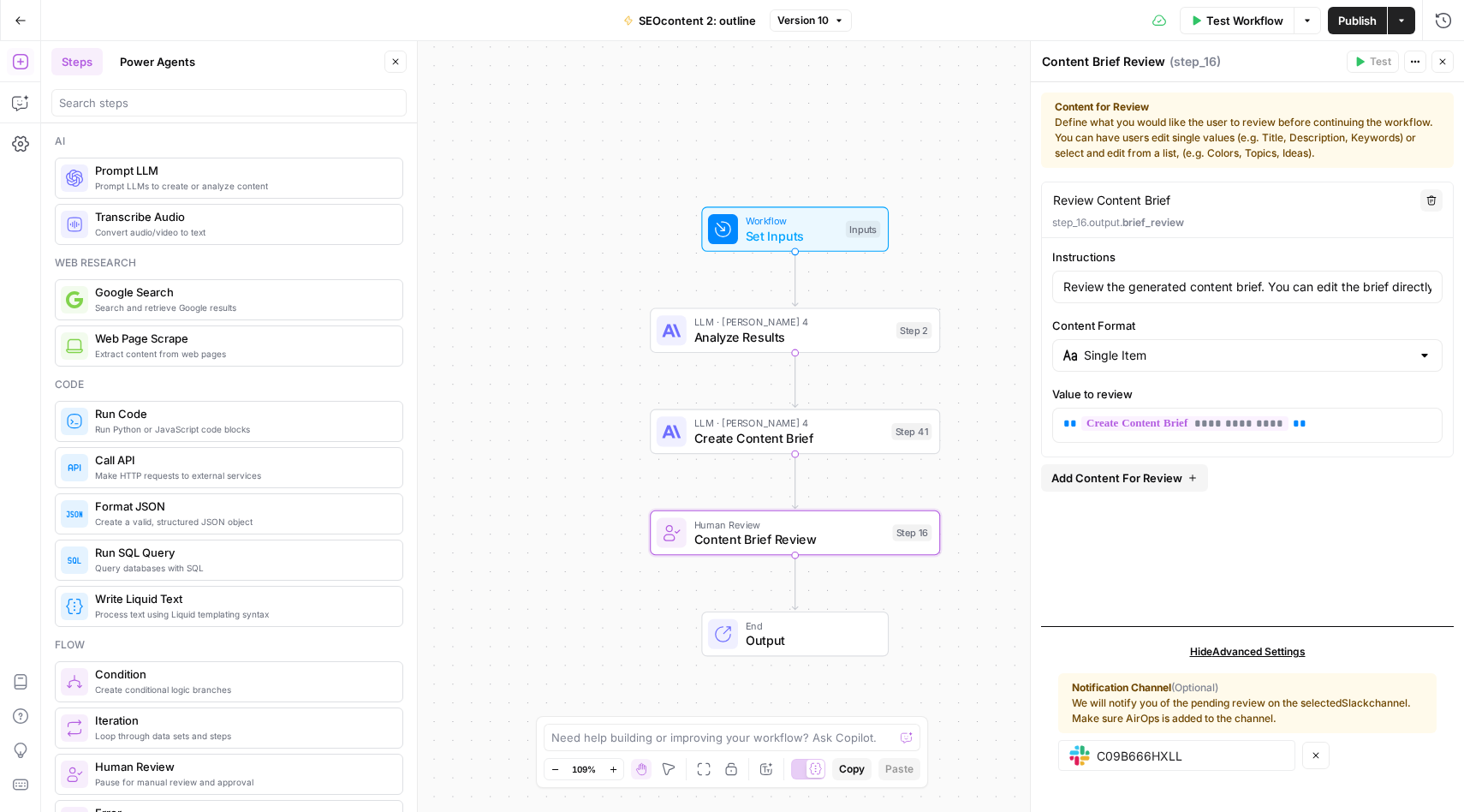
click at [781, 435] on span "Create Content Brief" at bounding box center [789, 439] width 190 height 19
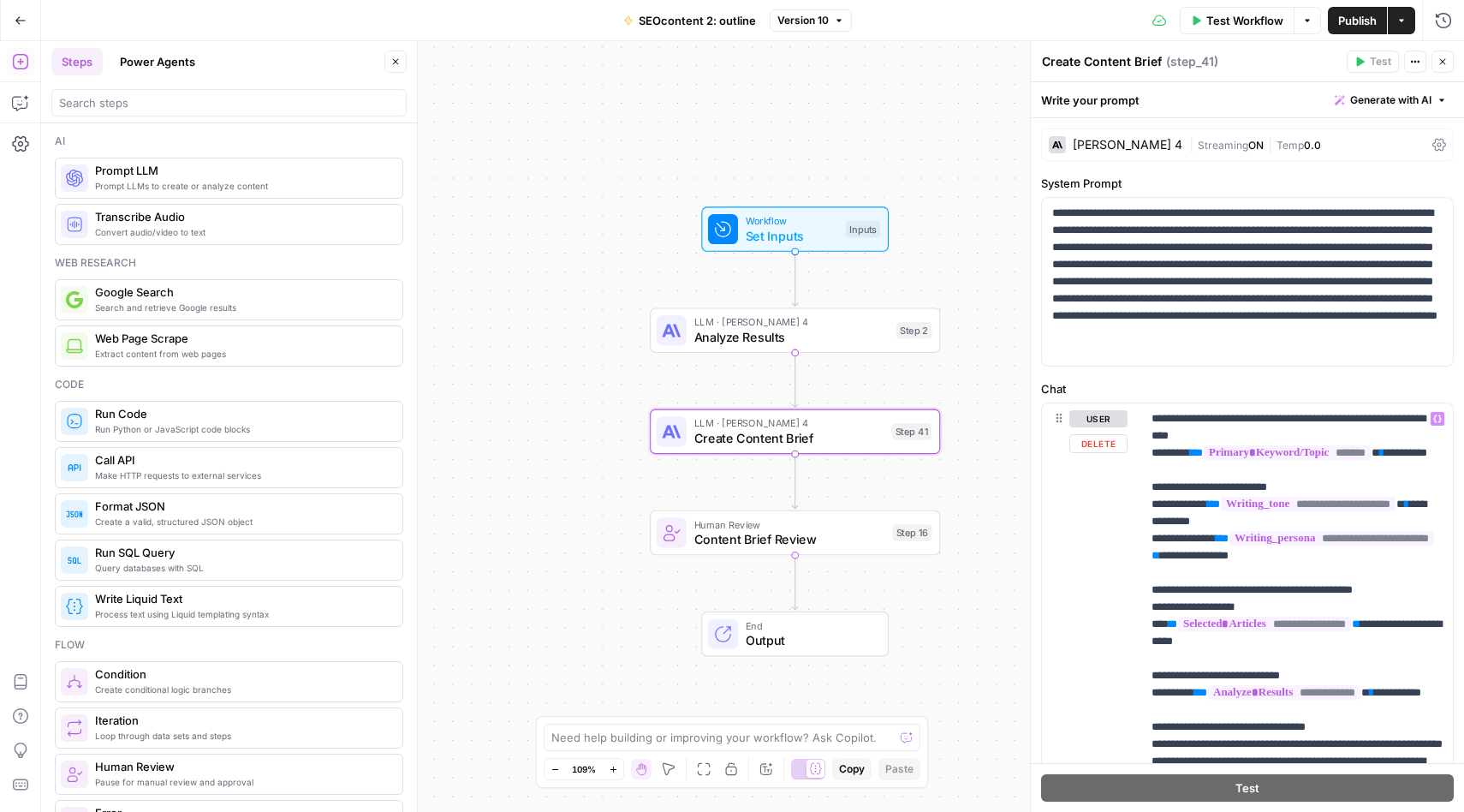
click at [1138, 388] on label "Chat" at bounding box center [1247, 388] width 412 height 17
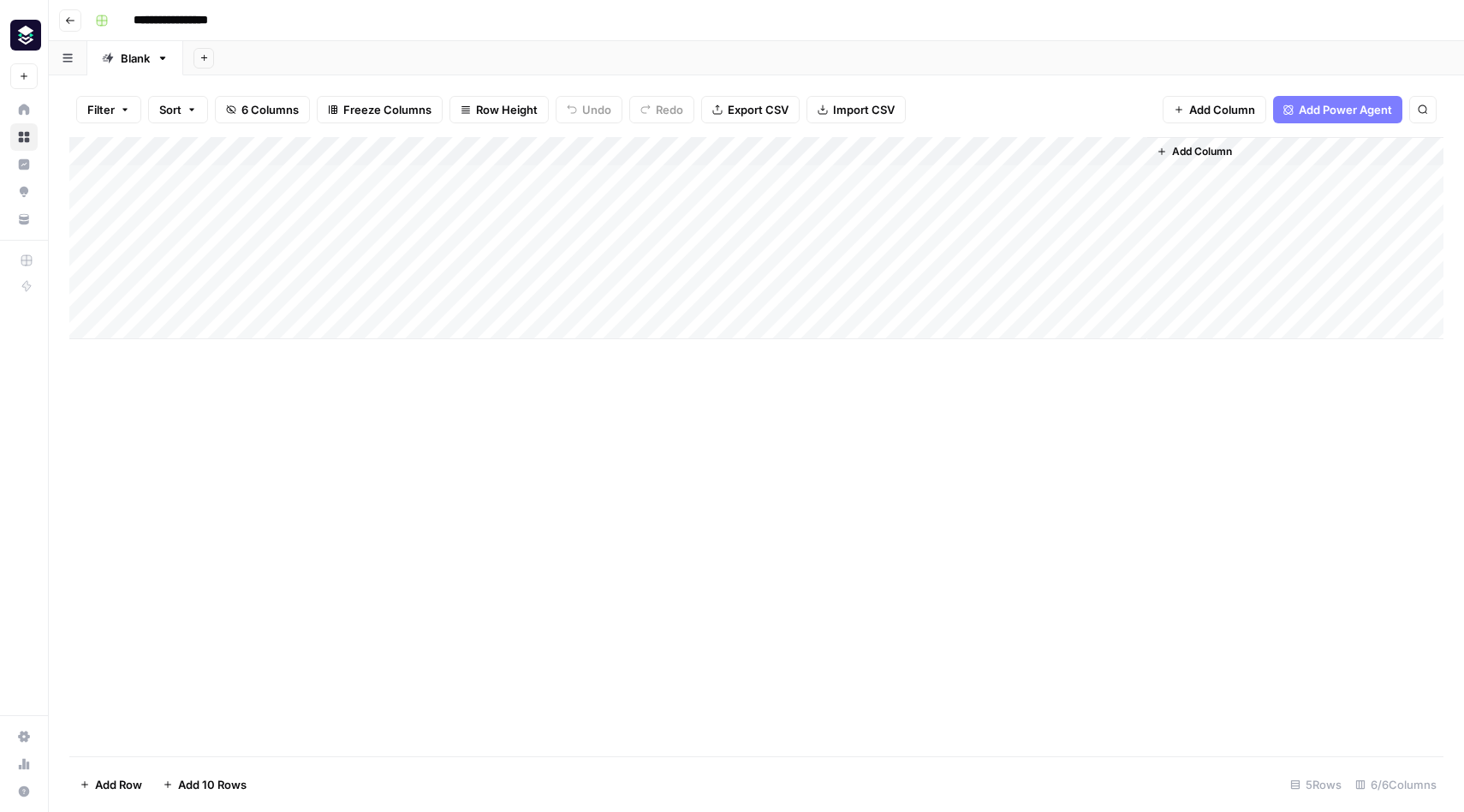
click at [724, 176] on div "Add Column" at bounding box center [757, 239] width 1374 height 202
click at [741, 148] on div "Add Column" at bounding box center [757, 239] width 1374 height 202
click at [922, 532] on div "Add Column" at bounding box center [757, 447] width 1374 height 619
click at [437, 181] on div "Add Column" at bounding box center [757, 239] width 1374 height 202
click at [491, 177] on div "Add Column" at bounding box center [757, 239] width 1374 height 202
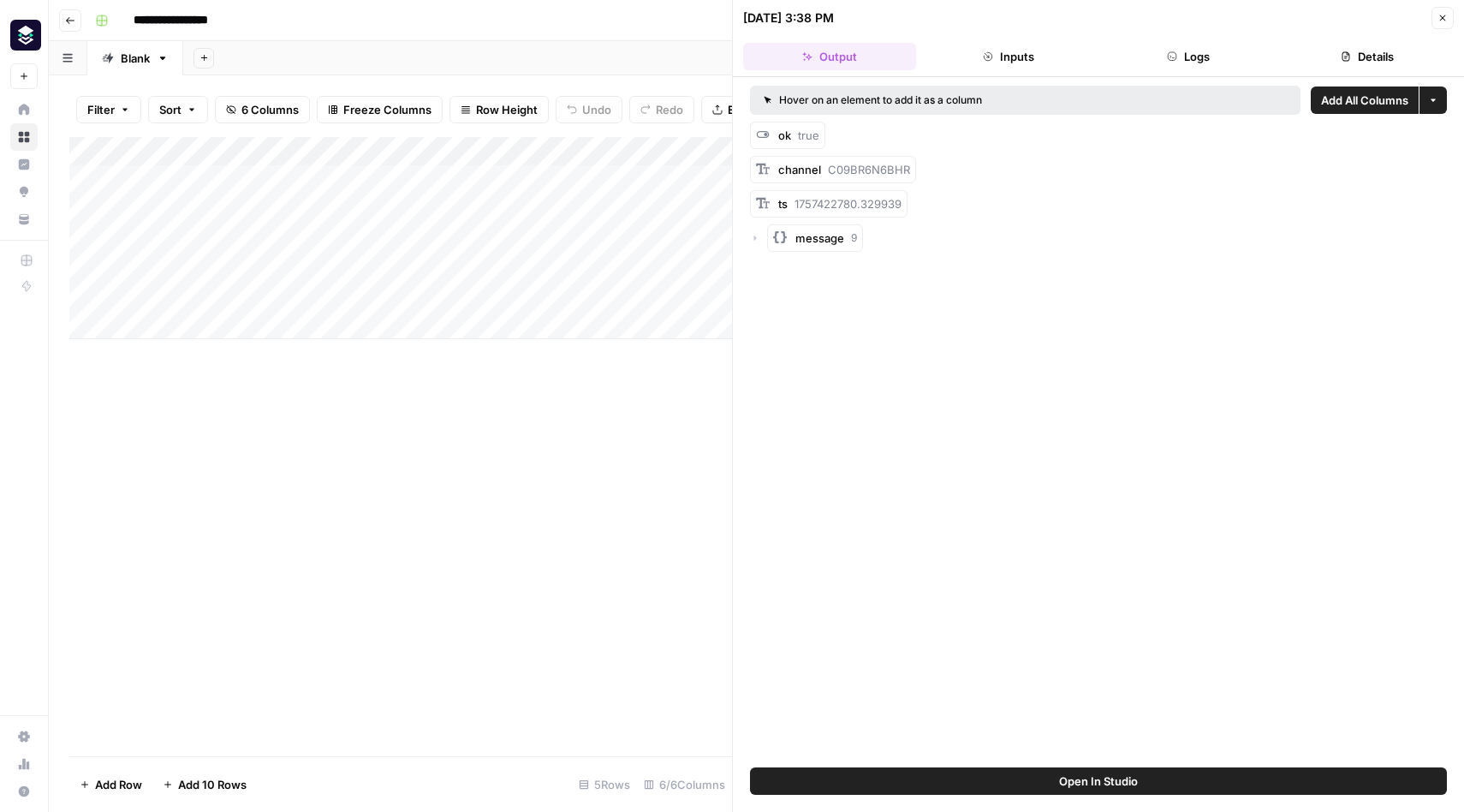
click at [1012, 54] on button "Inputs" at bounding box center [1009, 56] width 173 height 28
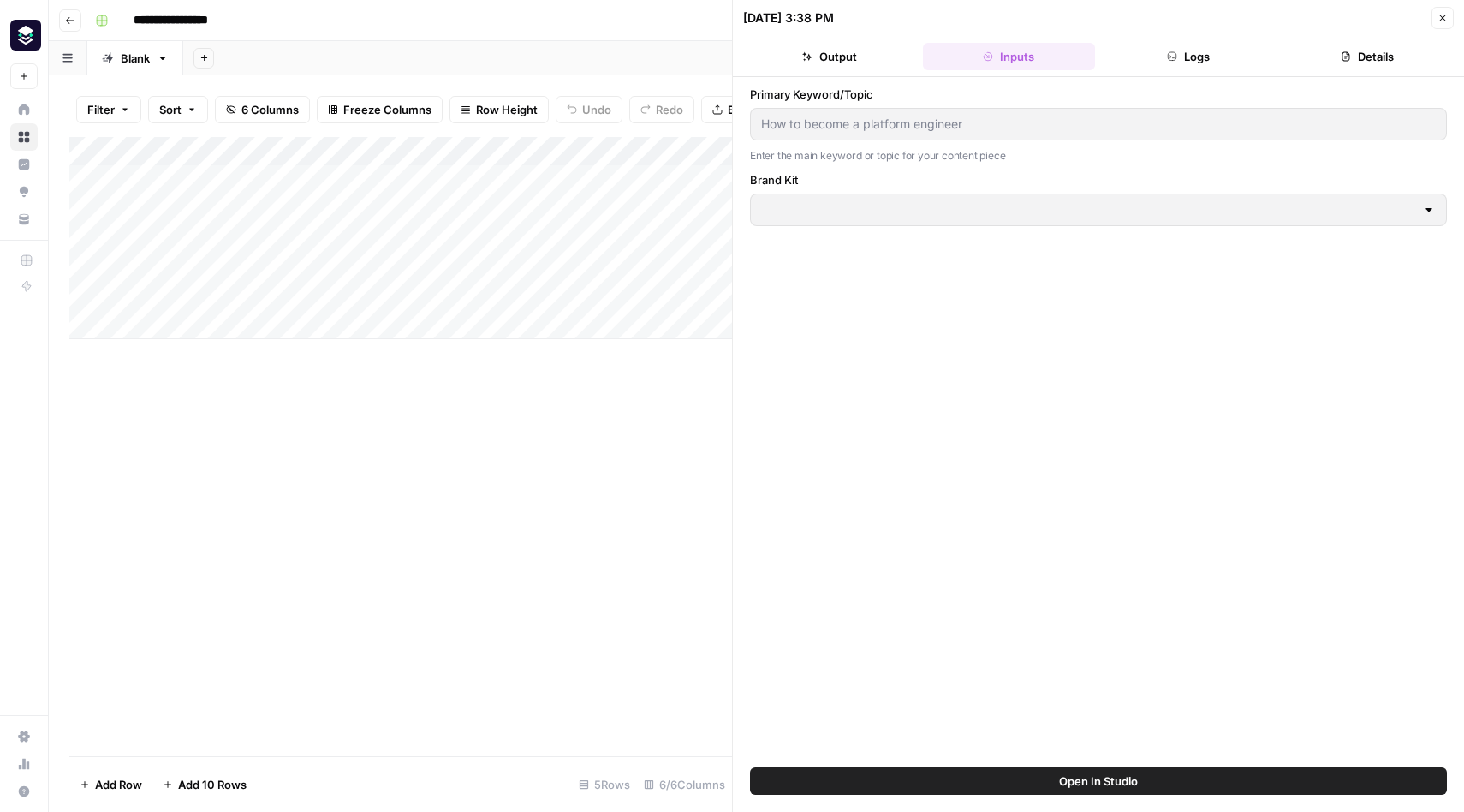
type input "Platform Engineering"
click at [1204, 65] on button "Logs" at bounding box center [1188, 56] width 173 height 28
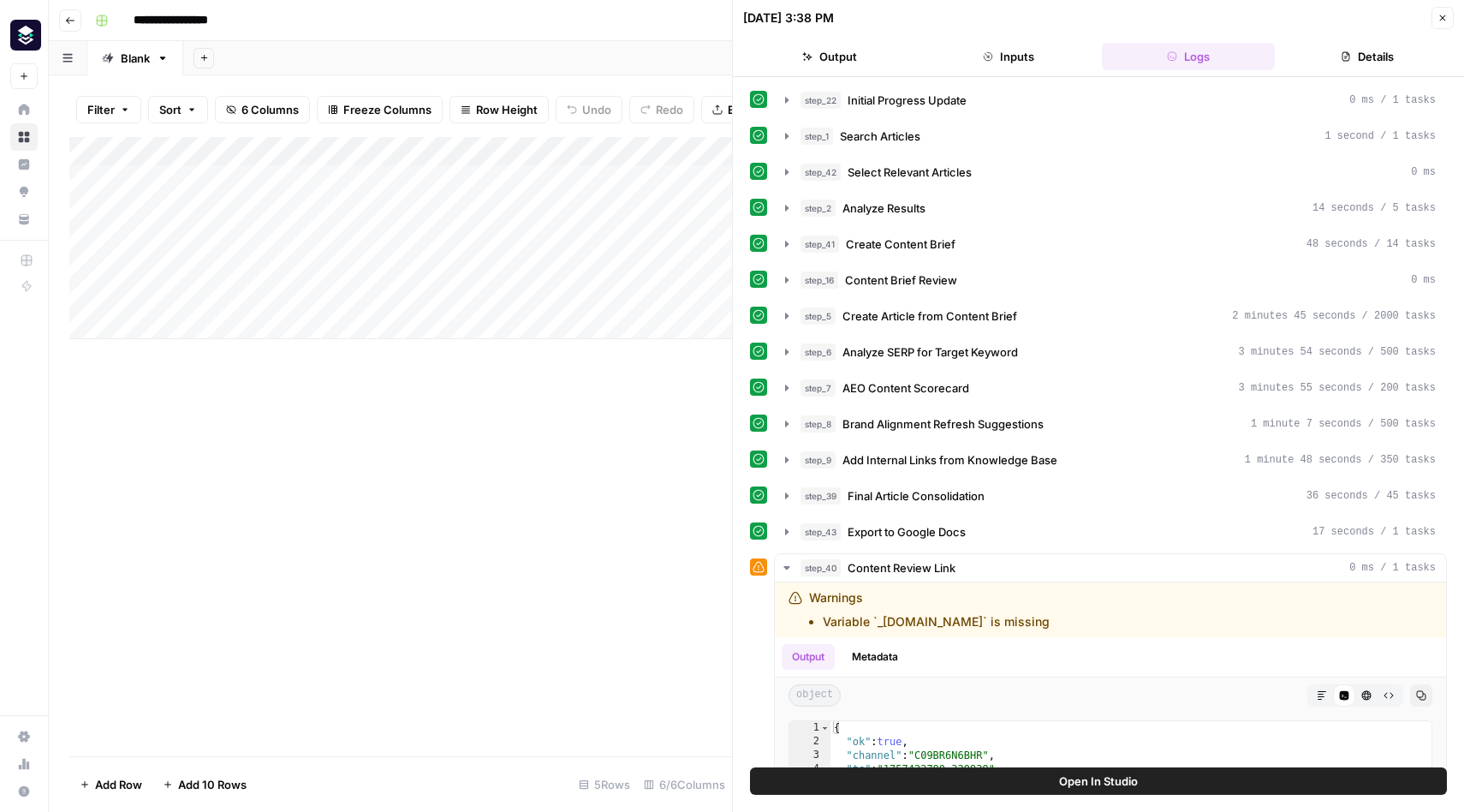
click at [1370, 51] on button "Details" at bounding box center [1368, 56] width 173 height 28
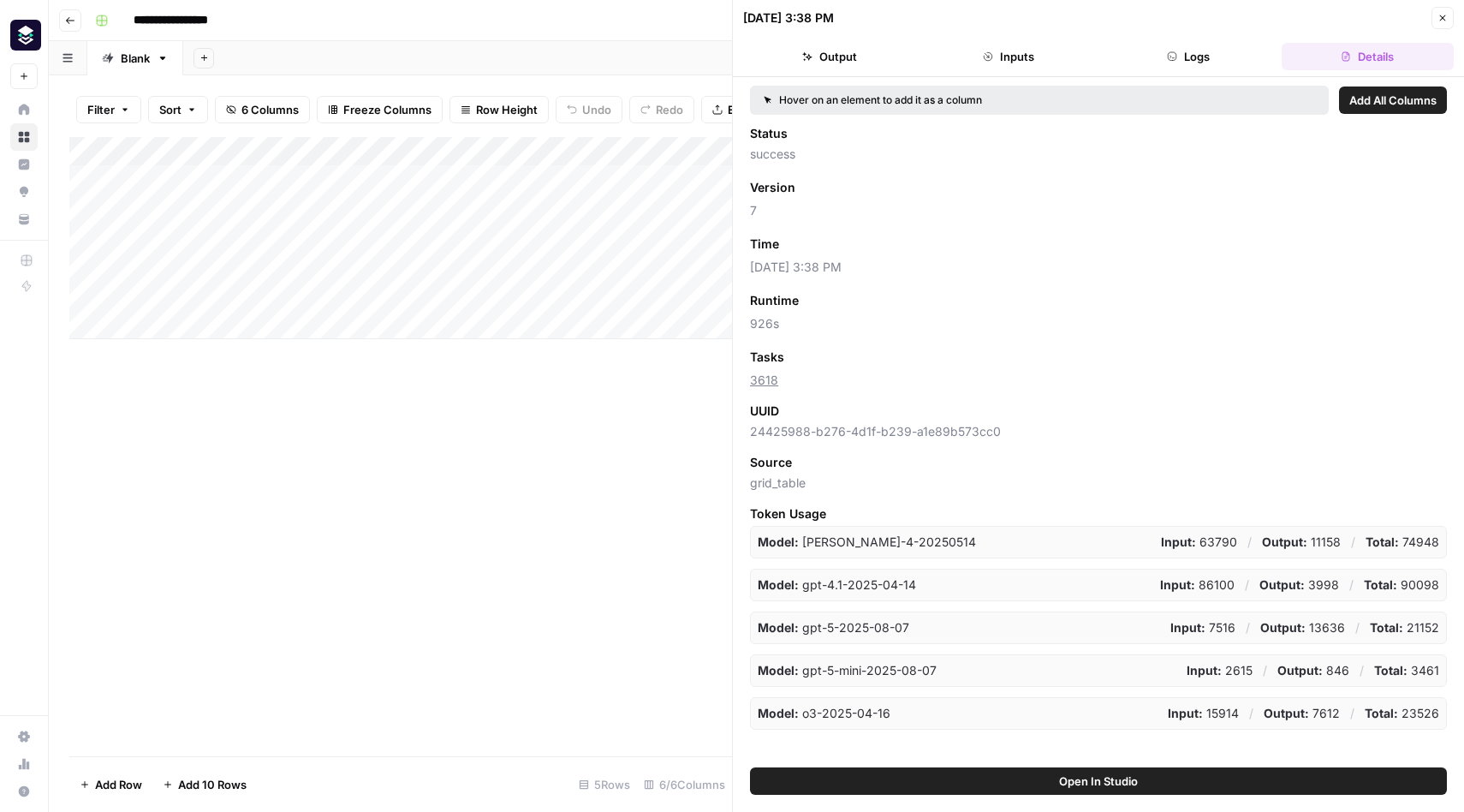
click at [827, 53] on button "Output" at bounding box center [829, 56] width 173 height 28
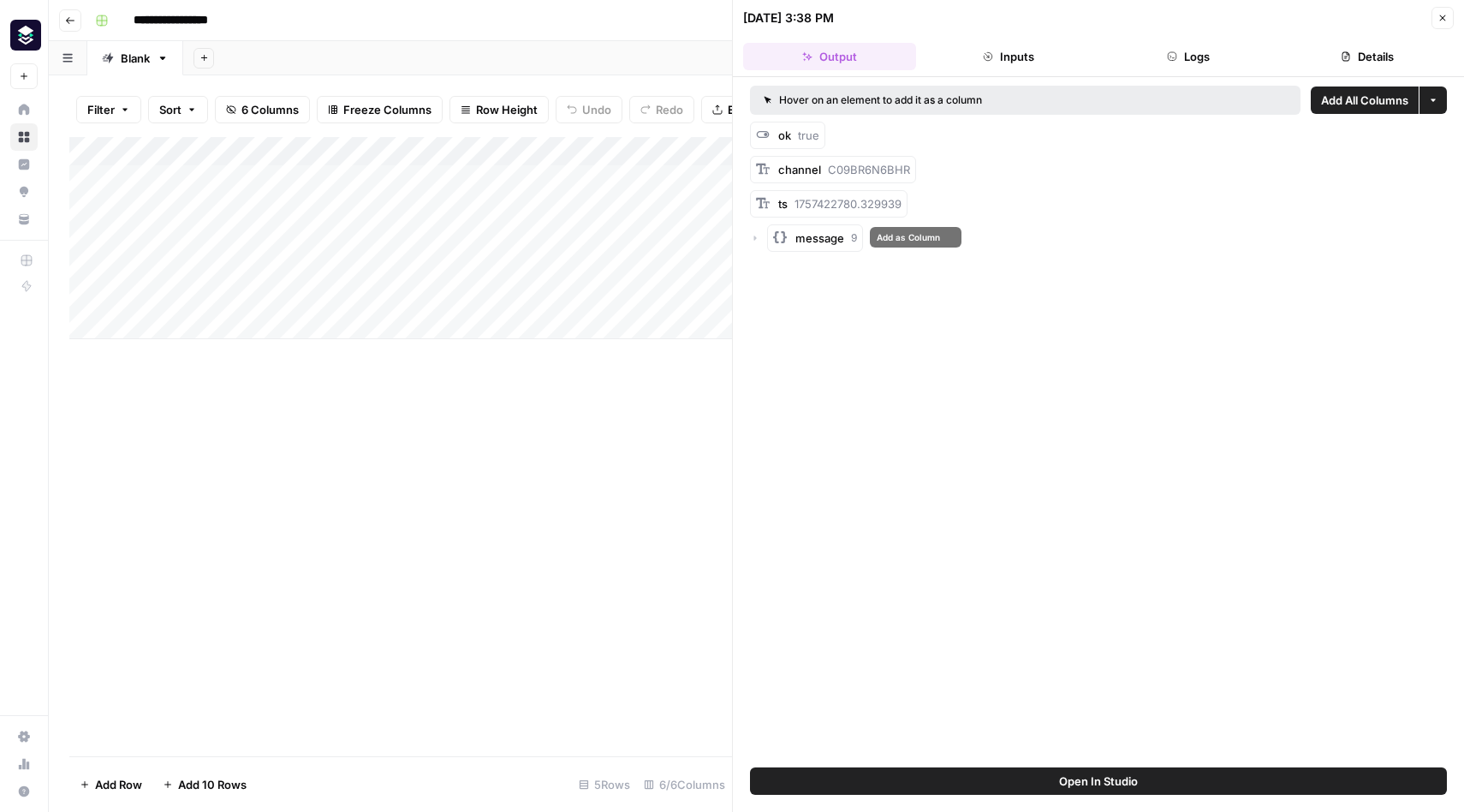
click at [759, 238] on icon "button" at bounding box center [755, 238] width 10 height 10
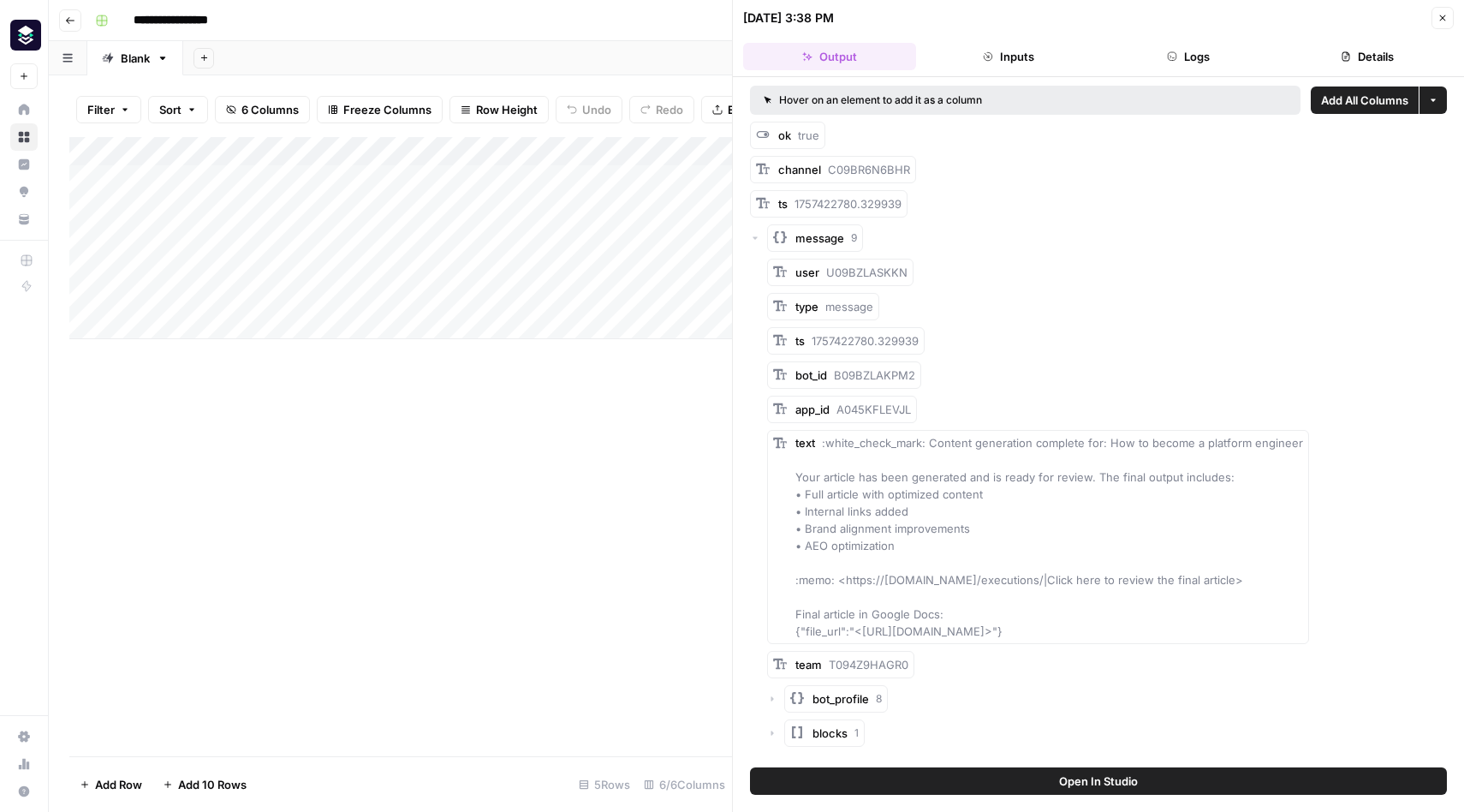
click at [1449, 12] on button "Close" at bounding box center [1442, 17] width 22 height 22
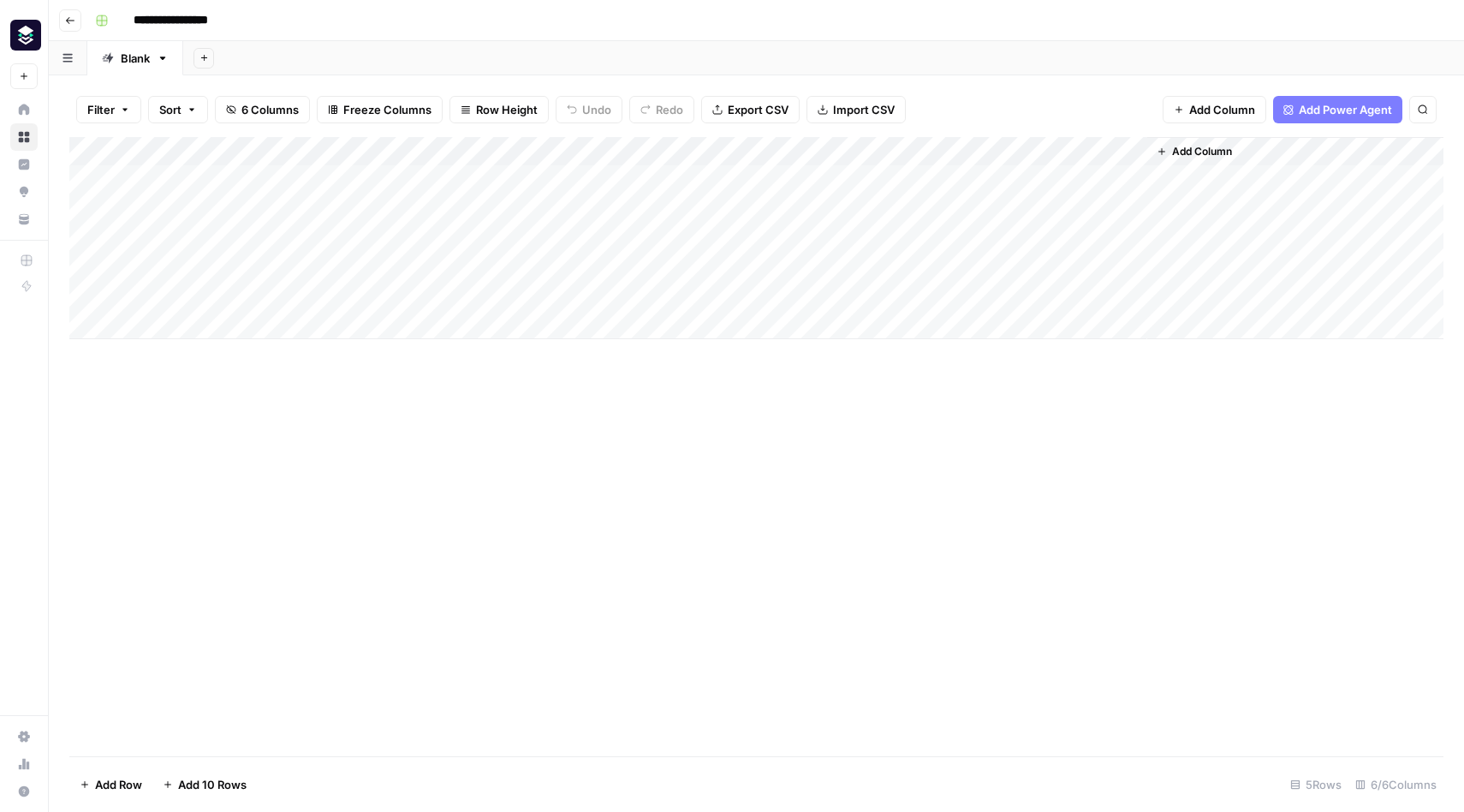
click at [447, 184] on div "Add Column" at bounding box center [757, 239] width 1374 height 202
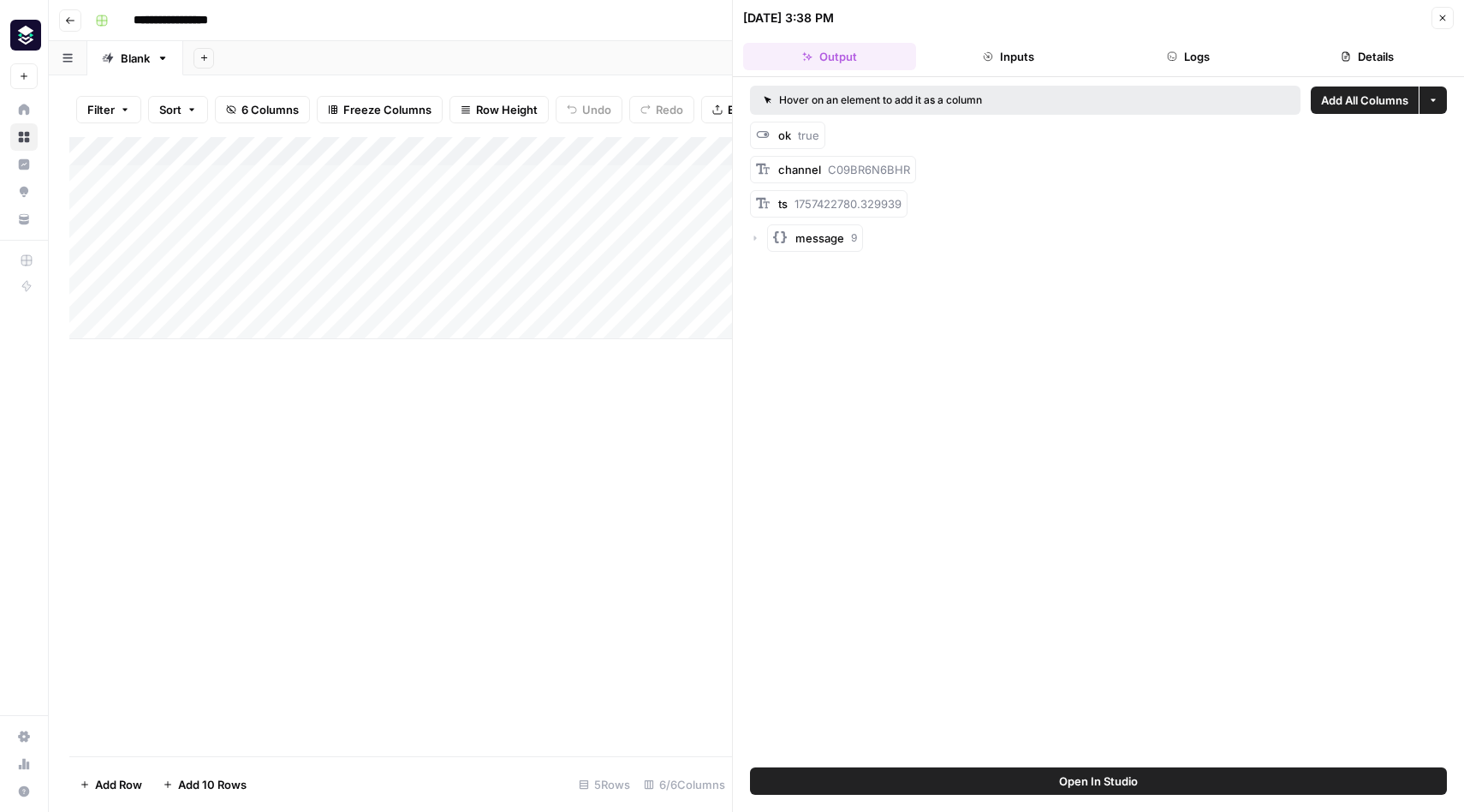
click at [1441, 16] on icon "button" at bounding box center [1443, 18] width 6 height 6
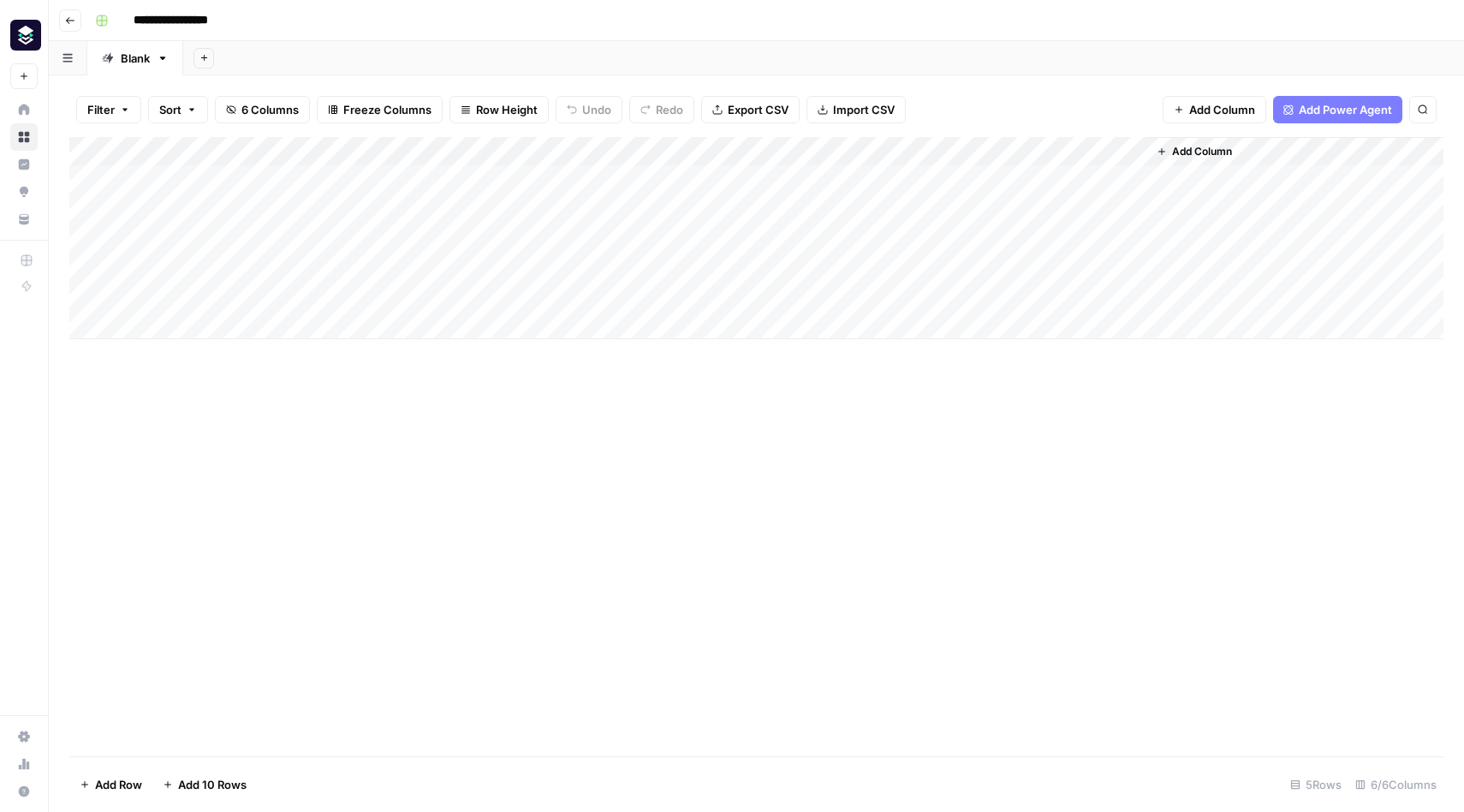
click at [446, 208] on div "Add Column" at bounding box center [757, 239] width 1374 height 202
click at [489, 210] on div "Add Column" at bounding box center [757, 239] width 1374 height 202
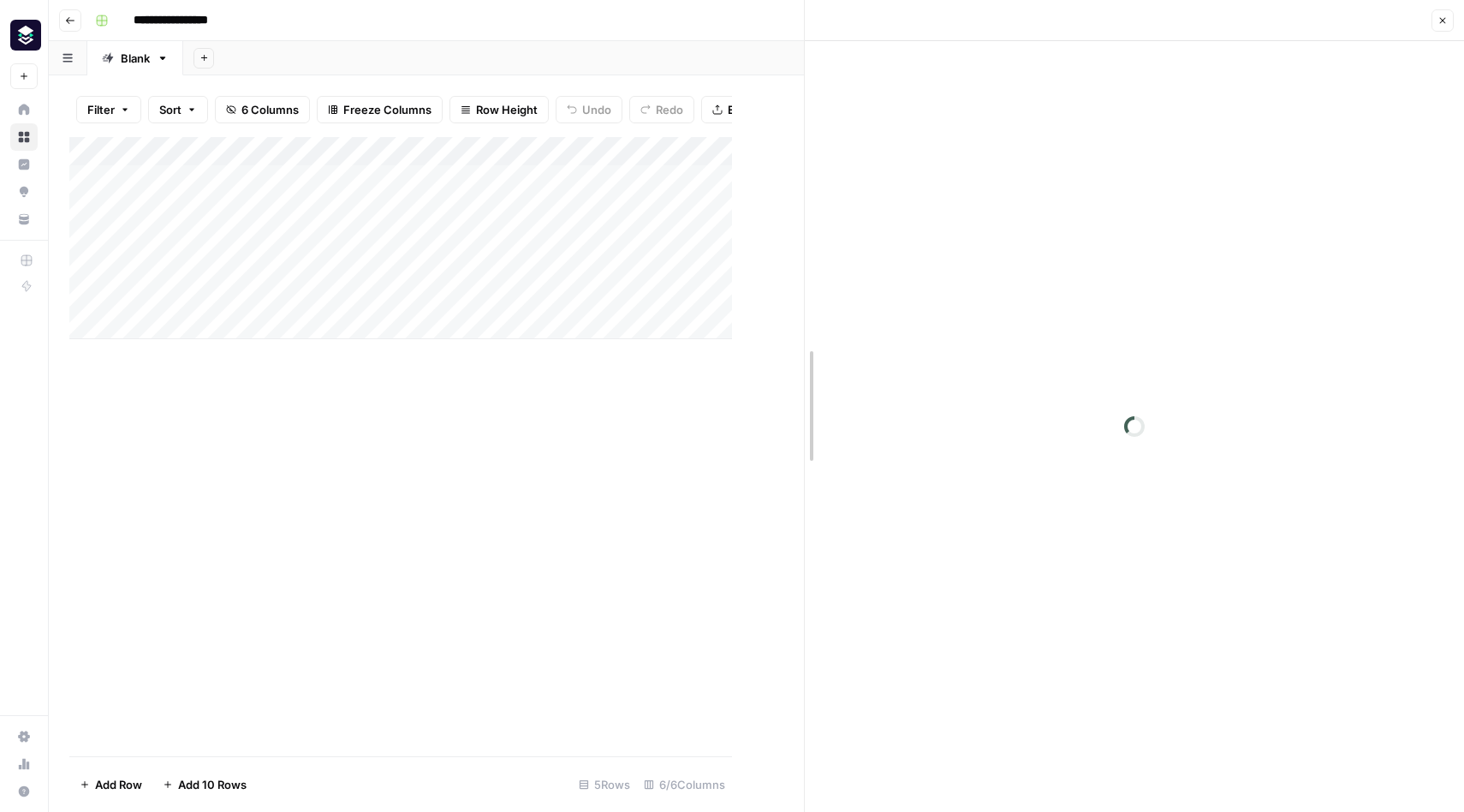
drag, startPoint x: 729, startPoint y: 230, endPoint x: 829, endPoint y: 232, distance: 100.0
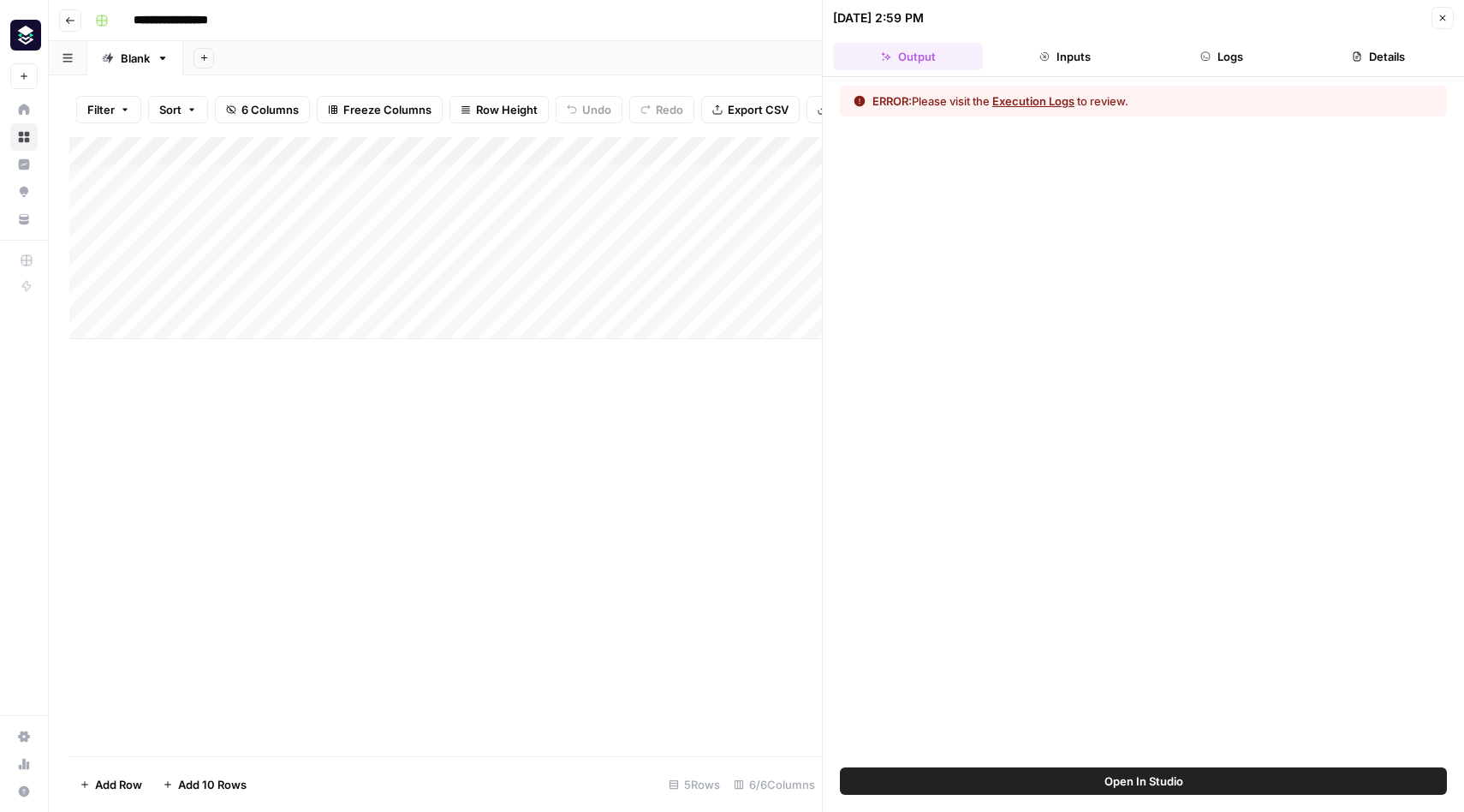
click at [1037, 105] on button "Execution Logs" at bounding box center [1034, 101] width 82 height 17
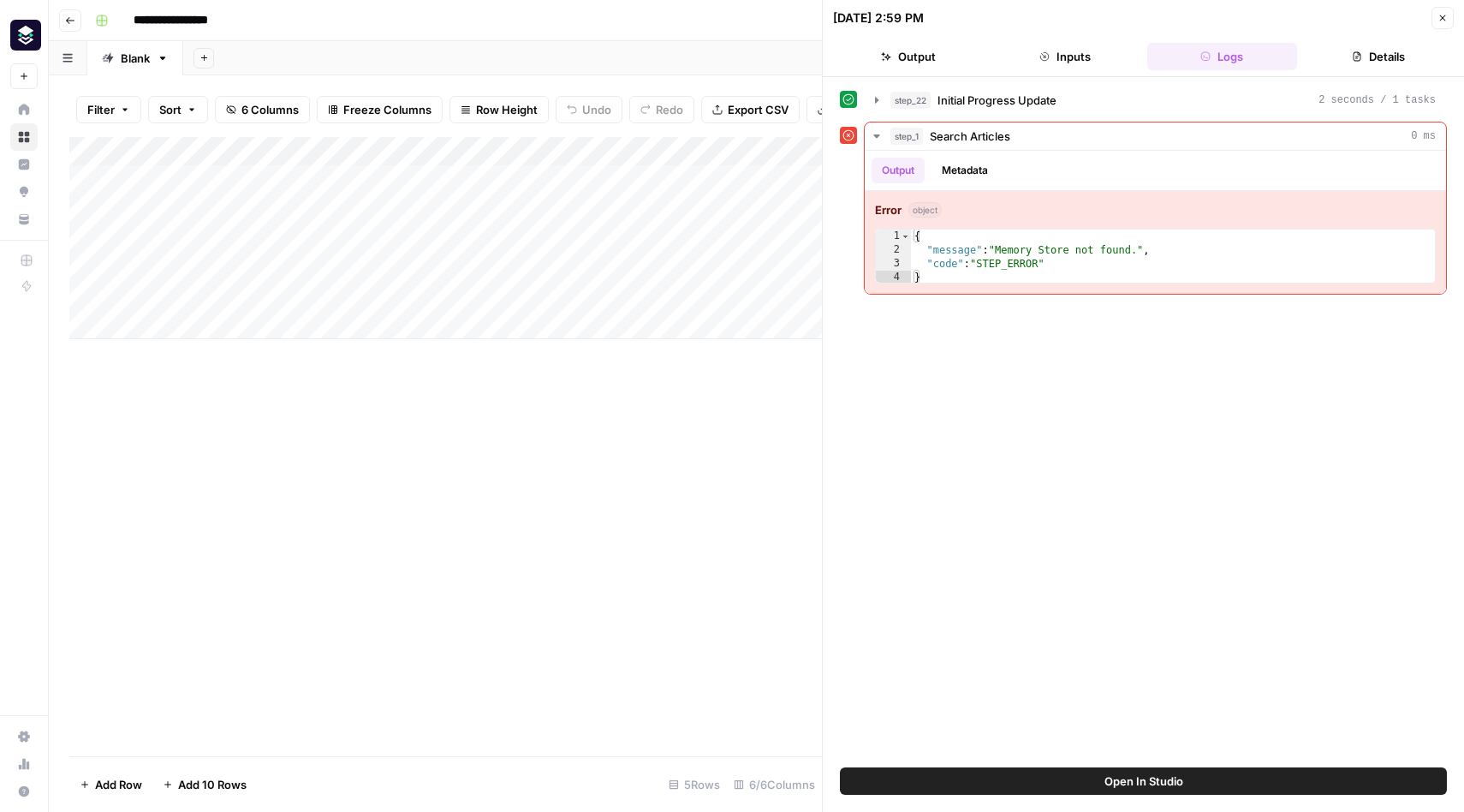
click at [1440, 12] on icon "button" at bounding box center [1442, 17] width 10 height 10
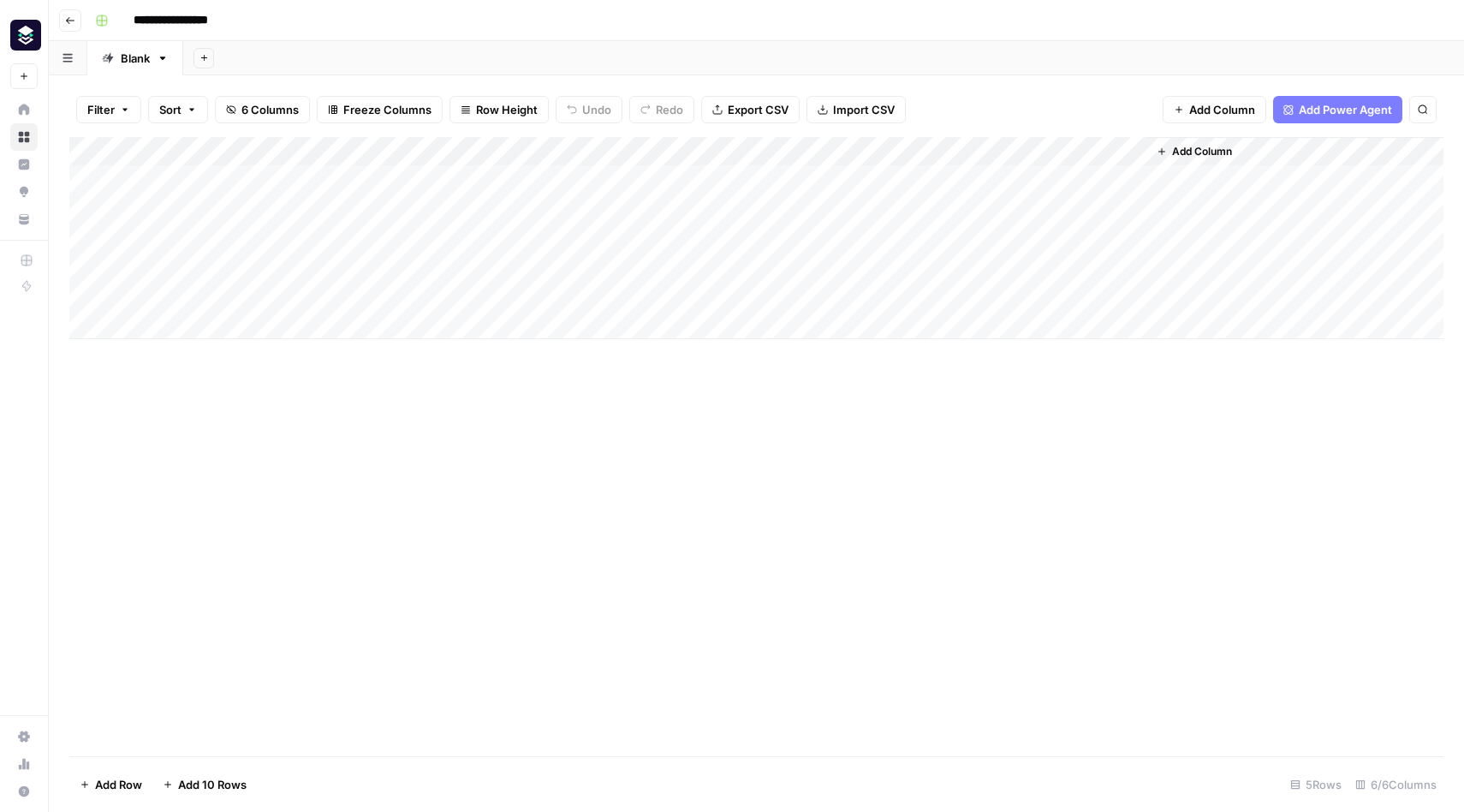
click at [486, 239] on div "Add Column" at bounding box center [757, 239] width 1374 height 202
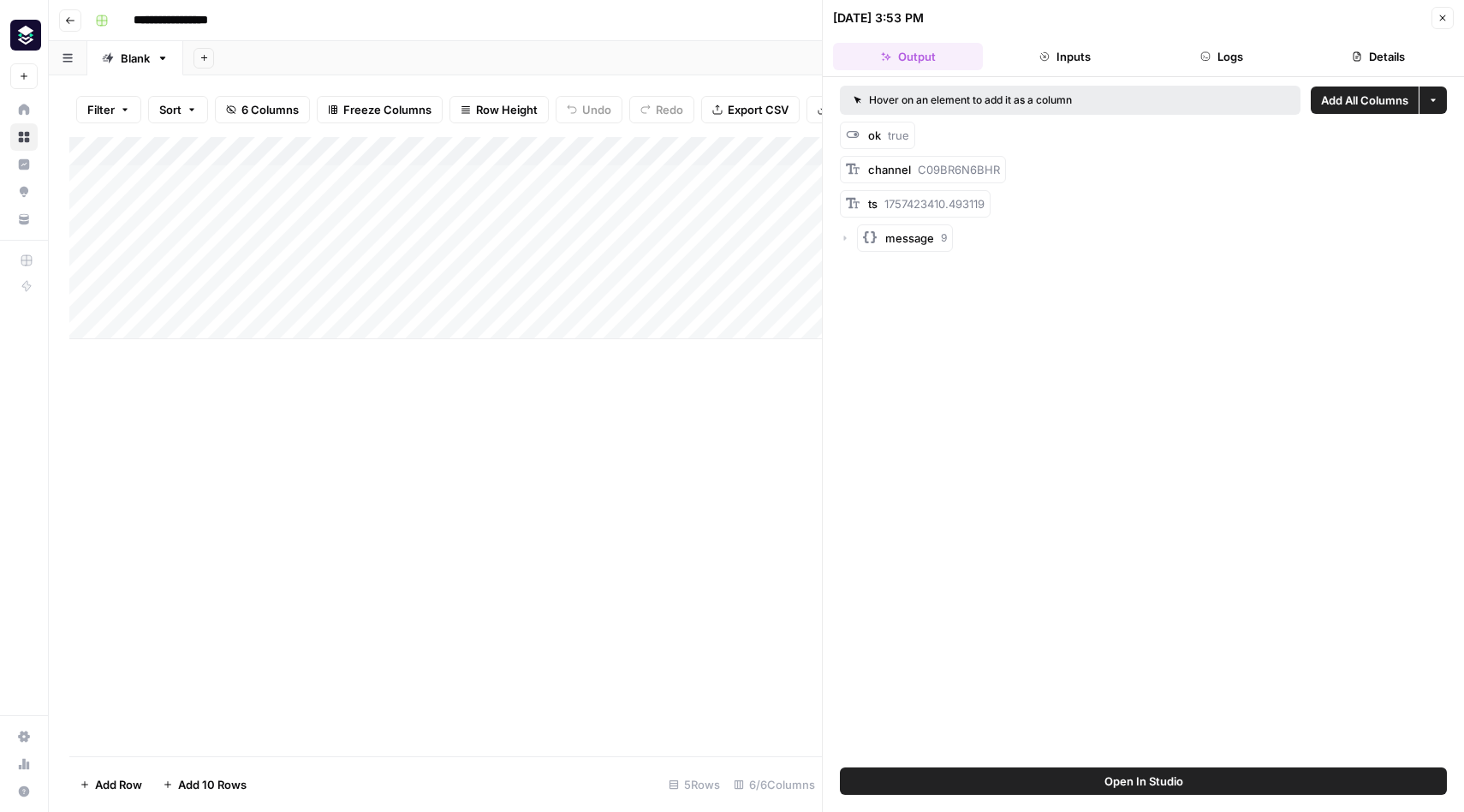
click at [463, 236] on div "Add Column" at bounding box center [446, 239] width 753 height 202
click at [67, 26] on button "Go back" at bounding box center [70, 20] width 22 height 22
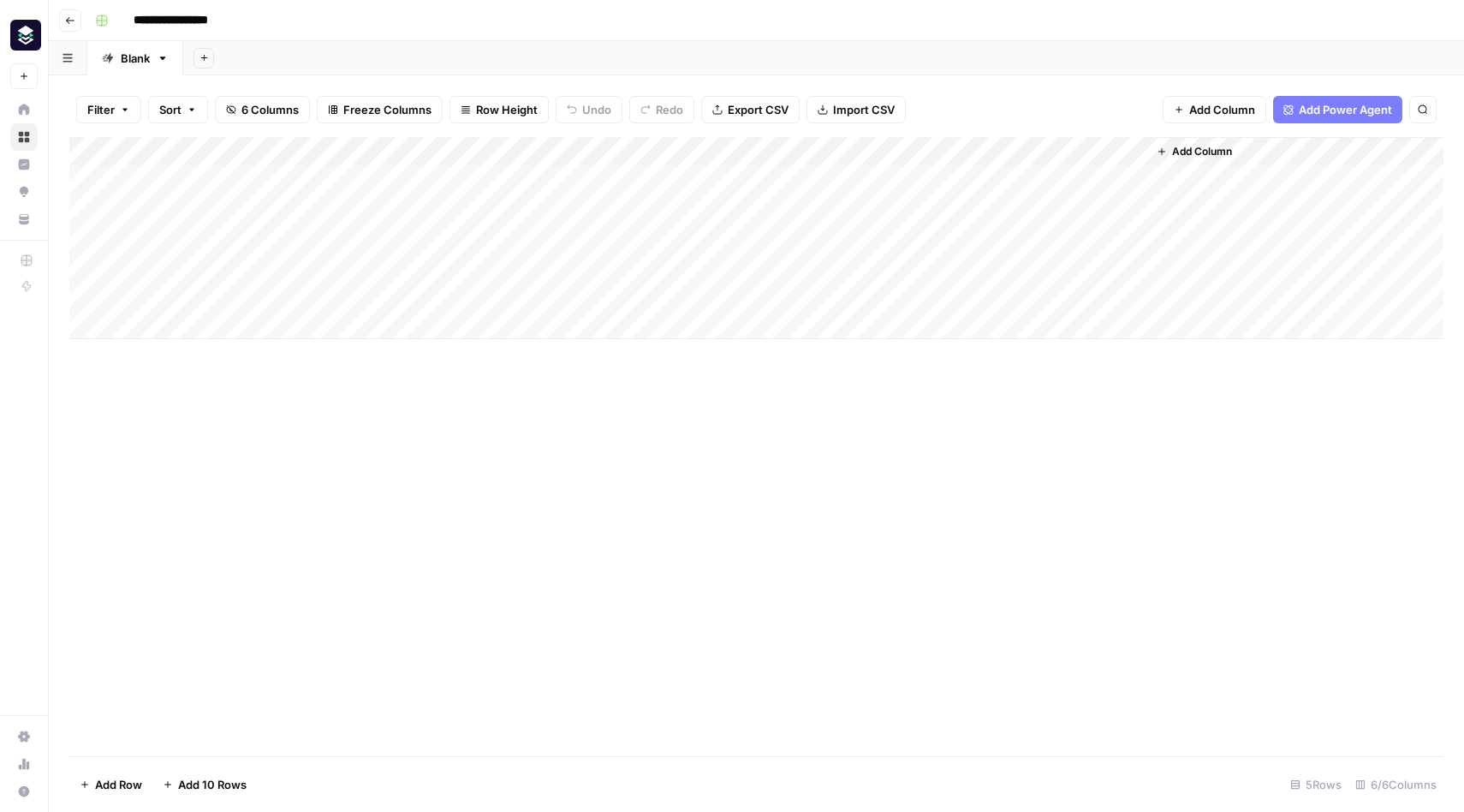
click at [67, 26] on button "Go back" at bounding box center [70, 20] width 22 height 22
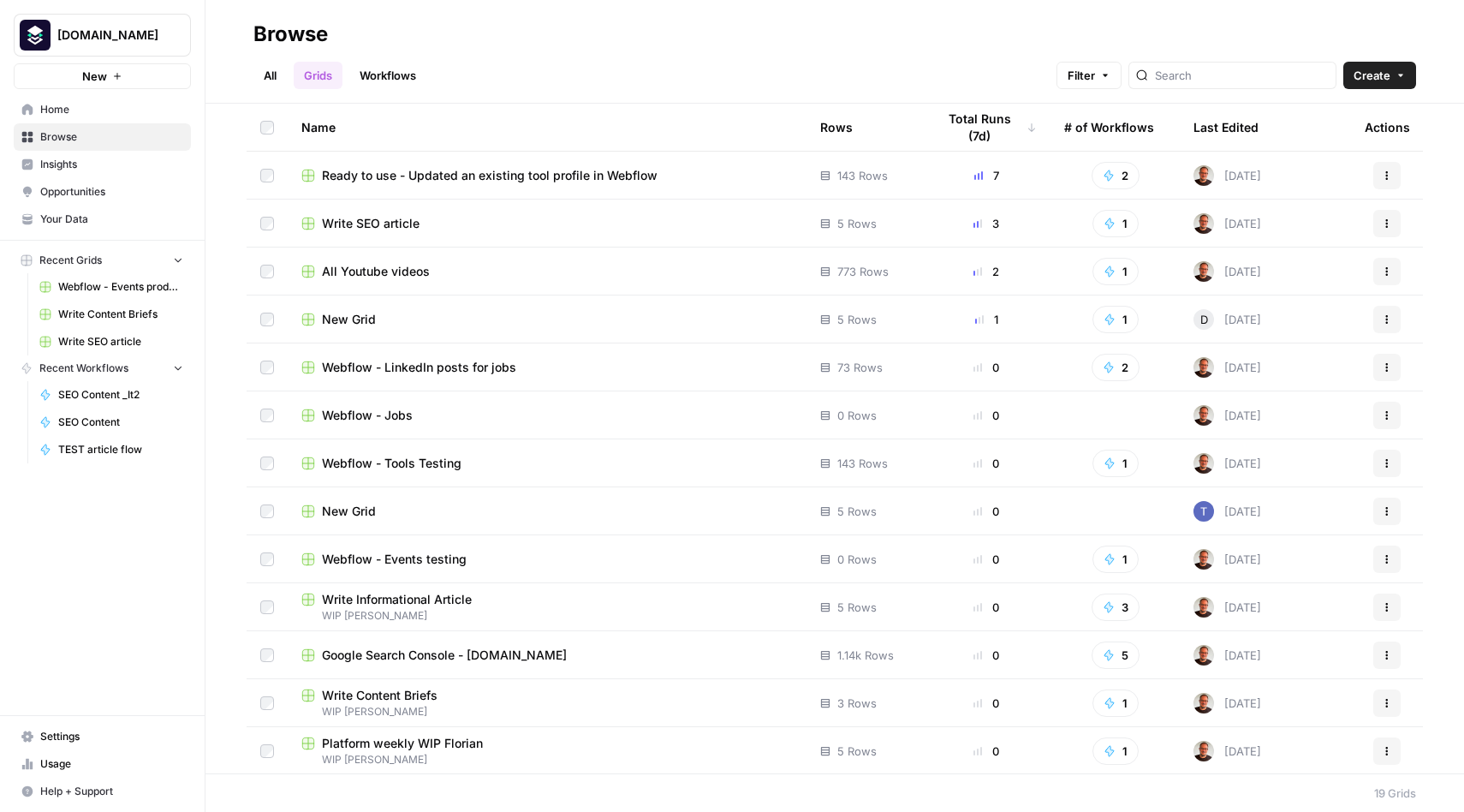
click at [79, 366] on span "Recent Workflows" at bounding box center [83, 368] width 89 height 15
click at [67, 137] on span "Browse" at bounding box center [112, 136] width 143 height 15
click at [387, 85] on link "Workflows" at bounding box center [387, 75] width 77 height 28
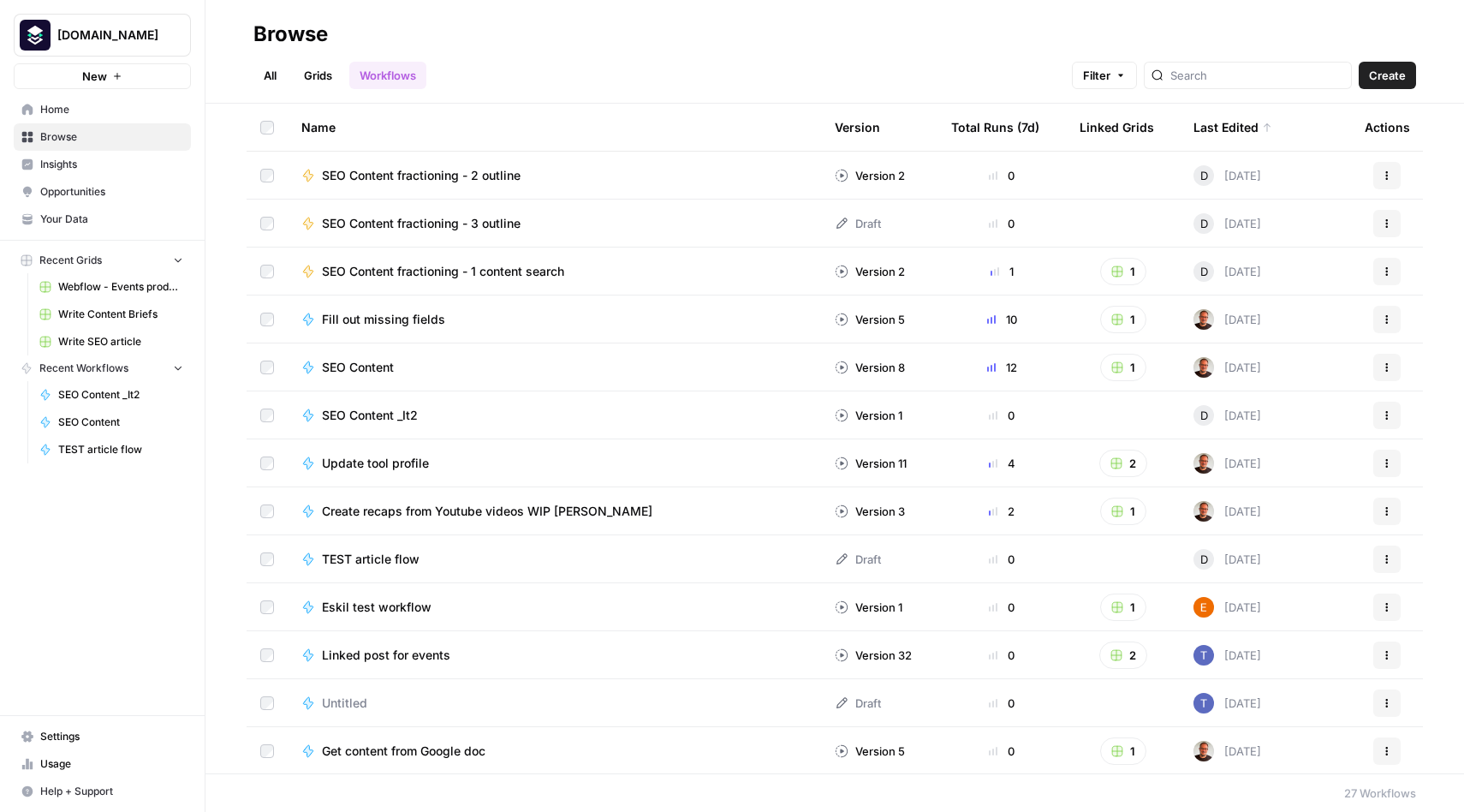
click at [437, 267] on span "SEO Content fractioning - 1 content search" at bounding box center [443, 271] width 242 height 17
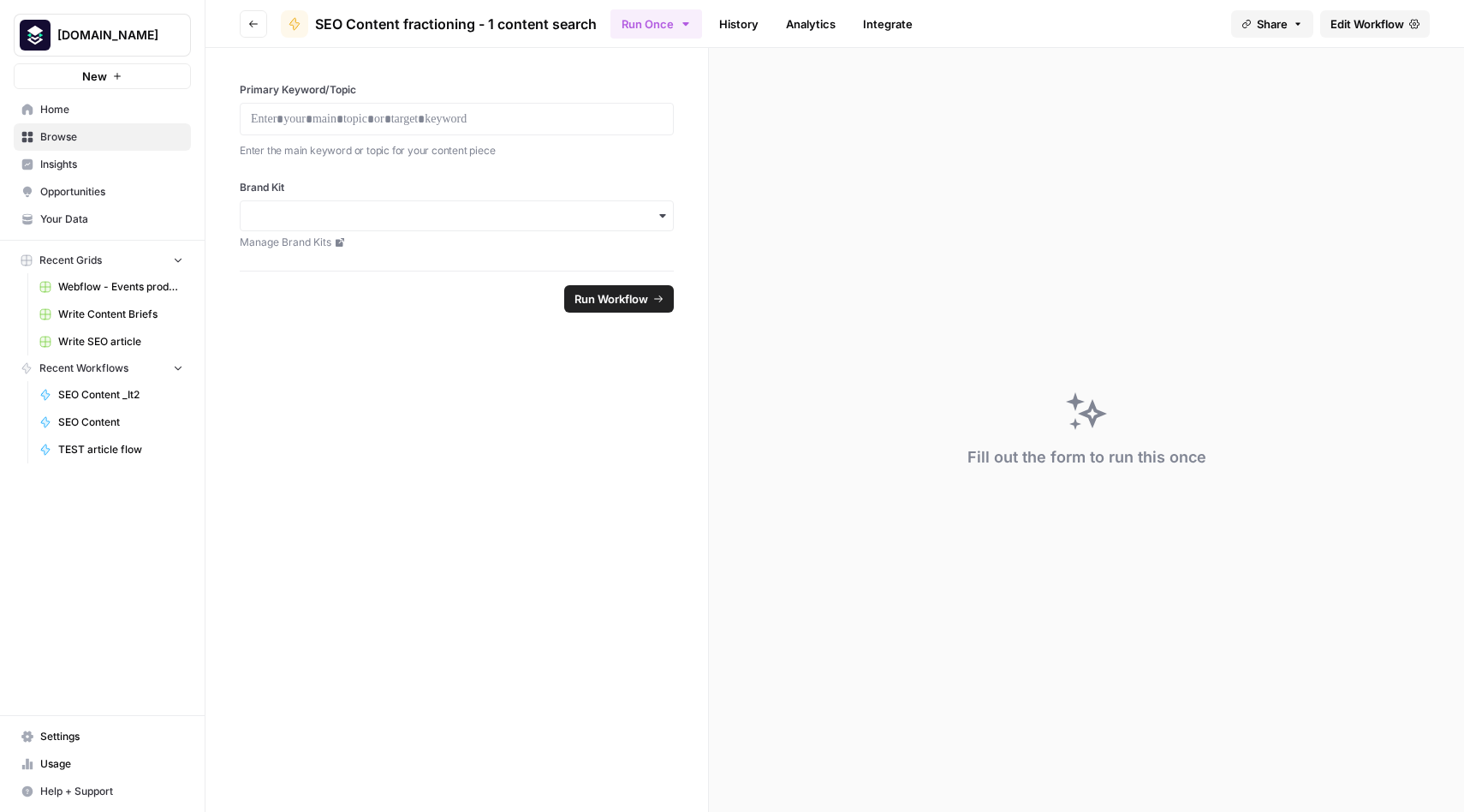
click at [1370, 25] on span "Edit Workflow" at bounding box center [1367, 24] width 73 height 17
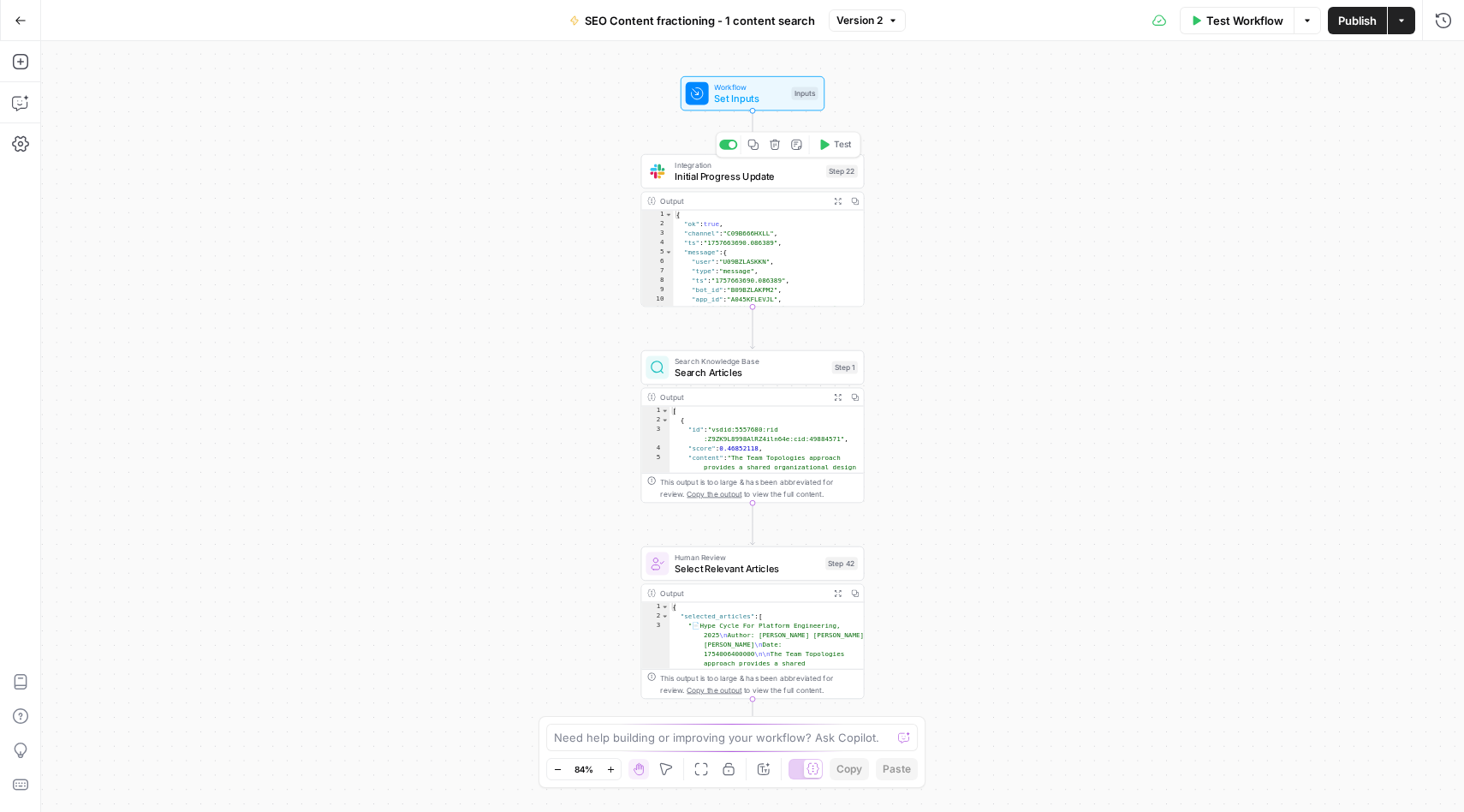
click at [727, 176] on span "Initial Progress Update" at bounding box center [747, 176] width 146 height 14
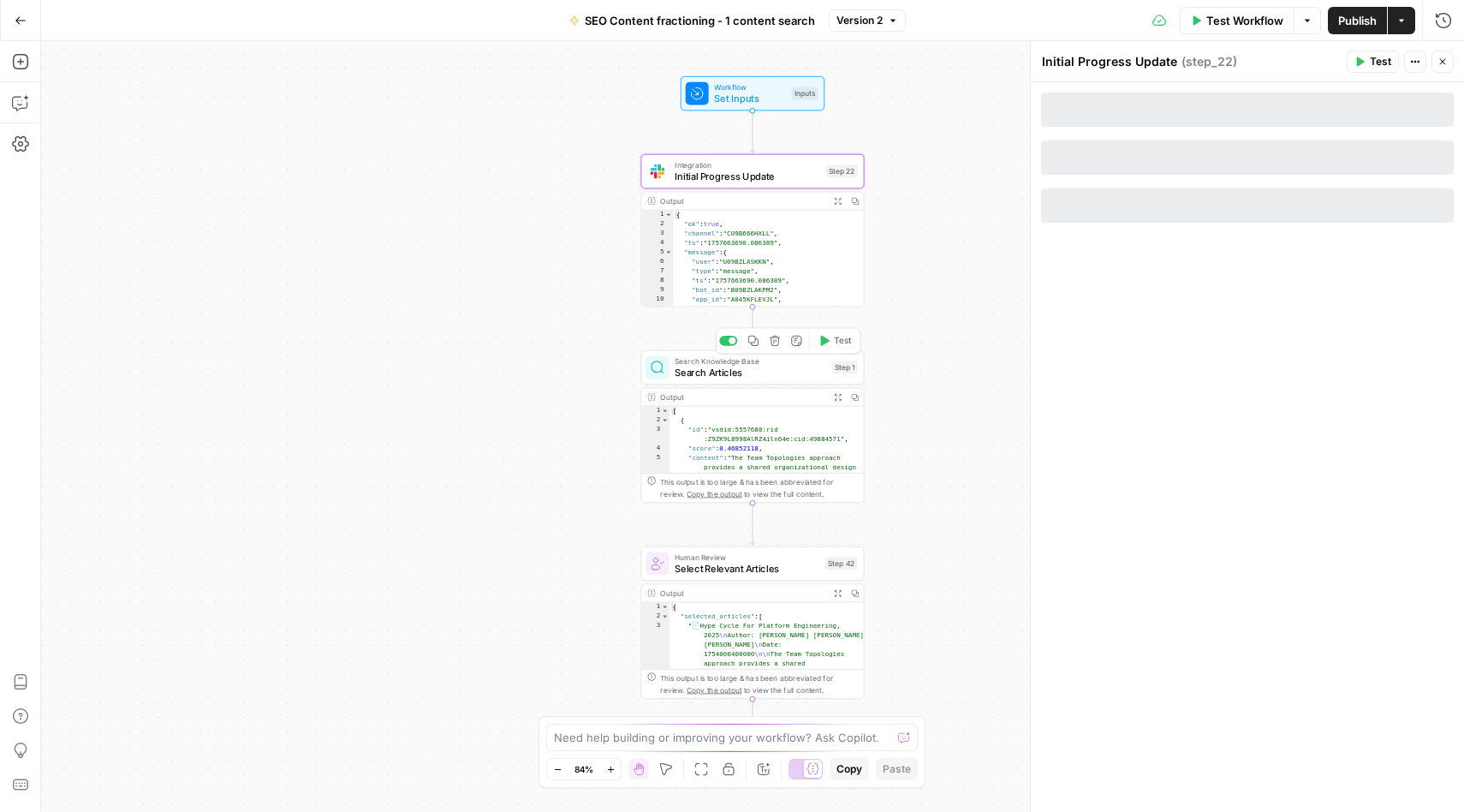
click at [735, 363] on span "Search Knowledge Base" at bounding box center [750, 361] width 152 height 11
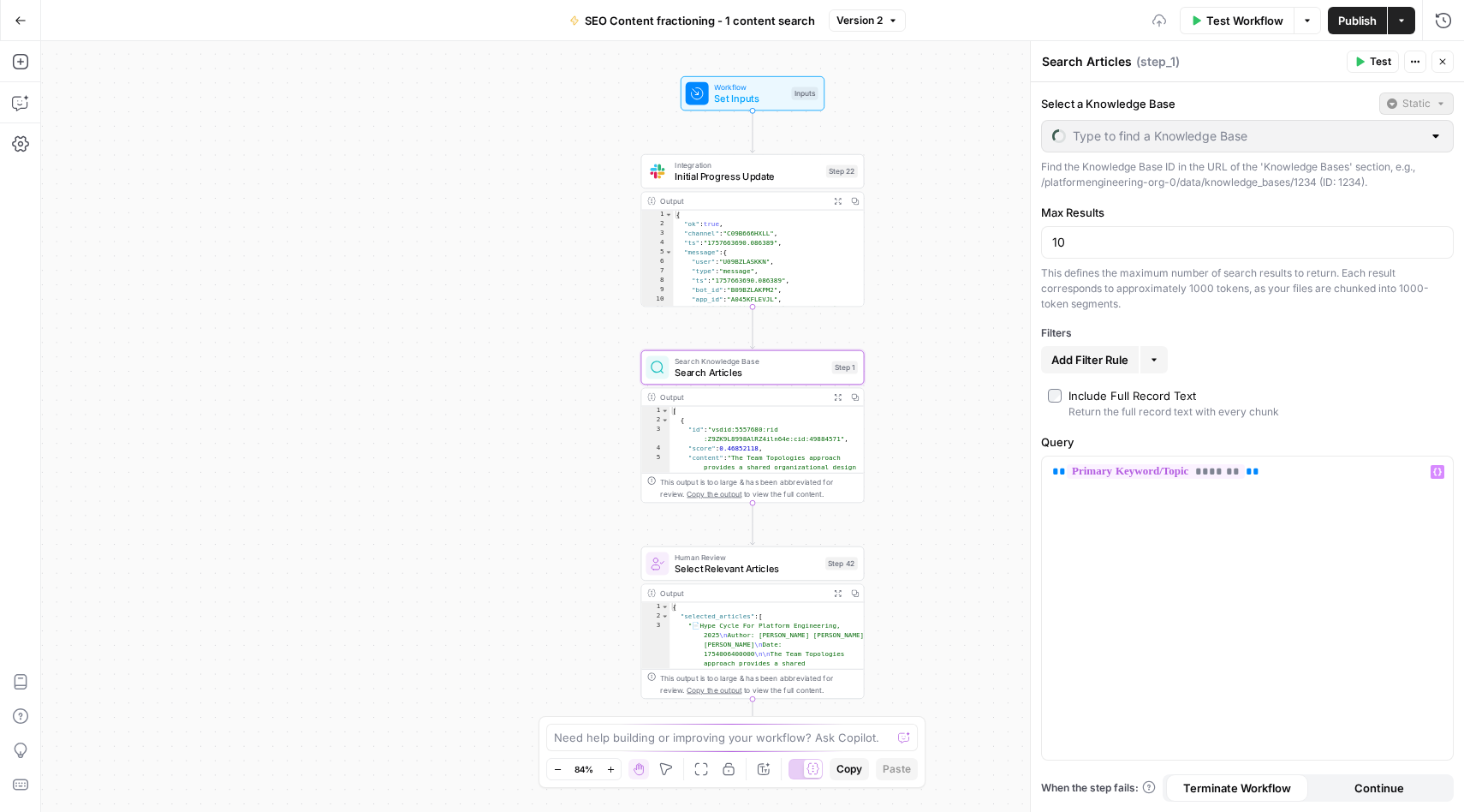
type input "PEbase"
click at [732, 102] on span "Set Inputs" at bounding box center [749, 98] width 71 height 14
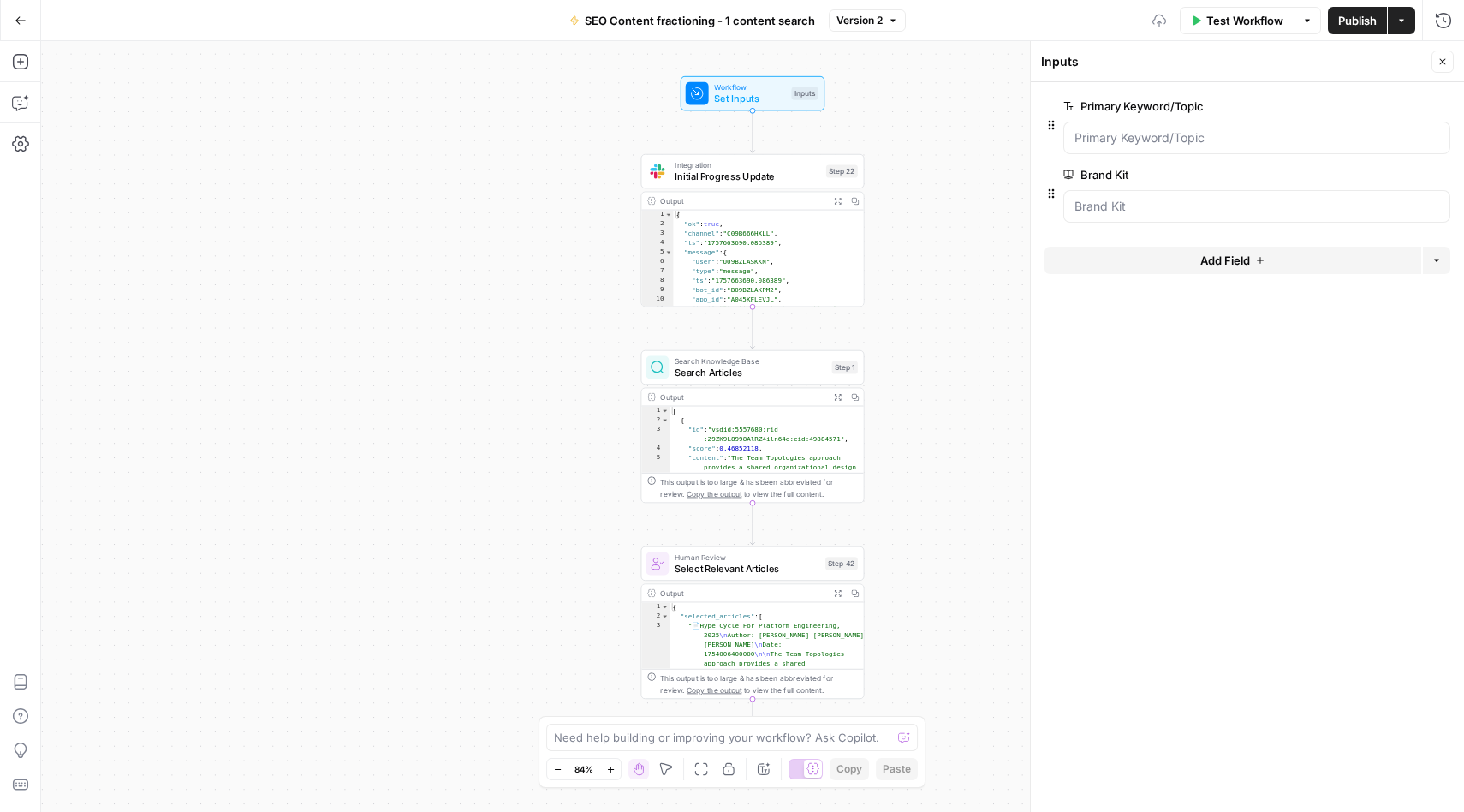
click at [715, 367] on span "Search Articles" at bounding box center [750, 371] width 152 height 14
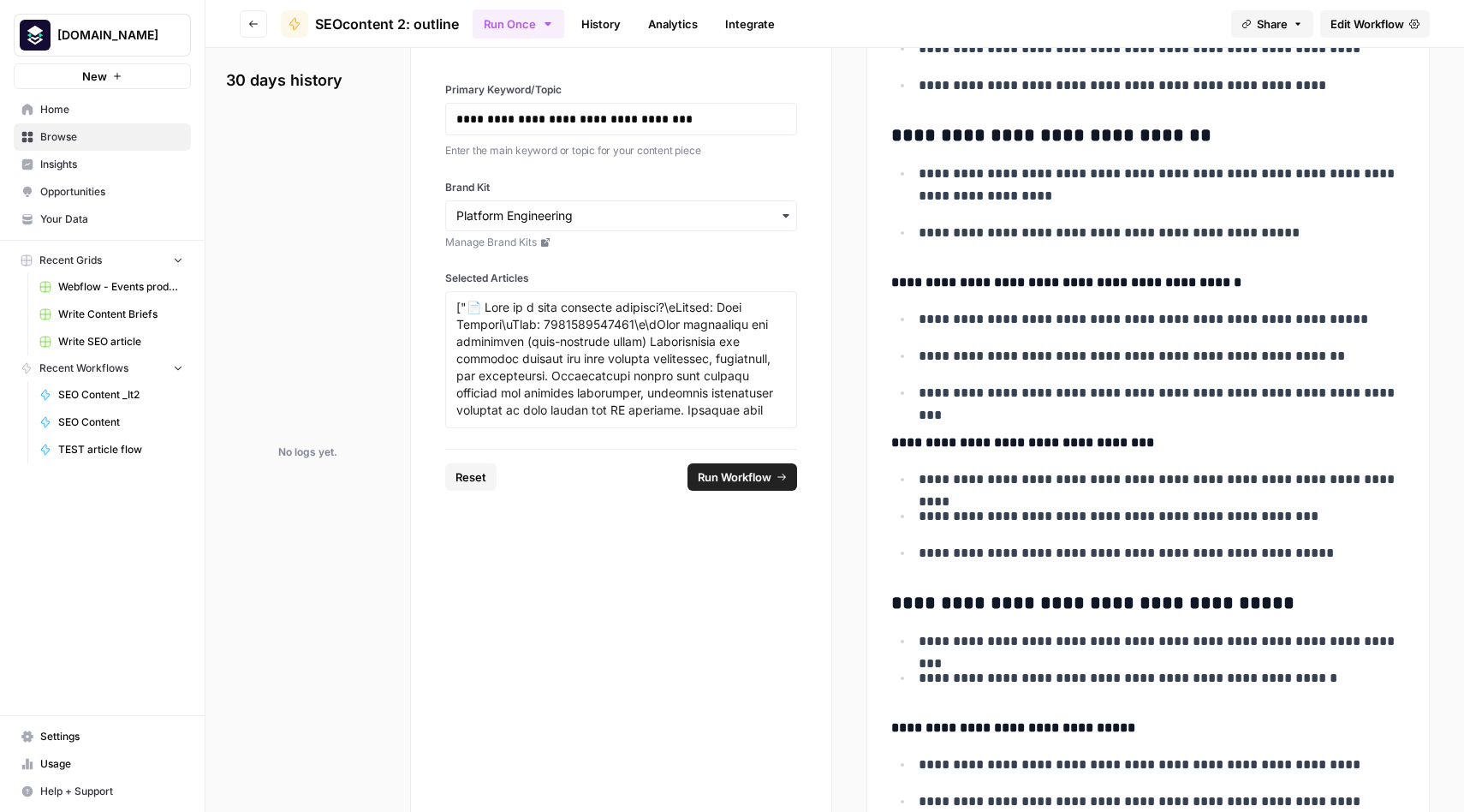
scroll to position [3144, 0]
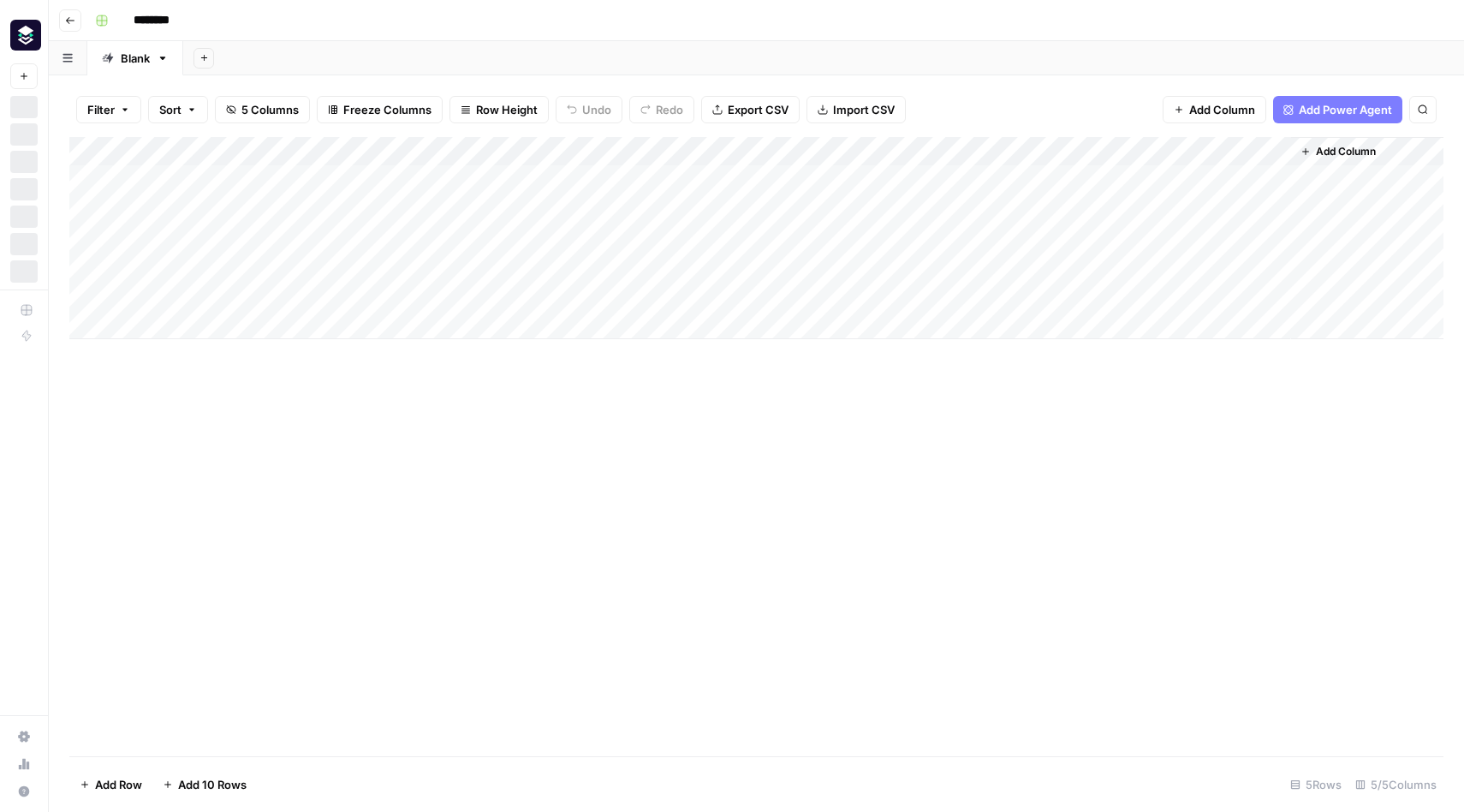
click at [587, 155] on div "Add Column" at bounding box center [757, 239] width 1374 height 202
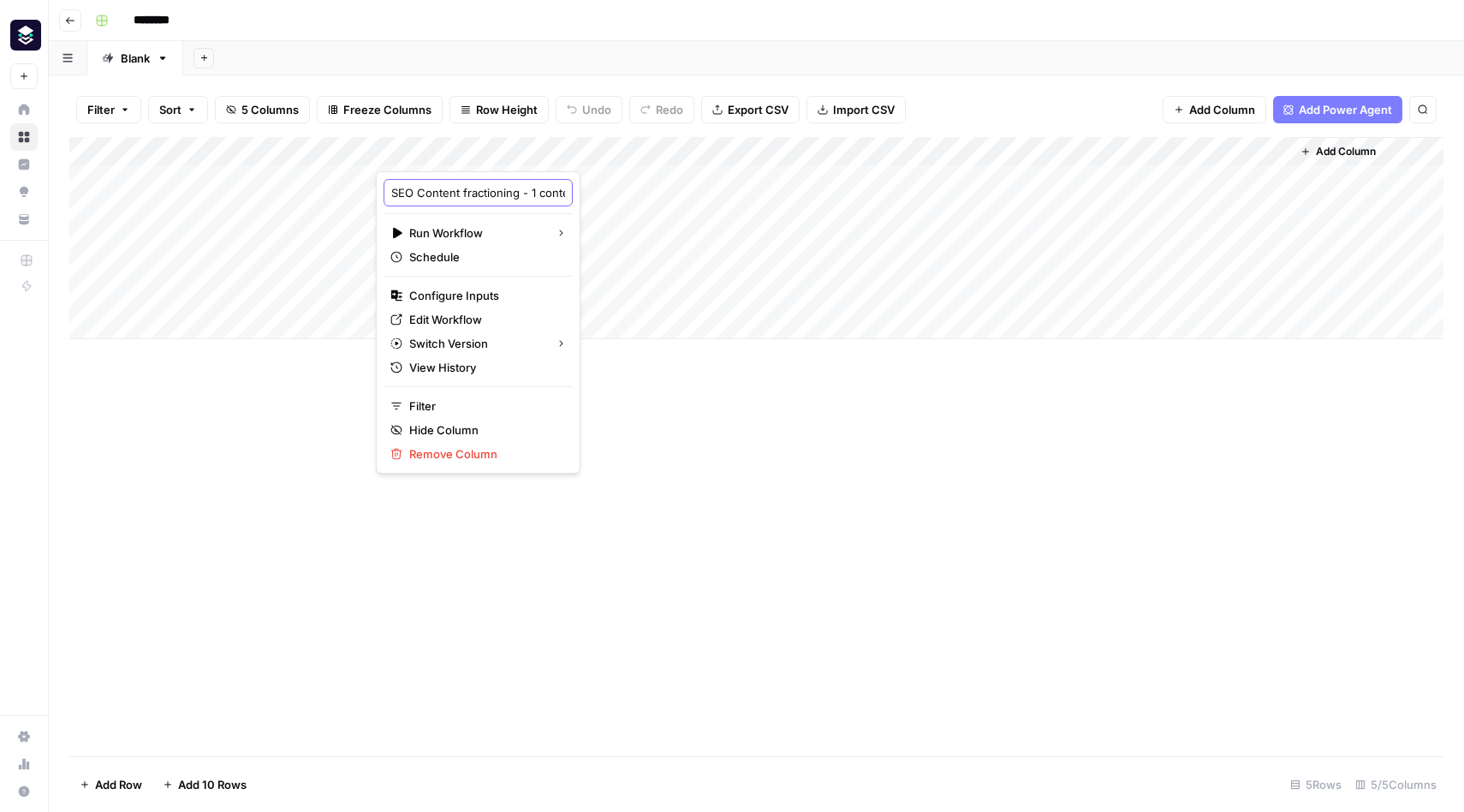
click at [463, 194] on input "SEO Content fractioning - 1 content search" at bounding box center [478, 193] width 174 height 17
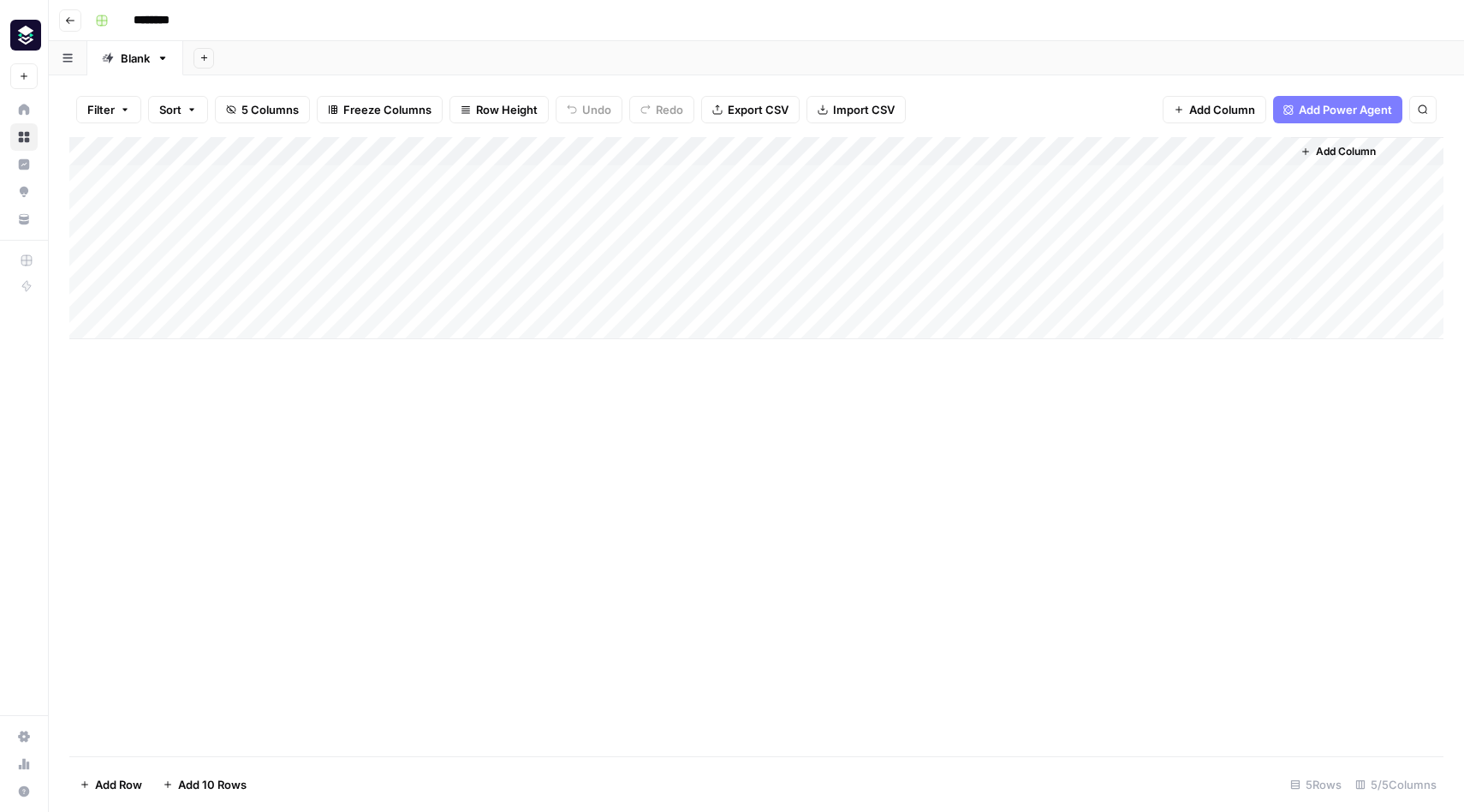
click at [587, 151] on div "Add Column" at bounding box center [757, 239] width 1374 height 202
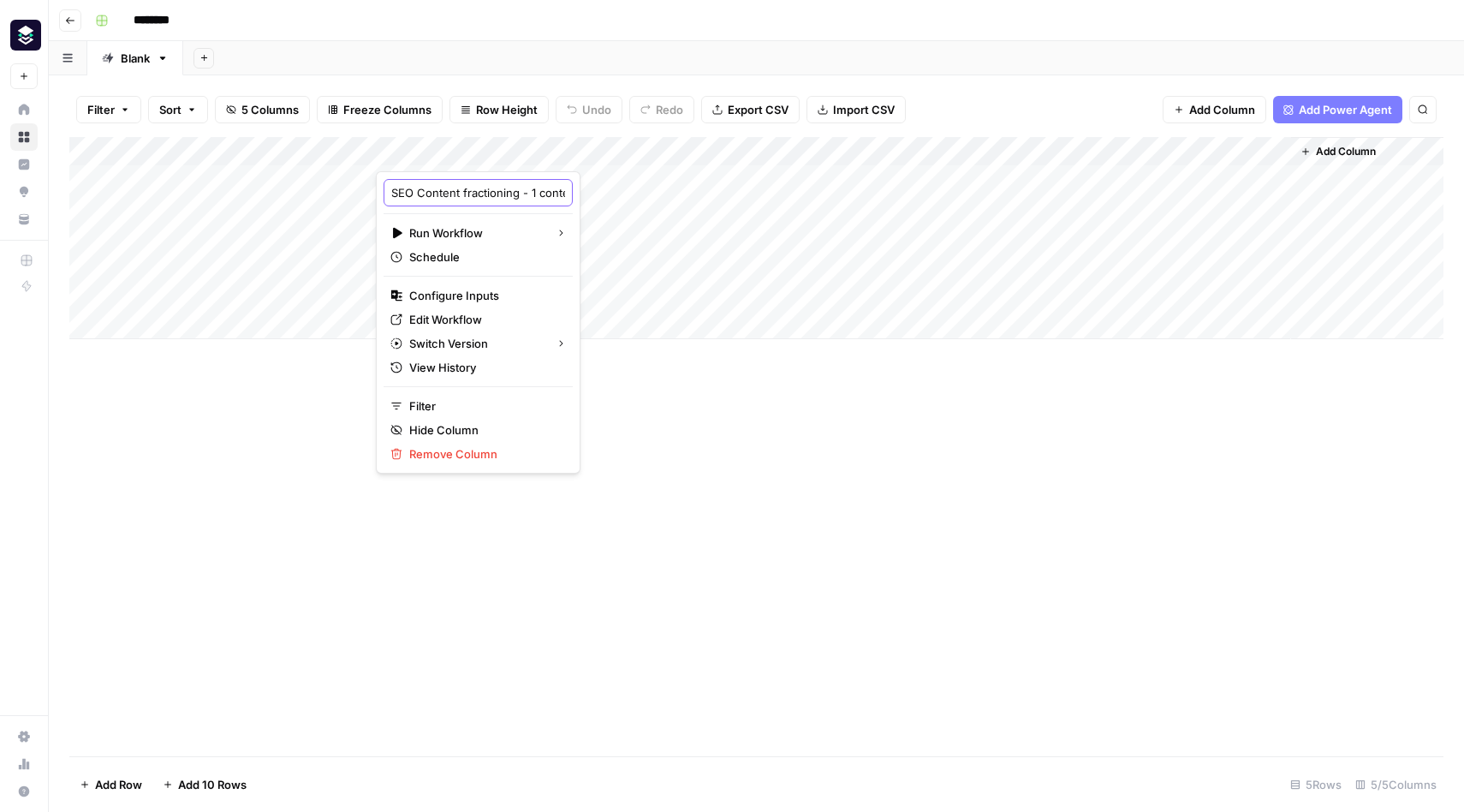
click at [462, 193] on input "SEO Content fractioning - 1 content search" at bounding box center [478, 193] width 174 height 17
type input "SEOcontent 1: search"
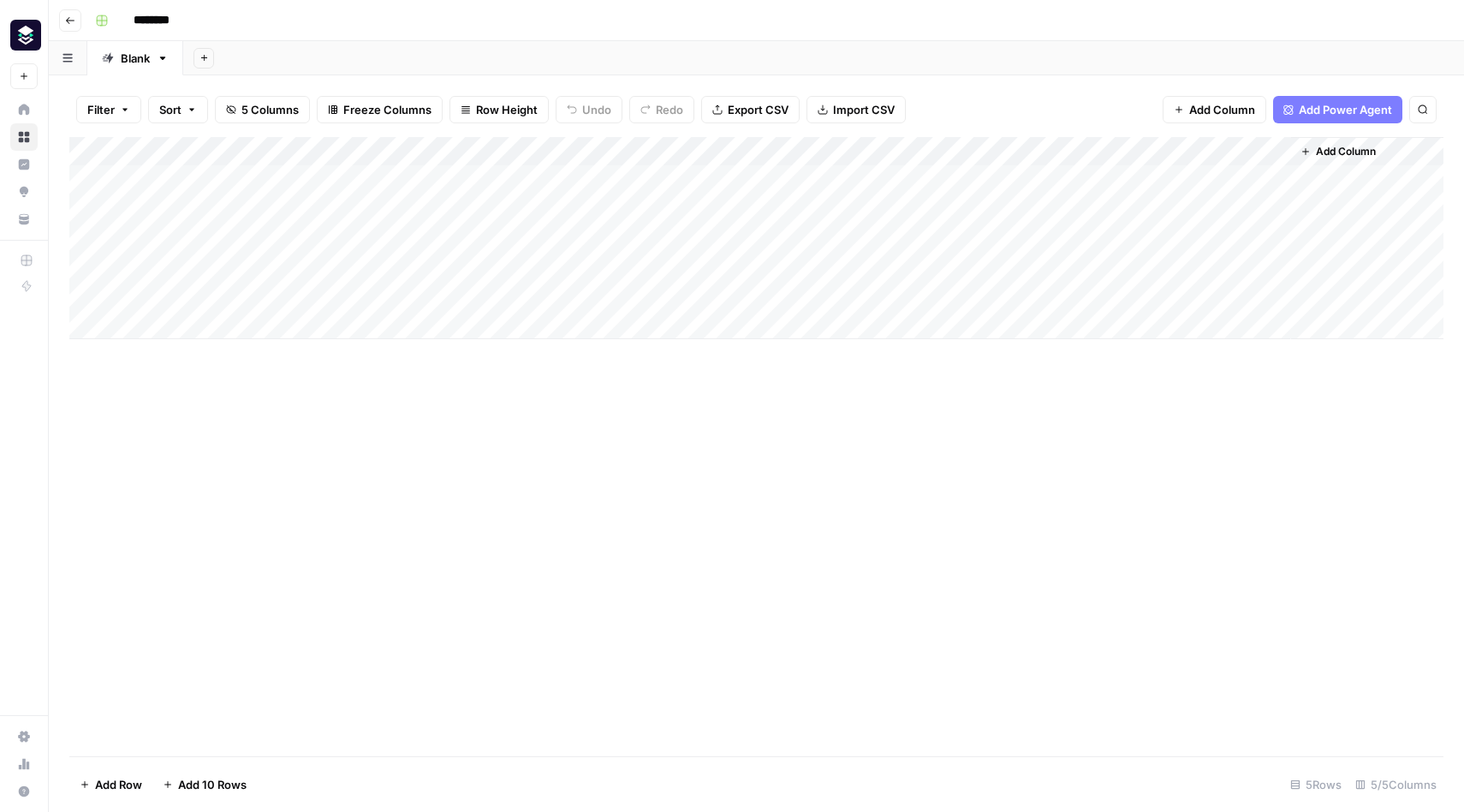
click at [1101, 150] on div "Add Column" at bounding box center [757, 239] width 1374 height 202
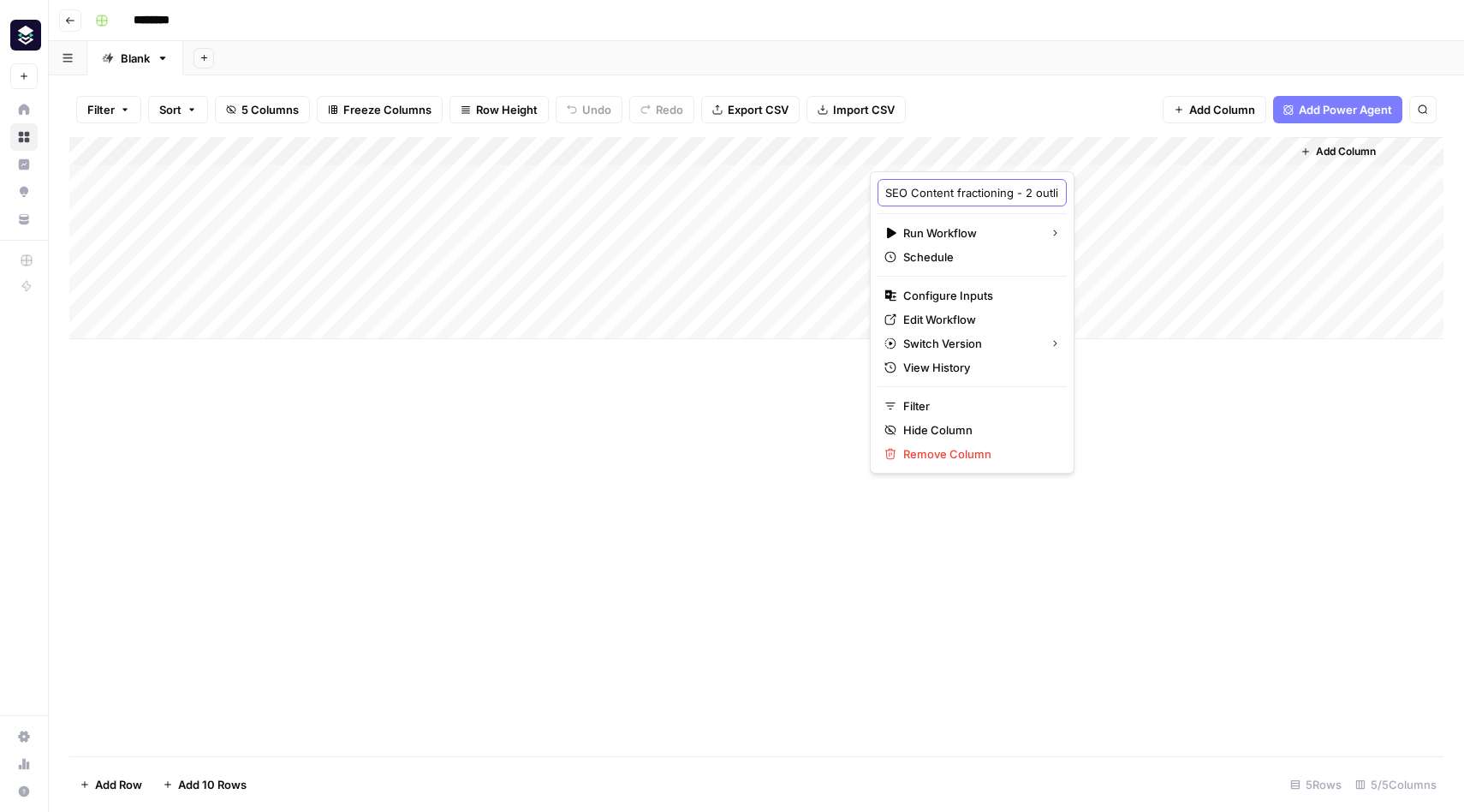
click at [960, 194] on input "SEO Content fractioning - 2 outline" at bounding box center [973, 193] width 174 height 17
type input "SEOcontent 2: outline"
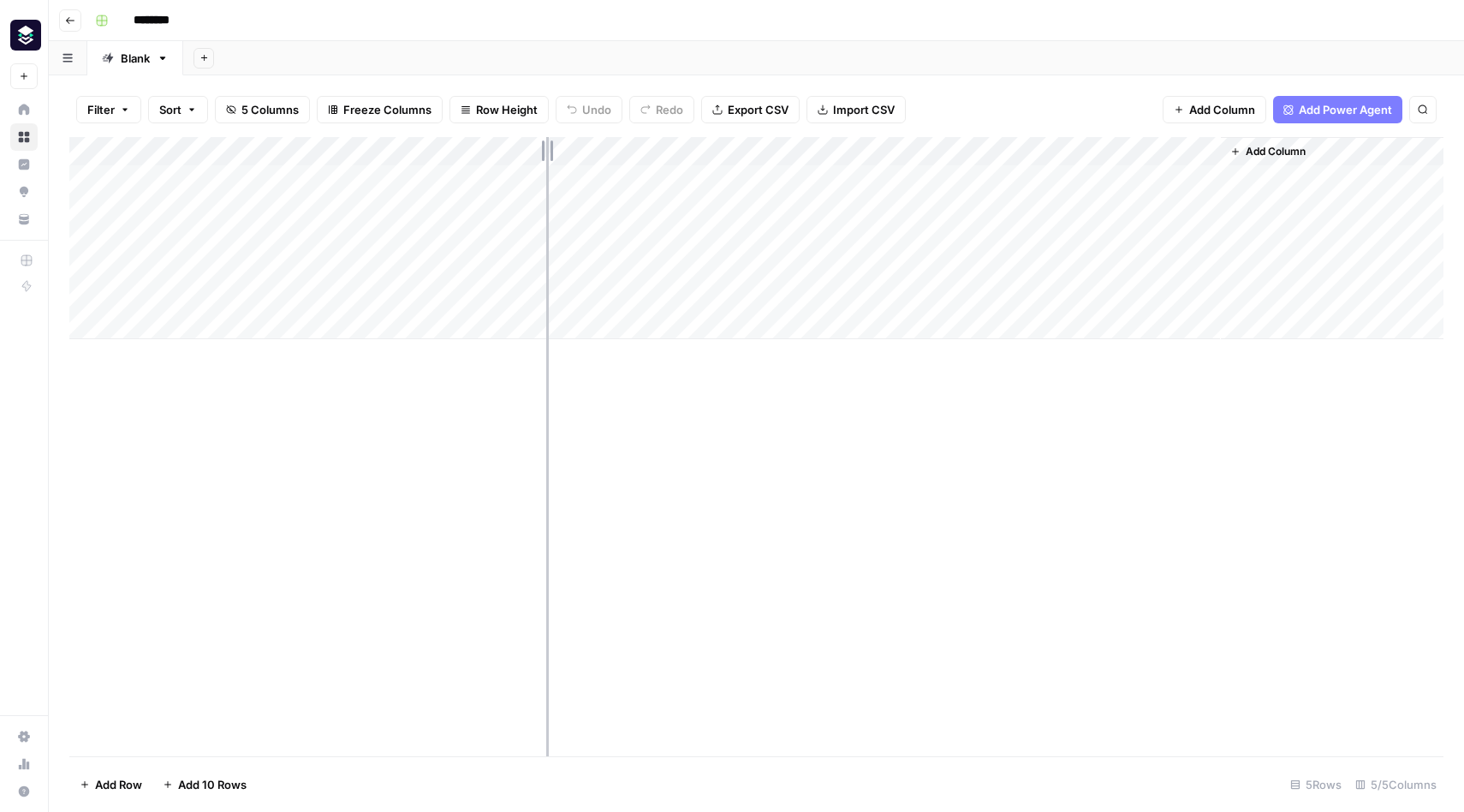
drag, startPoint x: 620, startPoint y: 155, endPoint x: 543, endPoint y: 155, distance: 77.0
click at [543, 155] on div "Add Column" at bounding box center [757, 239] width 1374 height 202
click at [548, 149] on div "Add Column" at bounding box center [757, 239] width 1374 height 202
drag, startPoint x: 796, startPoint y: 148, endPoint x: 714, endPoint y: 148, distance: 82.0
click at [714, 148] on div "Add Column" at bounding box center [757, 239] width 1374 height 202
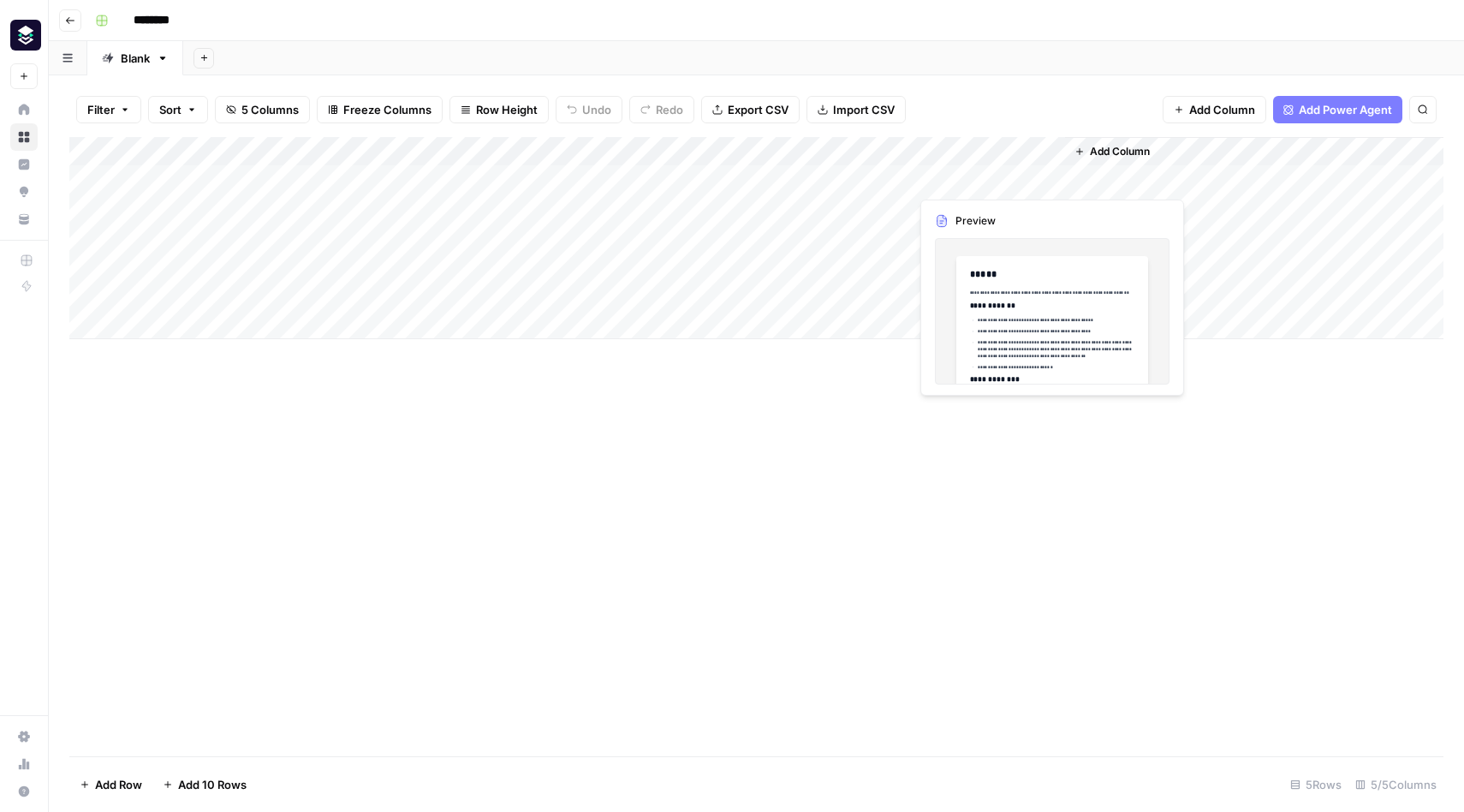
click at [991, 183] on div "Add Column" at bounding box center [757, 239] width 1374 height 202
click at [1029, 269] on div "Add Column" at bounding box center [757, 239] width 1374 height 202
click at [987, 176] on div "Add Column" at bounding box center [757, 239] width 1374 height 202
click at [1041, 179] on div "Add Column" at bounding box center [757, 239] width 1374 height 202
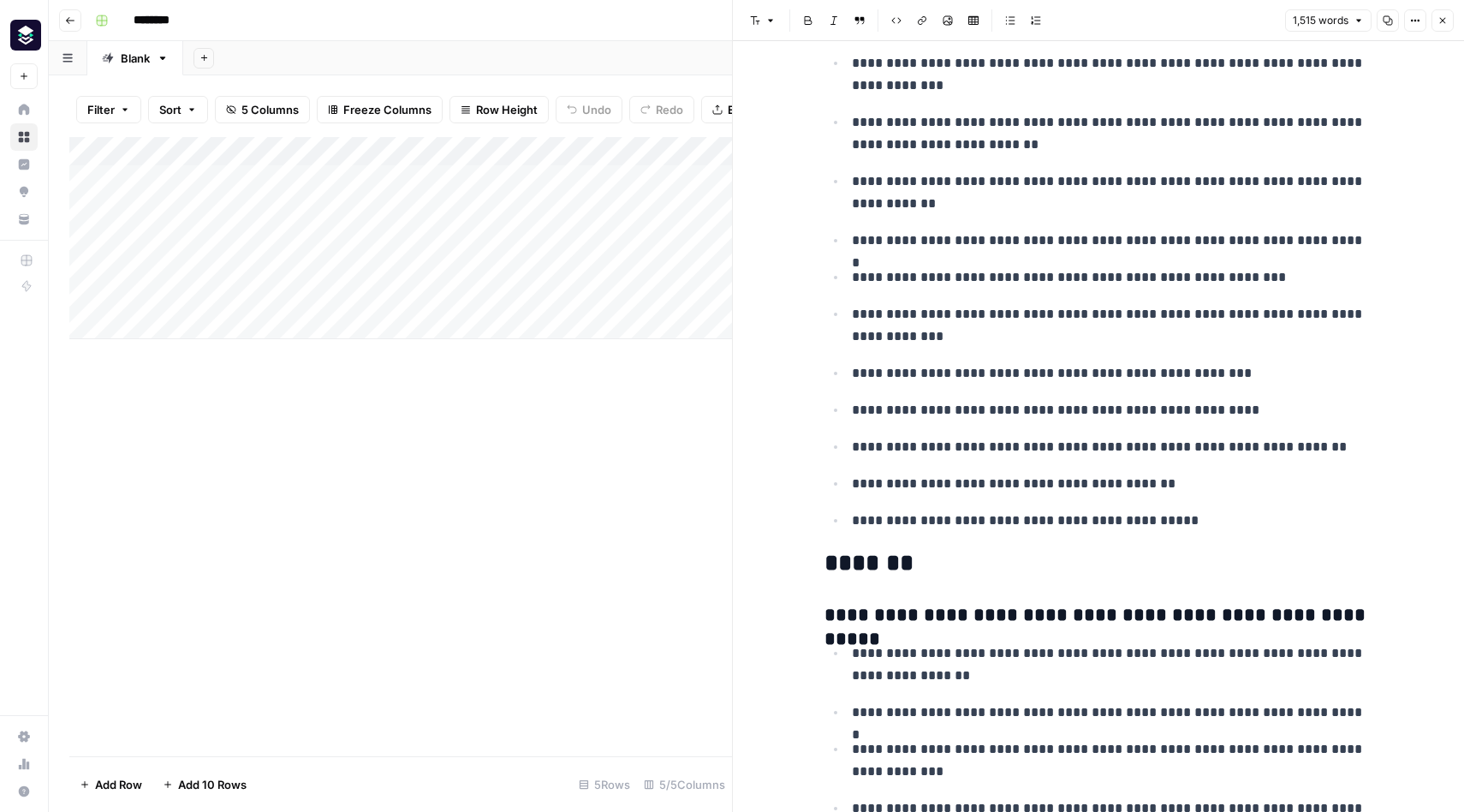
scroll to position [882, 0]
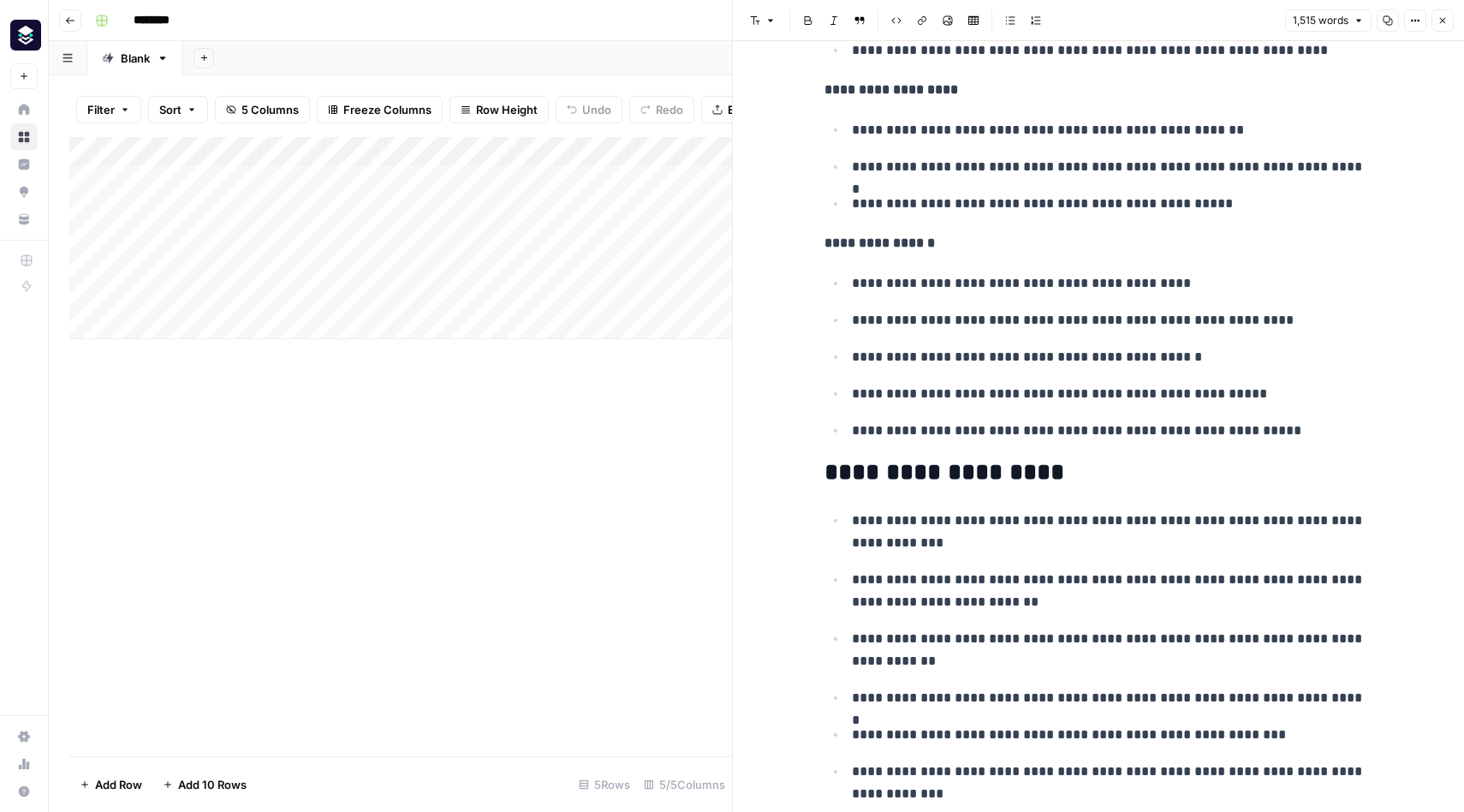
click at [1444, 20] on icon "button" at bounding box center [1442, 20] width 10 height 10
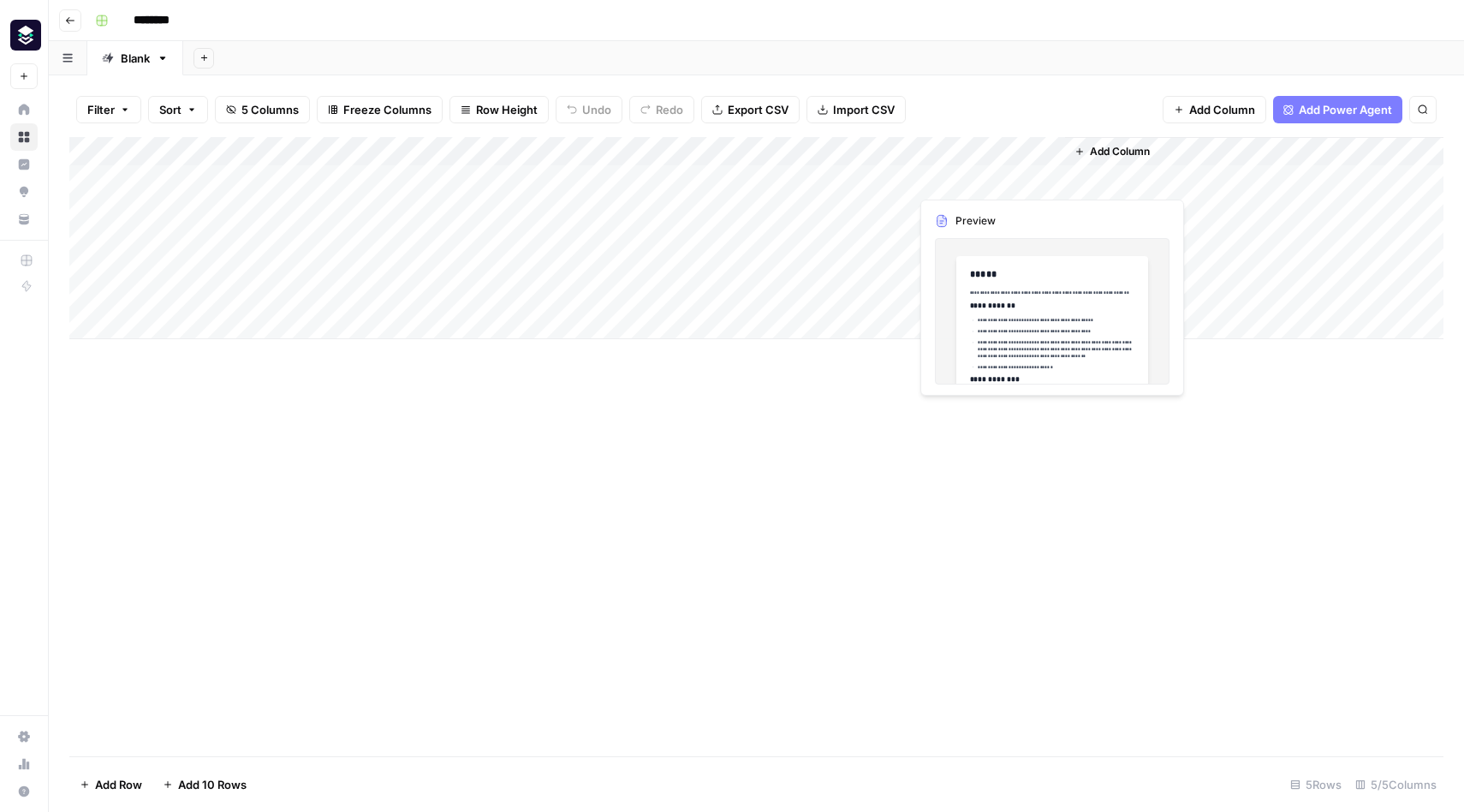
click at [1098, 147] on span "Add Column" at bounding box center [1119, 152] width 60 height 15
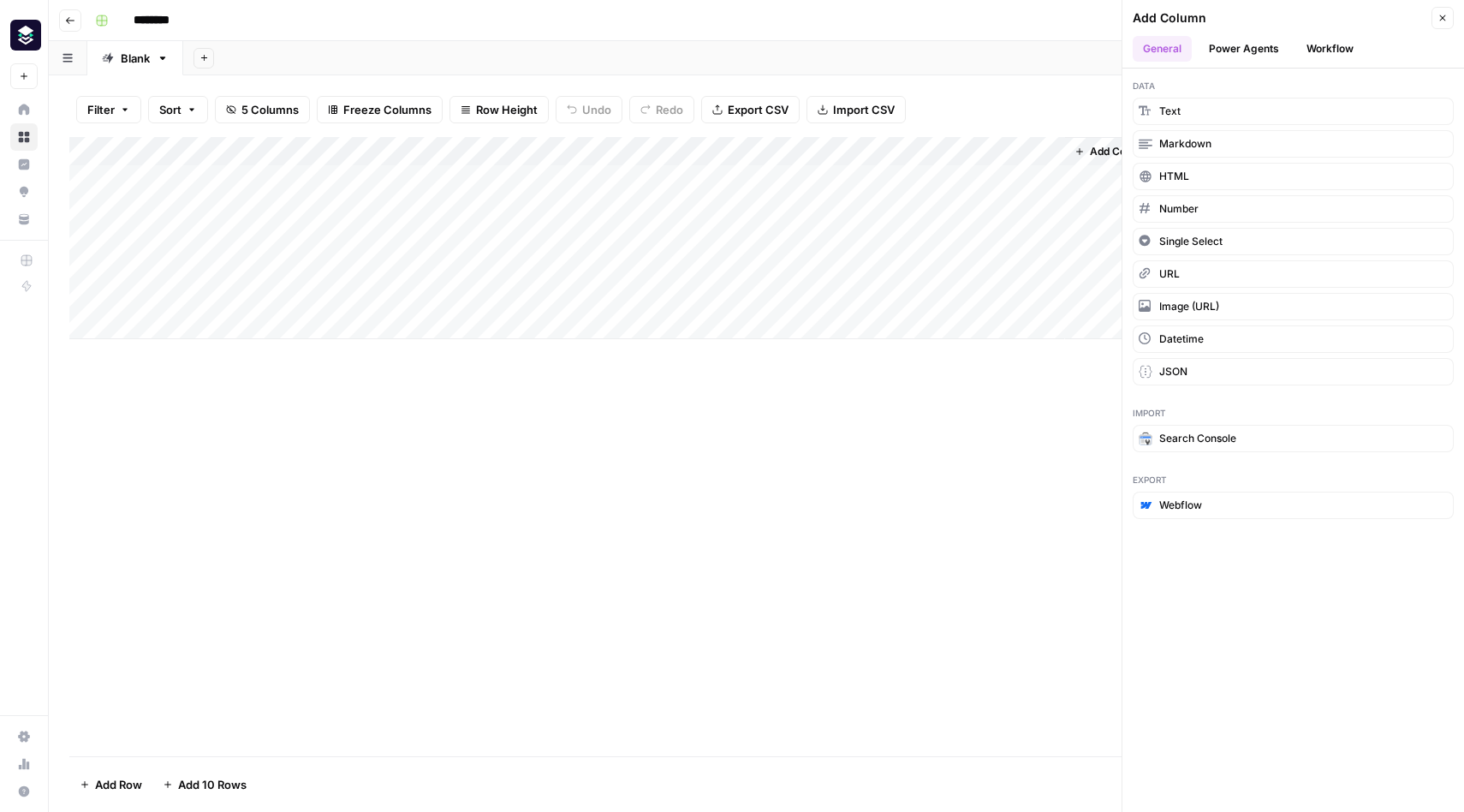
click at [1249, 45] on button "Power Agents" at bounding box center [1244, 49] width 91 height 26
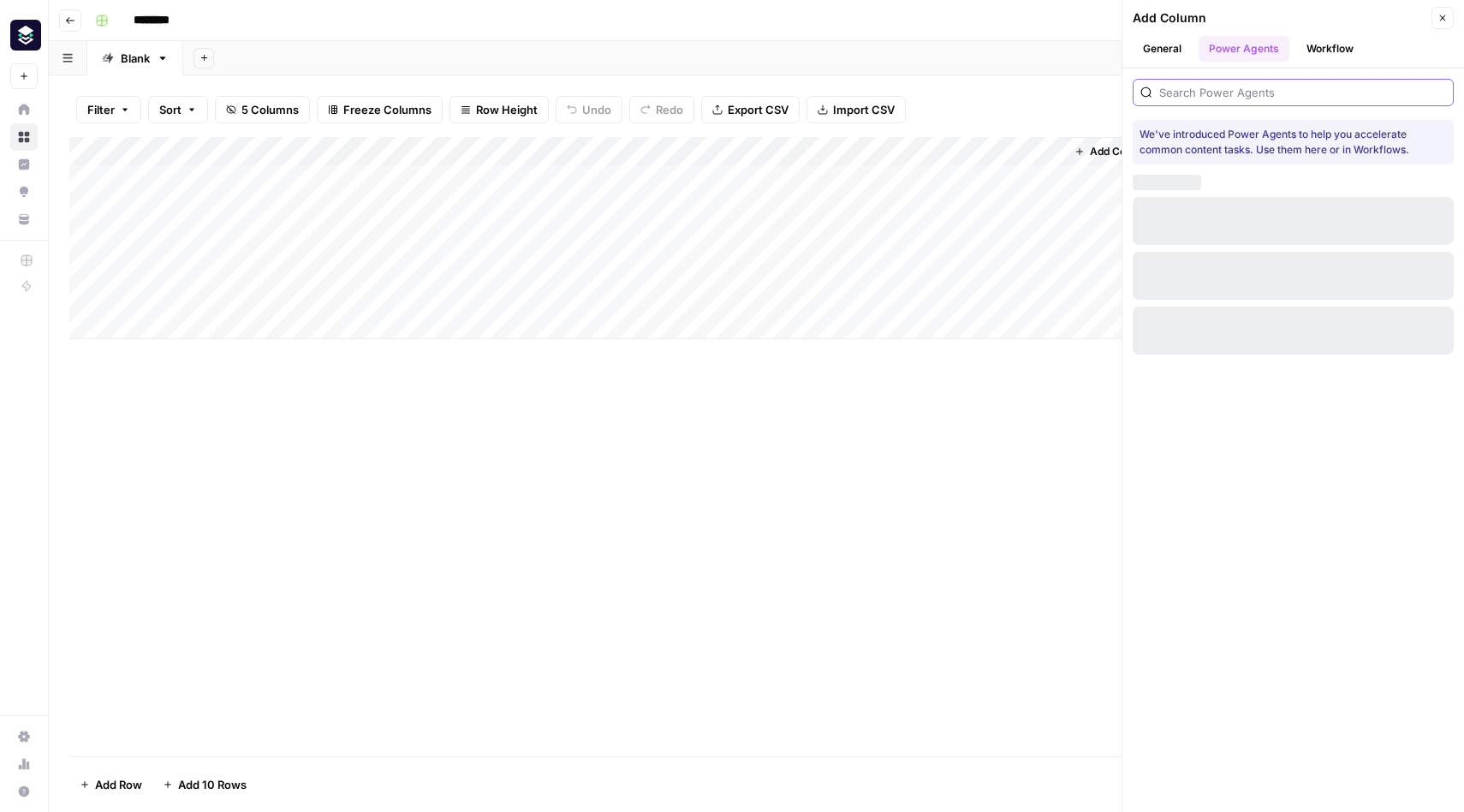
click at [1196, 95] on input "search" at bounding box center [1303, 93] width 287 height 17
type input "review"
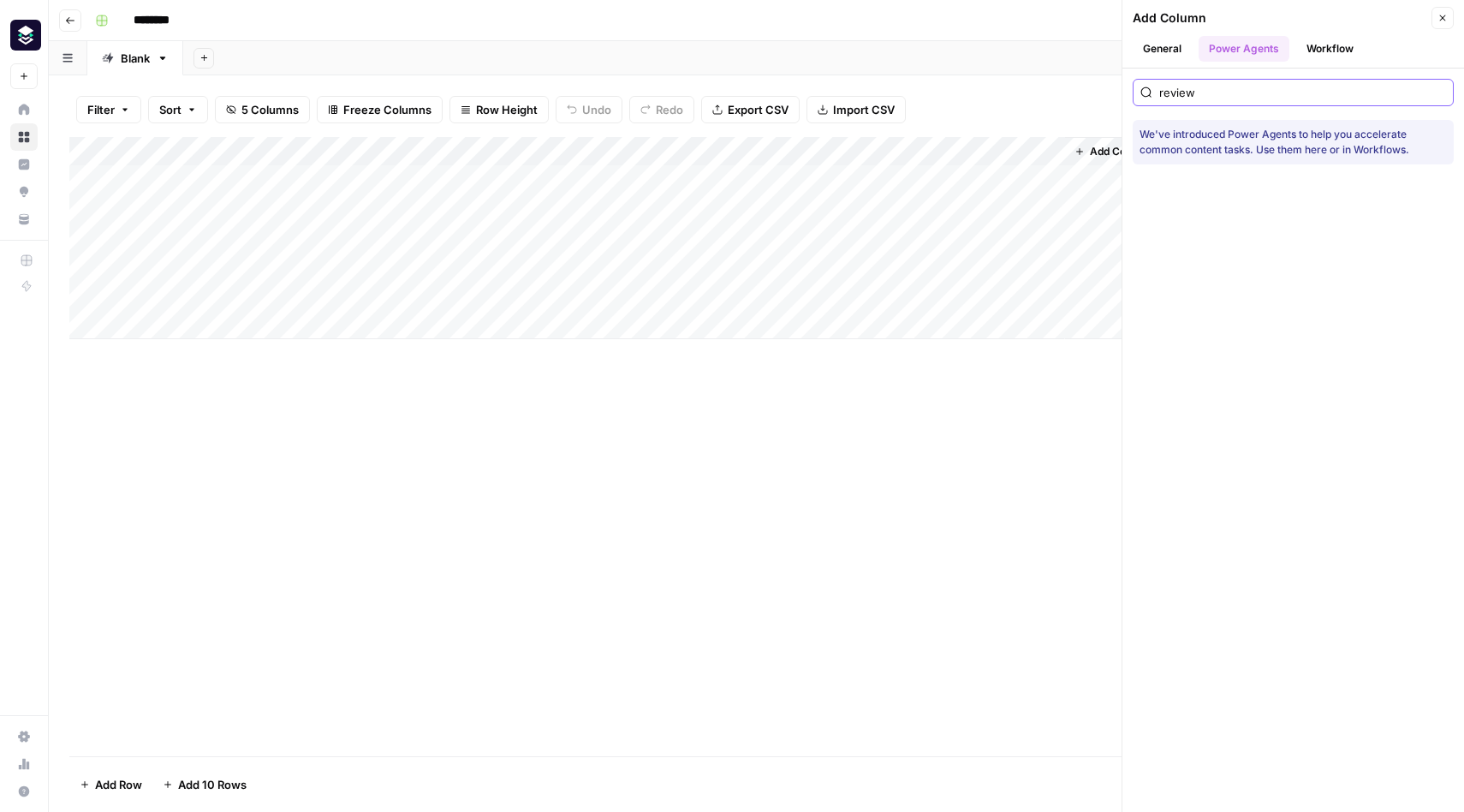
click at [1437, 92] on input "review" at bounding box center [1303, 93] width 287 height 17
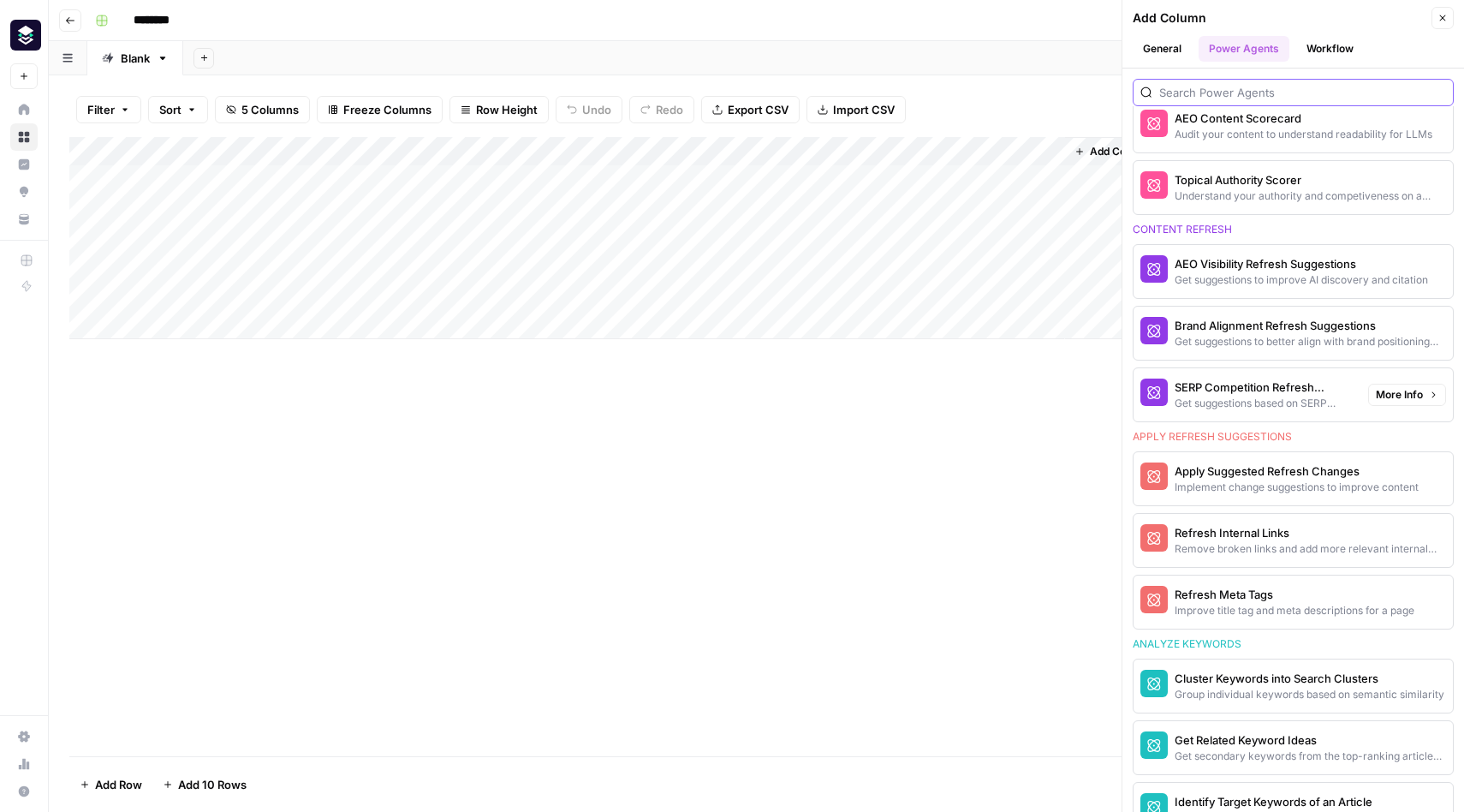
scroll to position [897, 0]
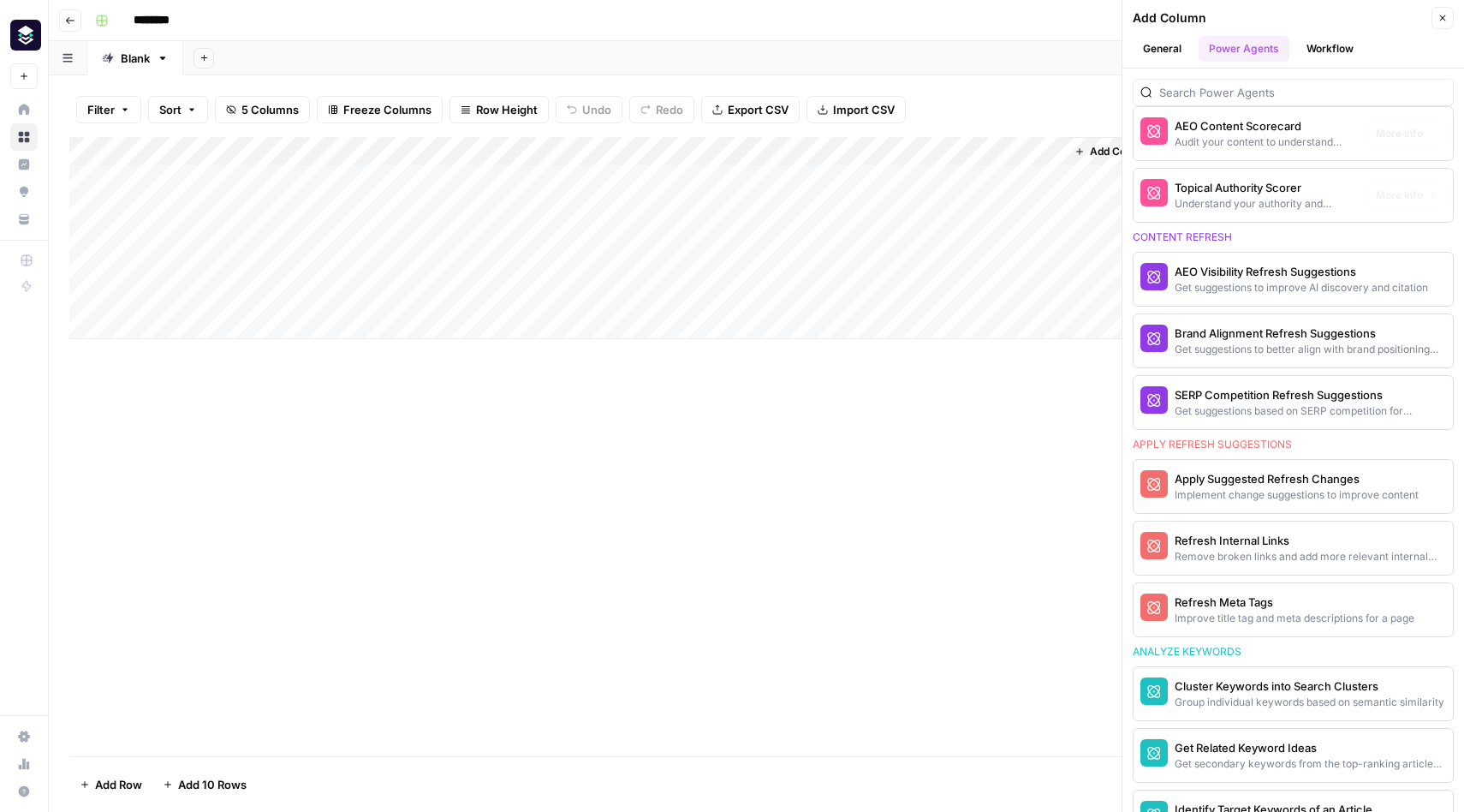
click at [1328, 45] on button "Workflow" at bounding box center [1329, 49] width 68 height 26
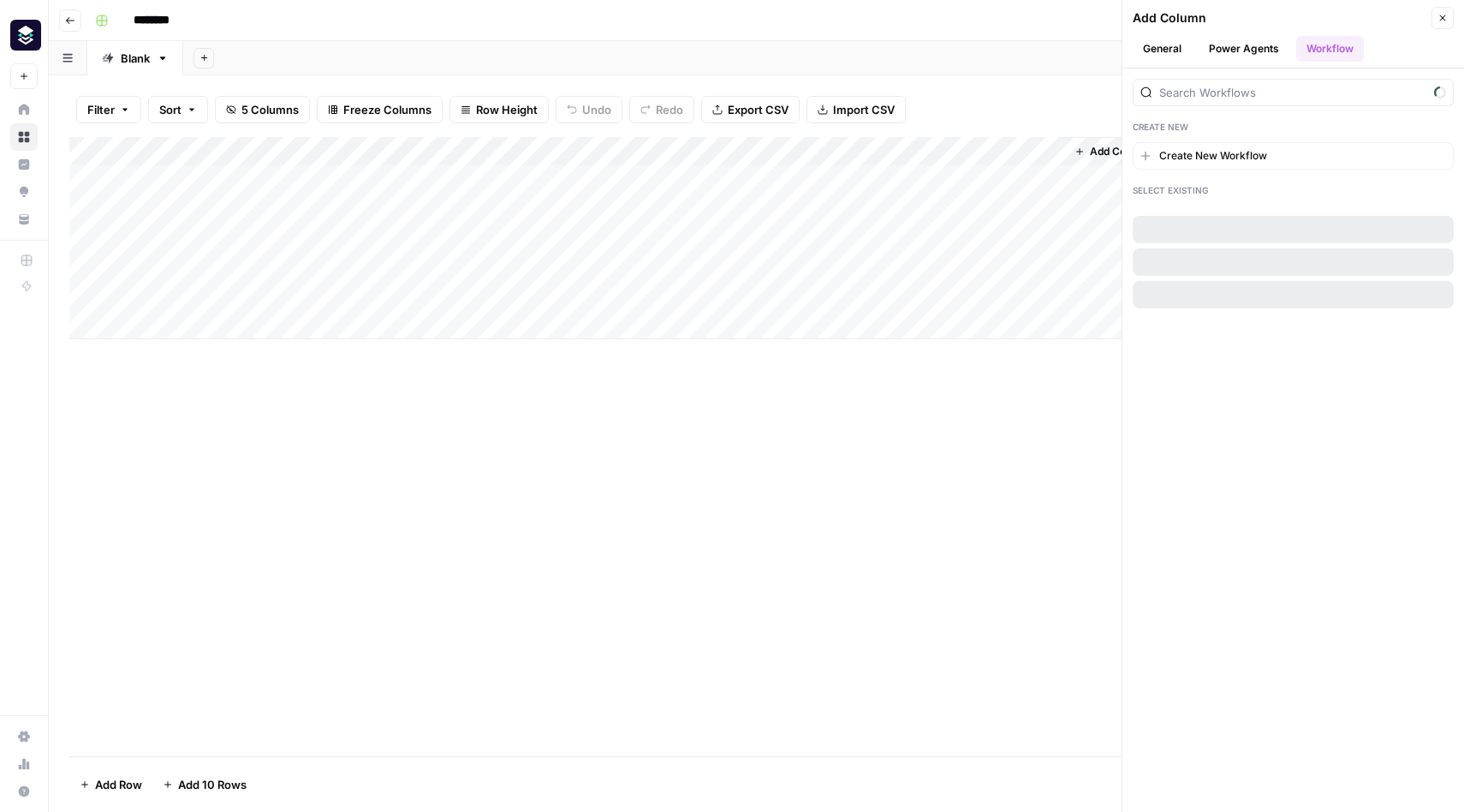
click at [1027, 428] on div "Add Column" at bounding box center [757, 447] width 1374 height 619
click at [1100, 145] on span "Add Column" at bounding box center [1119, 152] width 60 height 15
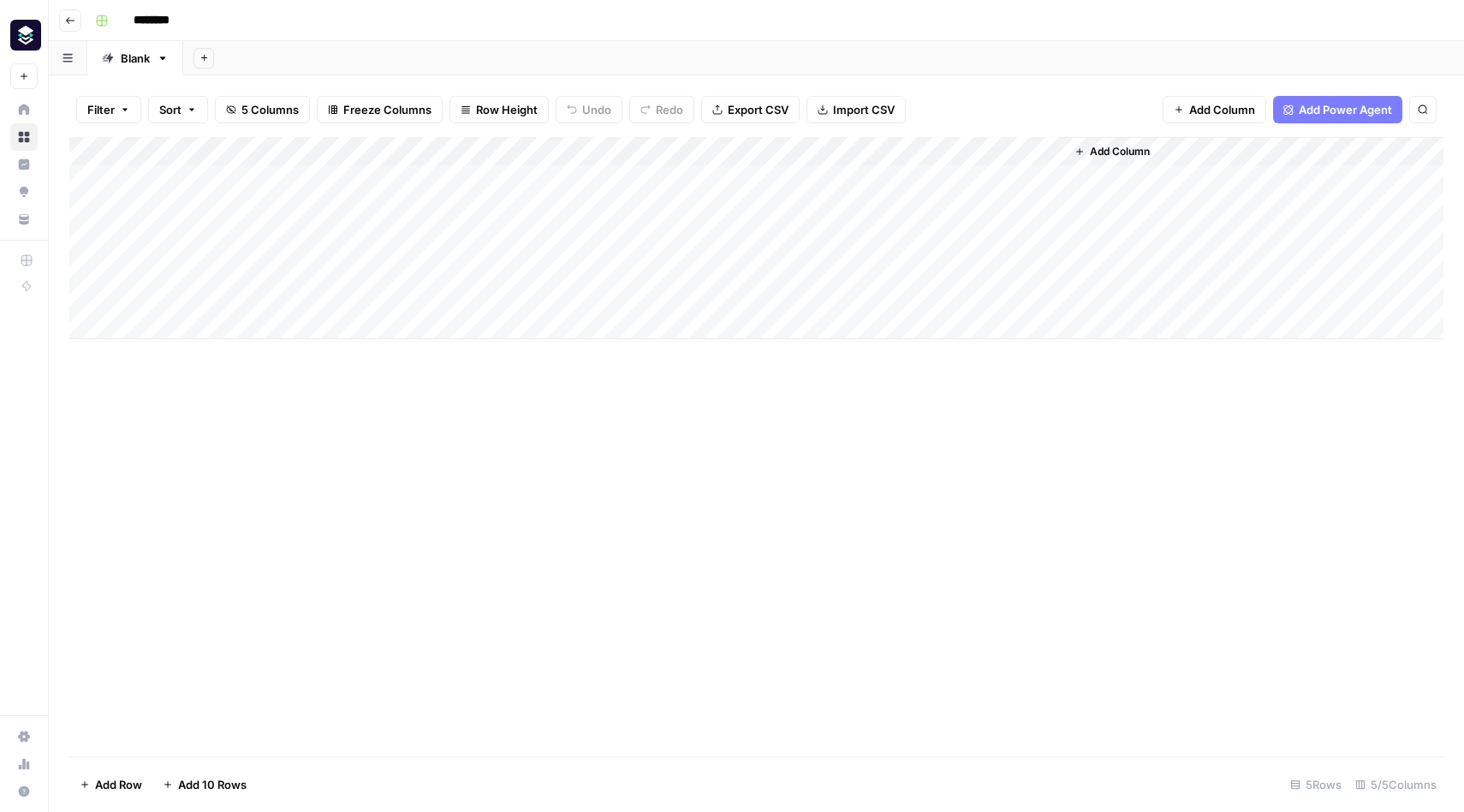
click at [763, 153] on div "Add Column" at bounding box center [757, 239] width 1374 height 202
click at [529, 468] on div "Add Column" at bounding box center [757, 447] width 1374 height 619
drag, startPoint x: 356, startPoint y: 179, endPoint x: 161, endPoint y: 181, distance: 195.0
click at [161, 181] on div "Add Column" at bounding box center [757, 239] width 1374 height 202
click at [156, 207] on div "Add Column" at bounding box center [757, 239] width 1374 height 202
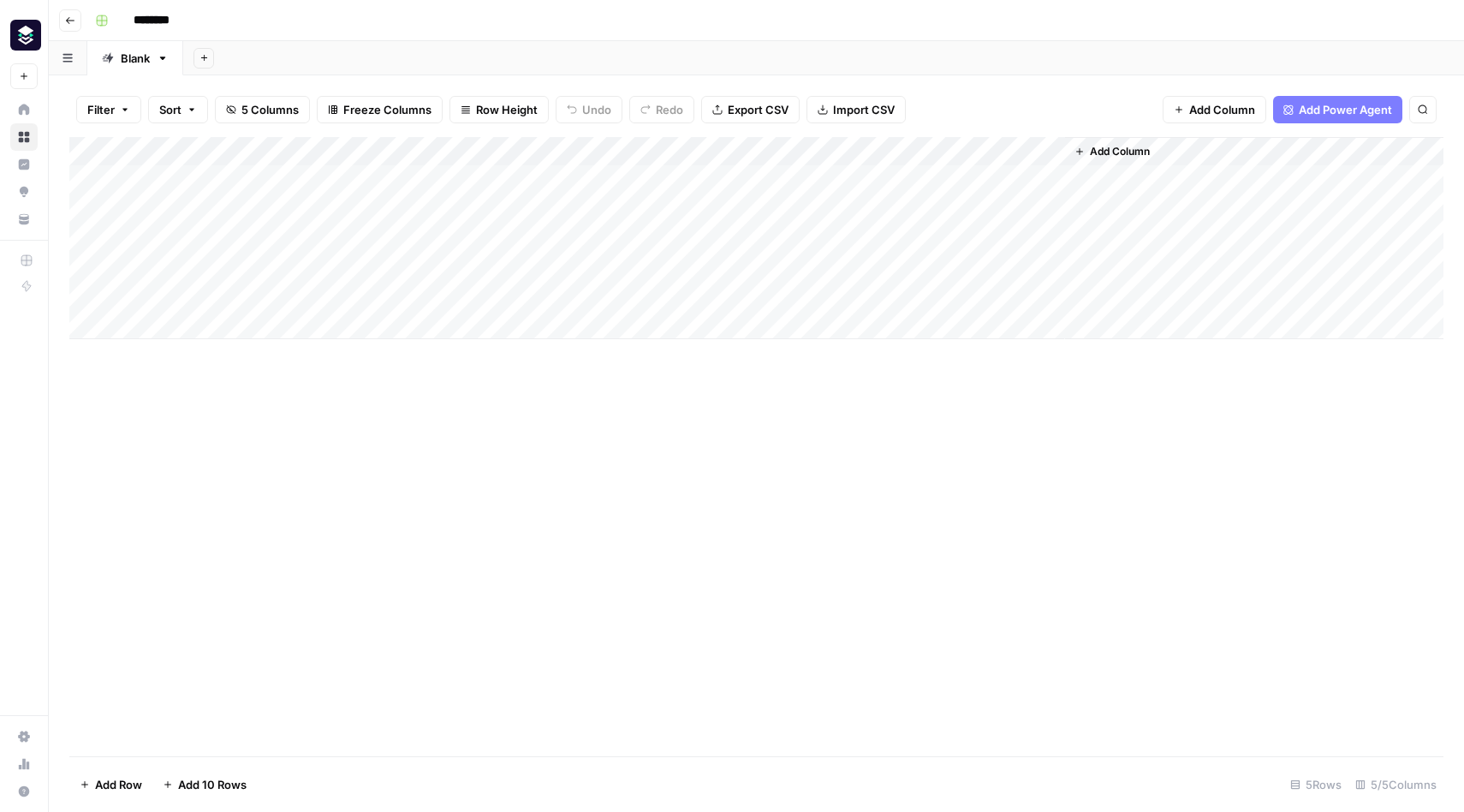
click at [208, 185] on div "Add Column" at bounding box center [757, 239] width 1374 height 202
click at [350, 175] on textarea "**********" at bounding box center [265, 180] width 274 height 24
click at [356, 179] on textarea "**********" at bounding box center [265, 180] width 274 height 24
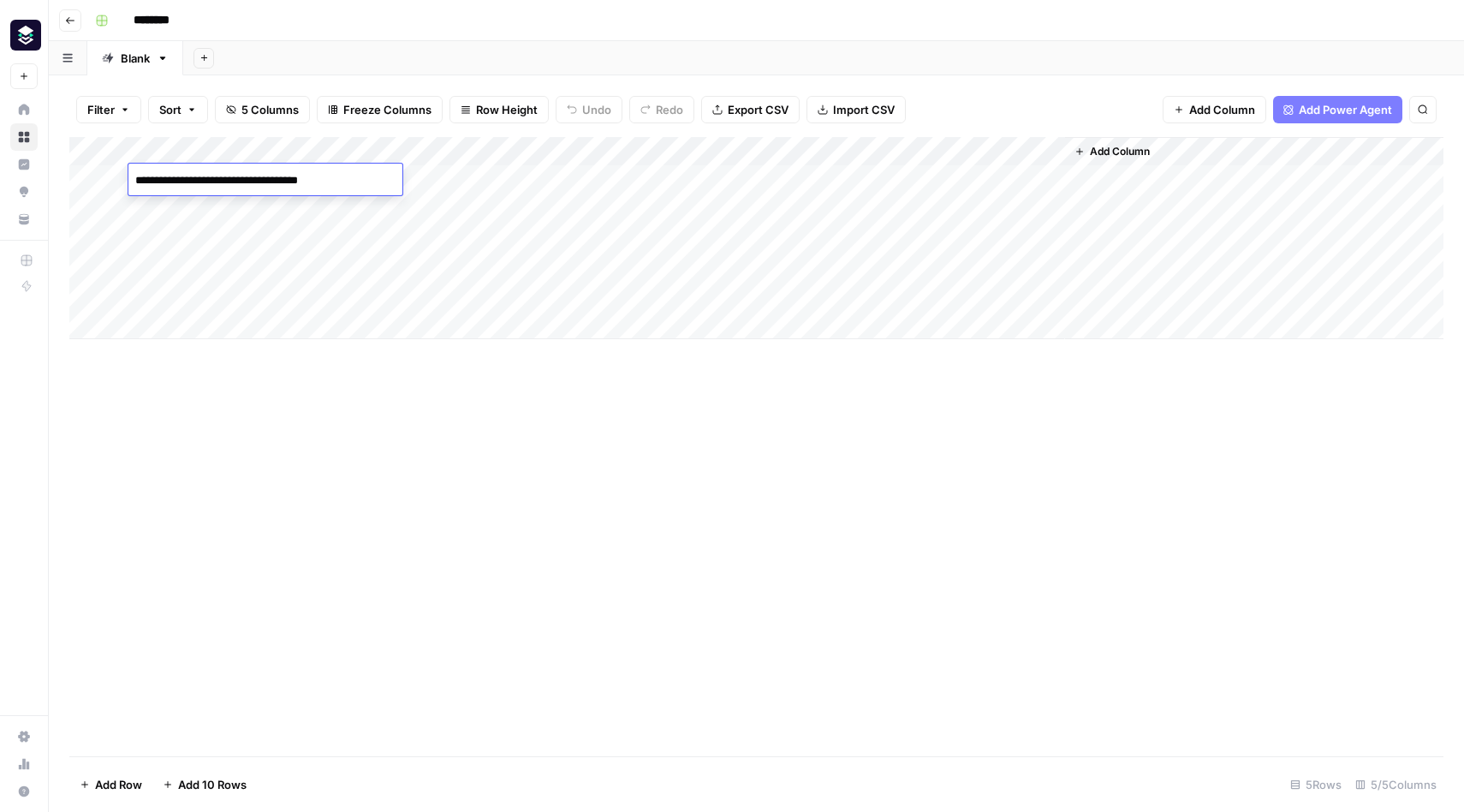
drag, startPoint x: 356, startPoint y: 179, endPoint x: 133, endPoint y: 179, distance: 223.0
click at [133, 179] on textarea "**********" at bounding box center [265, 180] width 274 height 24
click at [167, 208] on div "Add Column" at bounding box center [757, 239] width 1374 height 202
type textarea "**********"
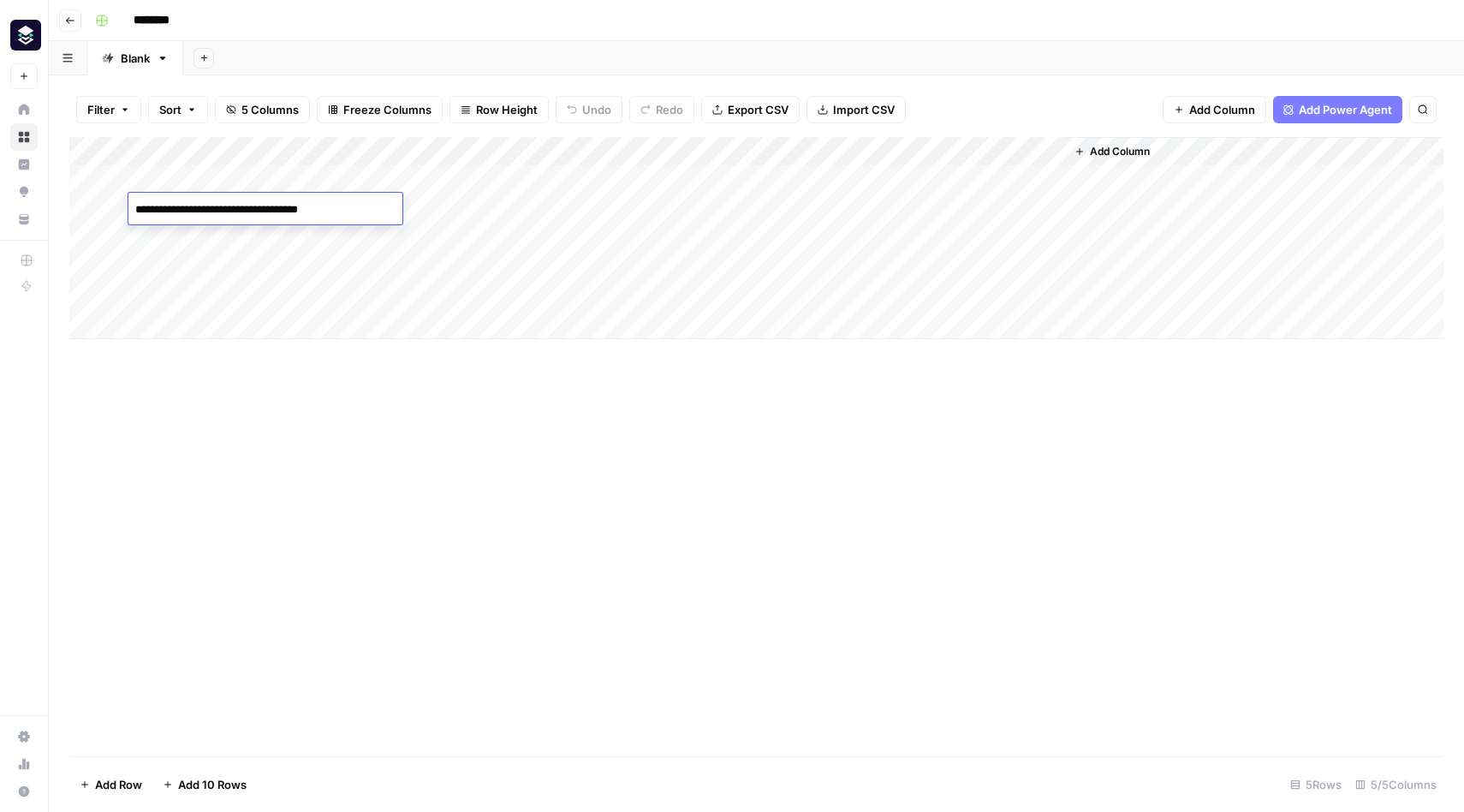
click at [314, 421] on div "Add Column" at bounding box center [757, 447] width 1374 height 619
click at [463, 208] on div "Add Column" at bounding box center [757, 239] width 1374 height 202
click at [536, 209] on div "Add Column" at bounding box center [757, 239] width 1374 height 202
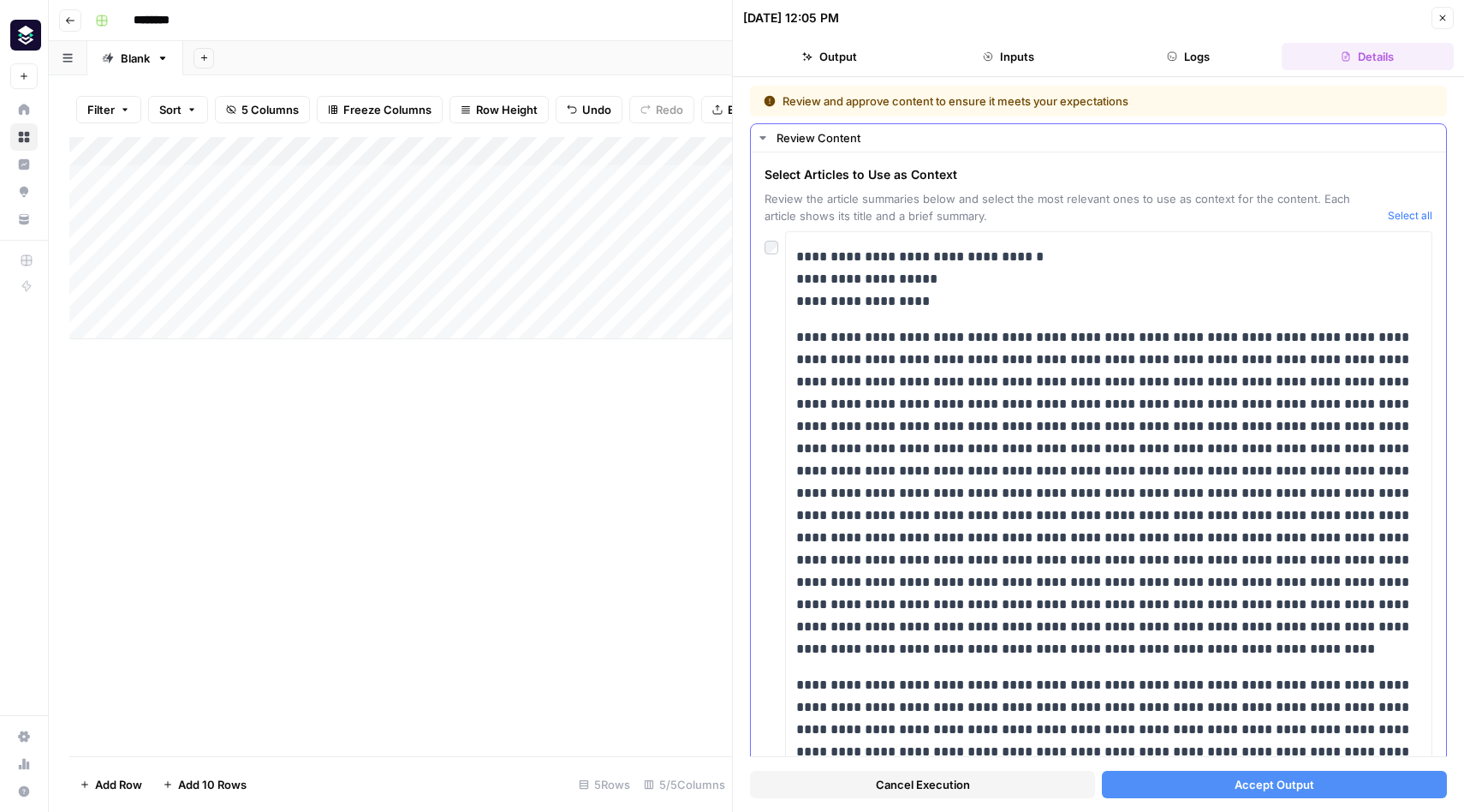
click at [778, 239] on div at bounding box center [775, 242] width 21 height 24
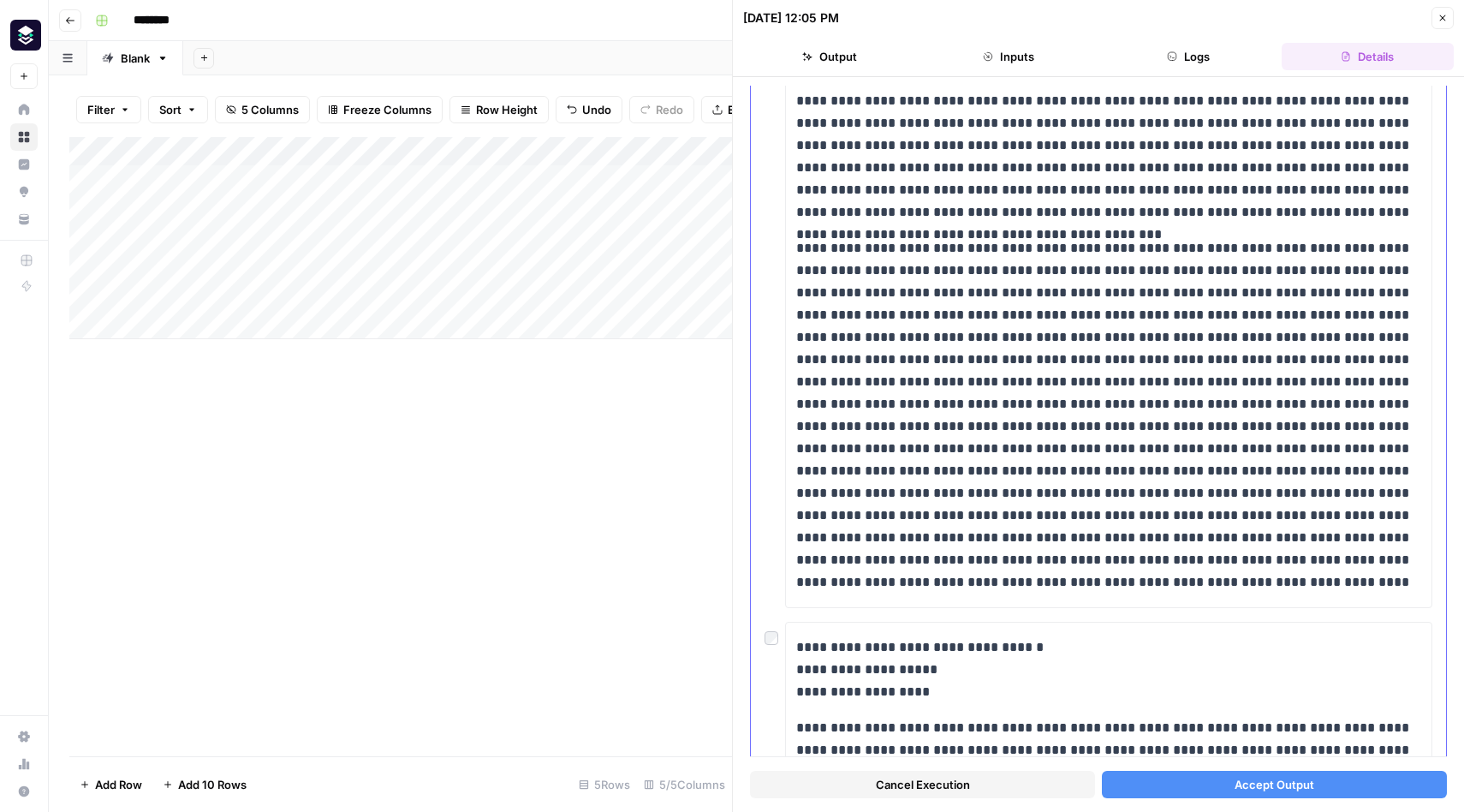
scroll to position [2081, 0]
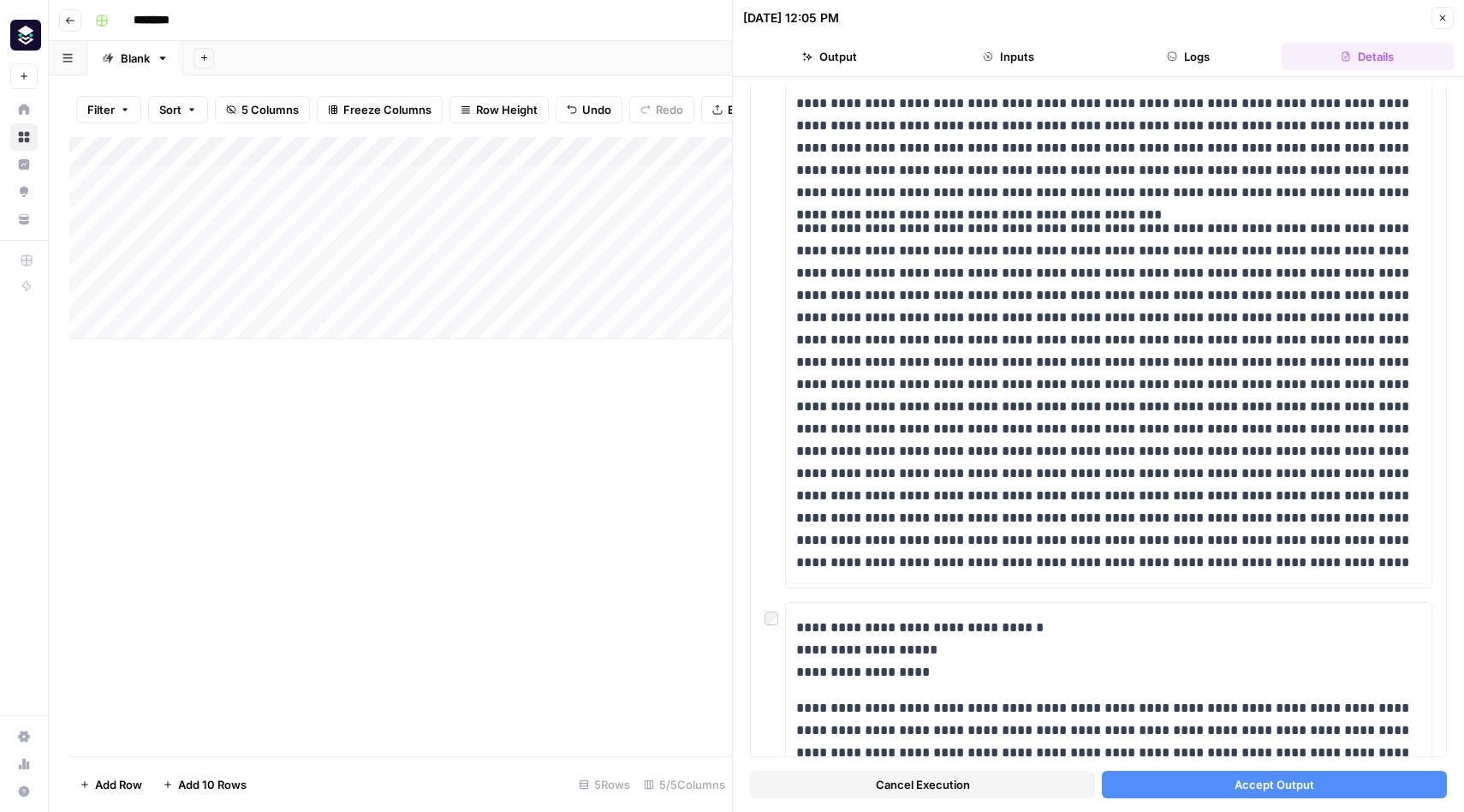
click at [1229, 788] on button "Accept Output" at bounding box center [1275, 784] width 345 height 28
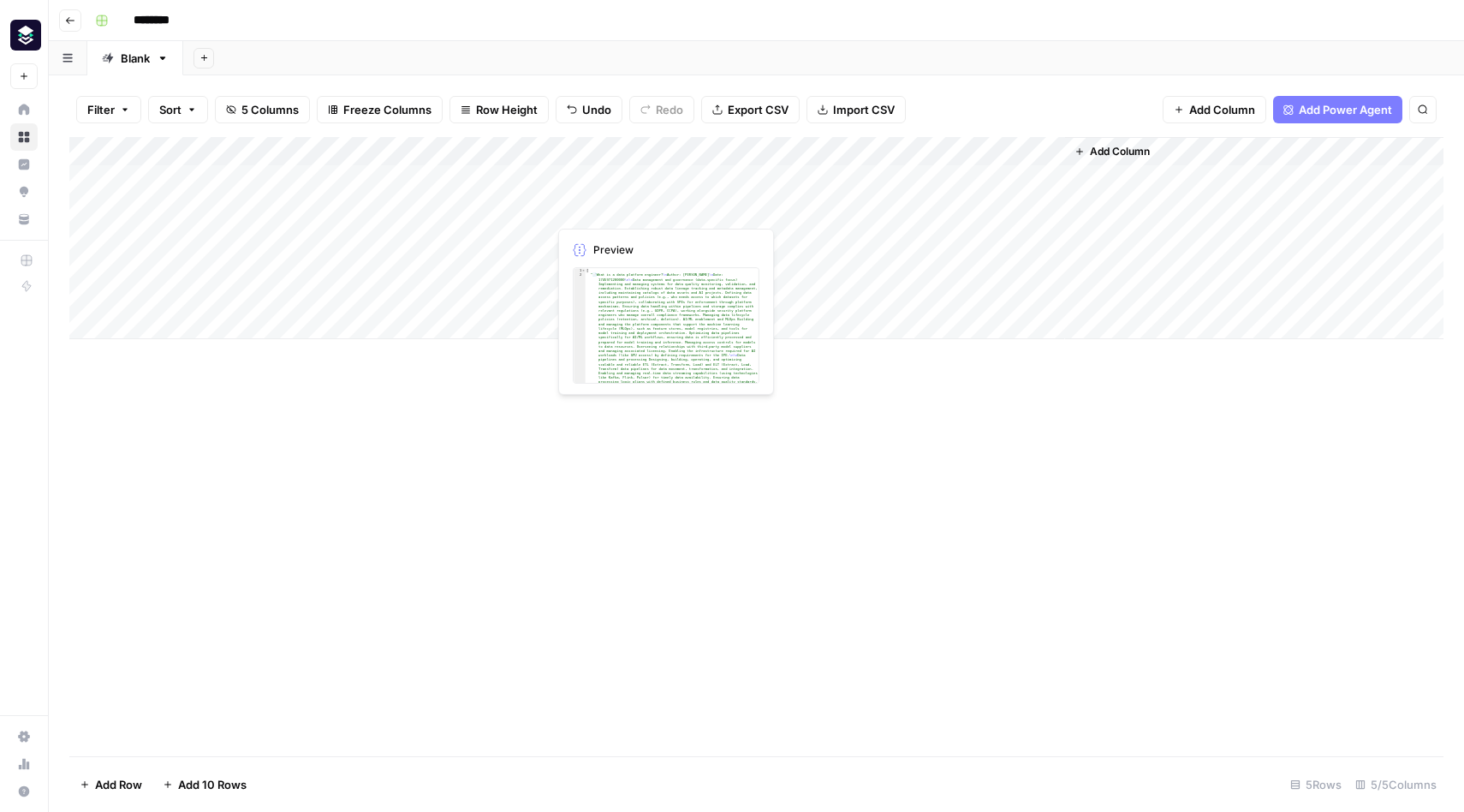
click at [647, 214] on div "Add Column" at bounding box center [757, 239] width 1374 height 202
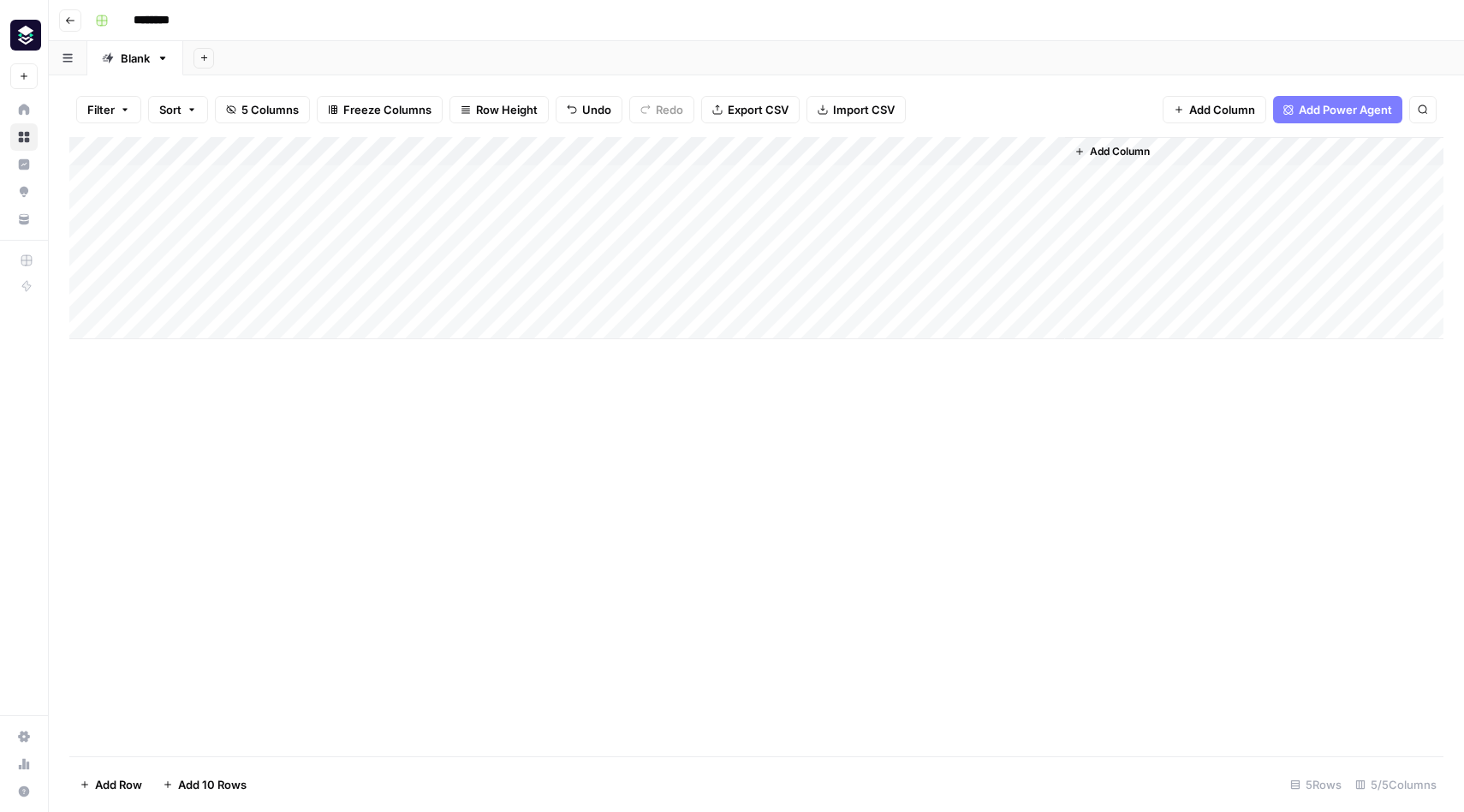
click at [698, 206] on div "Add Column" at bounding box center [757, 239] width 1374 height 202
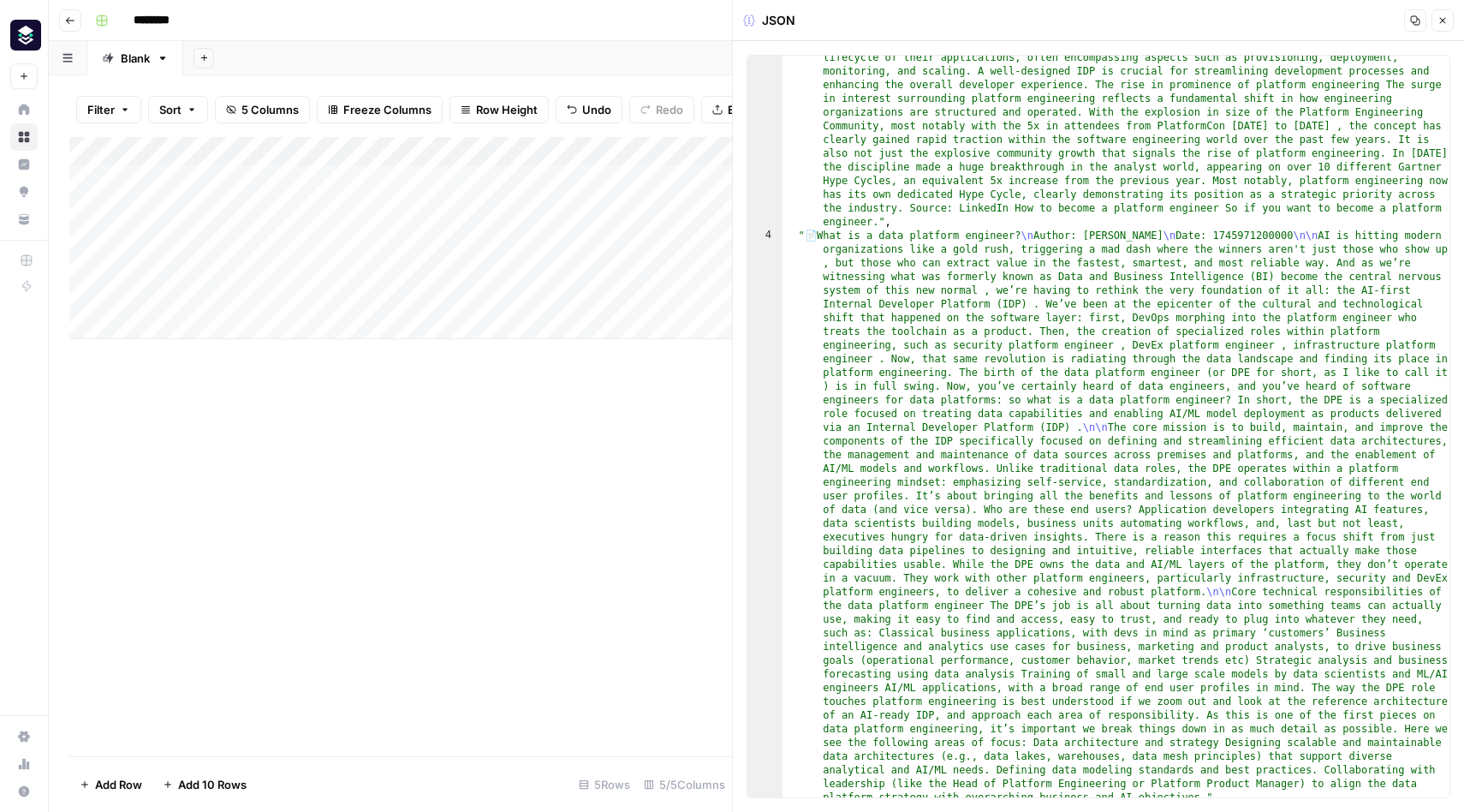
scroll to position [1135, 0]
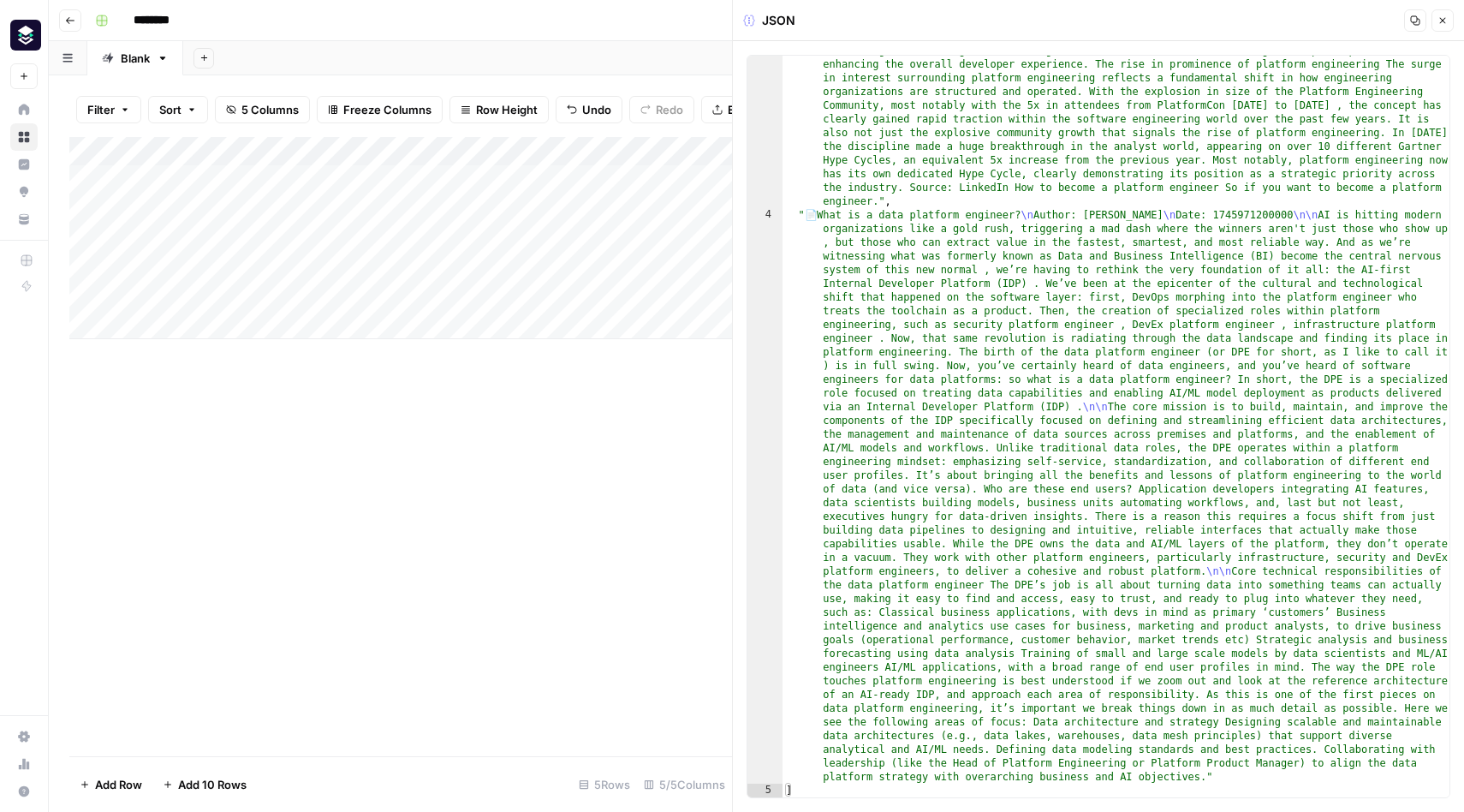
type textarea "**********"
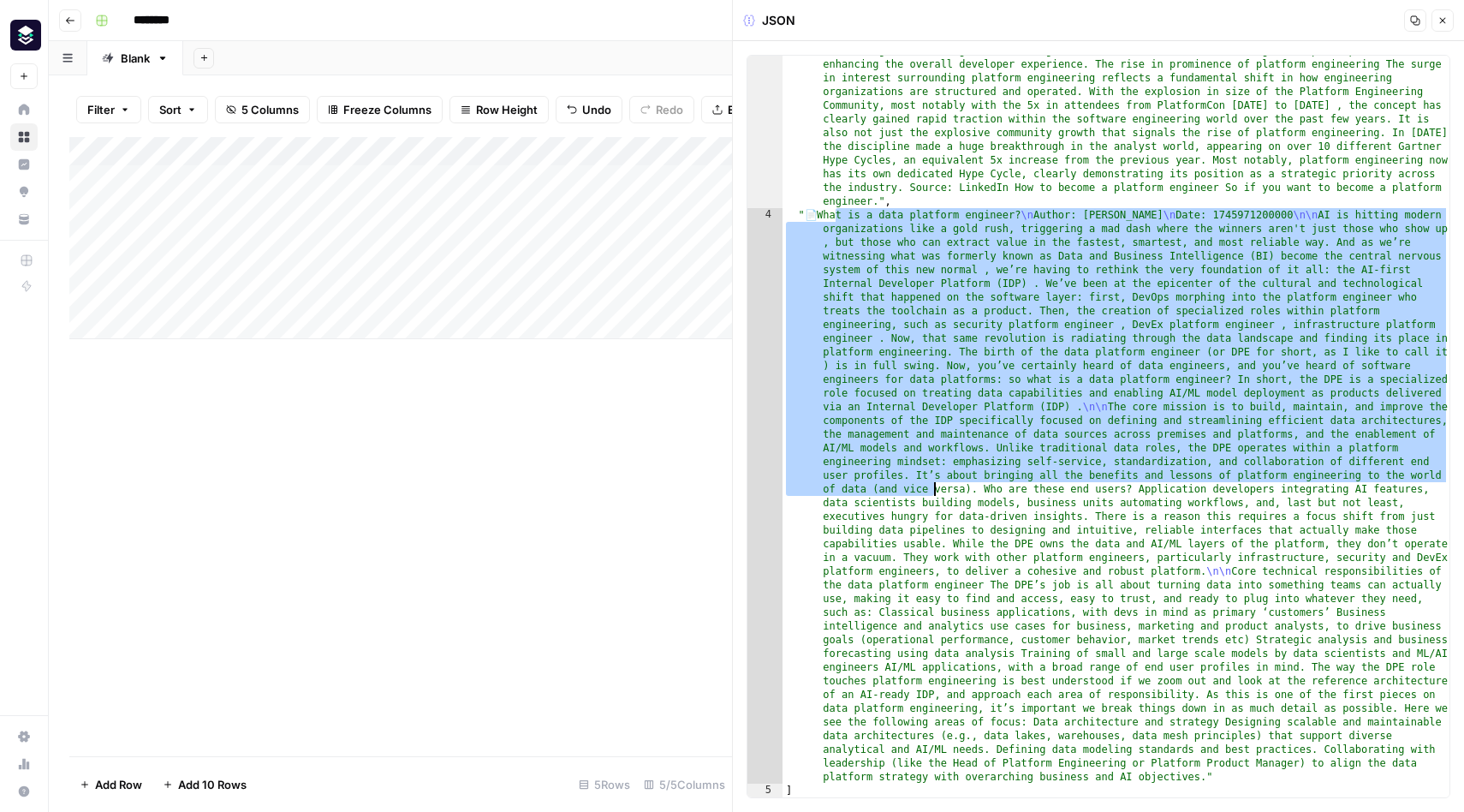
drag, startPoint x: 834, startPoint y: 219, endPoint x: 933, endPoint y: 495, distance: 293.2
click at [934, 495] on div "" 📄 How to become a platform engineer \n Author: Sam Barlien \n Date: 174467520…" at bounding box center [1116, 271] width 667 height 1385
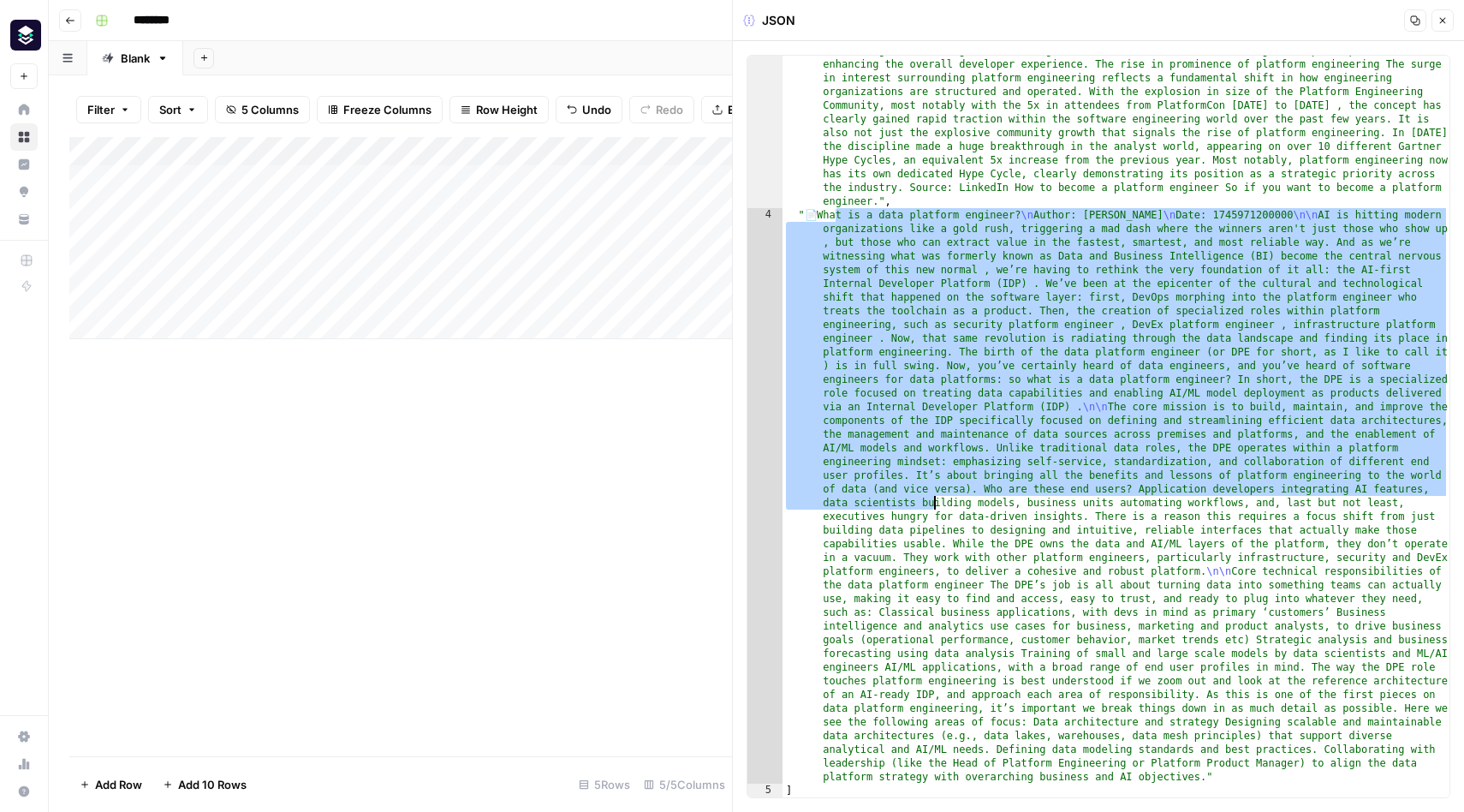
type textarea "**********"
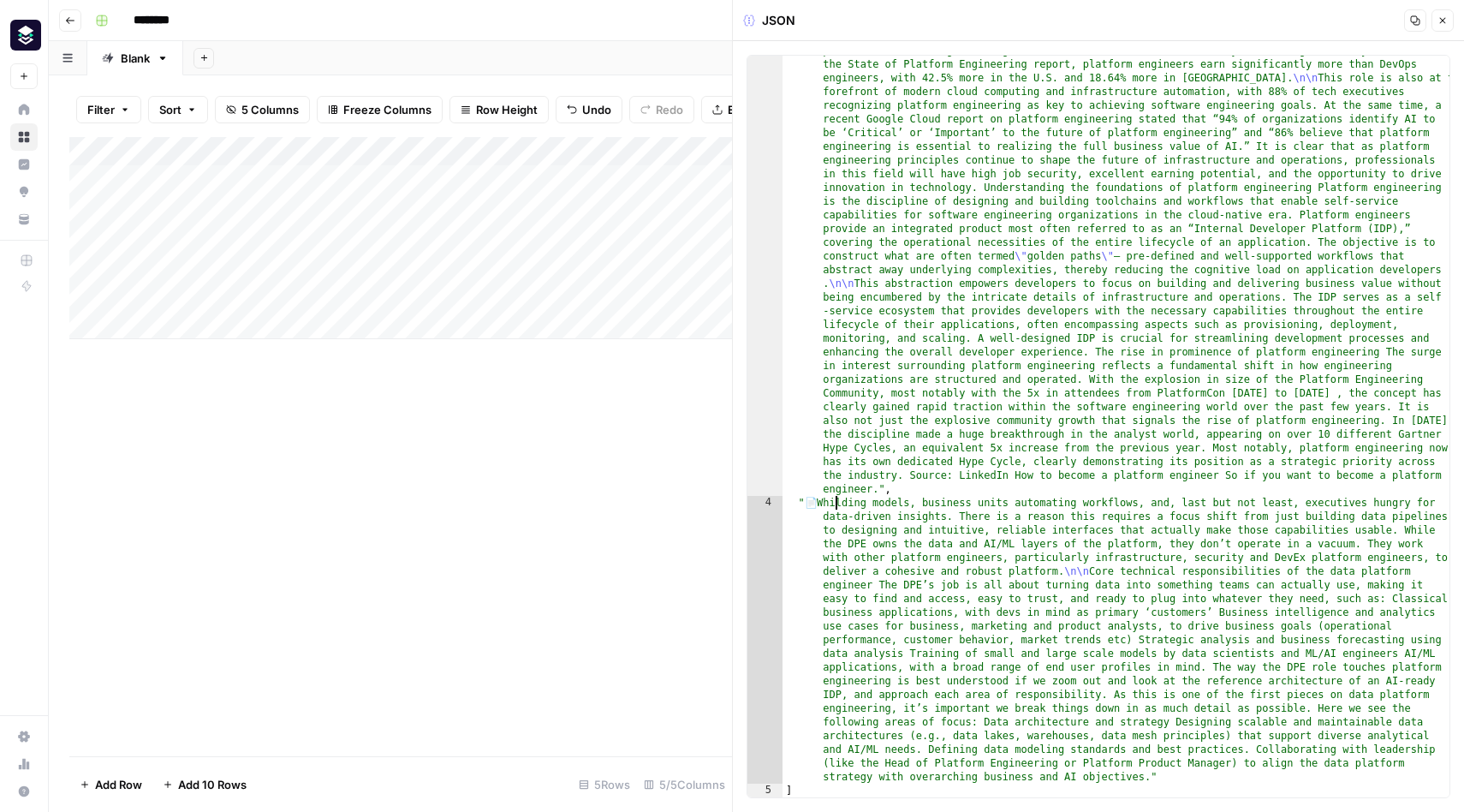
scroll to position [847, 0]
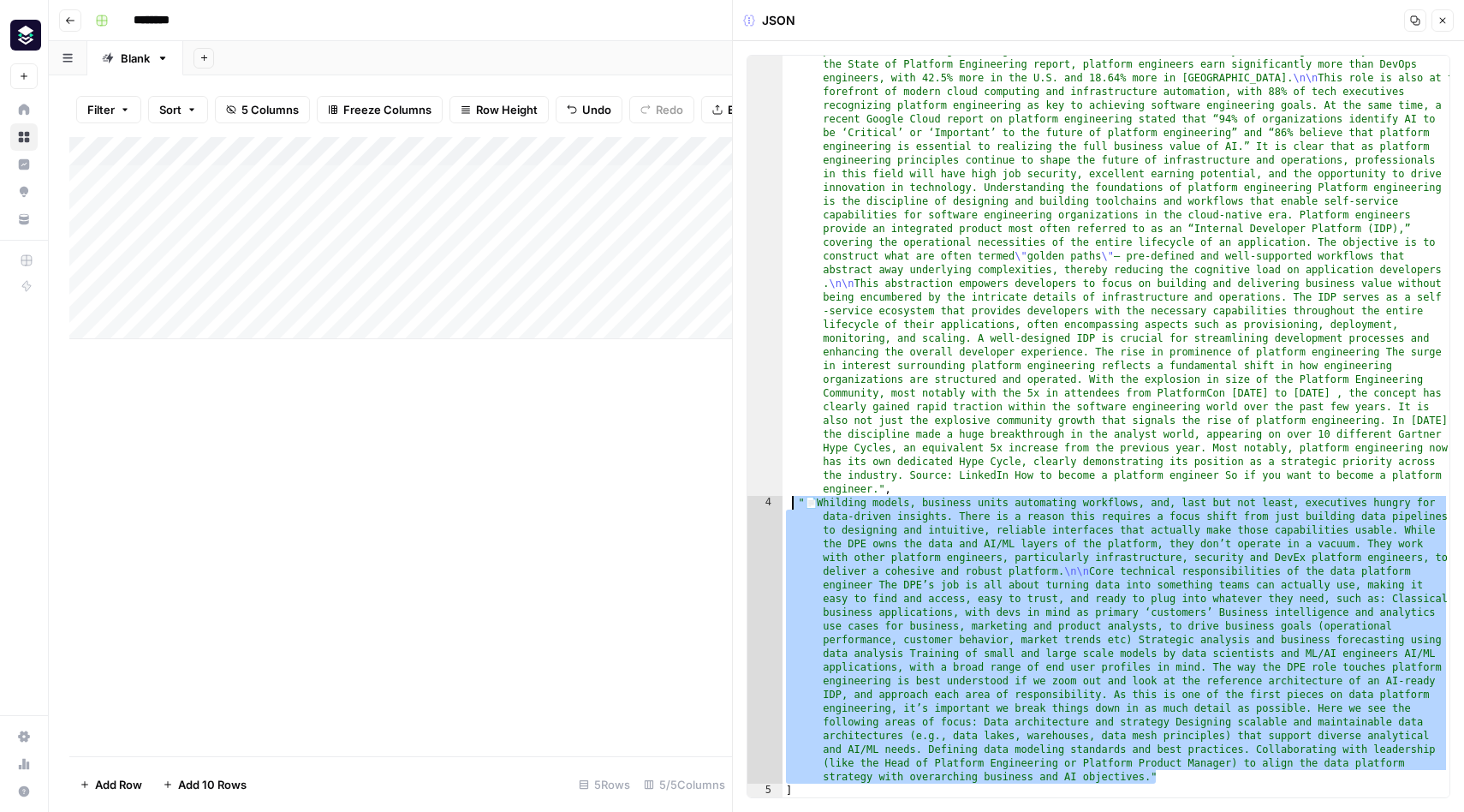
drag, startPoint x: 1168, startPoint y: 781, endPoint x: 792, endPoint y: 506, distance: 465.8
click at [792, 506] on div "" 📄 How to become a platform engineer \n Author: Sam Barlien \n Date: 174467520…" at bounding box center [1116, 558] width 667 height 1385
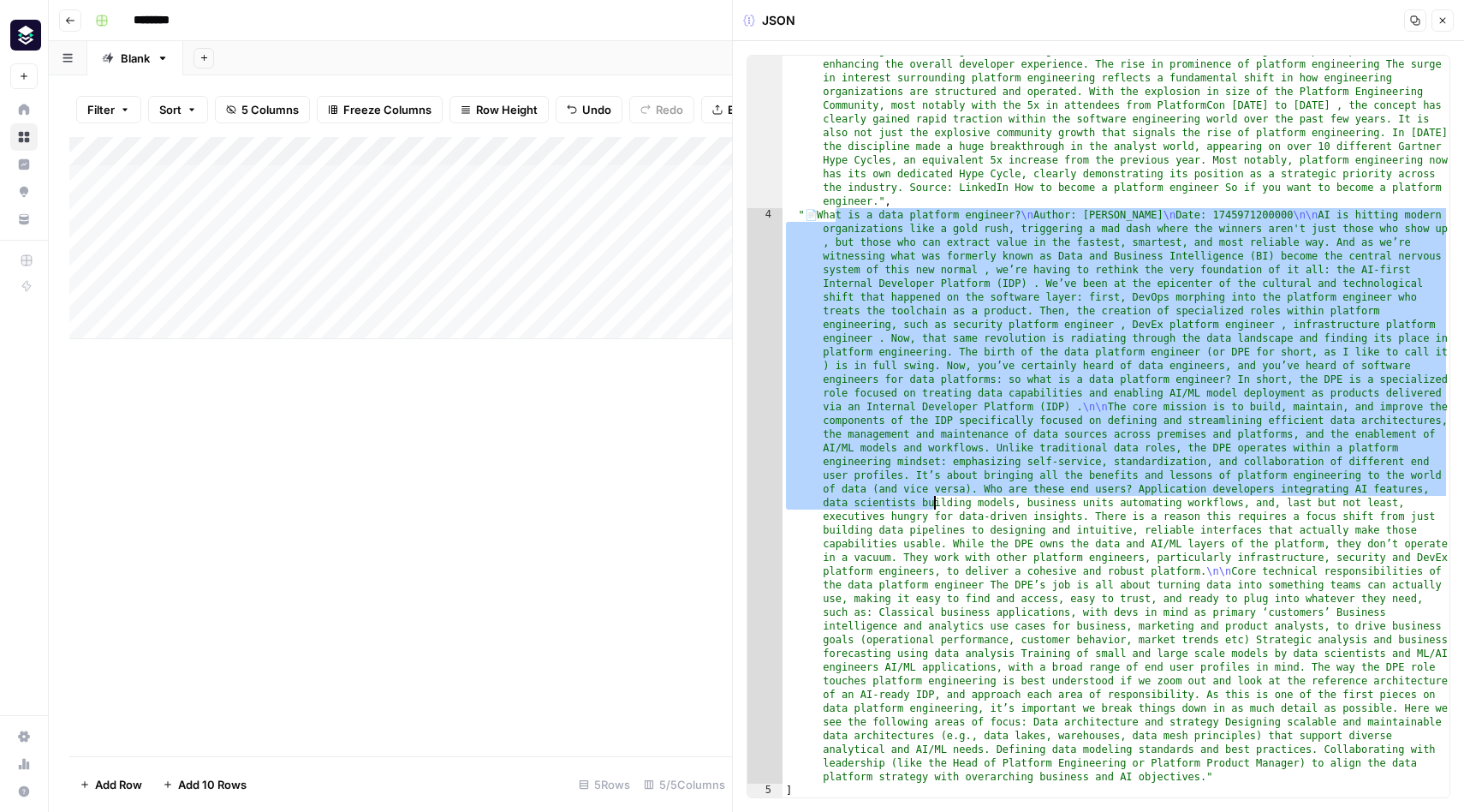
scroll to position [1135, 0]
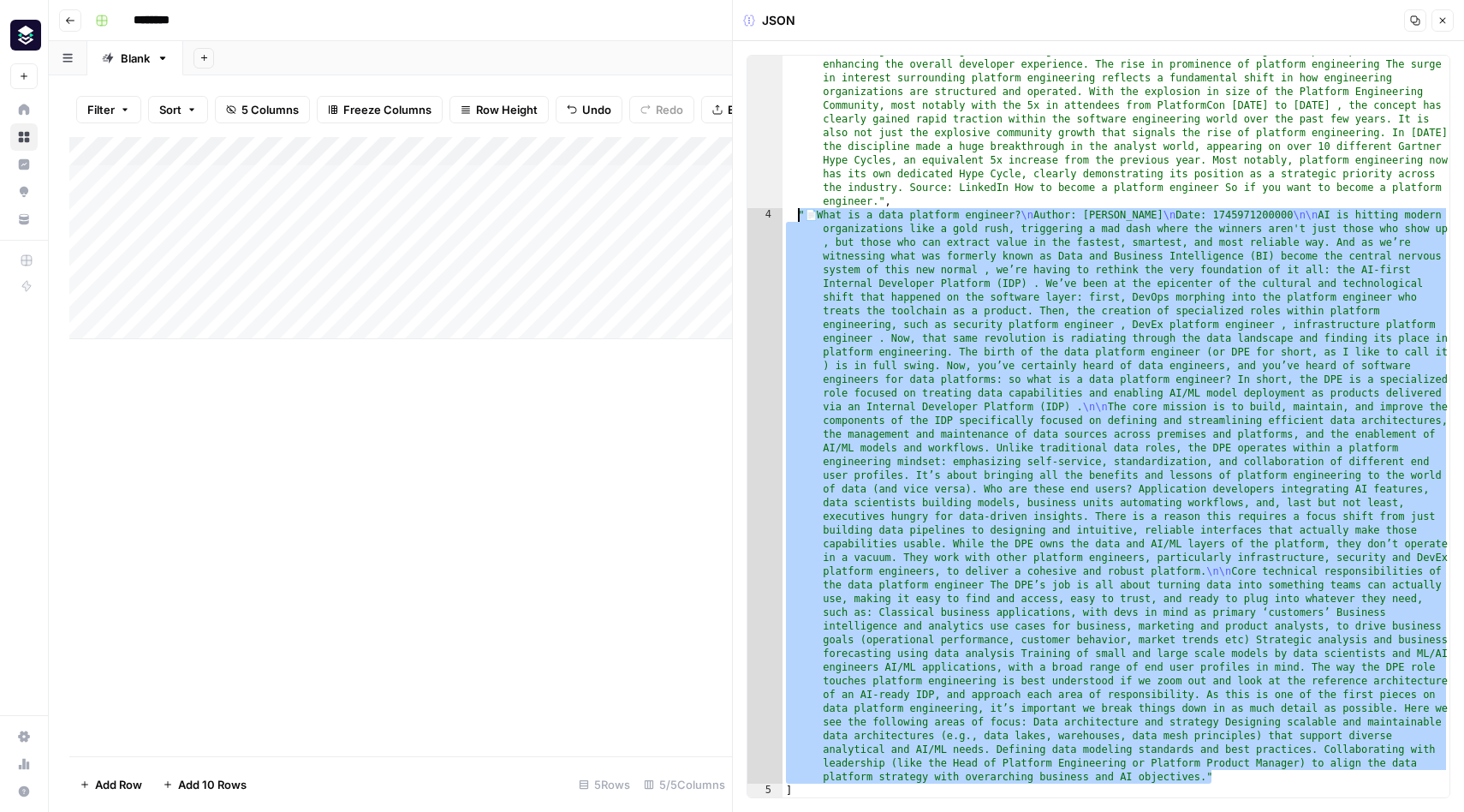
drag, startPoint x: 1238, startPoint y: 782, endPoint x: 800, endPoint y: 221, distance: 711.7
click at [800, 221] on div "" 📄 How to become a platform engineer \n Author: Sam Barlien \n Date: 174467520…" at bounding box center [1116, 271] width 667 height 1385
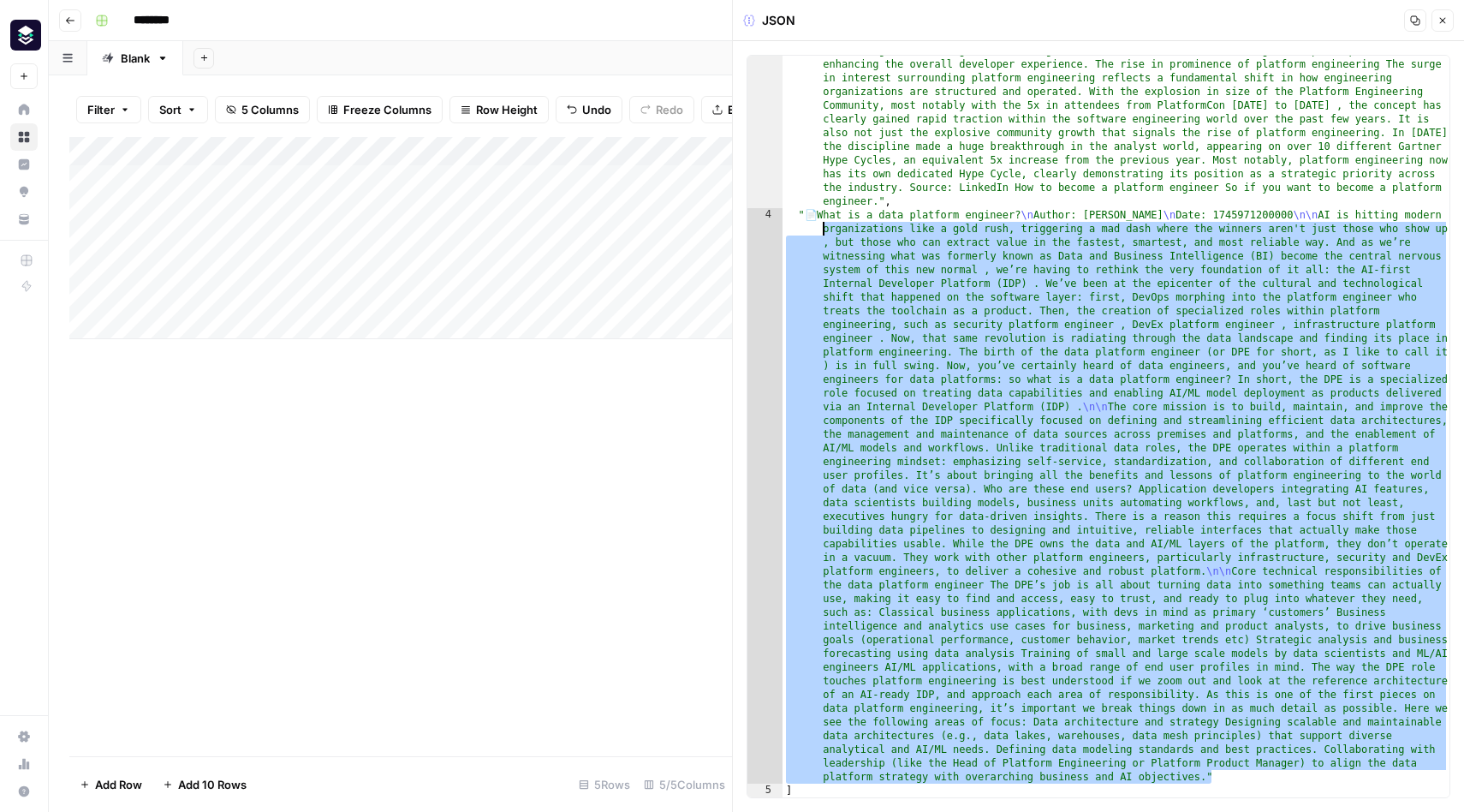
type textarea "**********"
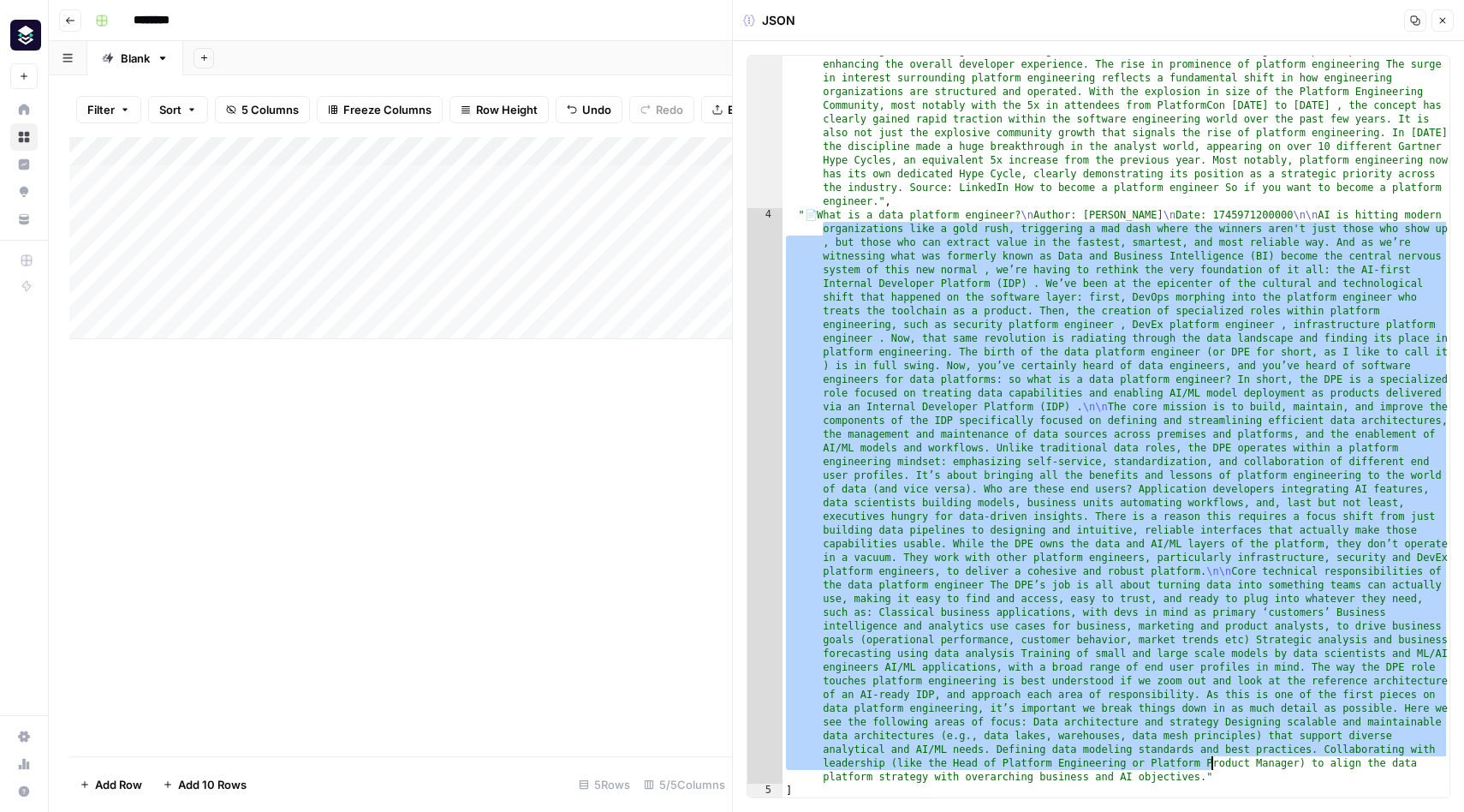
click at [1014, 421] on div "" 📄 How to become a platform engineer \n Author: Sam Barlien \n Date: 174467520…" at bounding box center [1116, 271] width 667 height 1385
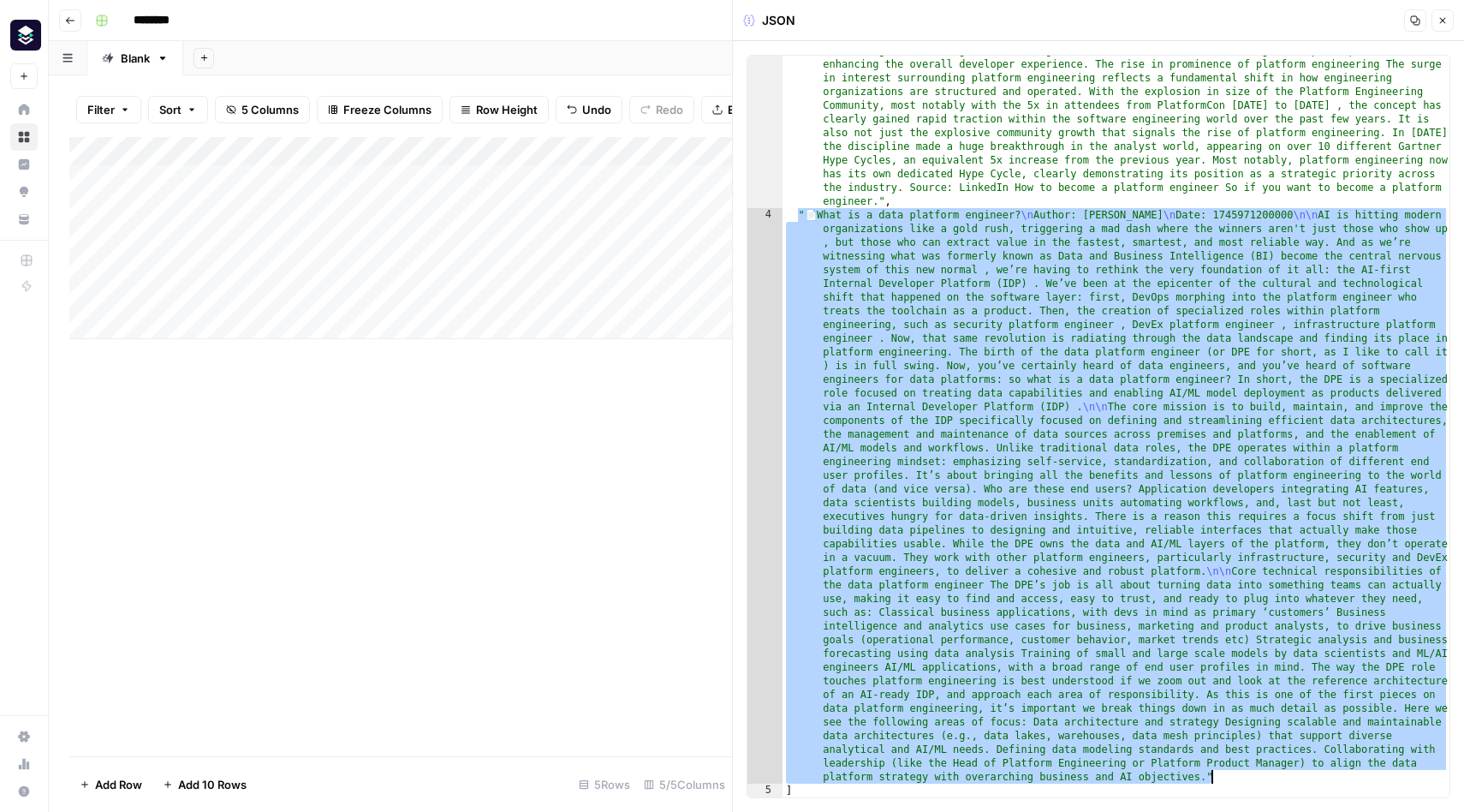
drag, startPoint x: 798, startPoint y: 219, endPoint x: 1223, endPoint y: 775, distance: 699.8
click at [1223, 775] on div "" 📄 How to become a platform engineer \n Author: Sam Barlien \n Date: 174467520…" at bounding box center [1116, 271] width 667 height 1385
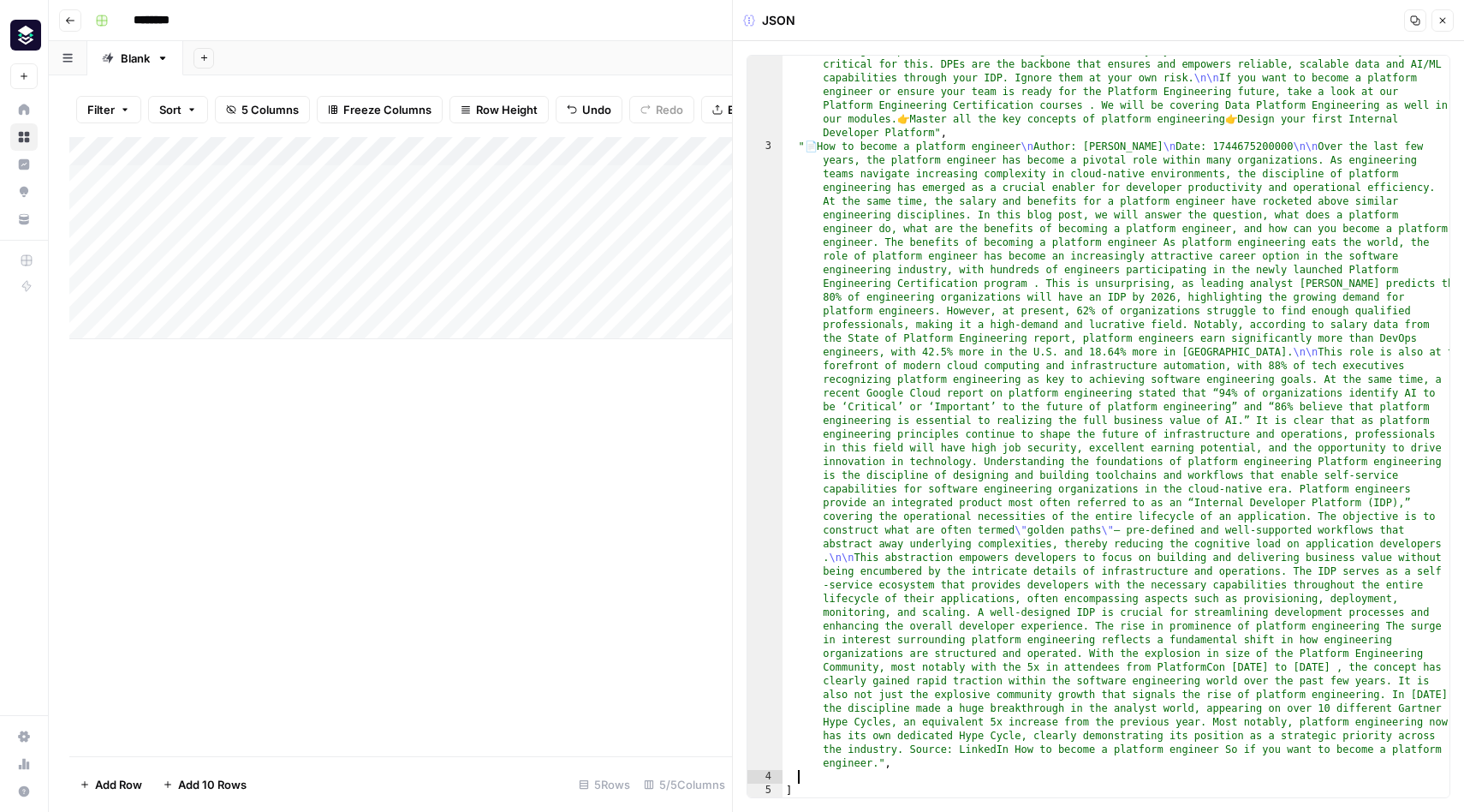
scroll to position [573, 0]
click at [659, 393] on div "Add Column" at bounding box center [401, 447] width 662 height 619
click at [1442, 21] on icon "button" at bounding box center [1443, 21] width 6 height 6
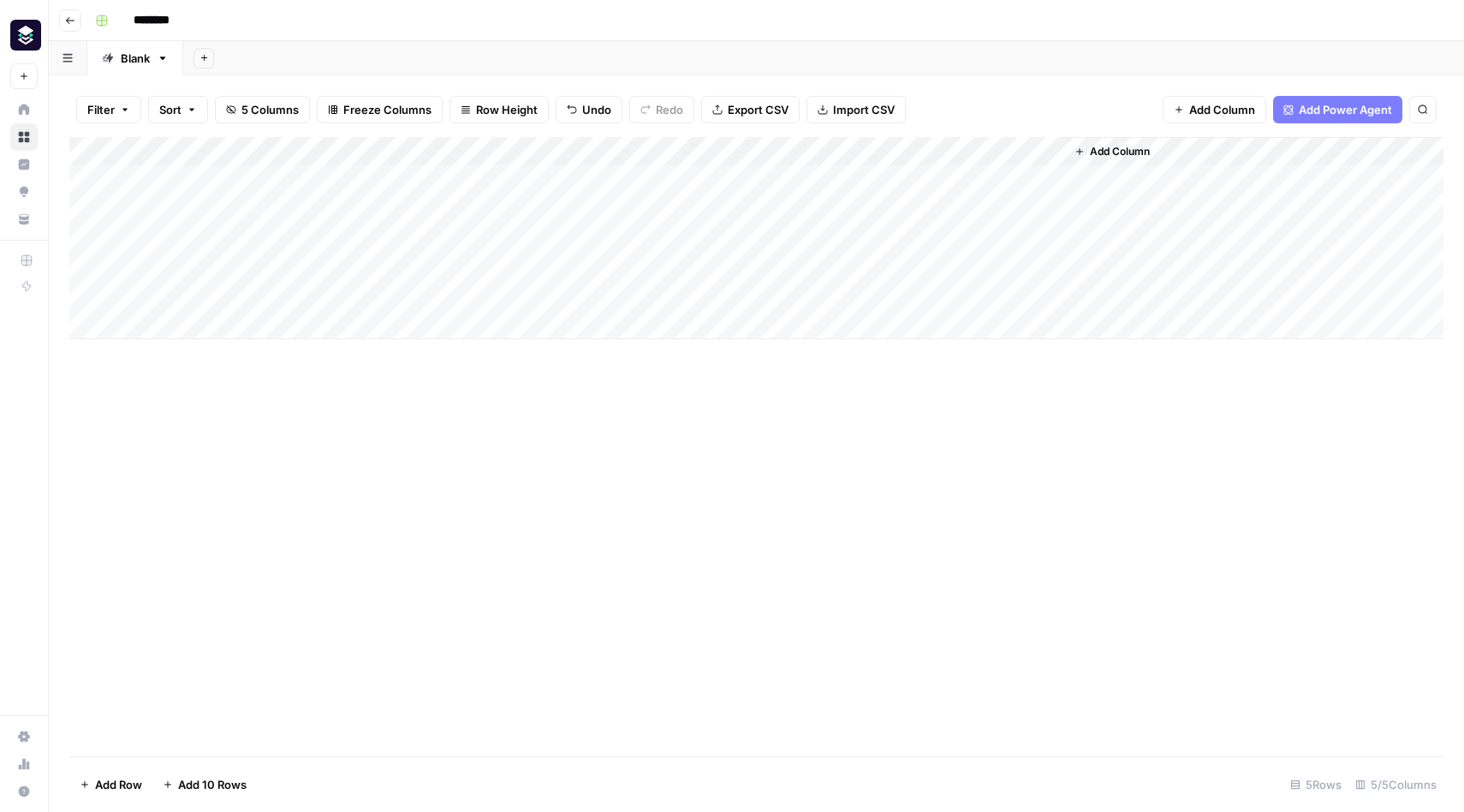
click at [811, 206] on div "Add Column" at bounding box center [757, 239] width 1374 height 202
click at [1004, 209] on div "Add Column" at bounding box center [757, 239] width 1374 height 202
click at [970, 207] on div "Add Column" at bounding box center [757, 239] width 1374 height 202
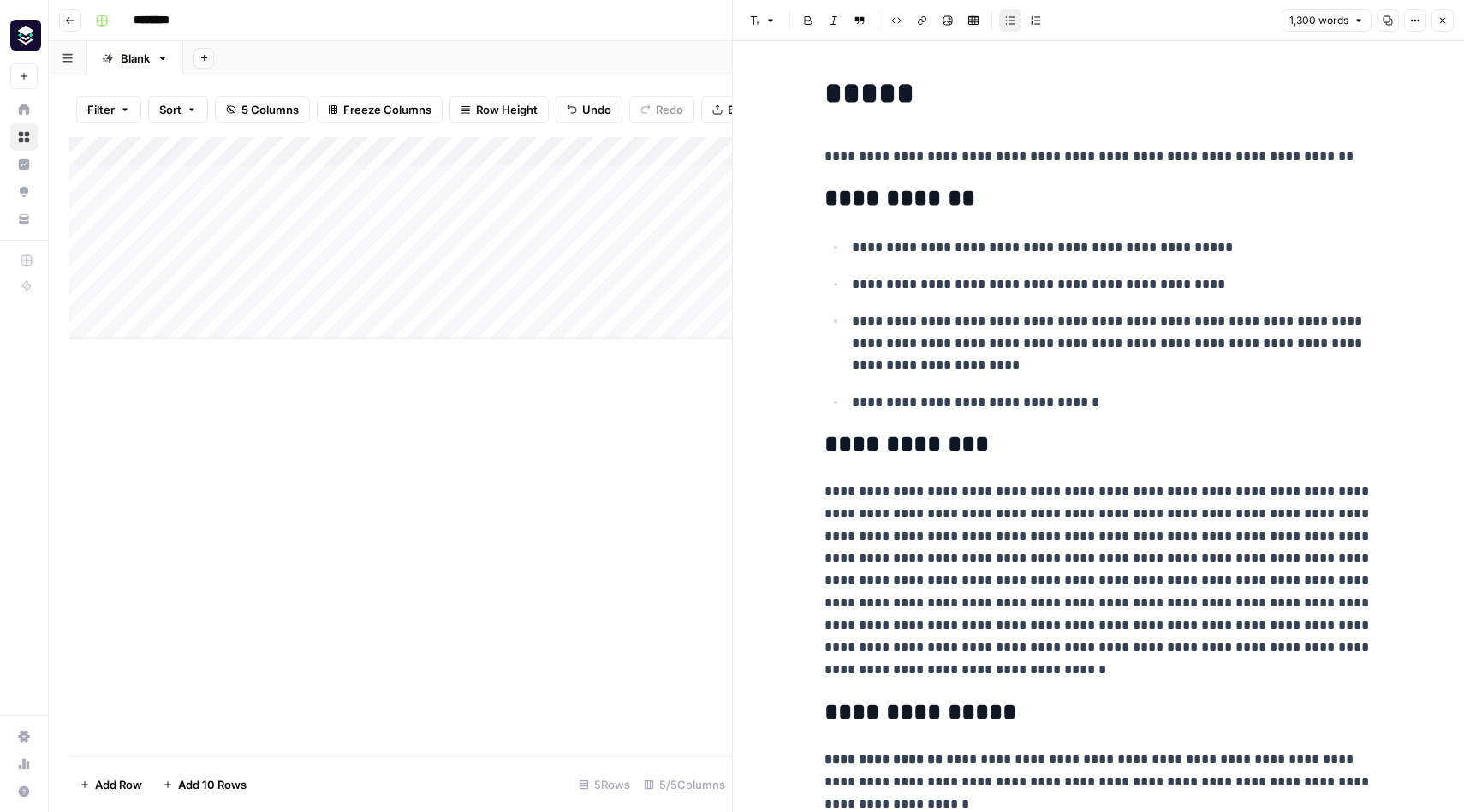
click at [1441, 15] on icon "button" at bounding box center [1442, 20] width 10 height 10
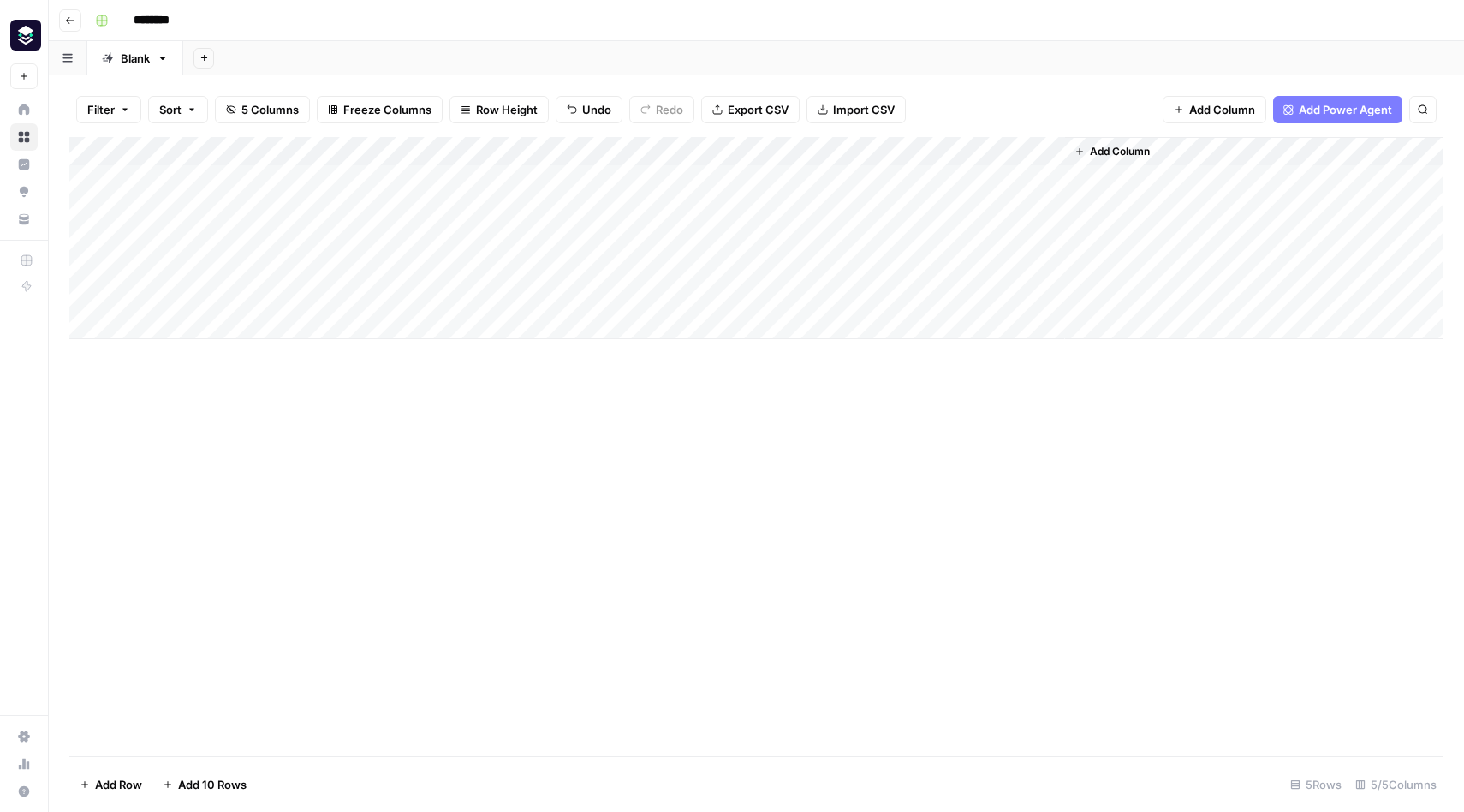
click at [808, 521] on div "Add Column" at bounding box center [757, 447] width 1374 height 619
click at [896, 204] on div "Add Column" at bounding box center [757, 239] width 1374 height 202
click at [973, 209] on div "Add Column" at bounding box center [757, 239] width 1374 height 202
click at [1046, 210] on div "Add Column" at bounding box center [757, 239] width 1374 height 202
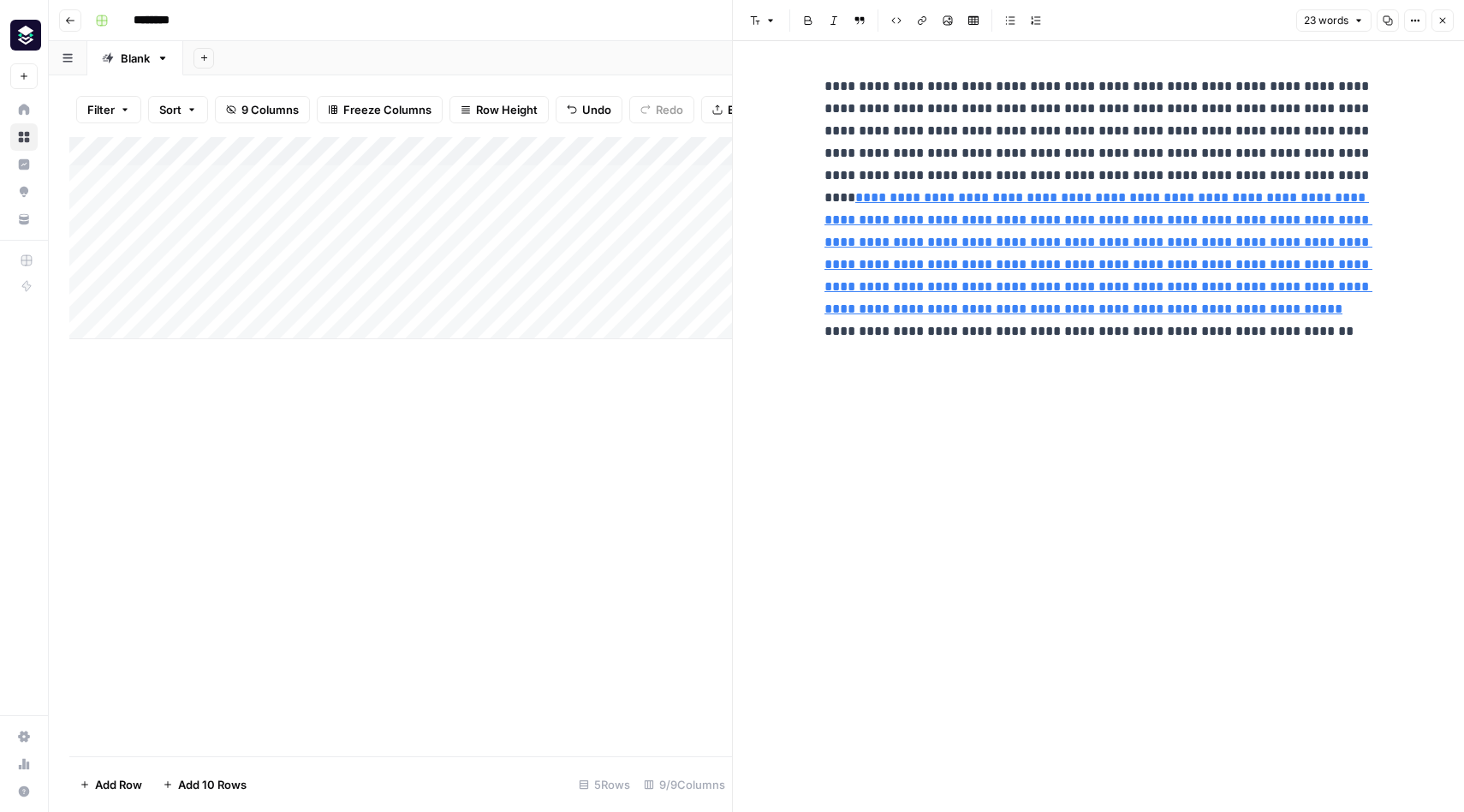
click at [1436, 21] on button "Close" at bounding box center [1442, 20] width 22 height 22
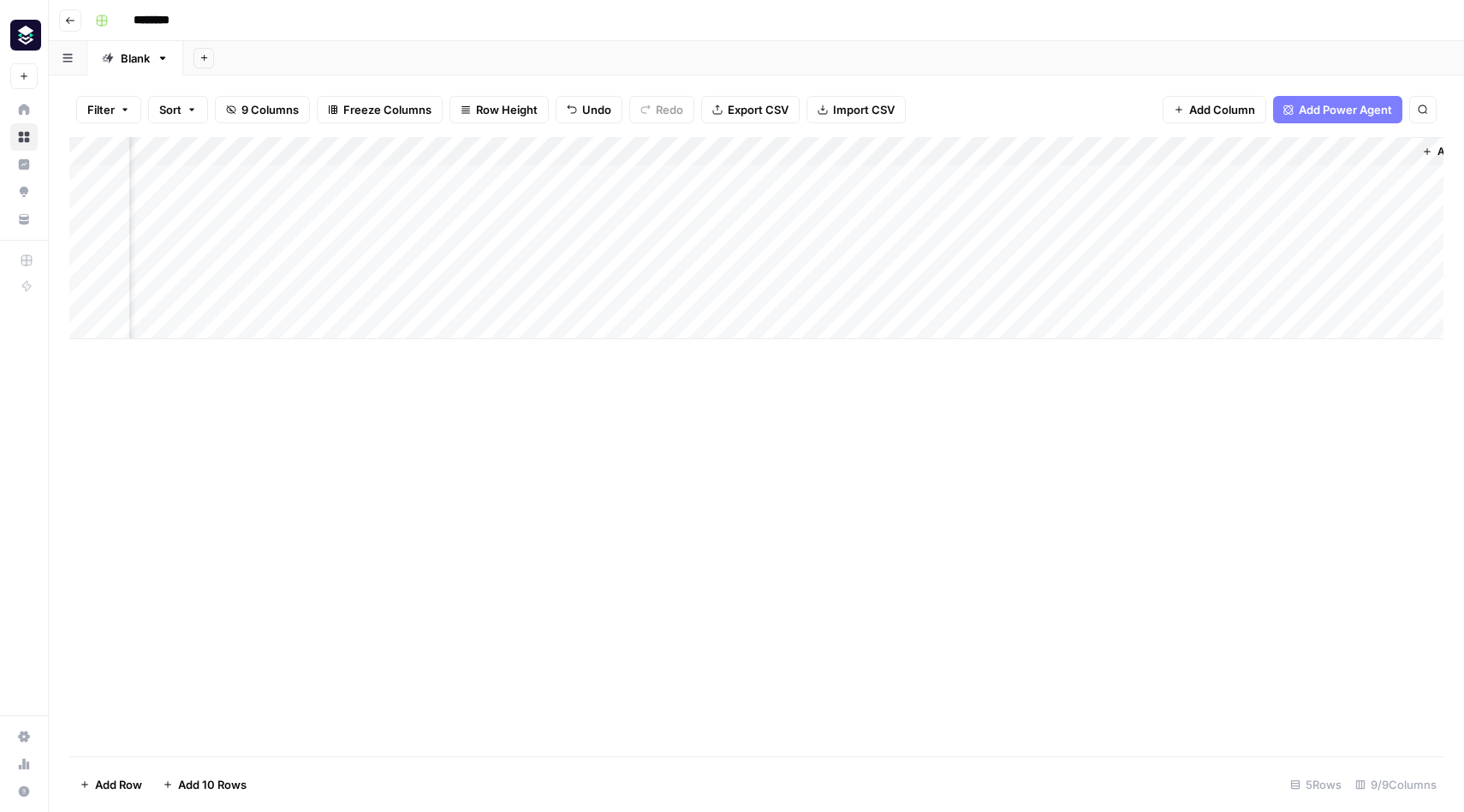
scroll to position [0, 333]
click at [1332, 152] on div "Add Column" at bounding box center [757, 239] width 1374 height 202
click at [1132, 402] on div "Add Column" at bounding box center [757, 447] width 1374 height 619
click at [1186, 155] on div "Add Column" at bounding box center [757, 239] width 1374 height 202
click at [1123, 317] on span "Remove Column" at bounding box center [1147, 320] width 150 height 17
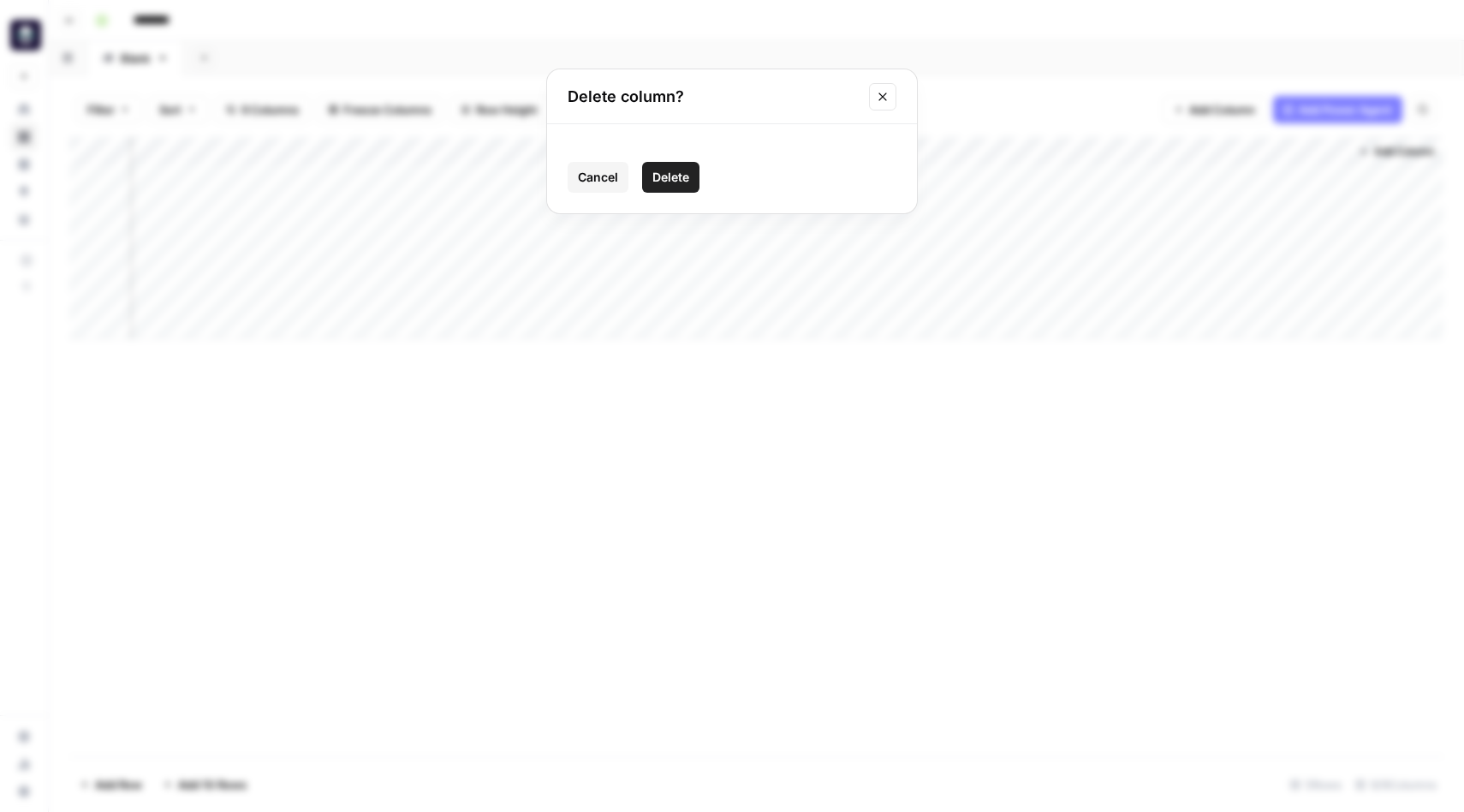
click at [687, 179] on span "Delete" at bounding box center [671, 177] width 37 height 17
click at [1182, 155] on div "Add Column" at bounding box center [757, 239] width 1374 height 202
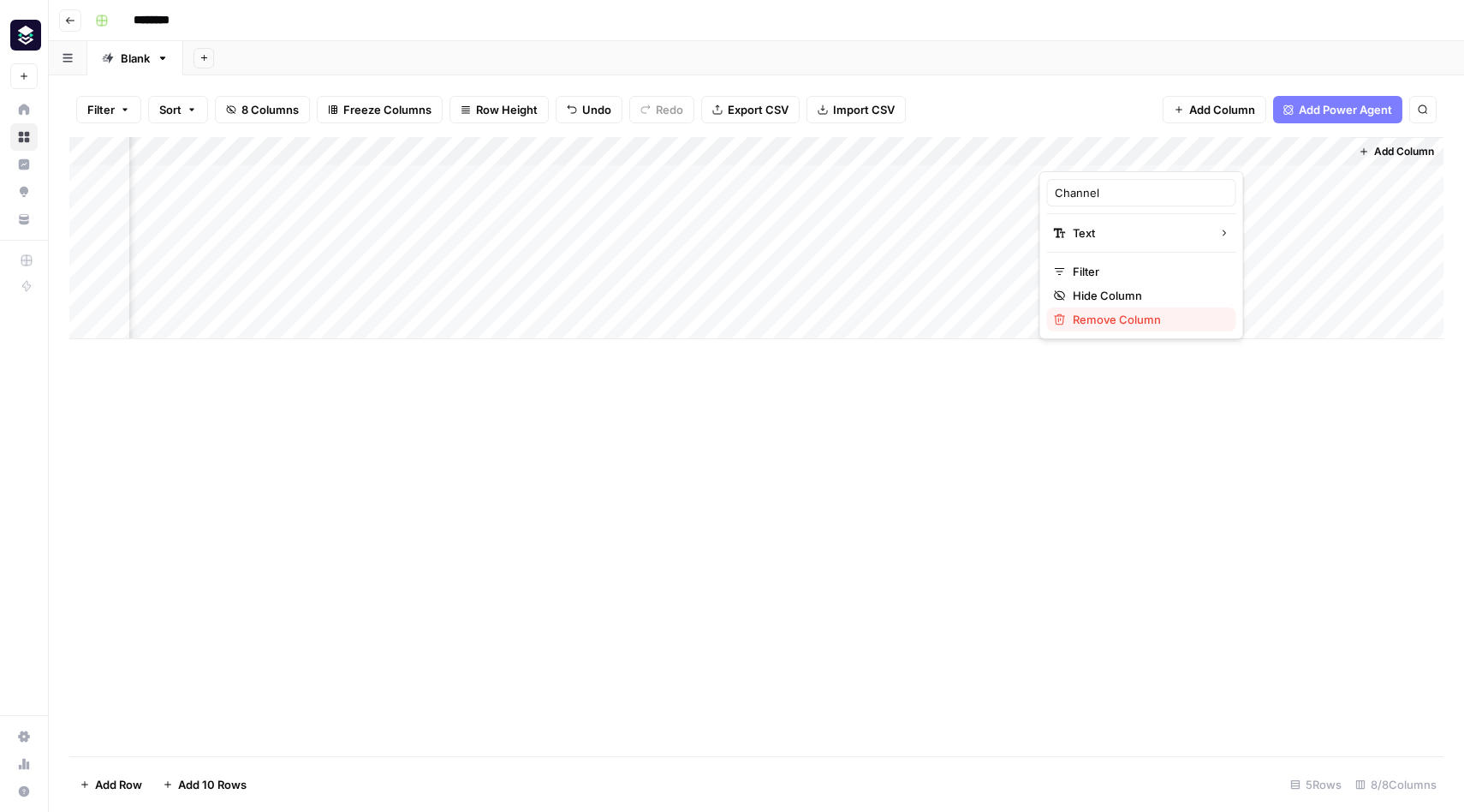
click at [1114, 321] on span "Remove Column" at bounding box center [1147, 320] width 150 height 17
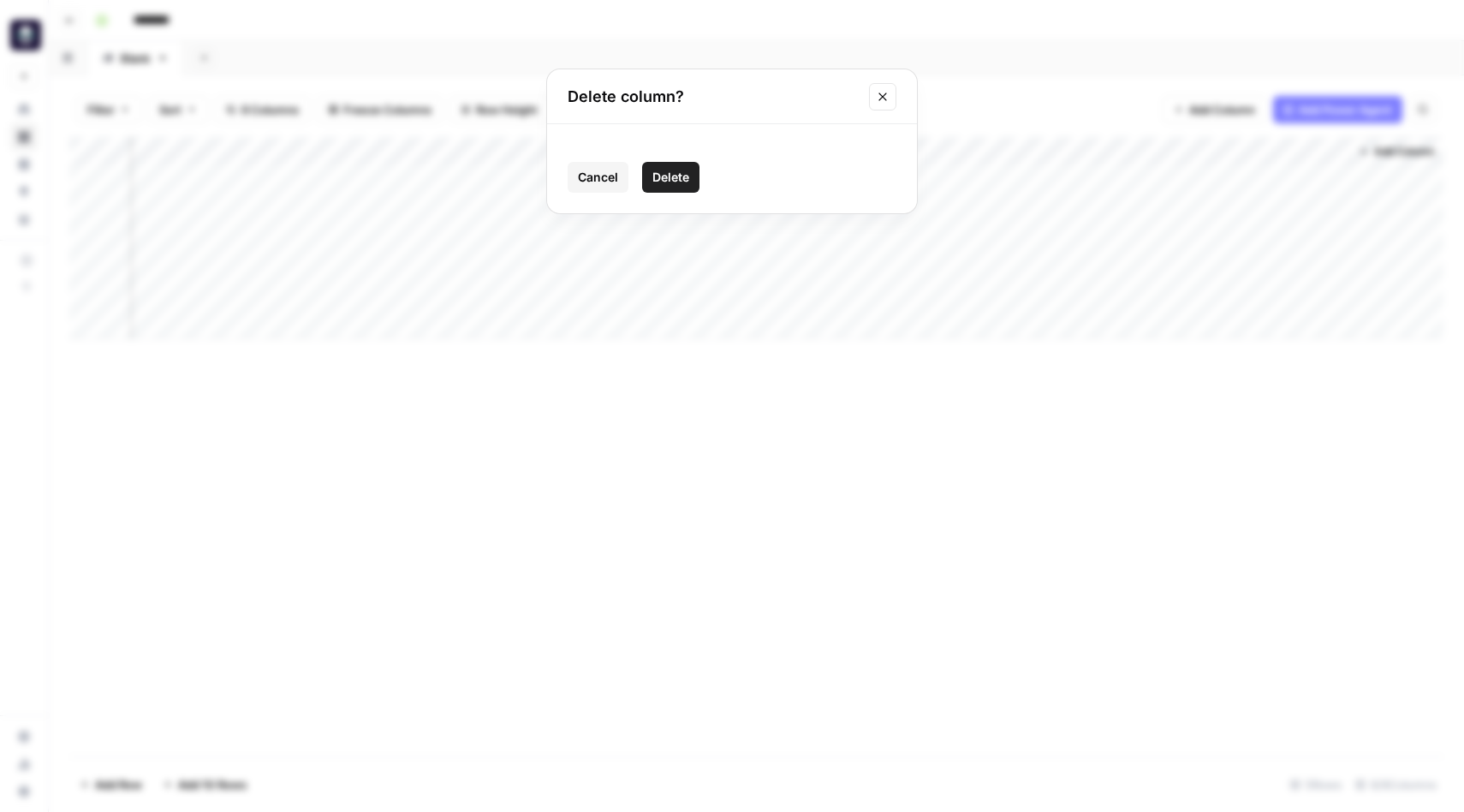
click at [671, 179] on span "Delete" at bounding box center [671, 177] width 37 height 17
click at [1366, 151] on icon "button" at bounding box center [1364, 151] width 10 height 10
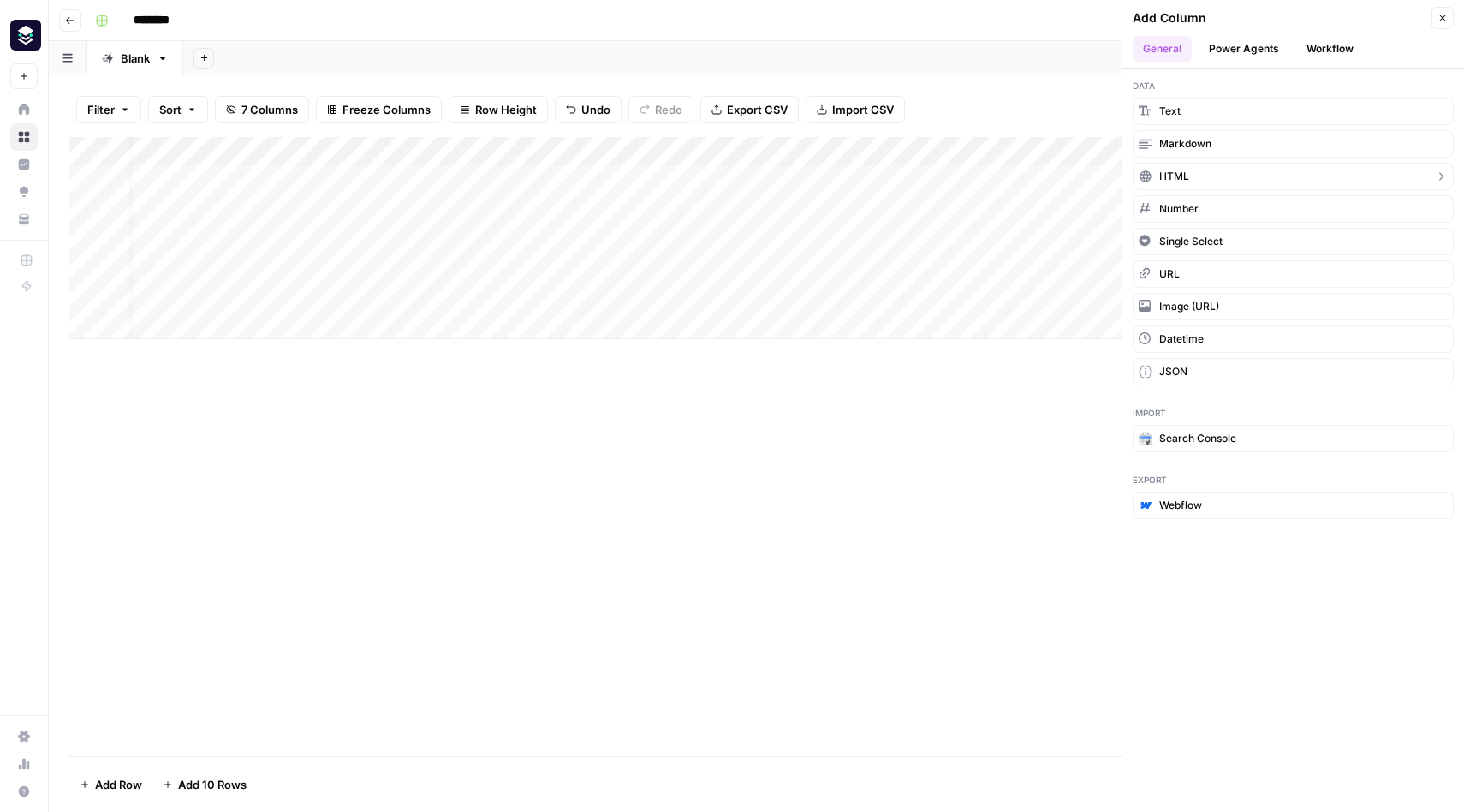
click at [1223, 178] on button "HTML" at bounding box center [1293, 176] width 321 height 28
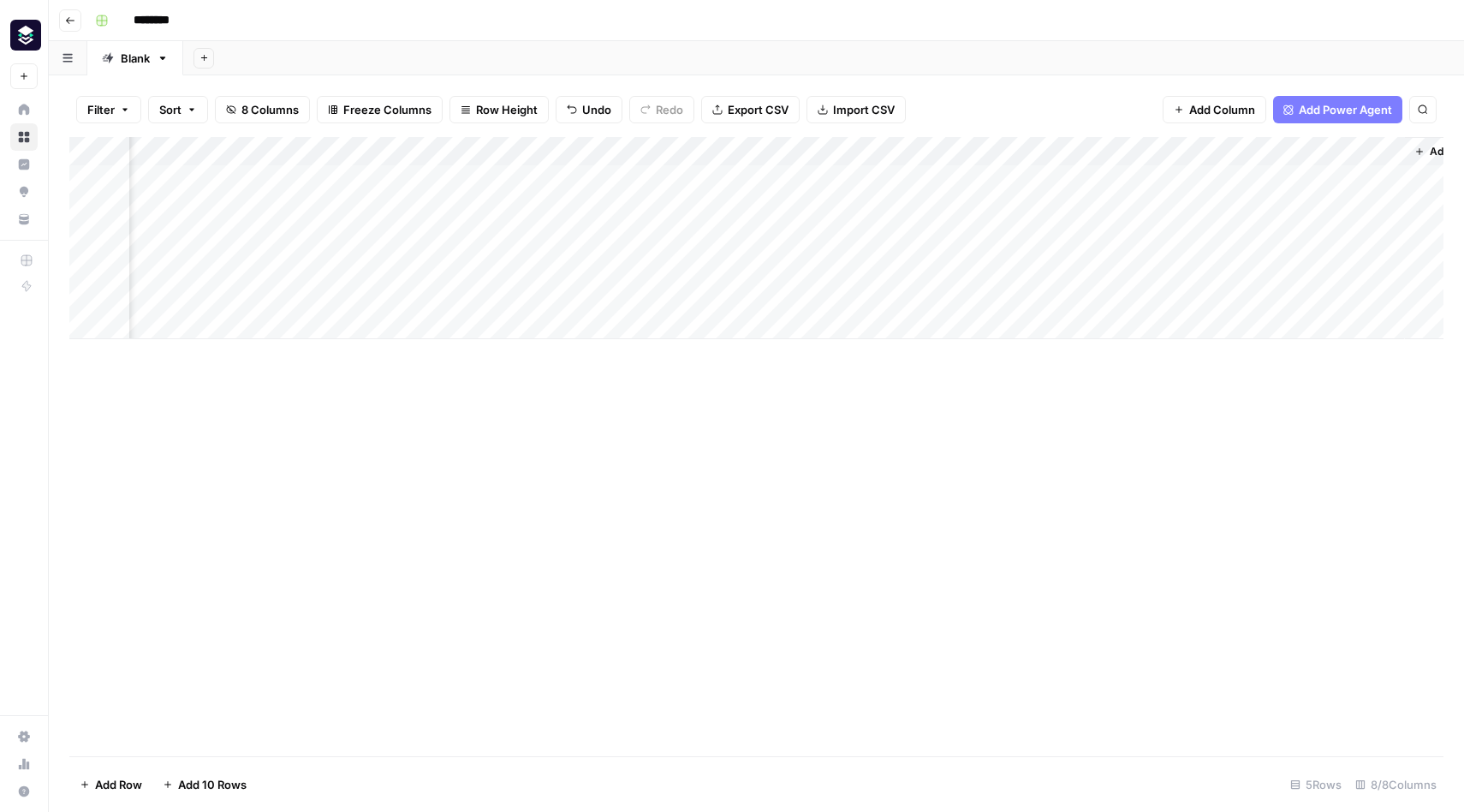
scroll to position [0, 271]
click at [1174, 152] on div "Add Column" at bounding box center [757, 239] width 1374 height 202
click at [1179, 311] on span "Remove Column" at bounding box center [1209, 320] width 150 height 17
click at [661, 181] on span "Delete" at bounding box center [671, 177] width 37 height 17
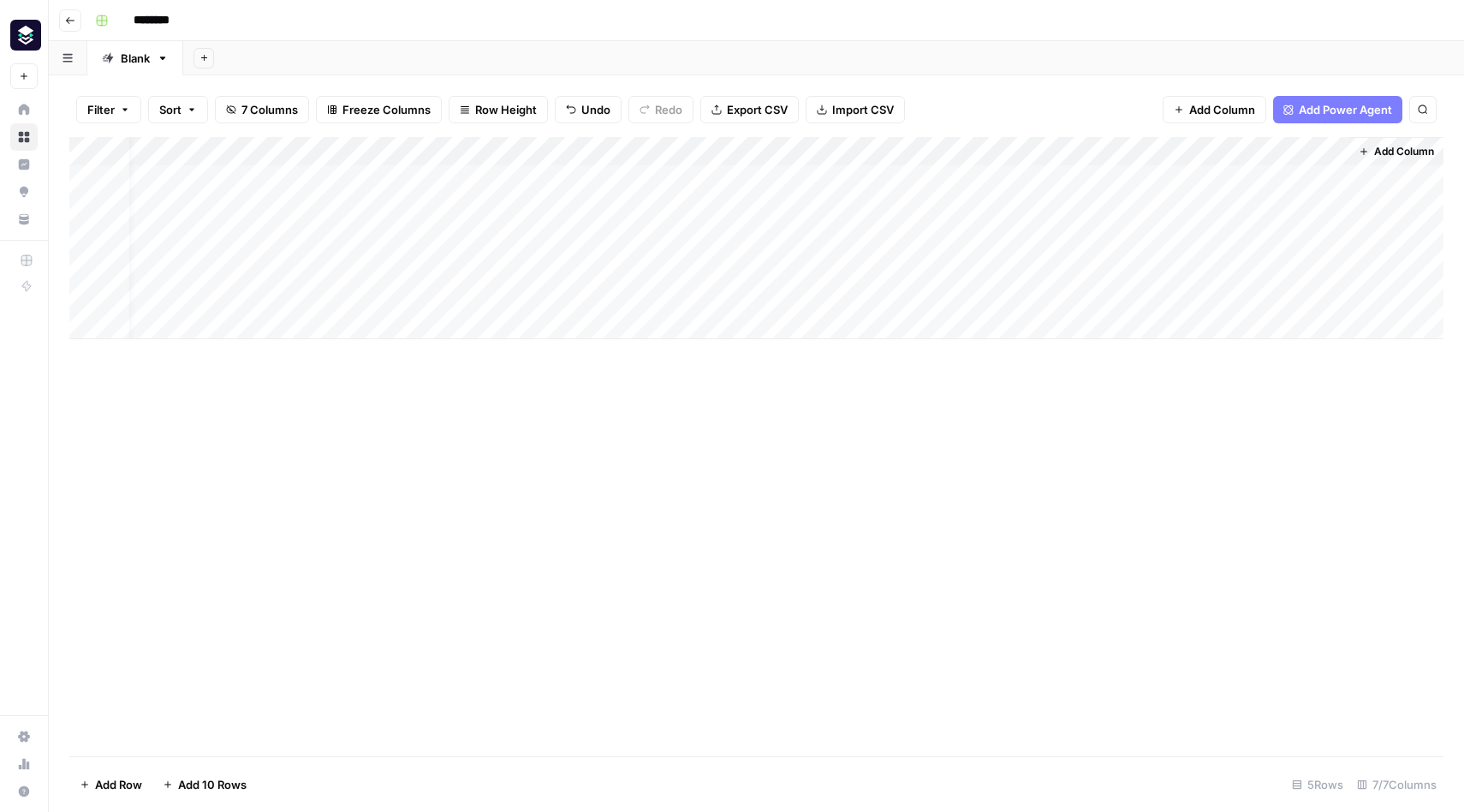
click at [1181, 152] on div "Add Column" at bounding box center [757, 239] width 1374 height 202
click at [1106, 323] on span "Remove Column" at bounding box center [1147, 320] width 150 height 17
click at [683, 186] on button "Delete" at bounding box center [671, 177] width 57 height 31
click at [1334, 150] on div "Add Column" at bounding box center [757, 239] width 1374 height 202
click at [1279, 320] on span "Remove Column" at bounding box center [1302, 320] width 150 height 17
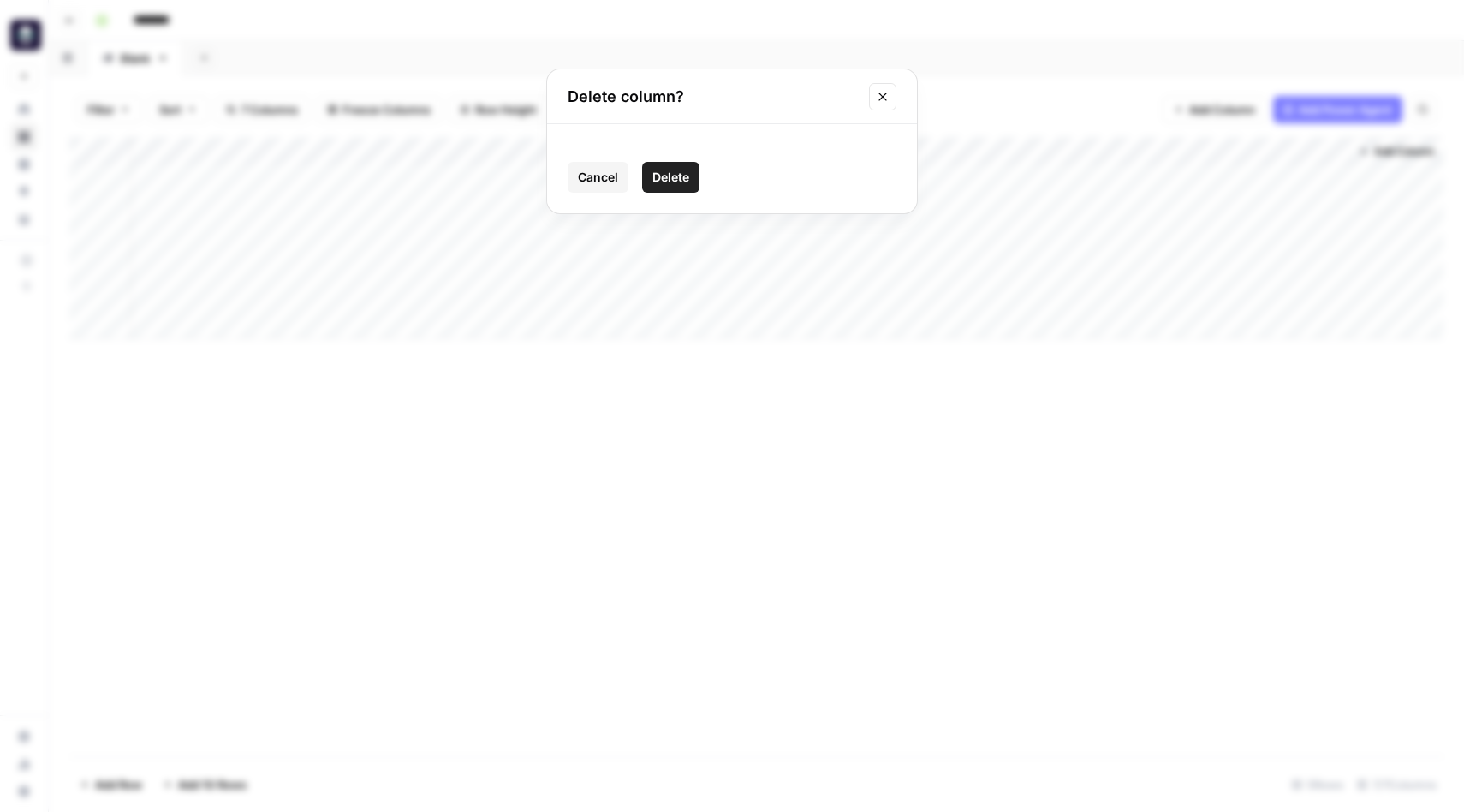
click at [677, 175] on span "Delete" at bounding box center [671, 177] width 37 height 17
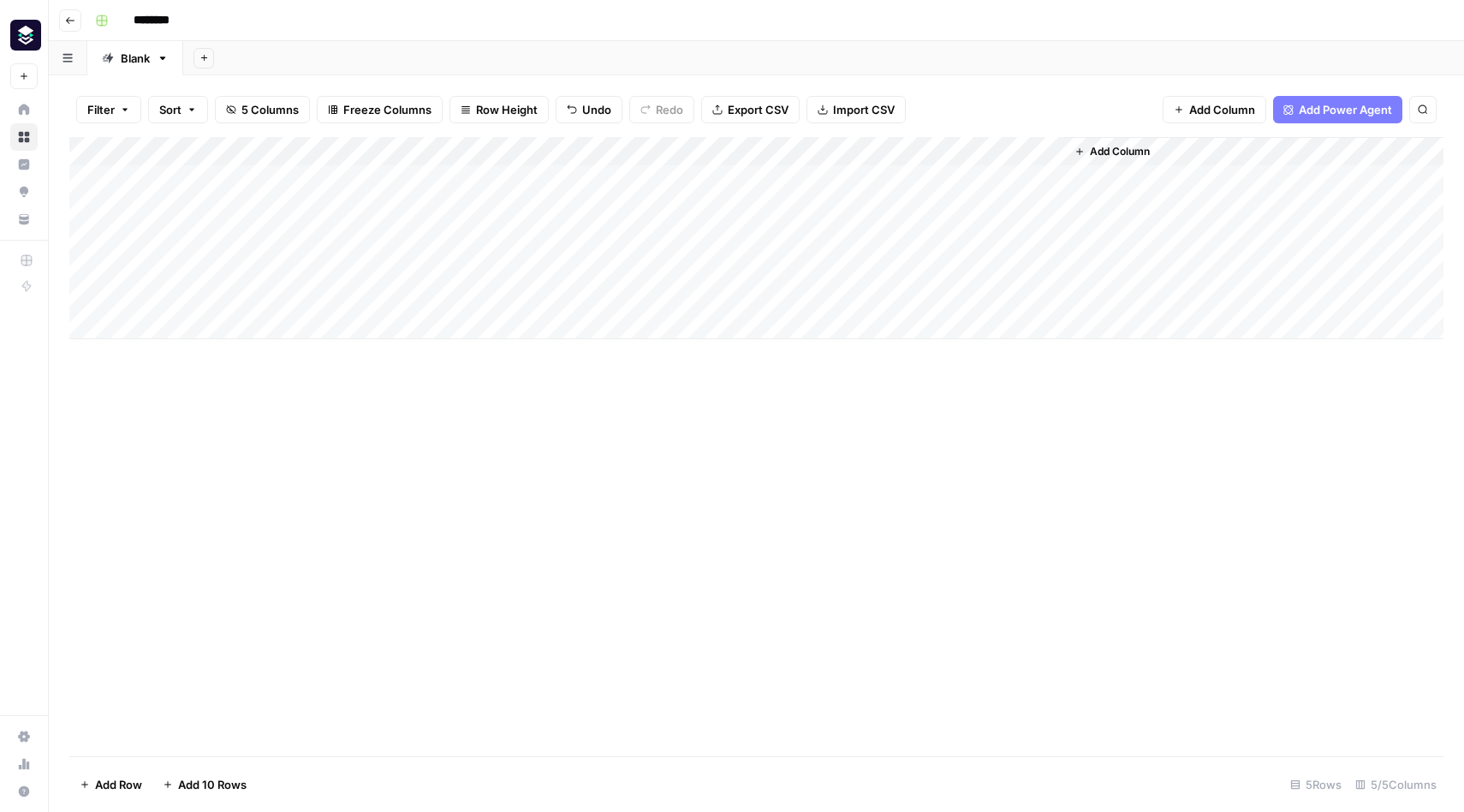
scroll to position [0, 0]
click at [896, 207] on div "Add Column" at bounding box center [757, 239] width 1374 height 202
click at [894, 209] on div "Add Column" at bounding box center [757, 239] width 1374 height 202
click at [612, 210] on div "Add Column" at bounding box center [757, 239] width 1374 height 202
click at [880, 587] on div "Add Column" at bounding box center [757, 447] width 1374 height 619
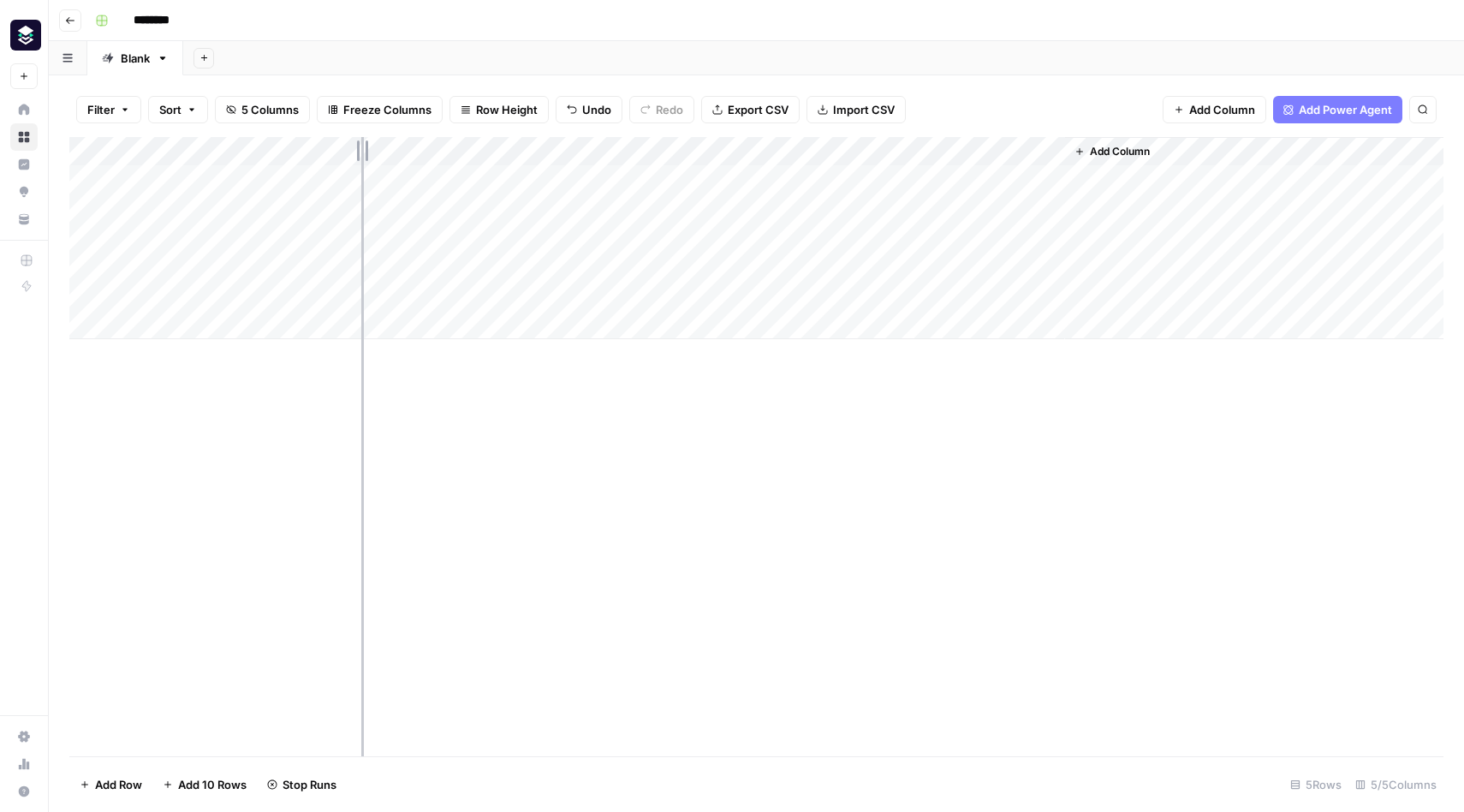
drag, startPoint x: 379, startPoint y: 151, endPoint x: 362, endPoint y: 154, distance: 17.3
click at [362, 154] on div "Add Column" at bounding box center [757, 239] width 1374 height 202
click at [163, 18] on input "********" at bounding box center [174, 20] width 95 height 28
drag, startPoint x: 196, startPoint y: 21, endPoint x: 111, endPoint y: 21, distance: 85.0
click at [111, 21] on div "********" at bounding box center [767, 20] width 1359 height 28
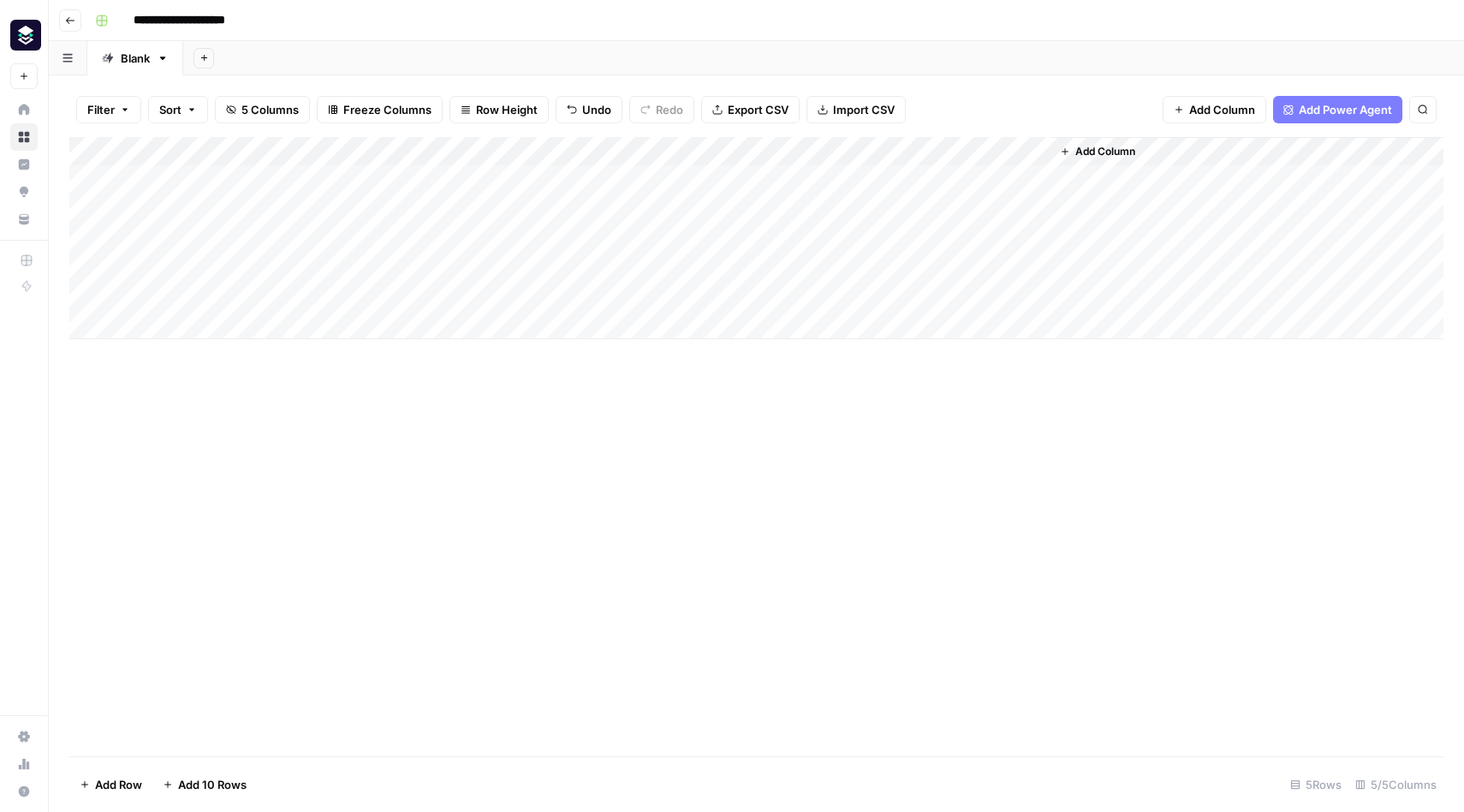
type input "**********"
click at [267, 413] on div "Add Column" at bounding box center [757, 447] width 1374 height 619
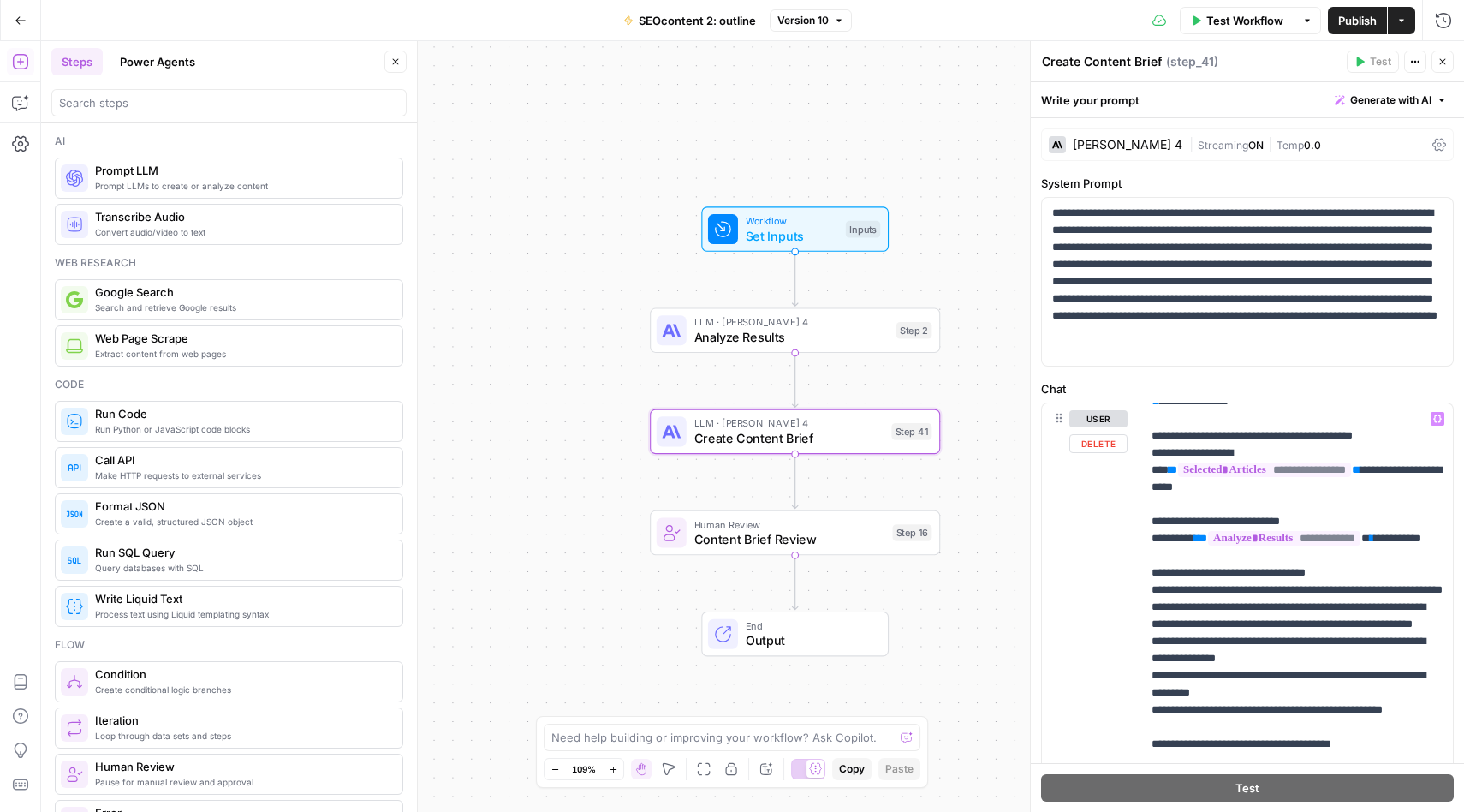
scroll to position [168, 0]
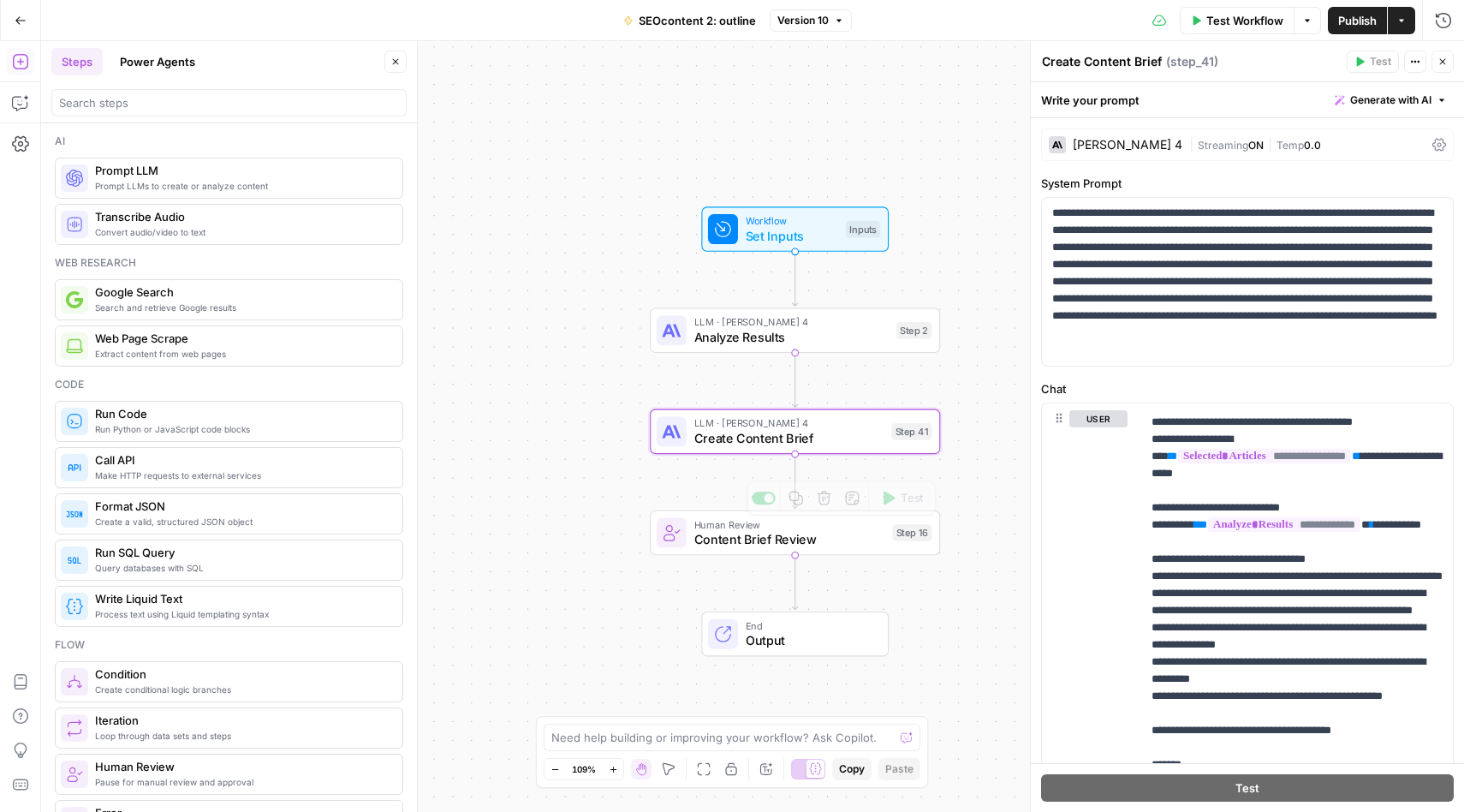
click at [786, 536] on span "Content Brief Review" at bounding box center [790, 539] width 191 height 19
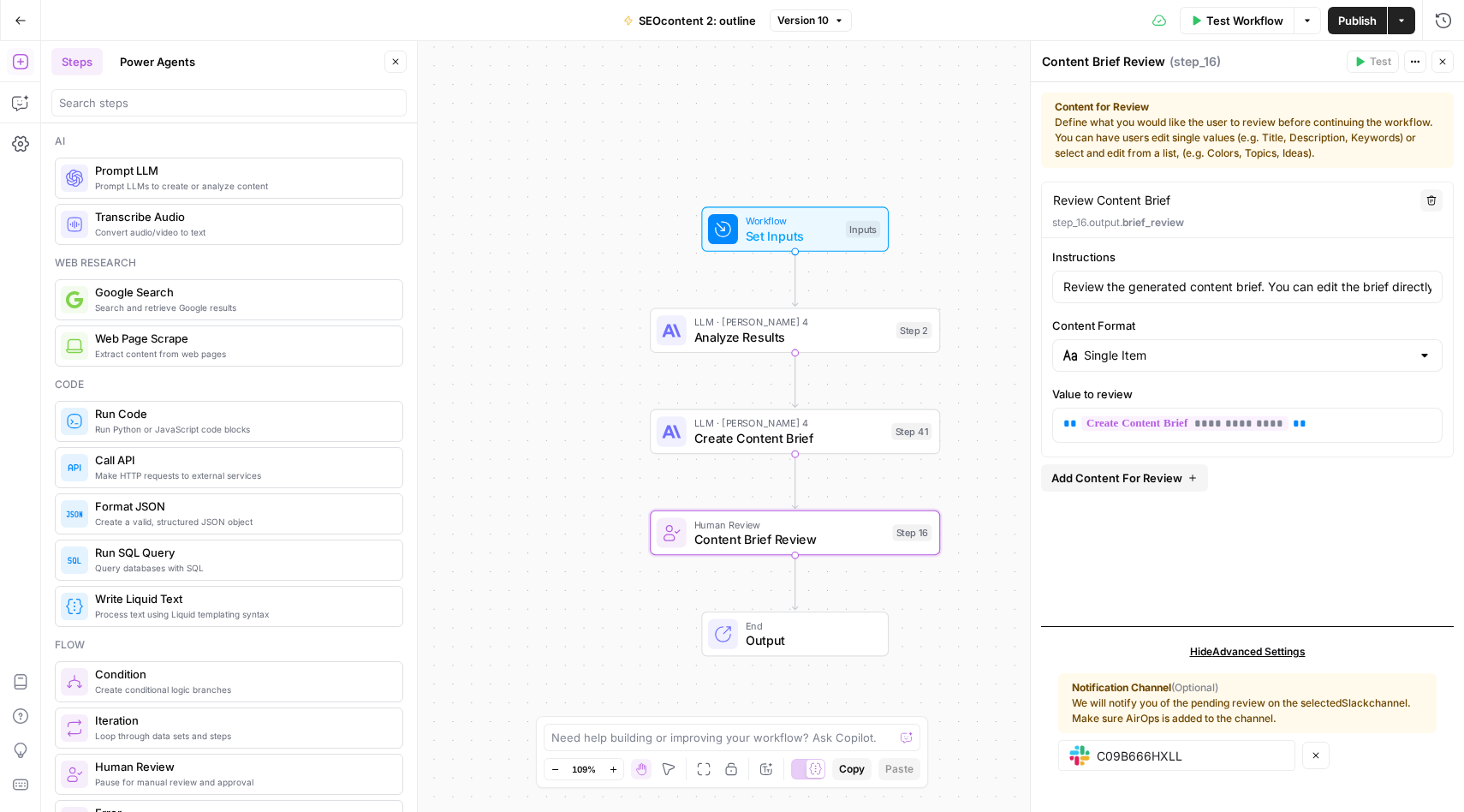
click at [827, 638] on span "Output" at bounding box center [809, 640] width 128 height 19
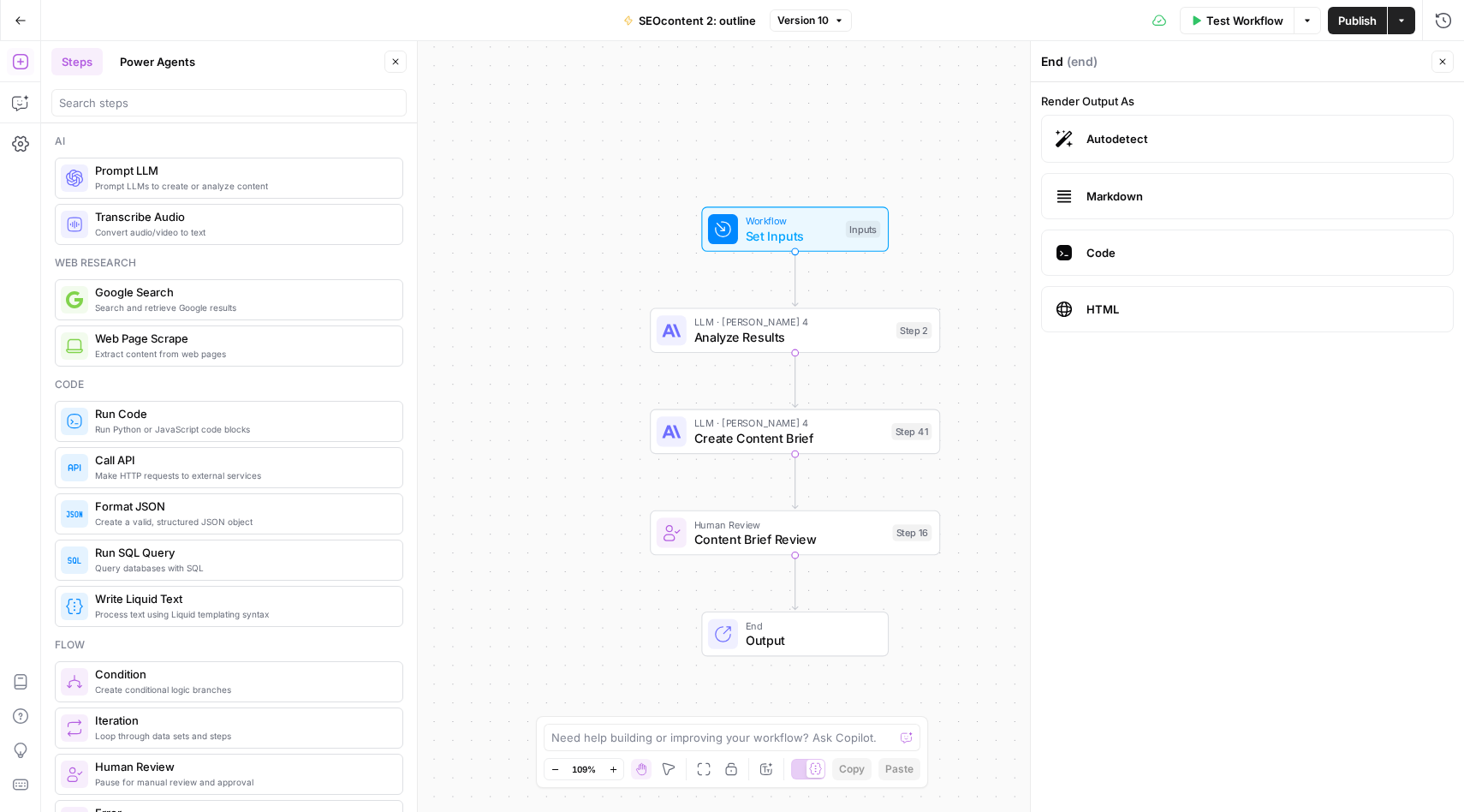
click at [1112, 195] on span "Markdown" at bounding box center [1264, 196] width 353 height 17
click at [825, 541] on span "Content Brief Review" at bounding box center [790, 539] width 191 height 19
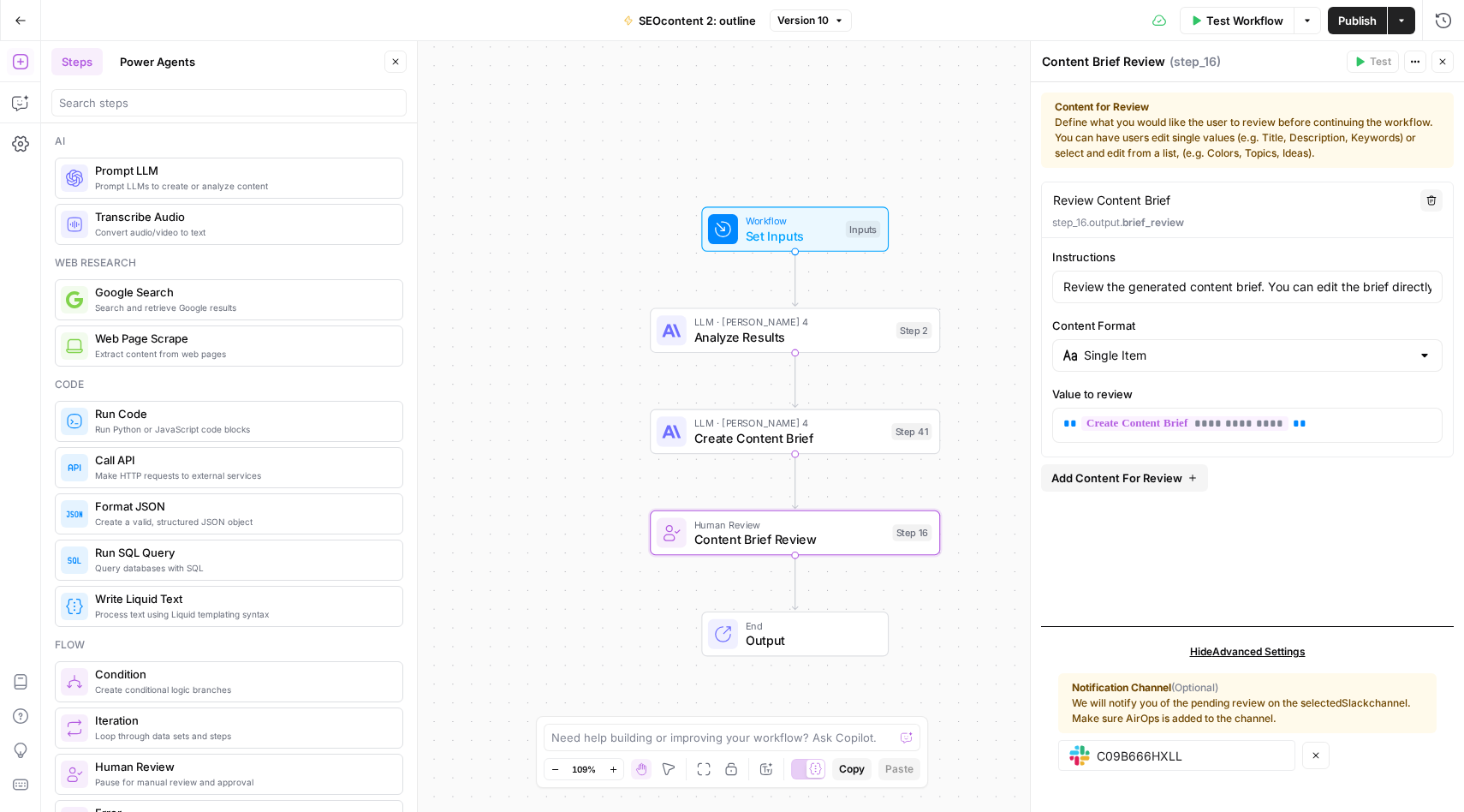
click at [822, 638] on span "Output" at bounding box center [809, 640] width 128 height 19
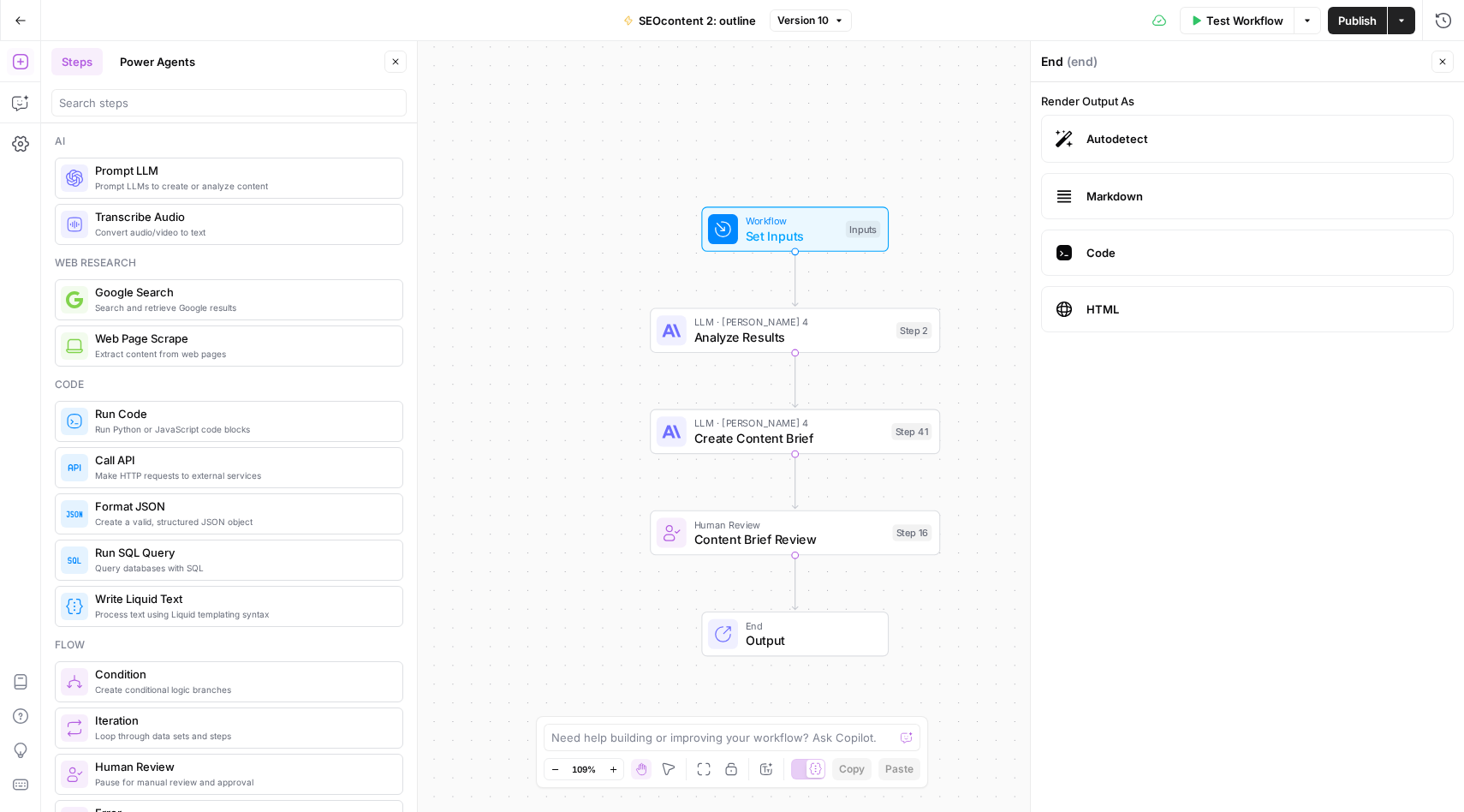
click at [837, 619] on span "End" at bounding box center [809, 626] width 128 height 15
click at [807, 547] on span "Content Brief Review" at bounding box center [790, 539] width 191 height 19
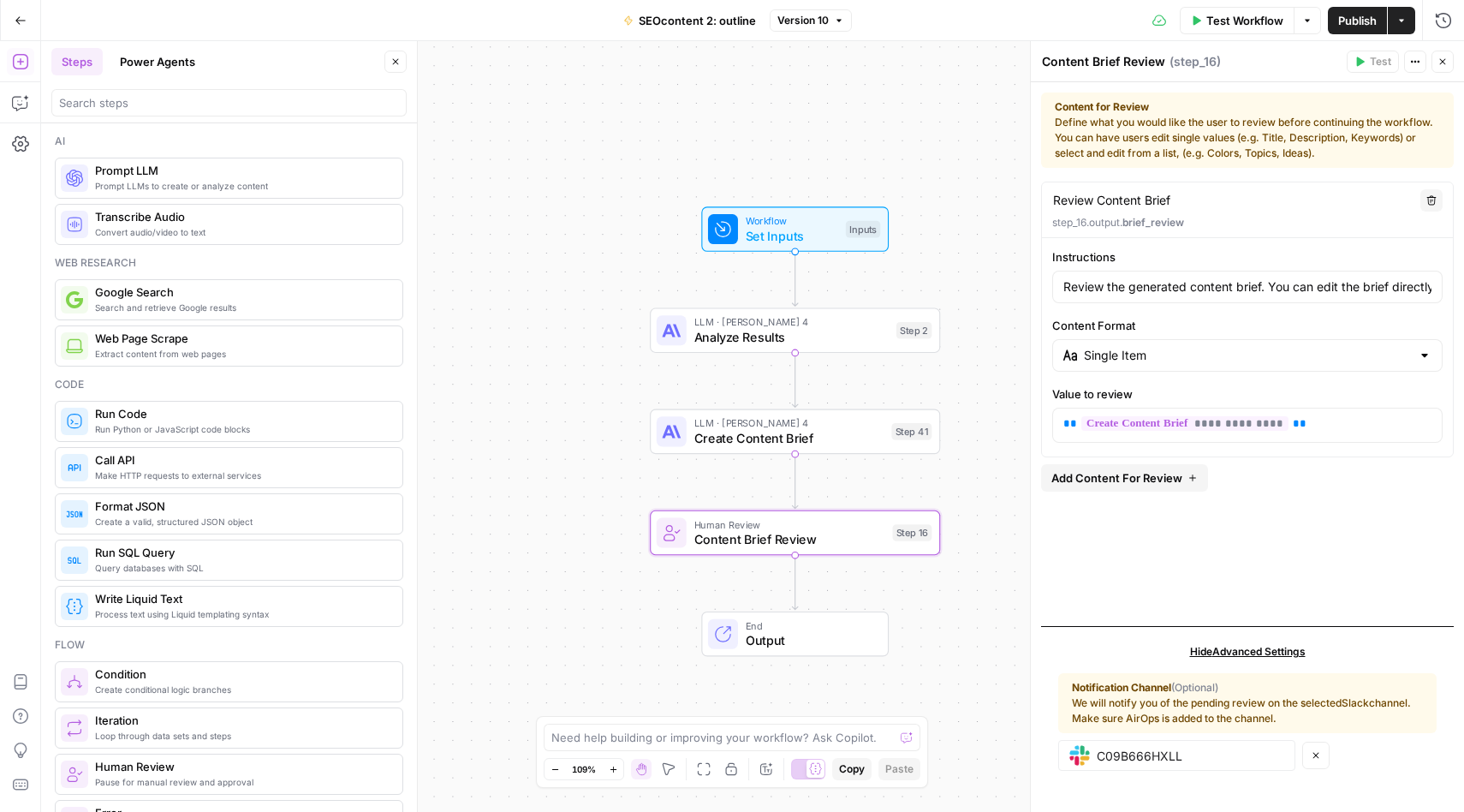
click at [923, 633] on div "End Output" at bounding box center [795, 635] width 290 height 46
click at [829, 322] on span "LLM · [PERSON_NAME] 4" at bounding box center [793, 322] width 196 height 15
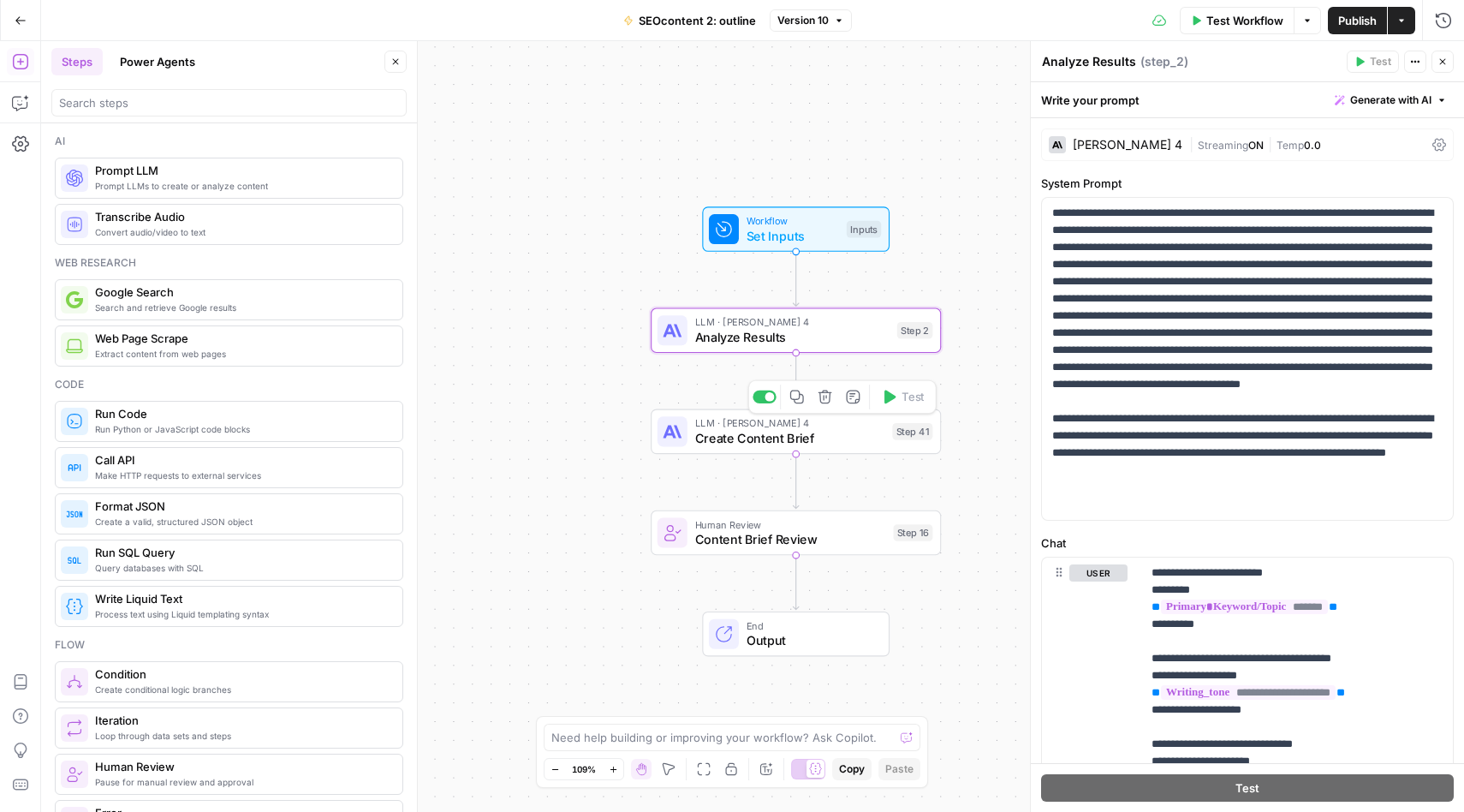
click at [777, 441] on span "Create Content Brief" at bounding box center [790, 439] width 190 height 19
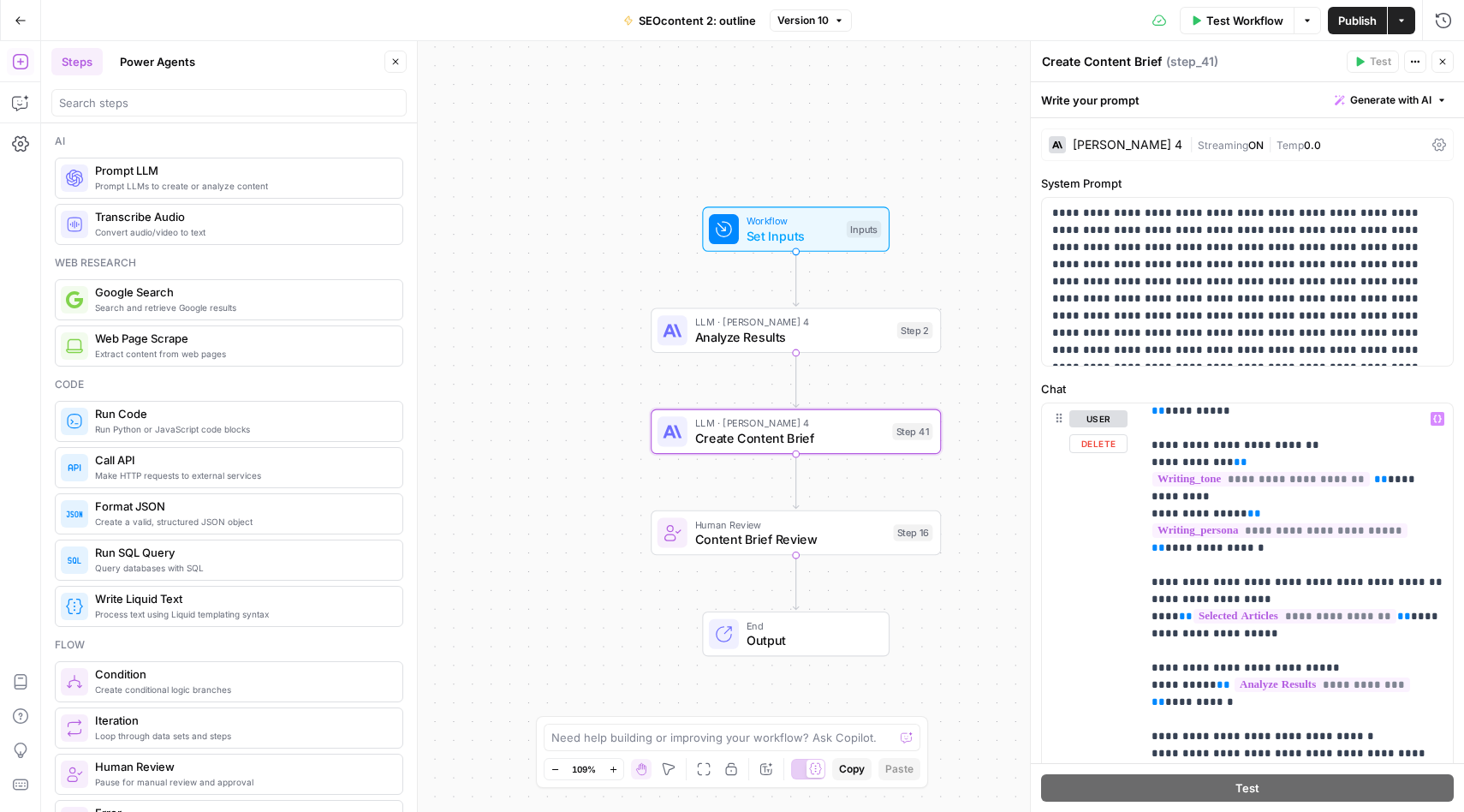
scroll to position [44, 0]
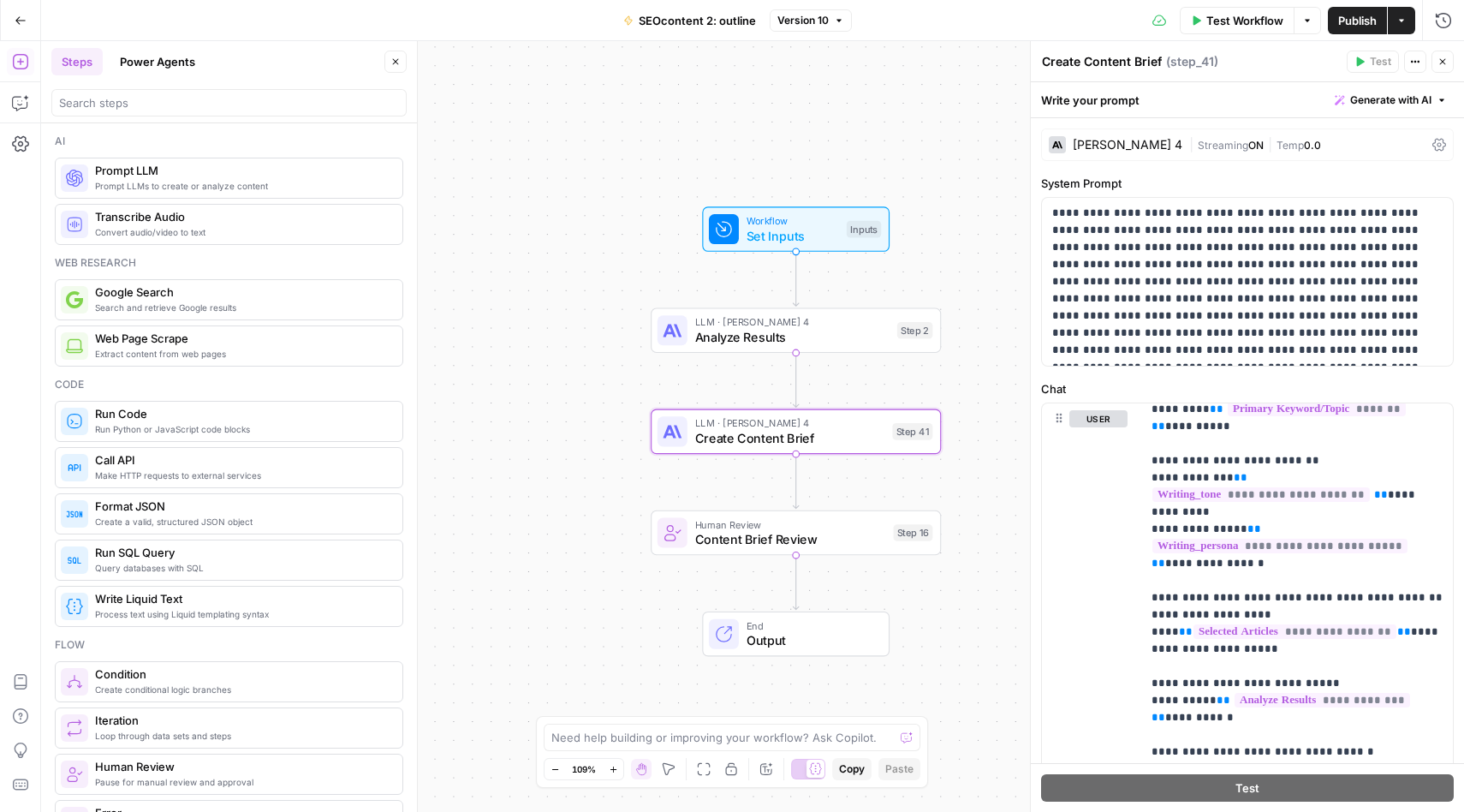
click at [559, 508] on div "Workflow Set Inputs Inputs LLM · [PERSON_NAME] 4 Analyze Results Step 2 LLM · […" at bounding box center [752, 427] width 1423 height 771
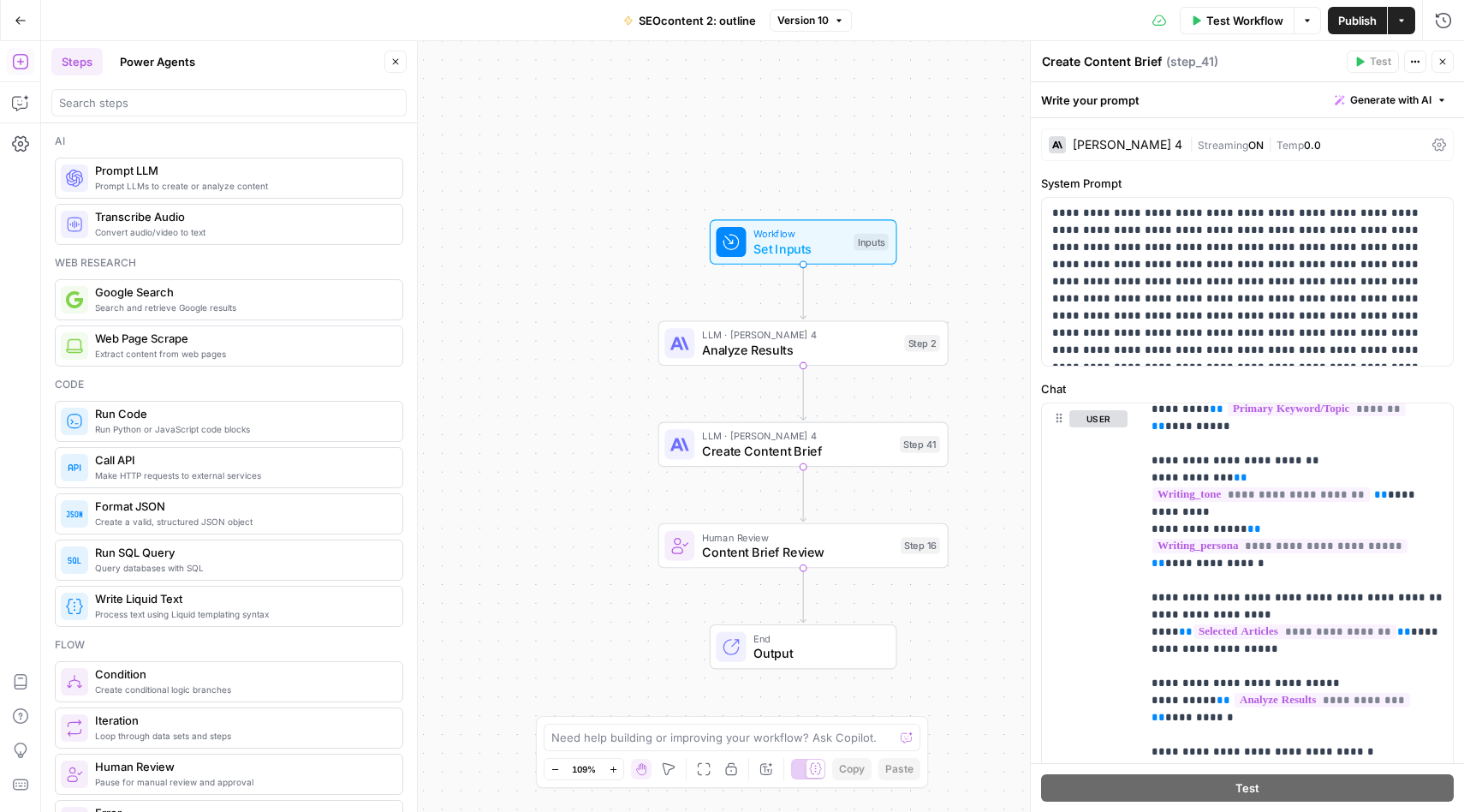
click at [812, 348] on span "Analyze Results" at bounding box center [800, 349] width 196 height 19
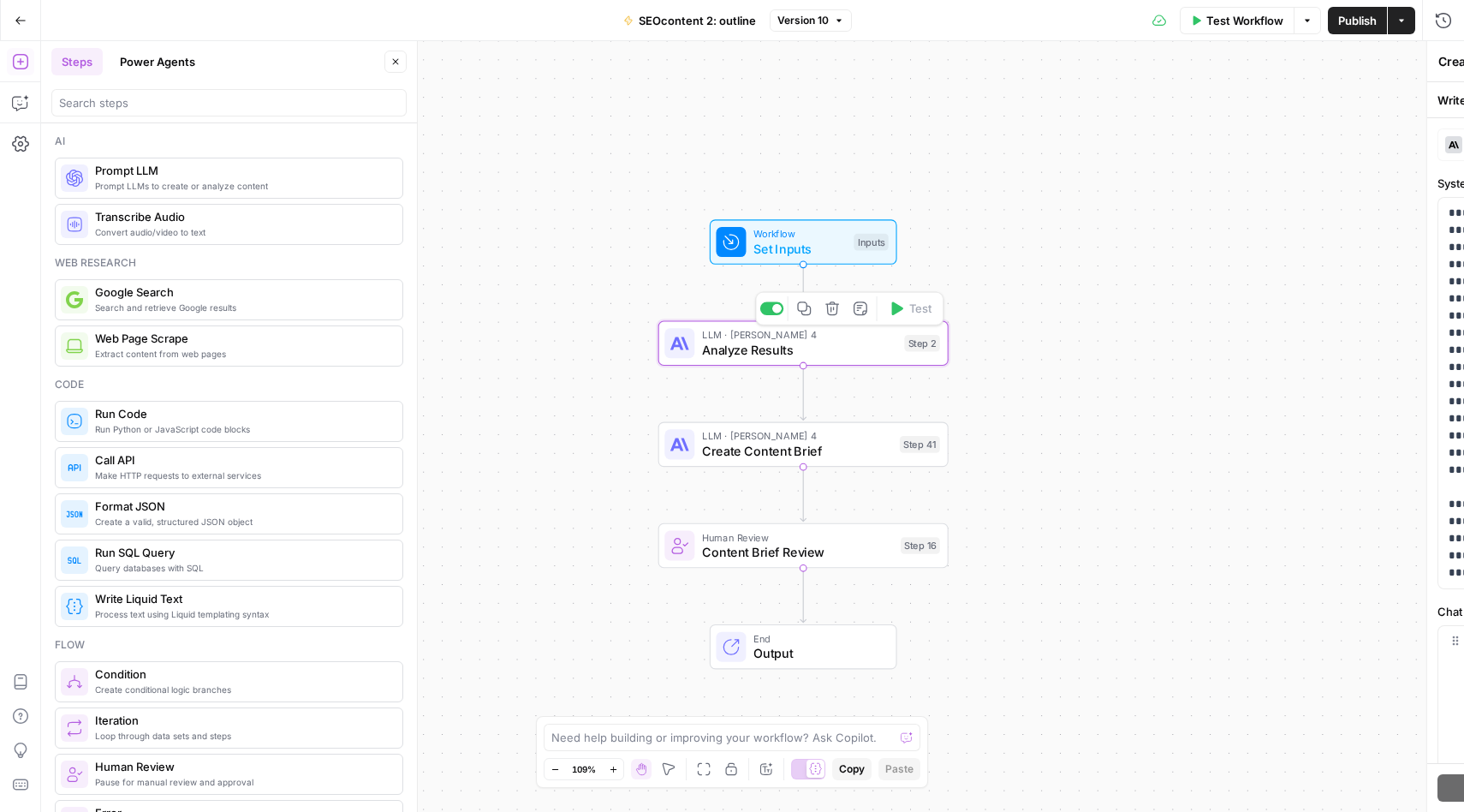
type textarea "Analyze Results"
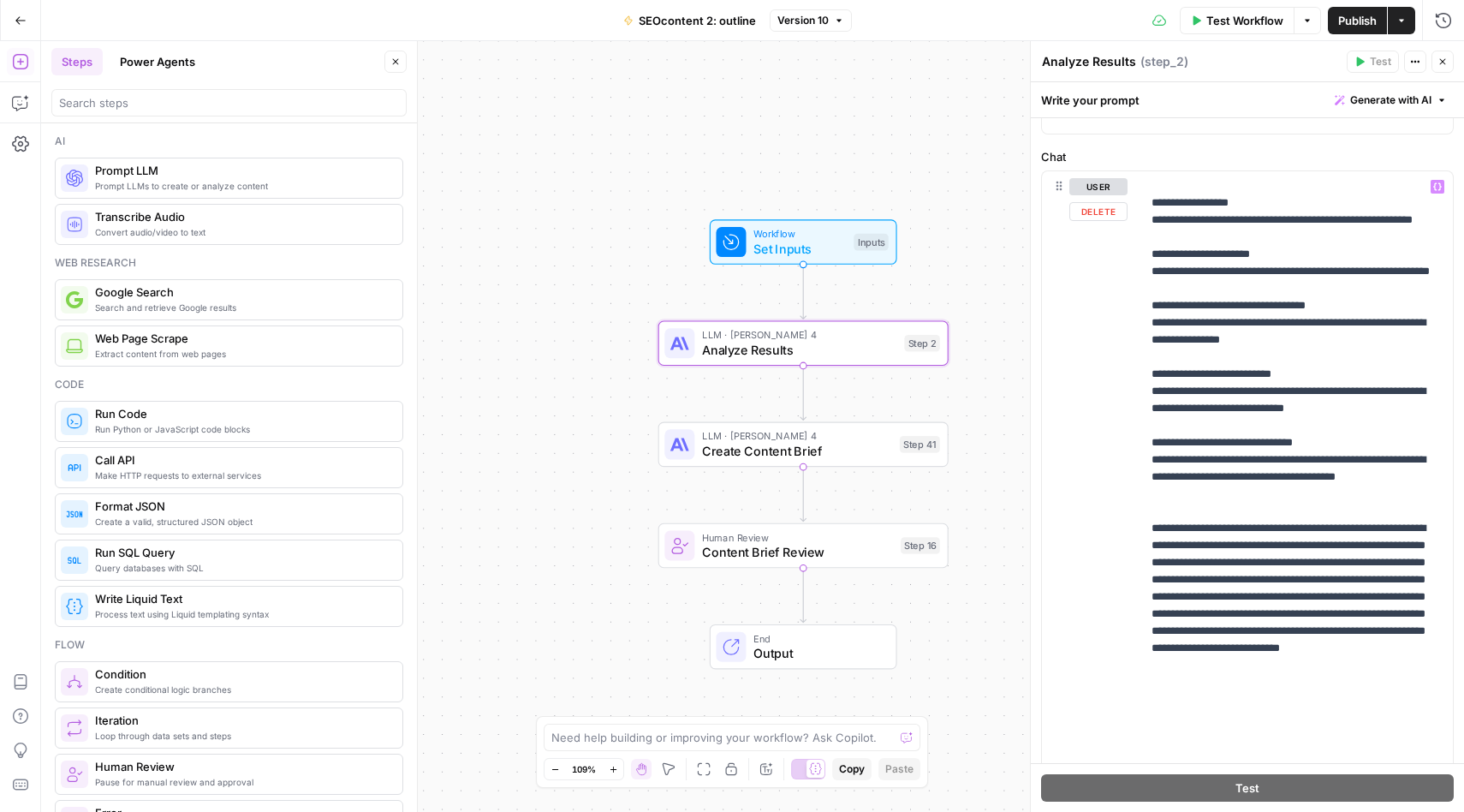
scroll to position [391, 0]
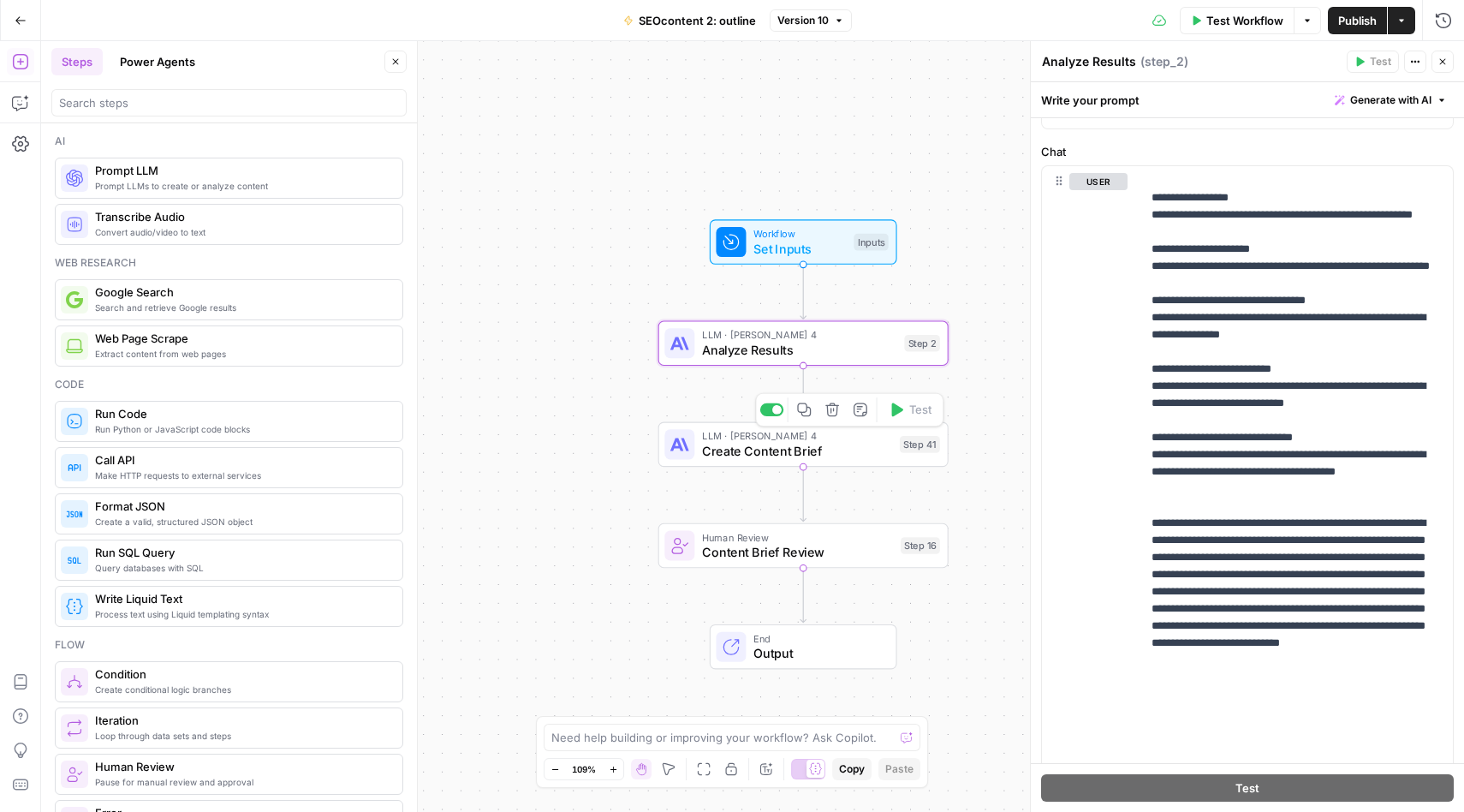
click at [810, 446] on span "Create Content Brief" at bounding box center [797, 451] width 190 height 19
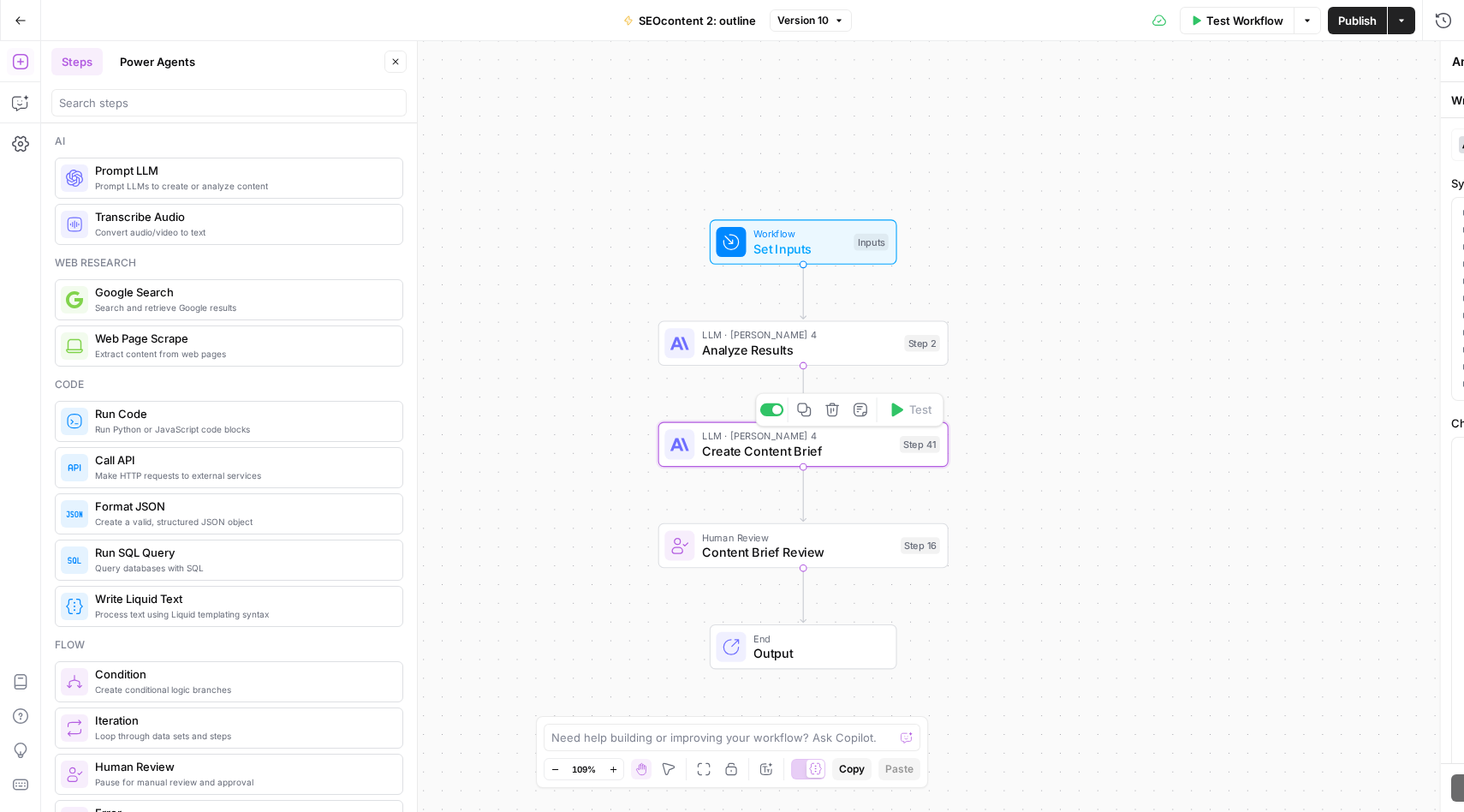
type textarea "Create Content Brief"
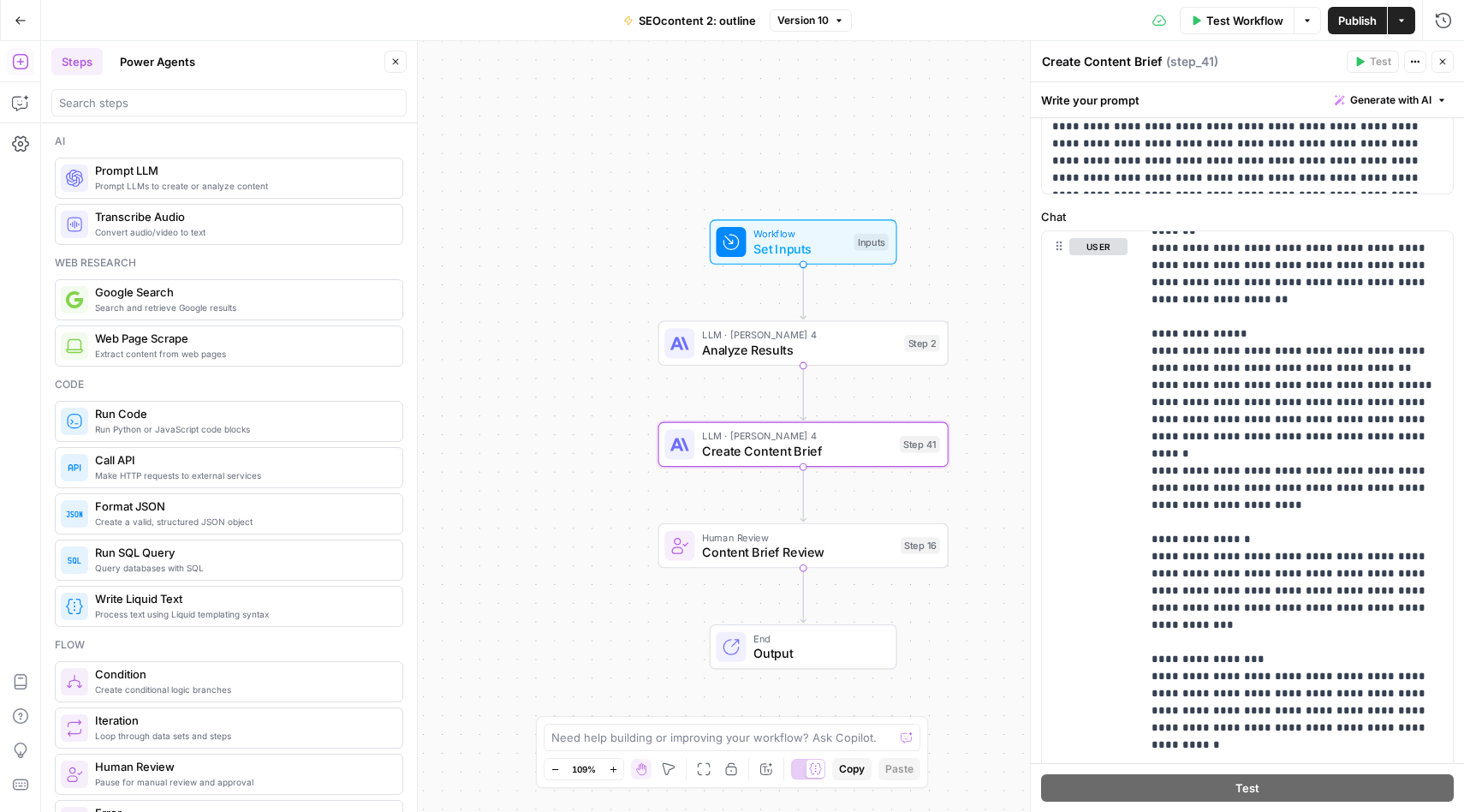
scroll to position [190, 0]
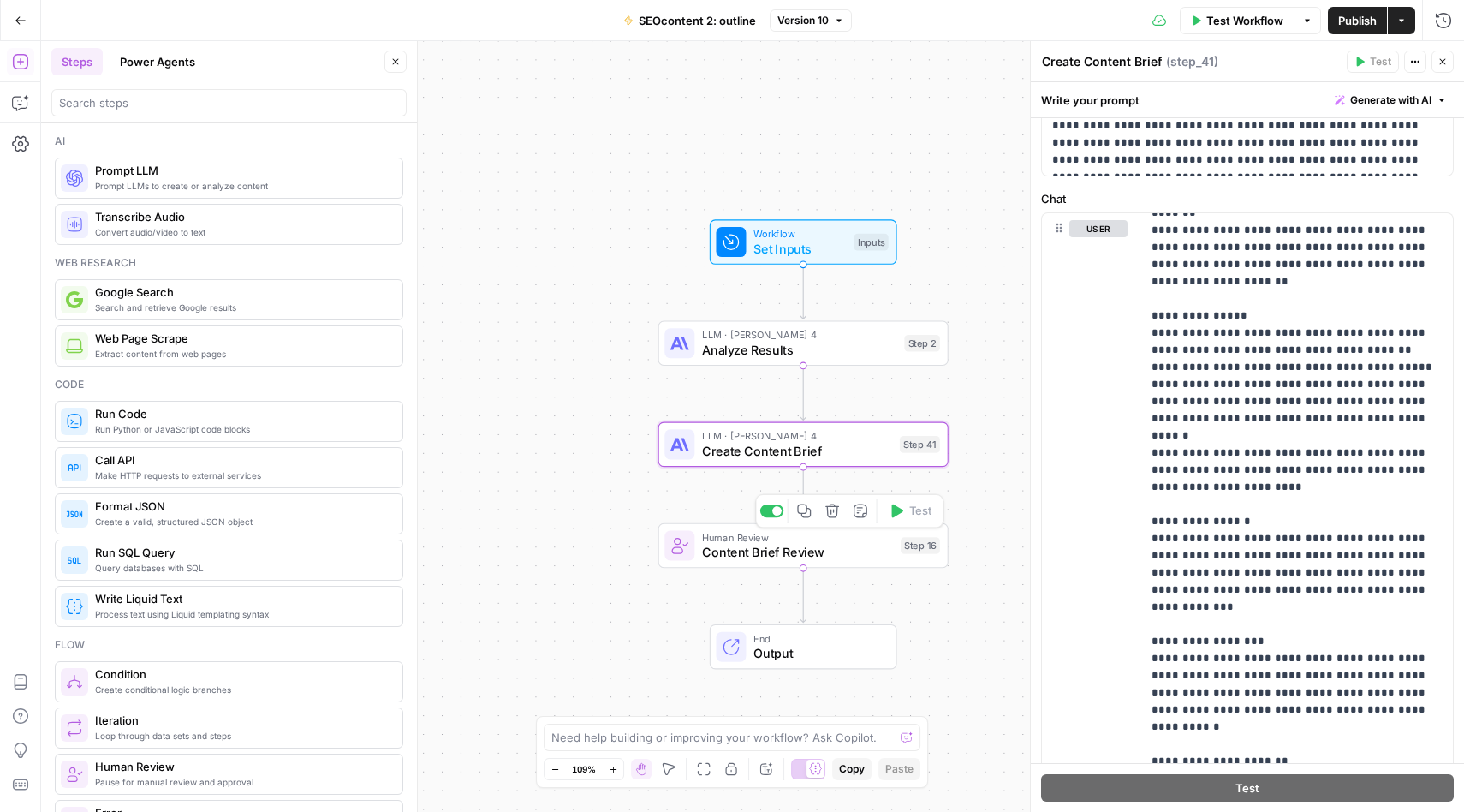
click at [754, 547] on span "Content Brief Review" at bounding box center [798, 552] width 191 height 19
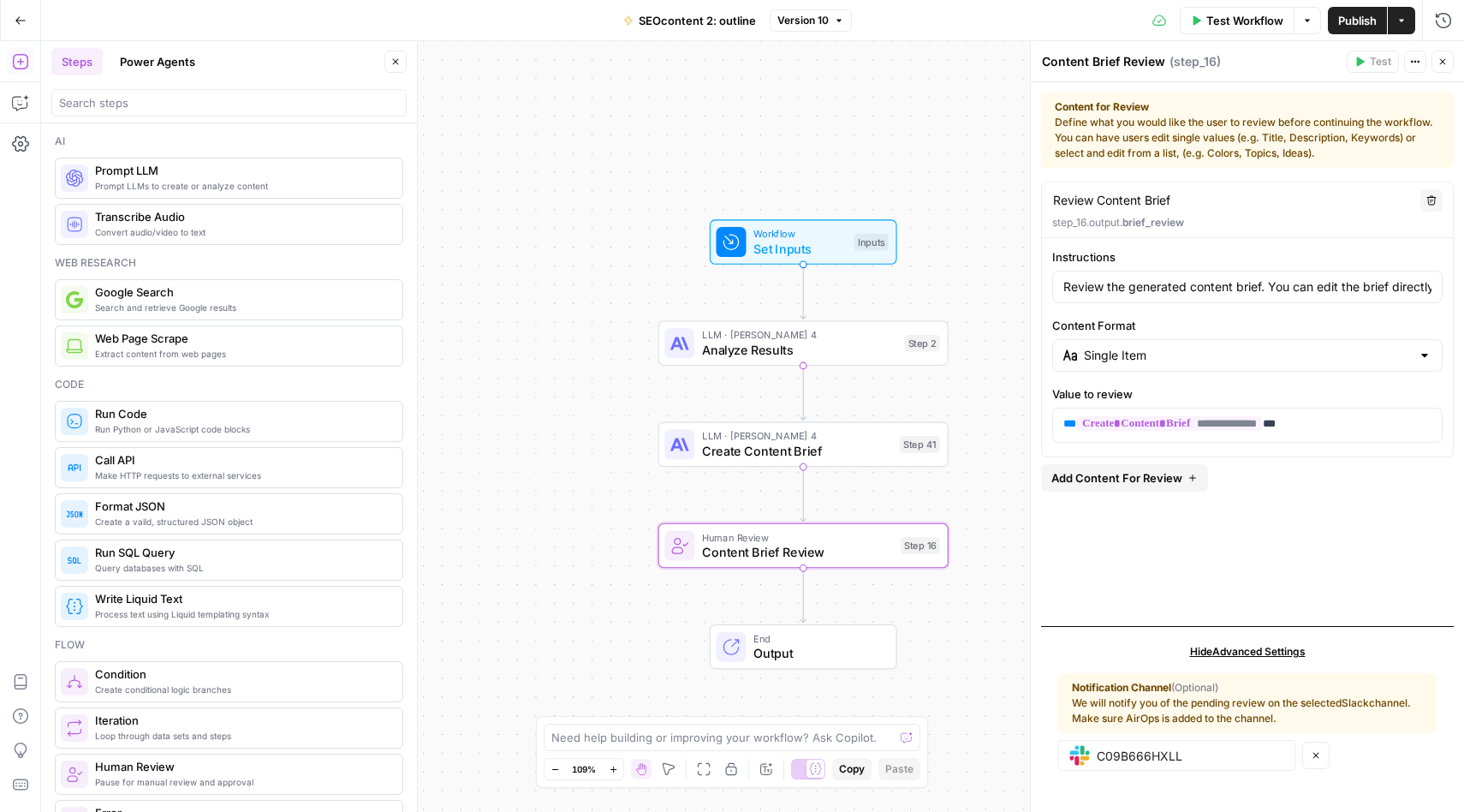
click at [805, 658] on span "Output" at bounding box center [818, 654] width 128 height 19
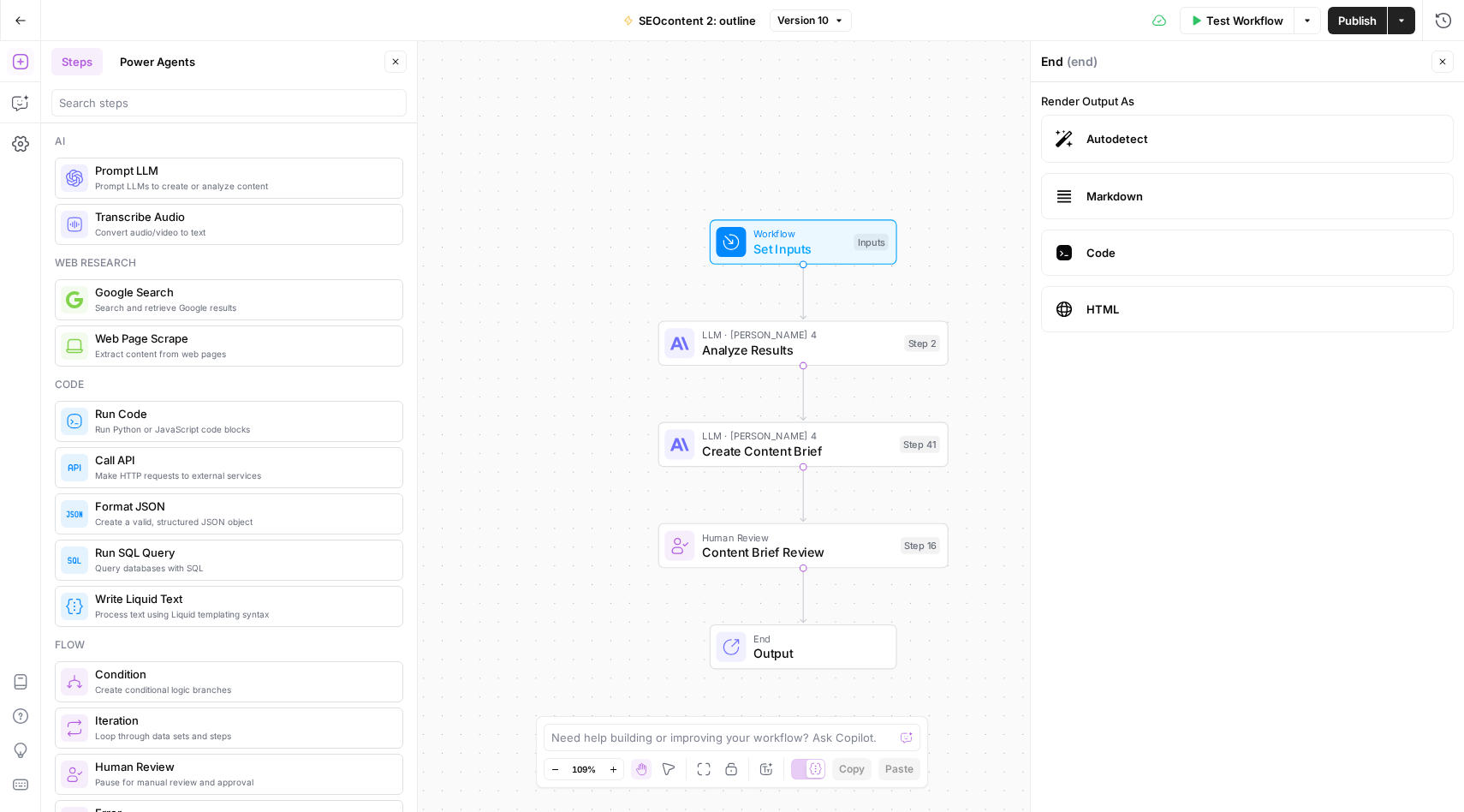
click at [1000, 494] on div "Workflow Set Inputs Inputs LLM · Claude Sonnet 4 Analyze Results Step 2 LLM · C…" at bounding box center [752, 427] width 1423 height 771
click at [595, 741] on textarea at bounding box center [722, 738] width 343 height 17
click at [580, 720] on textarea "can you also include the output from the "Analyze Results" node to the output o…" at bounding box center [715, 729] width 329 height 34
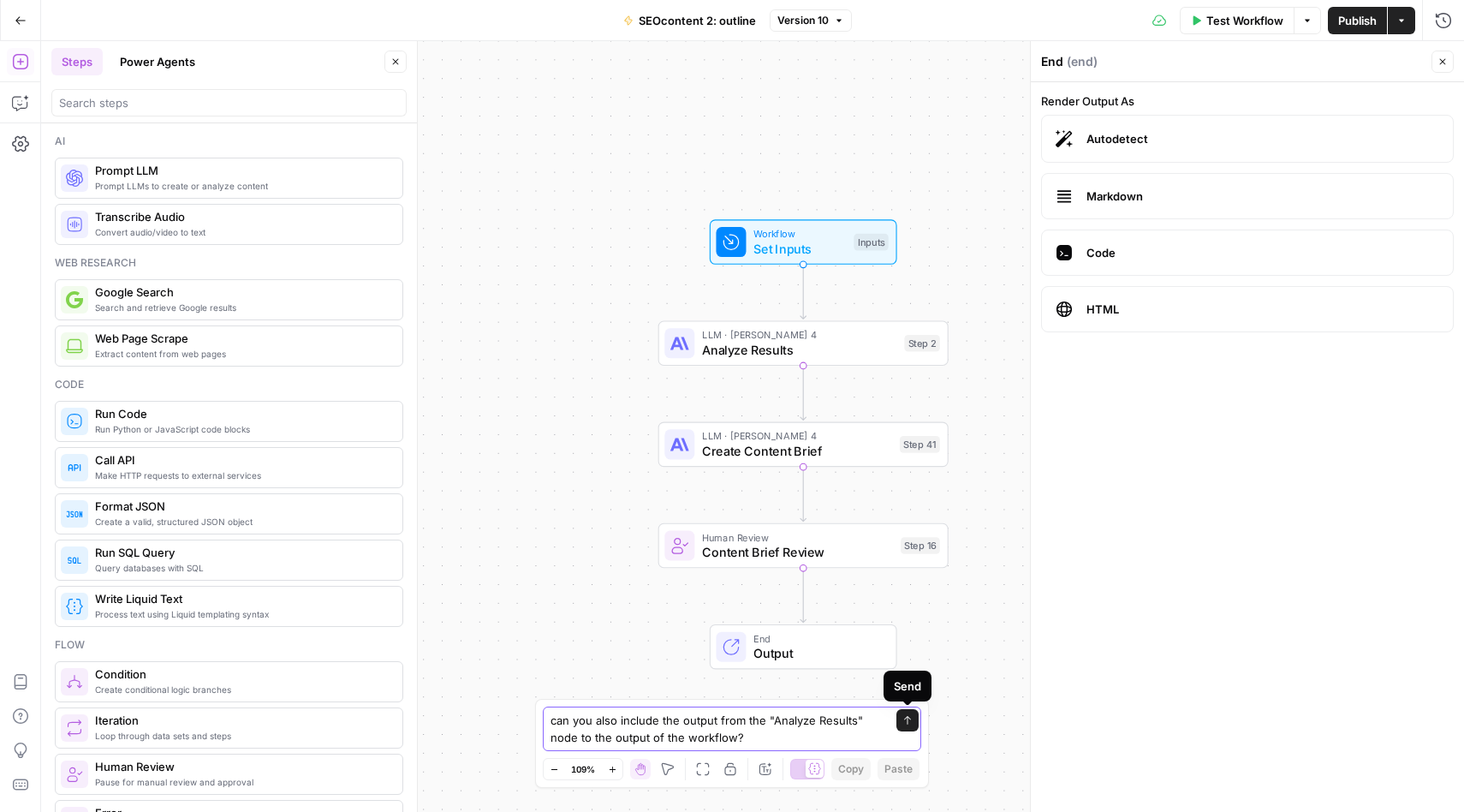
type textarea "can you also include the output from the "Analyze Results" node to the output o…"
click at [907, 727] on button "Send" at bounding box center [907, 719] width 22 height 22
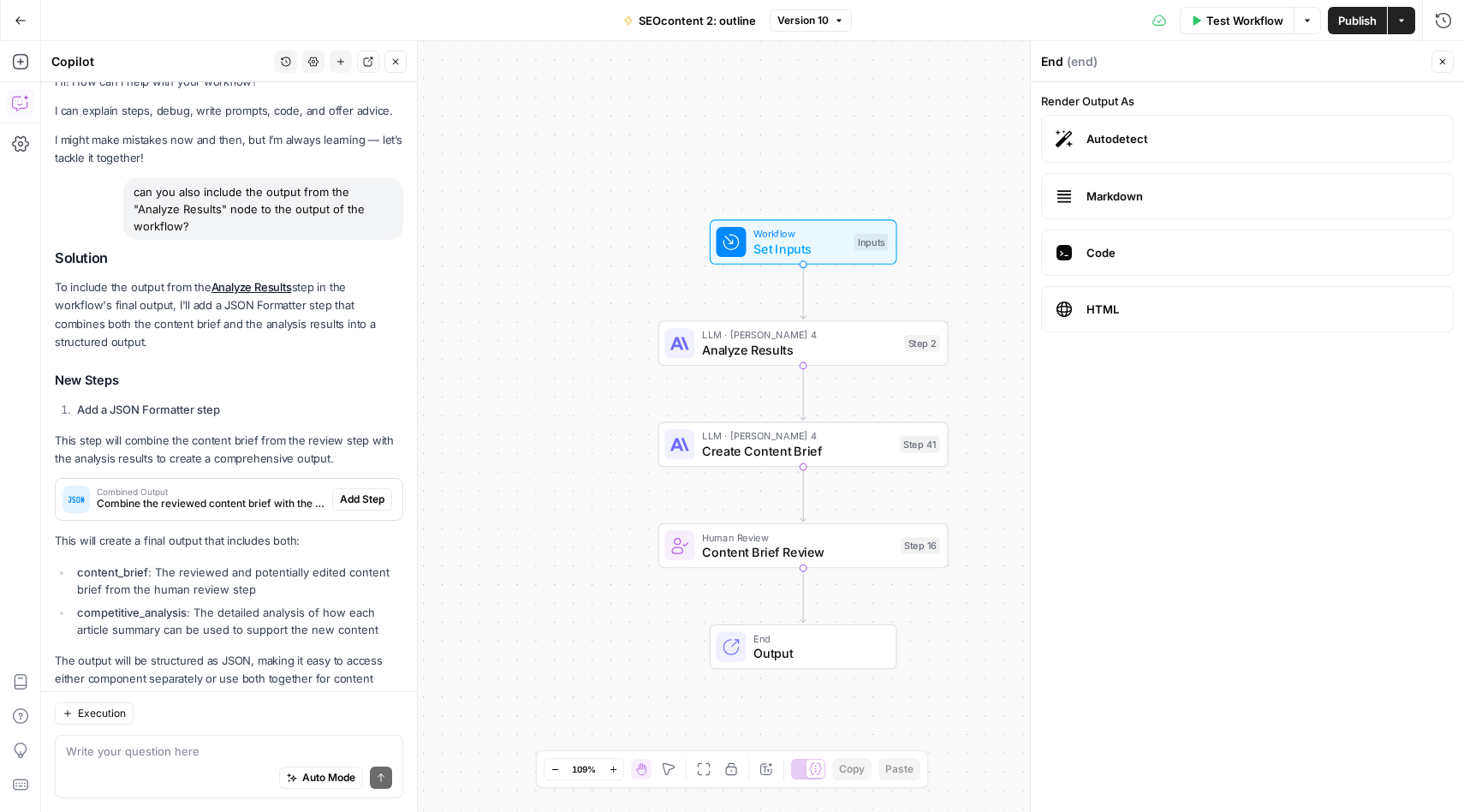
scroll to position [79, 0]
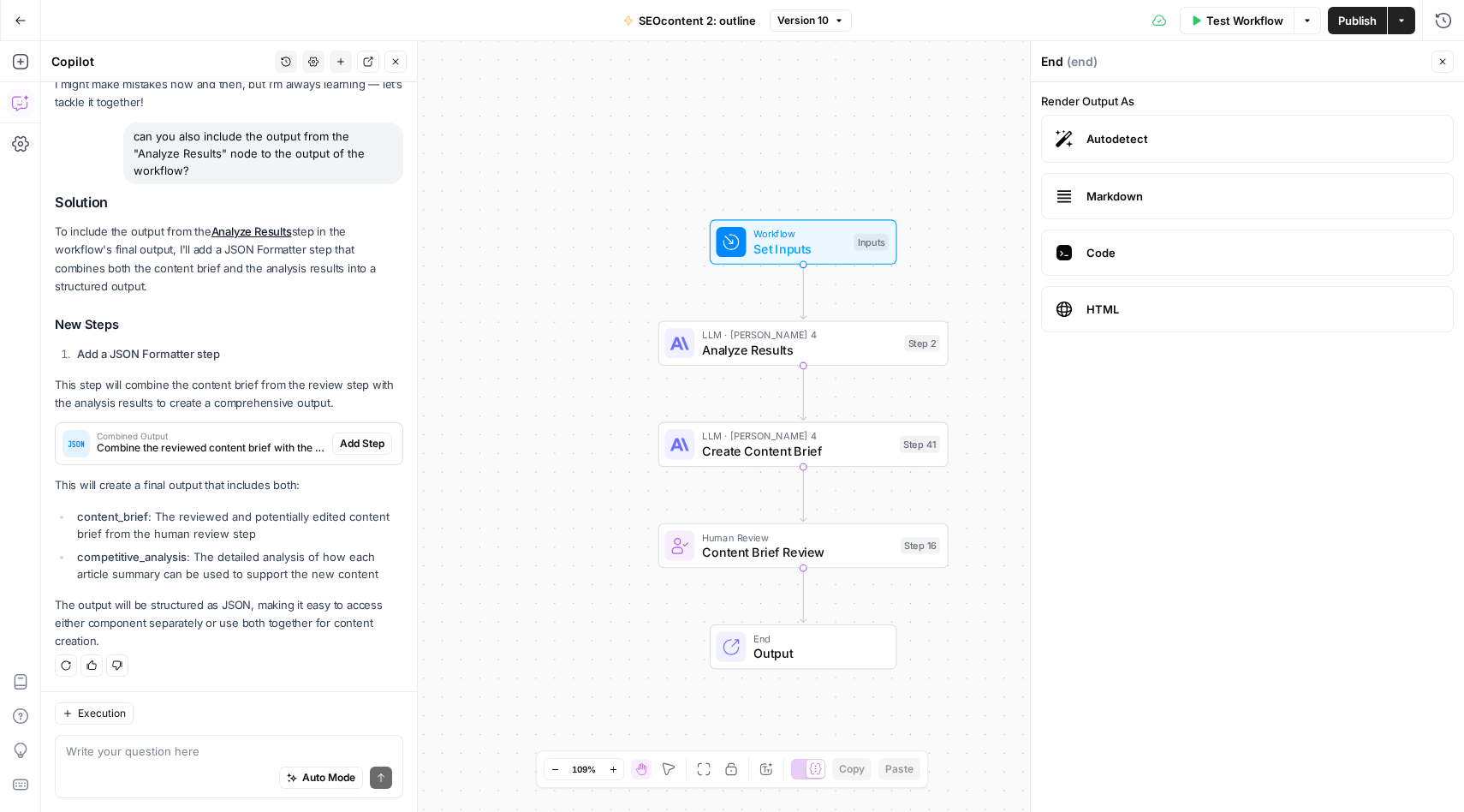
click at [203, 748] on textarea at bounding box center [229, 751] width 326 height 17
type textarea "please do so"
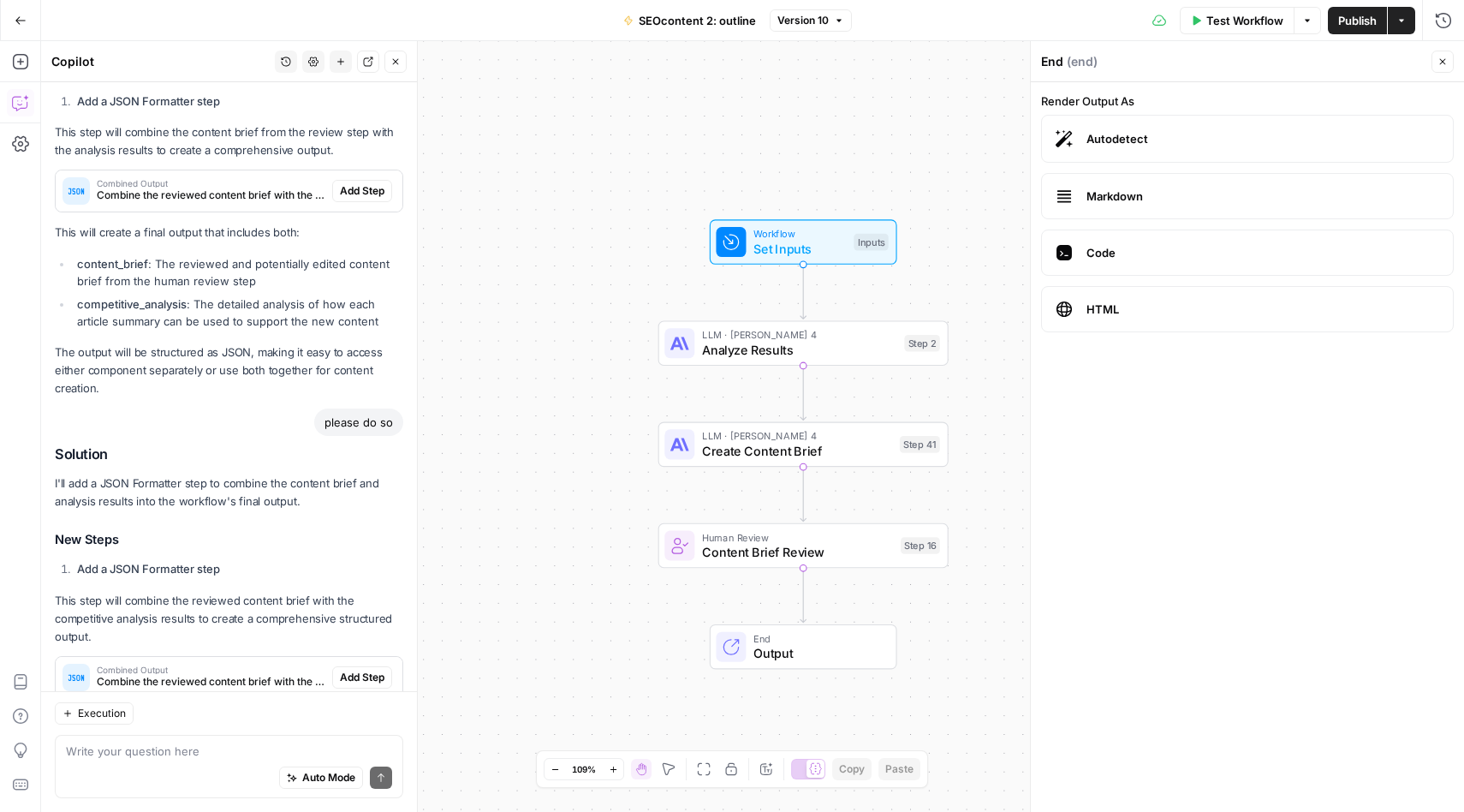
scroll to position [463, 0]
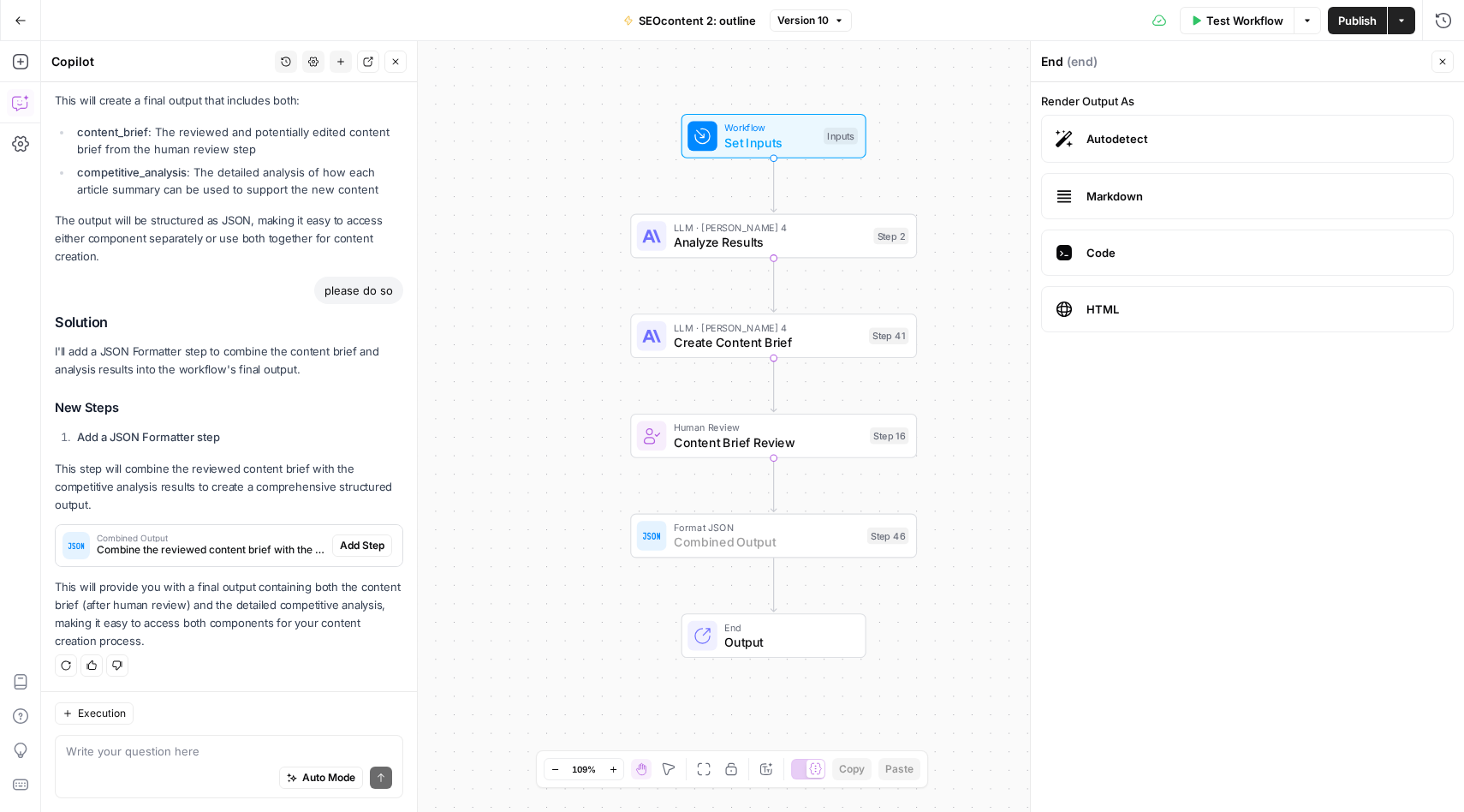
click at [363, 544] on span "Add Step" at bounding box center [362, 545] width 45 height 15
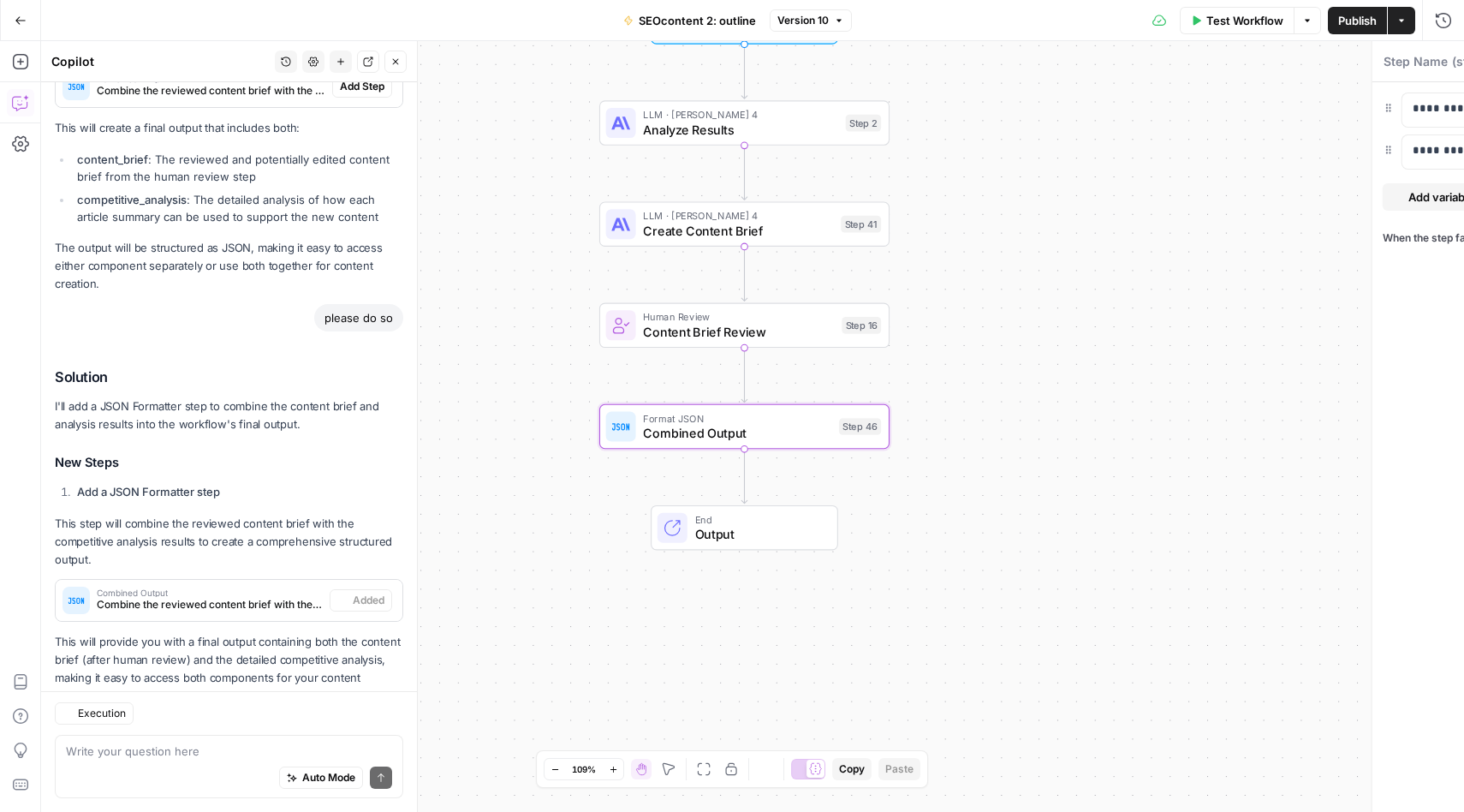
type textarea "Combined Output"
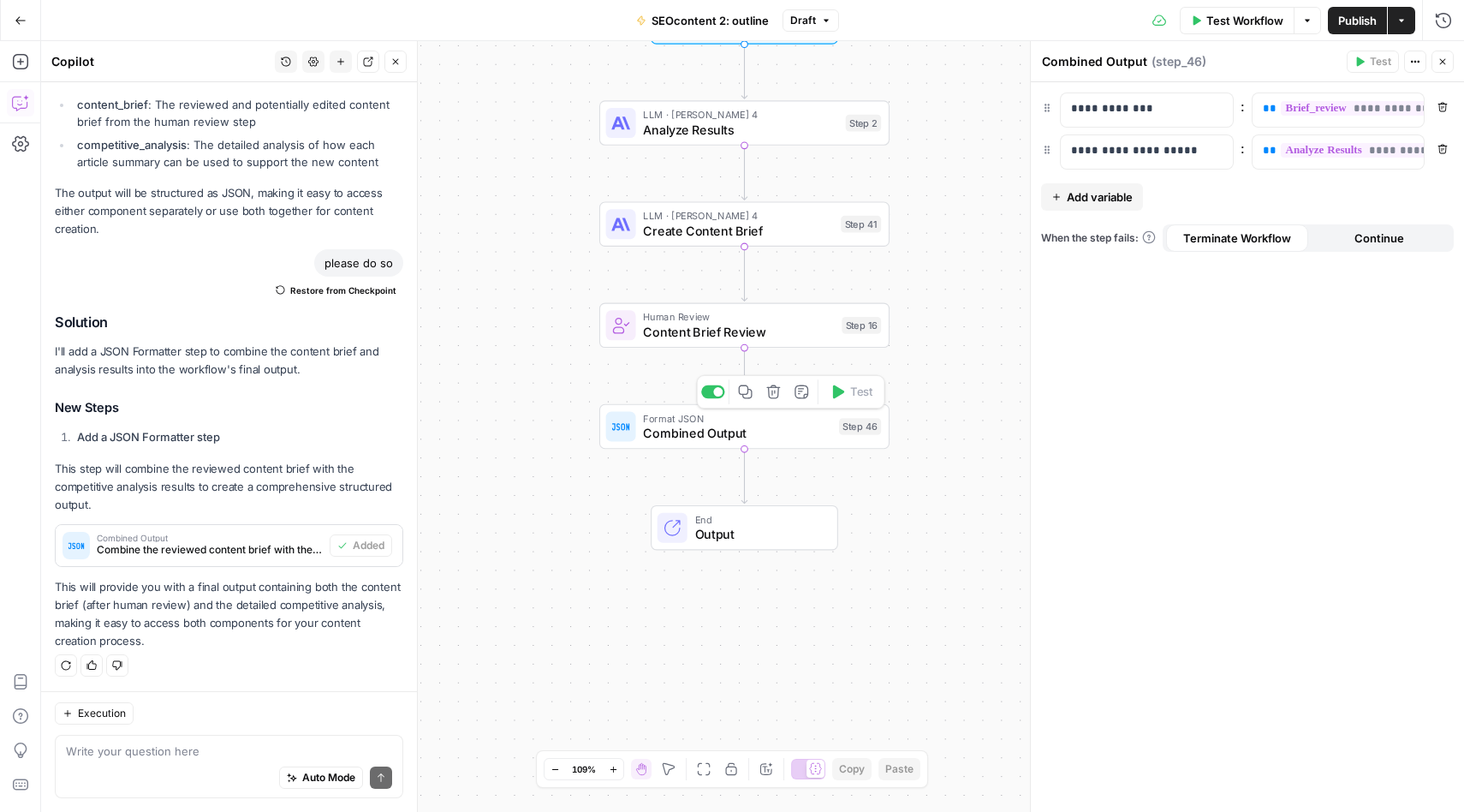
click at [795, 430] on span "Combined Output" at bounding box center [737, 433] width 188 height 19
click at [981, 481] on div "Workflow Set Inputs Inputs LLM · Claude Sonnet 4 Analyze Results Step 2 LLM · C…" at bounding box center [752, 427] width 1423 height 771
click at [1362, 18] on span "Publish" at bounding box center [1357, 21] width 38 height 17
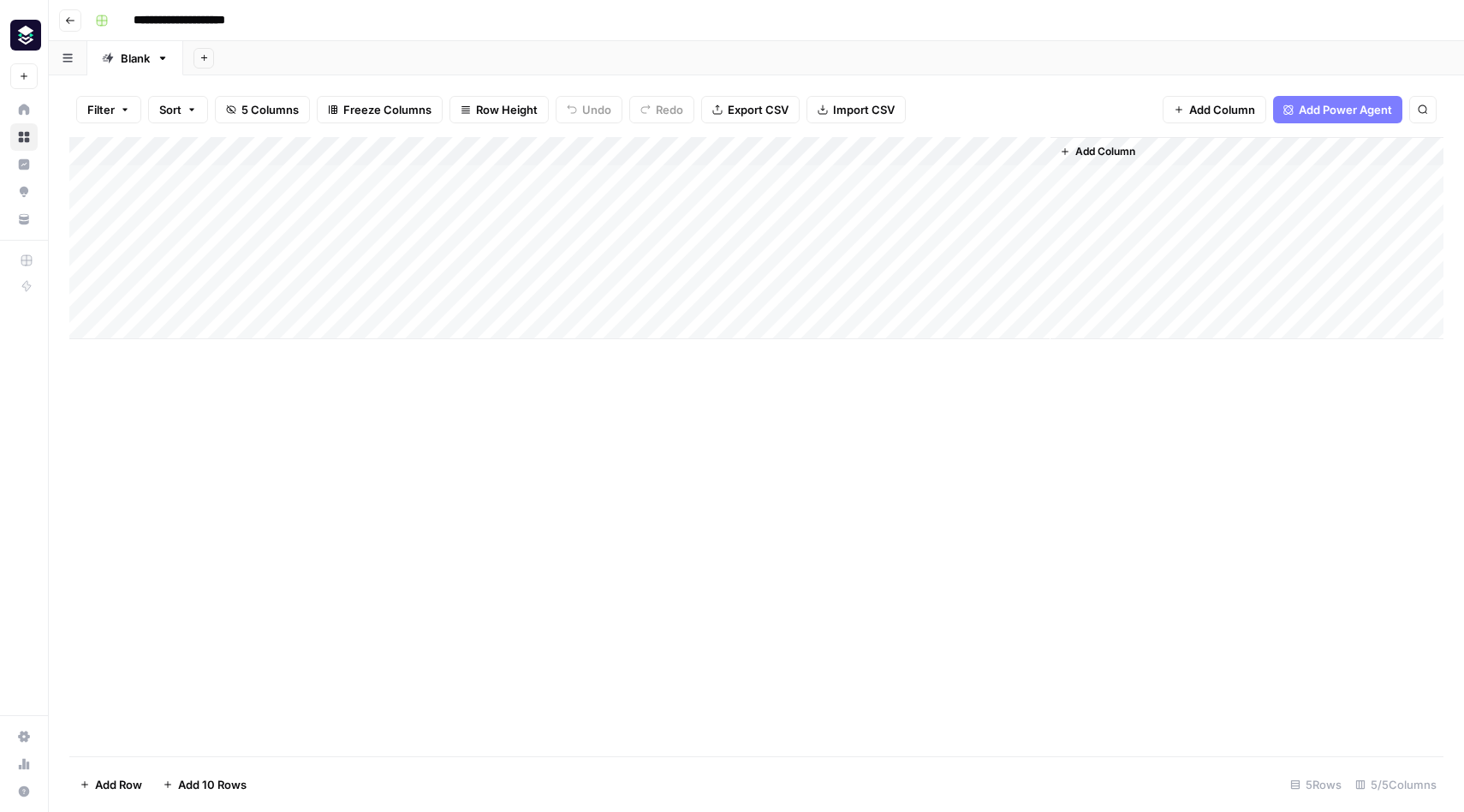
click at [859, 206] on div "Add Column" at bounding box center [757, 239] width 1374 height 202
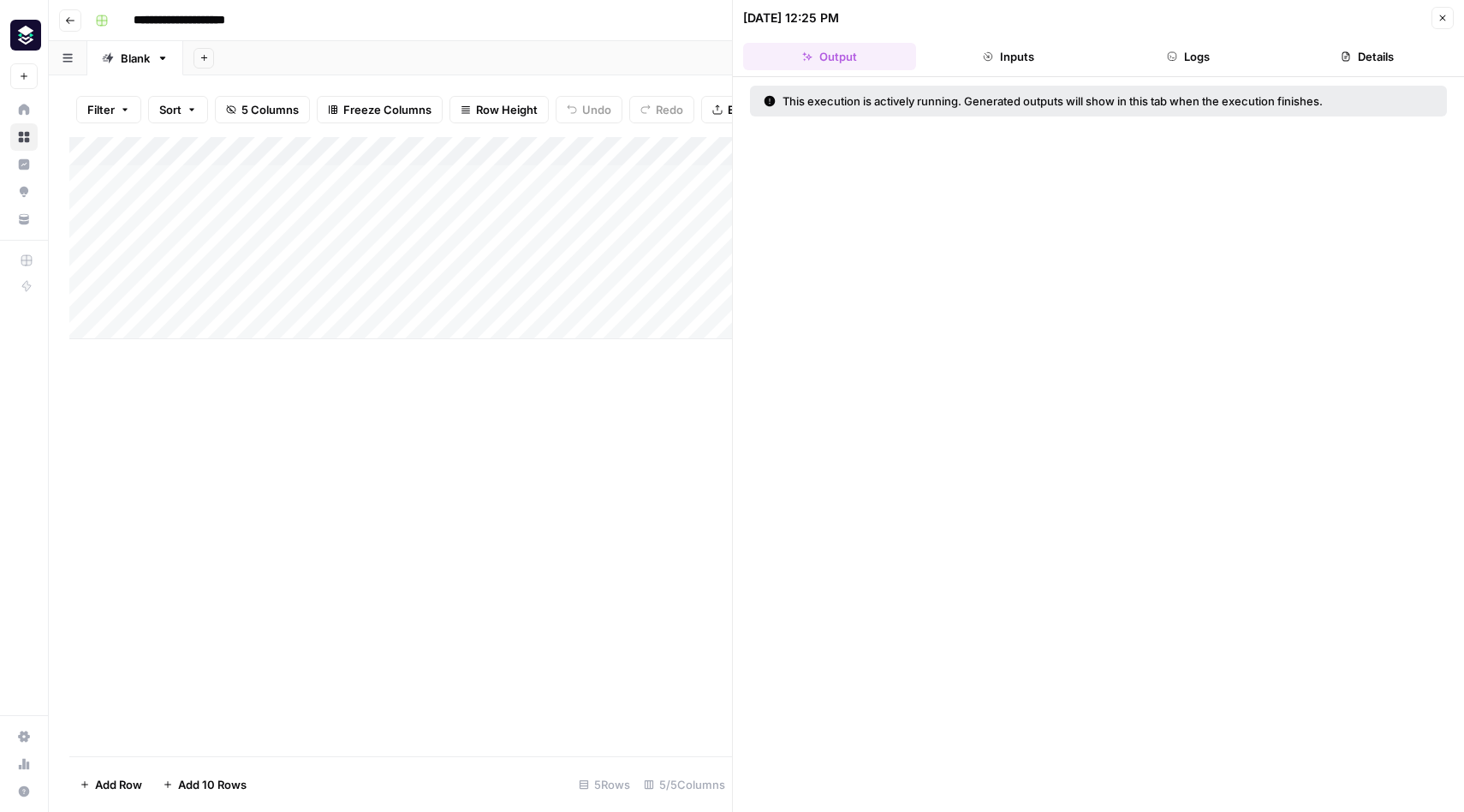
click at [1026, 58] on button "Inputs" at bounding box center [1009, 56] width 173 height 28
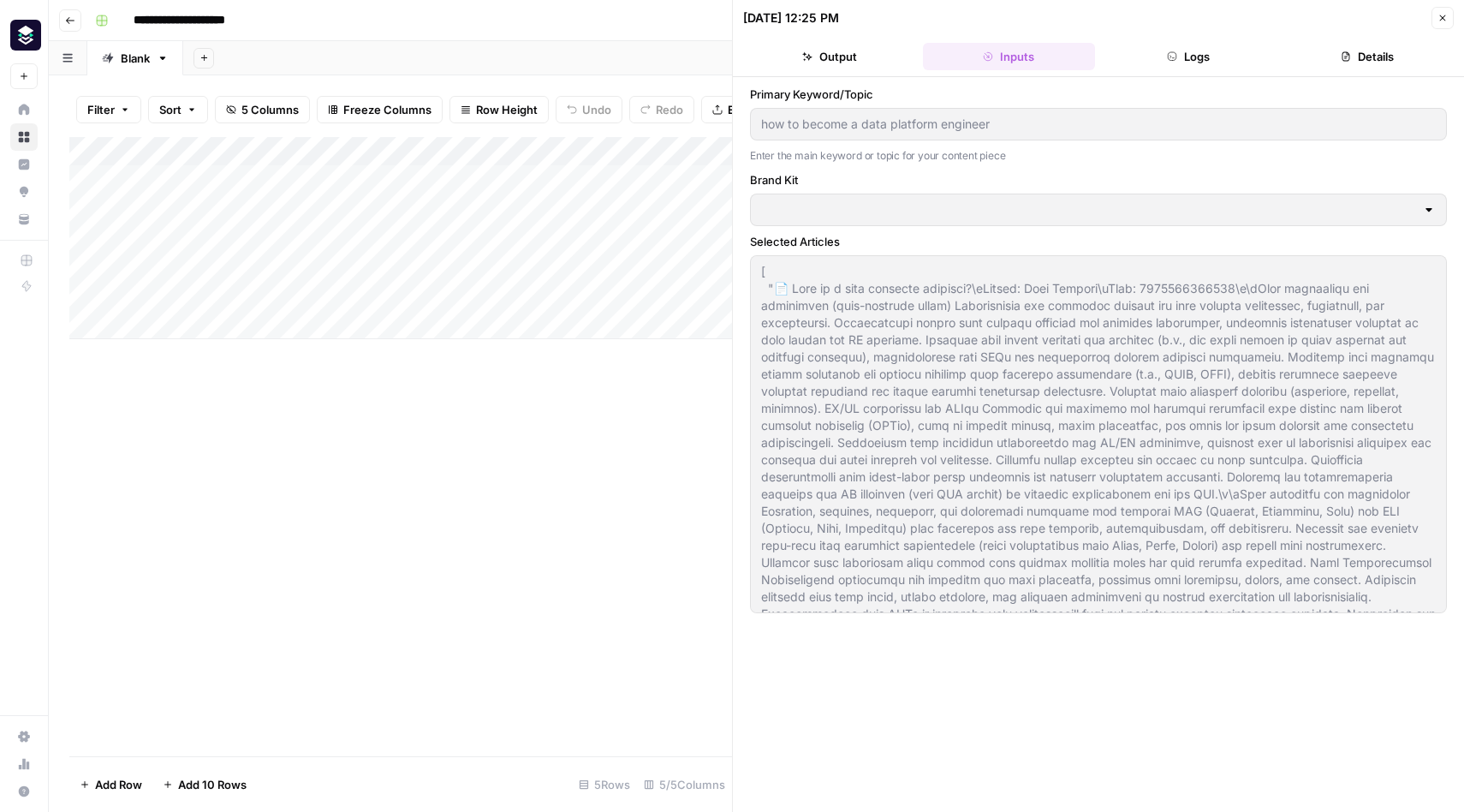
type input "Platform Engineering"
click at [680, 453] on div "Add Column" at bounding box center [401, 447] width 662 height 619
click at [1444, 21] on icon "button" at bounding box center [1442, 17] width 10 height 10
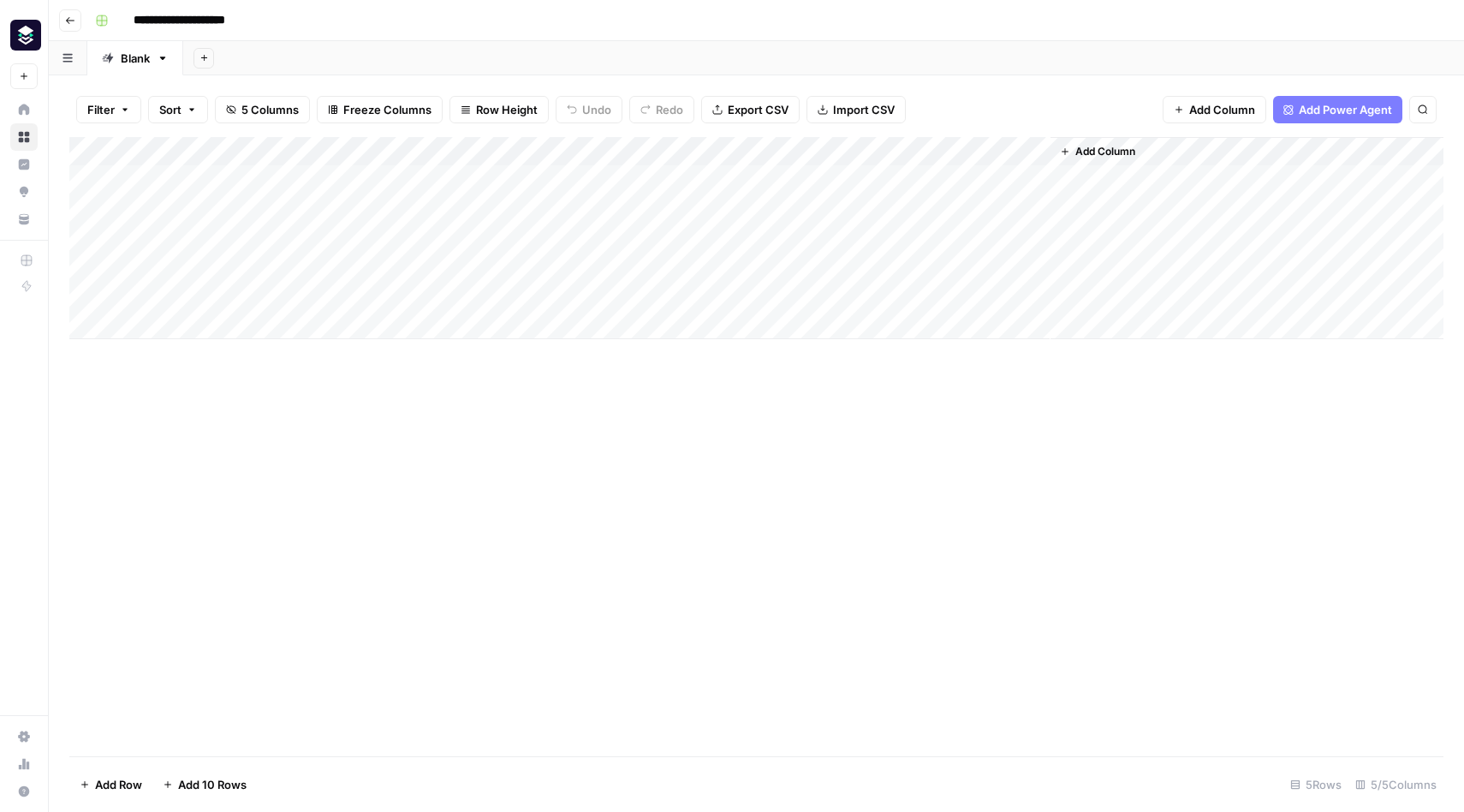
click at [809, 212] on div "Add Column" at bounding box center [757, 239] width 1374 height 202
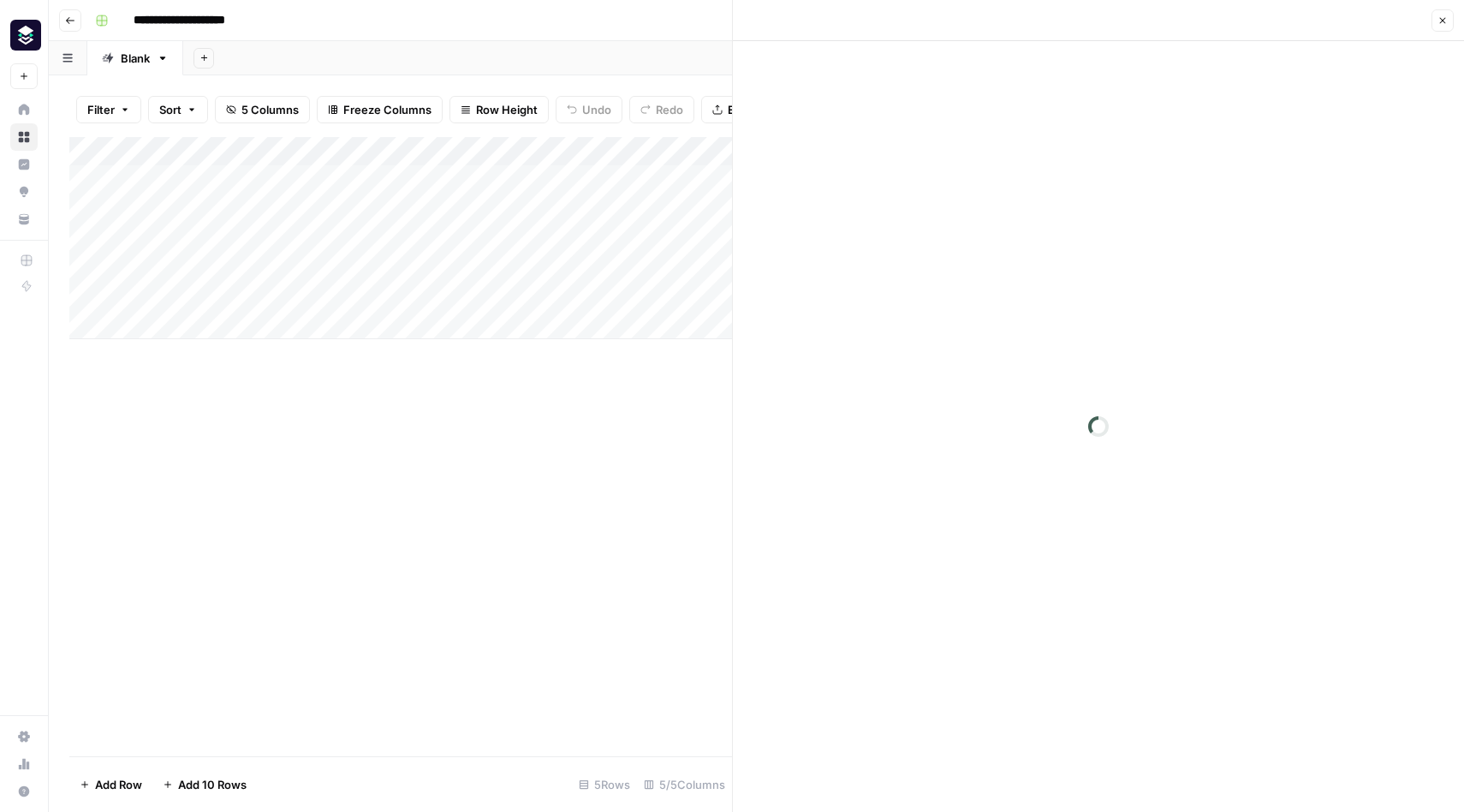
click at [656, 484] on div "Add Column" at bounding box center [401, 447] width 662 height 619
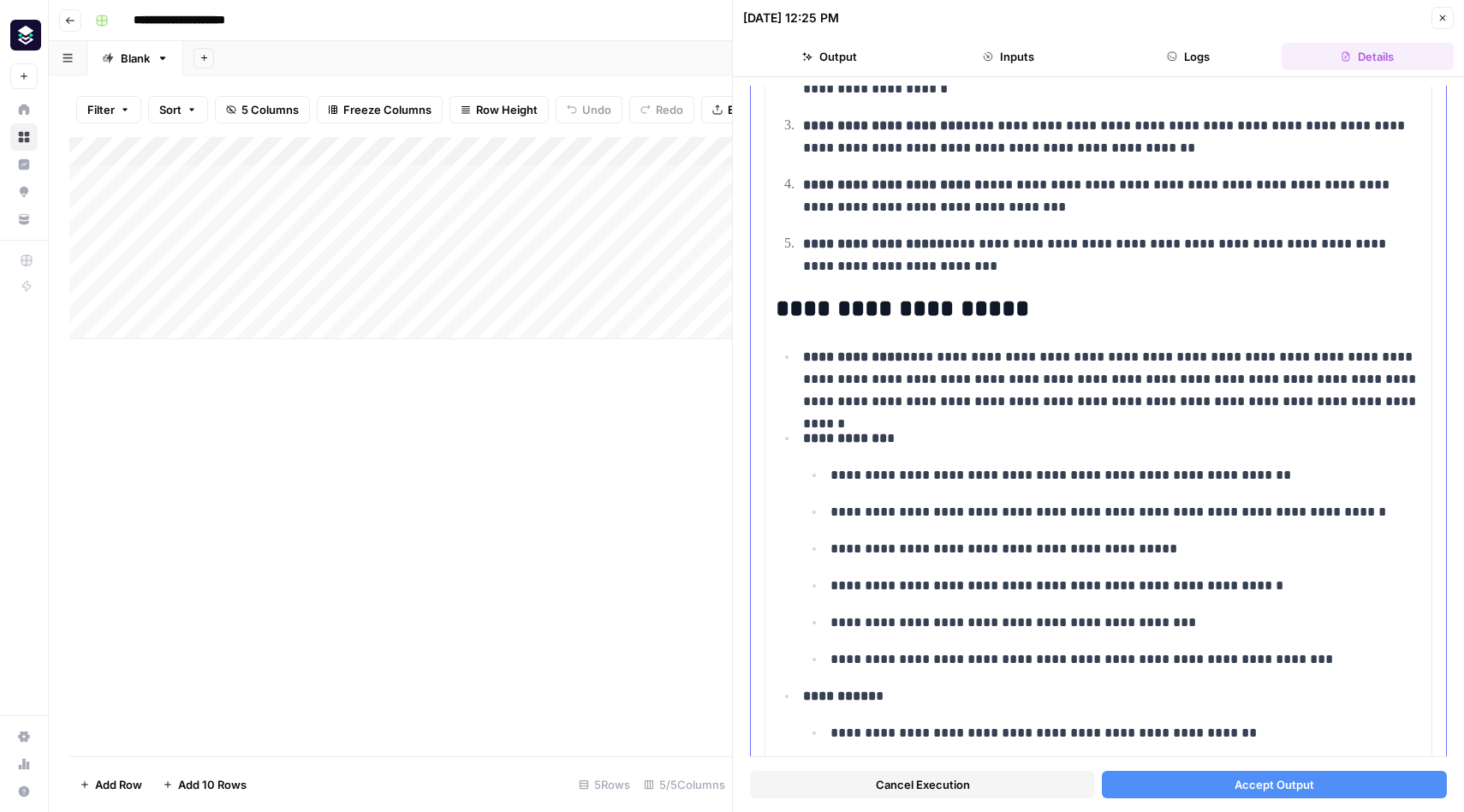
scroll to position [5216, 0]
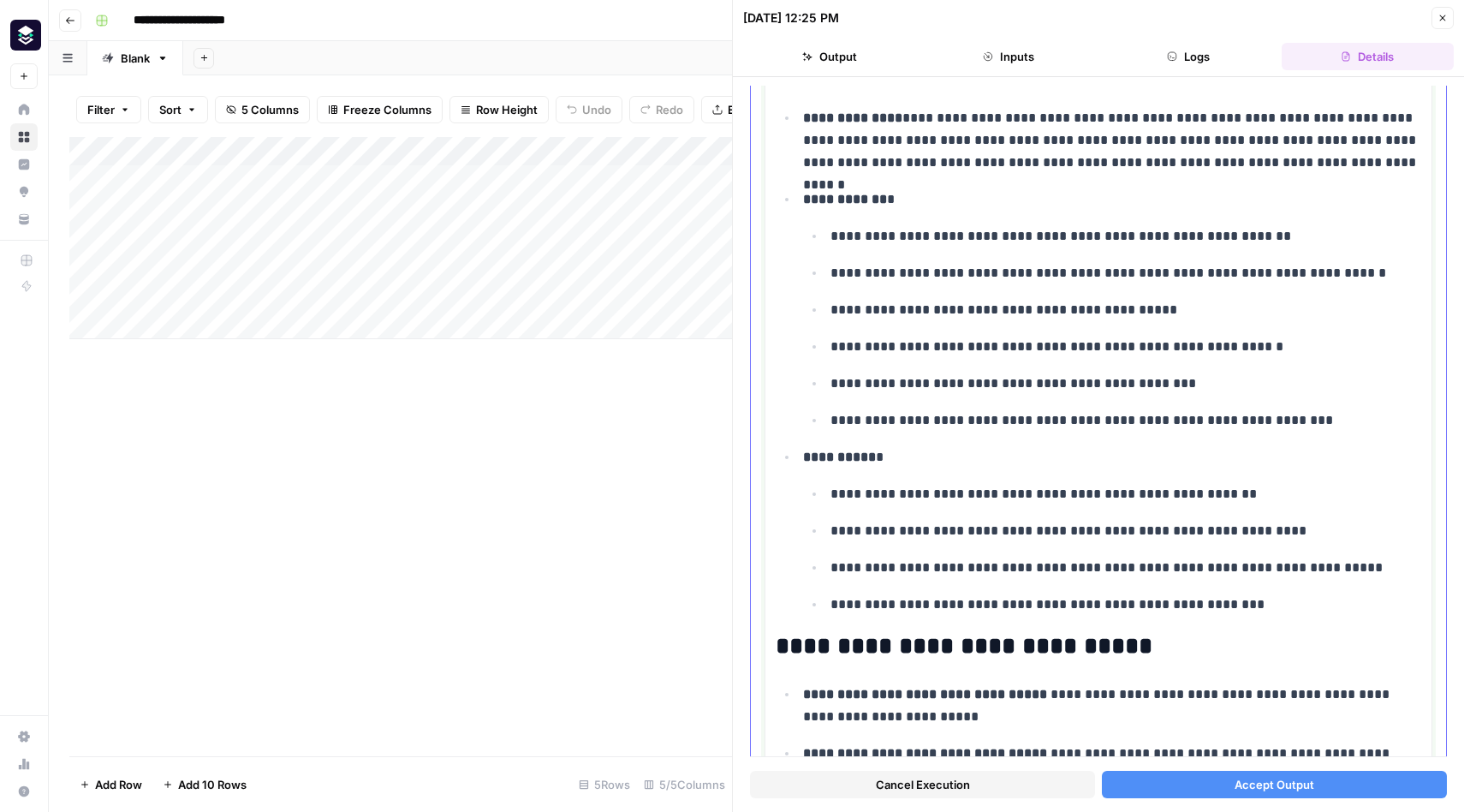
click at [1241, 611] on p "**********" at bounding box center [1125, 604] width 591 height 22
click at [1228, 788] on button "Accept Output" at bounding box center [1275, 784] width 345 height 28
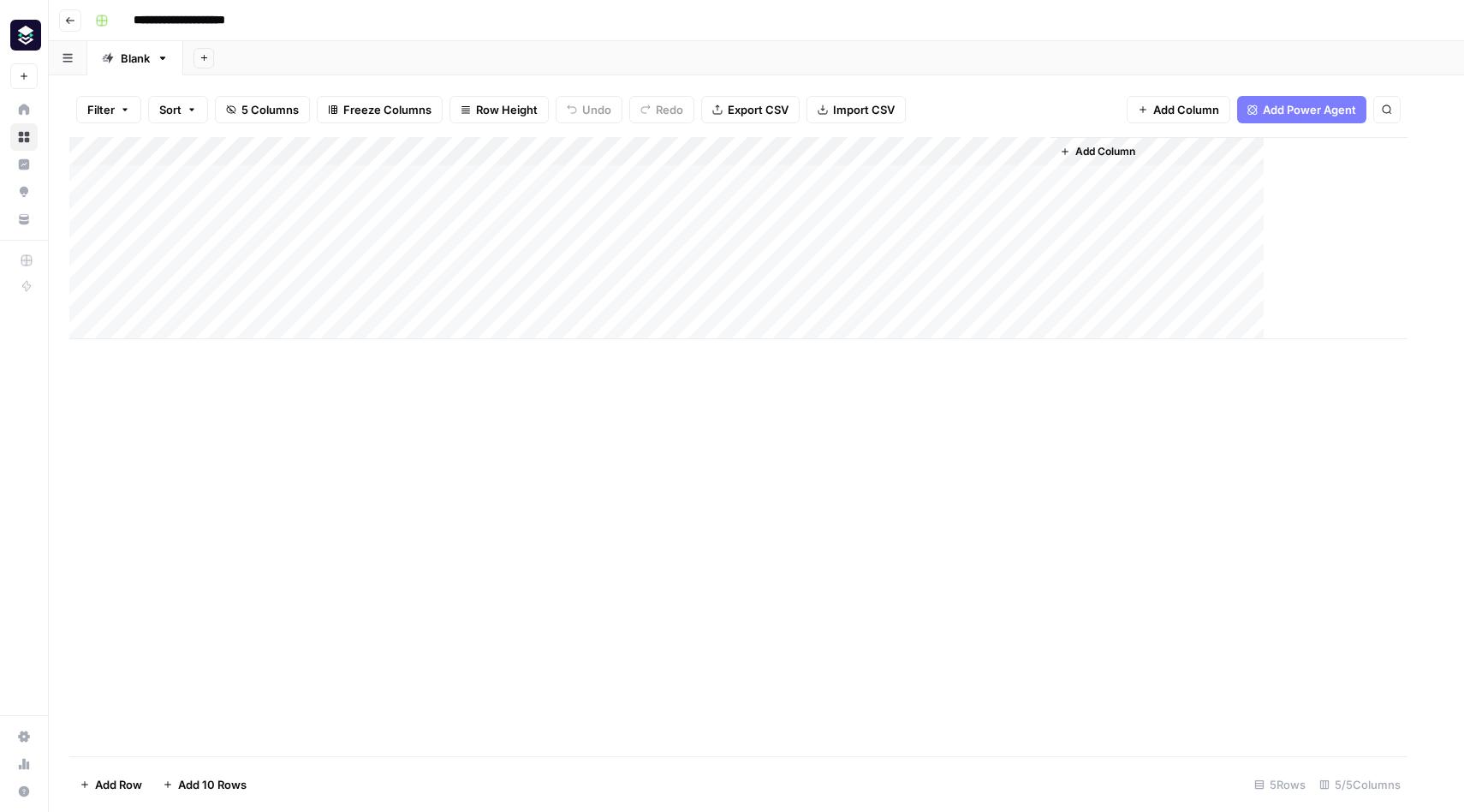
click at [554, 406] on div "Add Column" at bounding box center [739, 447] width 1338 height 619
click at [987, 209] on div "Add Column" at bounding box center [757, 239] width 1374 height 202
click at [1051, 146] on div "Add Column" at bounding box center [1247, 239] width 393 height 202
drag, startPoint x: 1049, startPoint y: 155, endPoint x: 1201, endPoint y: 150, distance: 152.1
click at [1204, 151] on div "Add Column" at bounding box center [757, 239] width 1374 height 202
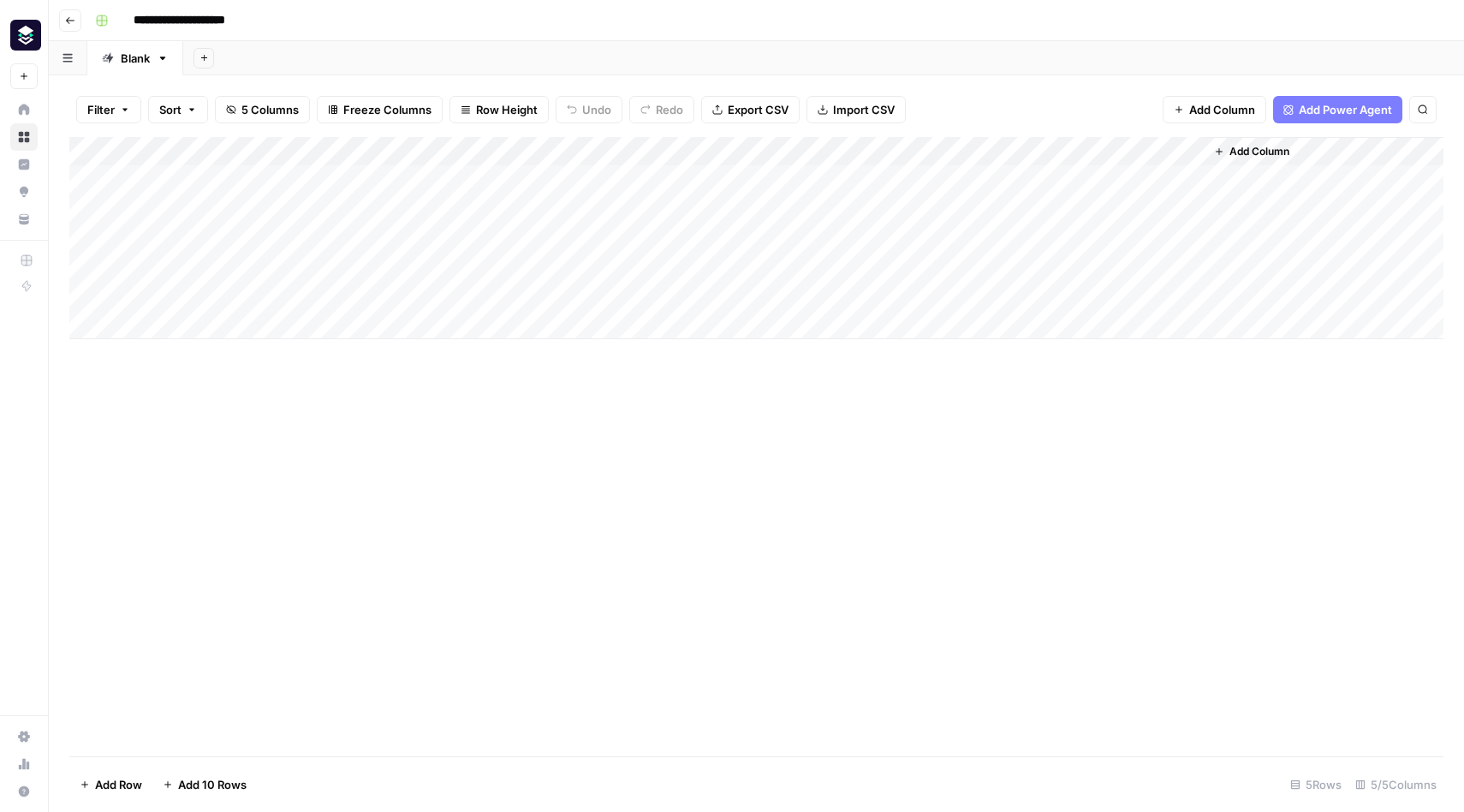
click at [1190, 146] on div "Add Column" at bounding box center [757, 239] width 1374 height 202
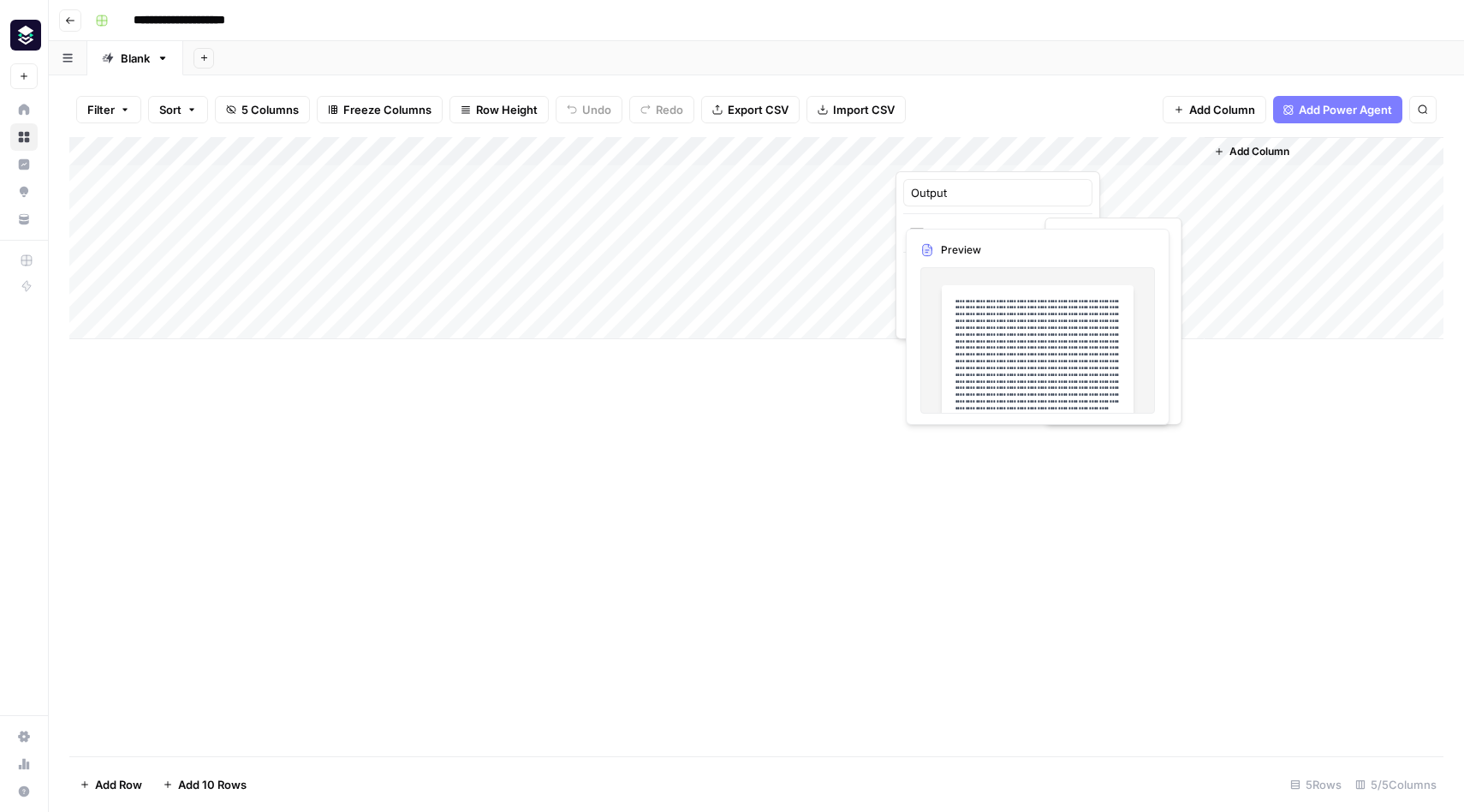
click at [837, 525] on div "Add Column" at bounding box center [757, 447] width 1374 height 619
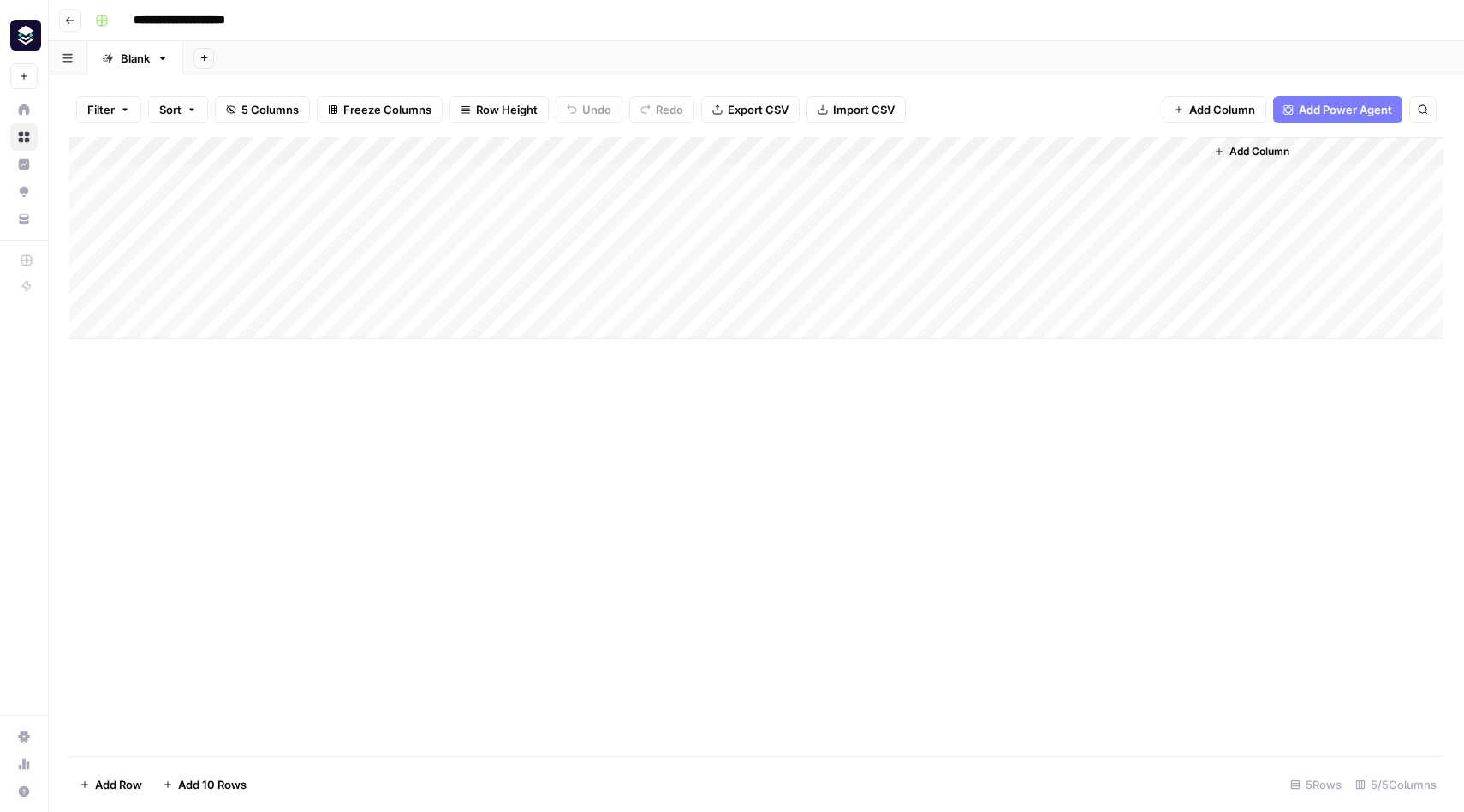
click at [996, 404] on div "Add Column" at bounding box center [757, 447] width 1374 height 619
click at [858, 155] on div "Add Column" at bounding box center [757, 239] width 1374 height 202
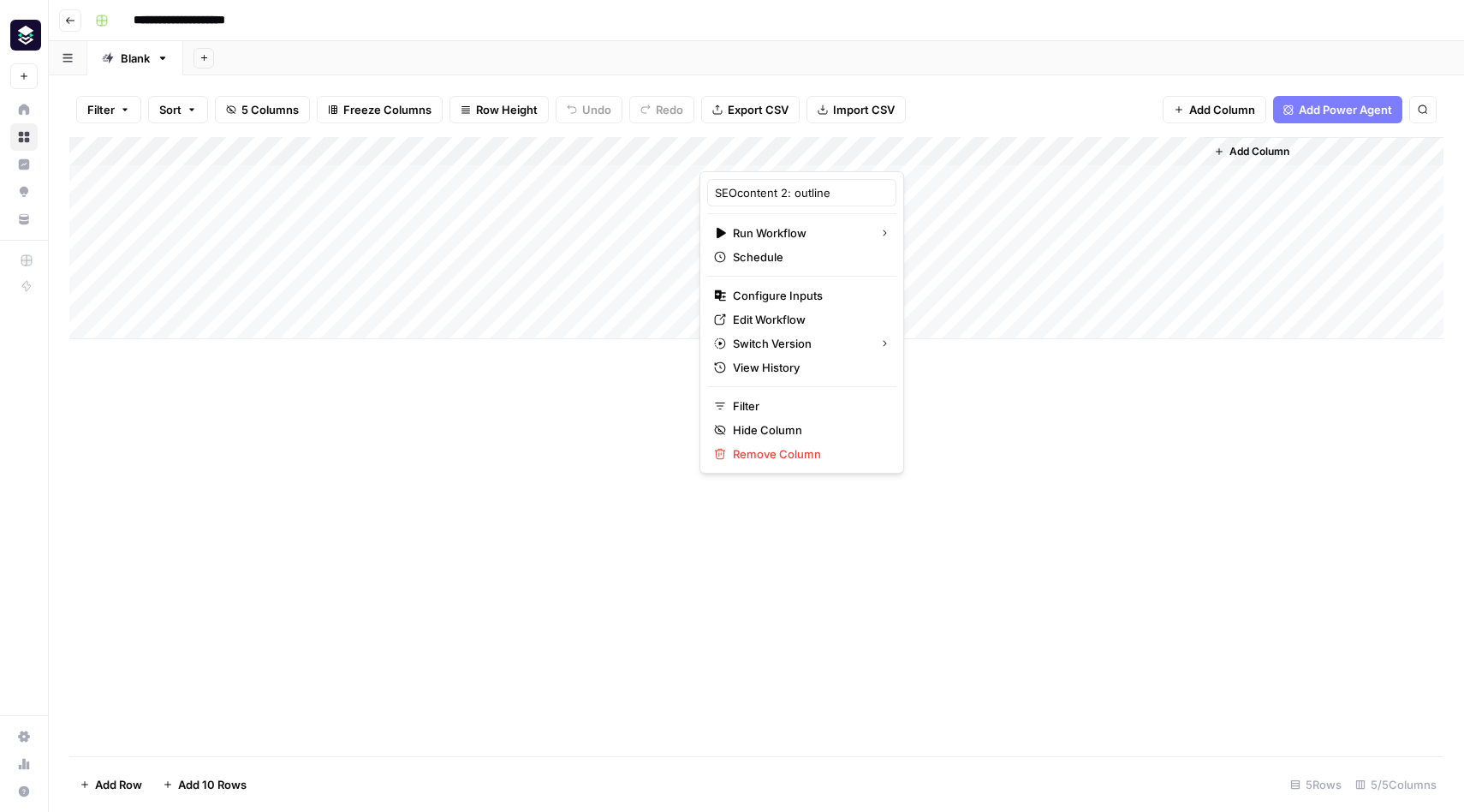
click at [604, 544] on div "Add Column" at bounding box center [757, 447] width 1374 height 619
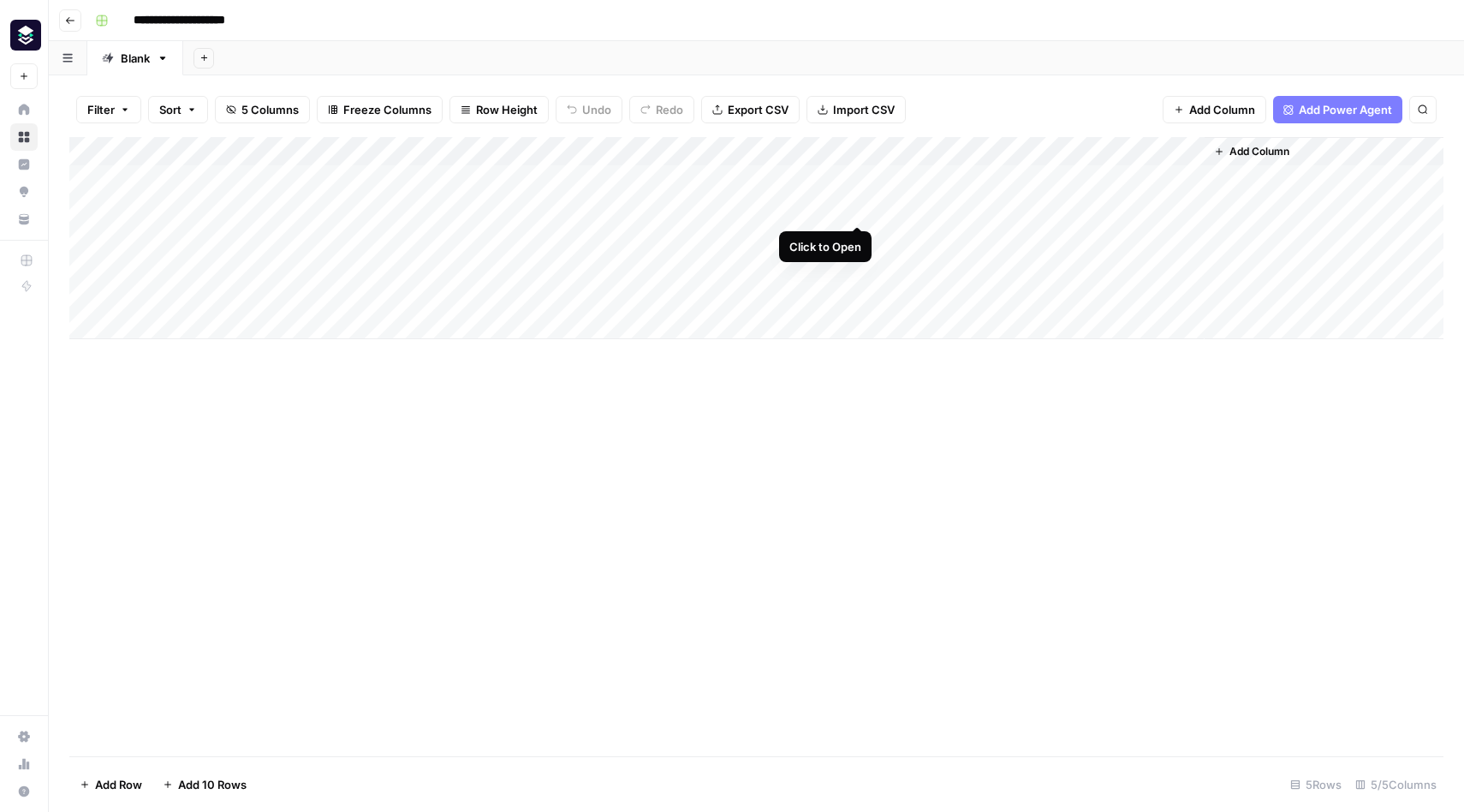
click at [858, 209] on div "Add Column" at bounding box center [757, 239] width 1374 height 202
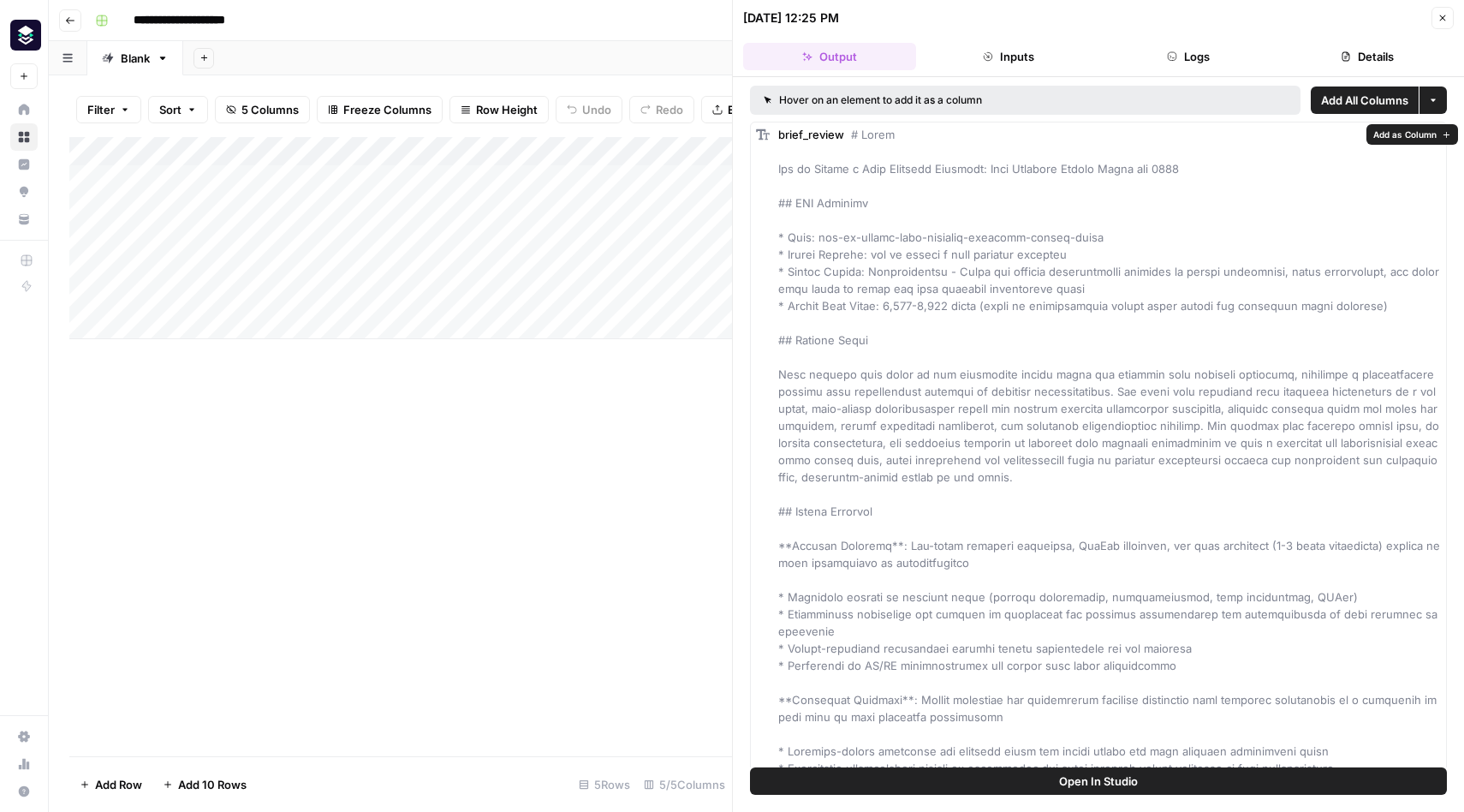
click at [1395, 135] on span "Add as Column" at bounding box center [1405, 135] width 63 height 13
click at [998, 62] on button "Inputs" at bounding box center [1009, 56] width 173 height 28
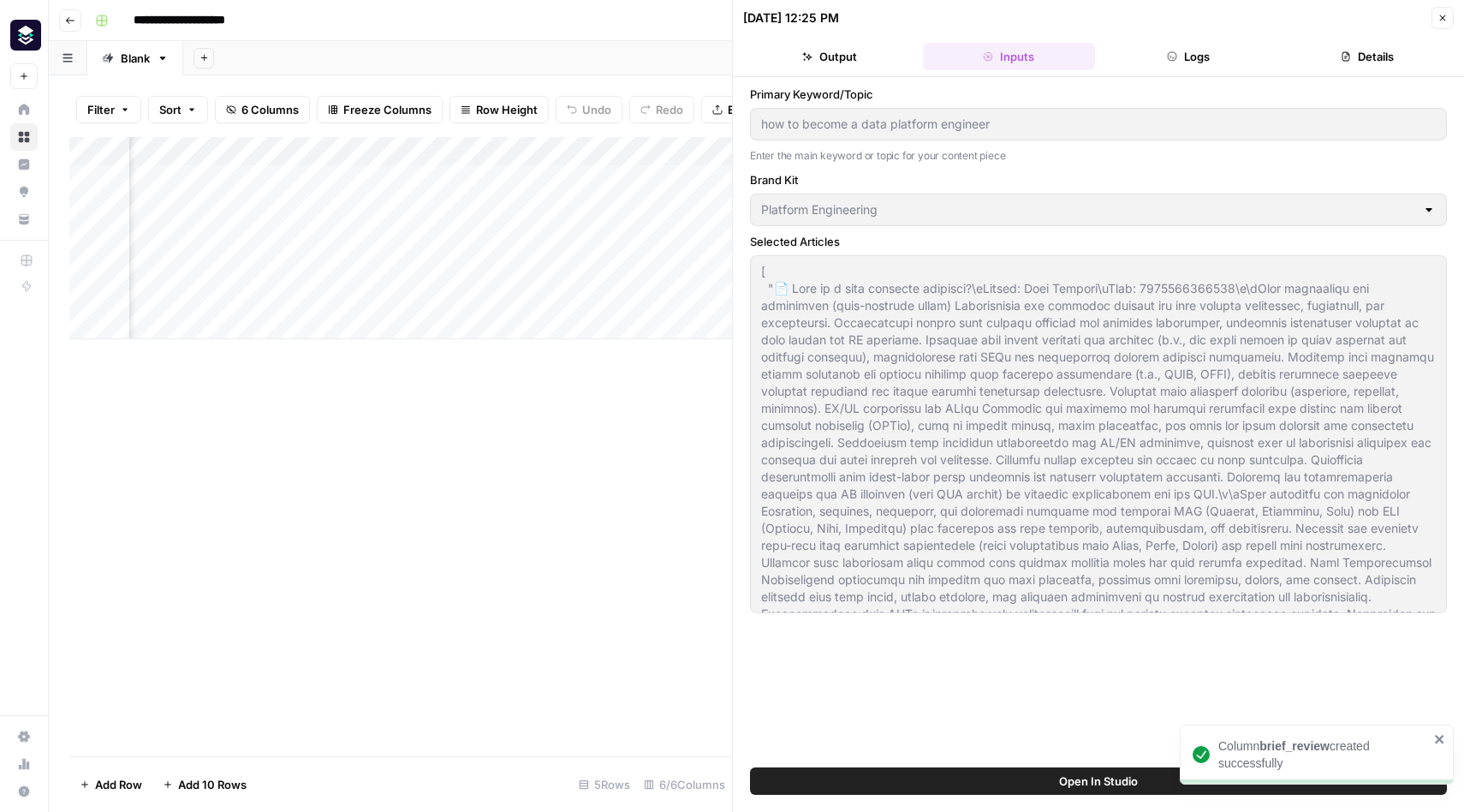
scroll to position [0, 447]
click at [833, 61] on button "Output" at bounding box center [829, 56] width 173 height 28
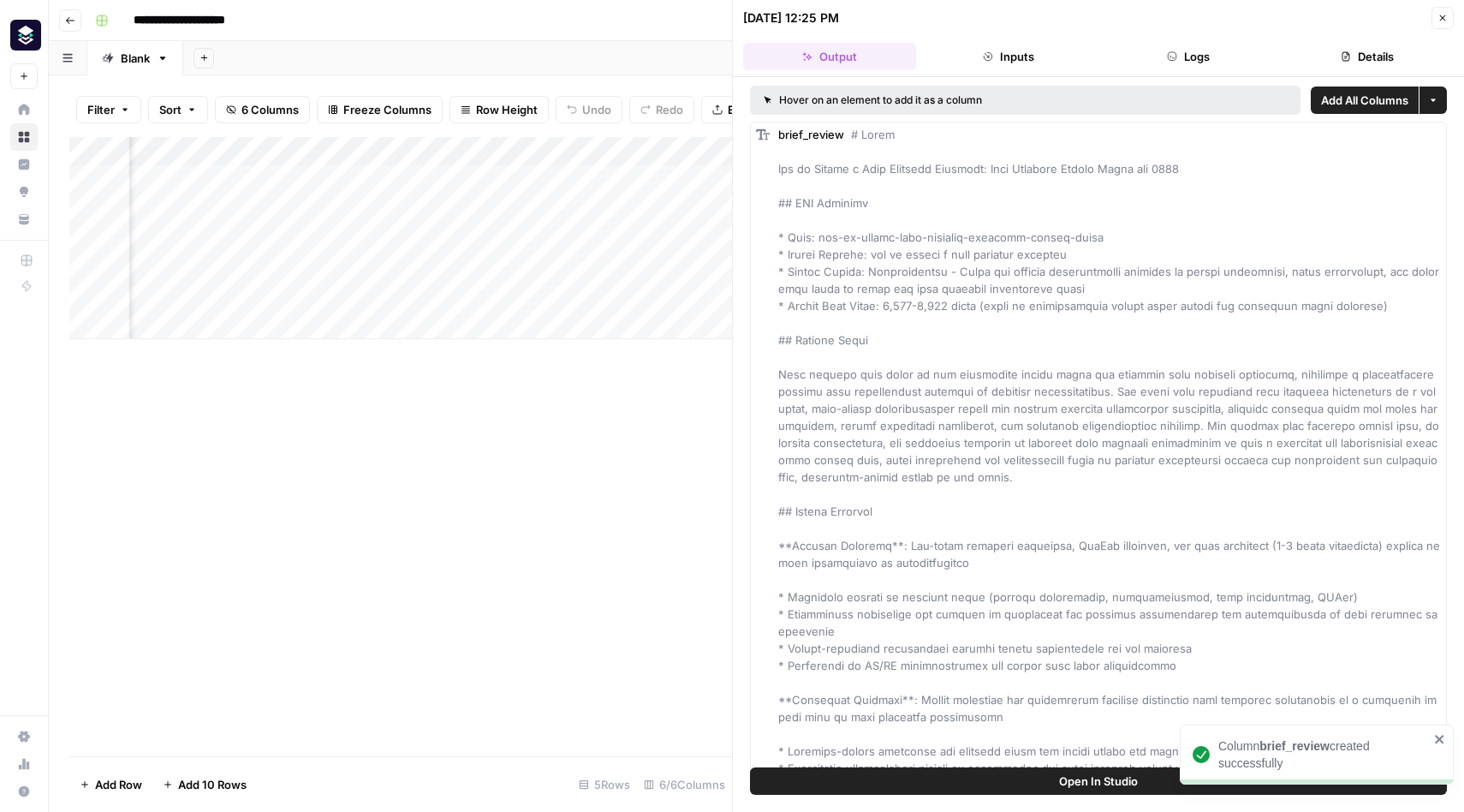
click at [609, 468] on div "Add Column" at bounding box center [401, 447] width 662 height 619
click at [1441, 17] on icon "button" at bounding box center [1442, 17] width 10 height 10
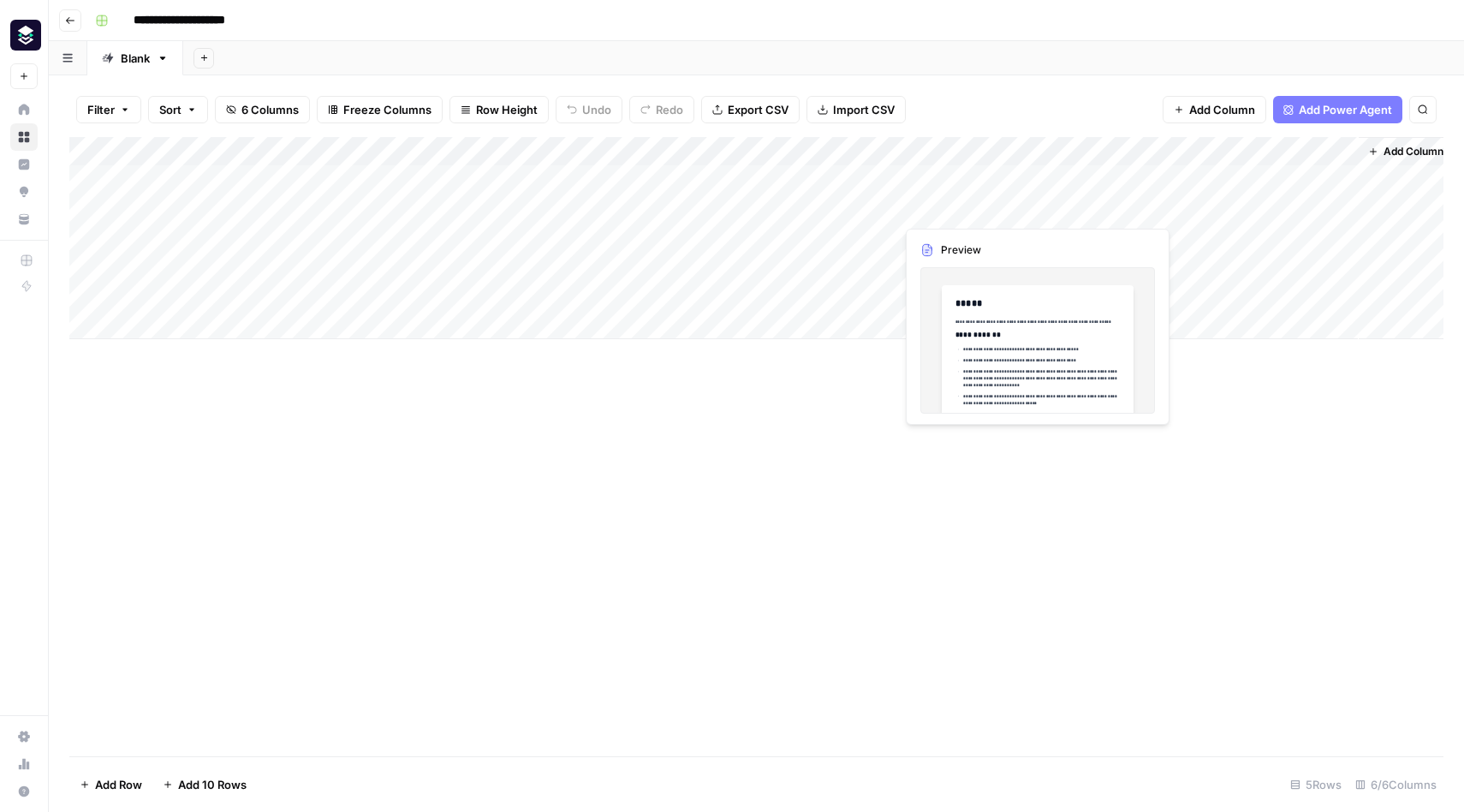
click at [966, 205] on div "Add Column" at bounding box center [757, 239] width 1374 height 202
click at [1342, 149] on div "Add Column" at bounding box center [757, 239] width 1374 height 202
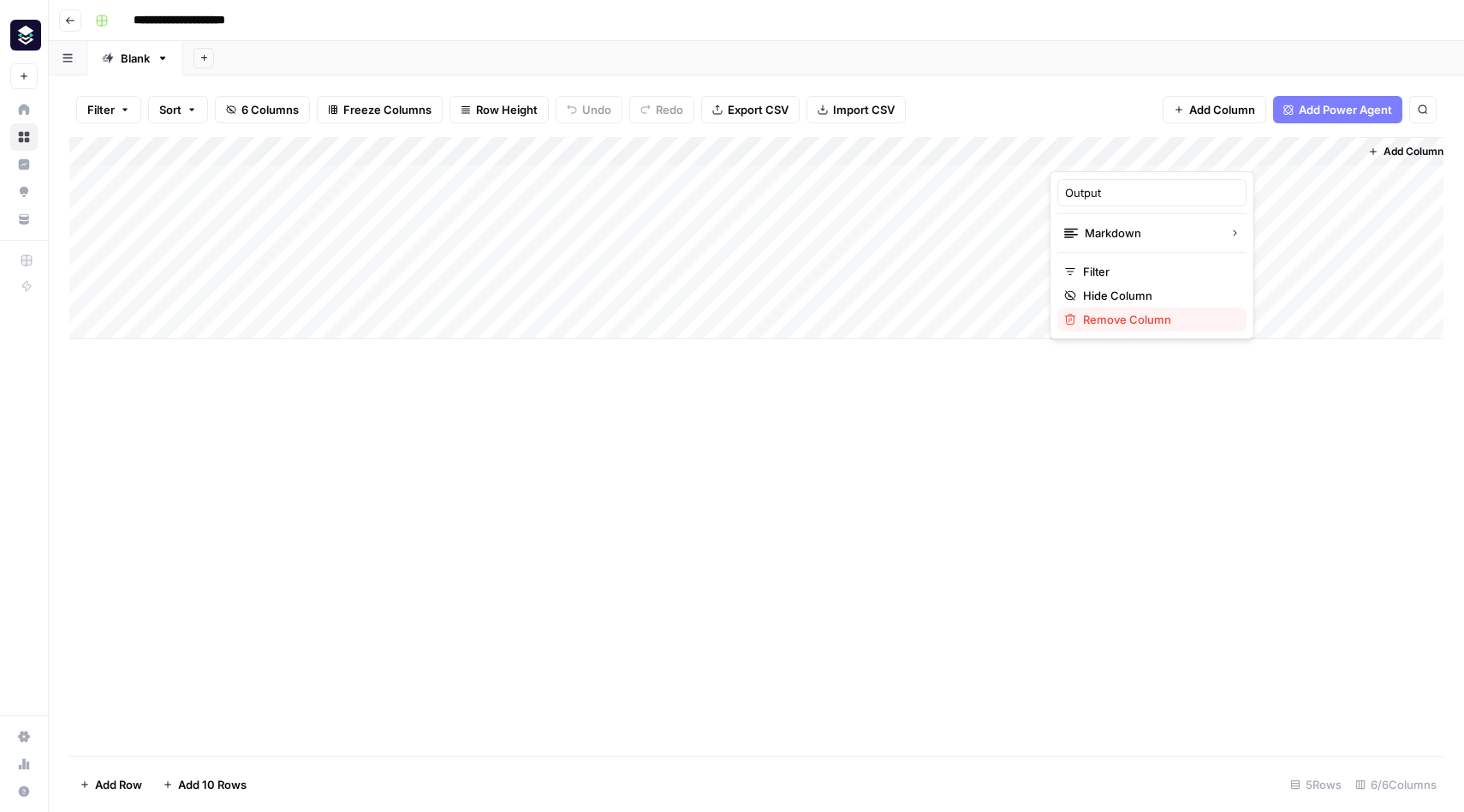
click at [1113, 324] on span "Remove Column" at bounding box center [1158, 320] width 150 height 17
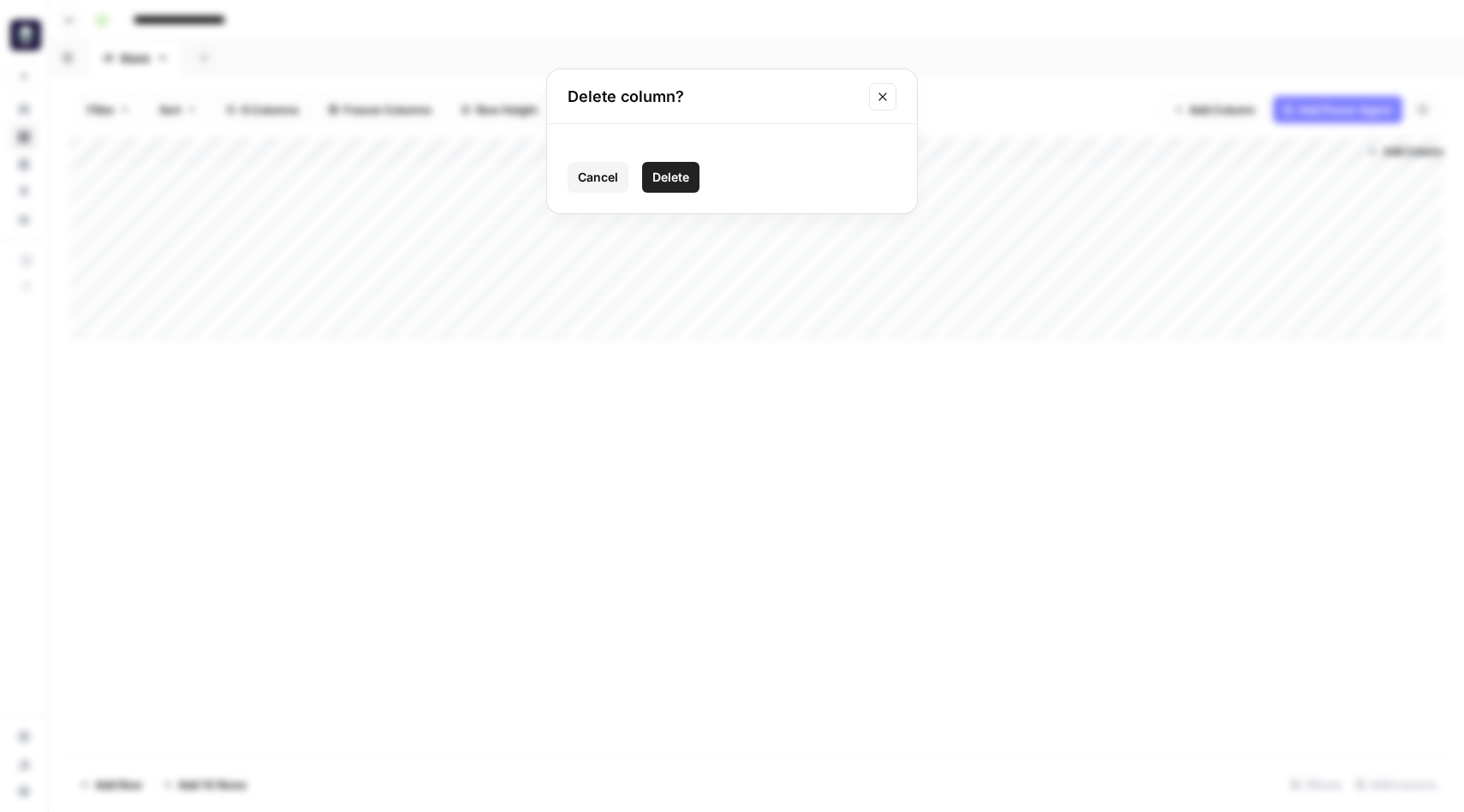
click at [680, 177] on span "Delete" at bounding box center [671, 177] width 37 height 17
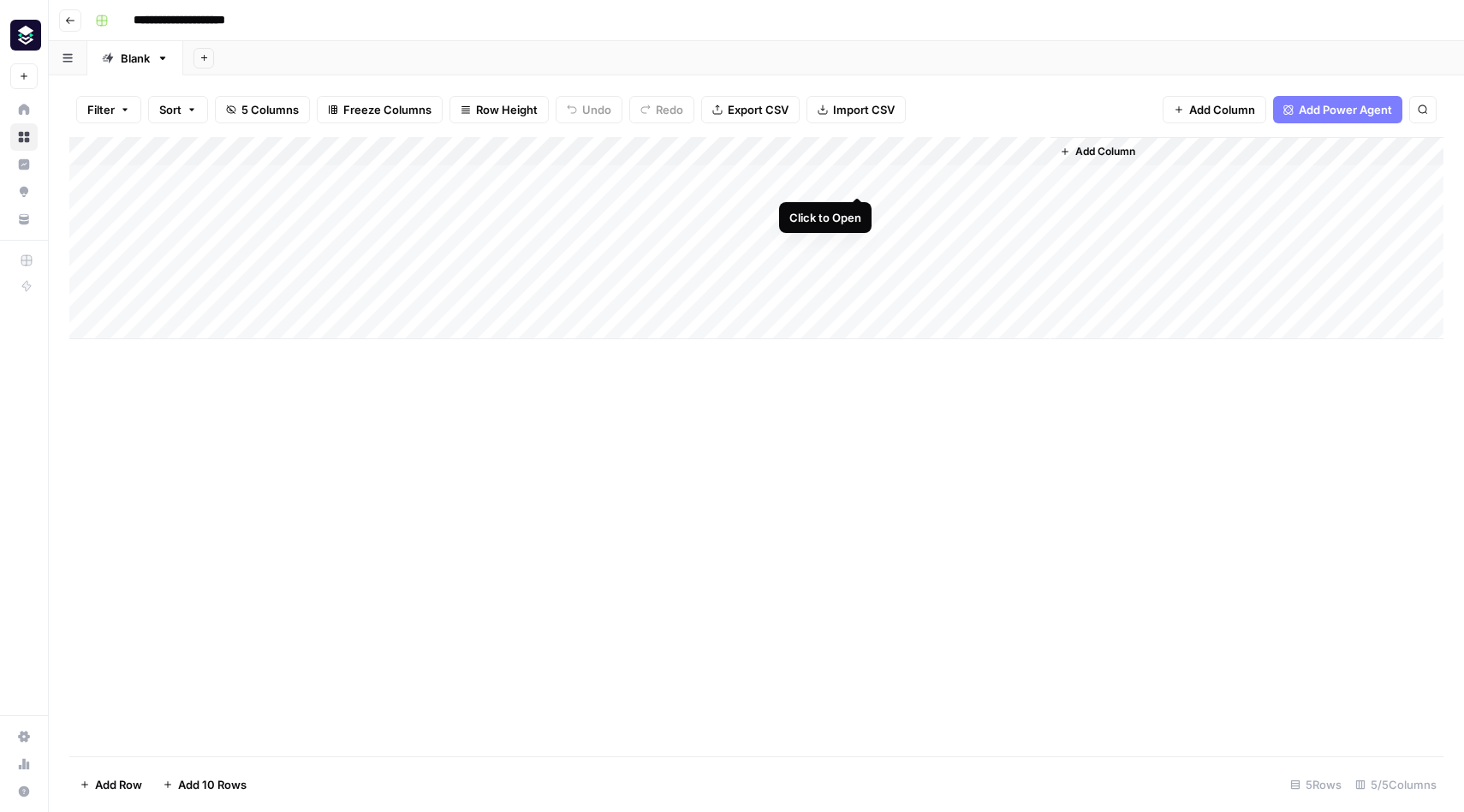
click at [856, 180] on div "Add Column" at bounding box center [757, 239] width 1374 height 202
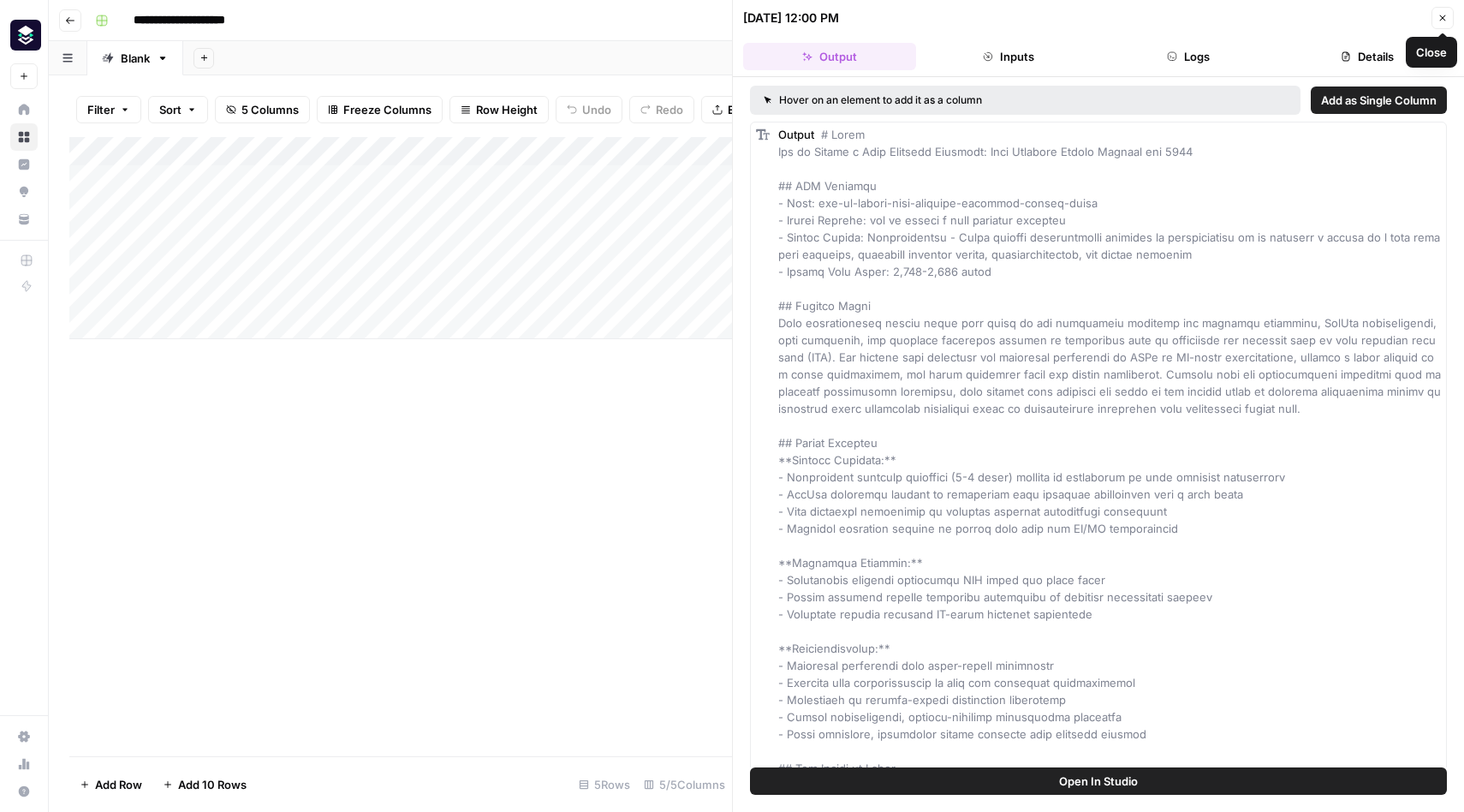
click at [1375, 52] on button "Details" at bounding box center [1368, 56] width 173 height 28
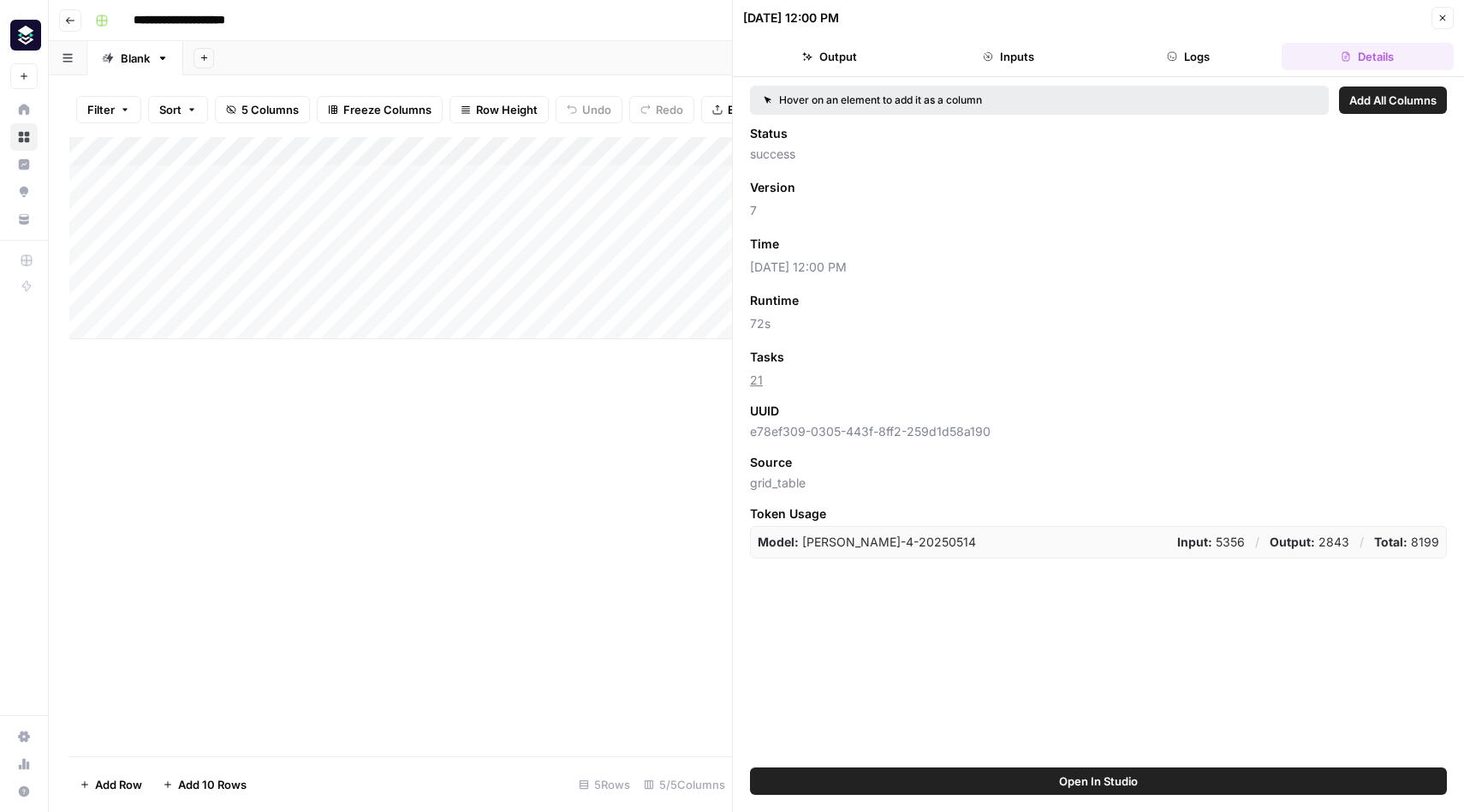
click at [1223, 63] on button "Logs" at bounding box center [1188, 56] width 173 height 28
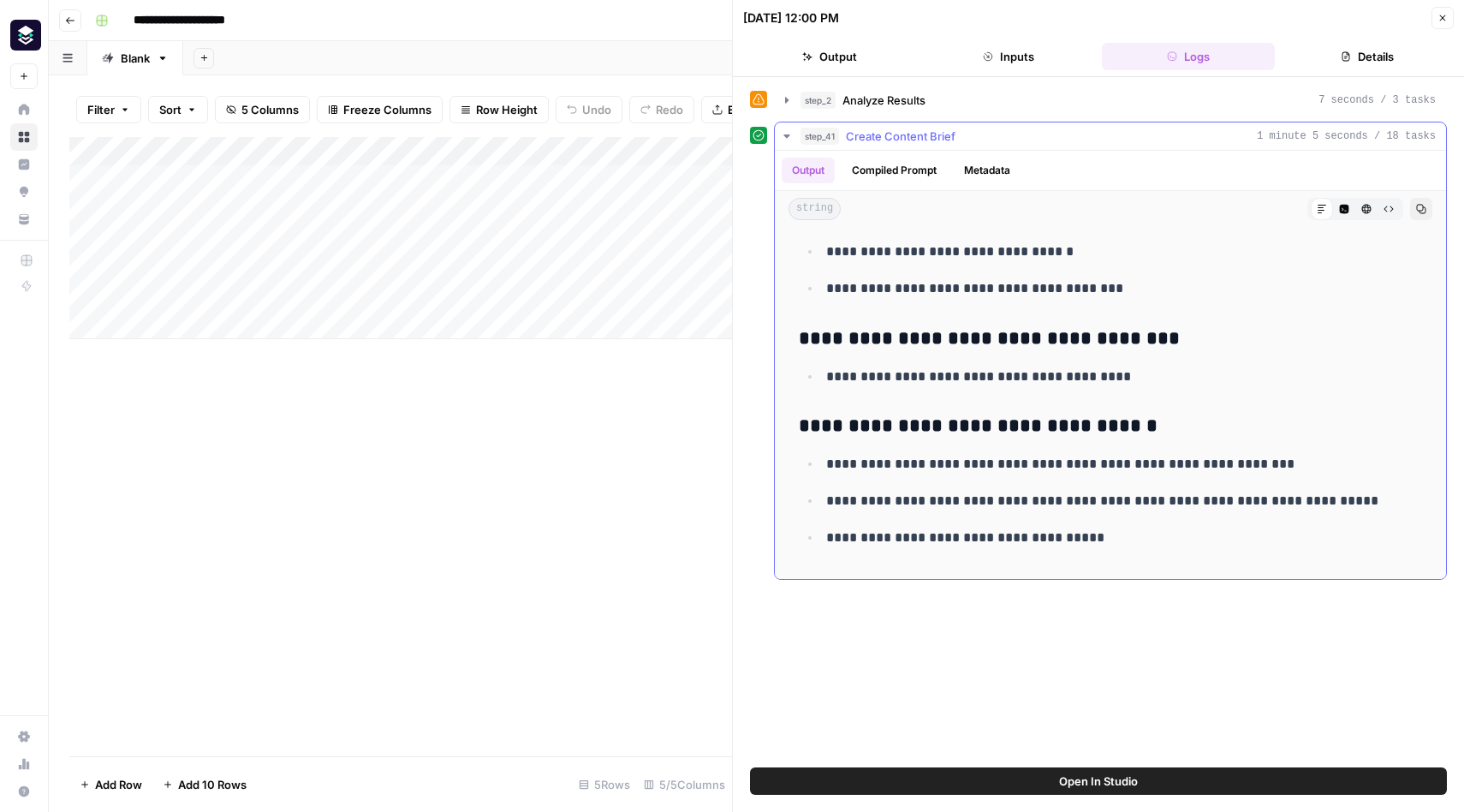
scroll to position [5379, 0]
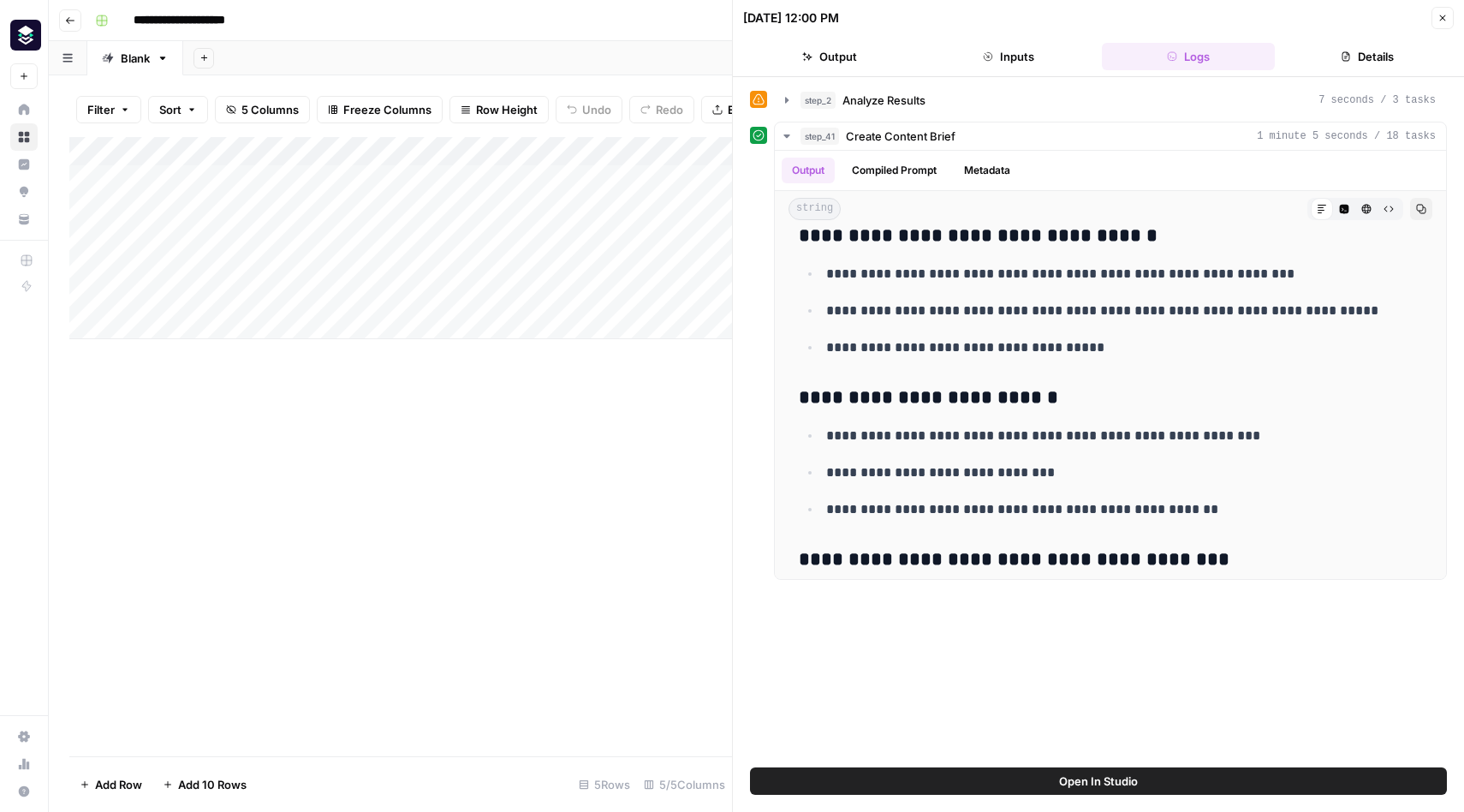
click at [846, 54] on button "Output" at bounding box center [829, 56] width 173 height 28
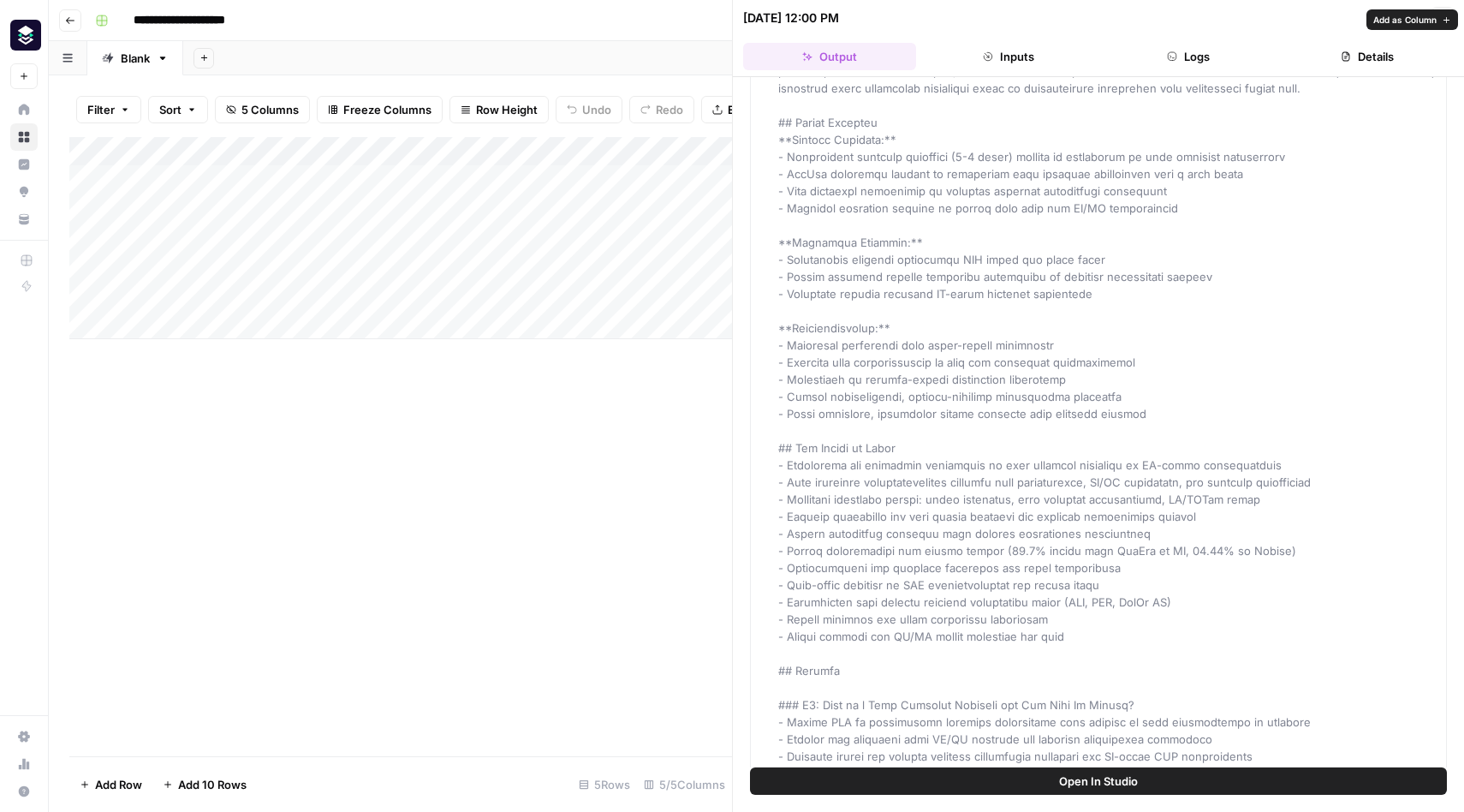
scroll to position [0, 0]
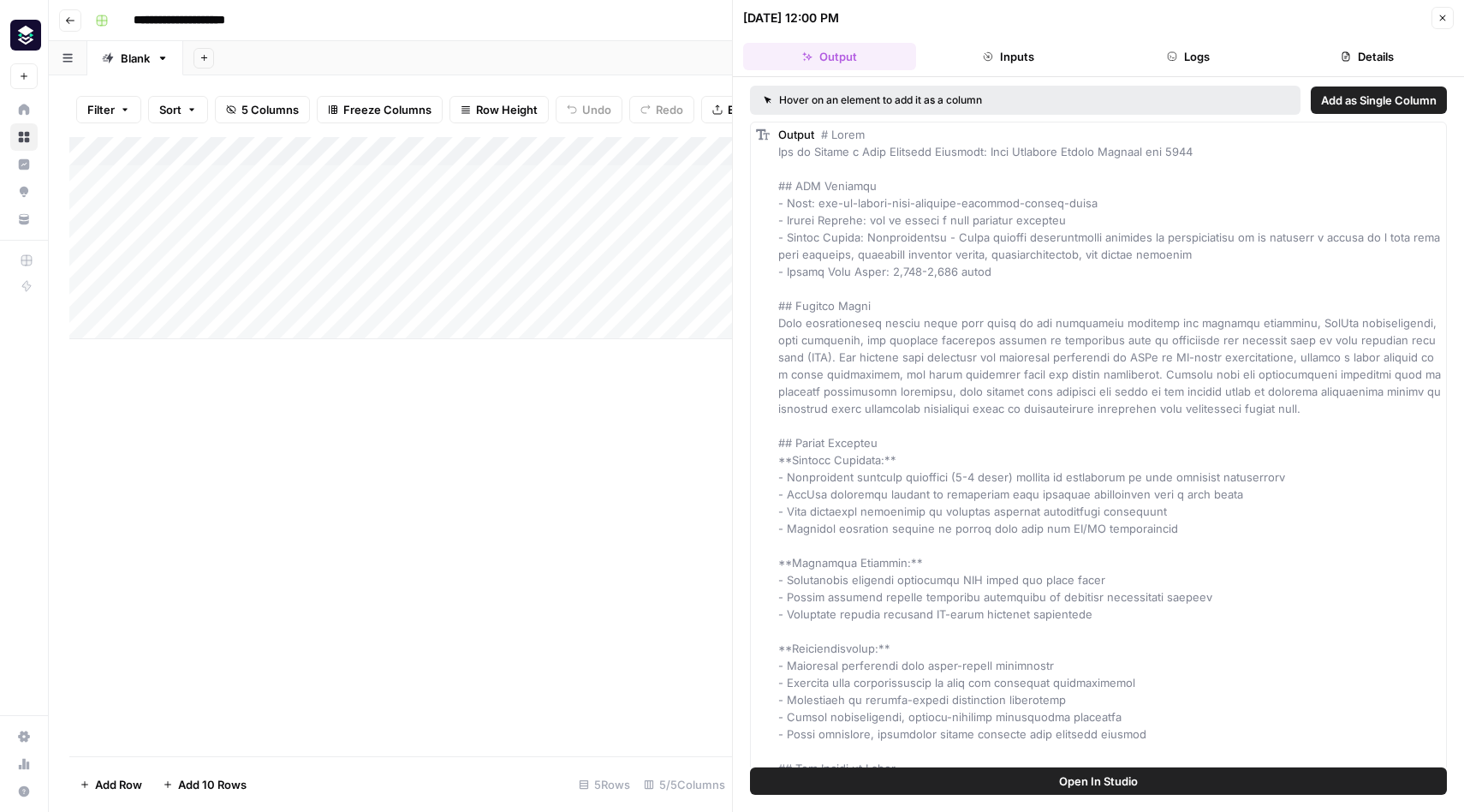
click at [1448, 16] on button "Close" at bounding box center [1442, 17] width 22 height 22
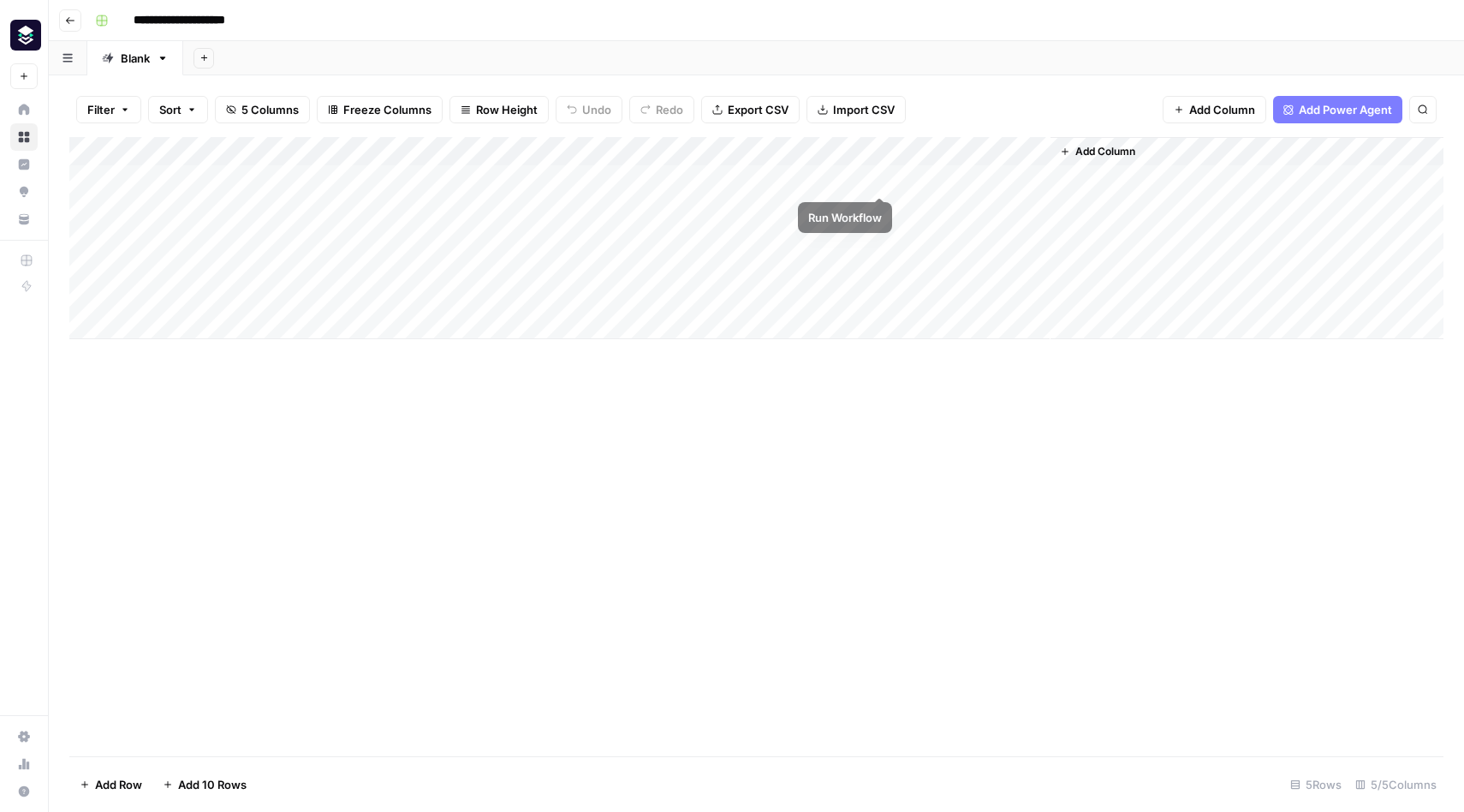
click at [886, 180] on div "Add Column" at bounding box center [757, 239] width 1374 height 202
click at [1105, 148] on span "Add Column" at bounding box center [1105, 152] width 60 height 15
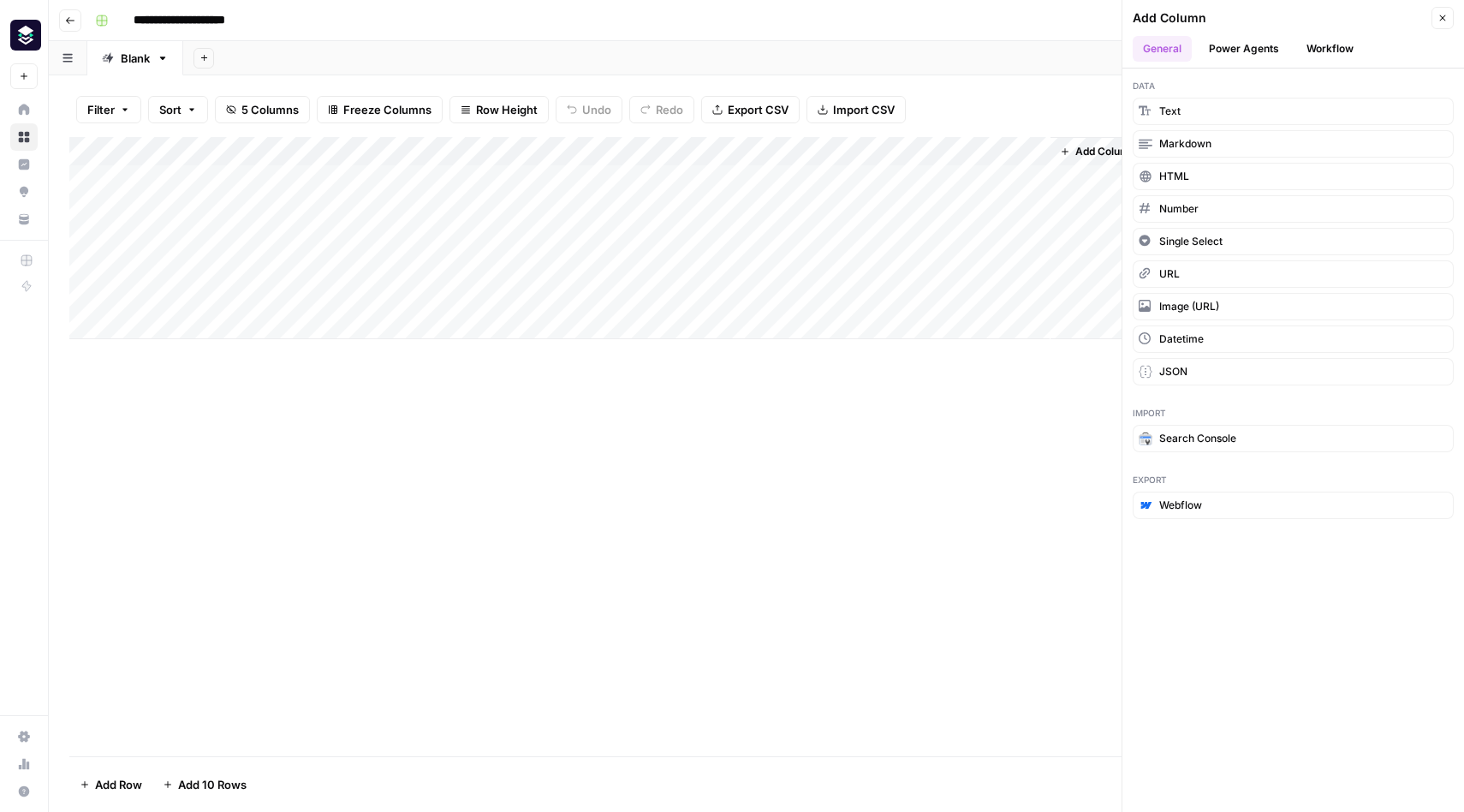
click at [1445, 19] on icon "button" at bounding box center [1442, 17] width 10 height 10
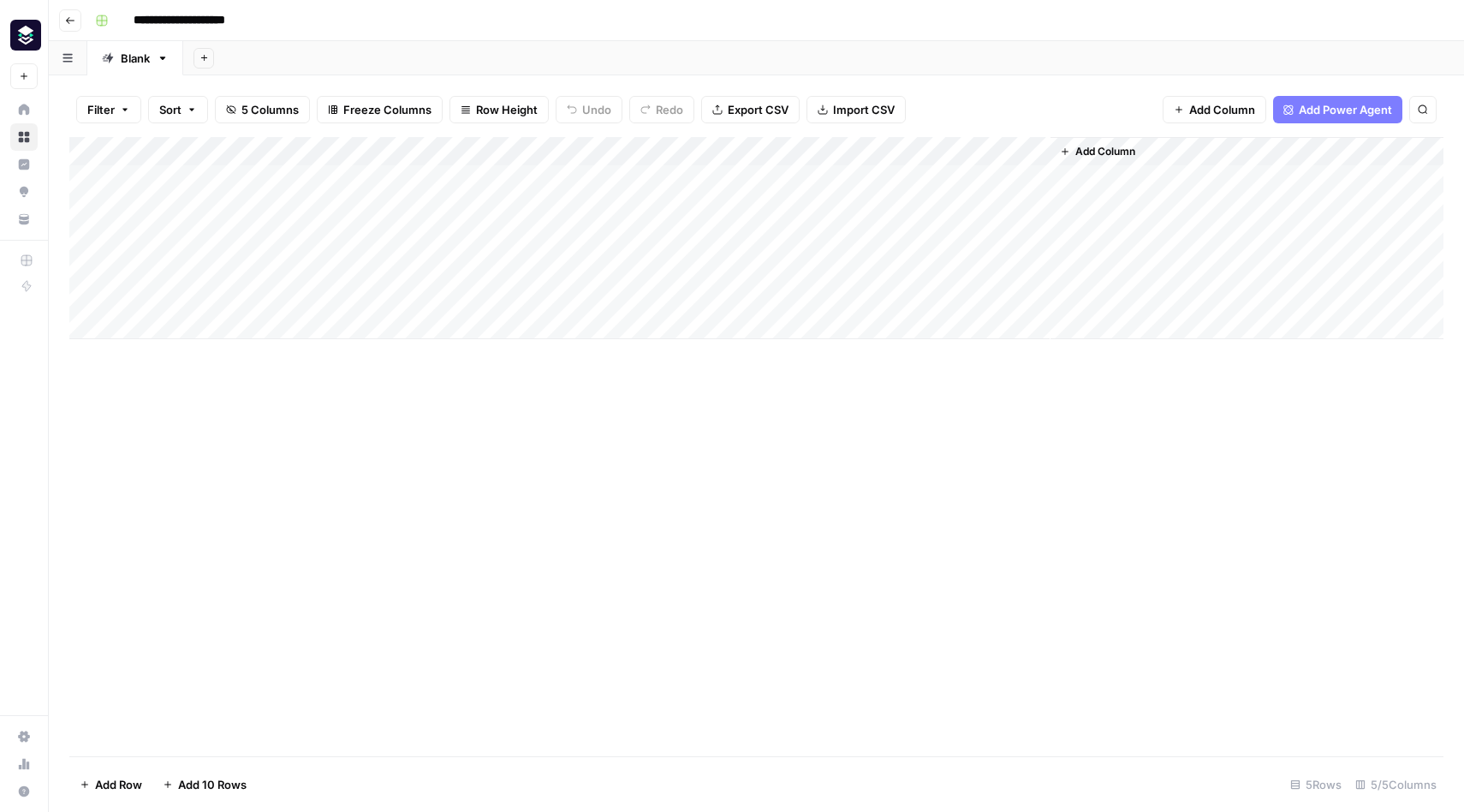
click at [1096, 147] on span "Add Column" at bounding box center [1105, 152] width 60 height 15
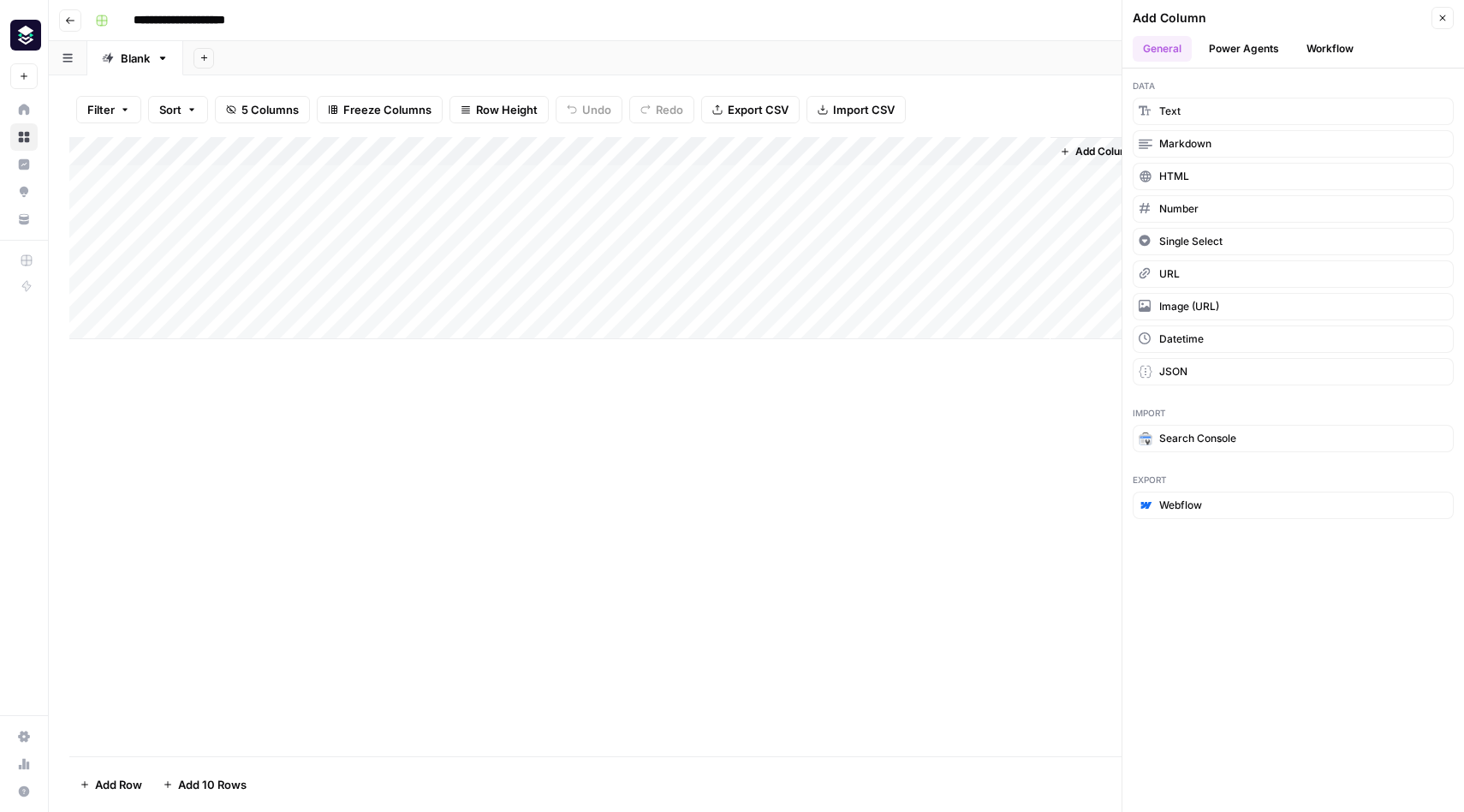
click at [1331, 38] on button "Workflow" at bounding box center [1329, 49] width 68 height 26
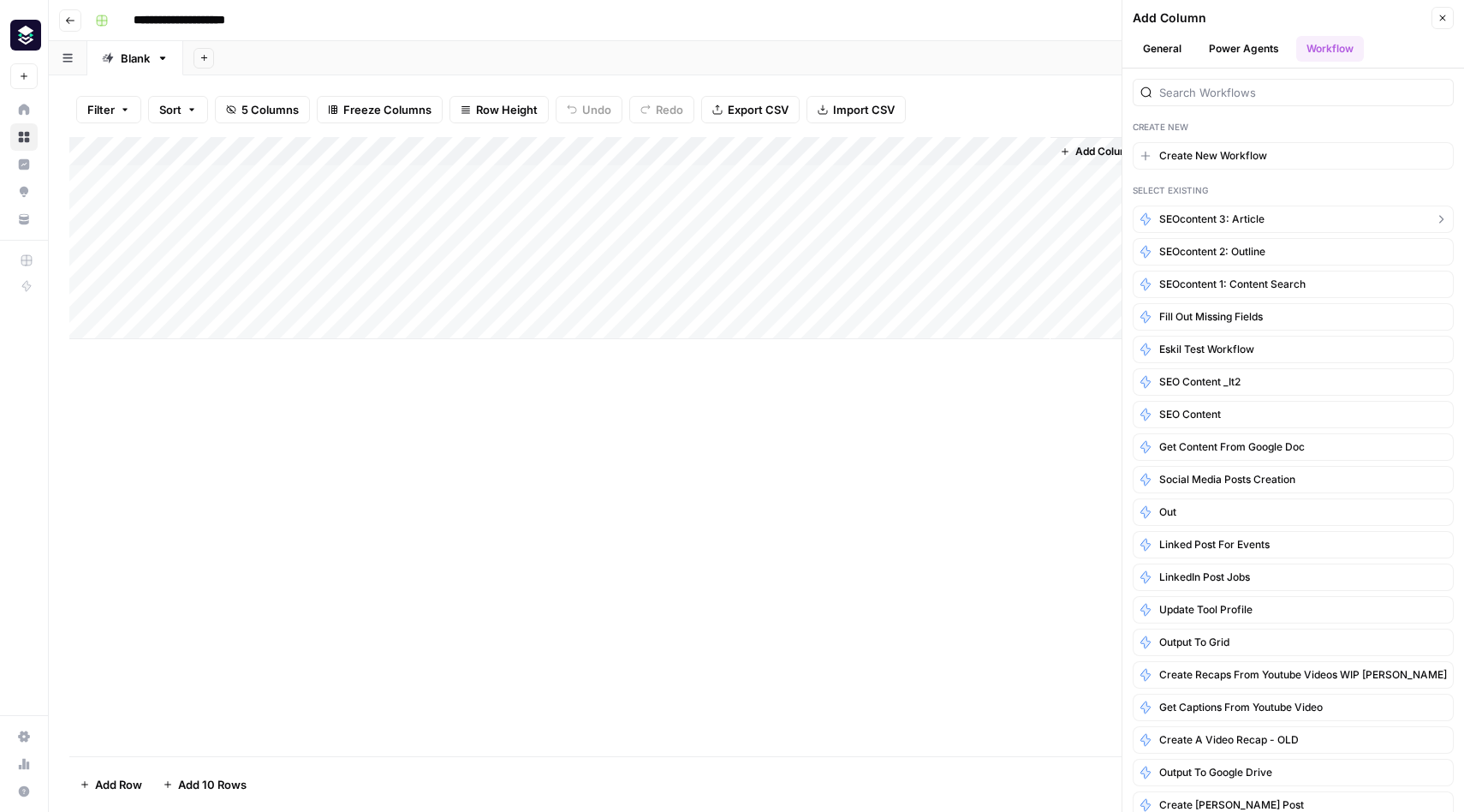
click at [1308, 225] on button "SEOcontent 3: article" at bounding box center [1293, 219] width 321 height 28
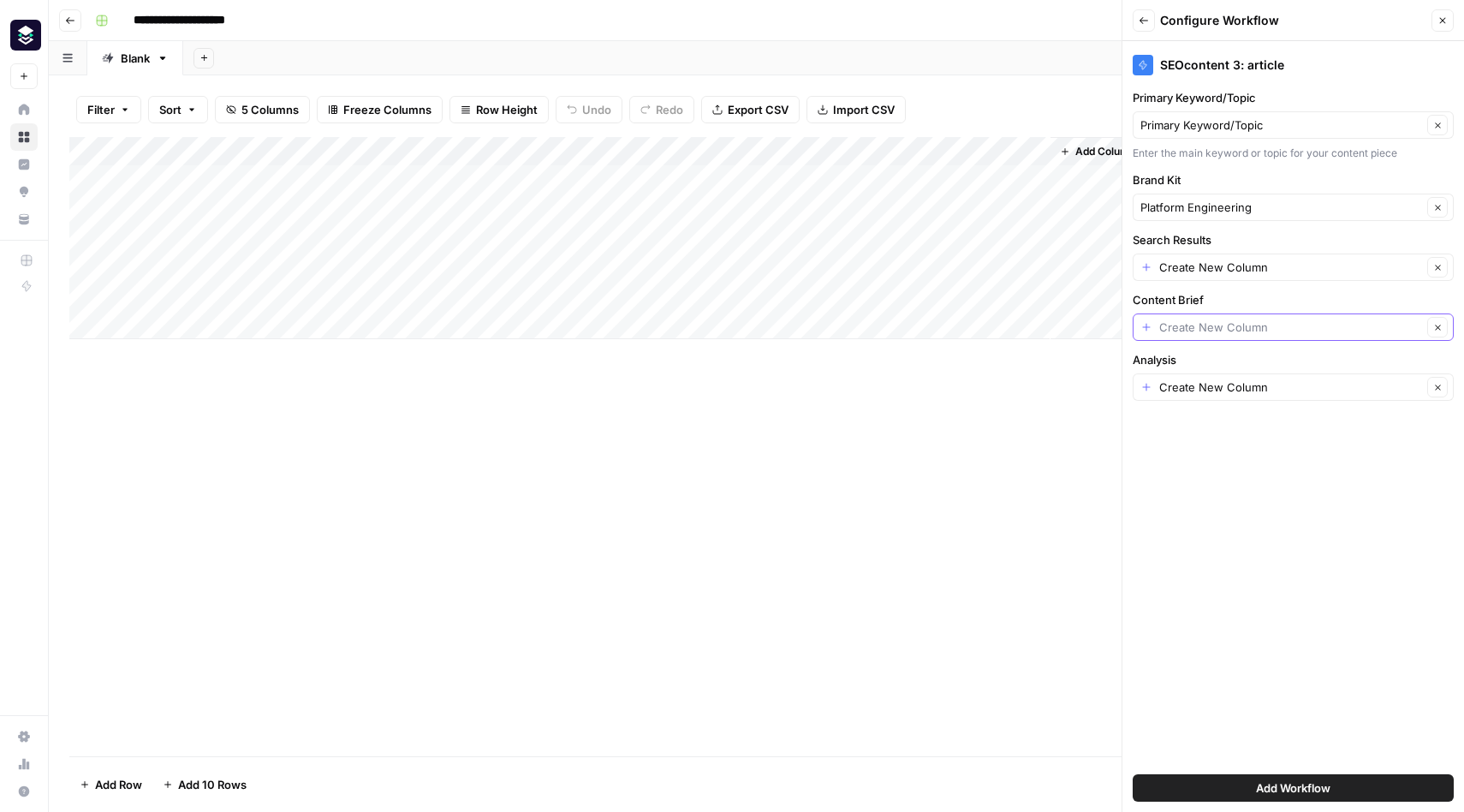
click at [1252, 321] on input "Content Brief" at bounding box center [1290, 327] width 262 height 17
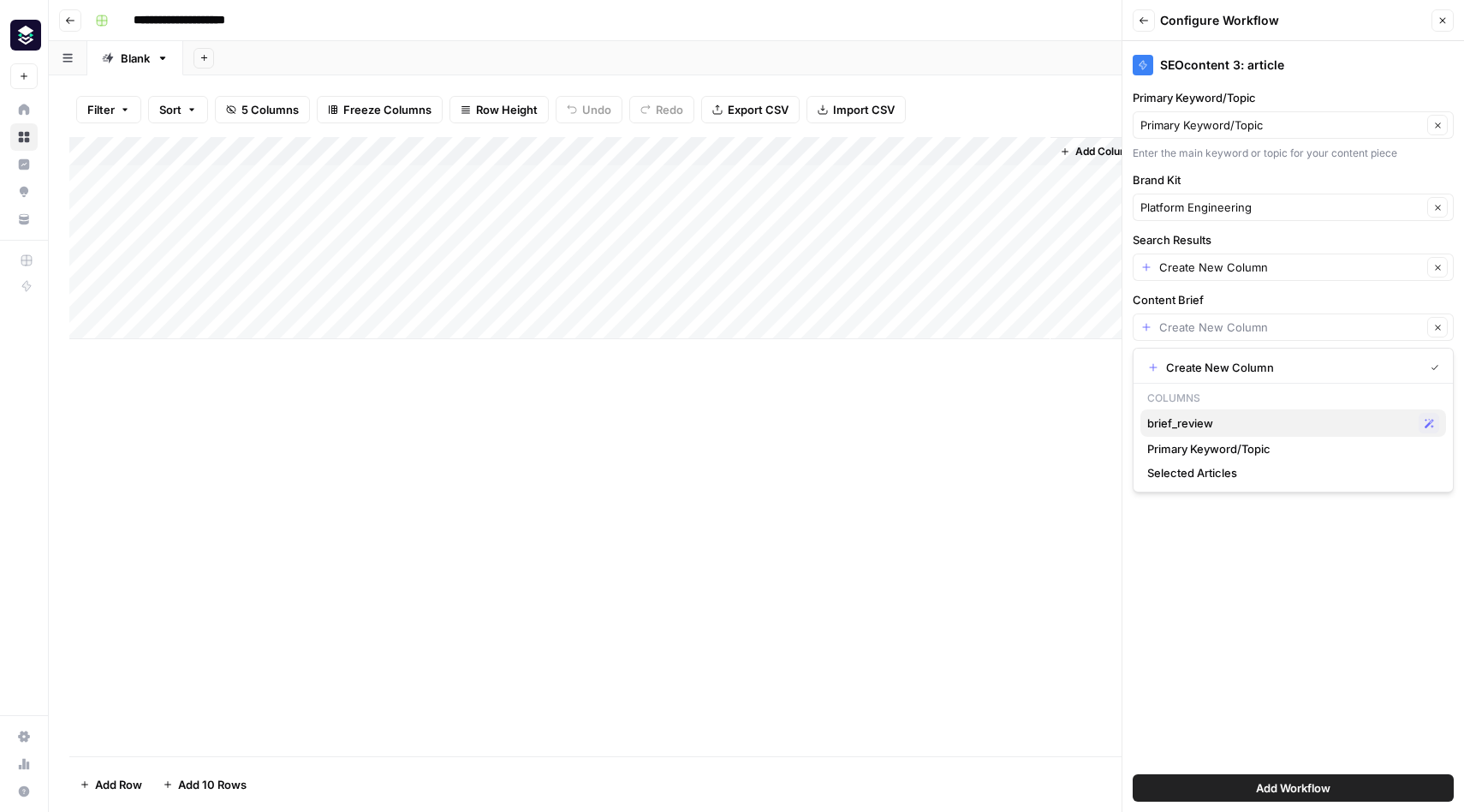
click at [1212, 422] on span "brief_review" at bounding box center [1279, 423] width 264 height 17
type input "brief_review"
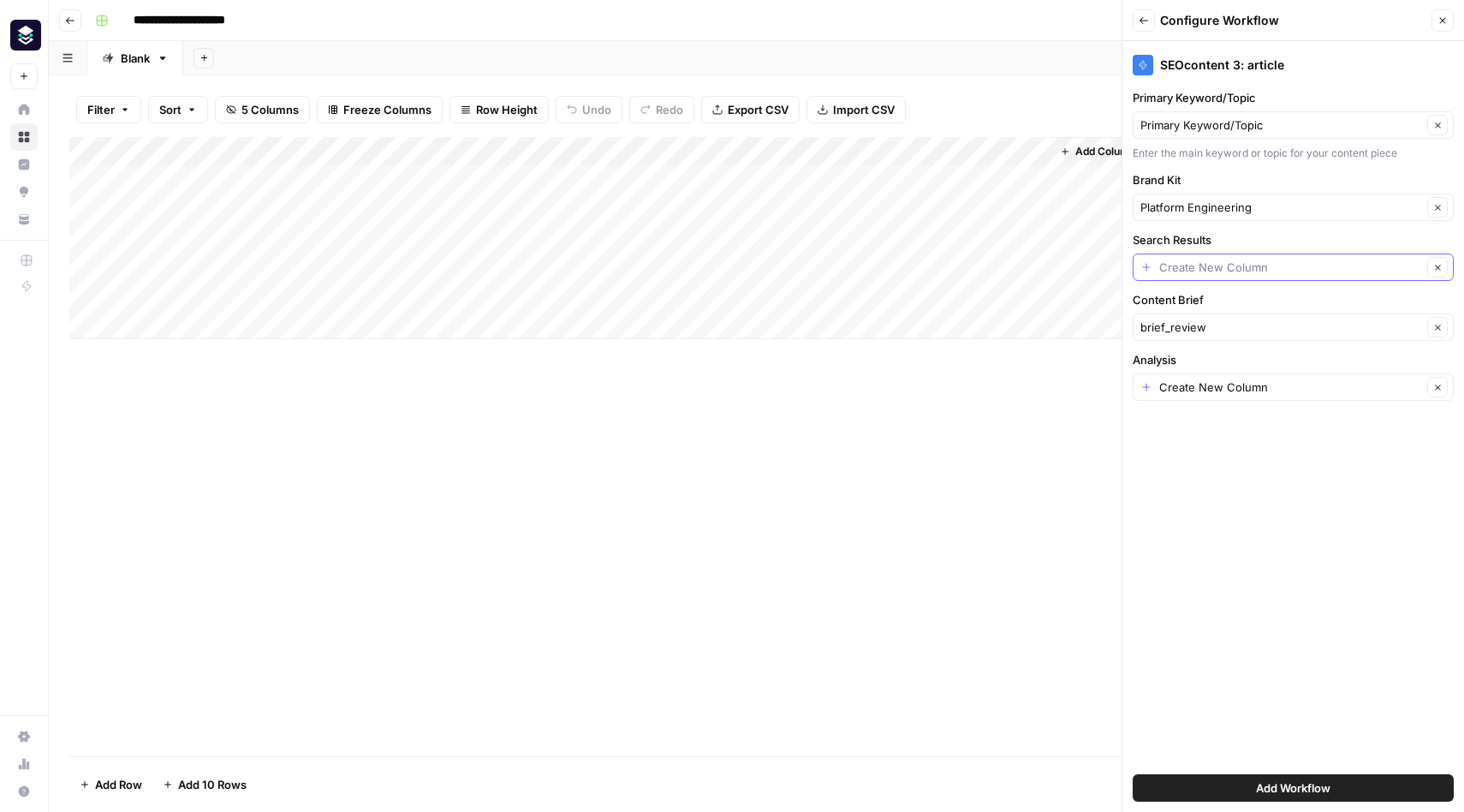
click at [1224, 269] on input "Search Results" at bounding box center [1290, 267] width 262 height 17
click at [1218, 385] on span "Selected Articles" at bounding box center [1289, 385] width 285 height 17
type input "Selected Articles"
click at [1212, 384] on input "Analysis" at bounding box center [1290, 387] width 262 height 17
type input "Create New Column"
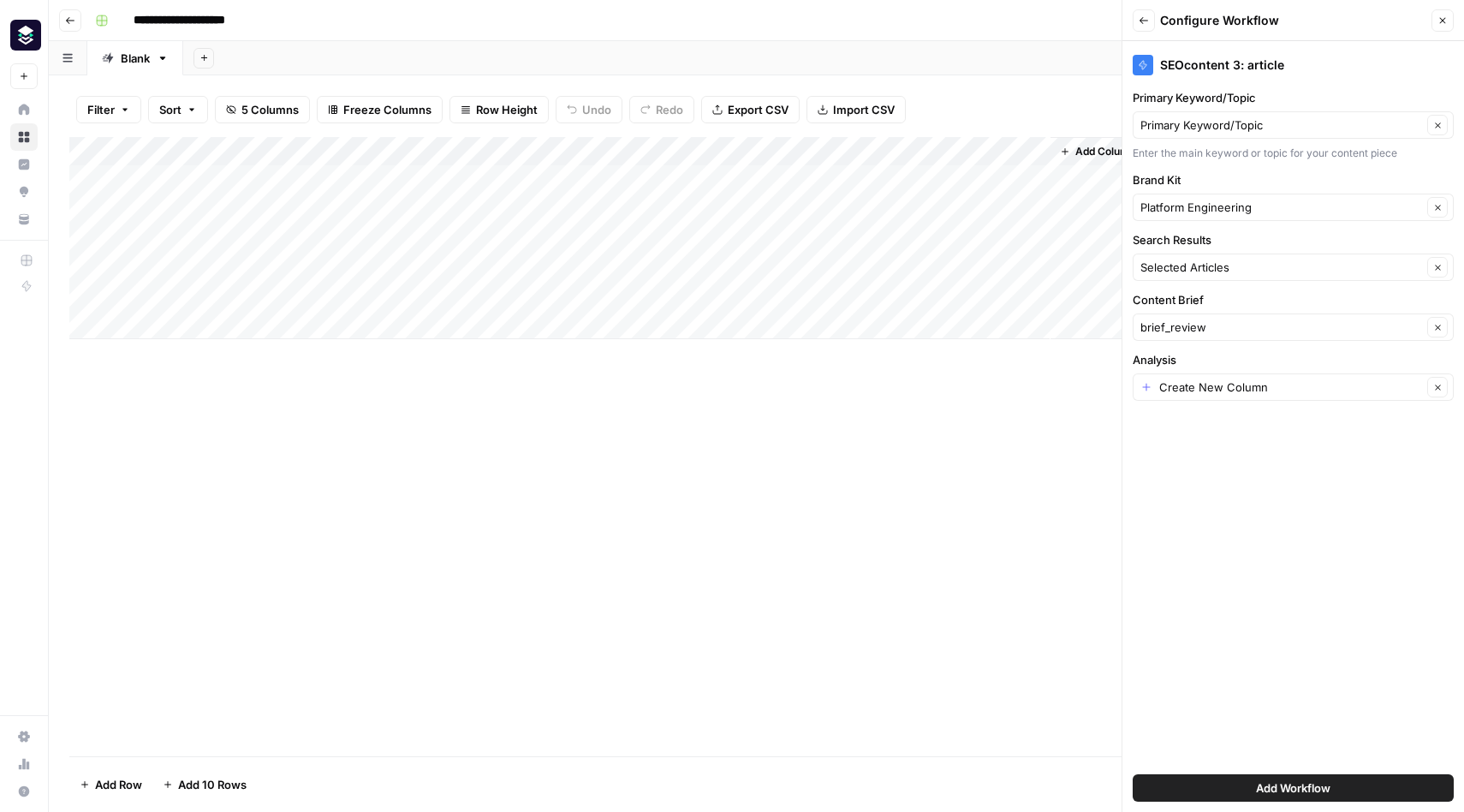
click at [1250, 644] on div "SEOcontent 3: article Primary Keyword/Topic Primary Keyword/Topic Clear Enter t…" at bounding box center [1293, 427] width 342 height 771
click at [842, 569] on div "Add Column" at bounding box center [757, 447] width 1374 height 619
click at [1248, 784] on button "Add Workflow" at bounding box center [1293, 787] width 321 height 28
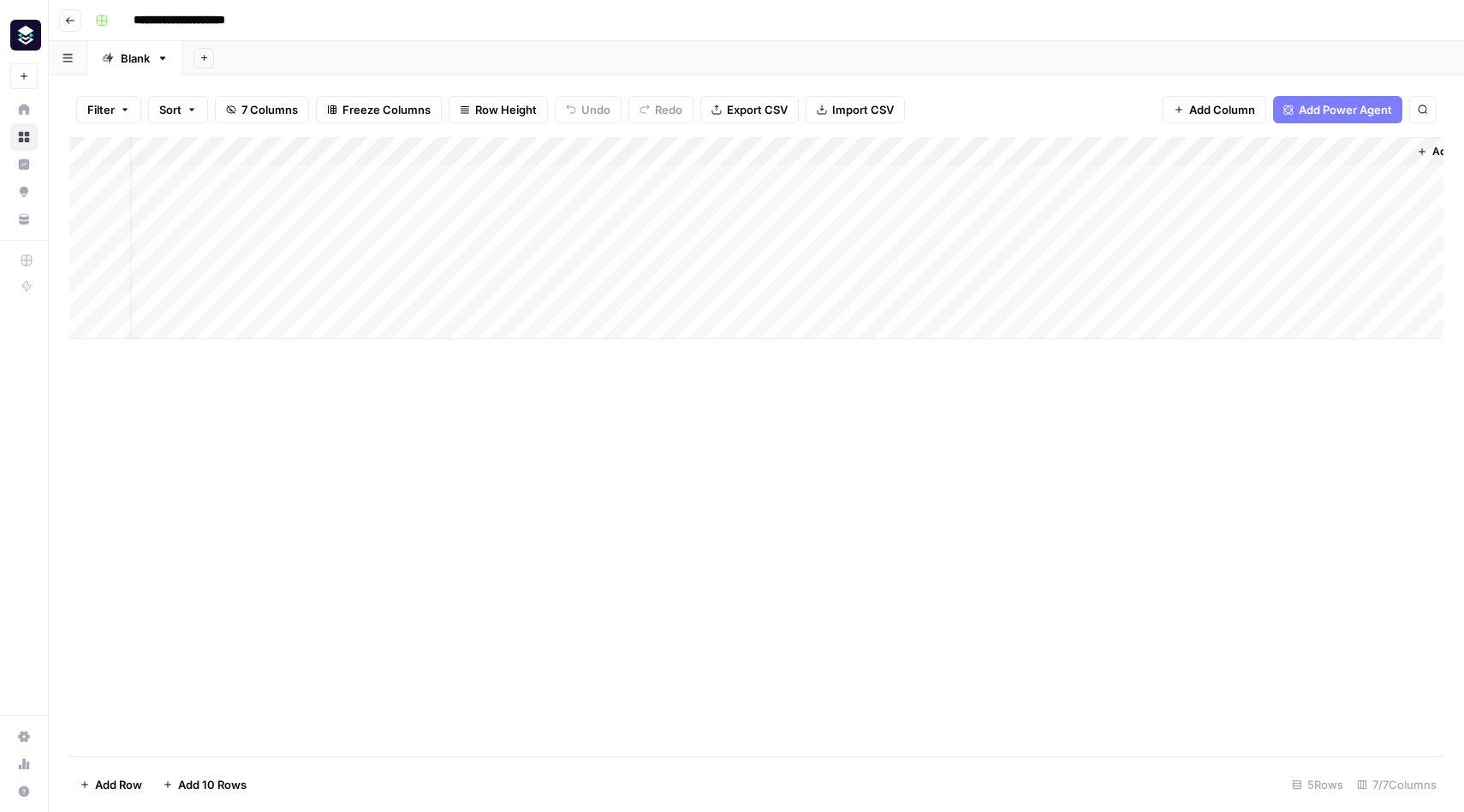
scroll to position [0, 142]
click at [638, 188] on div "Add Column" at bounding box center [757, 239] width 1374 height 202
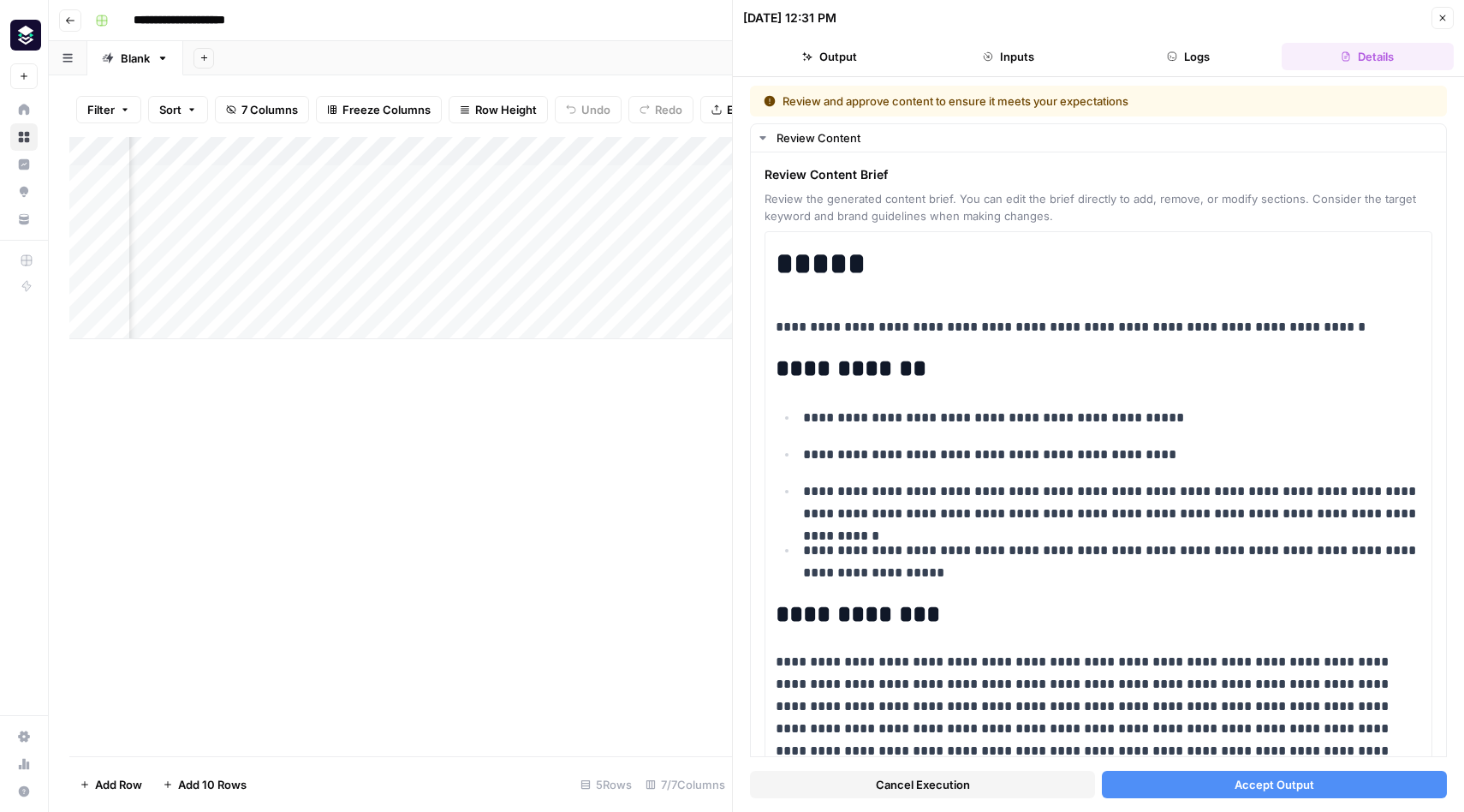
click at [931, 787] on span "Cancel Execution" at bounding box center [923, 784] width 94 height 17
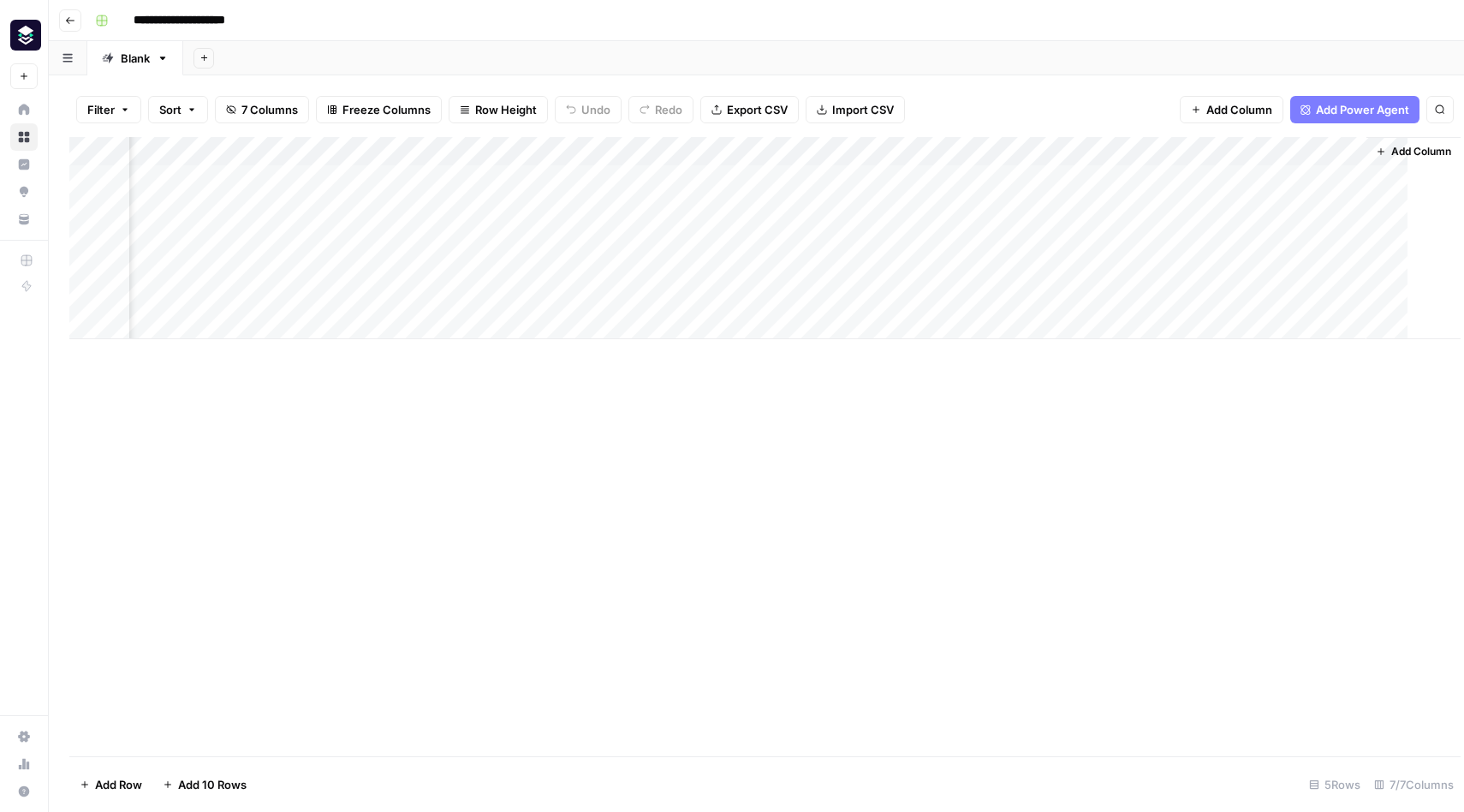
scroll to position [0, 121]
click at [757, 180] on div "Add Column" at bounding box center [757, 239] width 1374 height 202
click at [762, 181] on div "Add Column" at bounding box center [757, 239] width 1374 height 202
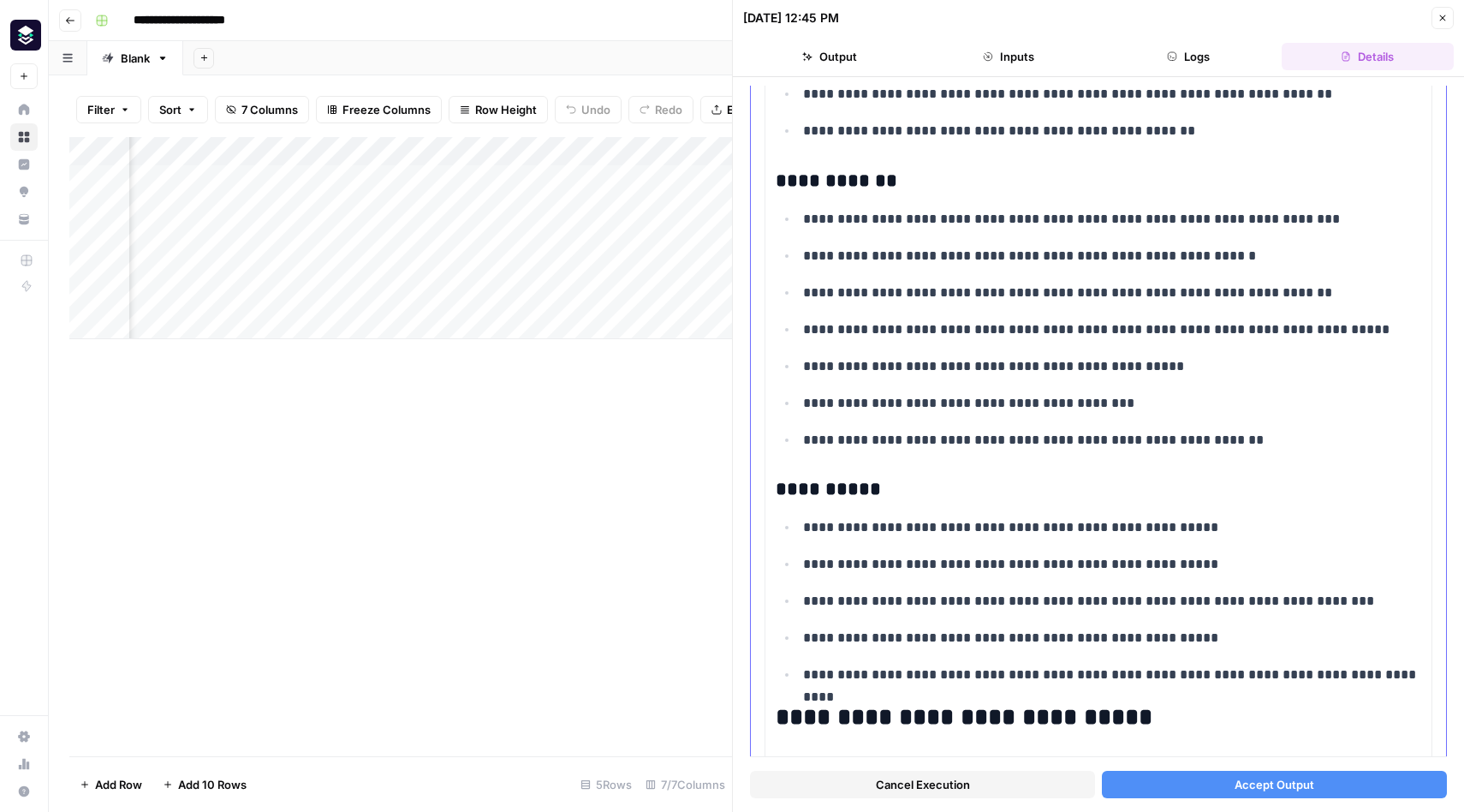
scroll to position [5744, 0]
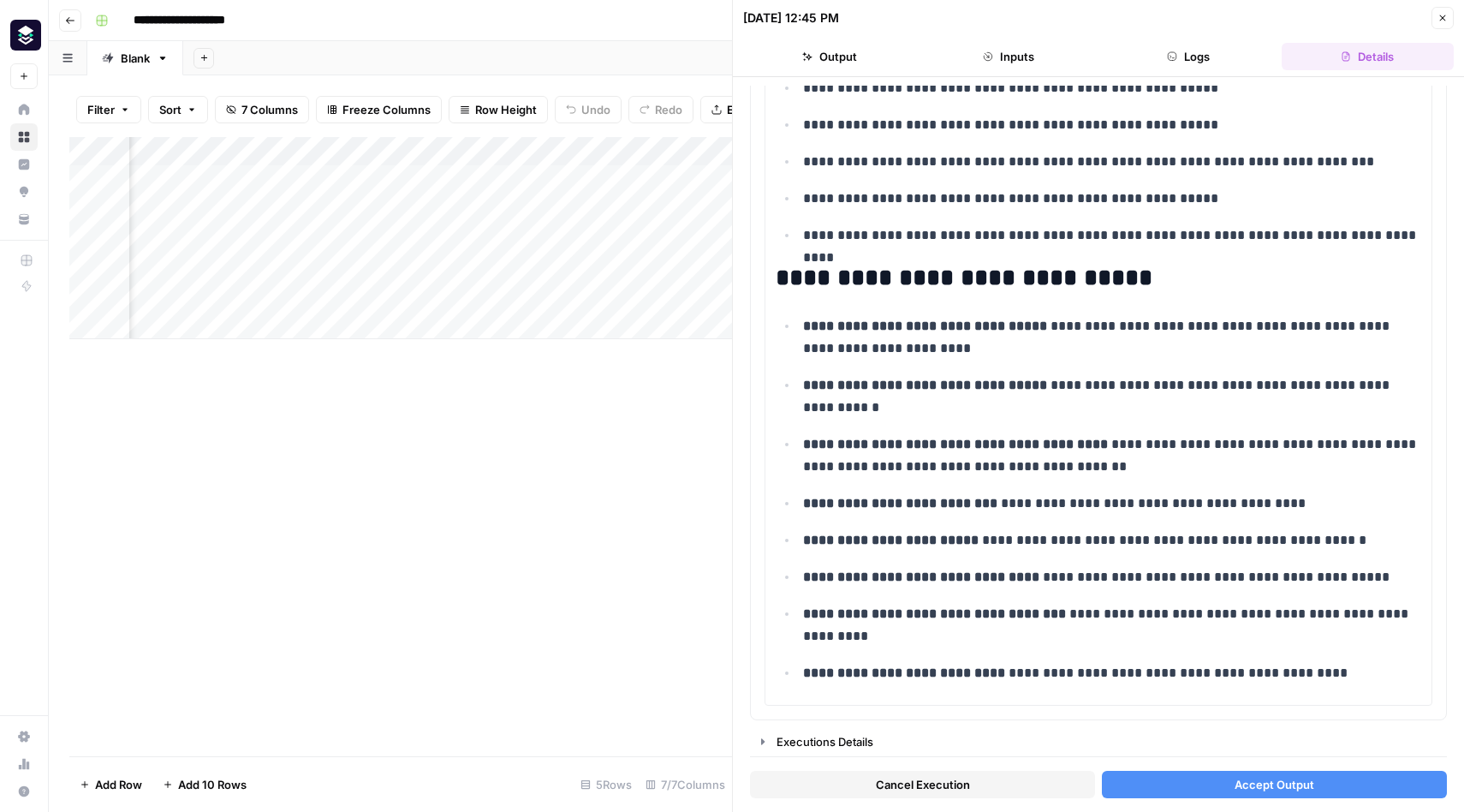
click at [1214, 782] on button "Accept Output" at bounding box center [1275, 784] width 345 height 28
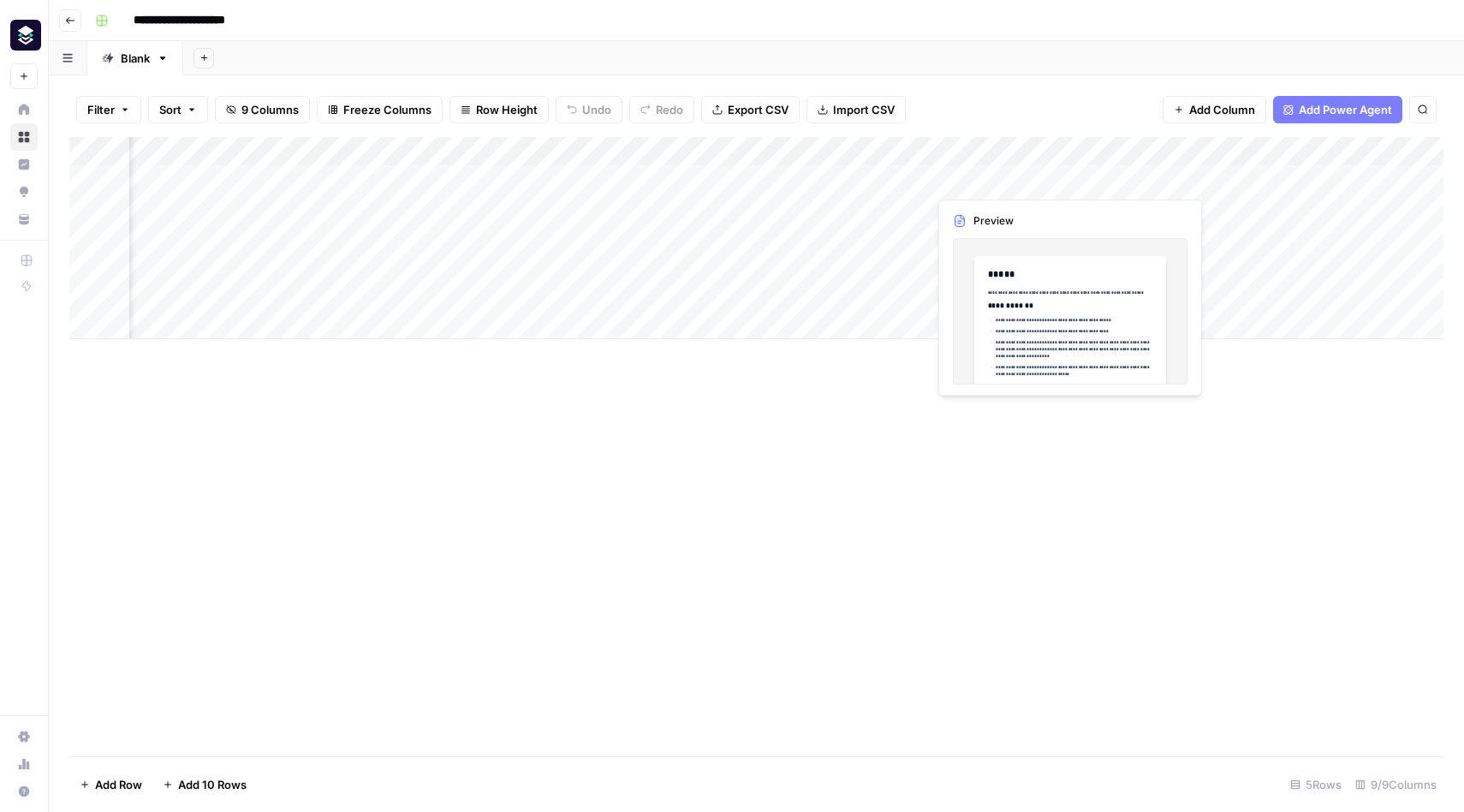
click at [978, 179] on div "Add Column" at bounding box center [757, 239] width 1374 height 202
drag, startPoint x: 1126, startPoint y: 145, endPoint x: 1000, endPoint y: 141, distance: 126.1
click at [1000, 141] on div "Add Column" at bounding box center [757, 239] width 1374 height 202
click at [917, 154] on div "Add Column" at bounding box center [757, 239] width 1374 height 202
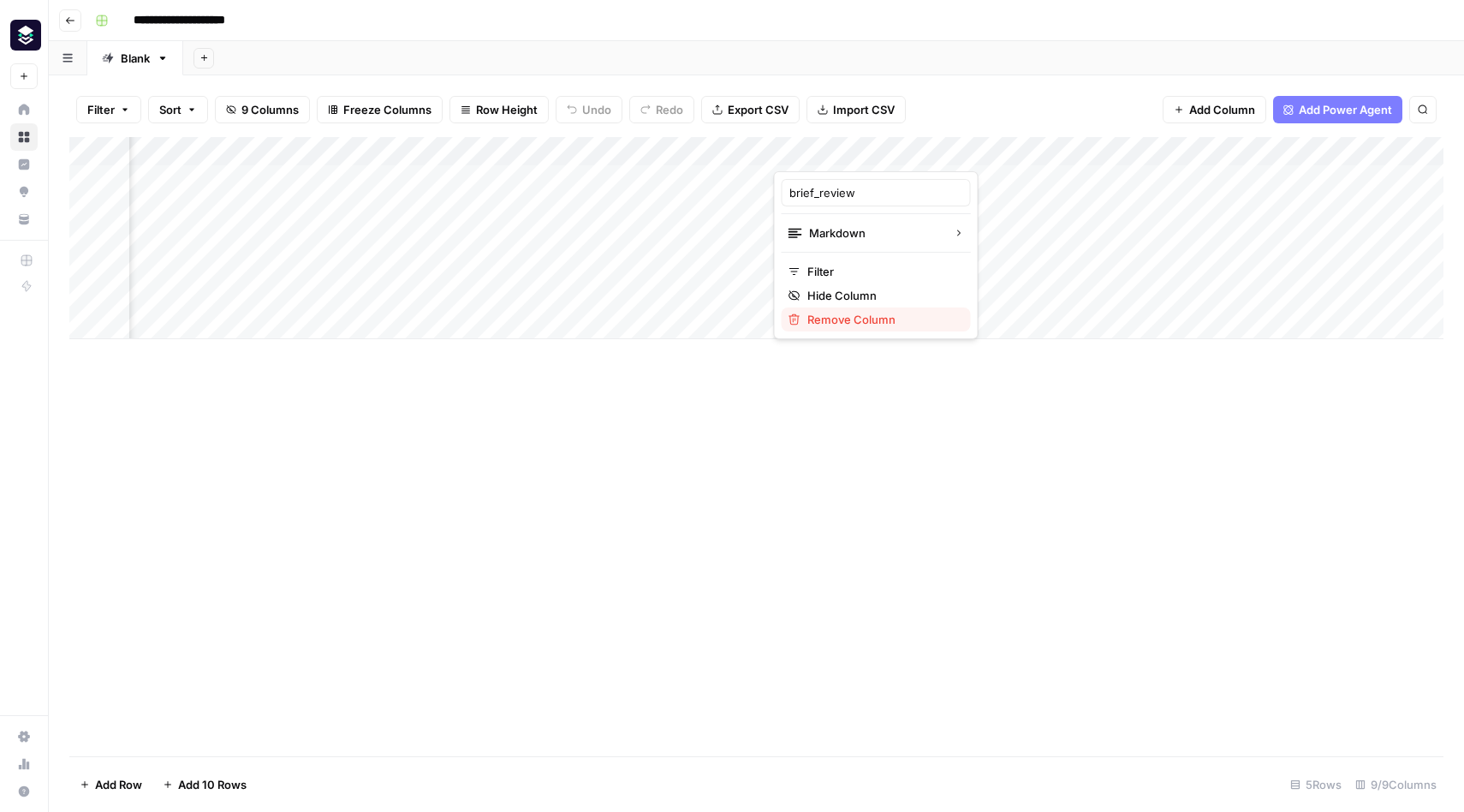
click at [871, 315] on span "Remove Column" at bounding box center [882, 320] width 150 height 17
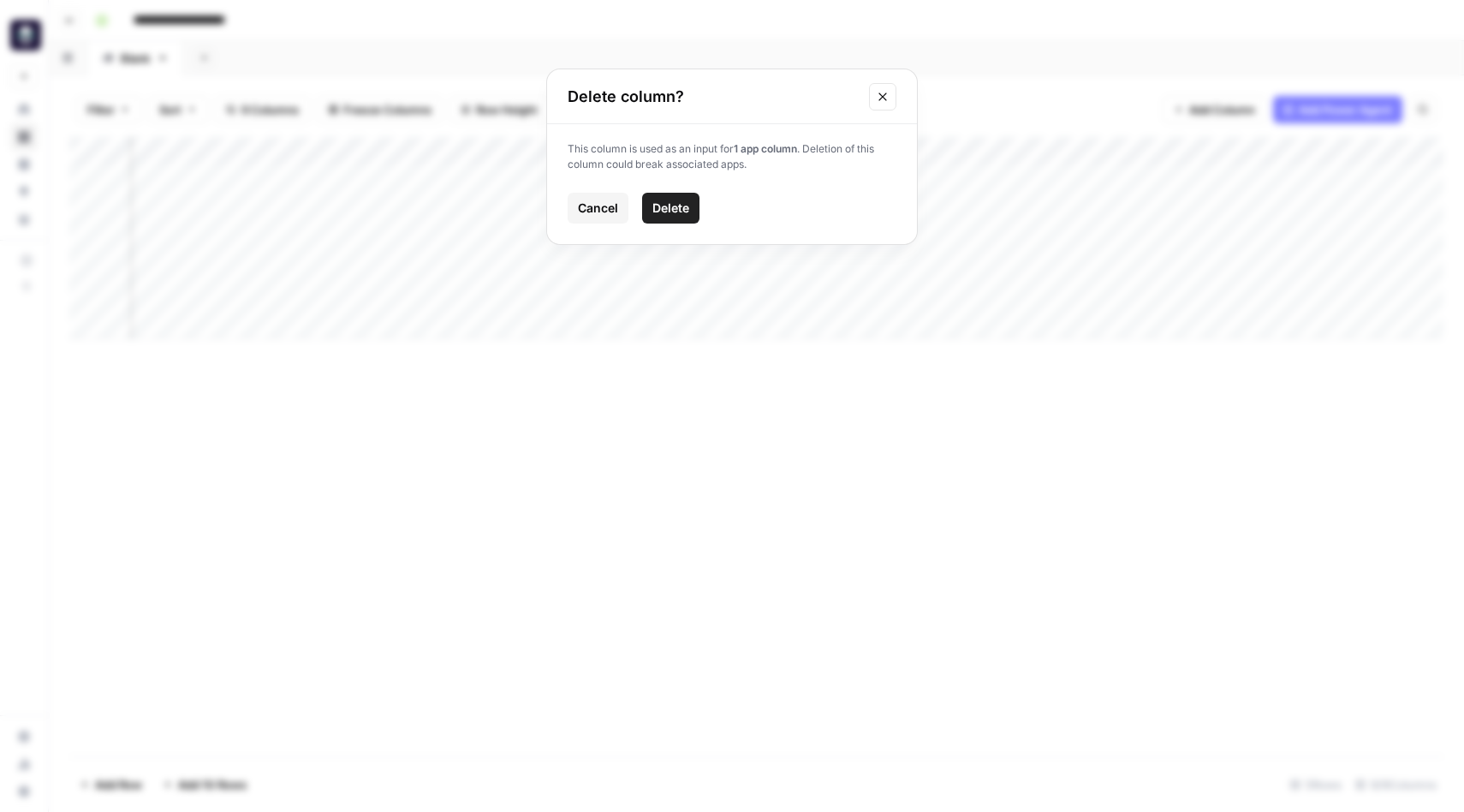
click at [671, 211] on span "Delete" at bounding box center [671, 208] width 37 height 17
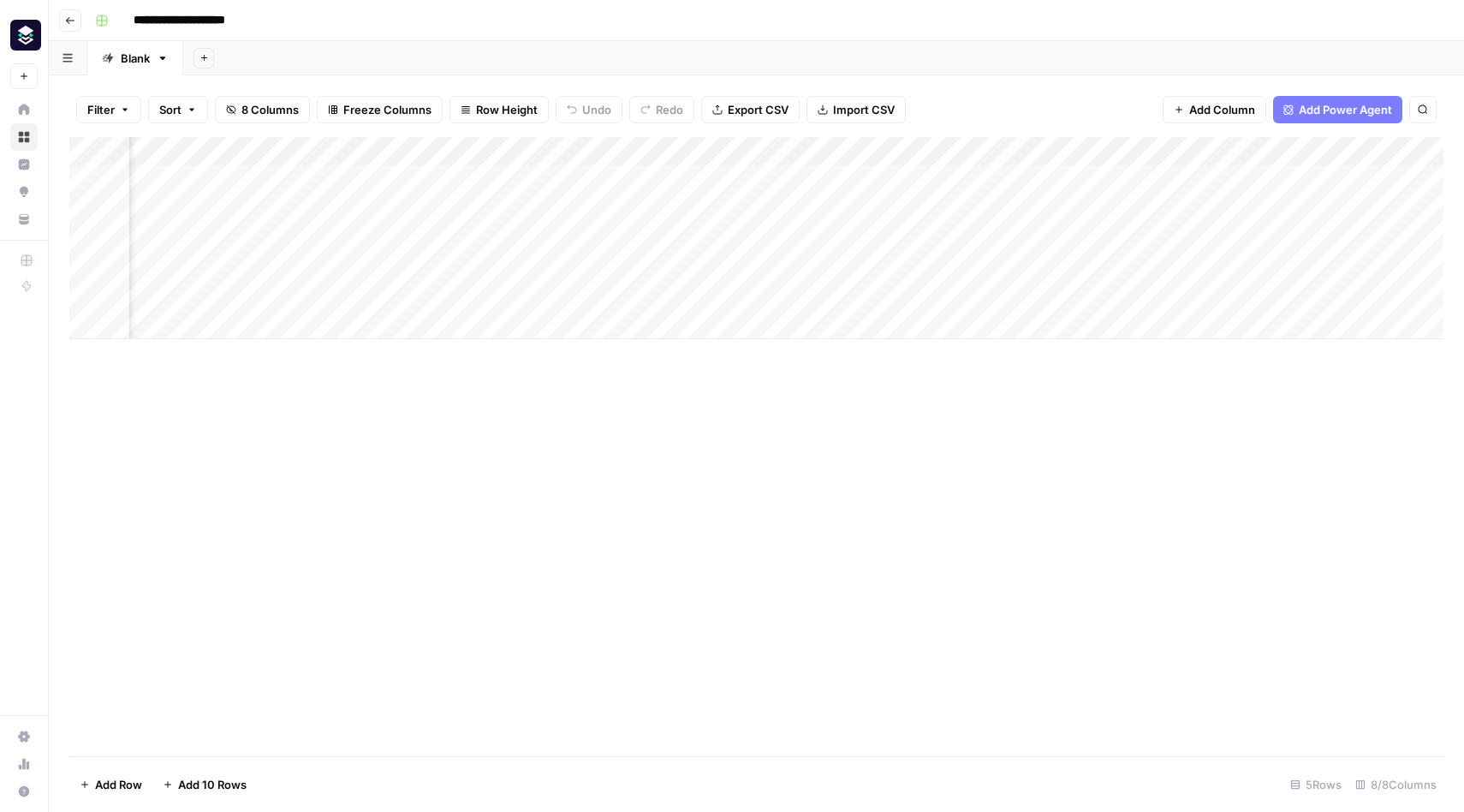
click at [1375, 150] on div "Add Column" at bounding box center [757, 239] width 1374 height 202
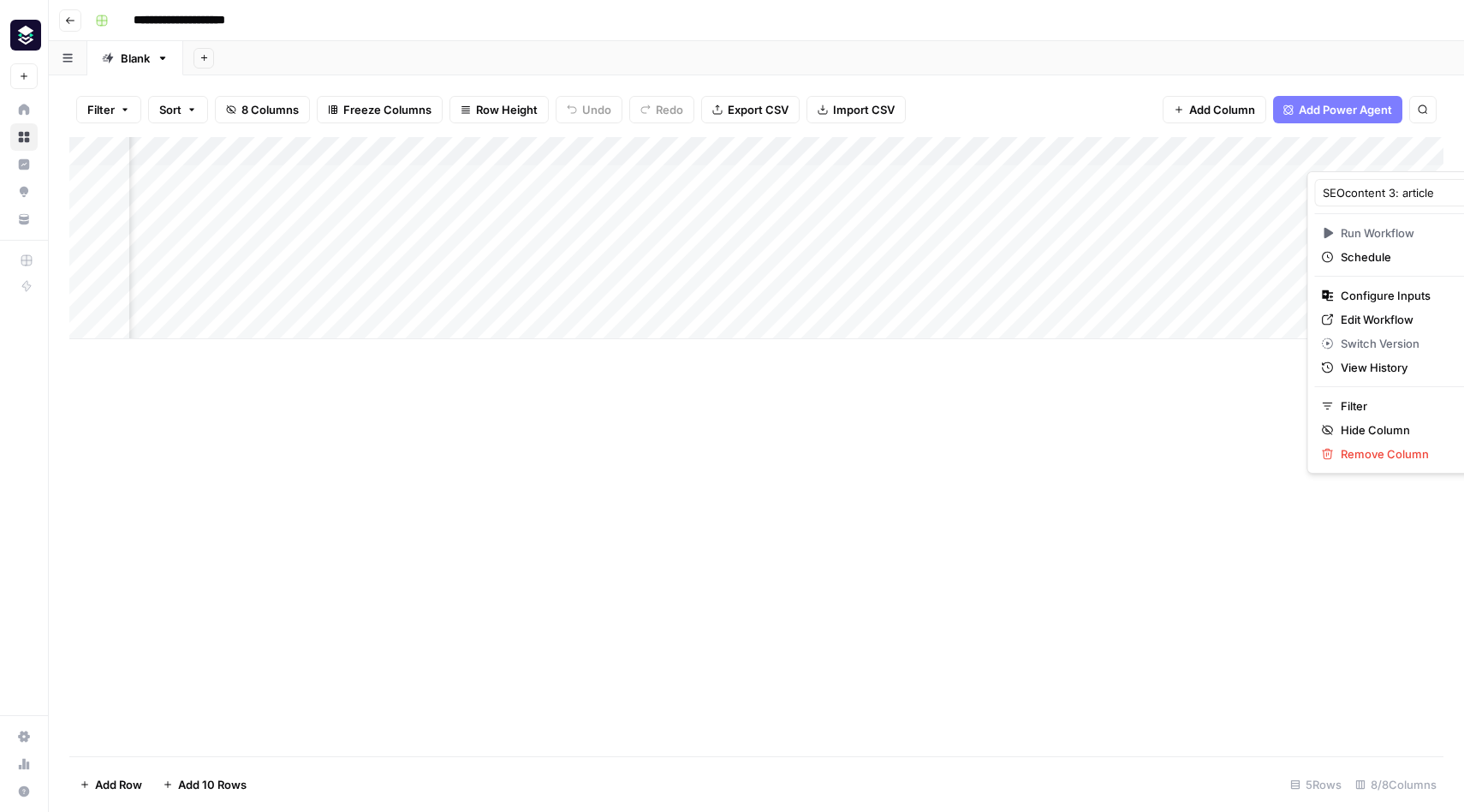
click at [1314, 151] on div "Add Column" at bounding box center [757, 239] width 1374 height 202
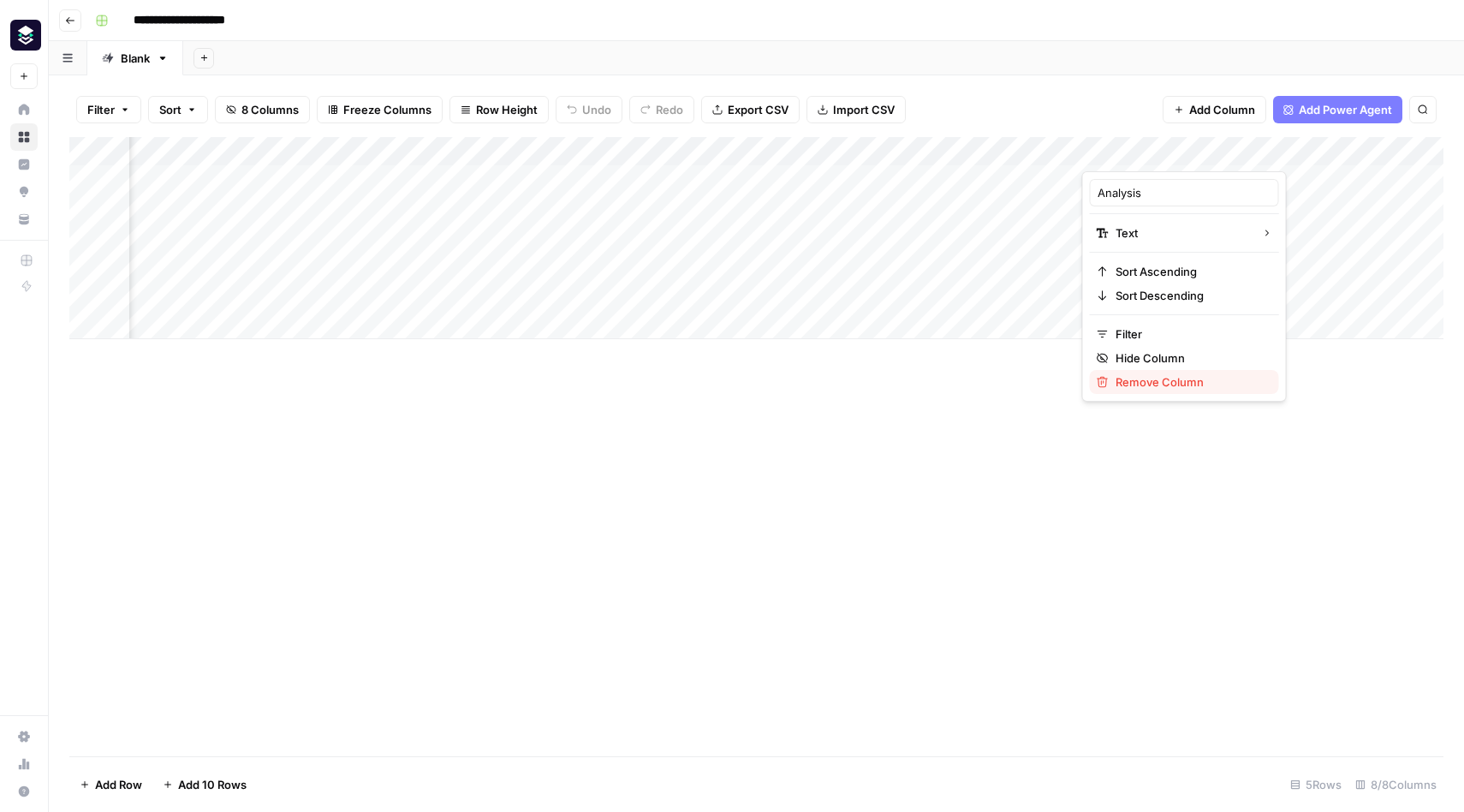
click at [1166, 378] on span "Remove Column" at bounding box center [1190, 382] width 150 height 17
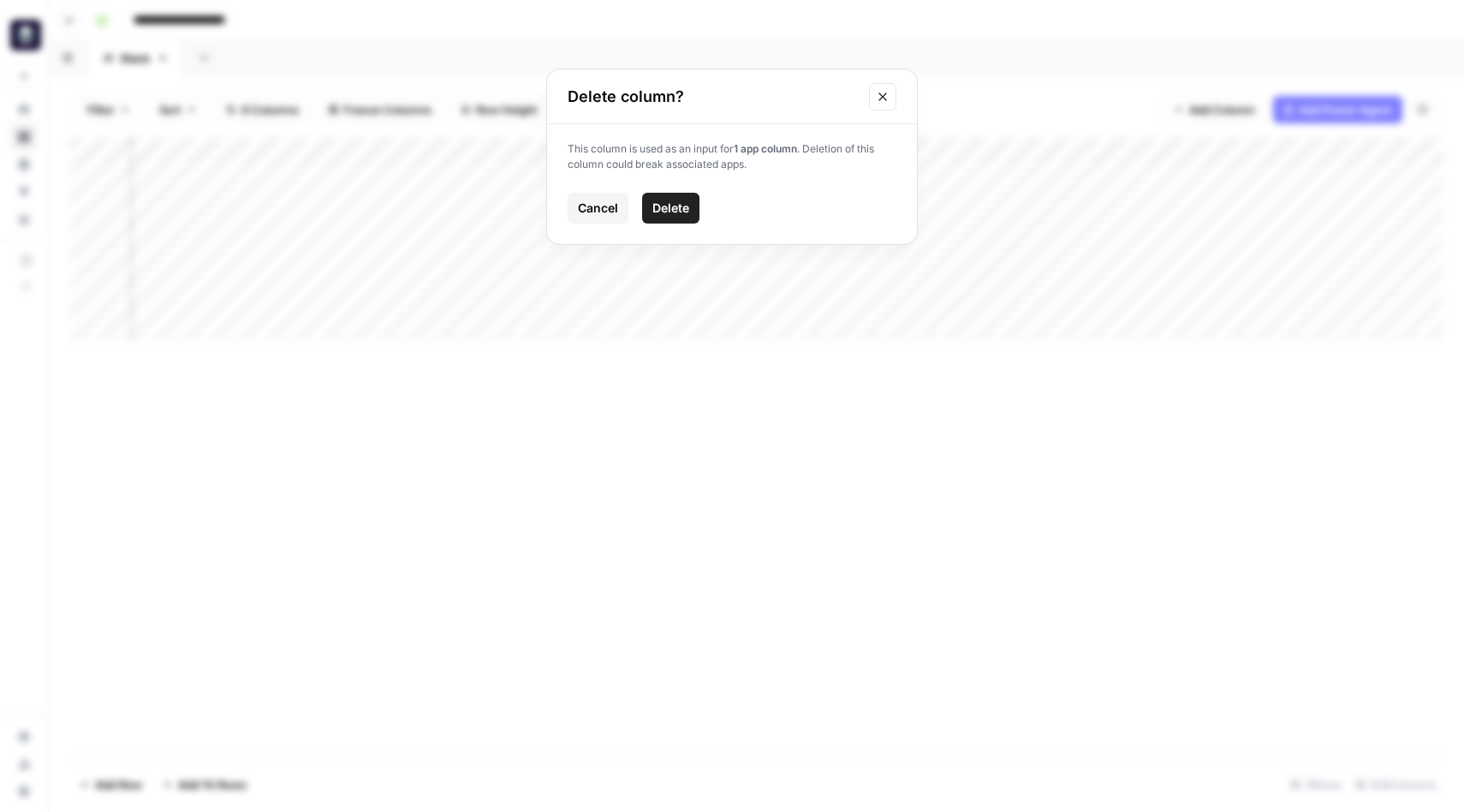
click at [654, 219] on button "Delete" at bounding box center [671, 208] width 57 height 31
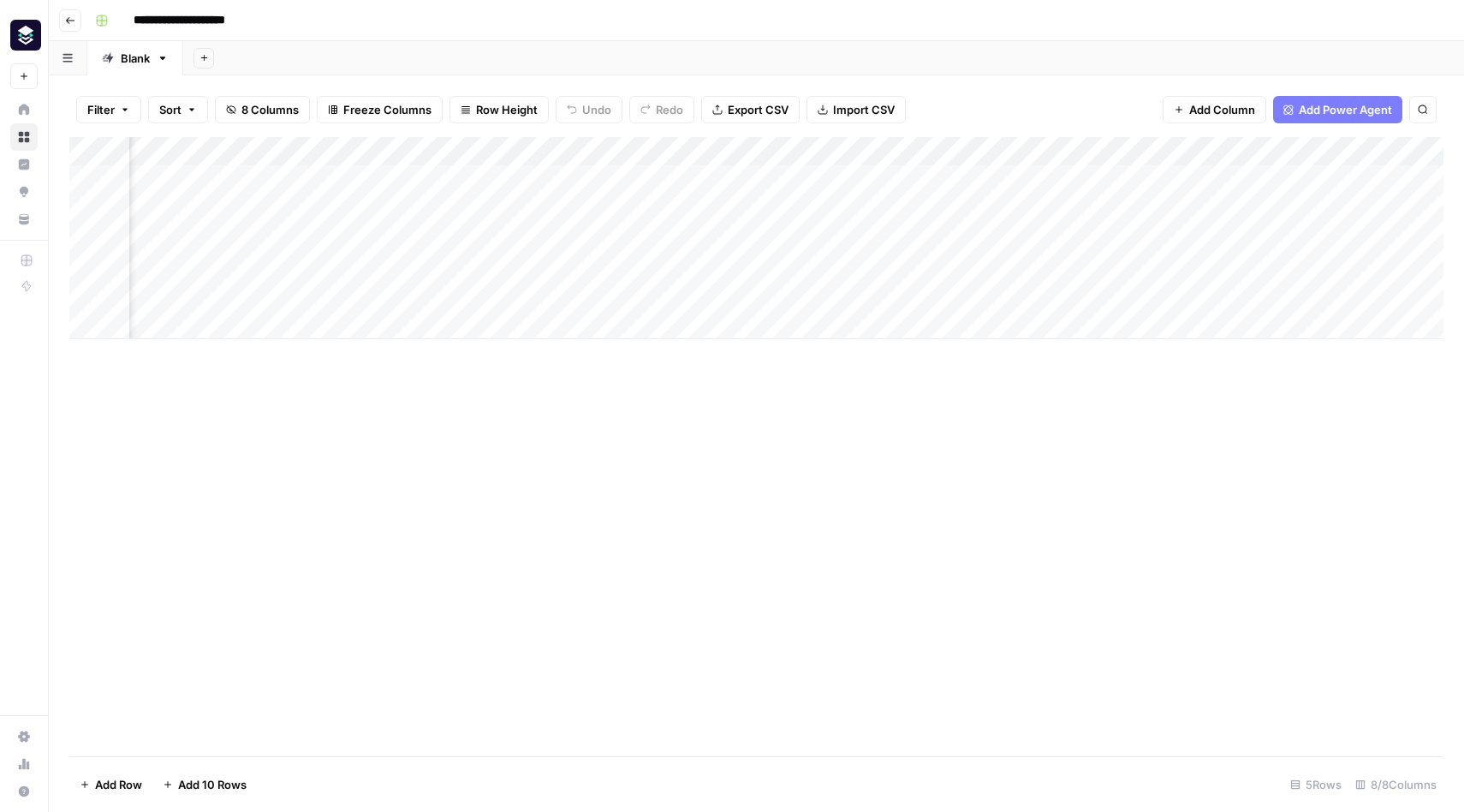
click at [1382, 154] on div "Add Column" at bounding box center [757, 239] width 1374 height 202
click at [1218, 154] on div "Add Column" at bounding box center [757, 239] width 1374 height 202
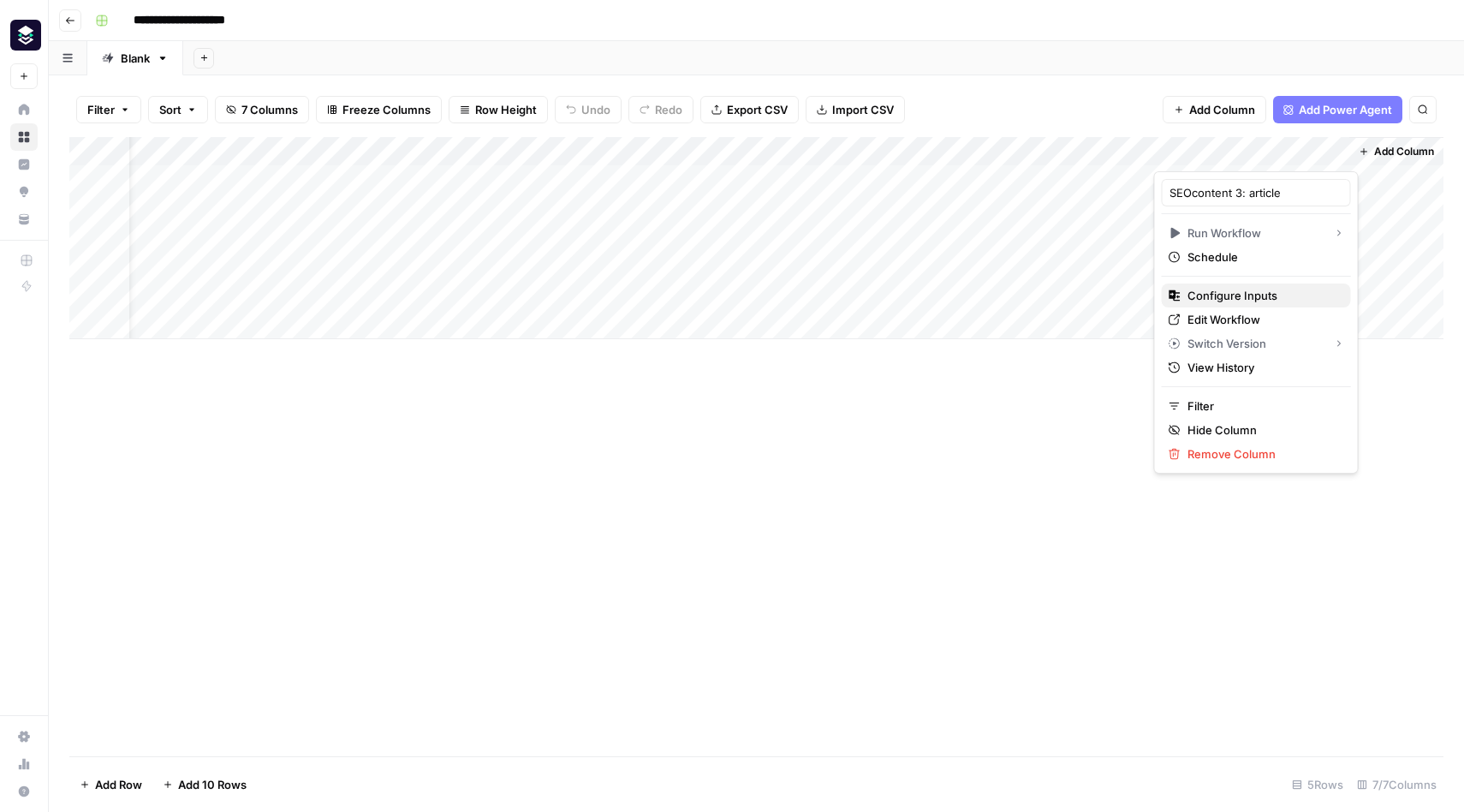
click at [1233, 297] on span "Configure Inputs" at bounding box center [1262, 296] width 150 height 17
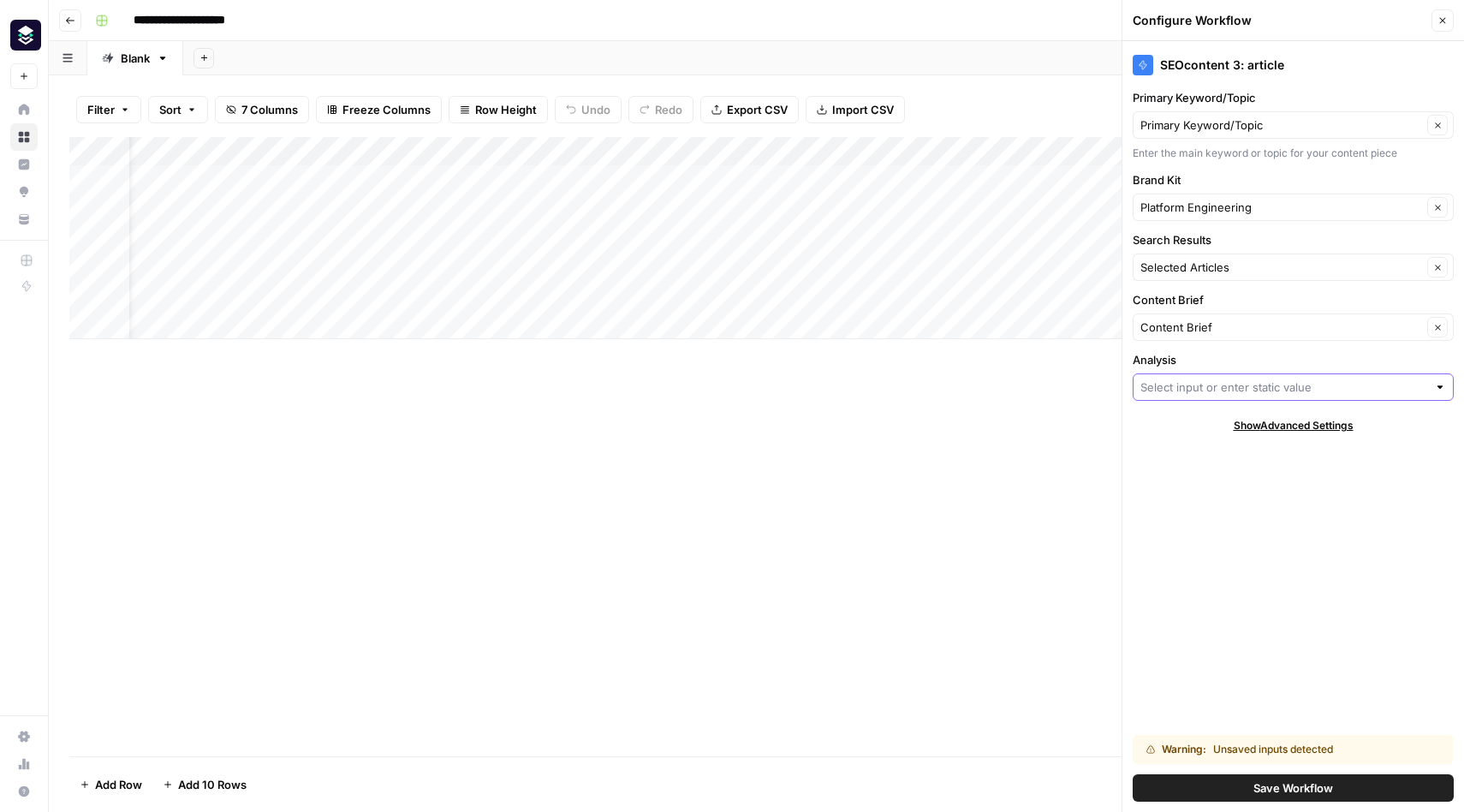
click at [1189, 384] on input "Analysis" at bounding box center [1284, 387] width 287 height 17
type input "/"
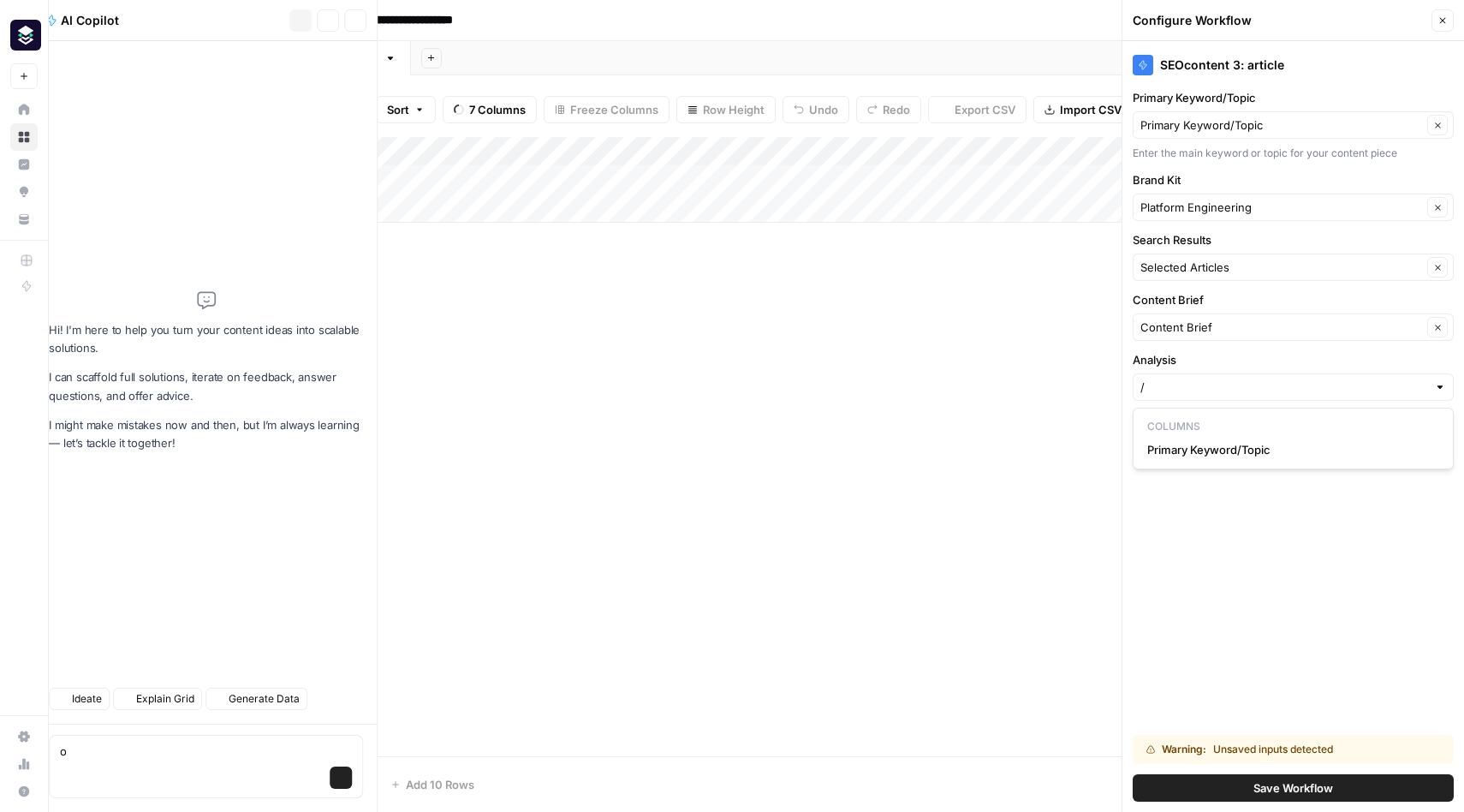
type textarea "om"
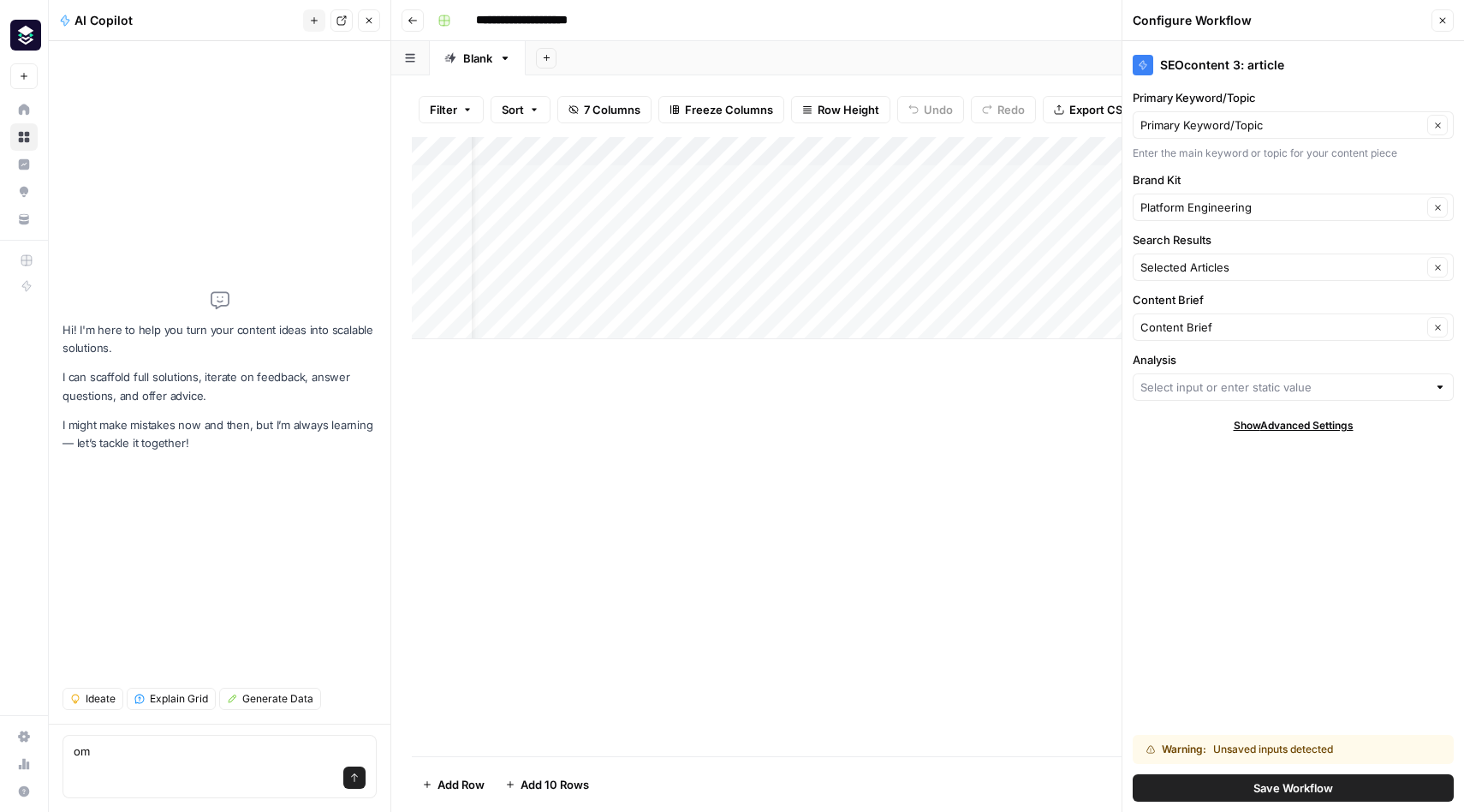
type textarea "om"
click at [369, 27] on button "Close" at bounding box center [368, 20] width 22 height 22
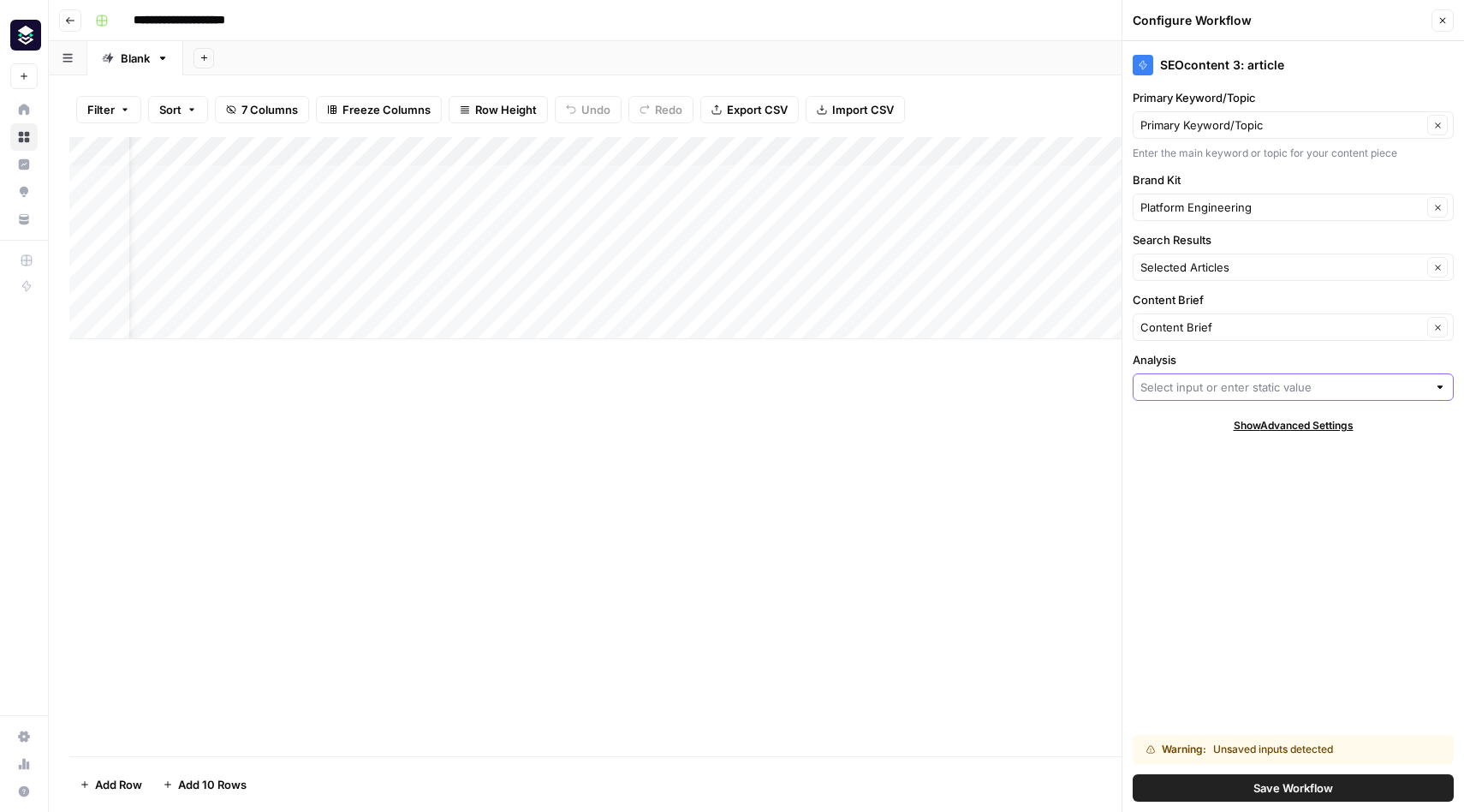
click at [1178, 379] on input "Analysis" at bounding box center [1284, 387] width 287 height 17
click at [1198, 448] on span "Competitive Analysis" at bounding box center [1279, 451] width 264 height 17
type input "Competitive Analysis"
click at [1218, 329] on input "Content Brief" at bounding box center [1281, 327] width 282 height 17
click at [1203, 387] on span "Content Brief" at bounding box center [1271, 391] width 249 height 17
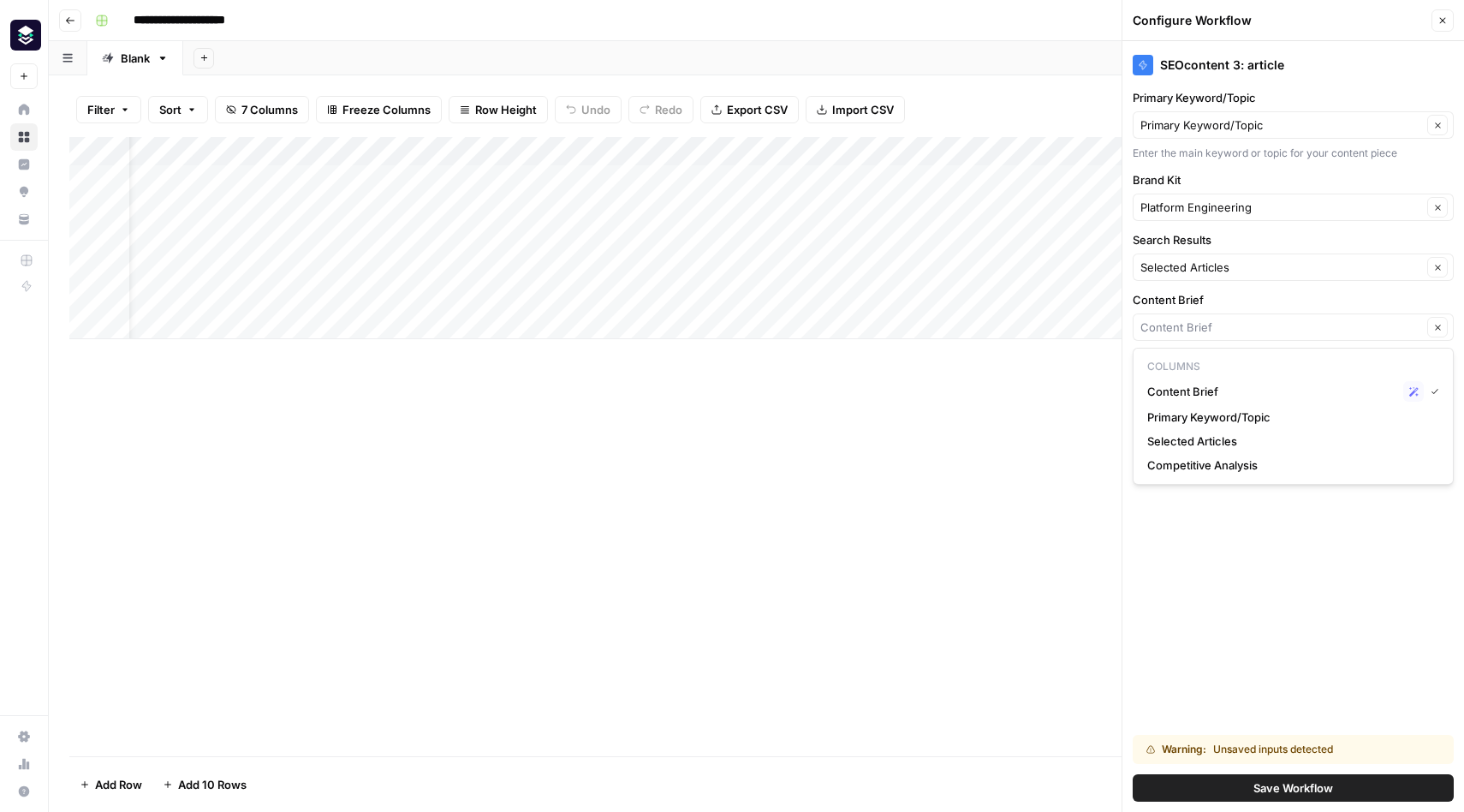
type input "Content Brief"
click at [1257, 263] on input "Search Results" at bounding box center [1281, 267] width 282 height 17
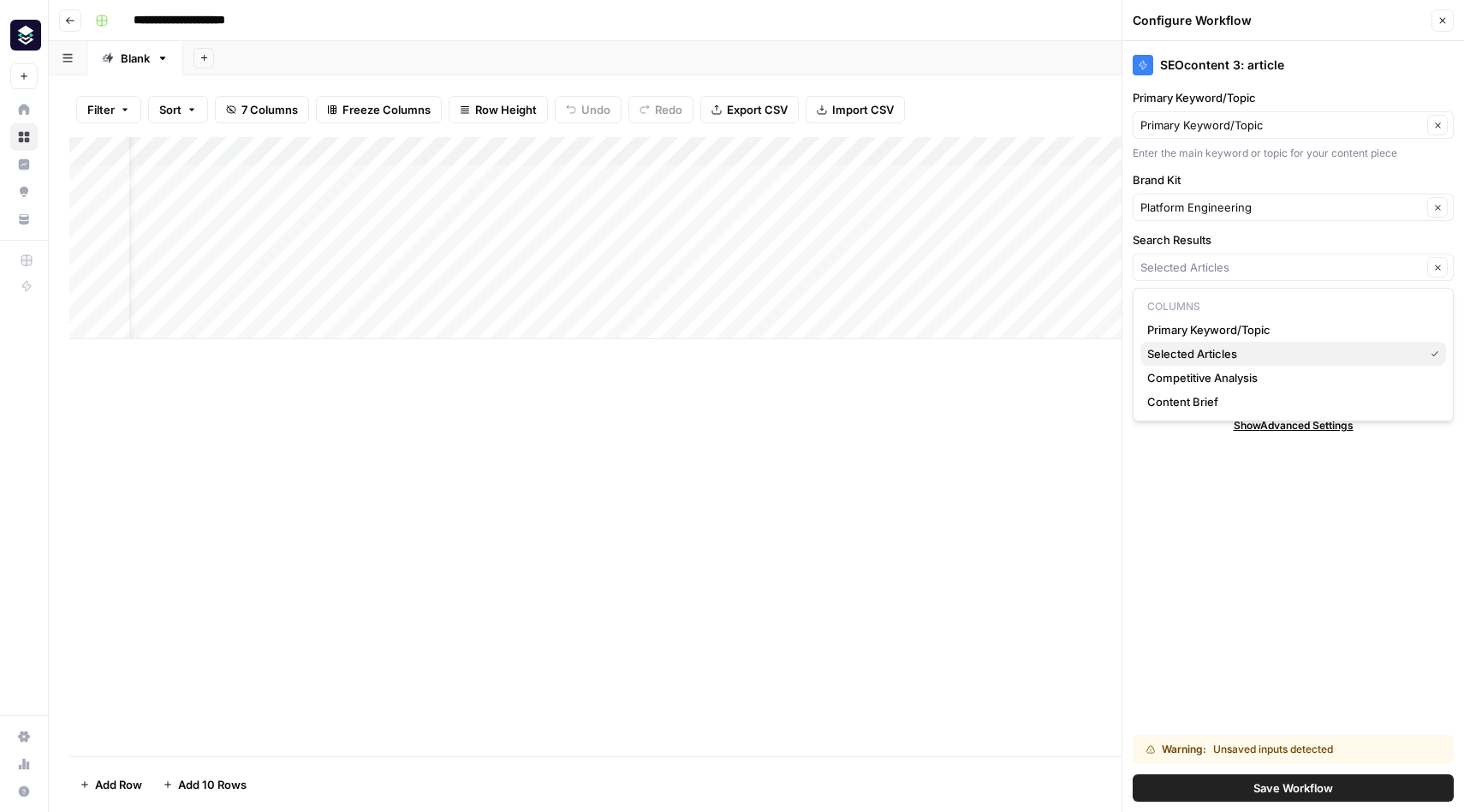
click at [1216, 355] on span "Selected Articles" at bounding box center [1282, 354] width 270 height 17
type input "Selected Articles"
click at [1202, 784] on button "Save Workflow" at bounding box center [1293, 787] width 321 height 28
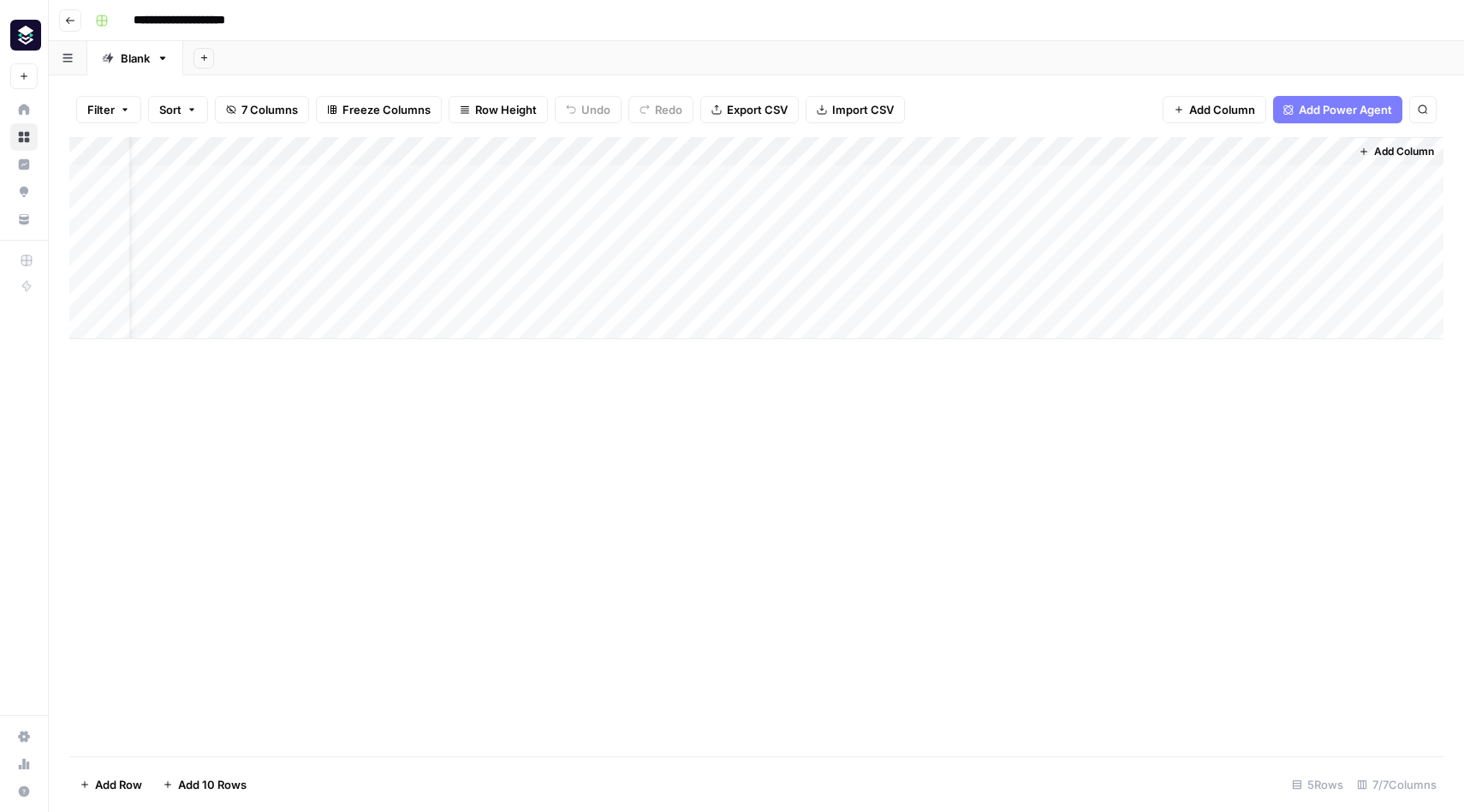
click at [1254, 181] on div "Add Column" at bounding box center [757, 239] width 1374 height 202
click at [1224, 151] on div "Add Column" at bounding box center [757, 239] width 1374 height 202
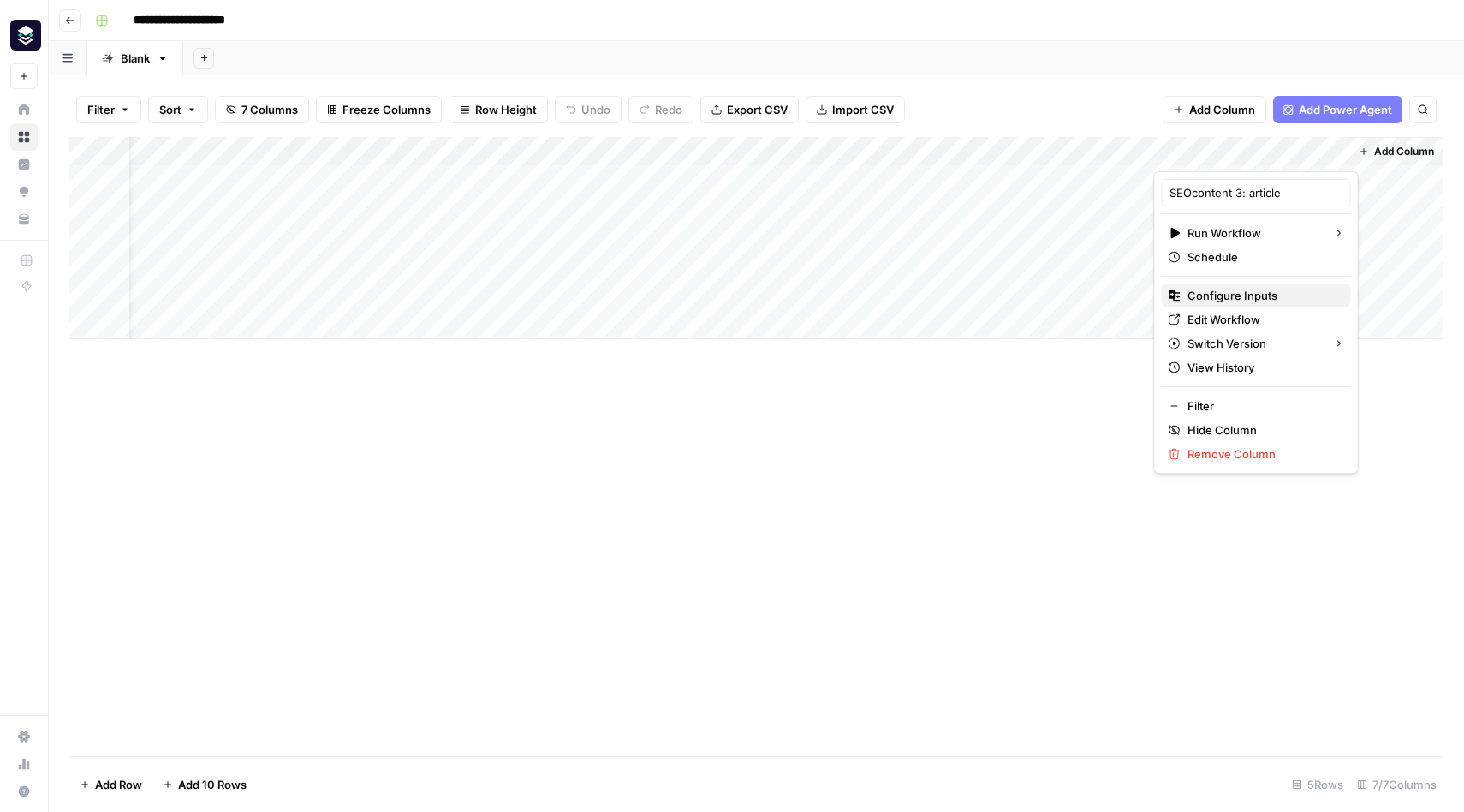
click at [1237, 298] on span "Configure Inputs" at bounding box center [1262, 296] width 150 height 17
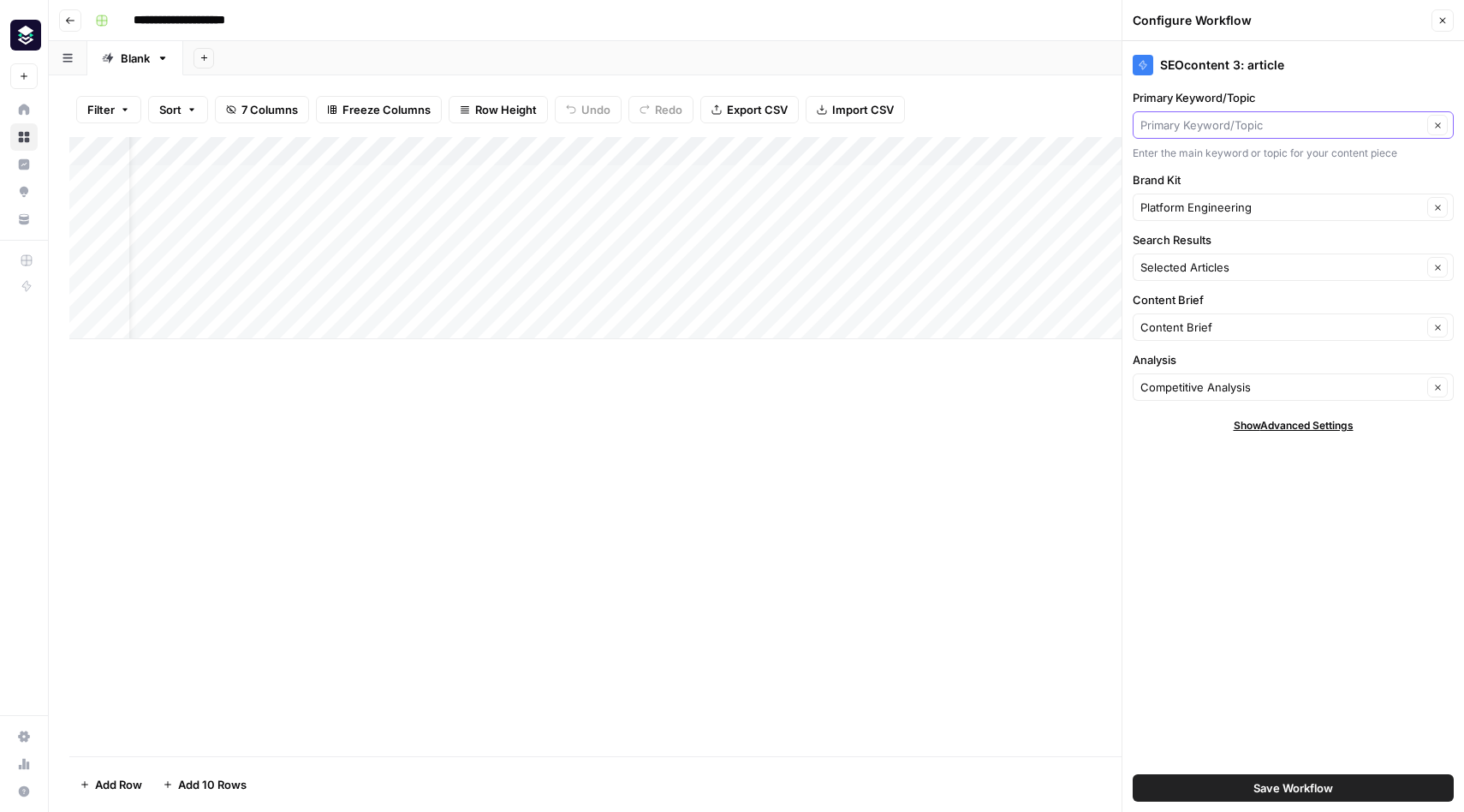
click at [1257, 121] on input "Primary Keyword/Topic" at bounding box center [1281, 125] width 282 height 17
click at [1220, 186] on span "Primary Keyword/Topic" at bounding box center [1271, 189] width 249 height 17
type input "Primary Keyword/Topic"
click at [1206, 210] on input "Brand Kit" at bounding box center [1281, 207] width 282 height 17
click at [1196, 243] on span "Platform Engineering" at bounding box center [1282, 247] width 270 height 17
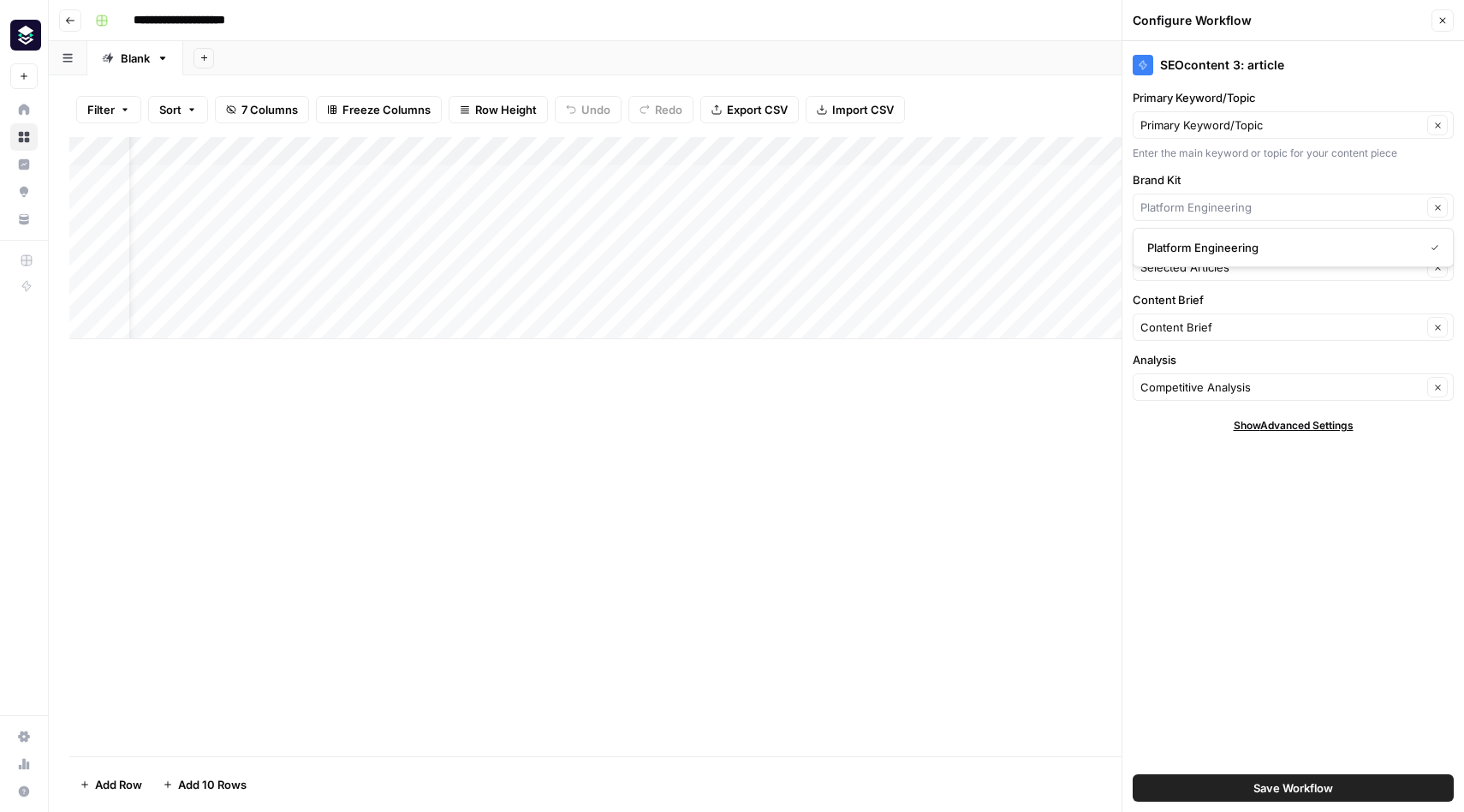
type input "Platform Engineering"
click at [1198, 273] on input "Search Results" at bounding box center [1281, 267] width 282 height 17
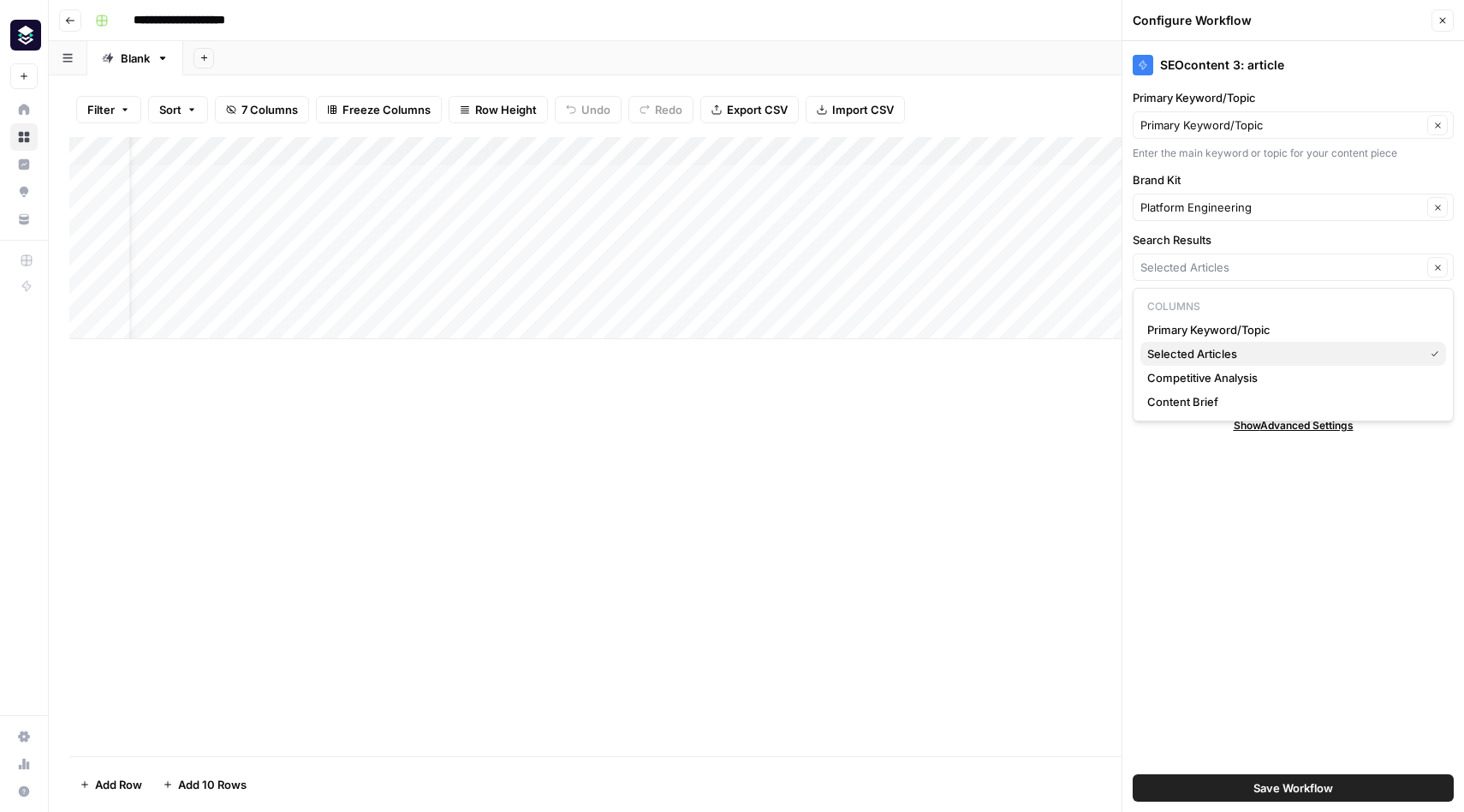
click at [1198, 347] on span "Selected Articles" at bounding box center [1282, 354] width 270 height 17
type input "Selected Articles"
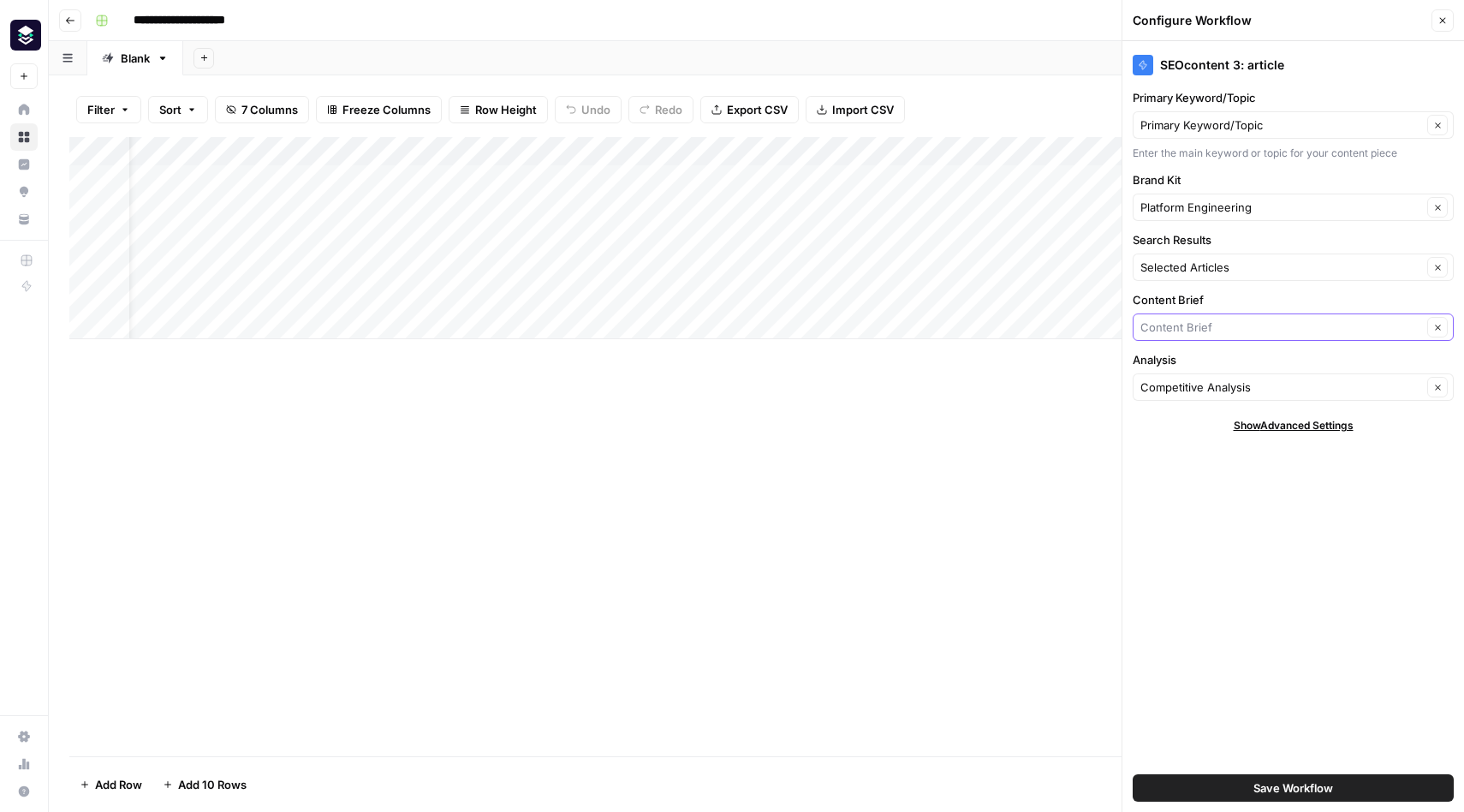
click at [1196, 325] on input "Content Brief" at bounding box center [1281, 327] width 282 height 17
click at [1190, 383] on span "Content Brief" at bounding box center [1271, 391] width 249 height 17
type input "Content Brief"
click at [1304, 429] on span "Show Advanced Settings" at bounding box center [1294, 426] width 120 height 15
click at [1272, 783] on span "Save Workflow" at bounding box center [1293, 787] width 79 height 17
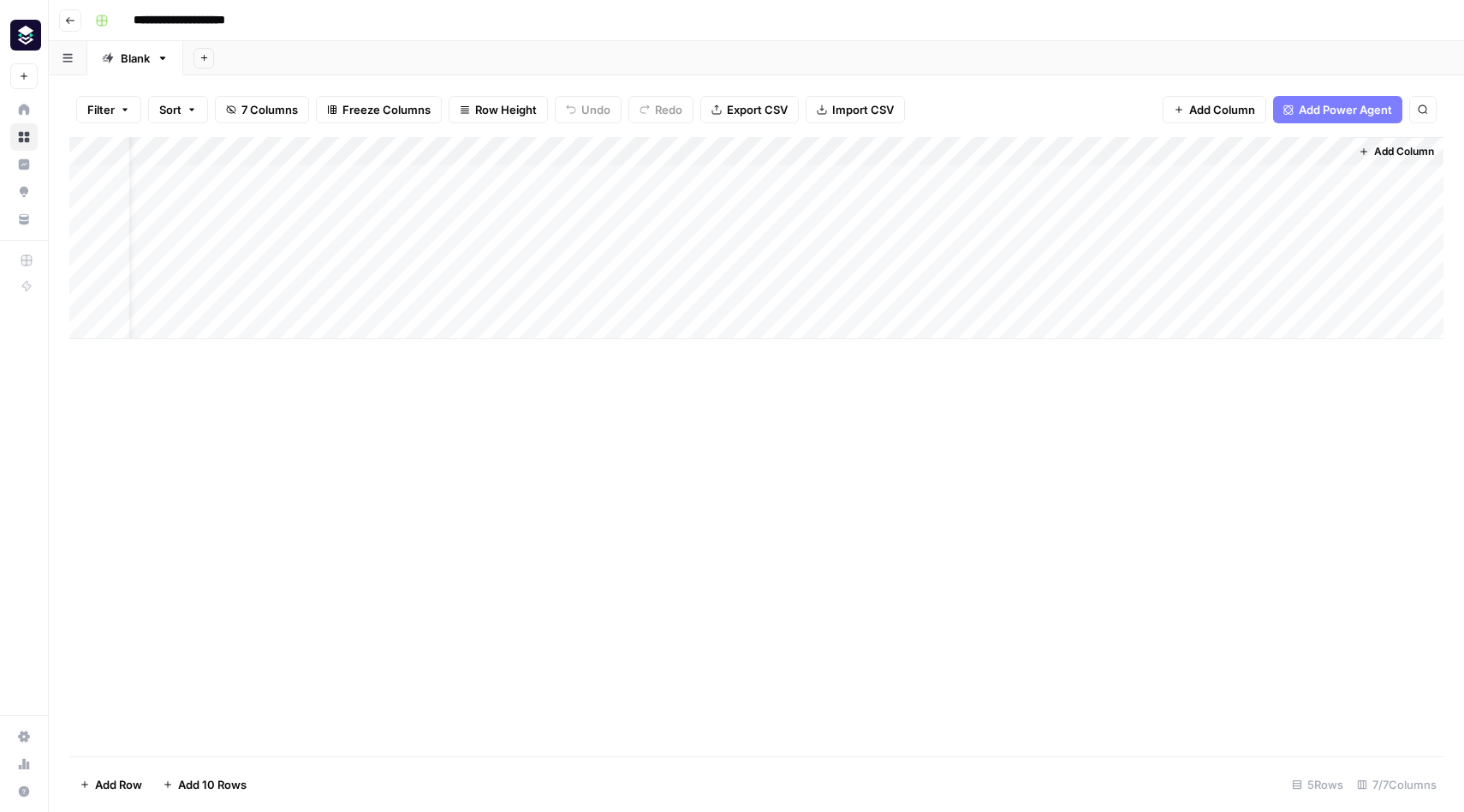
click at [1247, 178] on div "Add Column" at bounding box center [757, 239] width 1374 height 202
click at [1251, 178] on div "Add Column" at bounding box center [757, 239] width 1374 height 202
click at [1216, 179] on div at bounding box center [1251, 178] width 196 height 31
click at [1157, 405] on div "Add Column" at bounding box center [757, 447] width 1374 height 619
drag, startPoint x: 1154, startPoint y: 150, endPoint x: 1138, endPoint y: 150, distance: 16.0
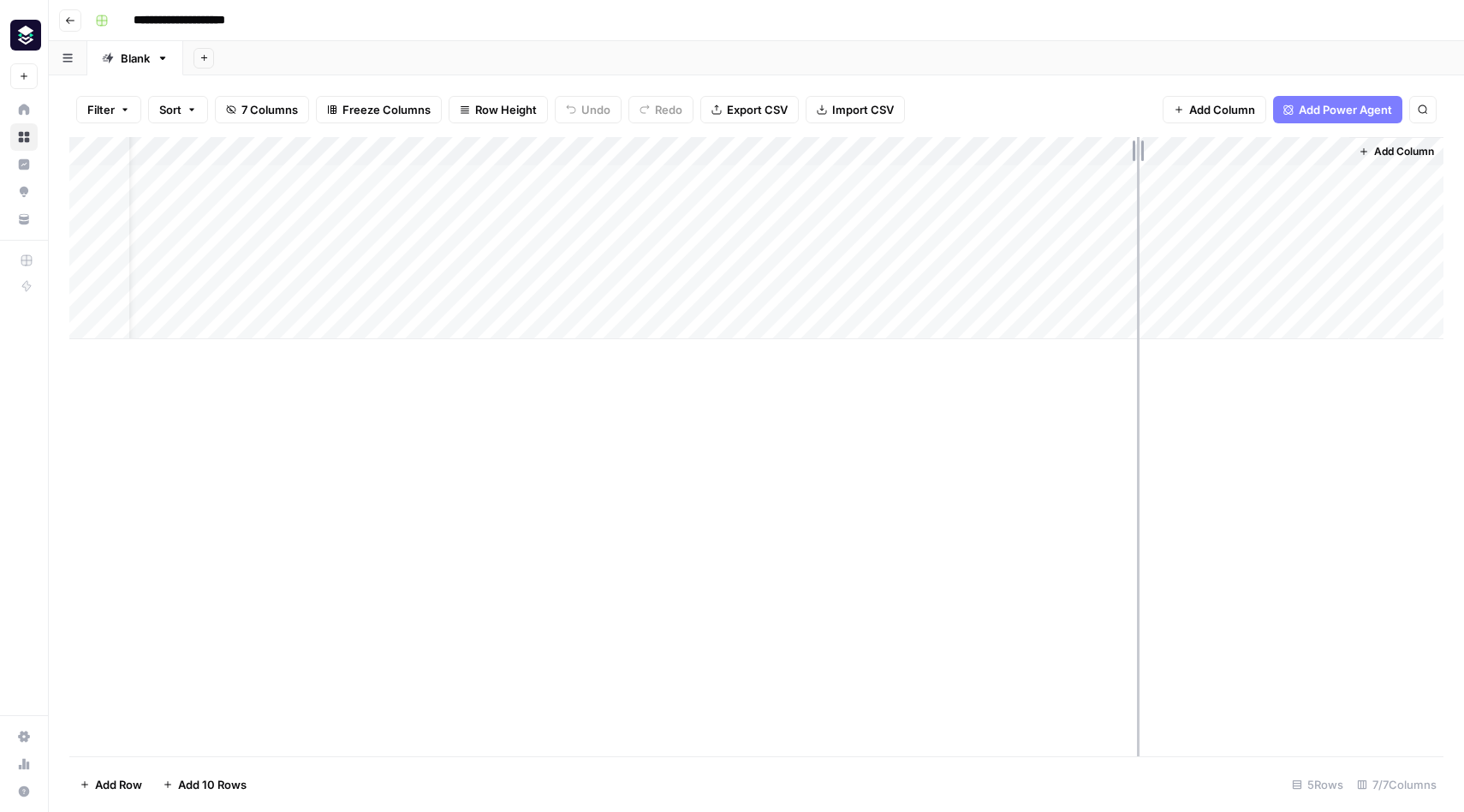
click at [1138, 150] on div "Add Column" at bounding box center [757, 239] width 1374 height 202
click at [1071, 175] on div "Add Column" at bounding box center [757, 239] width 1374 height 202
click at [1143, 179] on div "Add Column" at bounding box center [757, 239] width 1374 height 202
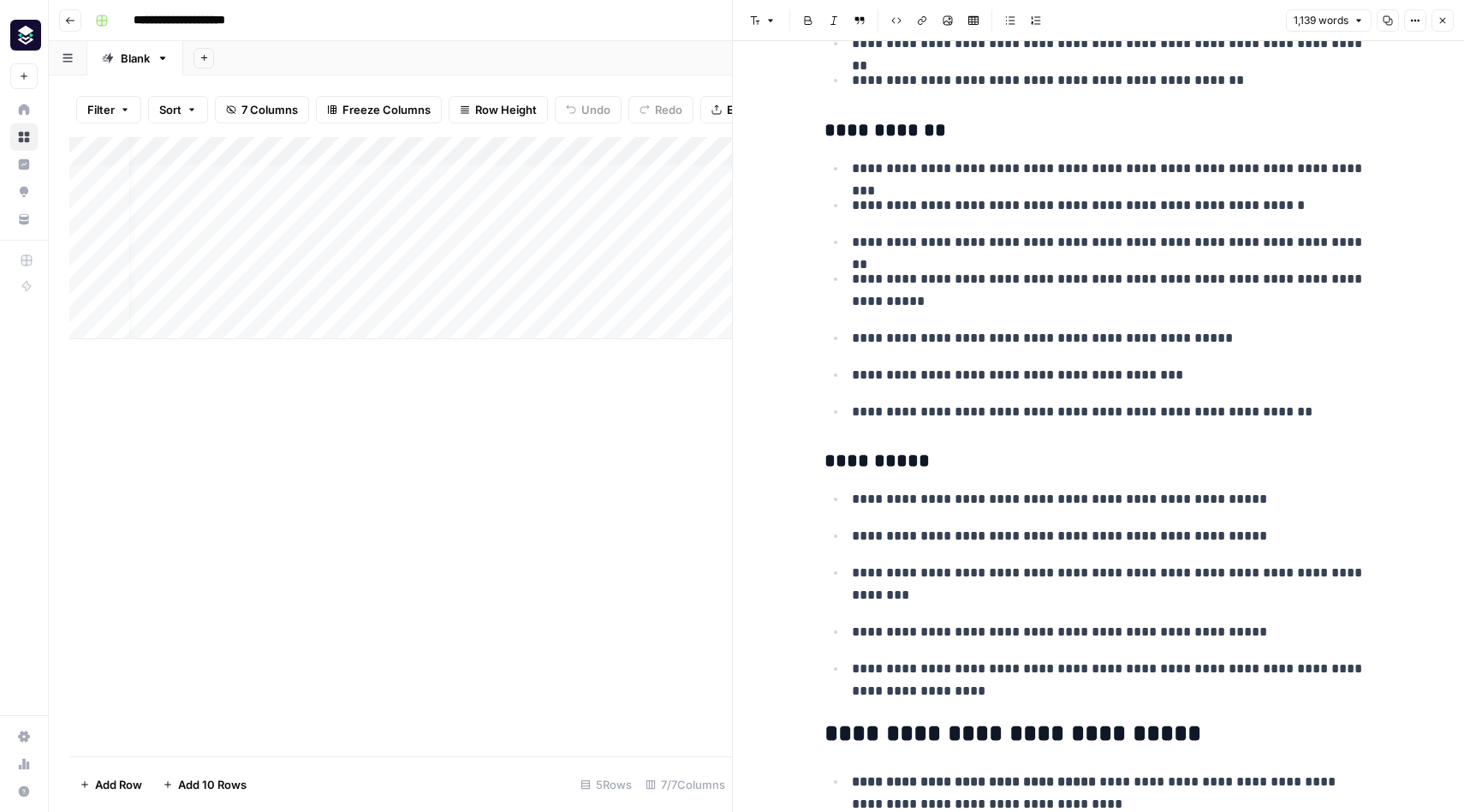
scroll to position [5827, 0]
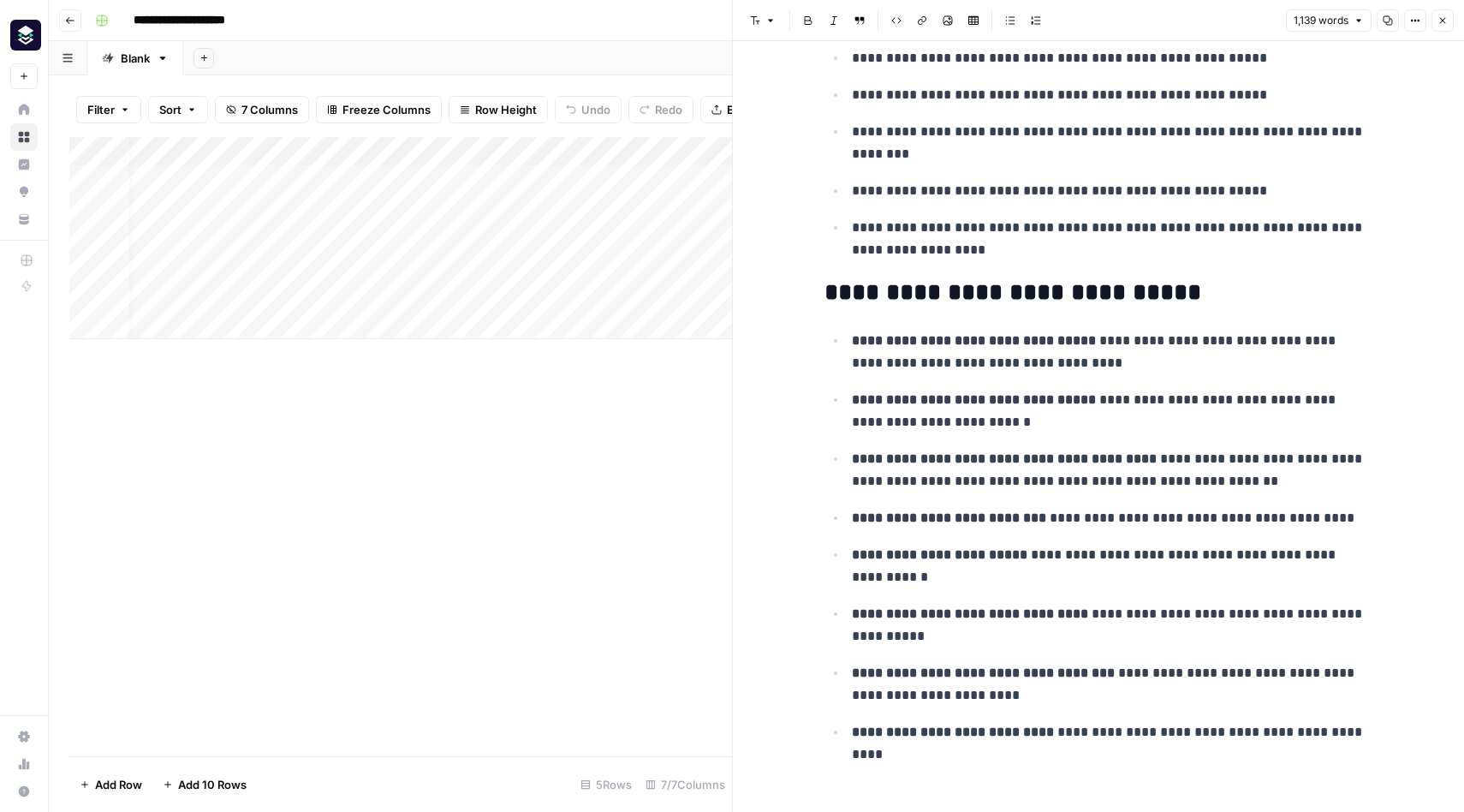
click at [1438, 20] on icon "button" at bounding box center [1442, 20] width 10 height 10
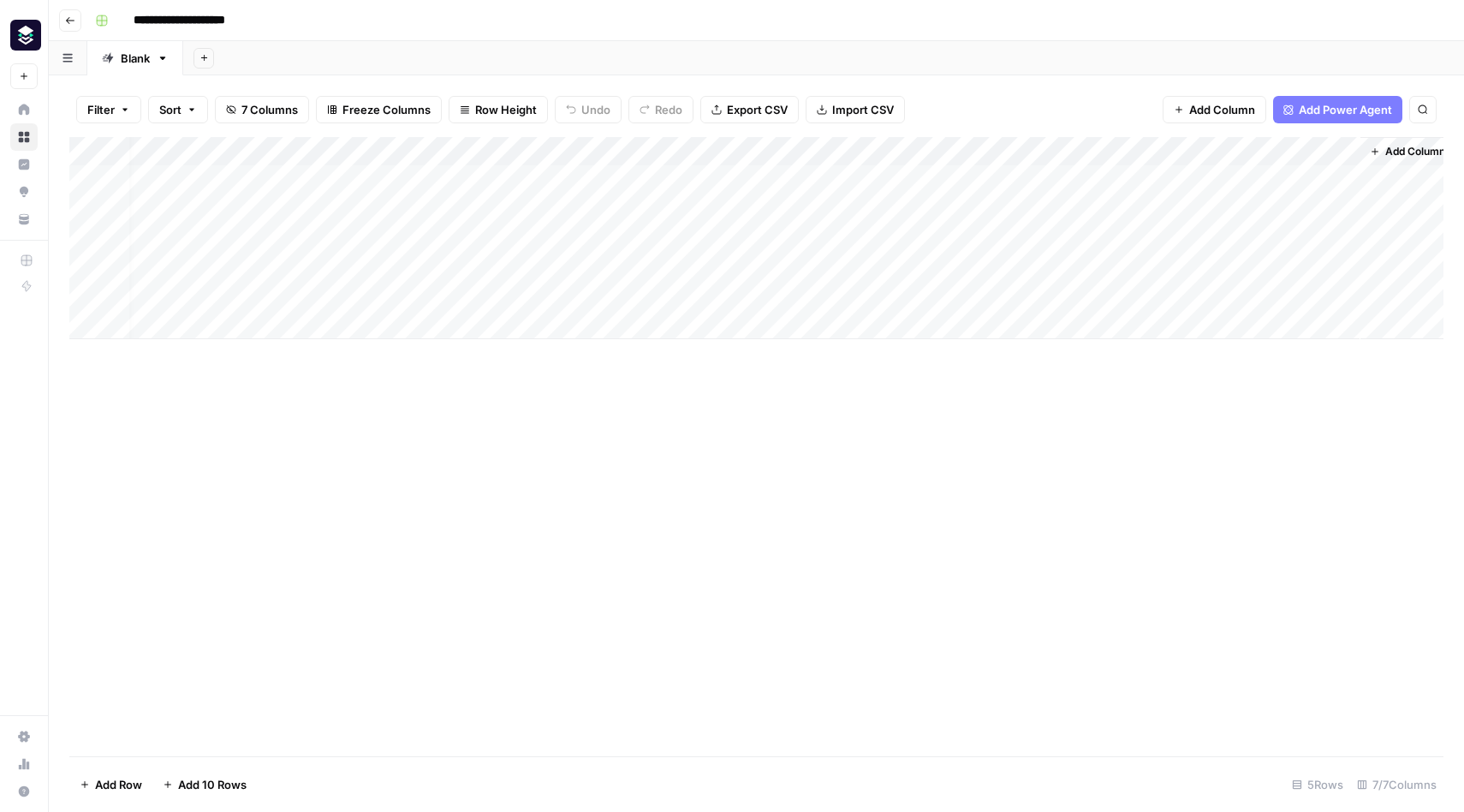
scroll to position [0, 12]
click at [867, 209] on div "Add Column" at bounding box center [757, 239] width 1374 height 202
drag, startPoint x: 363, startPoint y: 149, endPoint x: 345, endPoint y: 149, distance: 18.0
click at [345, 149] on div "Add Column" at bounding box center [757, 239] width 1374 height 202
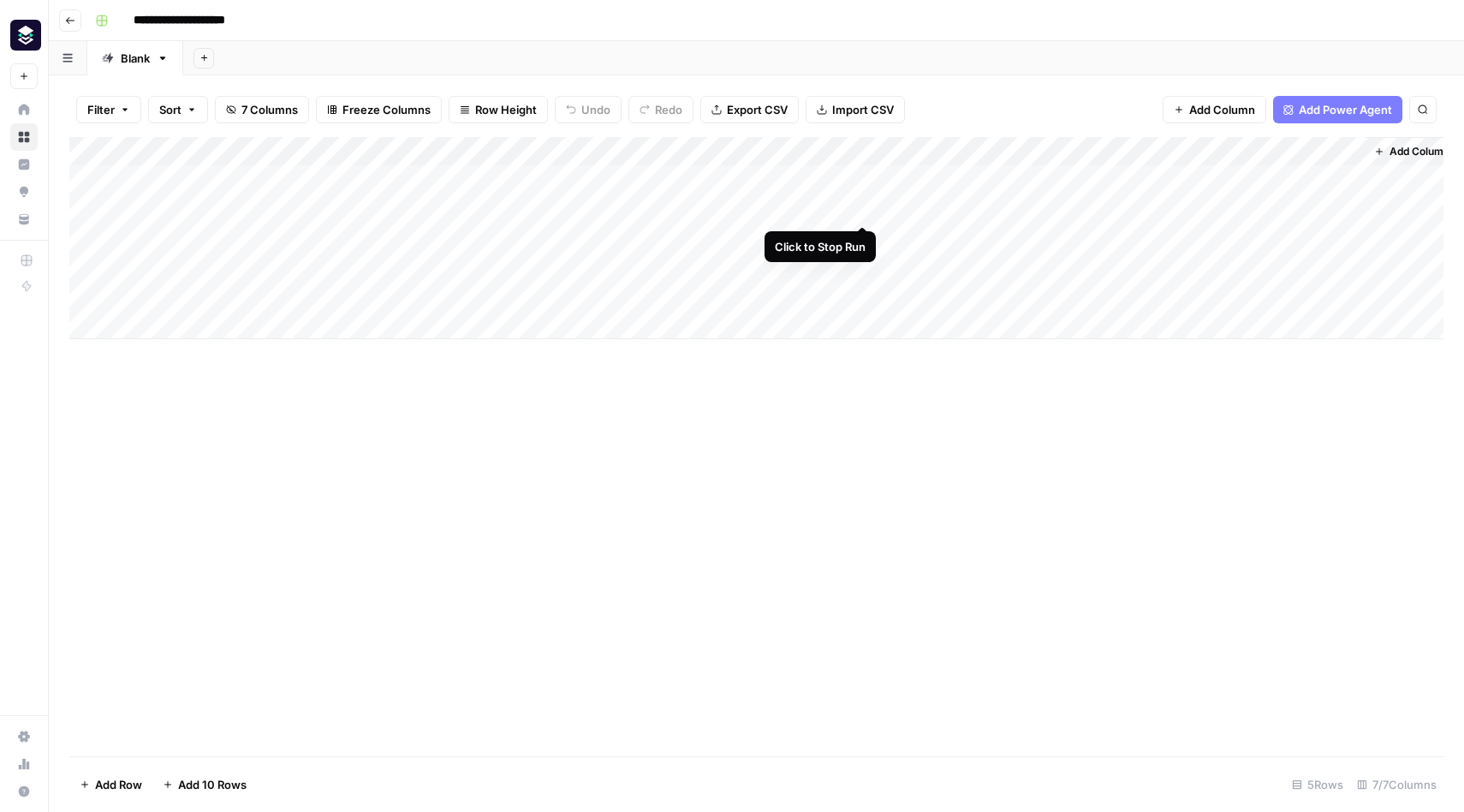
click at [863, 210] on div "Add Column" at bounding box center [757, 239] width 1374 height 202
click at [327, 207] on div "Add Column" at bounding box center [757, 239] width 1374 height 202
click at [292, 207] on div "Add Column" at bounding box center [757, 239] width 1374 height 202
click at [292, 207] on textarea "**********" at bounding box center [265, 209] width 274 height 24
drag, startPoint x: 377, startPoint y: 213, endPoint x: 110, endPoint y: 213, distance: 267.0
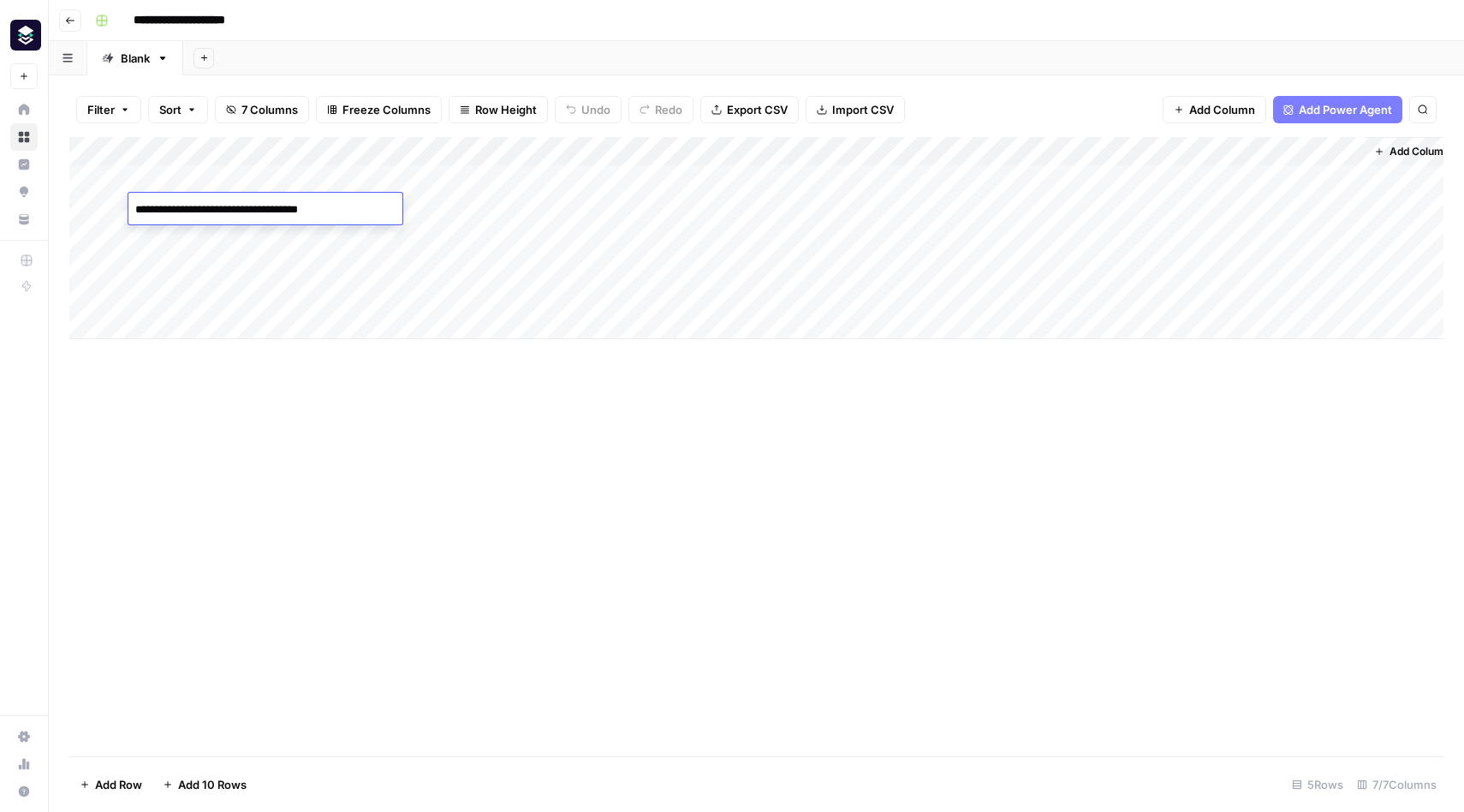
click at [110, 213] on body "**********" at bounding box center [732, 406] width 1464 height 812
type textarea "**********"
click at [504, 210] on div "Add Column" at bounding box center [757, 239] width 1374 height 202
click at [1327, 179] on div "Add Column" at bounding box center [757, 239] width 1374 height 202
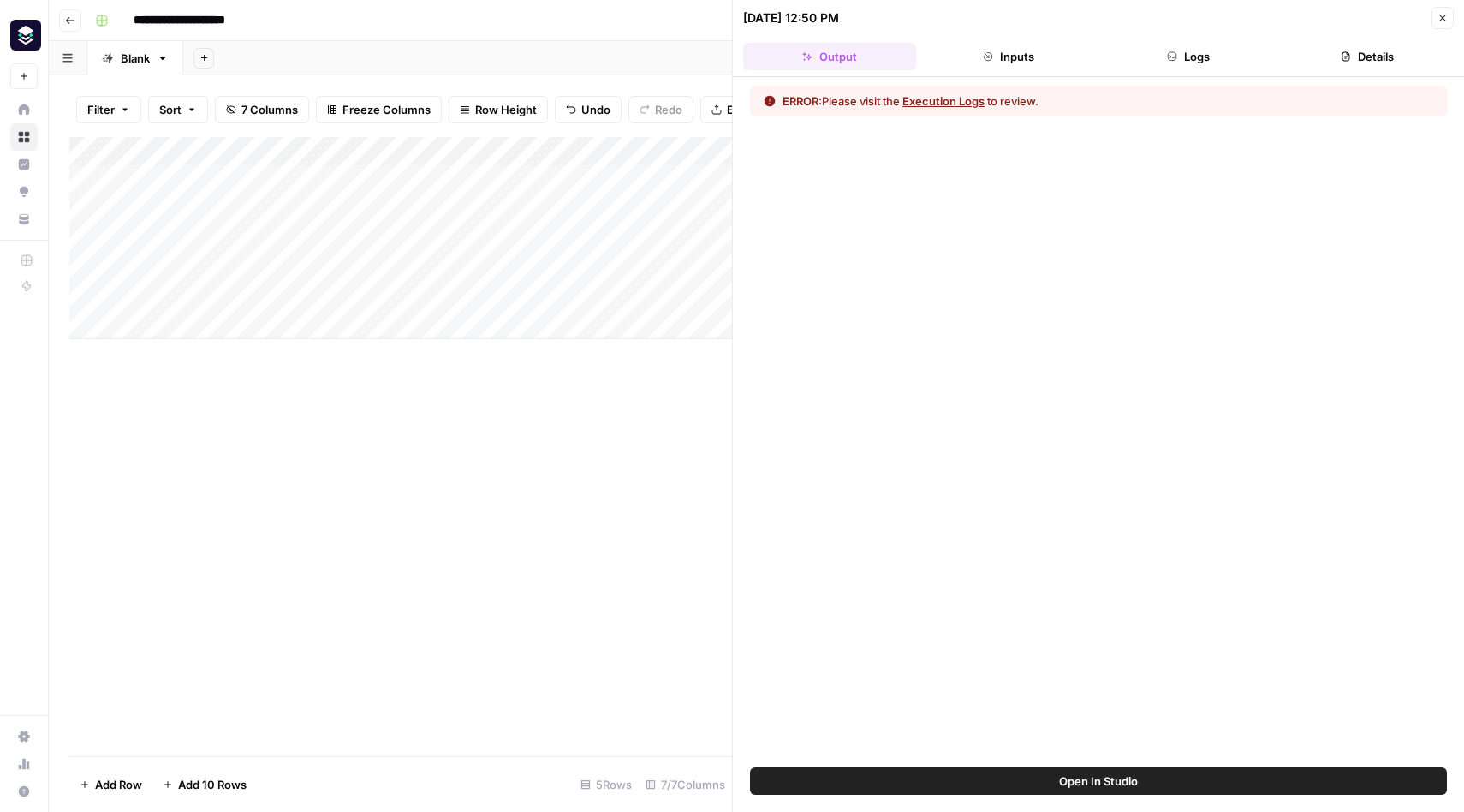
click at [971, 102] on button "Execution Logs" at bounding box center [944, 101] width 82 height 17
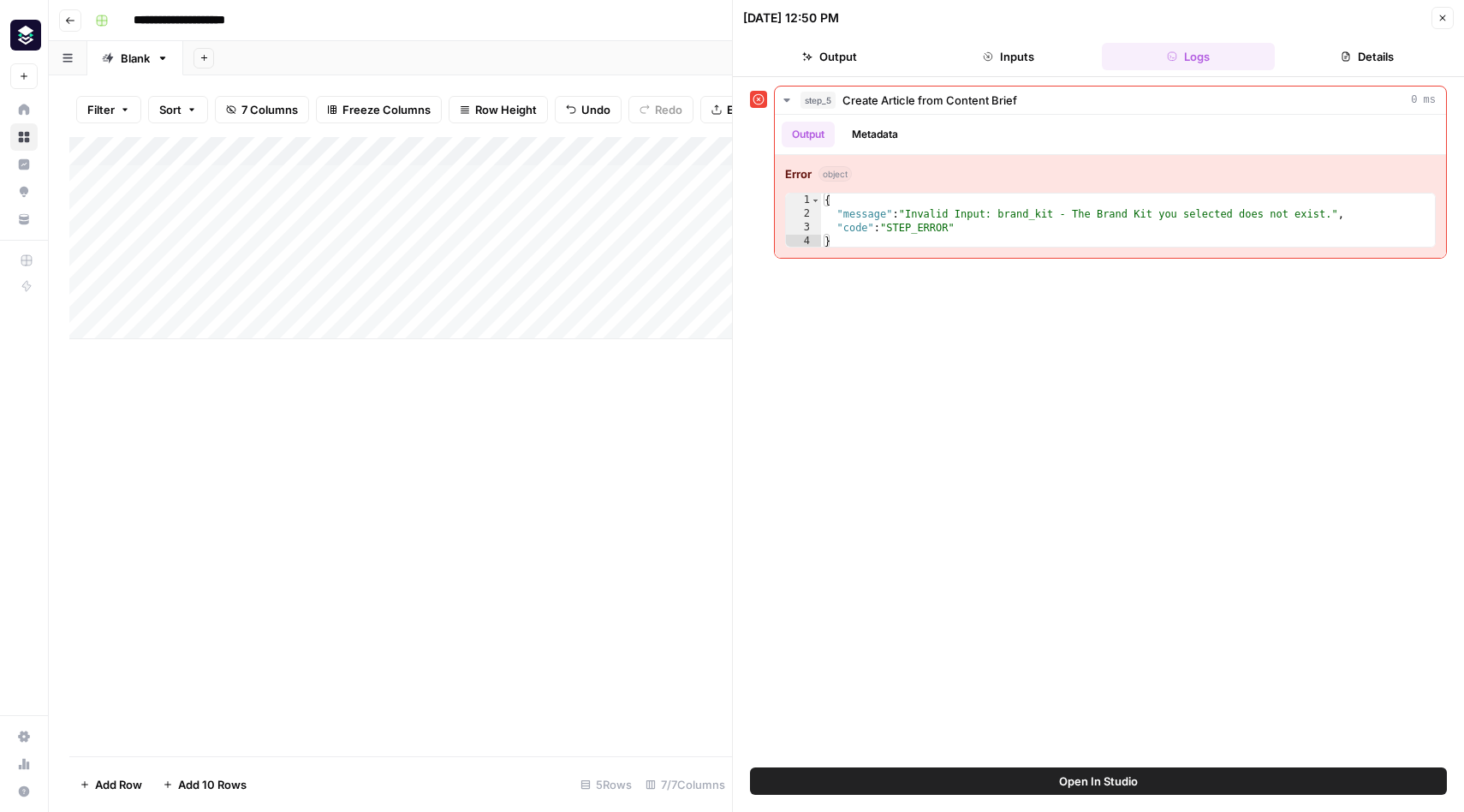
click at [669, 467] on div "Add Column" at bounding box center [401, 447] width 662 height 619
click at [1437, 12] on icon "button" at bounding box center [1442, 17] width 10 height 10
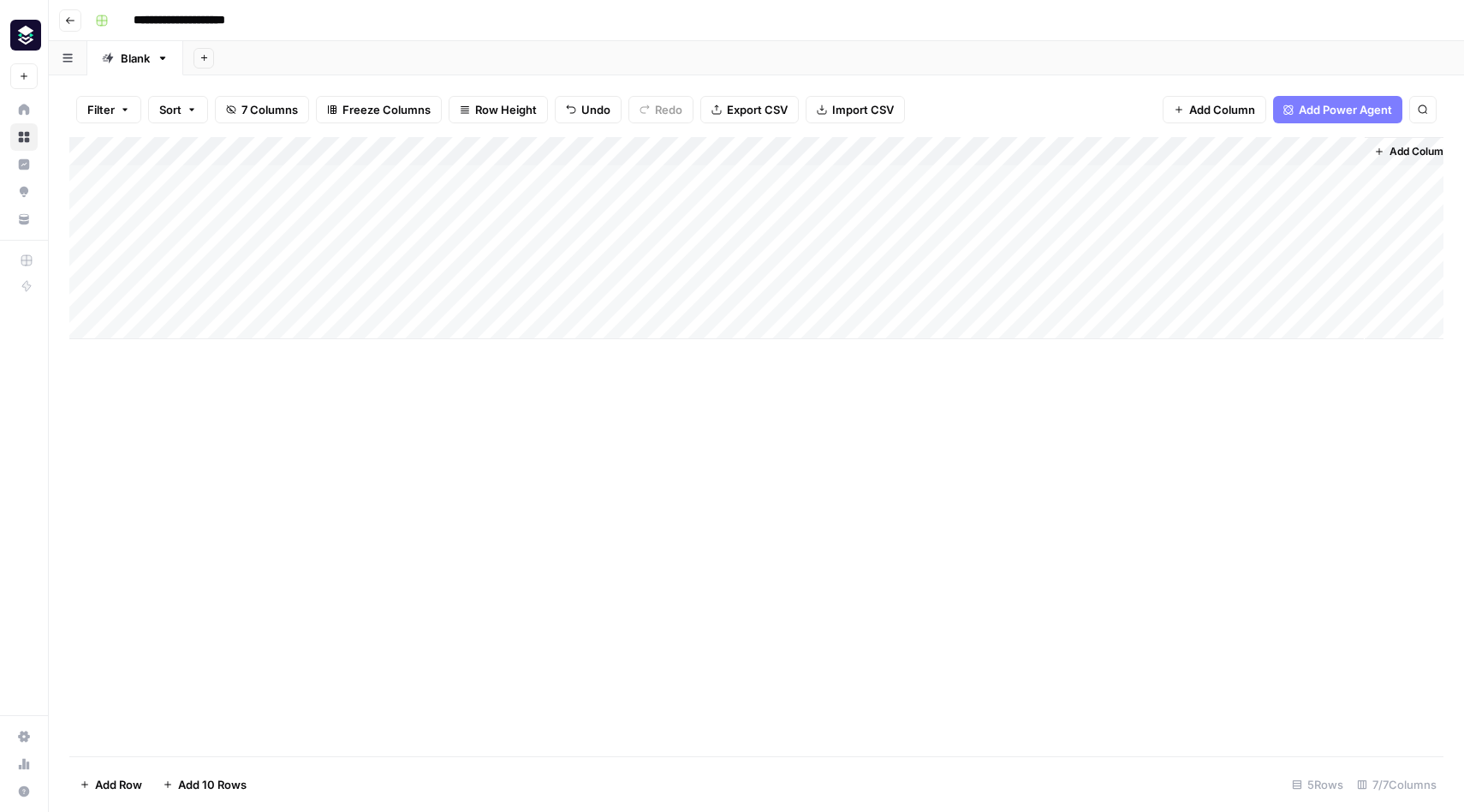
click at [1270, 150] on div "Add Column" at bounding box center [757, 239] width 1374 height 202
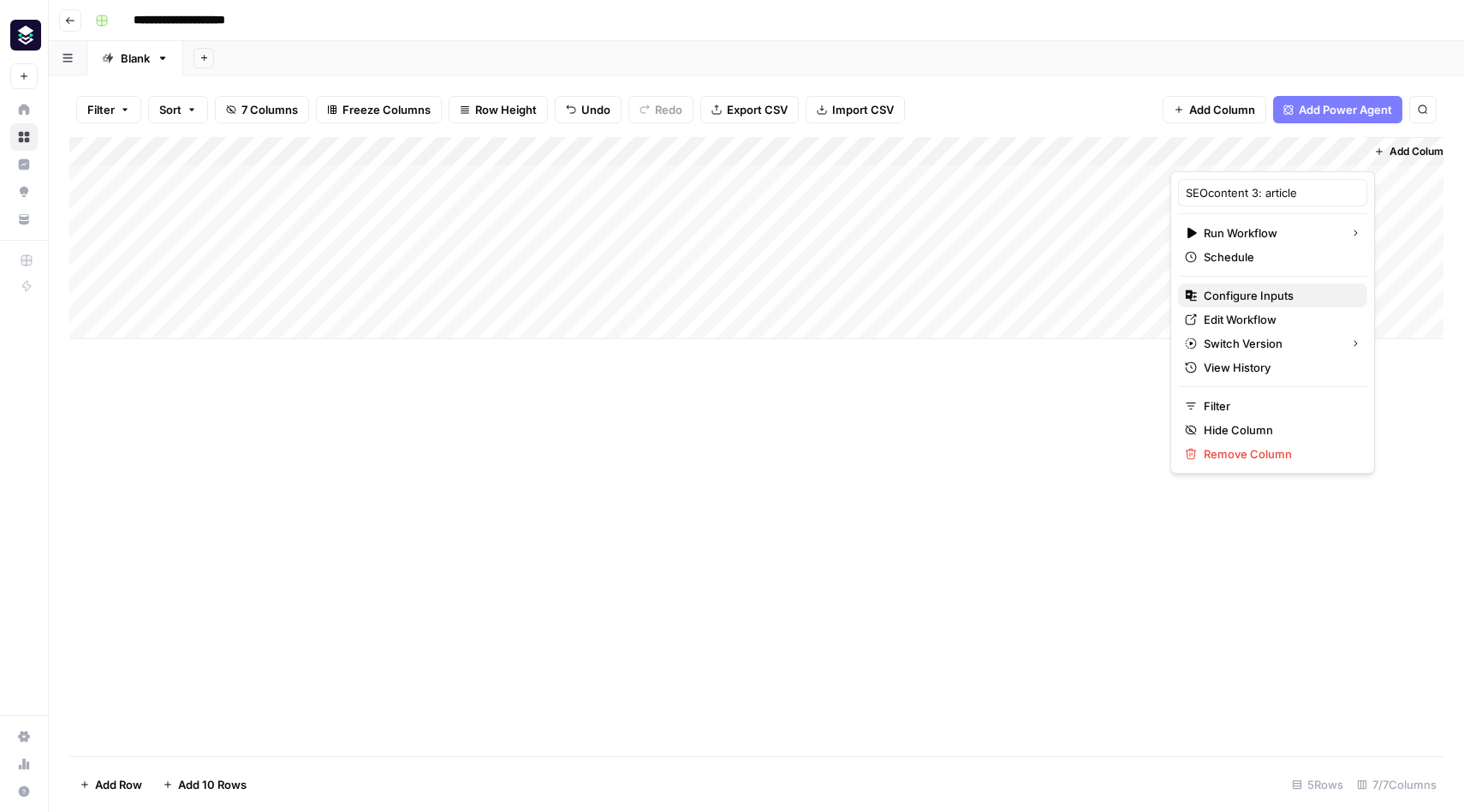
click at [1254, 294] on span "Configure Inputs" at bounding box center [1279, 296] width 150 height 17
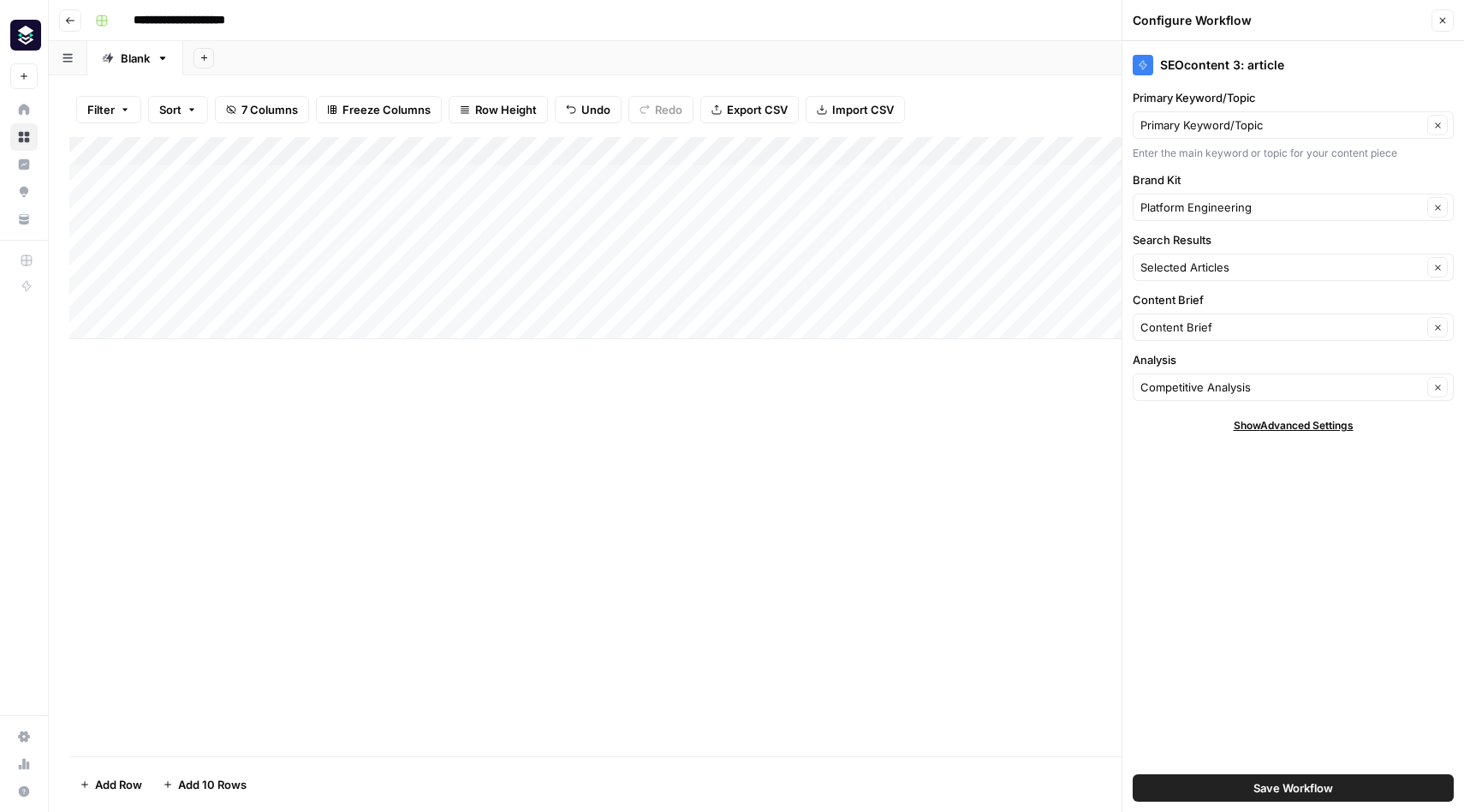
click at [1051, 448] on div "Add Column" at bounding box center [757, 447] width 1374 height 619
click at [1445, 14] on button "Close" at bounding box center [1442, 20] width 22 height 22
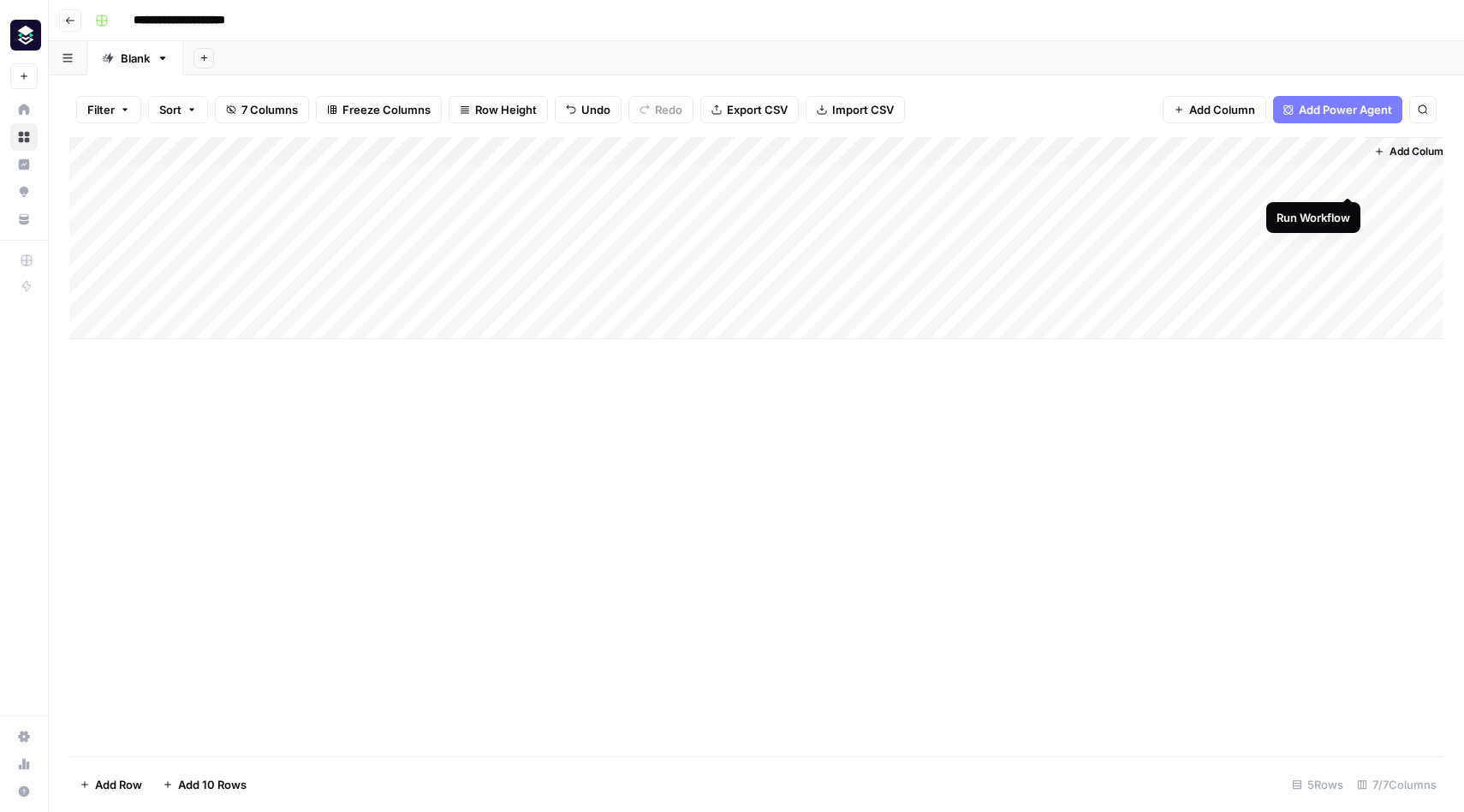
click at [1349, 178] on div "Add Column" at bounding box center [757, 239] width 1374 height 202
click at [503, 208] on div "Add Column" at bounding box center [757, 239] width 1374 height 202
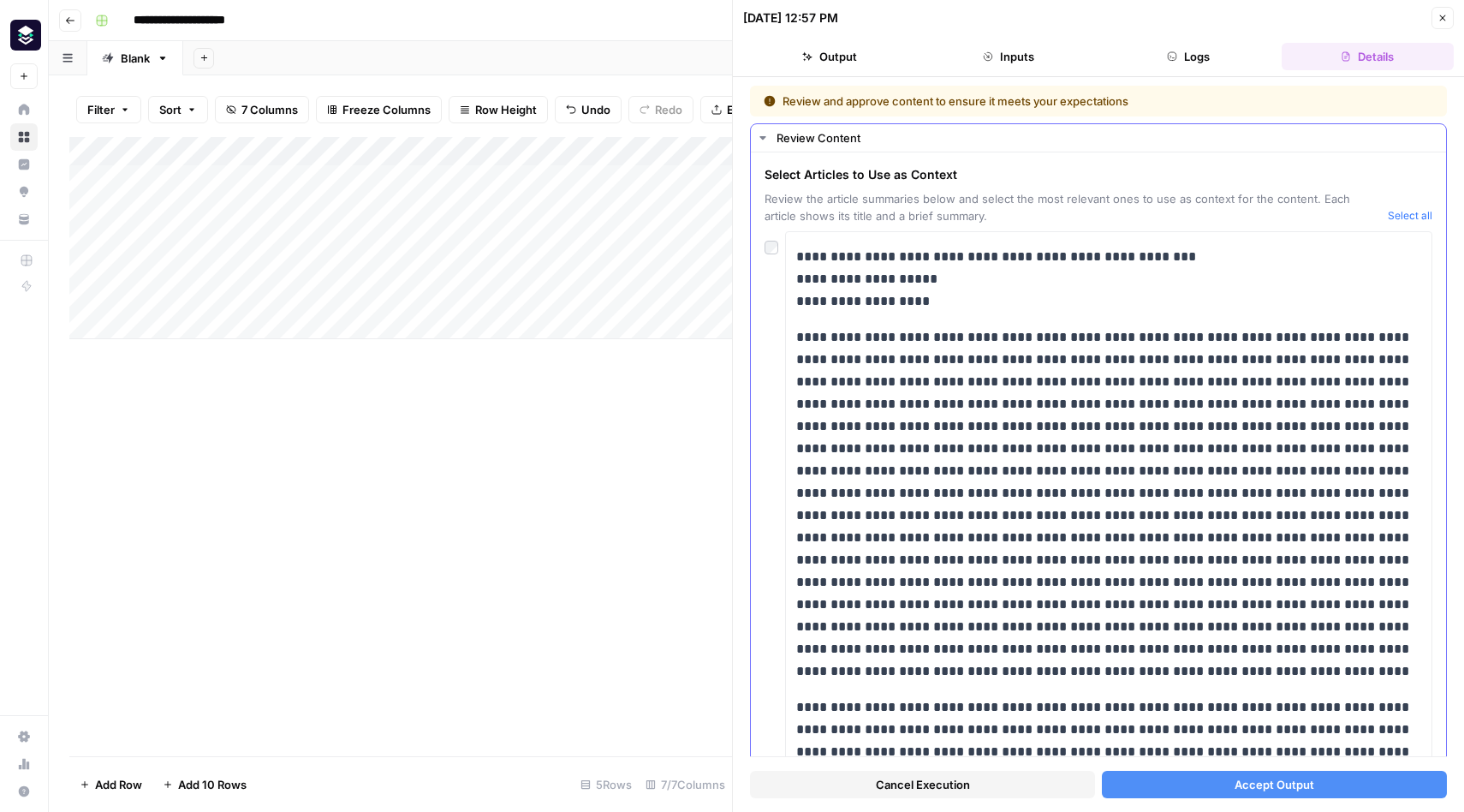
click at [1404, 212] on button "Select all" at bounding box center [1410, 216] width 45 height 17
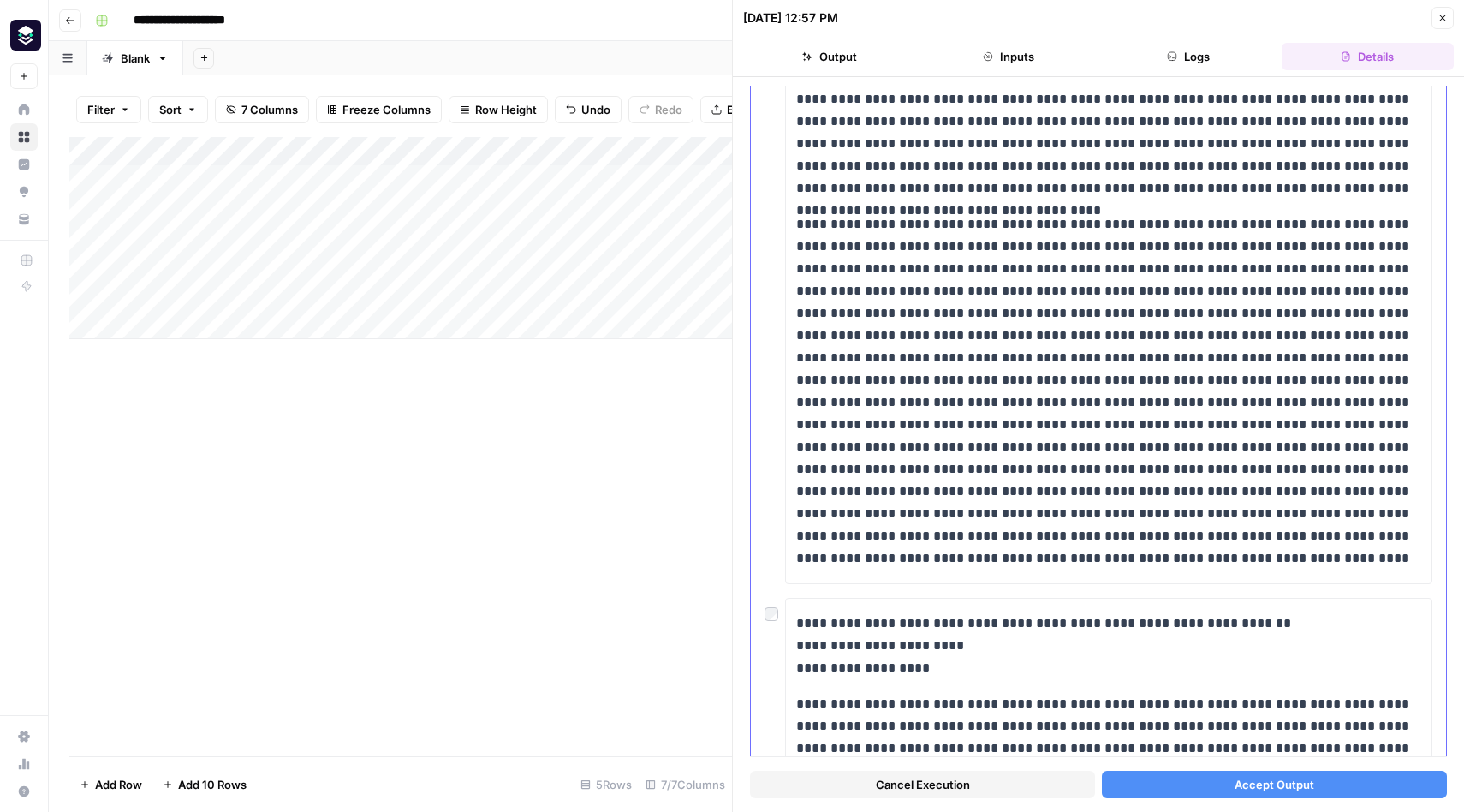
scroll to position [2536, 0]
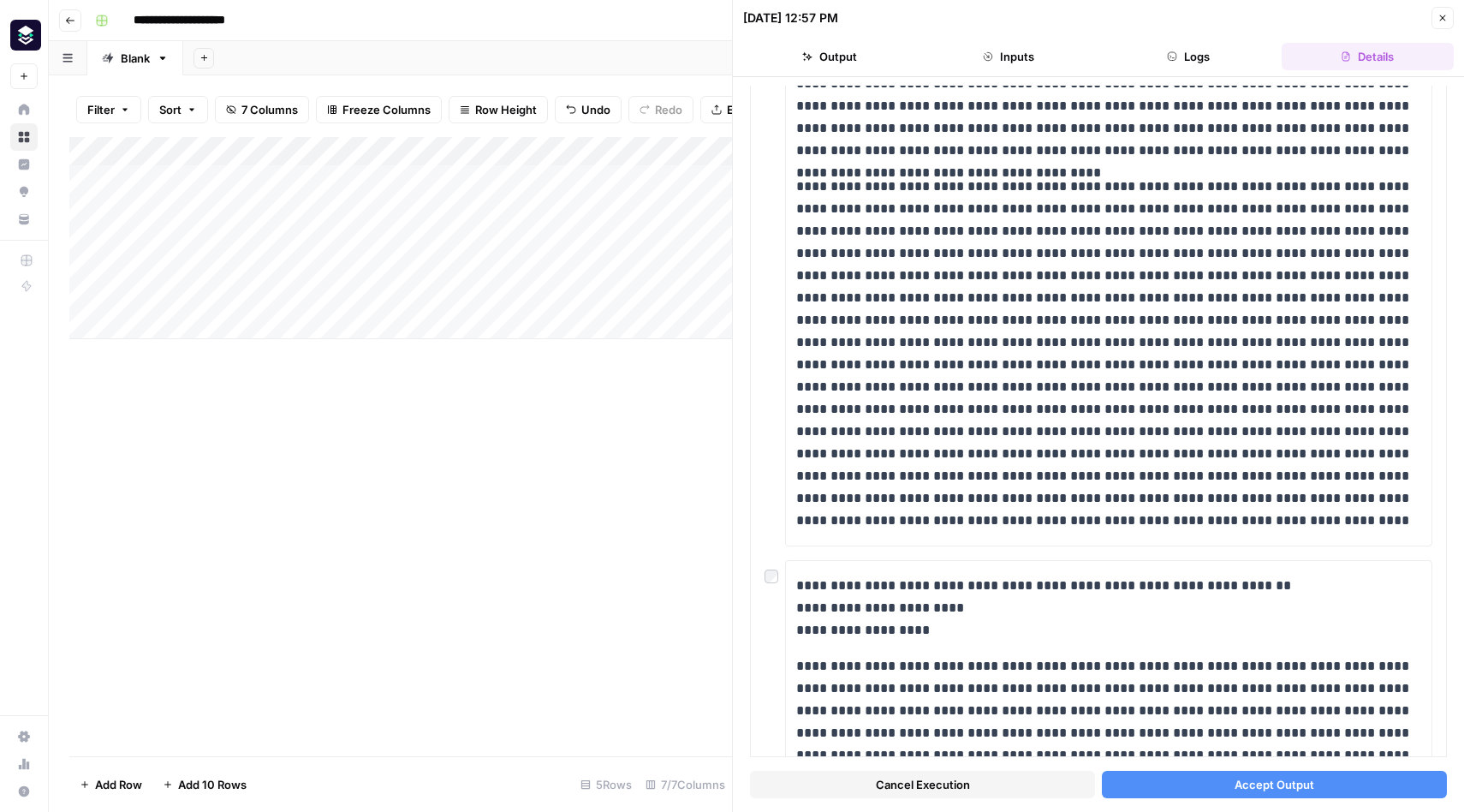
click at [1228, 787] on button "Accept Output" at bounding box center [1275, 784] width 345 height 28
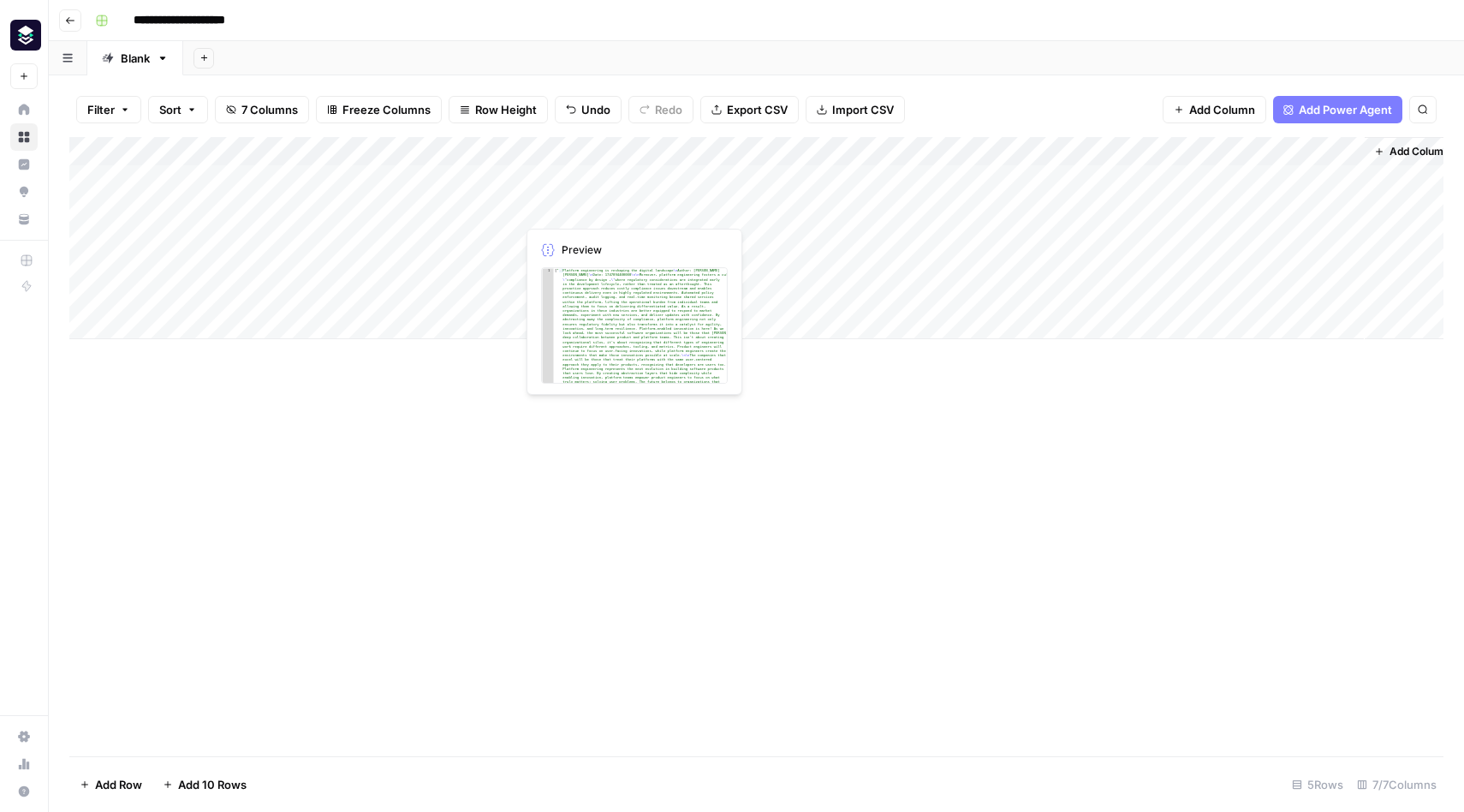
click at [607, 209] on div "Add Column" at bounding box center [757, 239] width 1374 height 202
click at [609, 178] on div "Add Column" at bounding box center [757, 239] width 1374 height 202
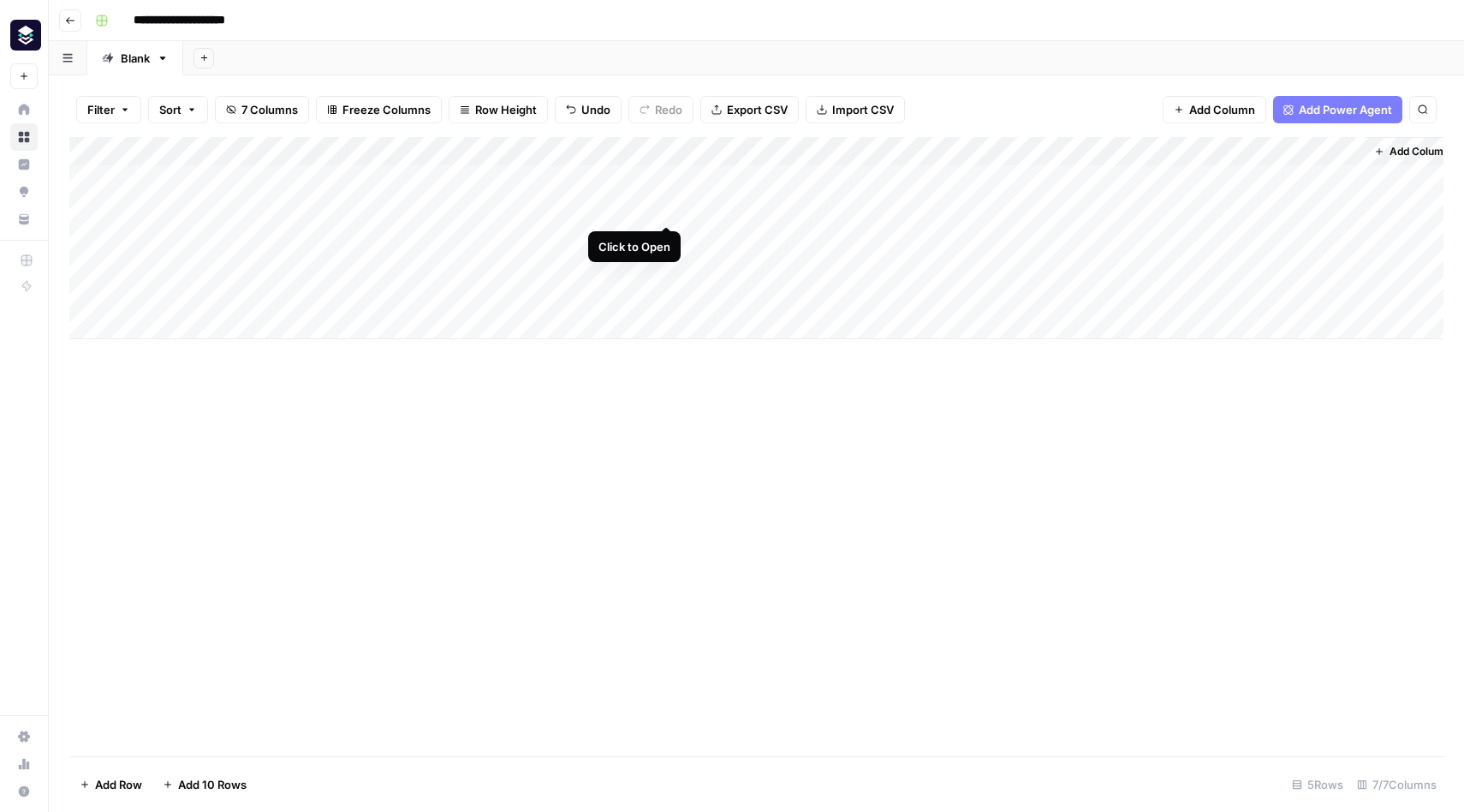
click at [666, 206] on div "Add Column" at bounding box center [757, 239] width 1374 height 202
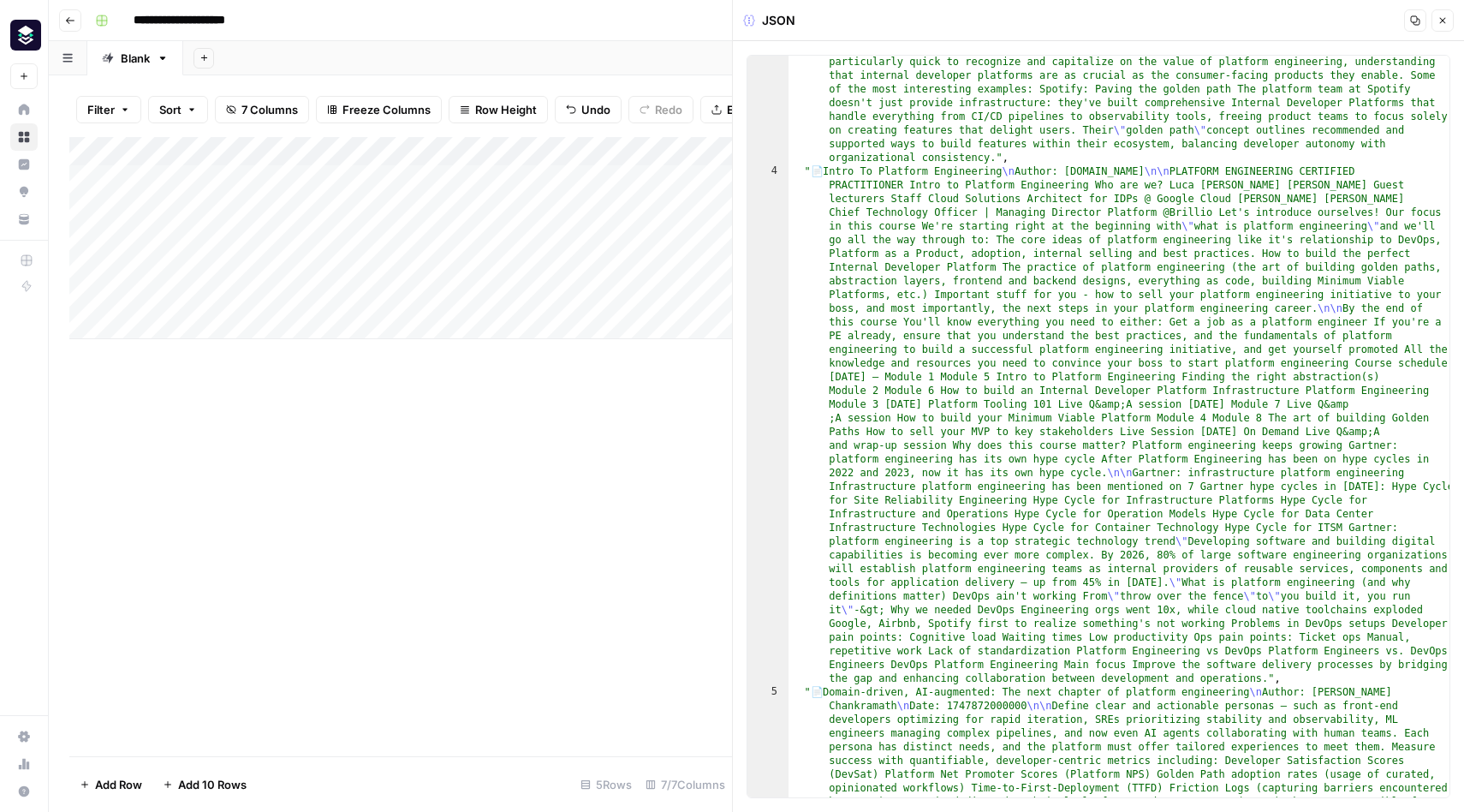
scroll to position [878, 0]
click at [641, 512] on div "Add Column" at bounding box center [401, 447] width 662 height 619
click at [1446, 19] on icon "button" at bounding box center [1442, 20] width 10 height 10
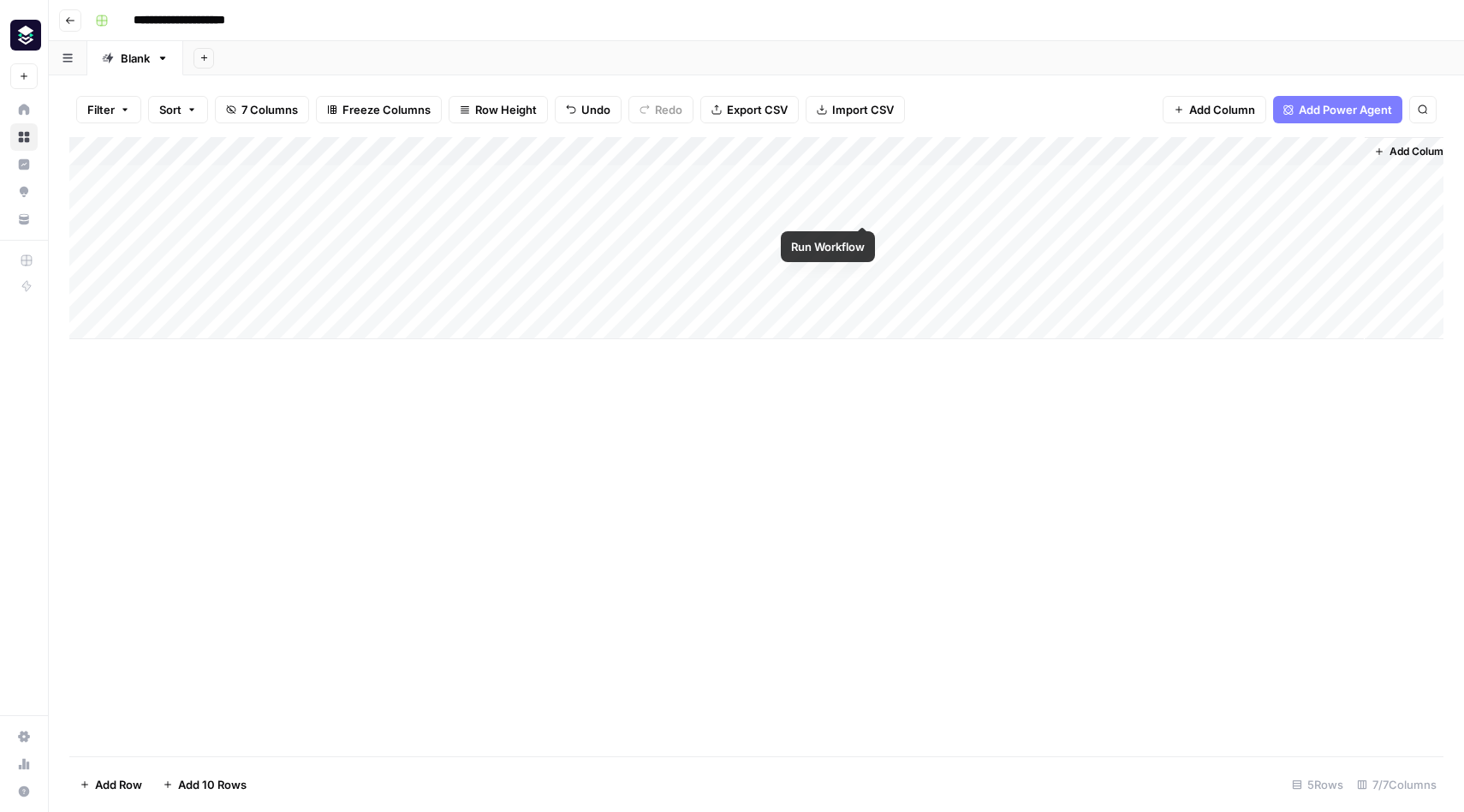
click at [868, 210] on div "Add Column" at bounding box center [757, 239] width 1374 height 202
click at [1329, 179] on div "Add Column" at bounding box center [757, 239] width 1374 height 202
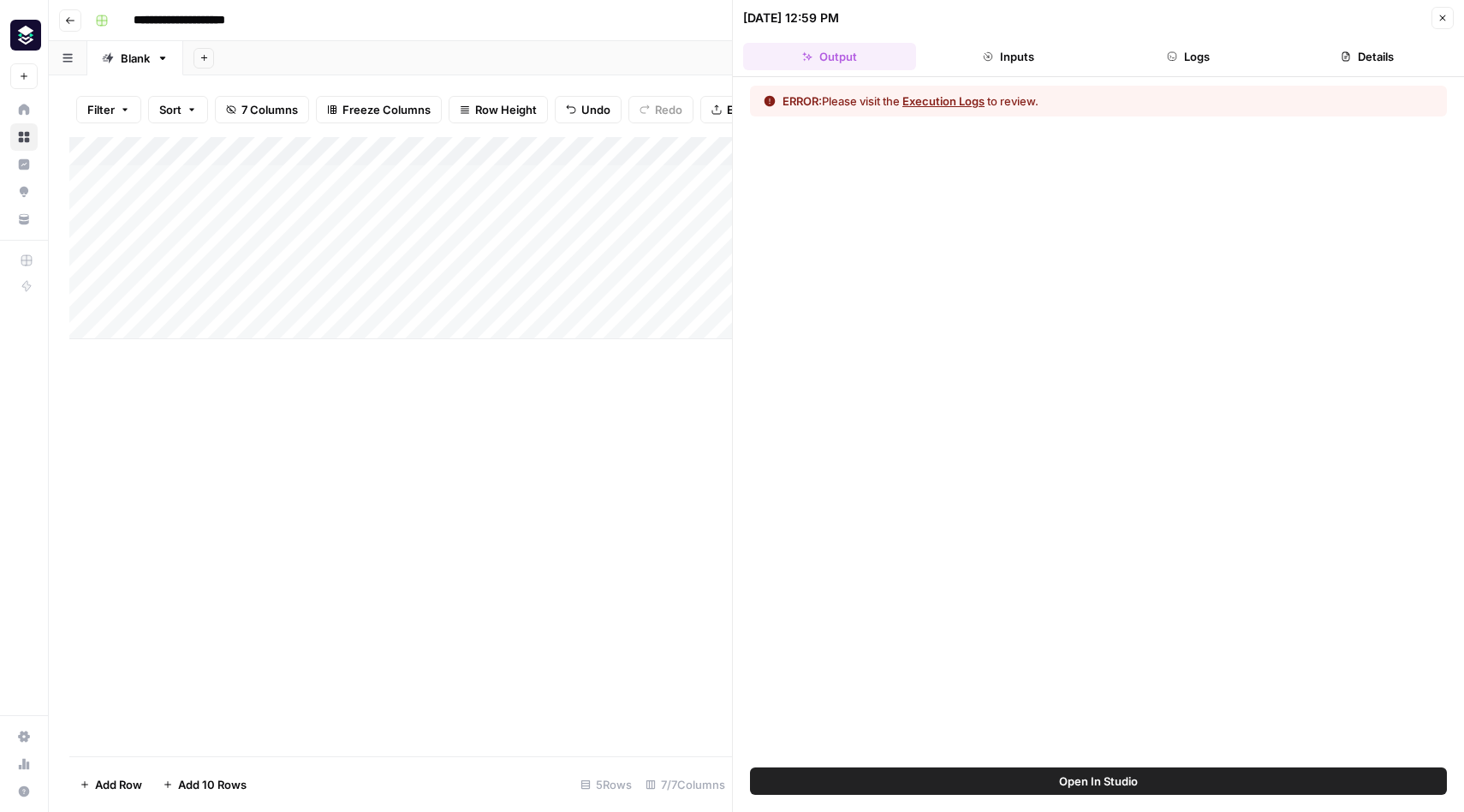
click at [954, 96] on button "Execution Logs" at bounding box center [944, 101] width 82 height 17
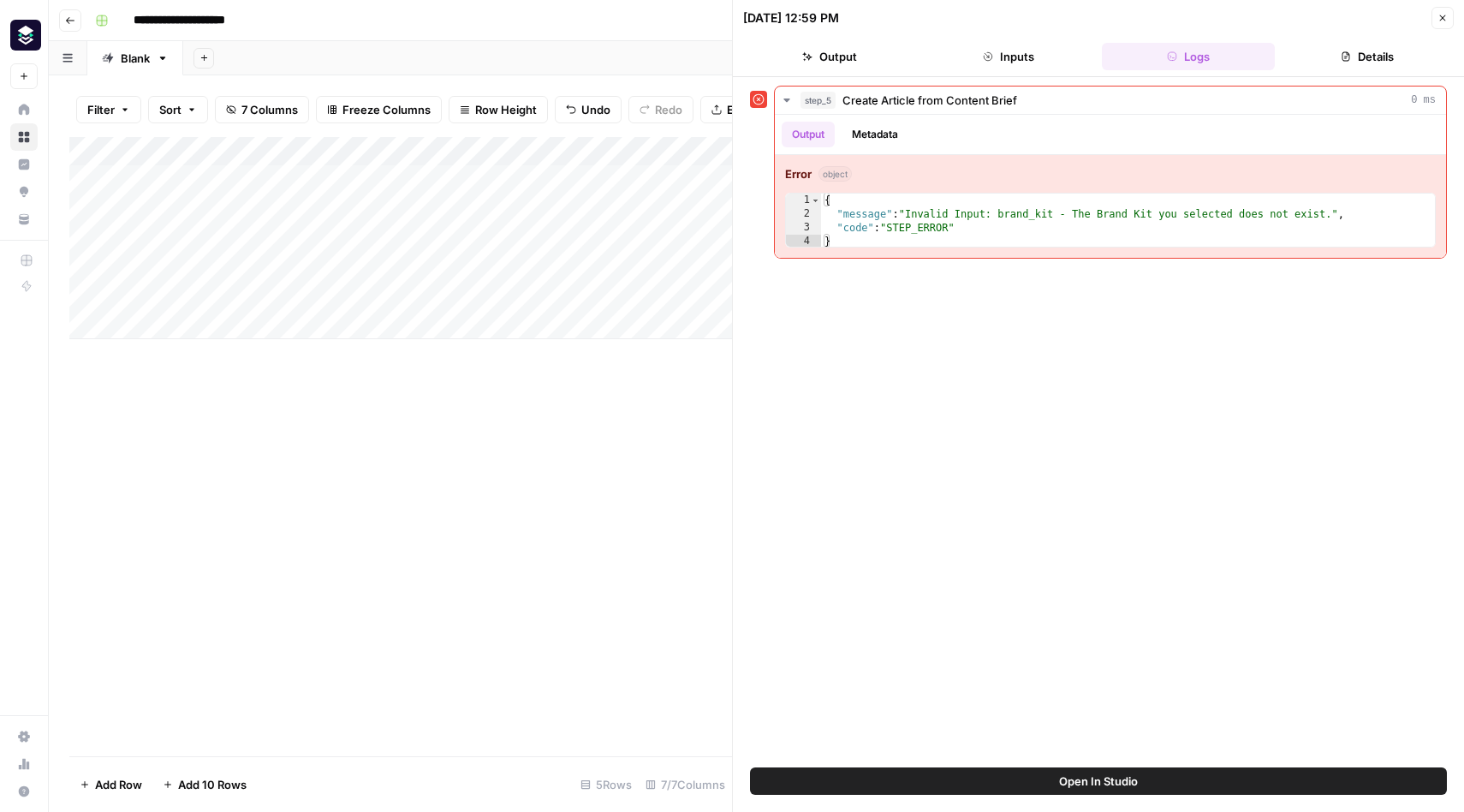
click at [1443, 17] on icon "button" at bounding box center [1443, 18] width 6 height 6
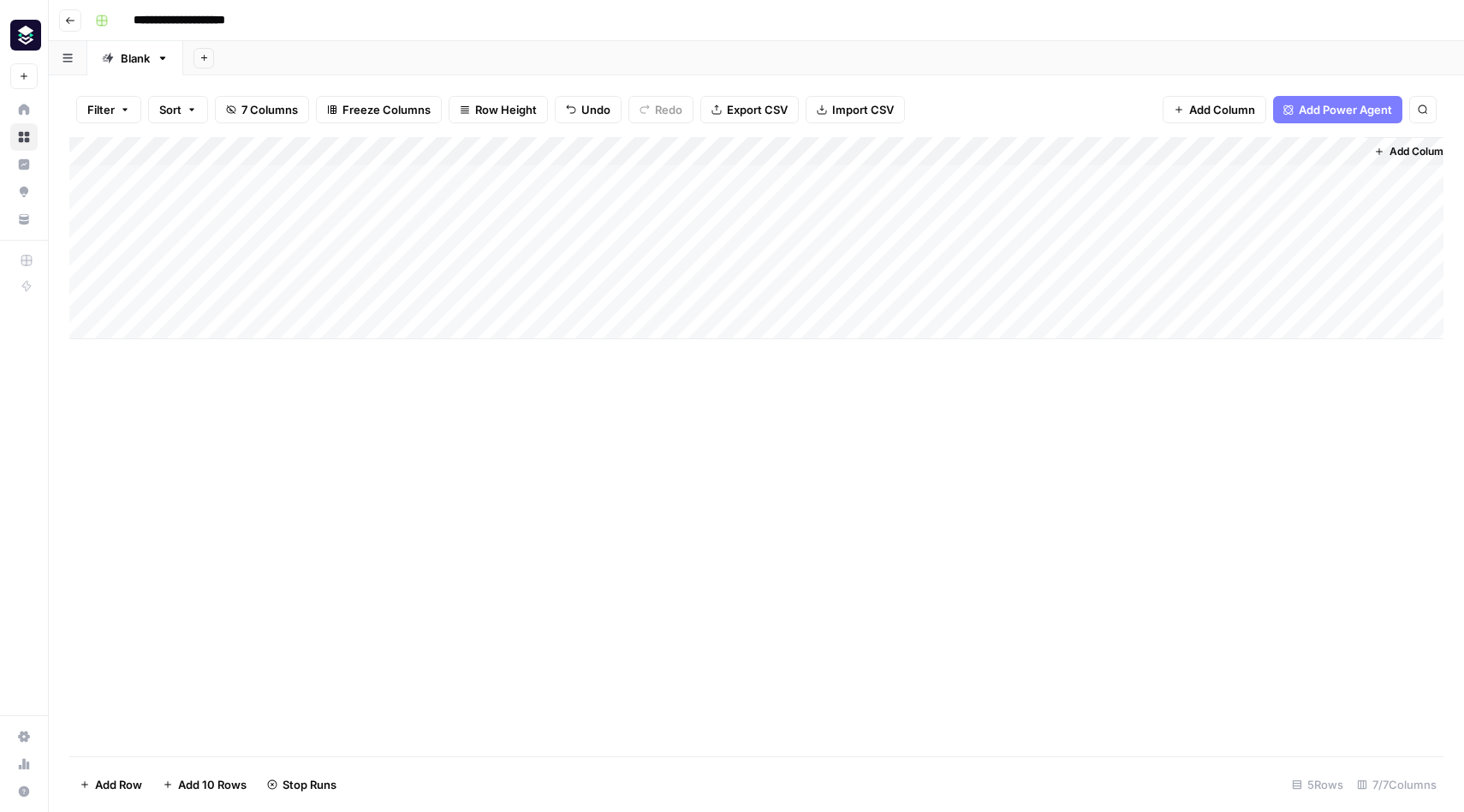
click at [1328, 152] on div "Add Column" at bounding box center [757, 239] width 1374 height 202
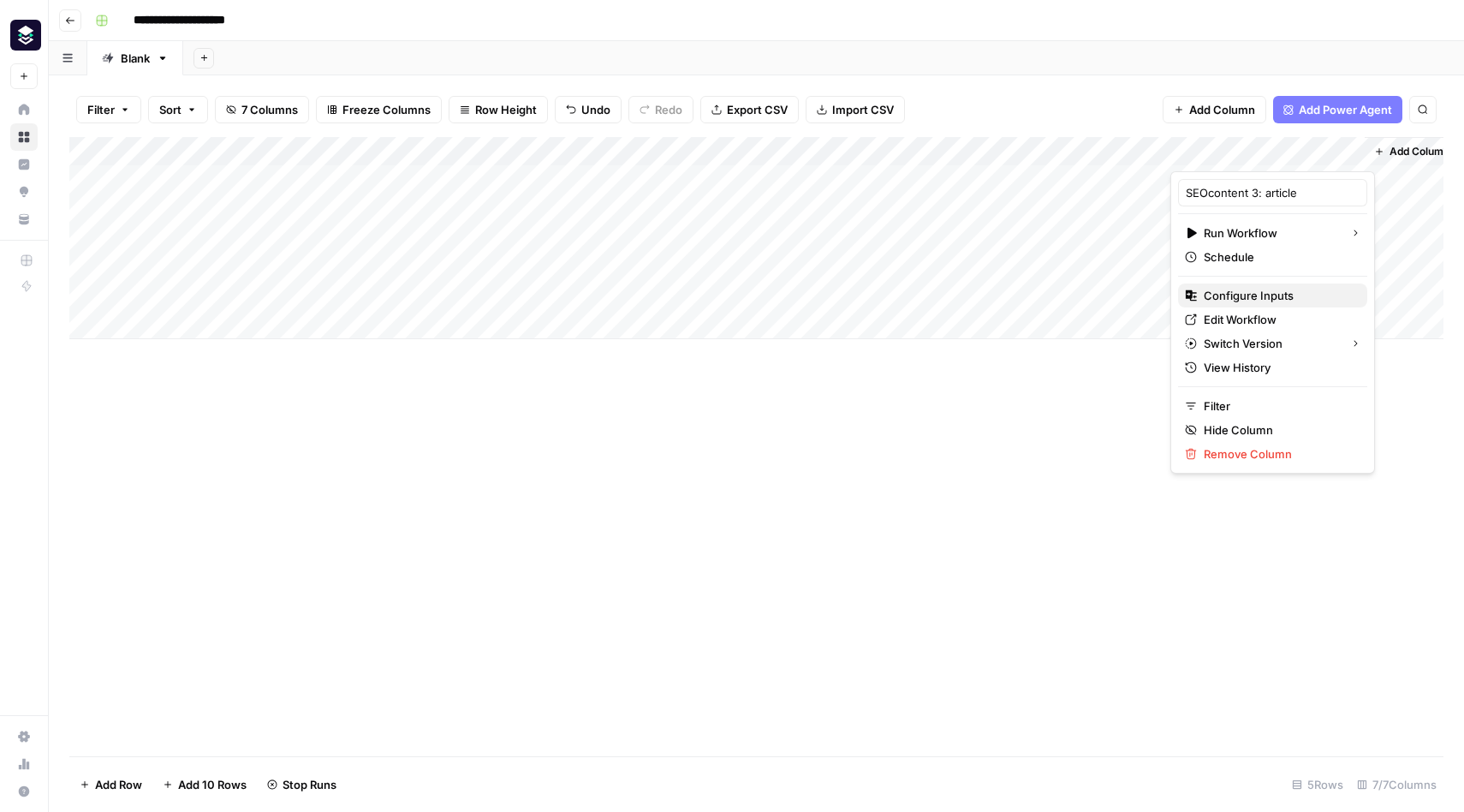
click at [1245, 296] on span "Configure Inputs" at bounding box center [1279, 296] width 150 height 17
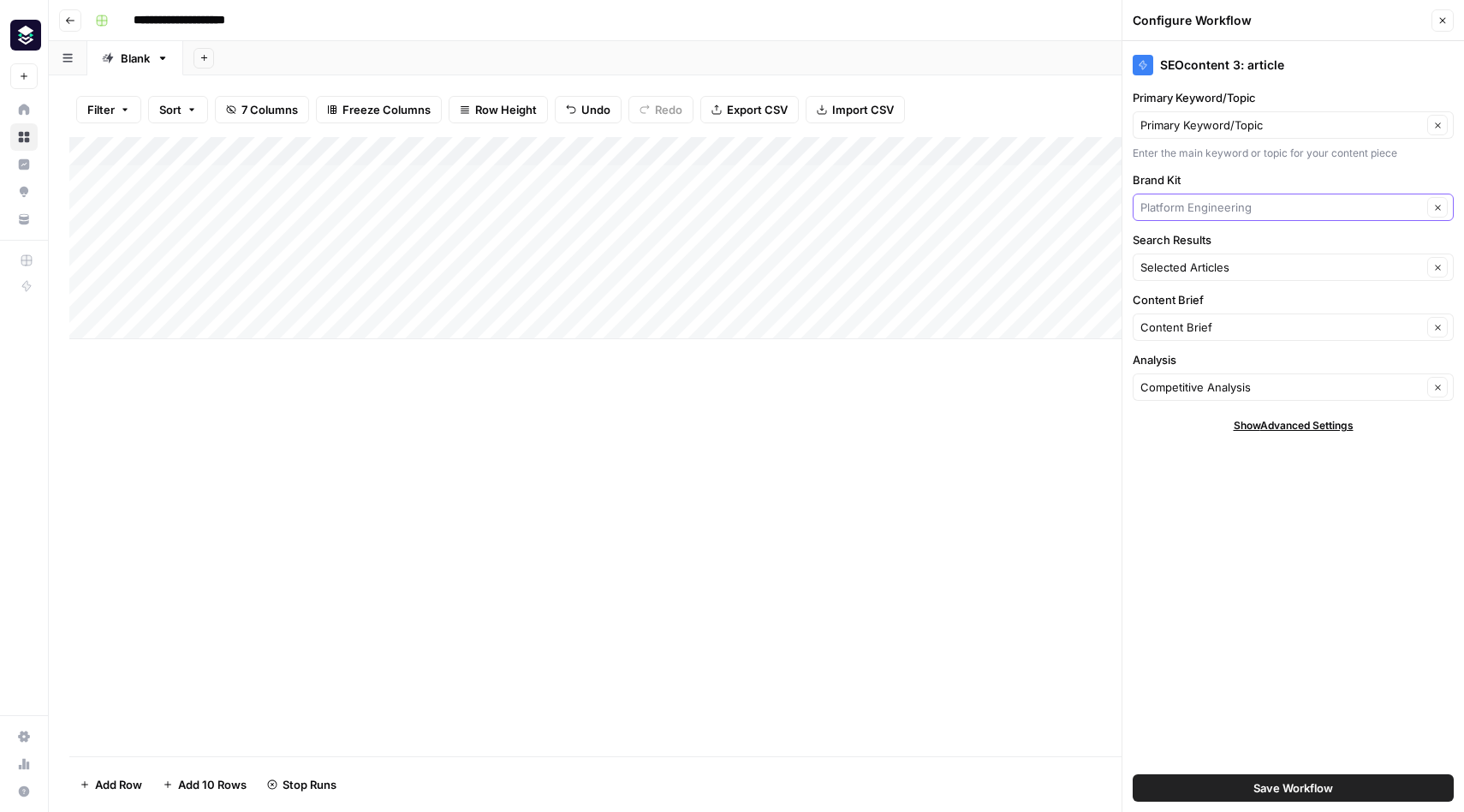
click at [1264, 207] on input "Brand Kit" at bounding box center [1281, 207] width 282 height 17
click at [1438, 208] on icon "button" at bounding box center [1438, 208] width 10 height 10
click at [1367, 254] on span "Platform Engineering" at bounding box center [1282, 247] width 270 height 17
type input "Platform Engineering"
click at [1270, 124] on input "Primary Keyword/Topic" at bounding box center [1281, 125] width 282 height 17
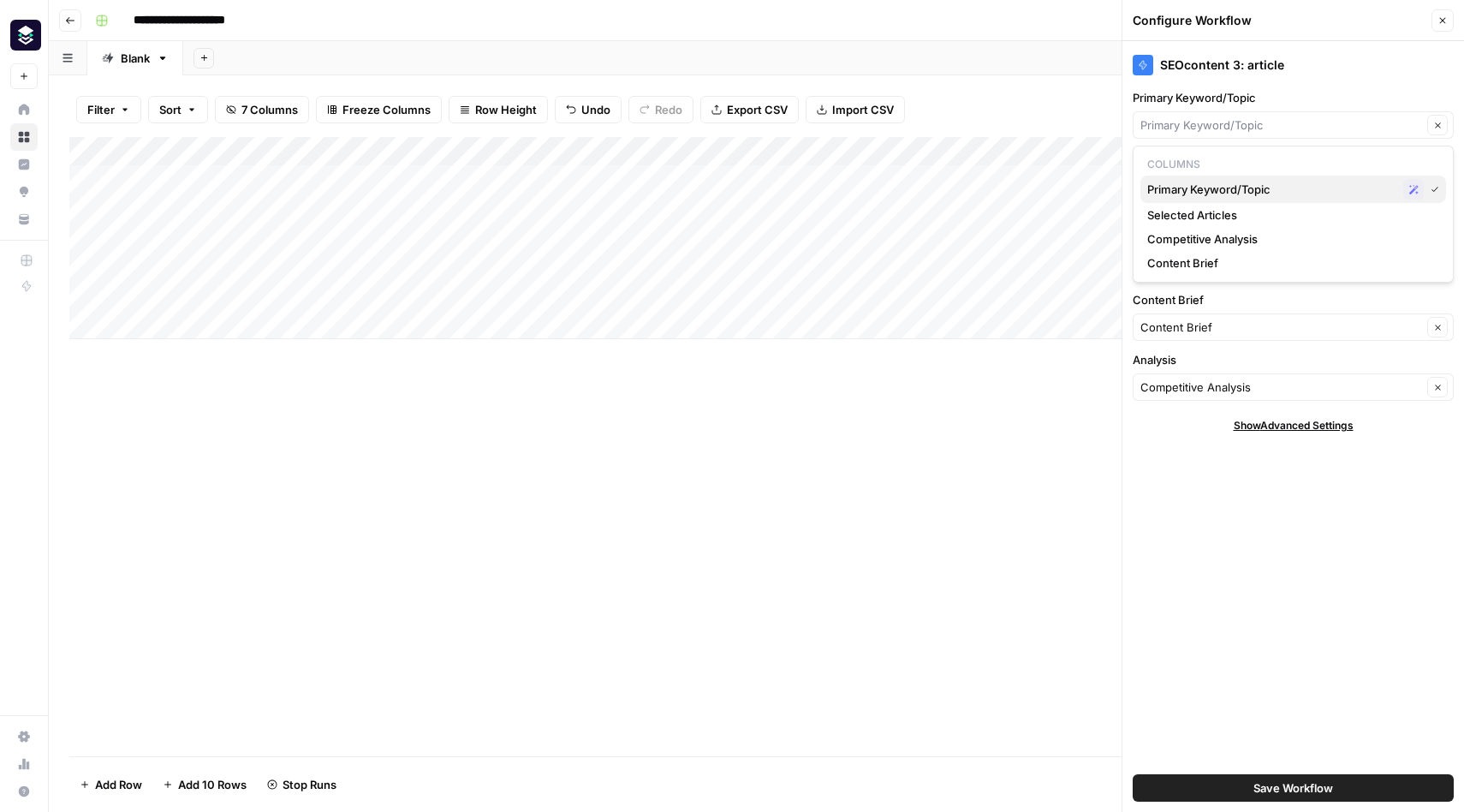
click at [1253, 187] on span "Primary Keyword/Topic" at bounding box center [1271, 189] width 249 height 17
type input "Primary Keyword/Topic"
click at [1212, 266] on input "Search Results" at bounding box center [1281, 267] width 282 height 17
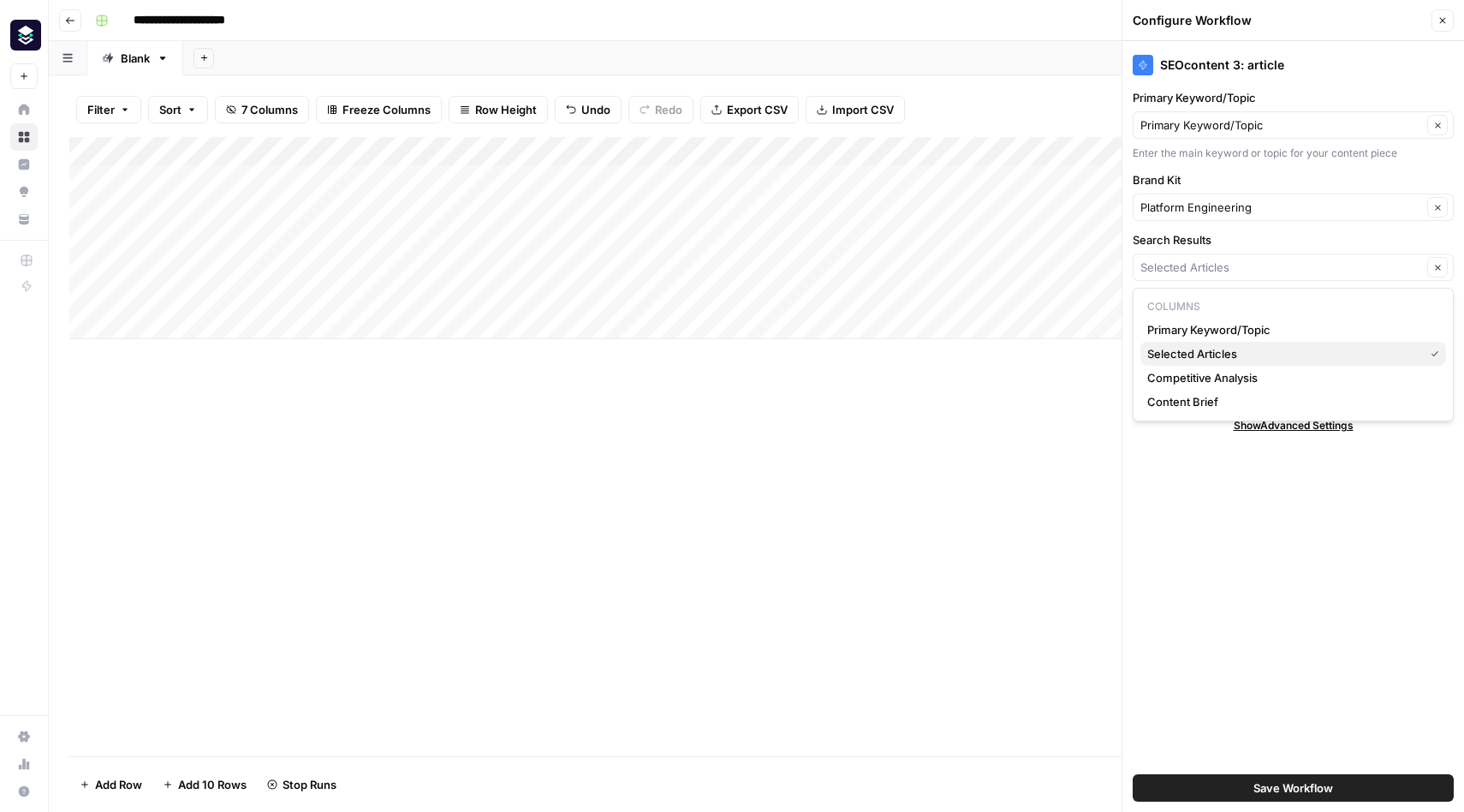
click at [1201, 351] on span "Selected Articles" at bounding box center [1282, 354] width 270 height 17
type input "Selected Articles"
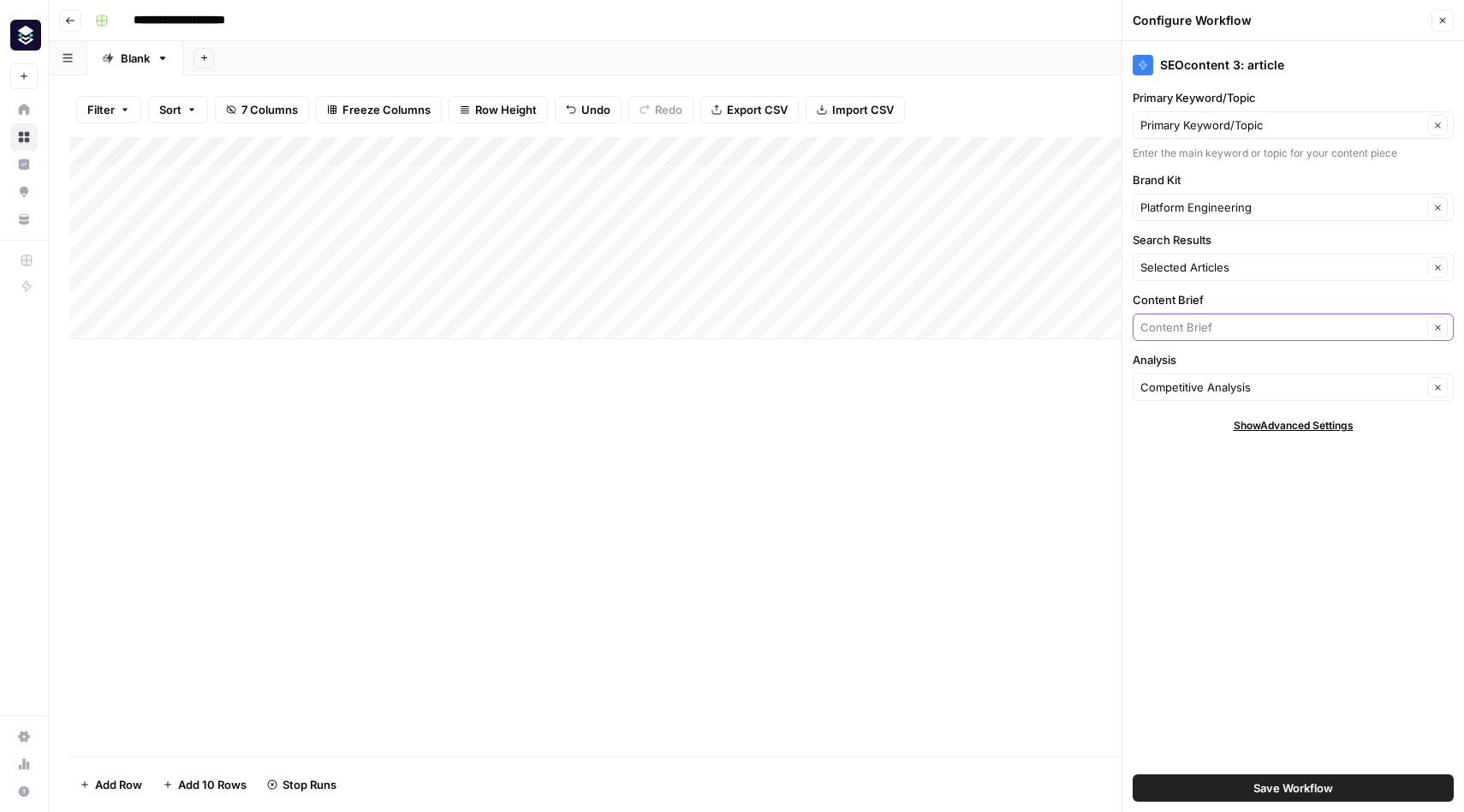
click at [1216, 329] on input "Content Brief" at bounding box center [1281, 327] width 282 height 17
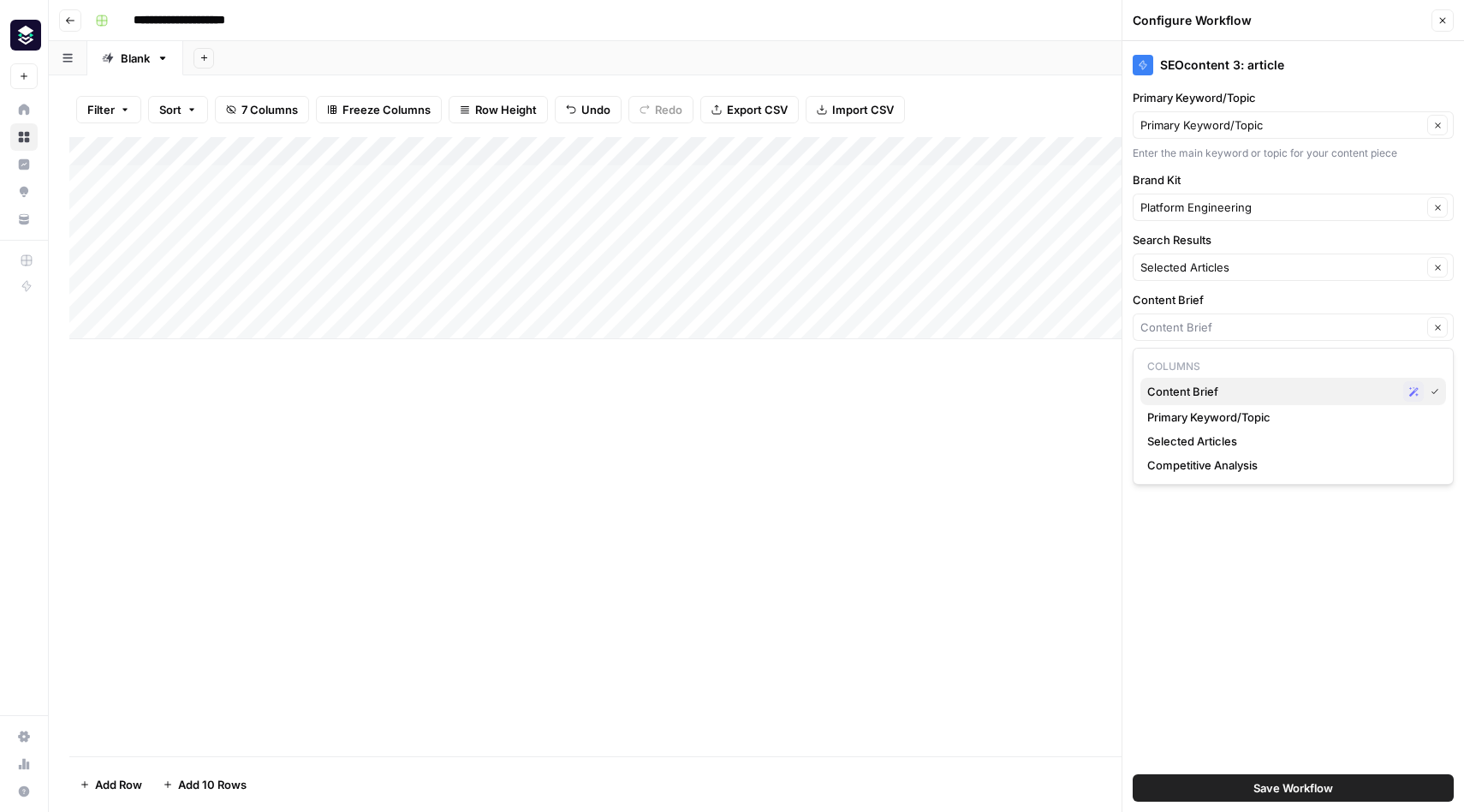
click at [1203, 393] on span "Content Brief" at bounding box center [1271, 391] width 249 height 17
type input "Content Brief"
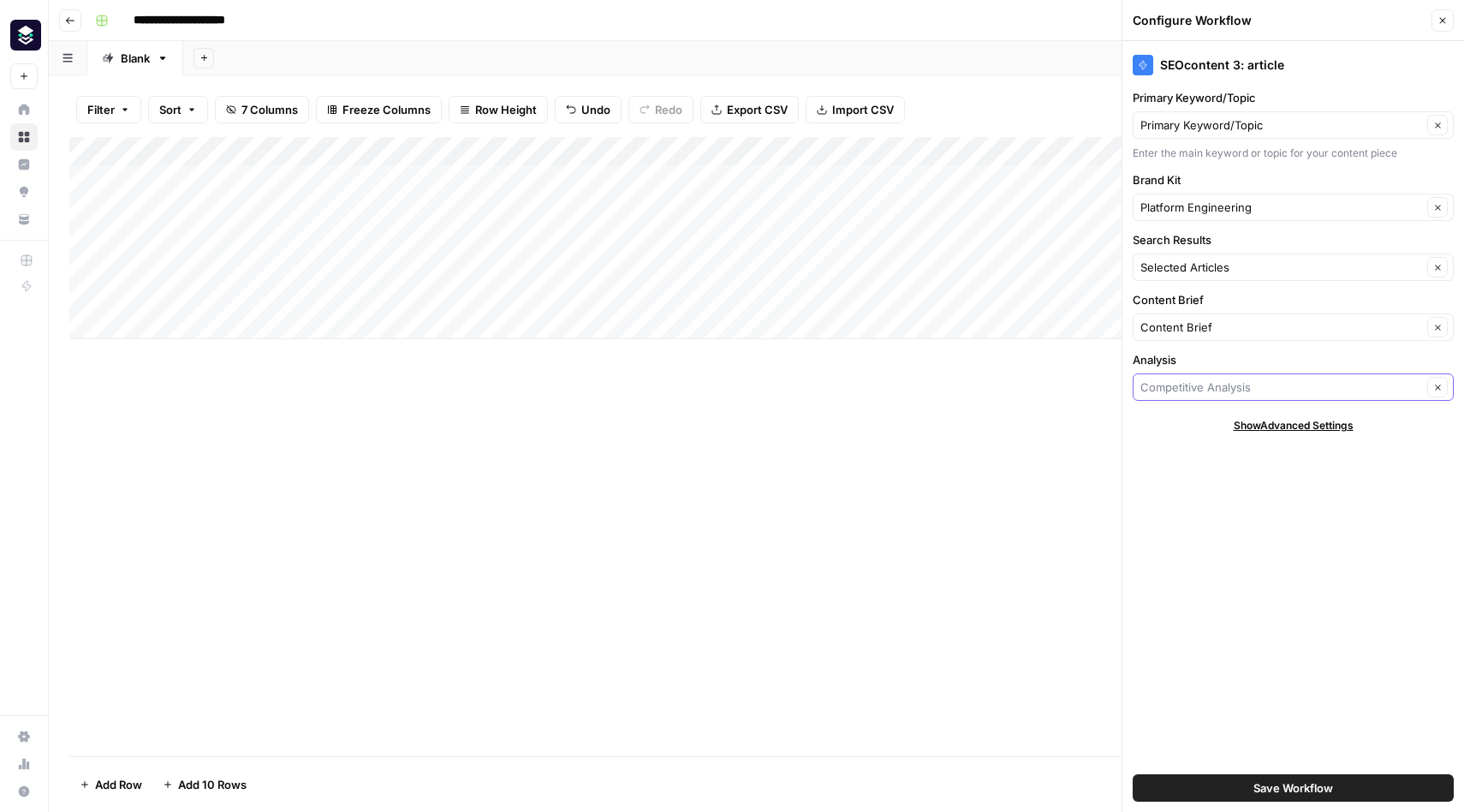
click at [1192, 387] on input "Analysis" at bounding box center [1281, 387] width 282 height 17
click at [1192, 452] on span "Competitive Analysis" at bounding box center [1271, 451] width 249 height 17
type input "Competitive Analysis"
click at [1265, 786] on span "Save Workflow" at bounding box center [1293, 787] width 79 height 17
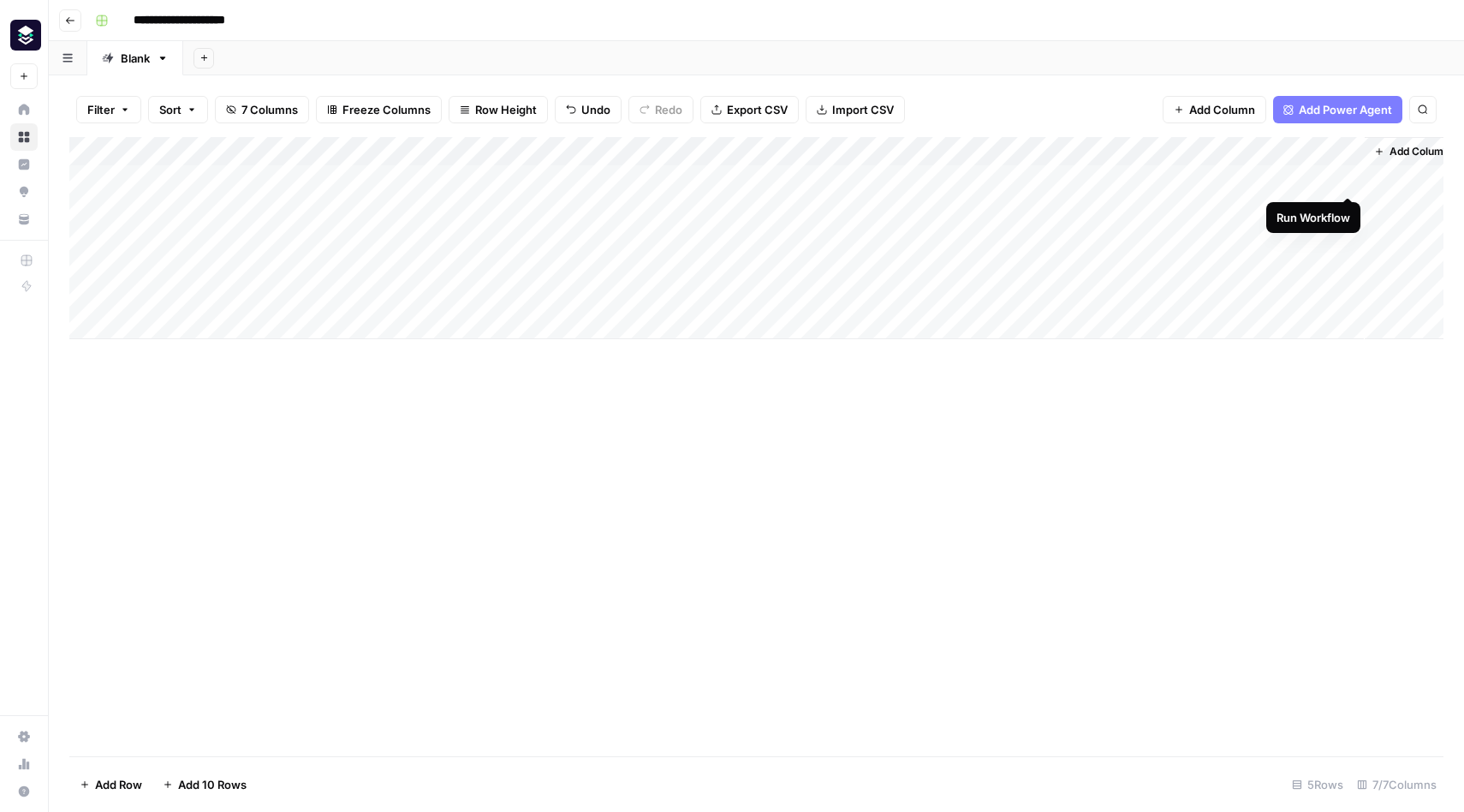
click at [1345, 177] on div "Add Column" at bounding box center [757, 239] width 1374 height 202
click at [1321, 183] on div "Add Column" at bounding box center [757, 239] width 1374 height 202
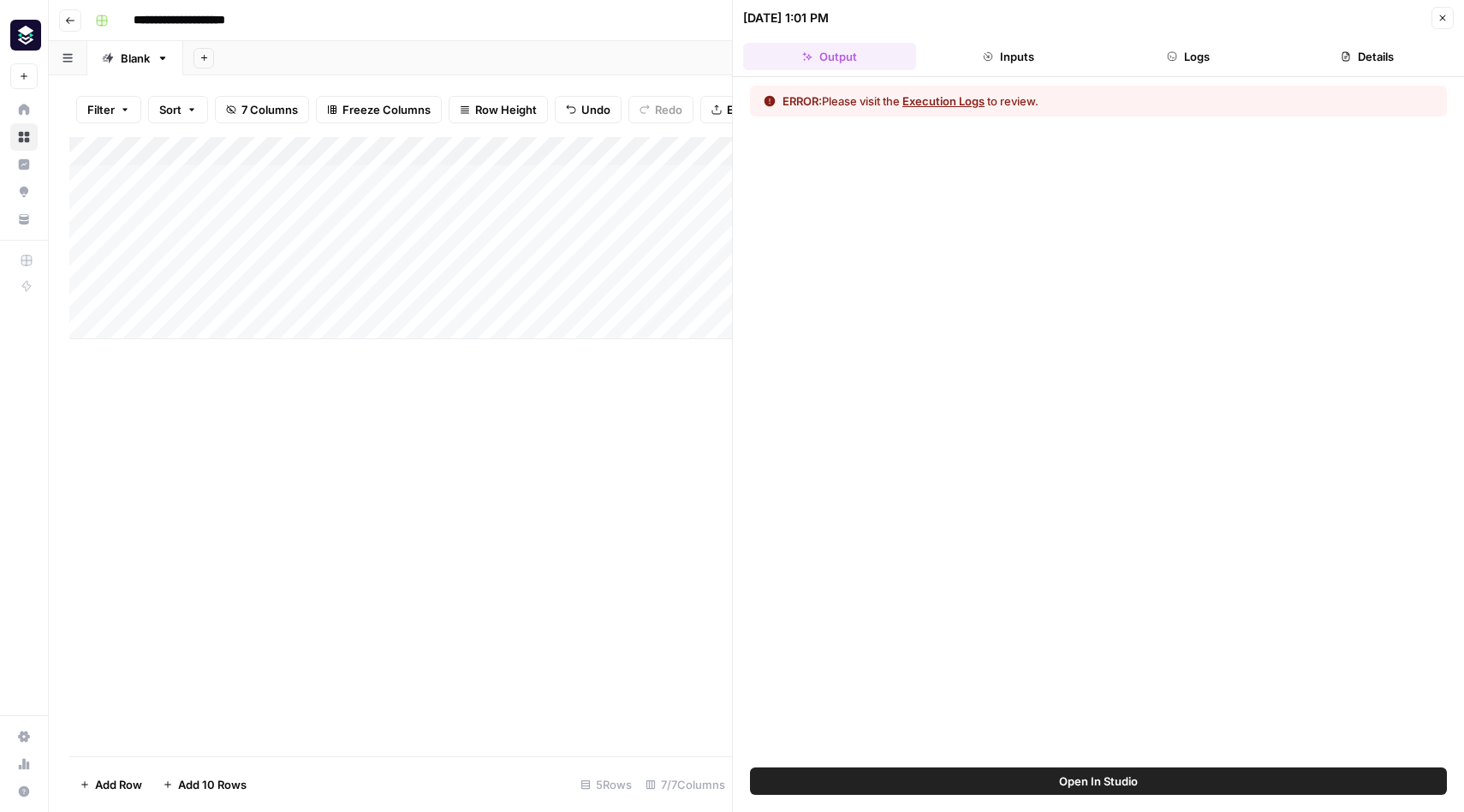
click at [976, 104] on button "Execution Logs" at bounding box center [944, 101] width 82 height 17
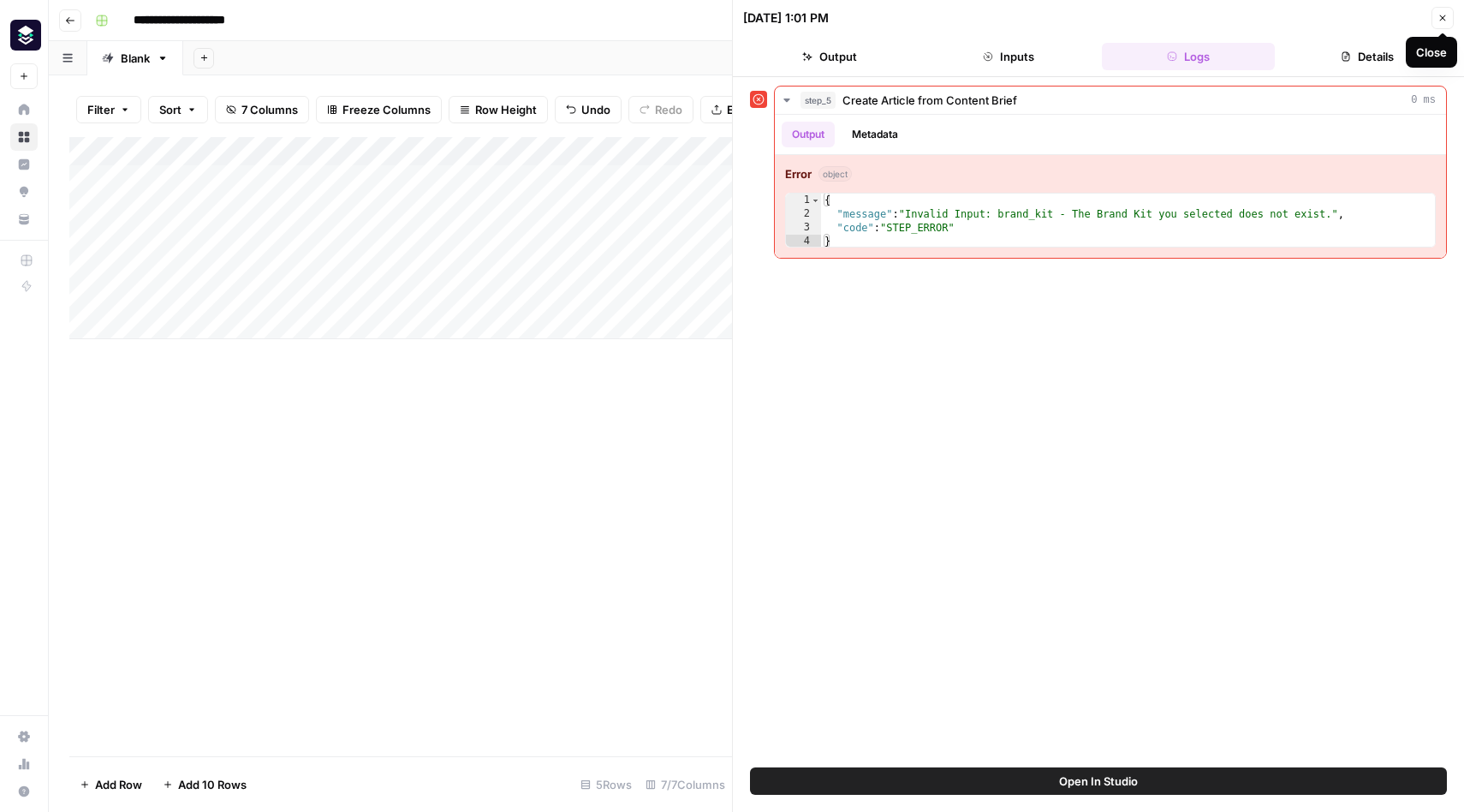
click at [1446, 15] on icon "button" at bounding box center [1443, 18] width 6 height 6
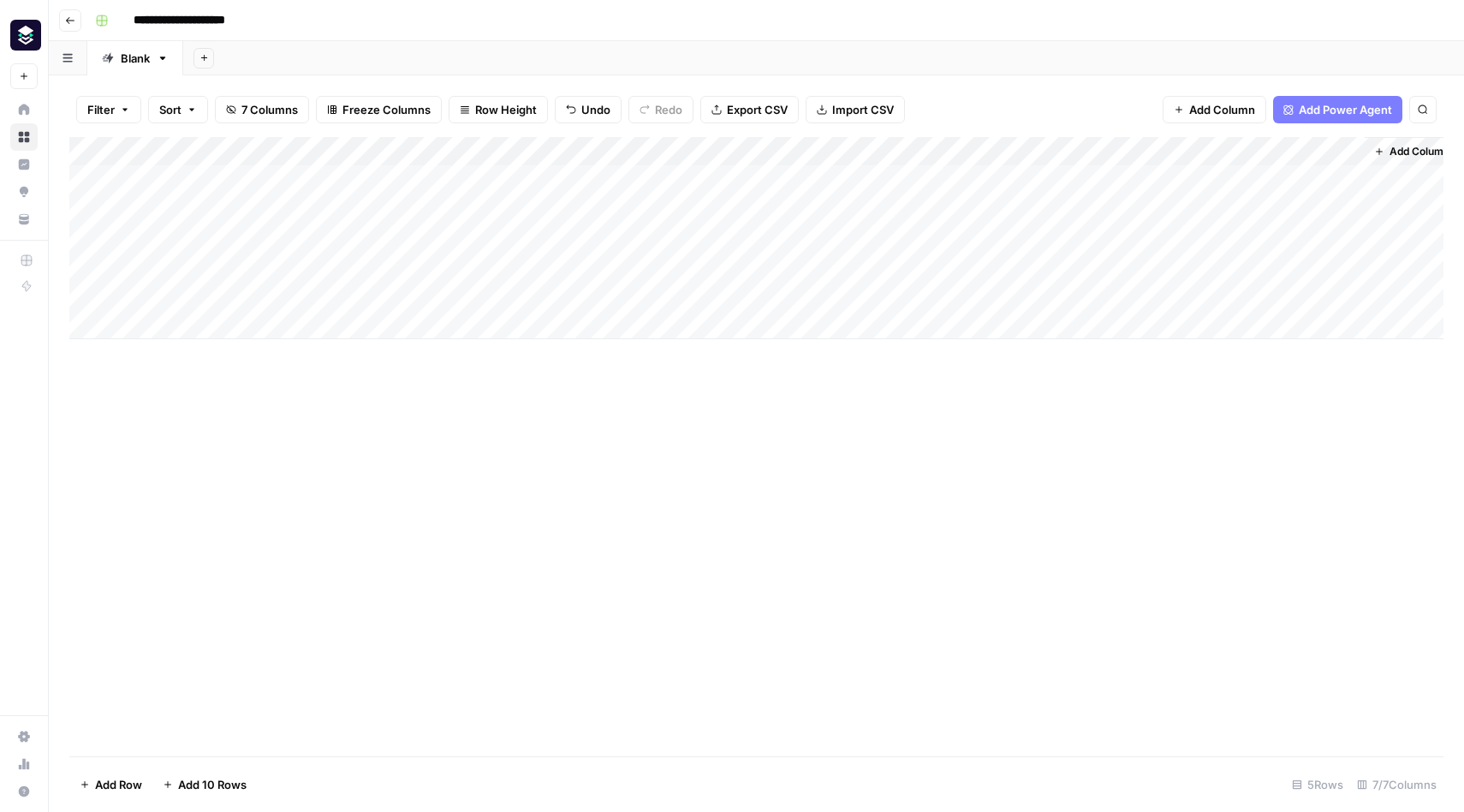
click at [1250, 148] on div "Add Column" at bounding box center [757, 239] width 1374 height 202
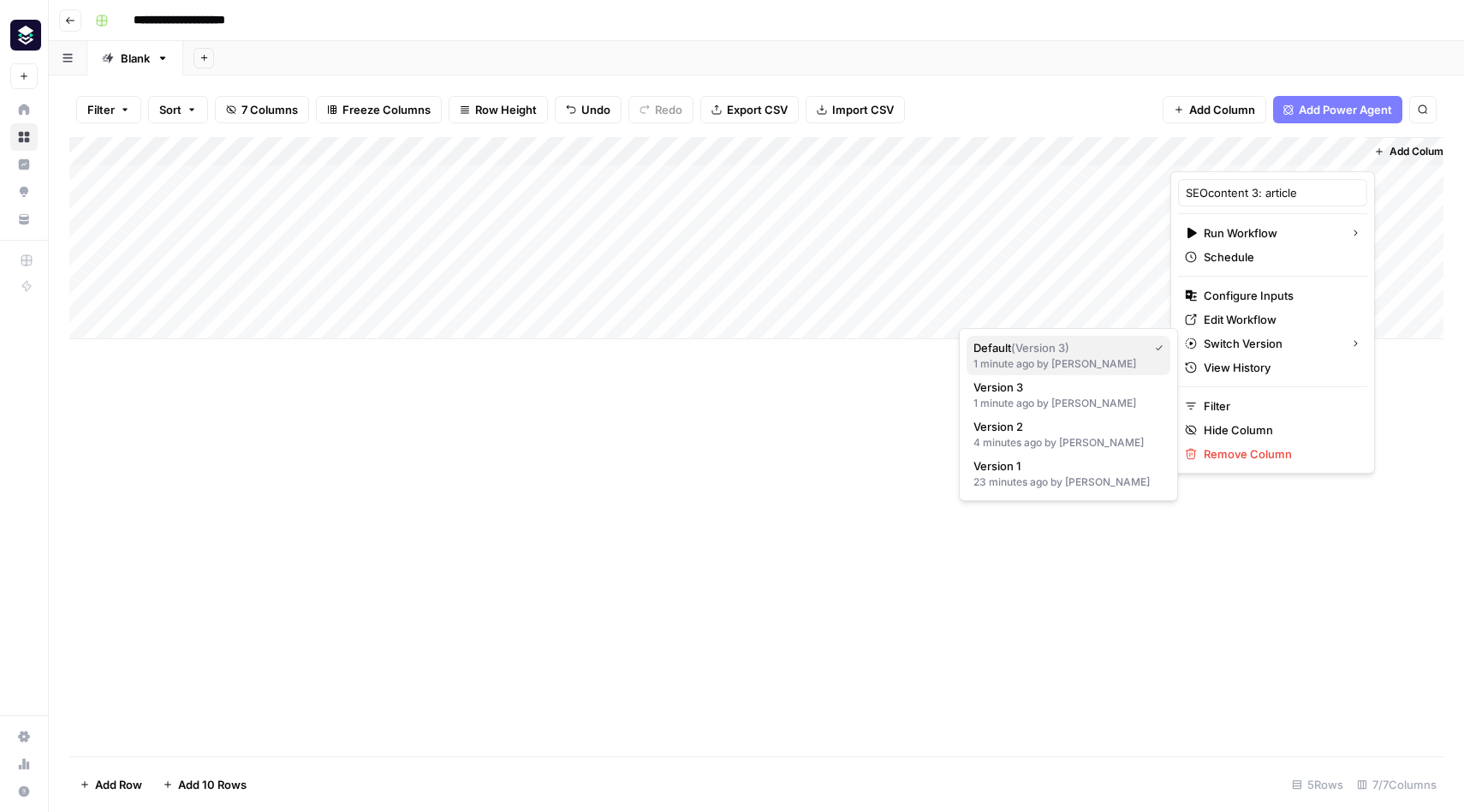
drag, startPoint x: 1219, startPoint y: 346, endPoint x: 1113, endPoint y: 346, distance: 106.0
click at [1113, 811] on div "SEOcontent 3: article Run Workflow Schedule Configure Inputs Edit Workflow Swit…" at bounding box center [732, 812] width 1464 height 0
click at [1113, 346] on span "Default ( Version 3 )" at bounding box center [1057, 347] width 168 height 17
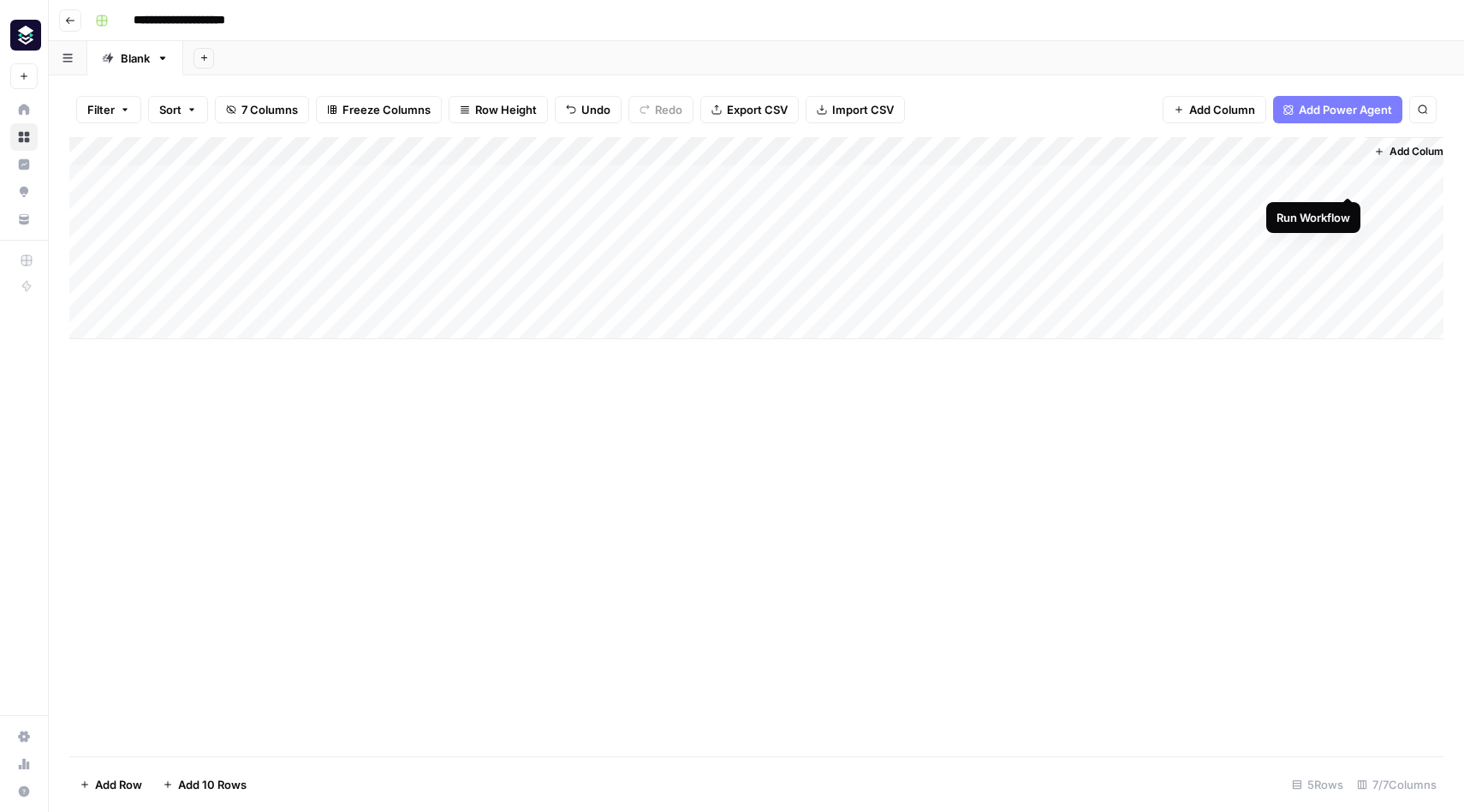
click at [1351, 177] on div "Add Column" at bounding box center [757, 239] width 1374 height 202
click at [800, 207] on div "Add Column" at bounding box center [757, 239] width 1374 height 202
click at [857, 205] on div "Add Column" at bounding box center [757, 239] width 1374 height 202
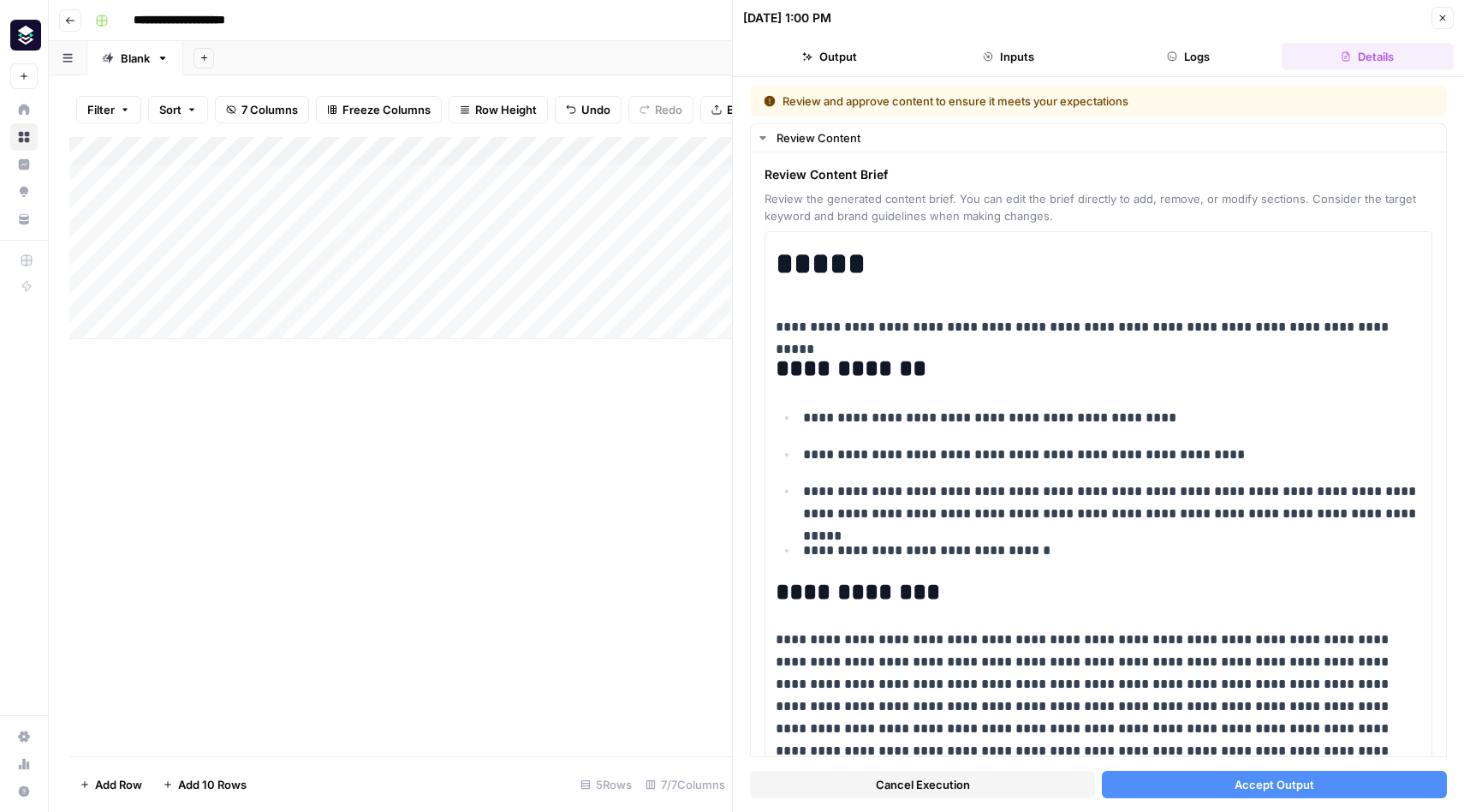
click at [1260, 779] on span "Accept Output" at bounding box center [1274, 784] width 79 height 17
